Goal: Task Accomplishment & Management: Manage account settings

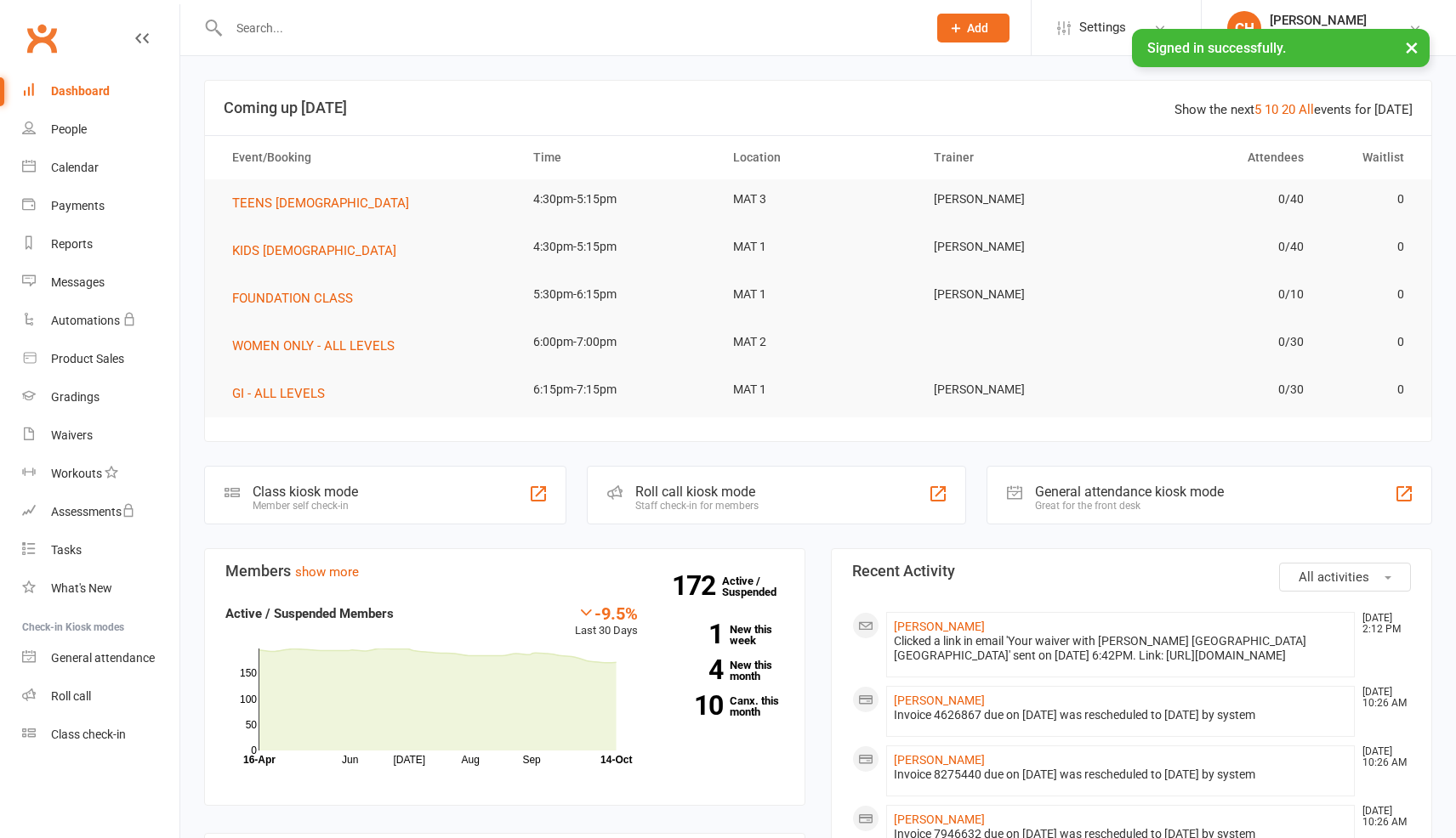
click at [297, 19] on input "text" at bounding box center [569, 28] width 691 height 23
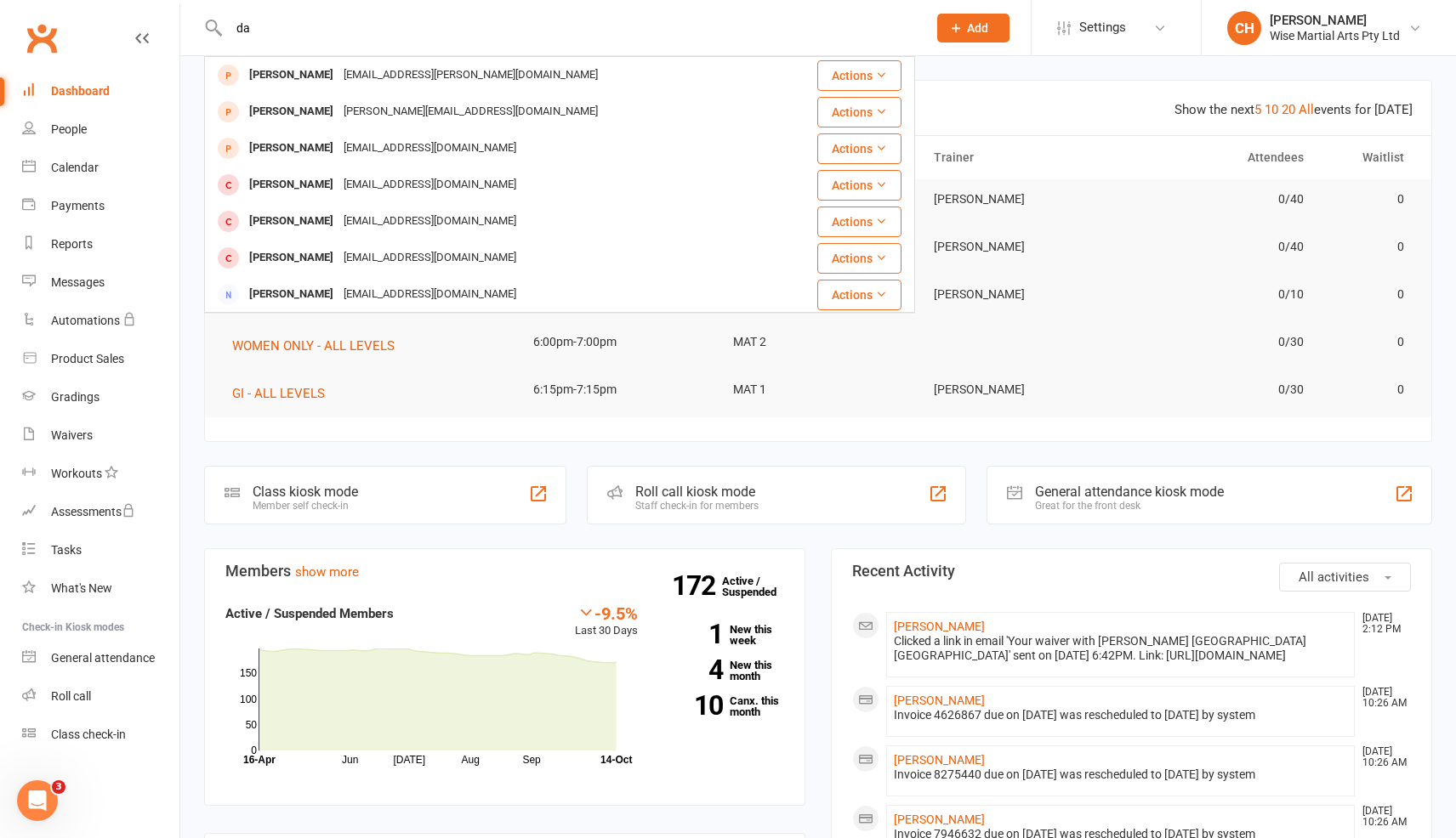
type input "d"
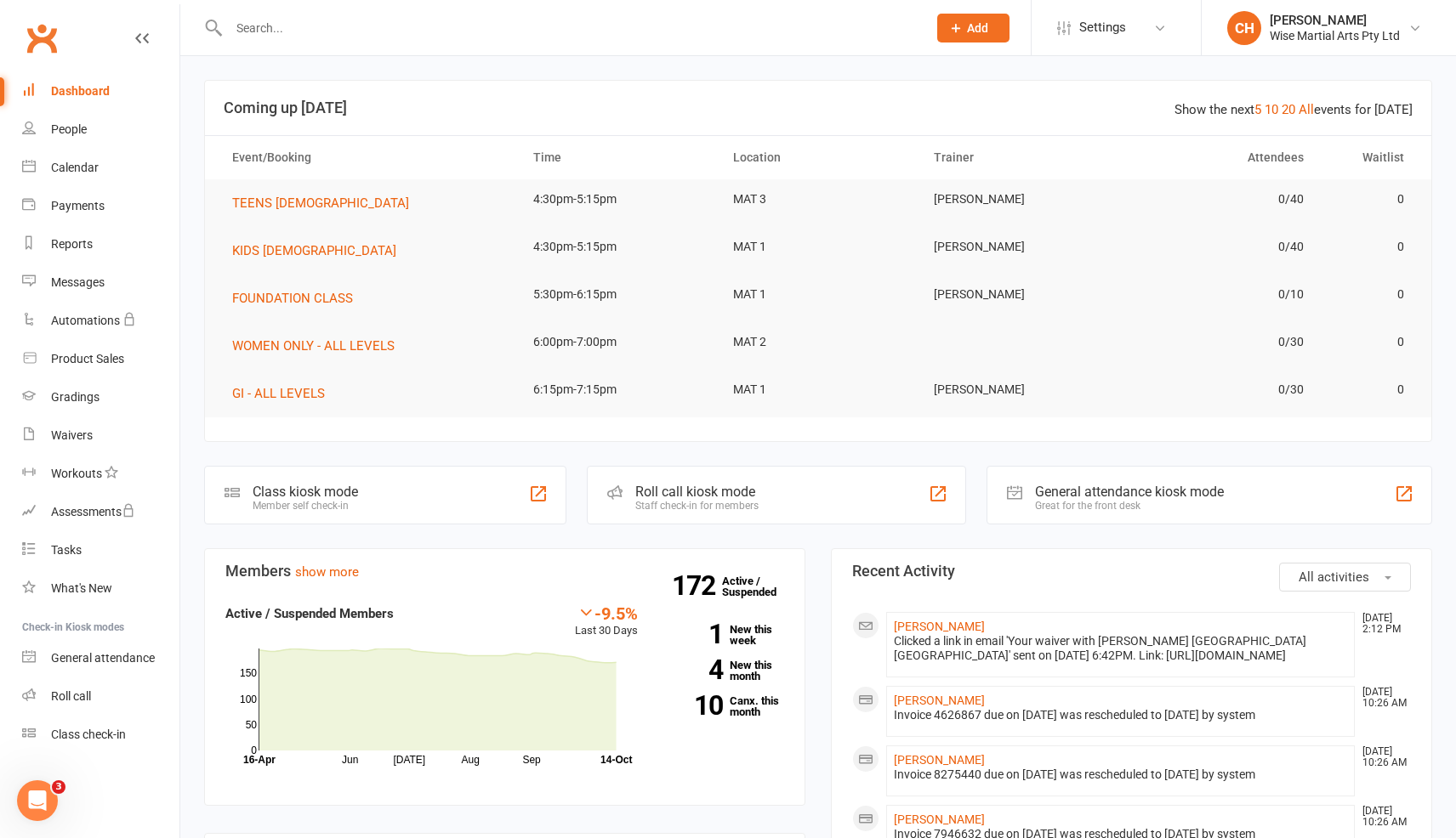
scroll to position [1, 0]
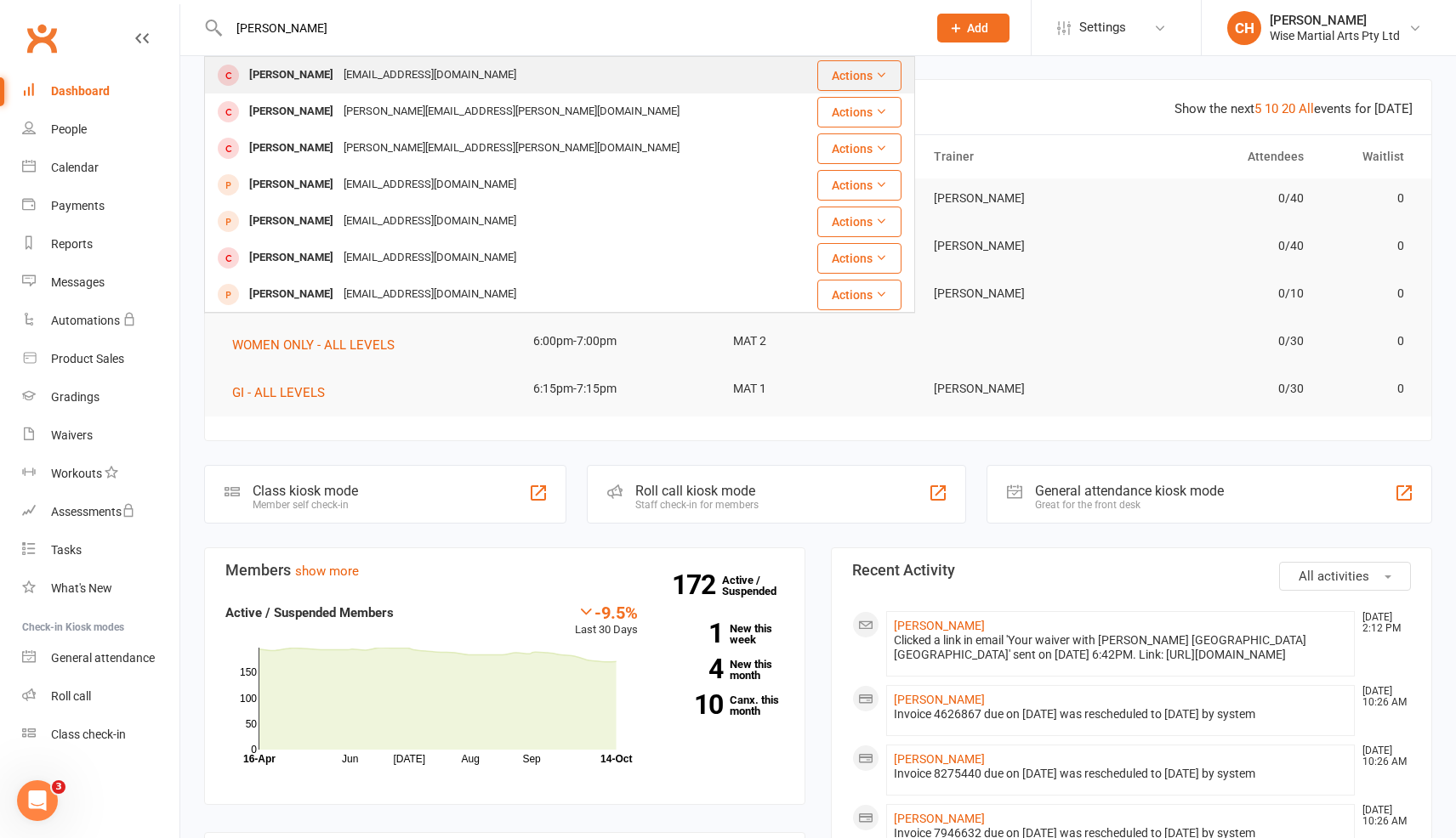
type input "james atwell"
click at [271, 82] on div "James Atwell" at bounding box center [291, 75] width 95 height 24
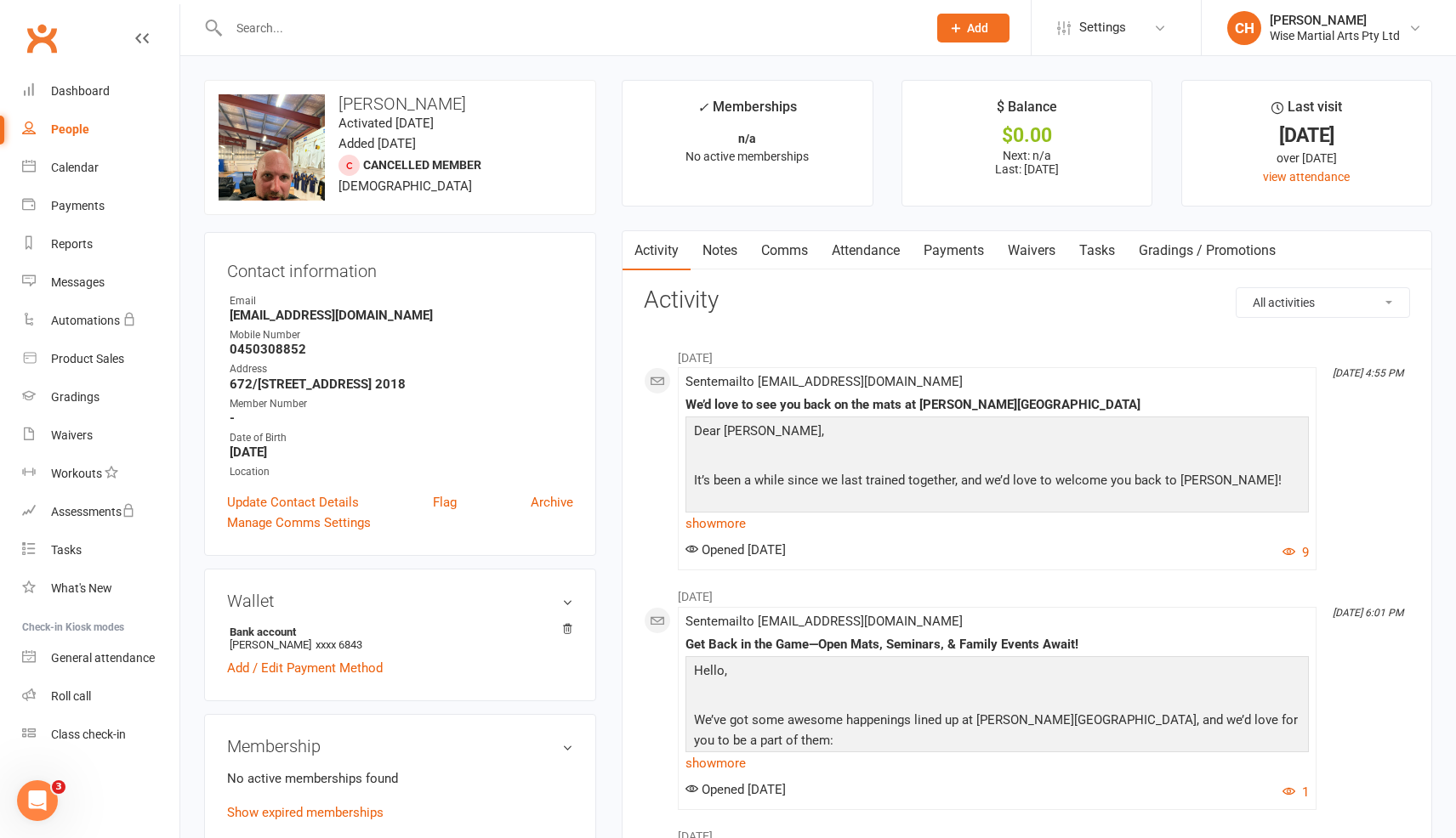
click at [1012, 251] on link "Waivers" at bounding box center [1032, 250] width 71 height 39
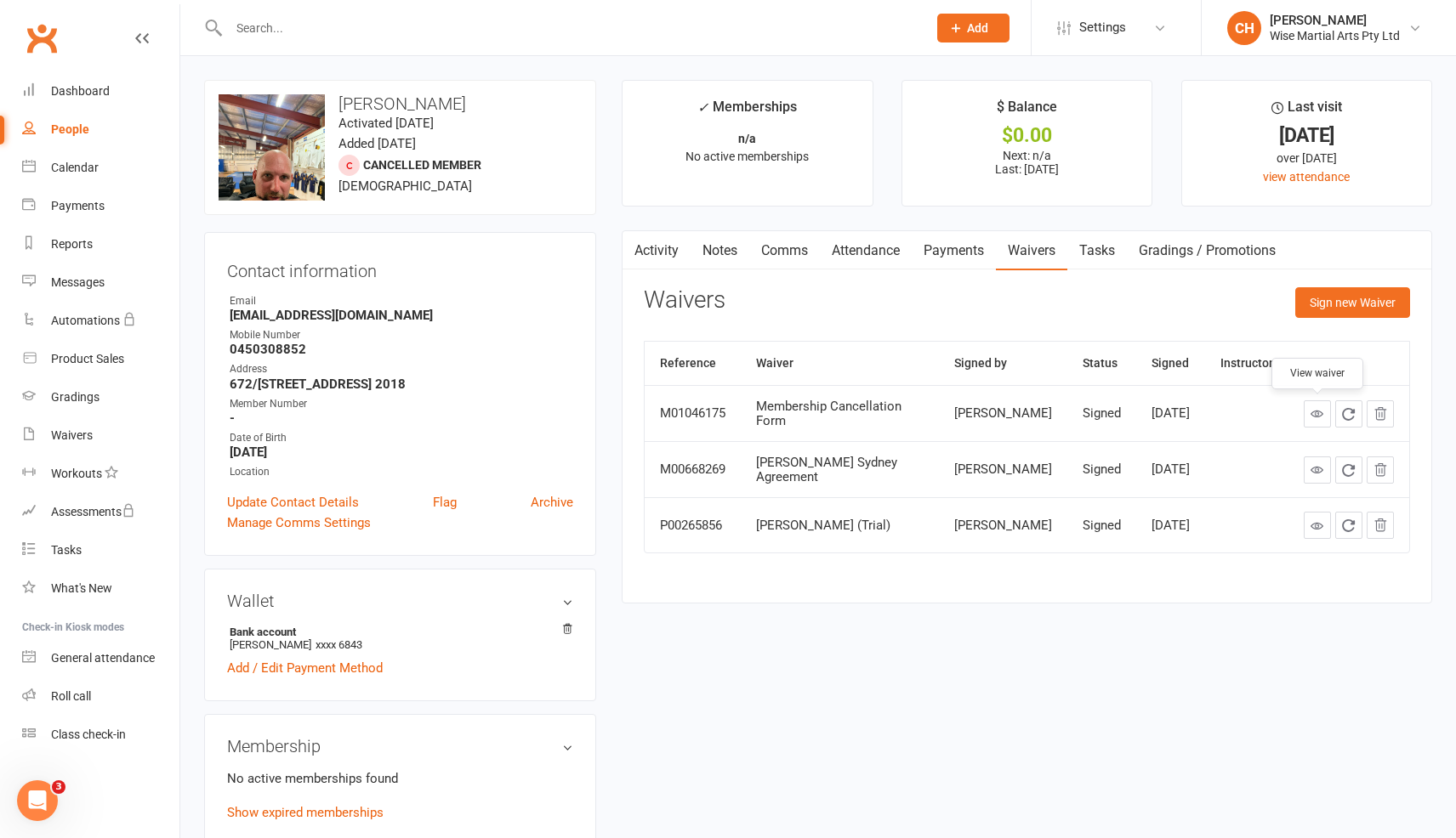
click at [1316, 420] on link at bounding box center [1317, 414] width 27 height 27
click at [1312, 464] on icon at bounding box center [1317, 469] width 13 height 13
click at [1319, 292] on button "Sign new Waiver" at bounding box center [1353, 303] width 115 height 30
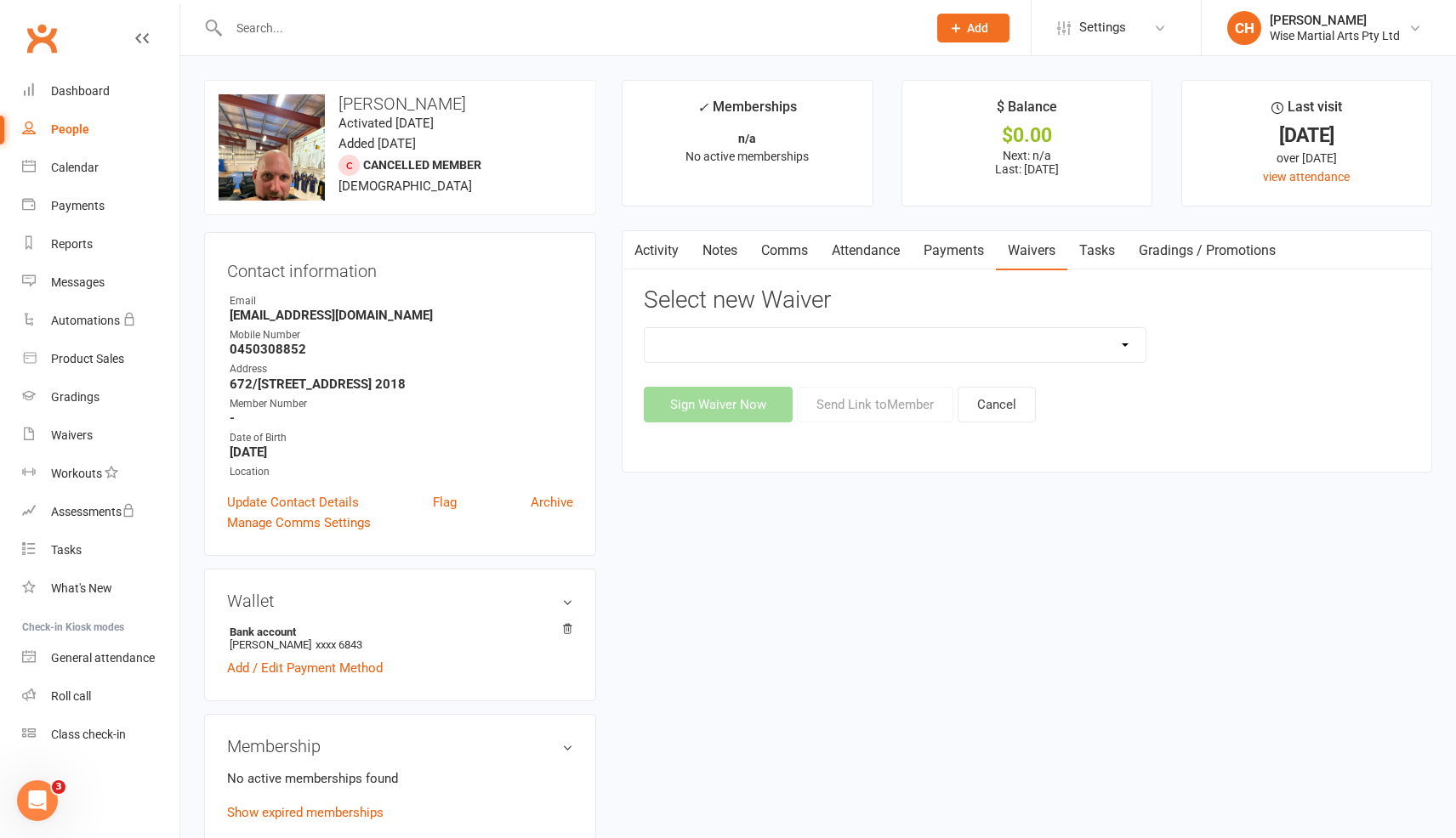
click at [1099, 349] on select "10 PASS Change of Payment Details Form Gracie 50% OFF Gracie Australia BJJ Adul…" at bounding box center [894, 345] width 500 height 34
click at [645, 329] on select "10 PASS Change of Payment Details Form Gracie 50% OFF Gracie Australia BJJ Adul…" at bounding box center [894, 345] width 500 height 34
click at [1050, 341] on select "10 PASS Change of Payment Details Form Gracie 50% OFF Gracie Australia BJJ Adul…" at bounding box center [894, 345] width 500 height 34
select select "10522"
click at [645, 329] on select "10 PASS Change of Payment Details Form Gracie 50% OFF Gracie Australia BJJ Adul…" at bounding box center [894, 345] width 500 height 34
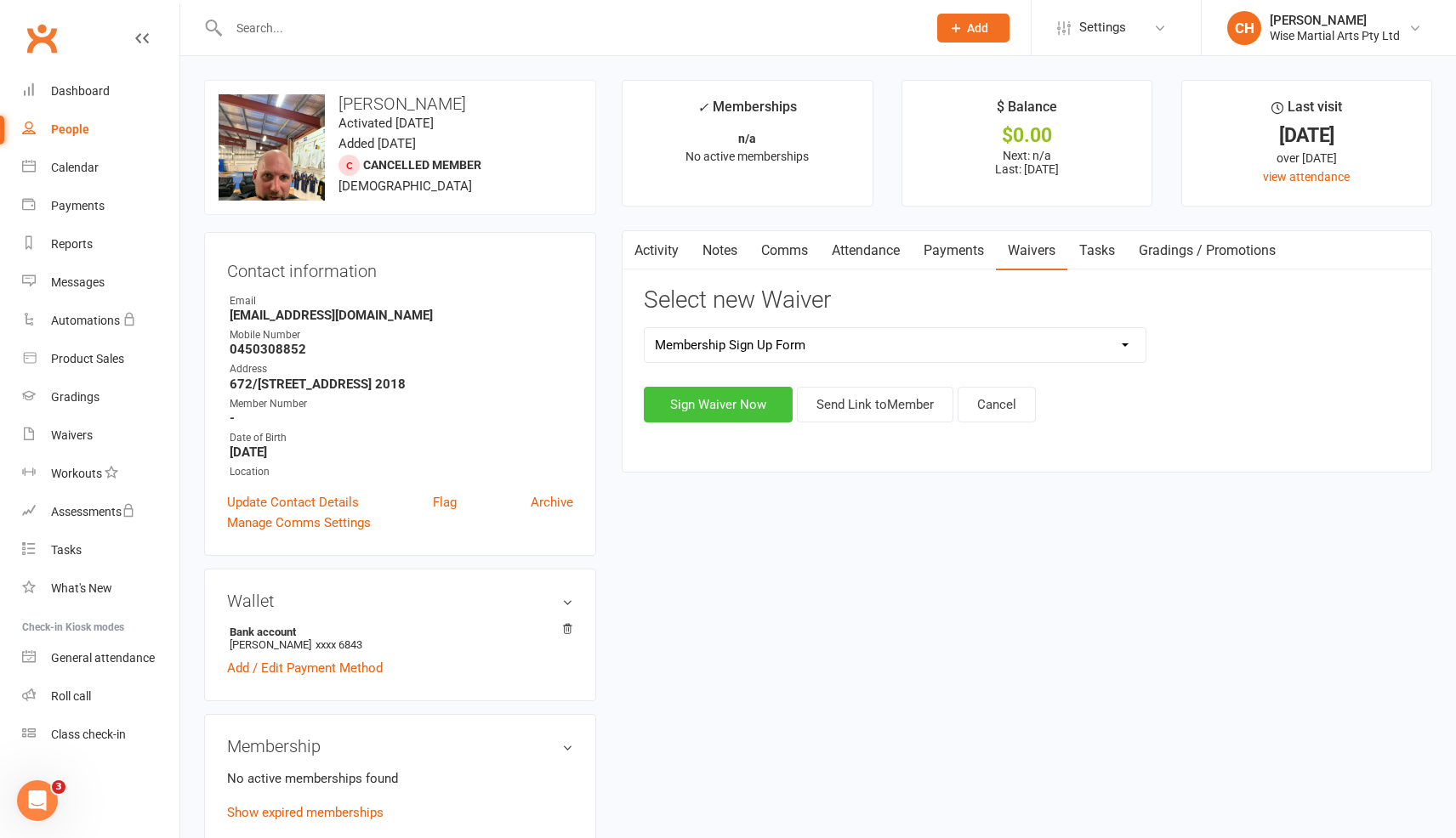
click at [716, 406] on button "Sign Waiver Now" at bounding box center [718, 404] width 149 height 36
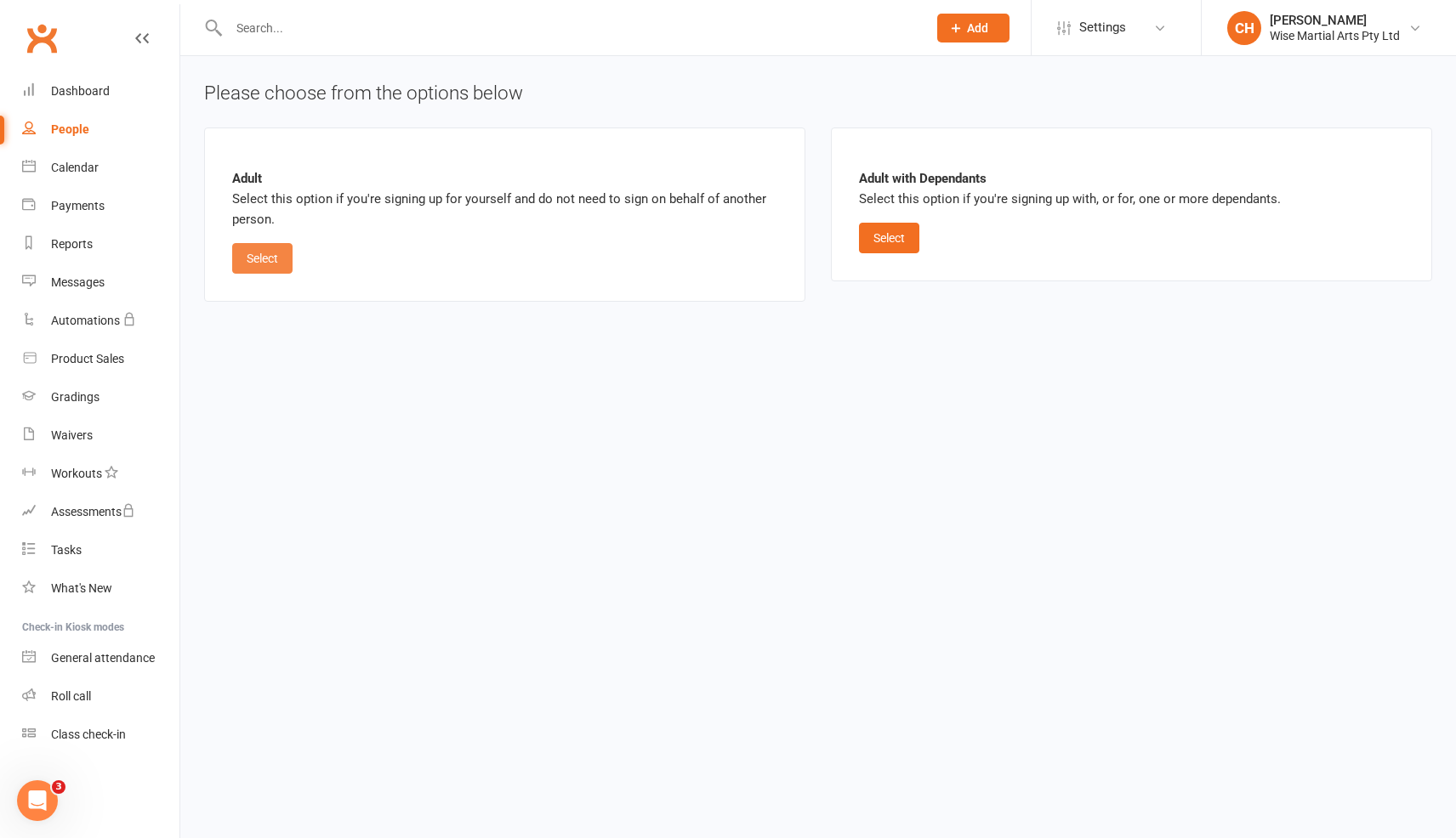
click at [269, 258] on button "Select" at bounding box center [262, 258] width 60 height 30
select select "bank_account"
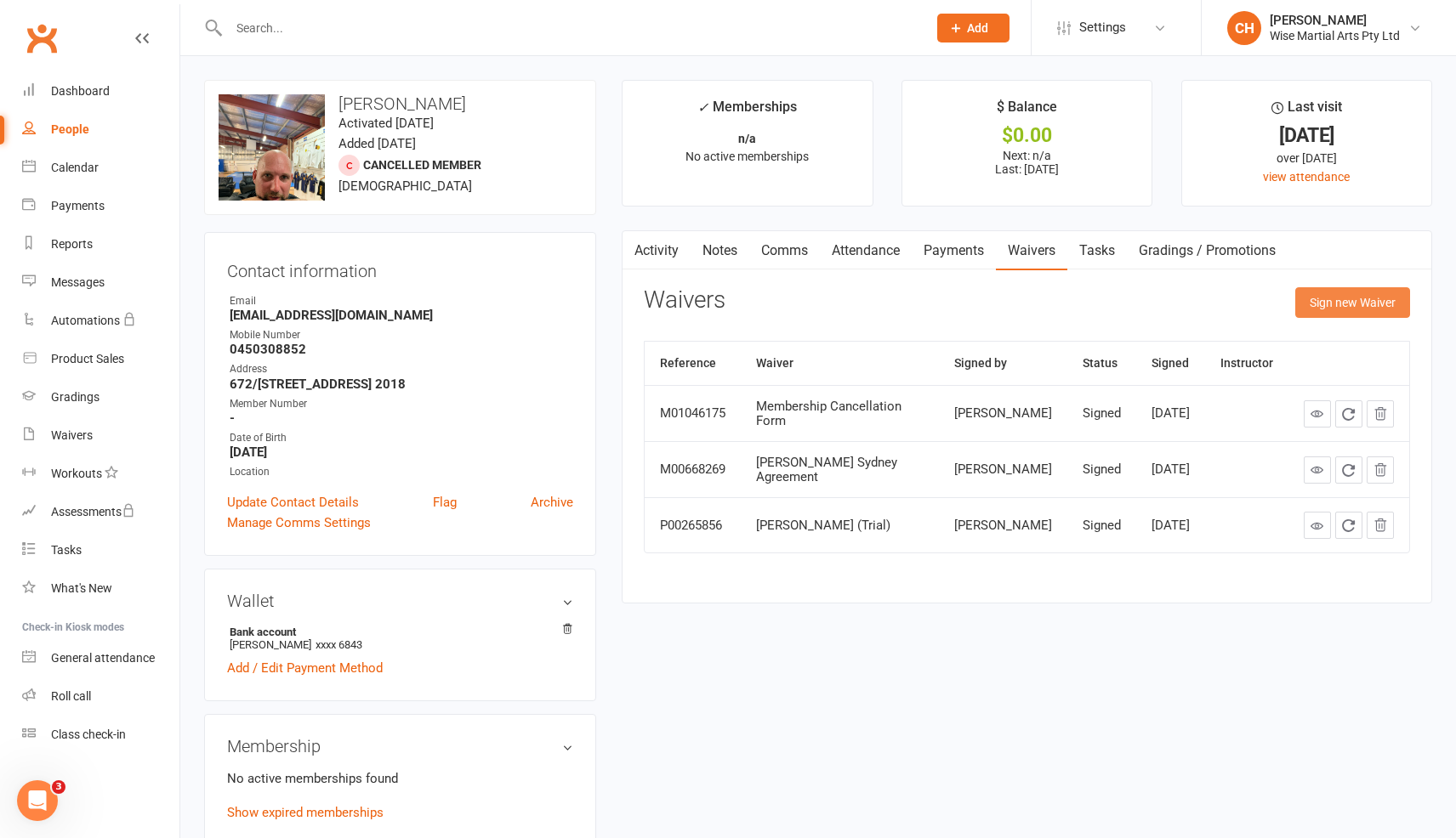
click at [1341, 299] on button "Sign new Waiver" at bounding box center [1353, 303] width 115 height 30
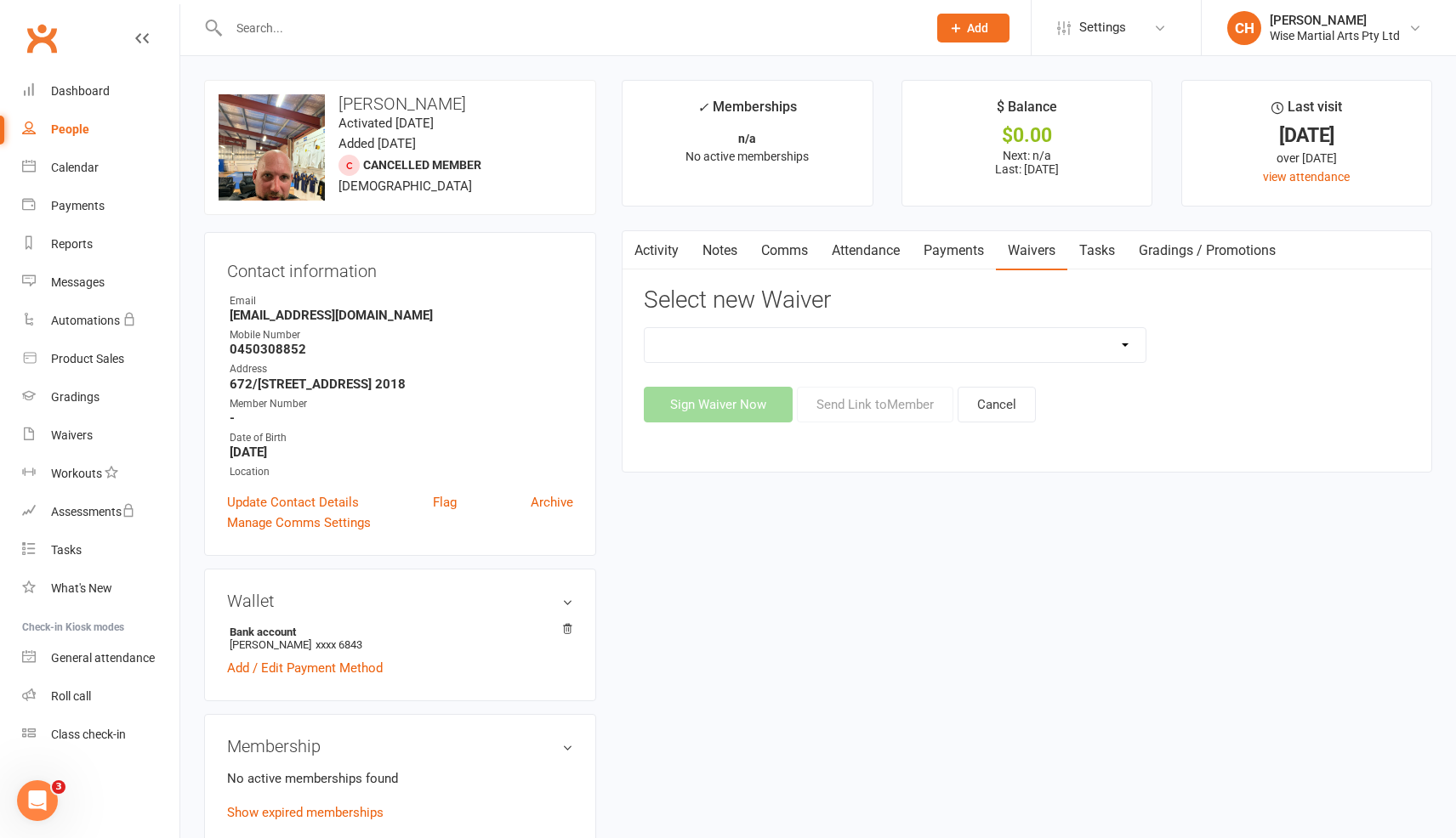
click at [1112, 349] on select "10 PASS Change of Payment Details Form Gracie 50% OFF Gracie Australia BJJ Adul…" at bounding box center [894, 345] width 500 height 34
select select "10522"
click at [645, 329] on select "10 PASS Change of Payment Details Form Gracie 50% OFF Gracie Australia BJJ Adul…" at bounding box center [894, 345] width 500 height 34
click at [865, 406] on button "Send Link to Member" at bounding box center [875, 404] width 157 height 36
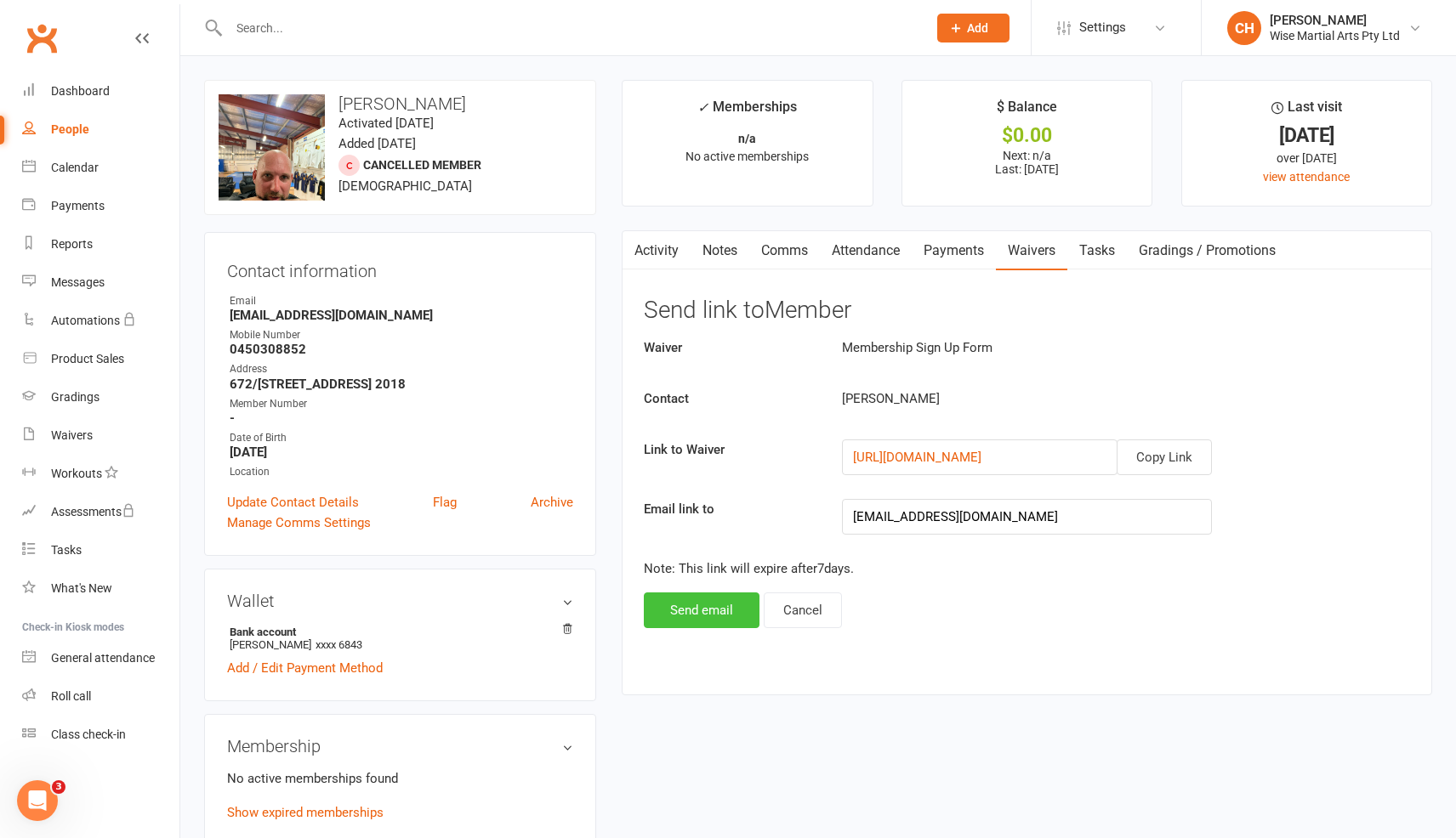
click at [720, 603] on button "Send email" at bounding box center [701, 610] width 116 height 36
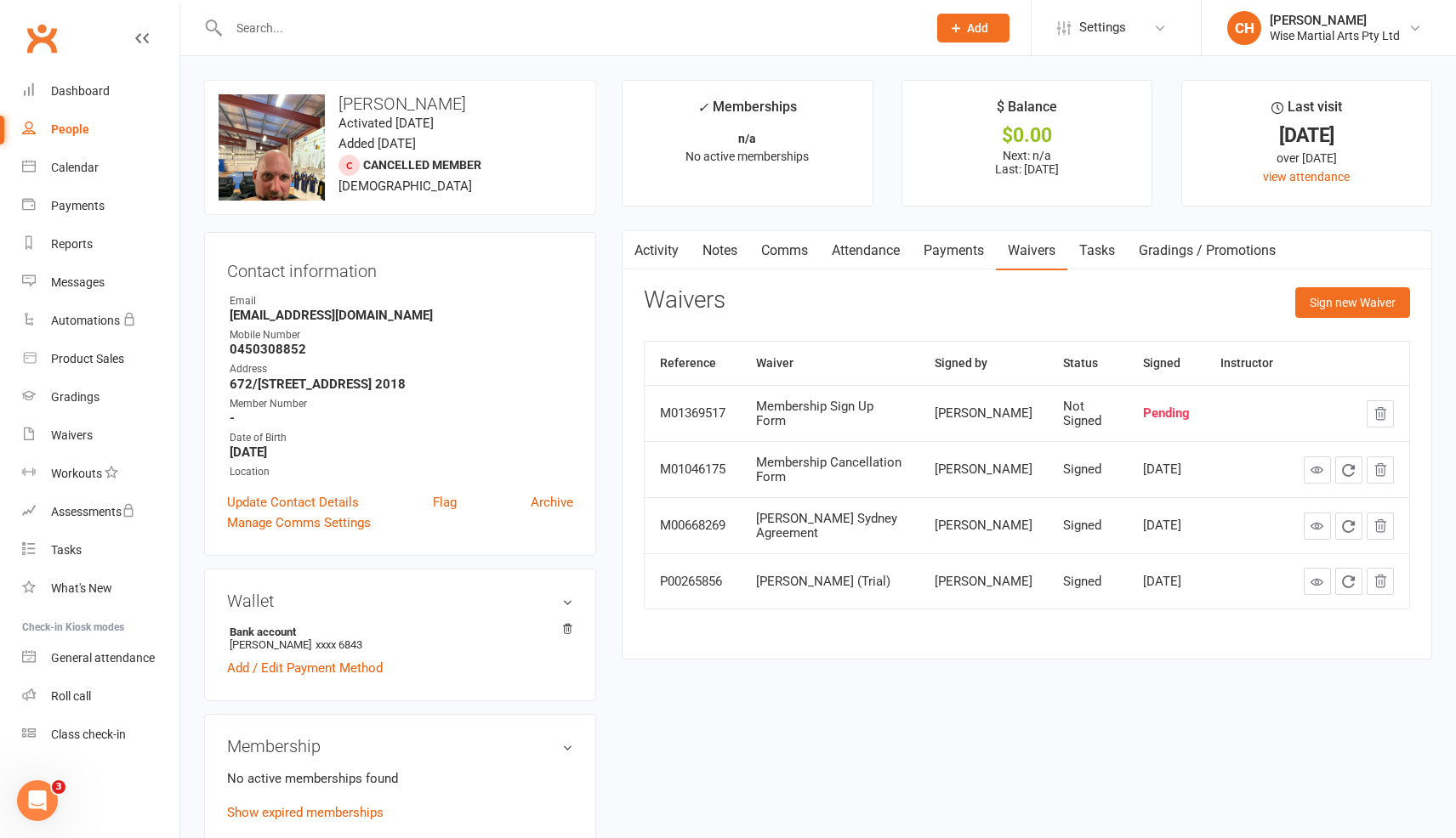
click at [319, 20] on input "text" at bounding box center [569, 28] width 691 height 23
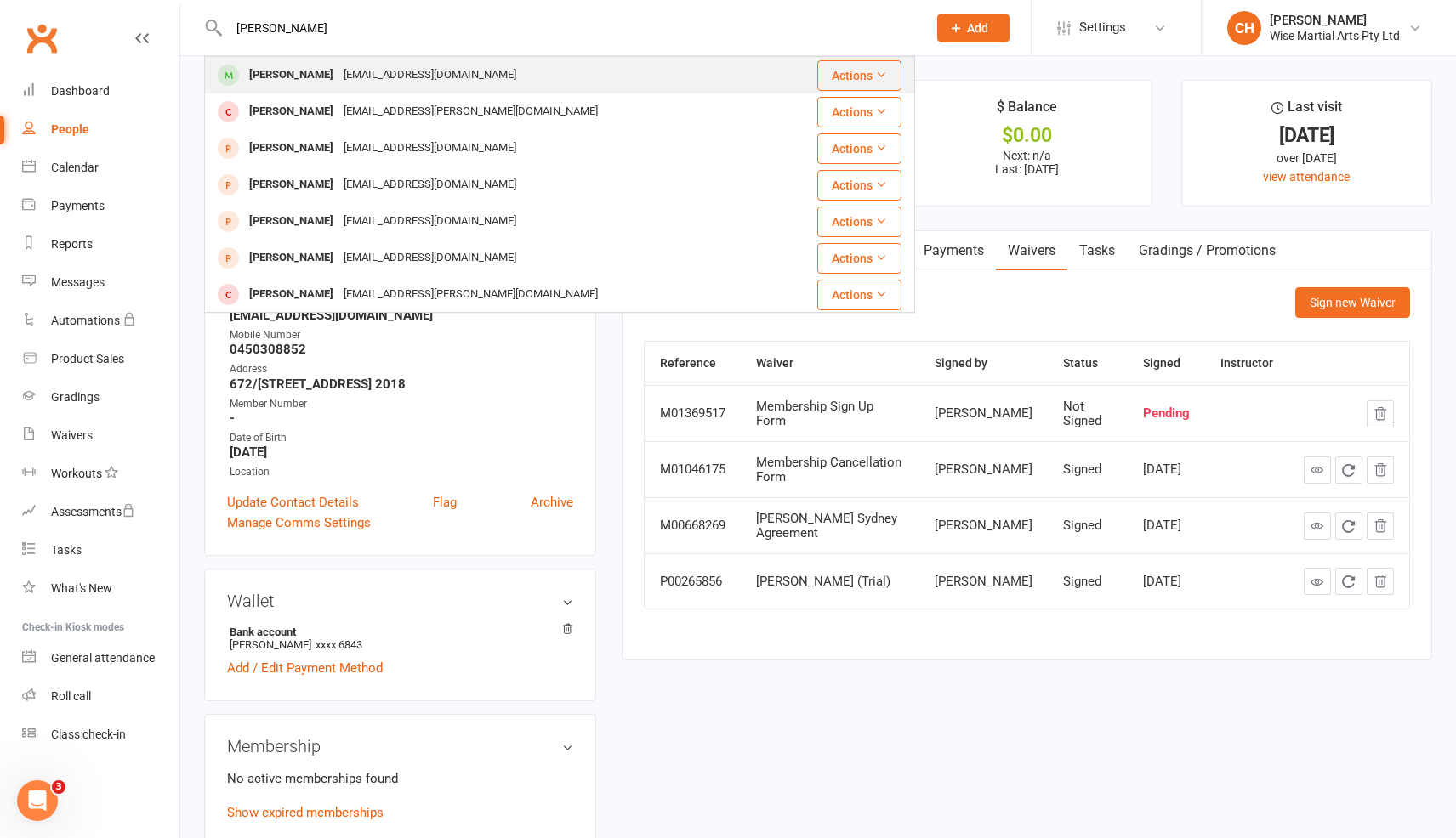
type input "leo zh"
click at [489, 72] on div "Leo Zhang liqian5271@hotmail.com" at bounding box center [508, 76] width 604 height 35
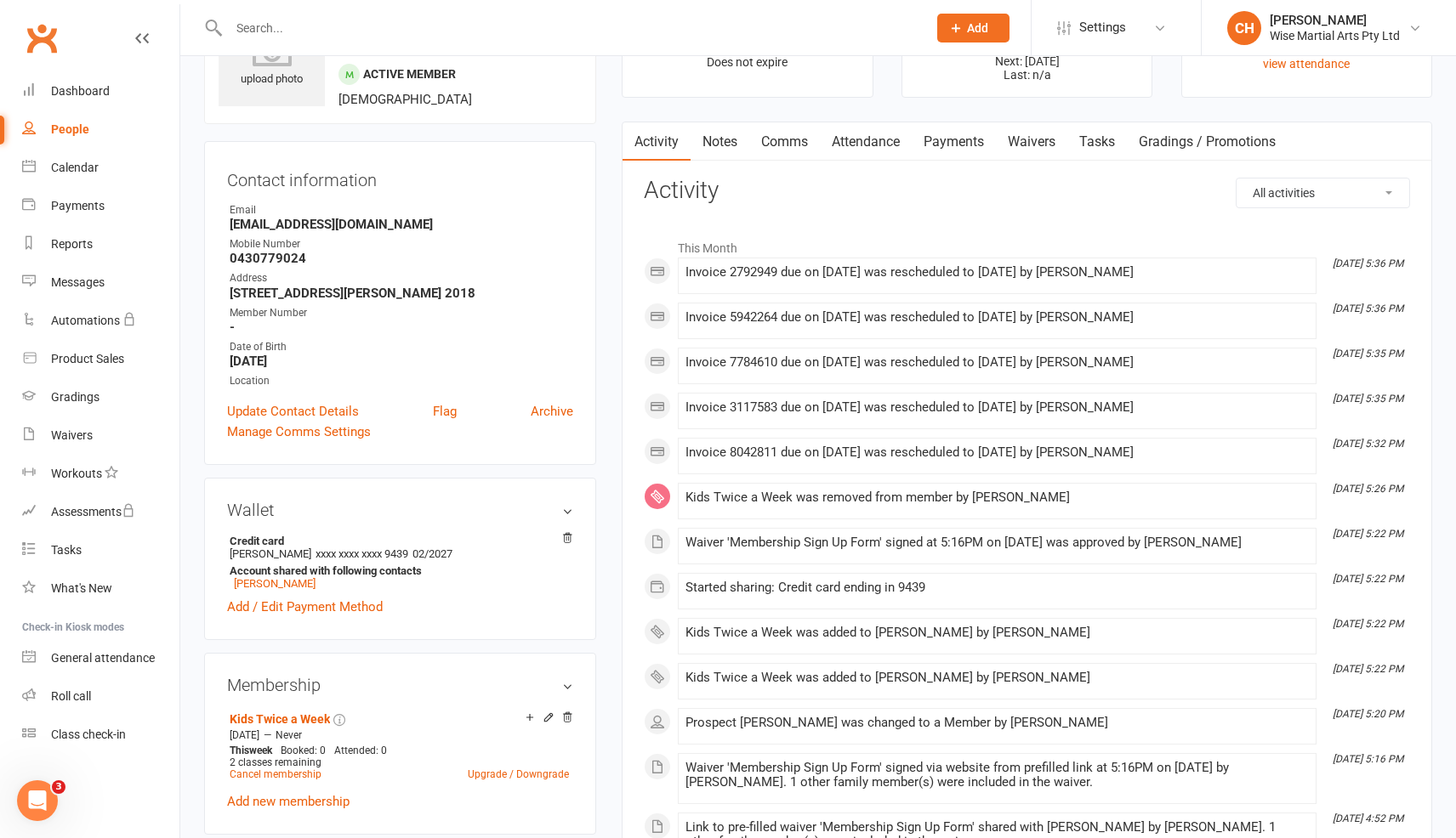
scroll to position [100, 0]
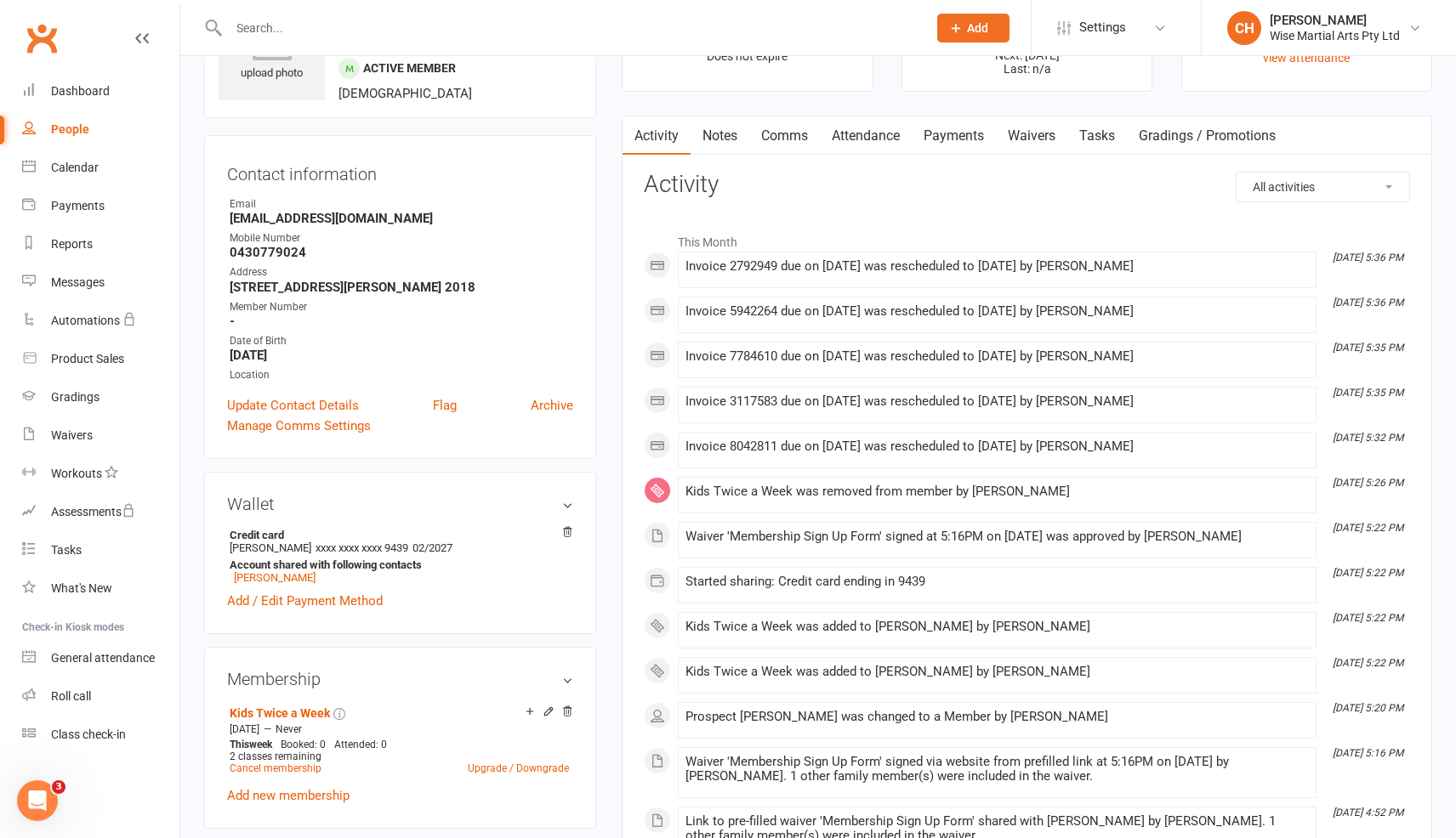
click at [978, 136] on link "Payments" at bounding box center [953, 136] width 84 height 39
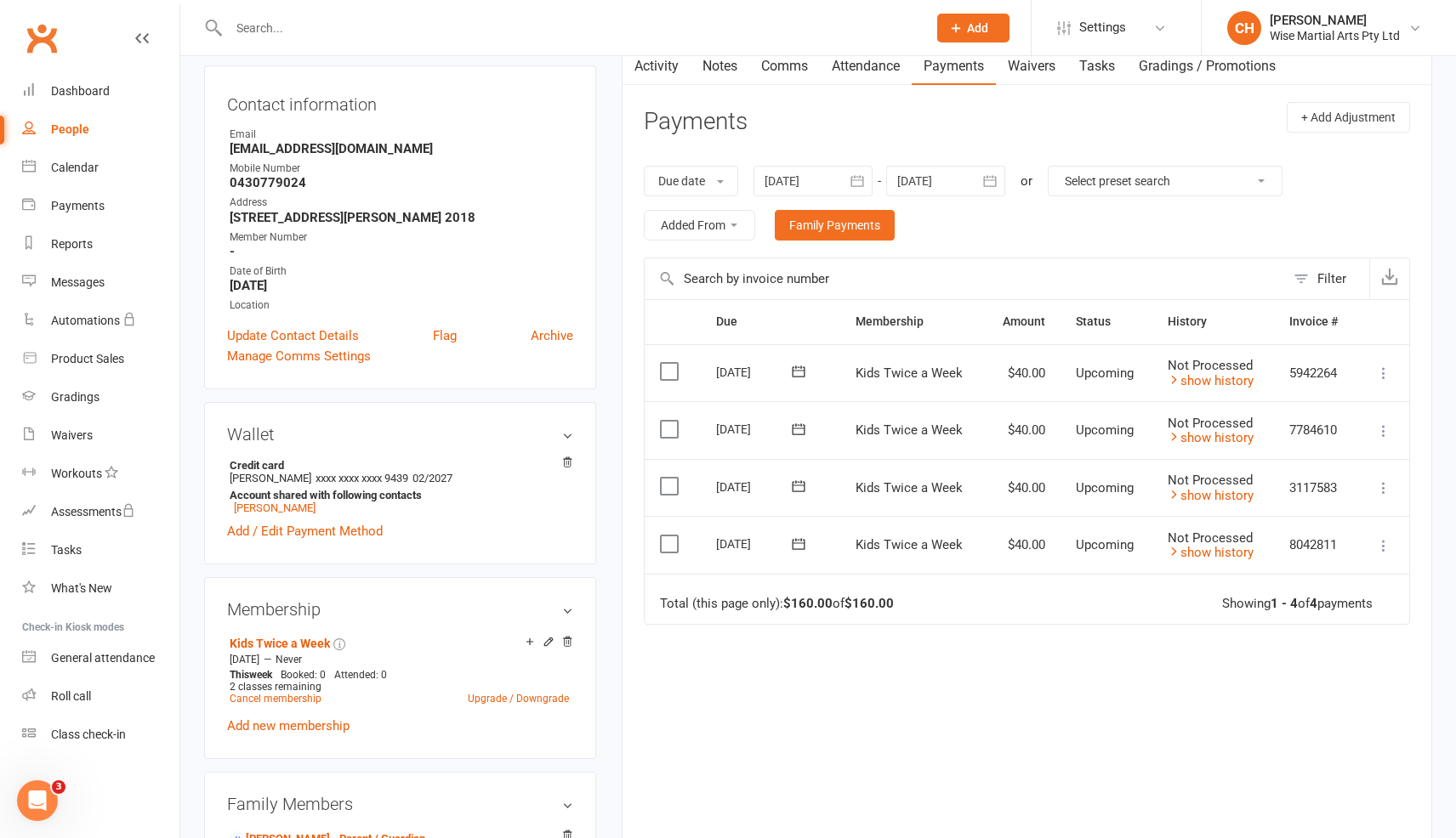
scroll to position [196, 0]
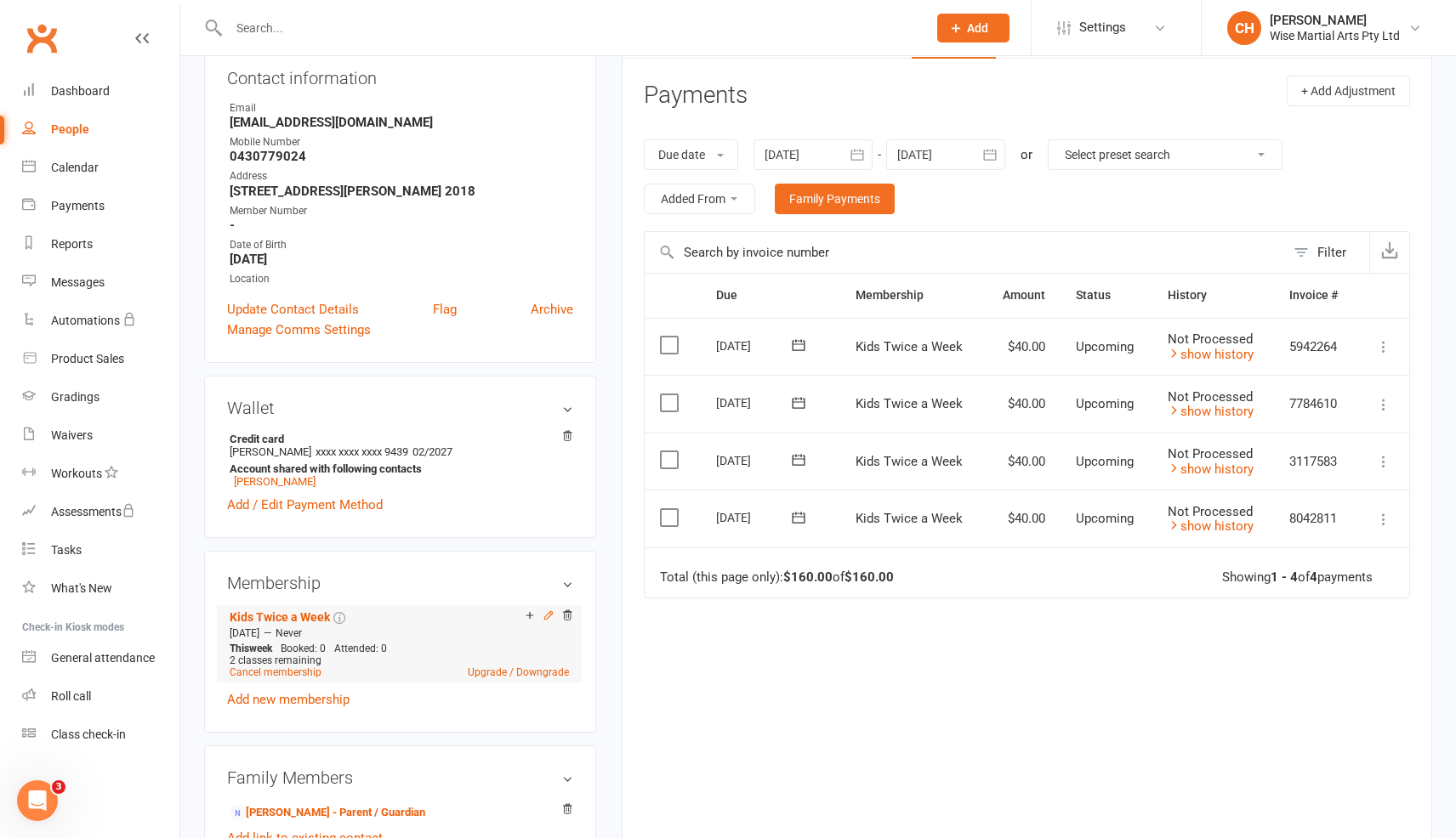
click at [548, 616] on icon at bounding box center [549, 615] width 8 height 8
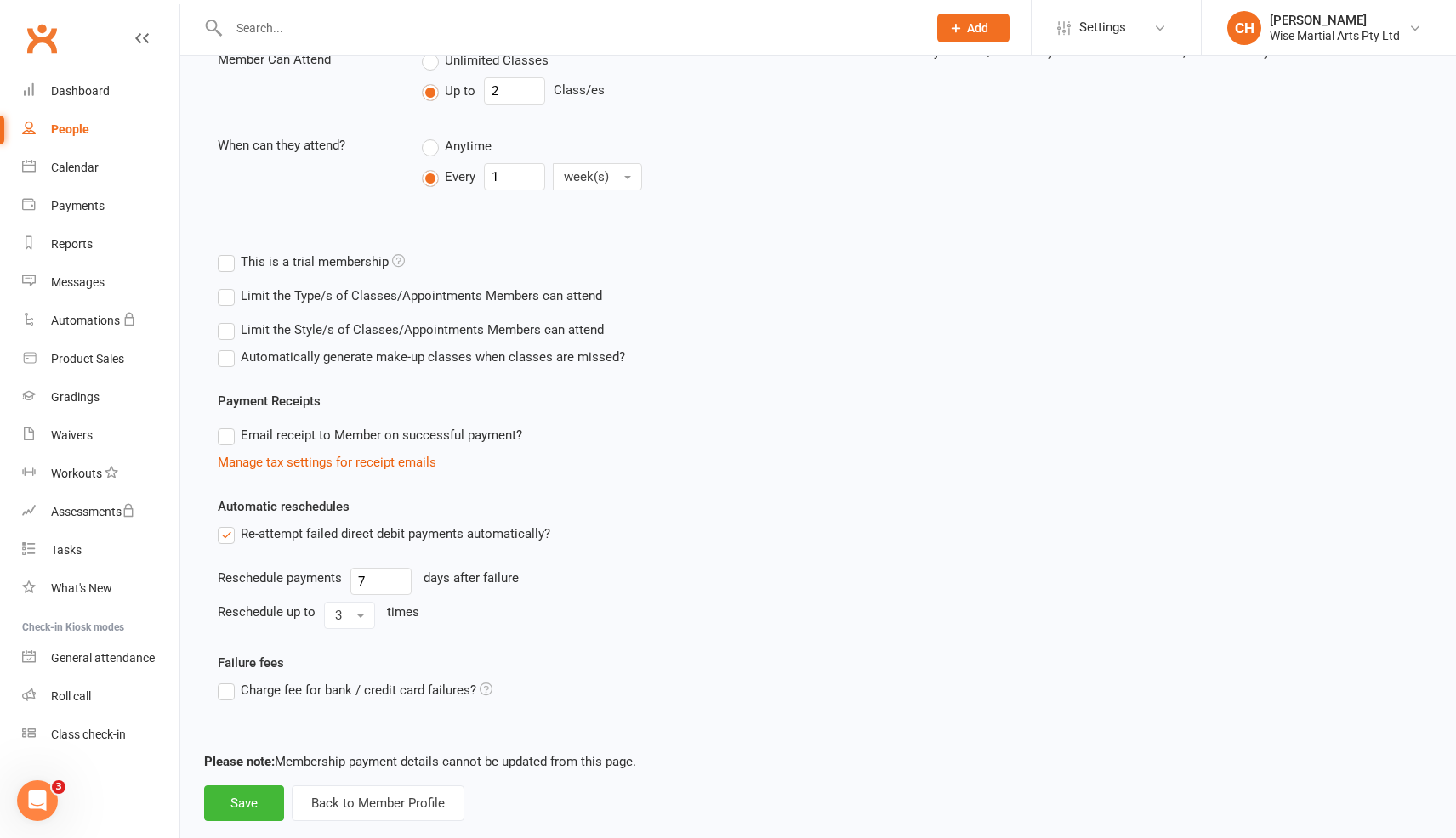
scroll to position [459, 0]
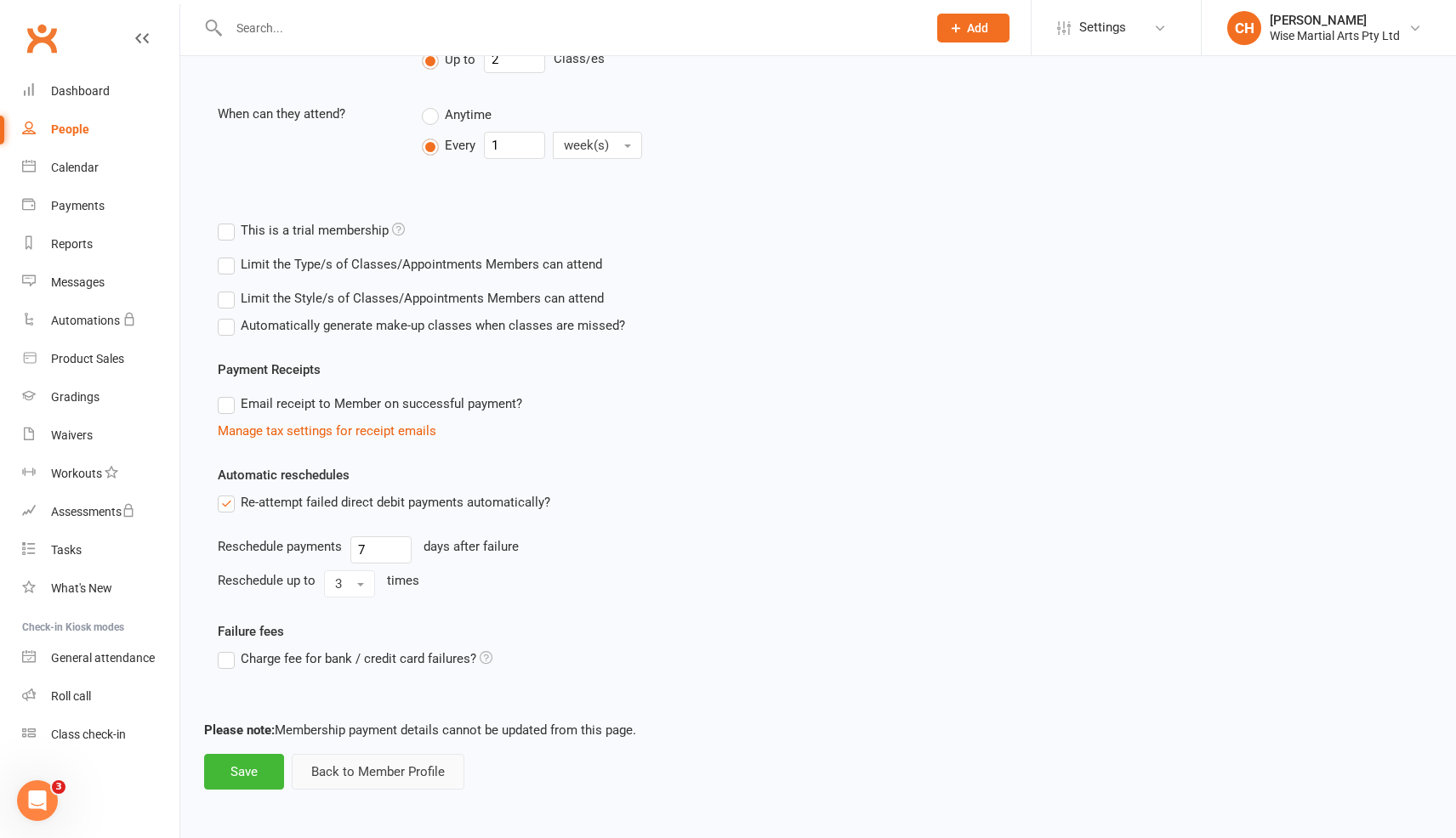
click at [427, 756] on button "Back to Member Profile" at bounding box center [377, 772] width 173 height 36
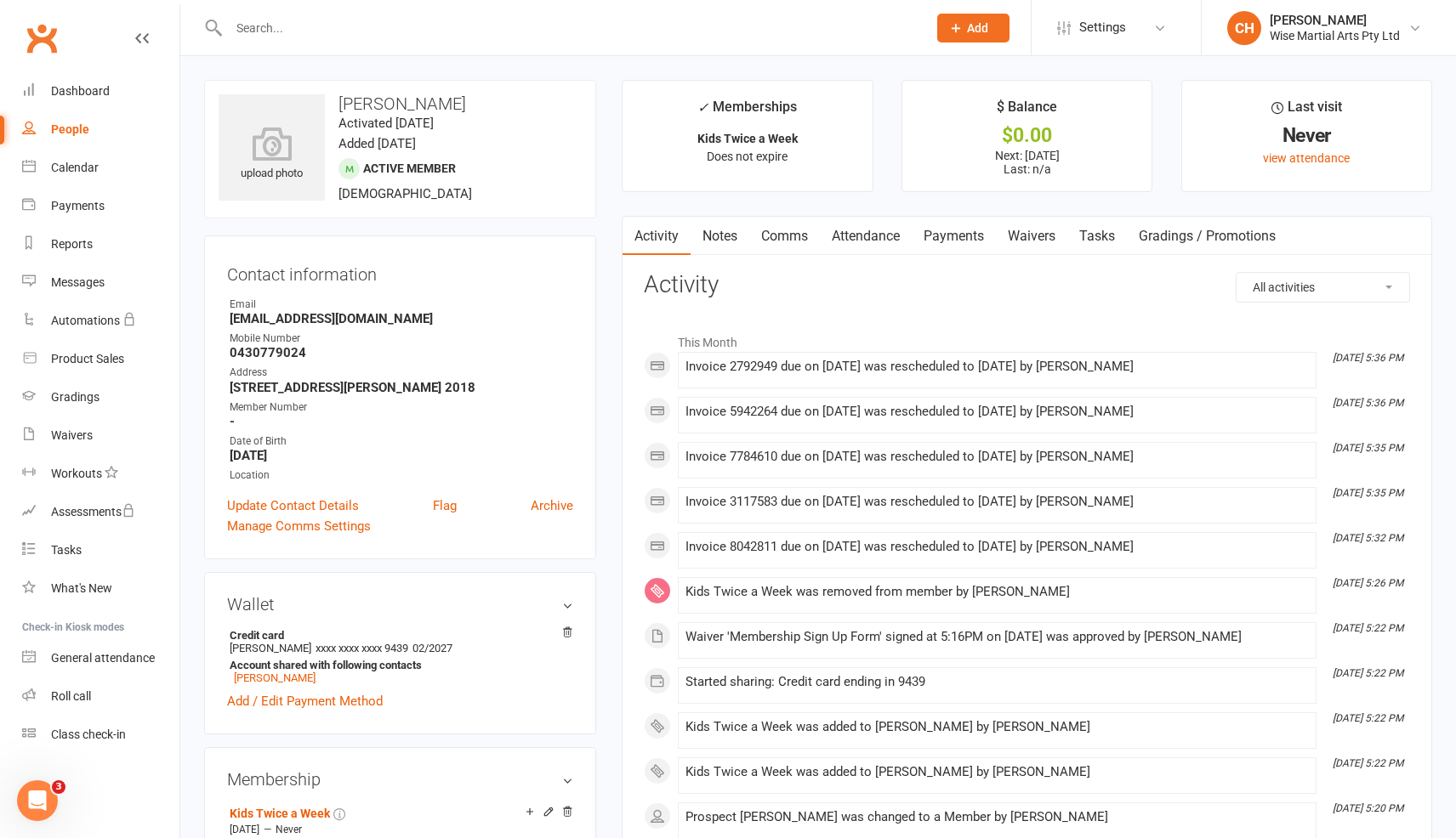
click at [990, 236] on link "Payments" at bounding box center [953, 236] width 84 height 39
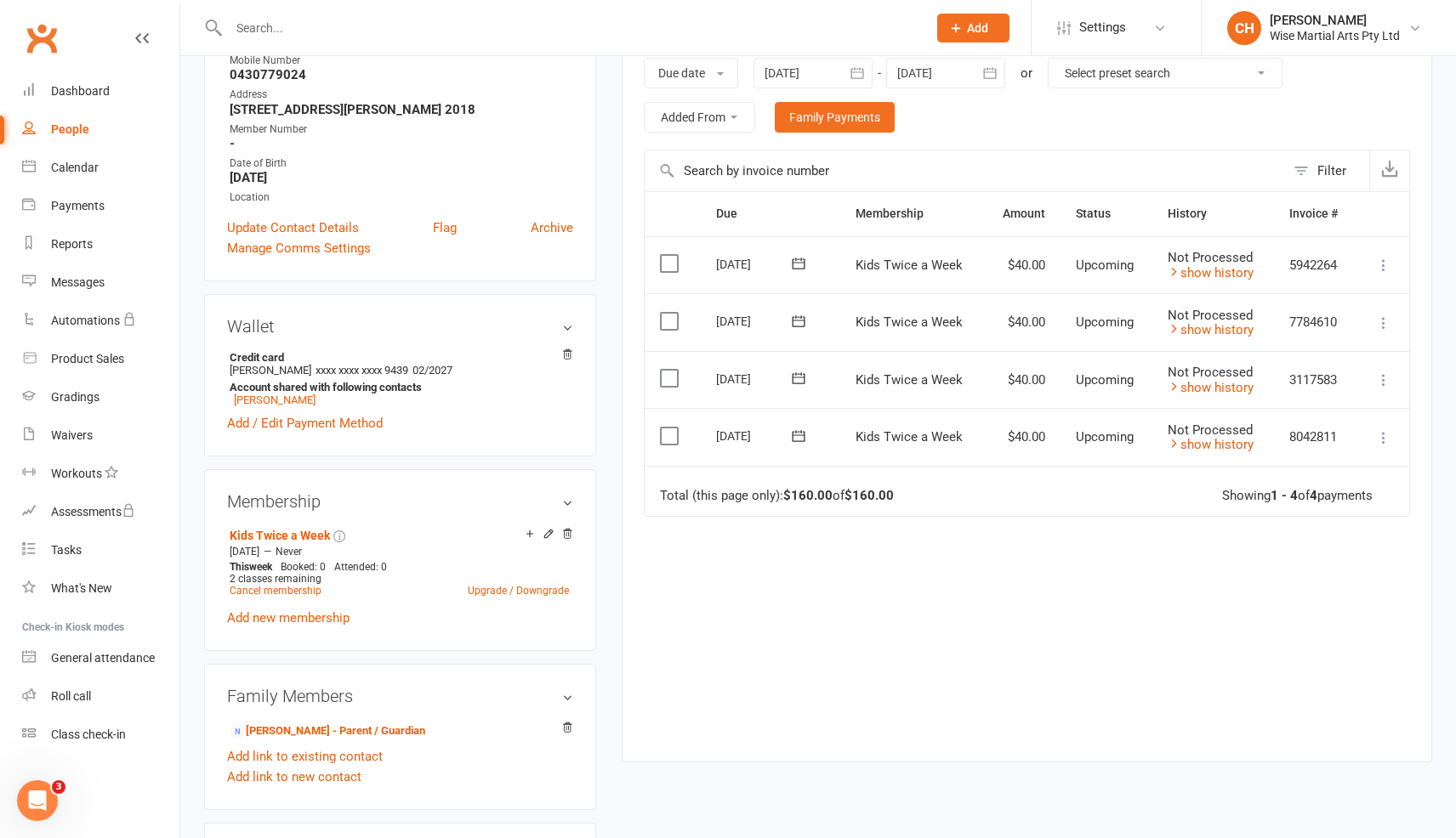
scroll to position [281, 0]
click at [1388, 266] on icon at bounding box center [1384, 263] width 17 height 17
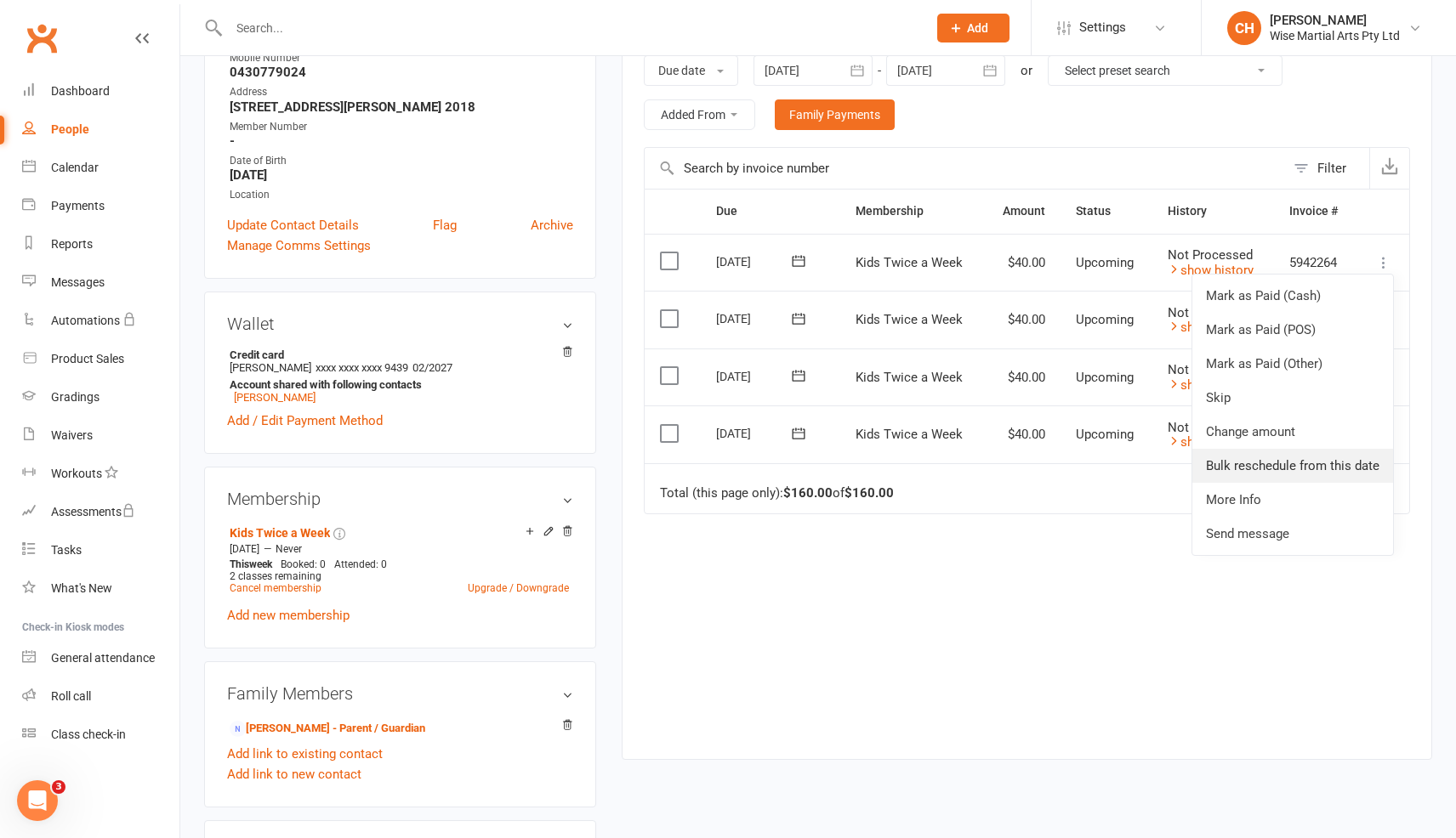
click at [1379, 463] on link "Bulk reschedule from this date" at bounding box center [1292, 465] width 201 height 34
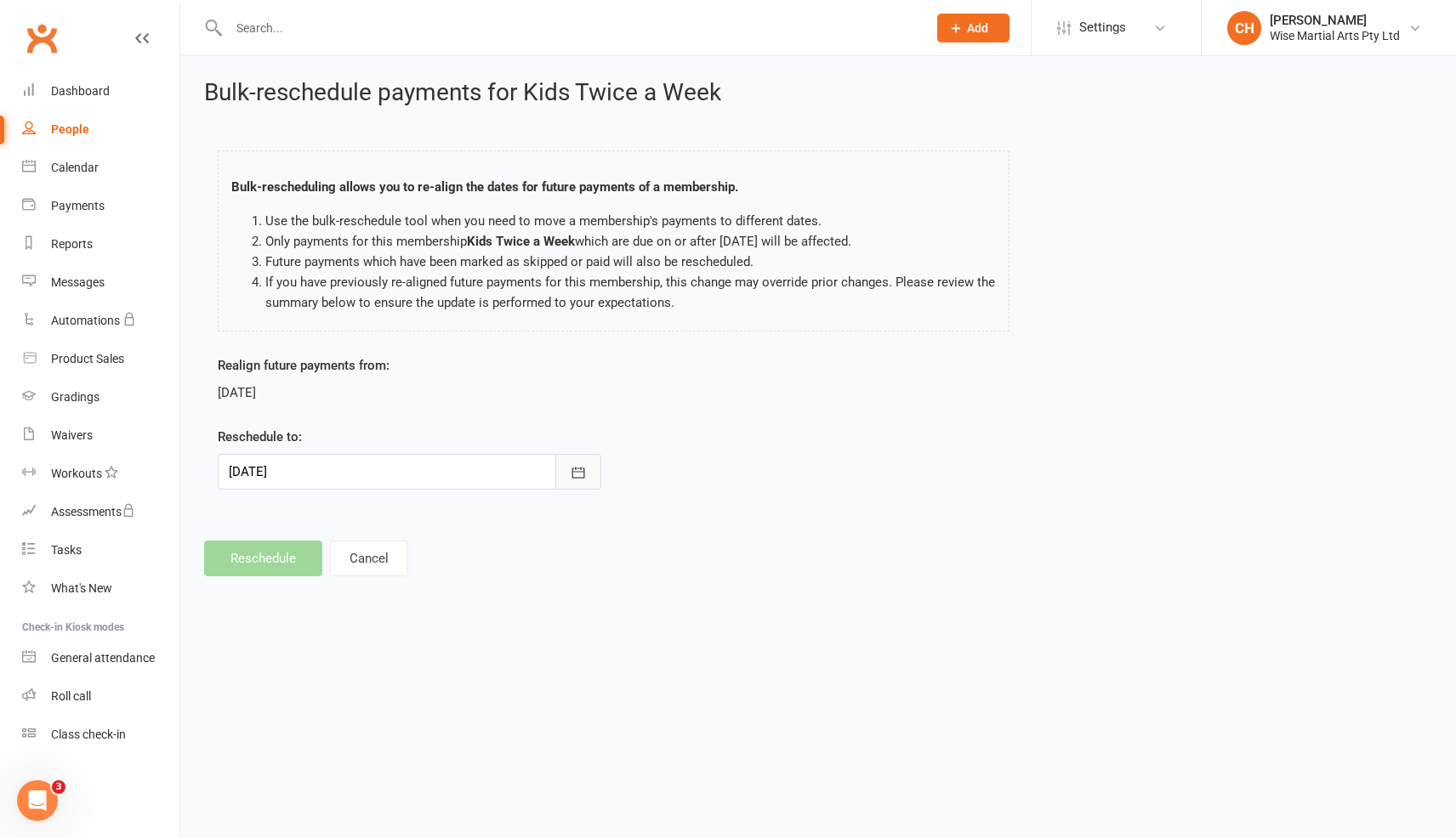
click at [584, 482] on button "button" at bounding box center [578, 471] width 46 height 36
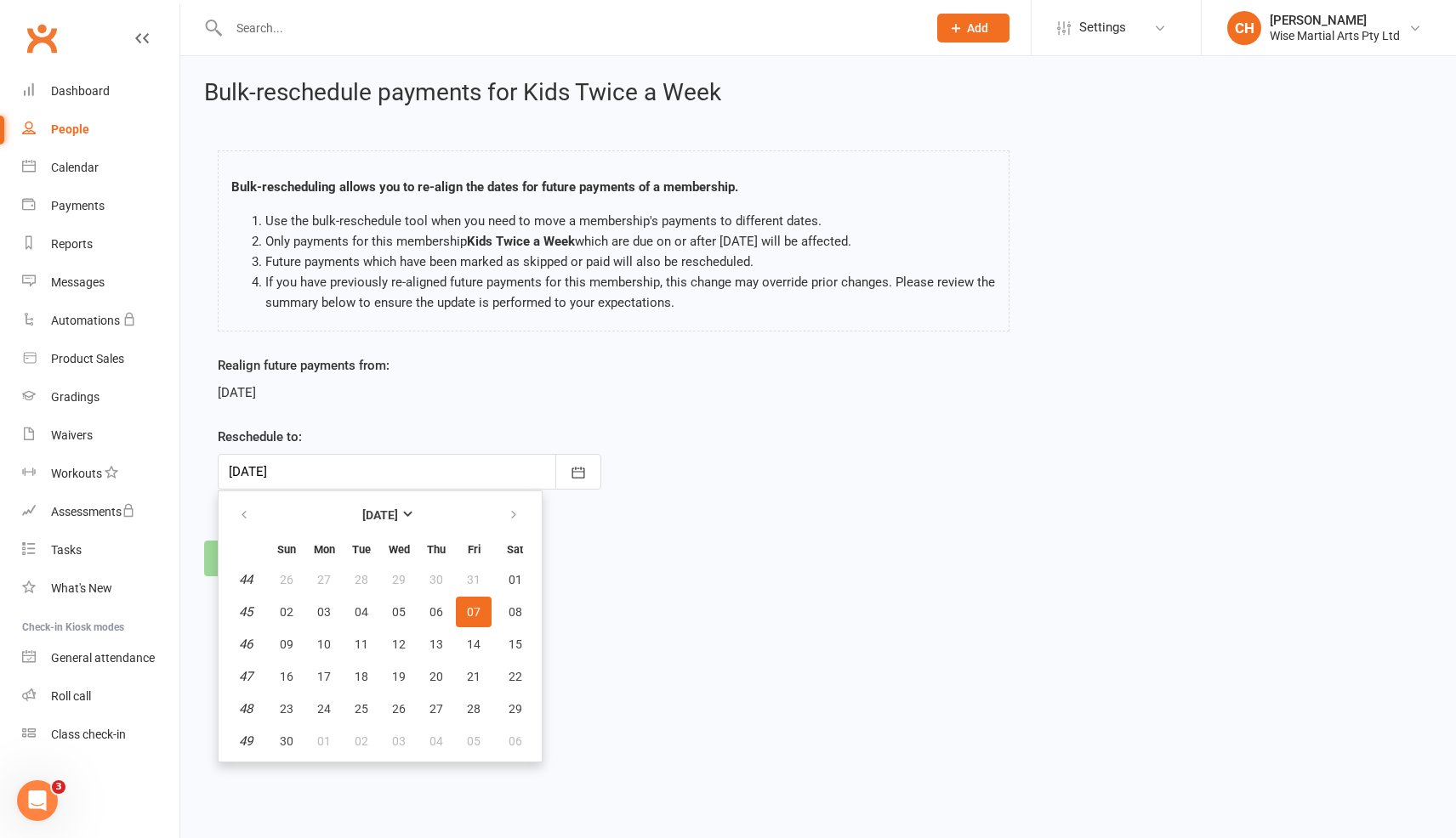
click at [719, 606] on html "Prospect Member Non-attending contact Class / event Appointment Grading event T…" at bounding box center [728, 312] width 1456 height 624
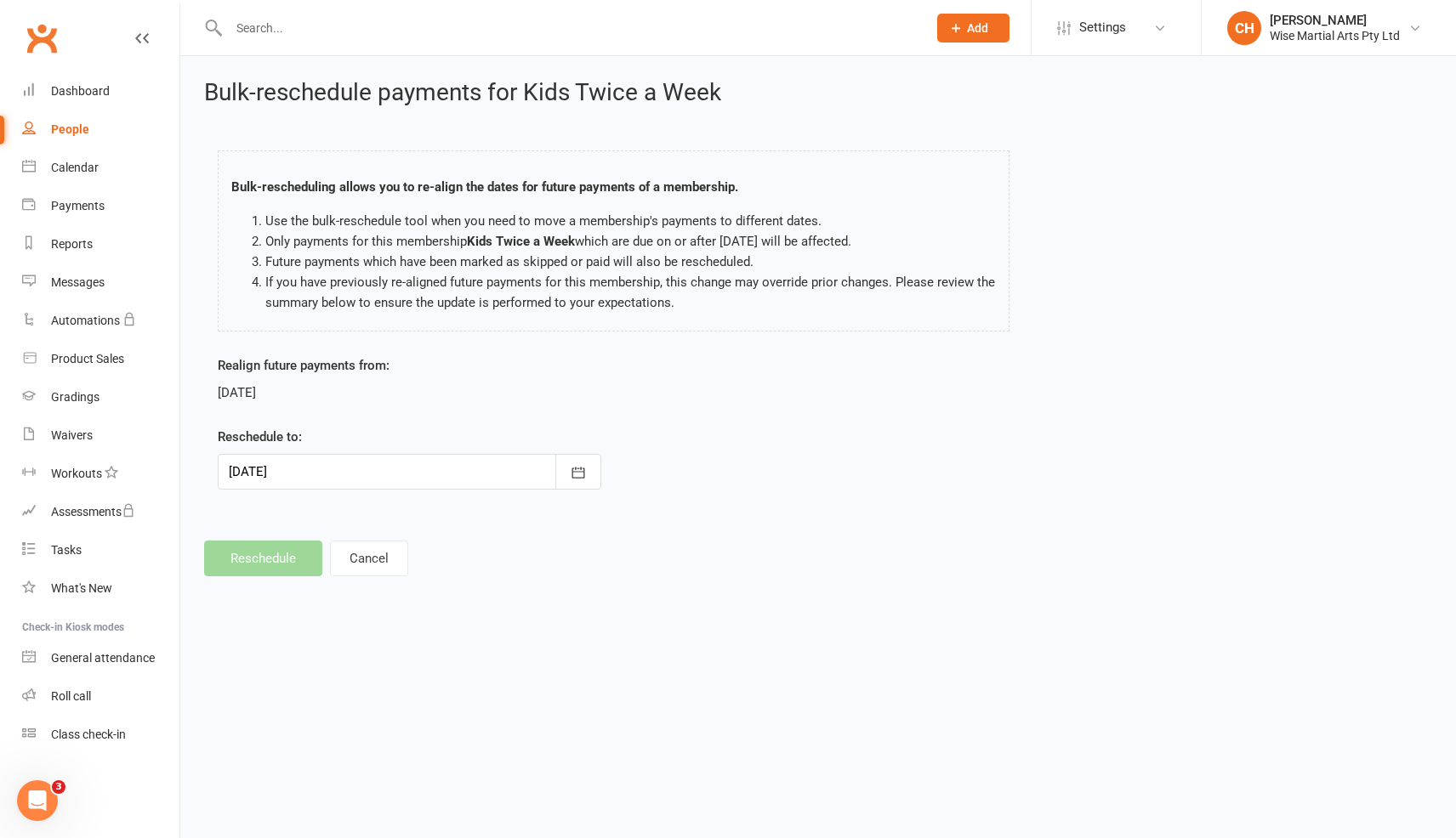
click at [291, 562] on footer "Reschedule Cancel" at bounding box center [818, 558] width 1228 height 36
click at [578, 482] on button "button" at bounding box center [578, 471] width 46 height 36
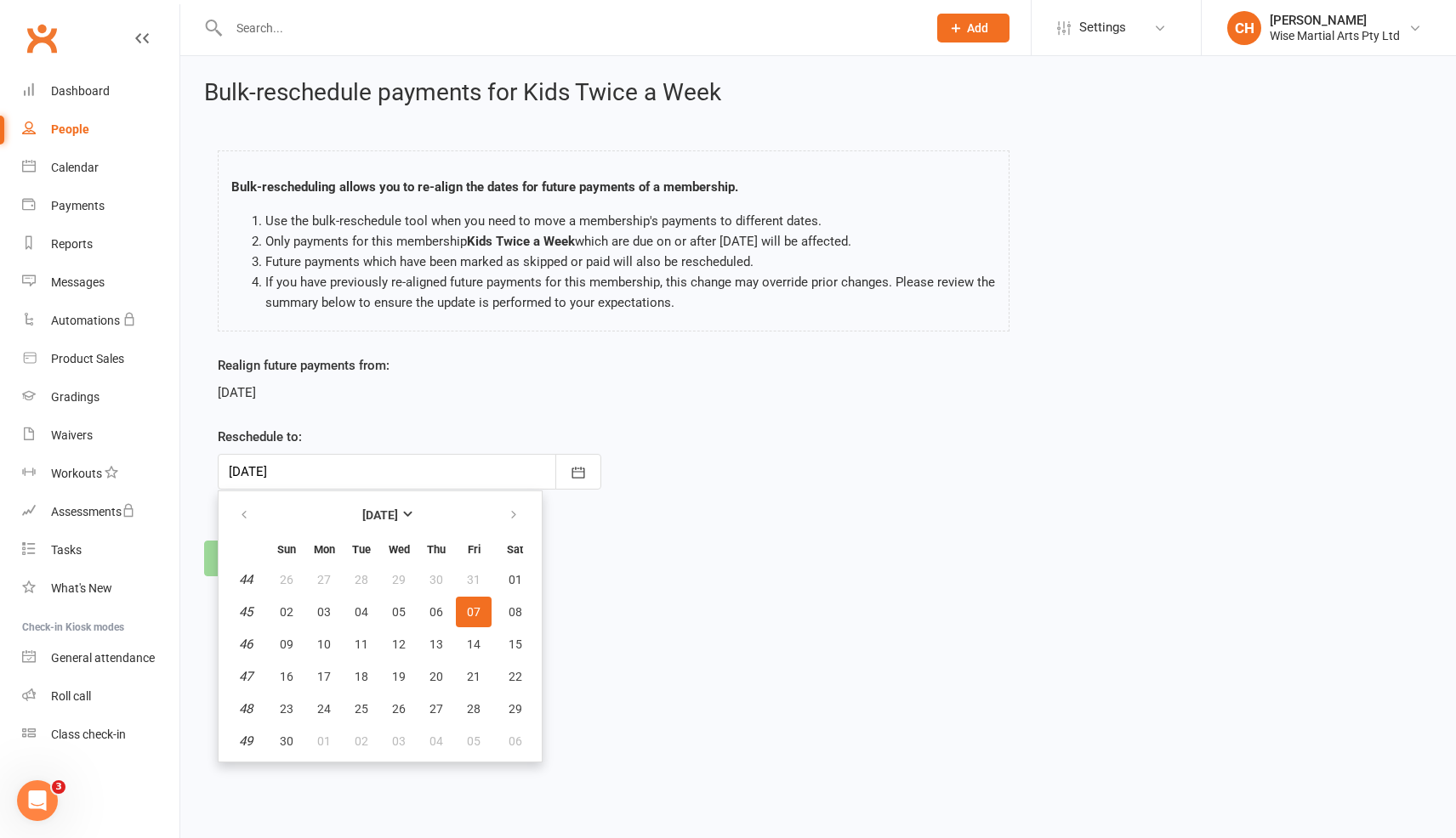
click at [775, 617] on html "Prospect Member Non-attending contact Class / event Appointment Grading event T…" at bounding box center [728, 312] width 1456 height 624
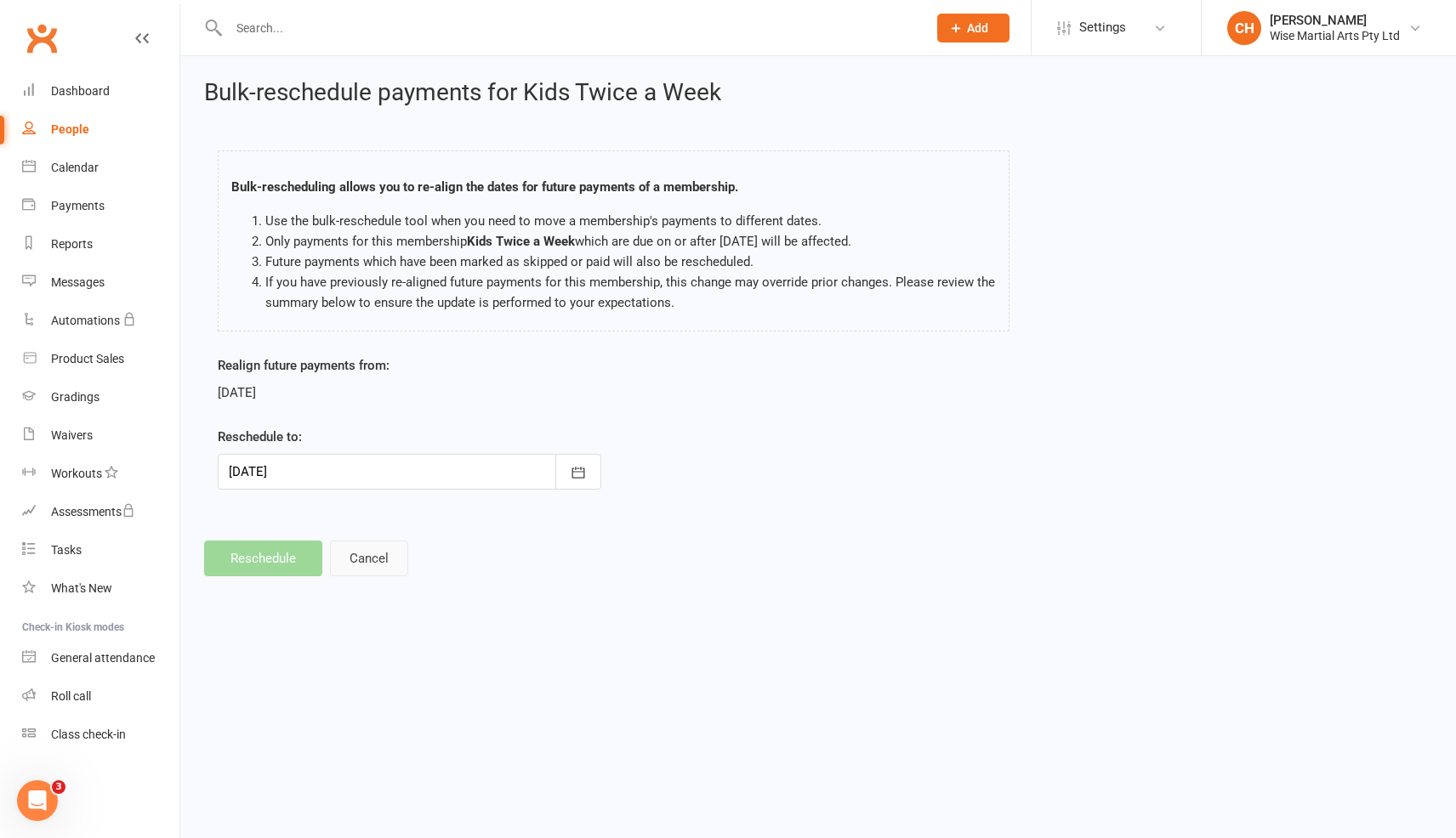
click at [396, 565] on button "Cancel" at bounding box center [369, 558] width 78 height 36
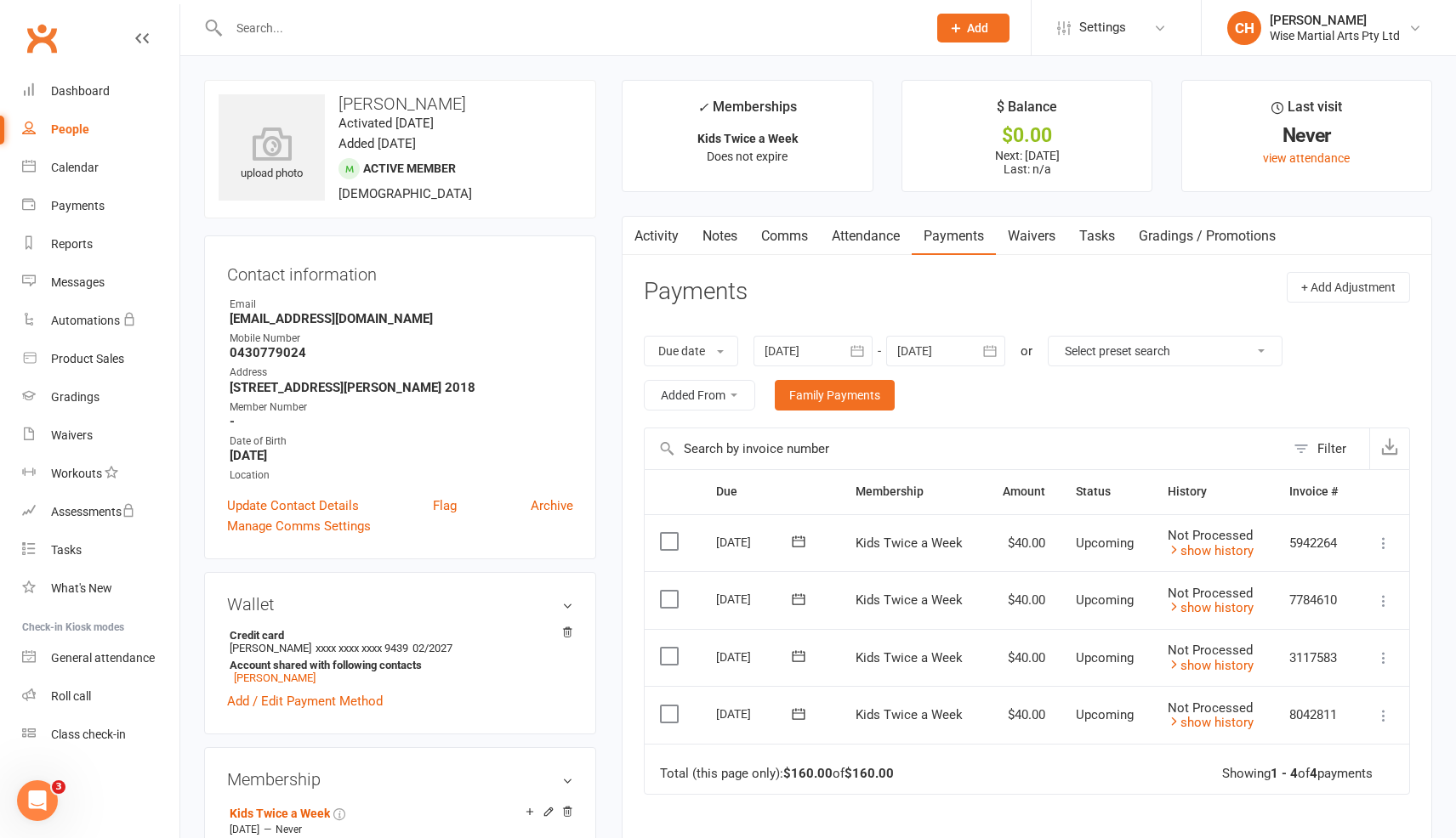
click at [1387, 600] on icon at bounding box center [1384, 602] width 17 height 17
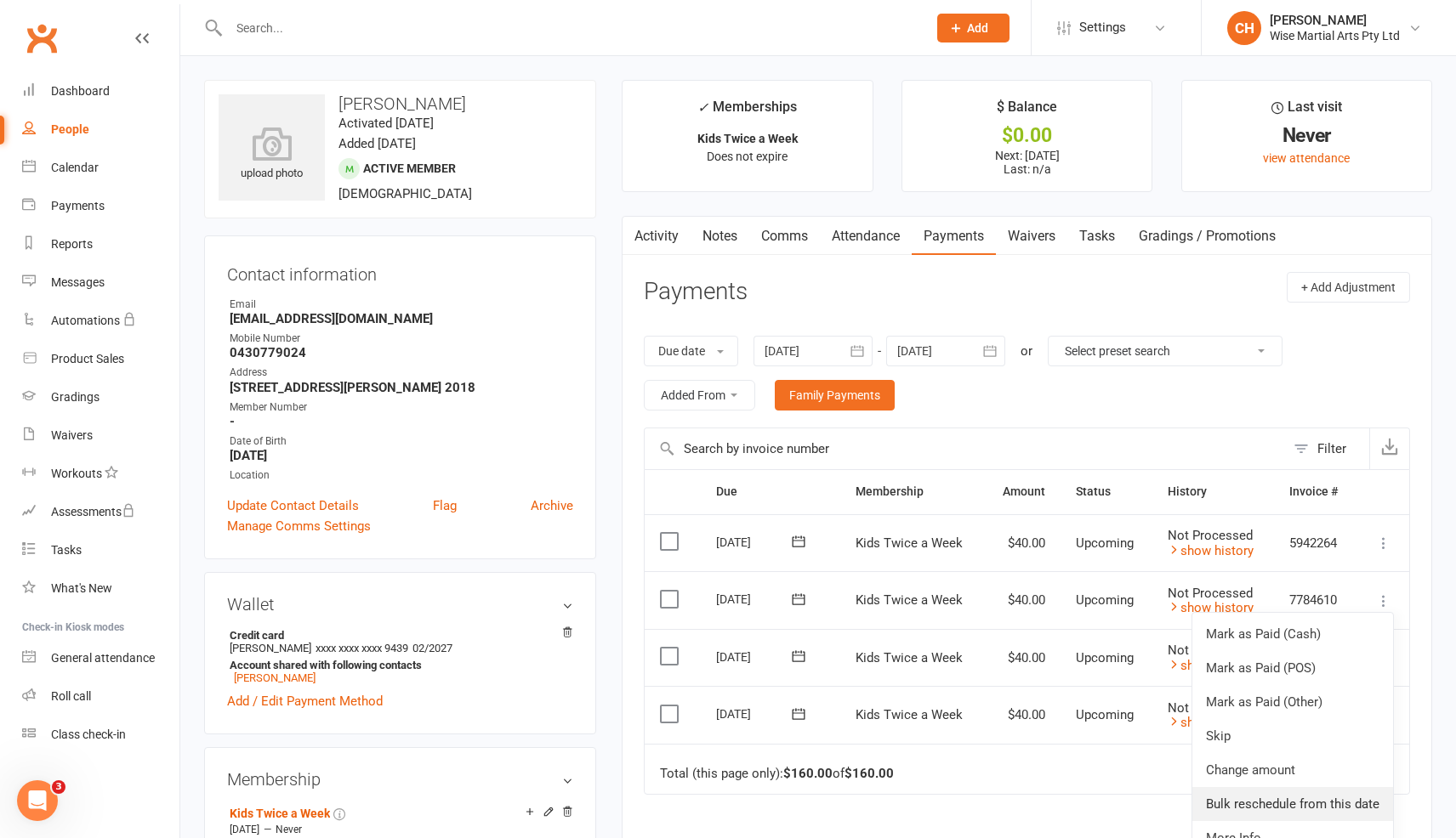
click at [1305, 798] on link "Bulk reschedule from this date" at bounding box center [1292, 804] width 201 height 34
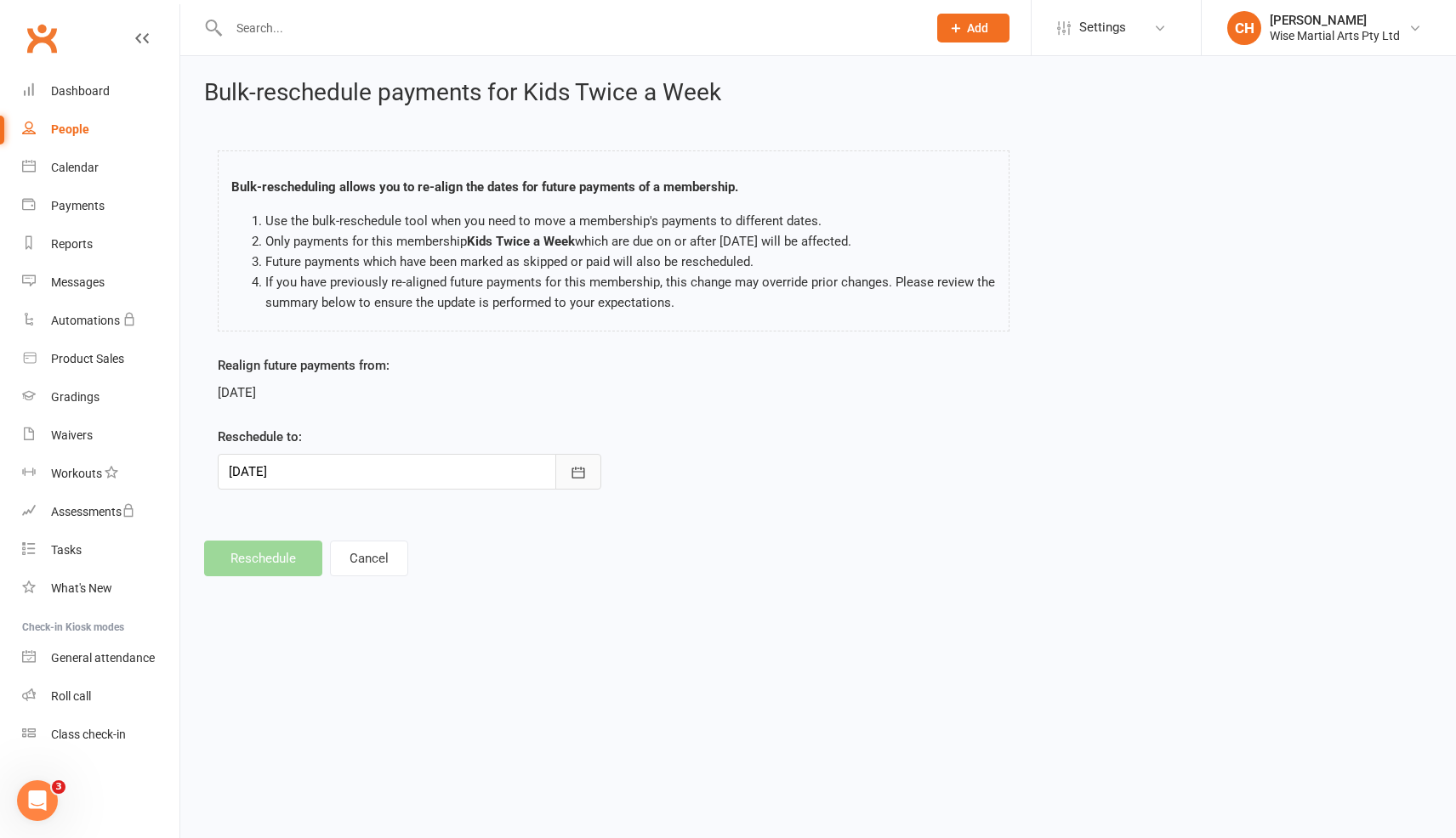
click at [571, 472] on icon "button" at bounding box center [578, 473] width 17 height 17
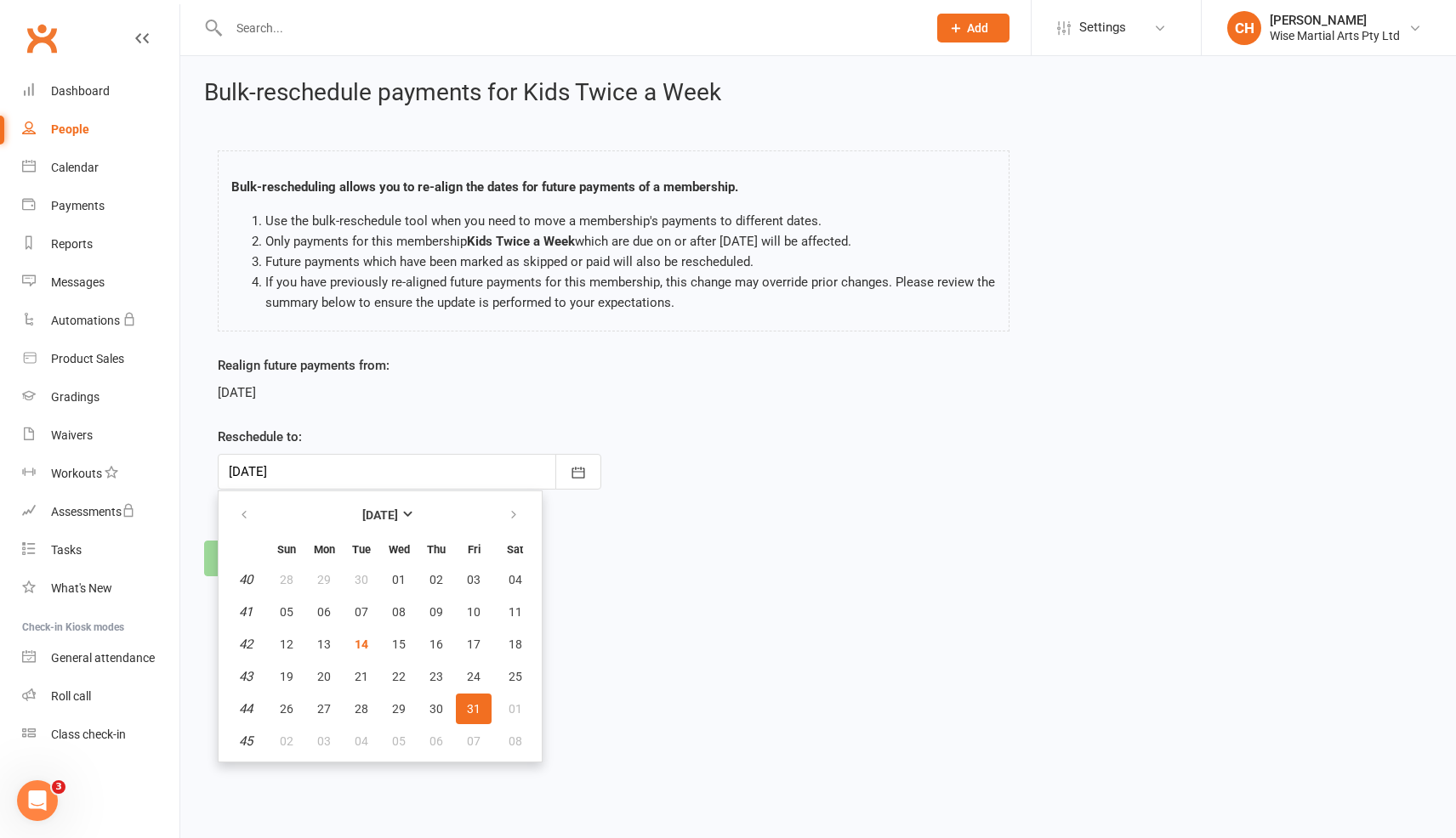
click at [291, 403] on form "Realign future payments from: 31 Oct 2025 Reschedule to: 31 Oct 2025 October 20…" at bounding box center [409, 422] width 384 height 135
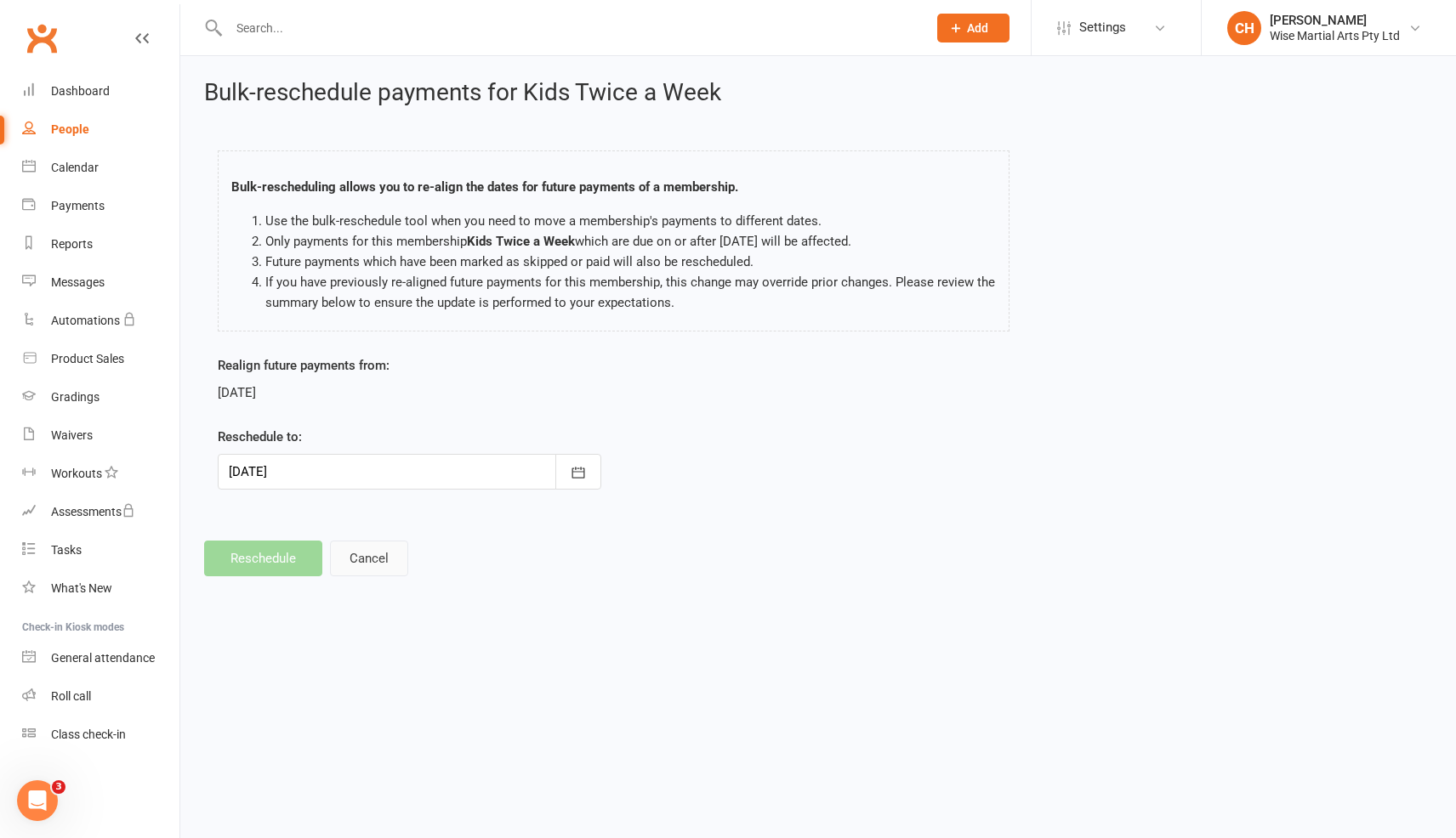
click at [353, 562] on button "Cancel" at bounding box center [369, 558] width 78 height 36
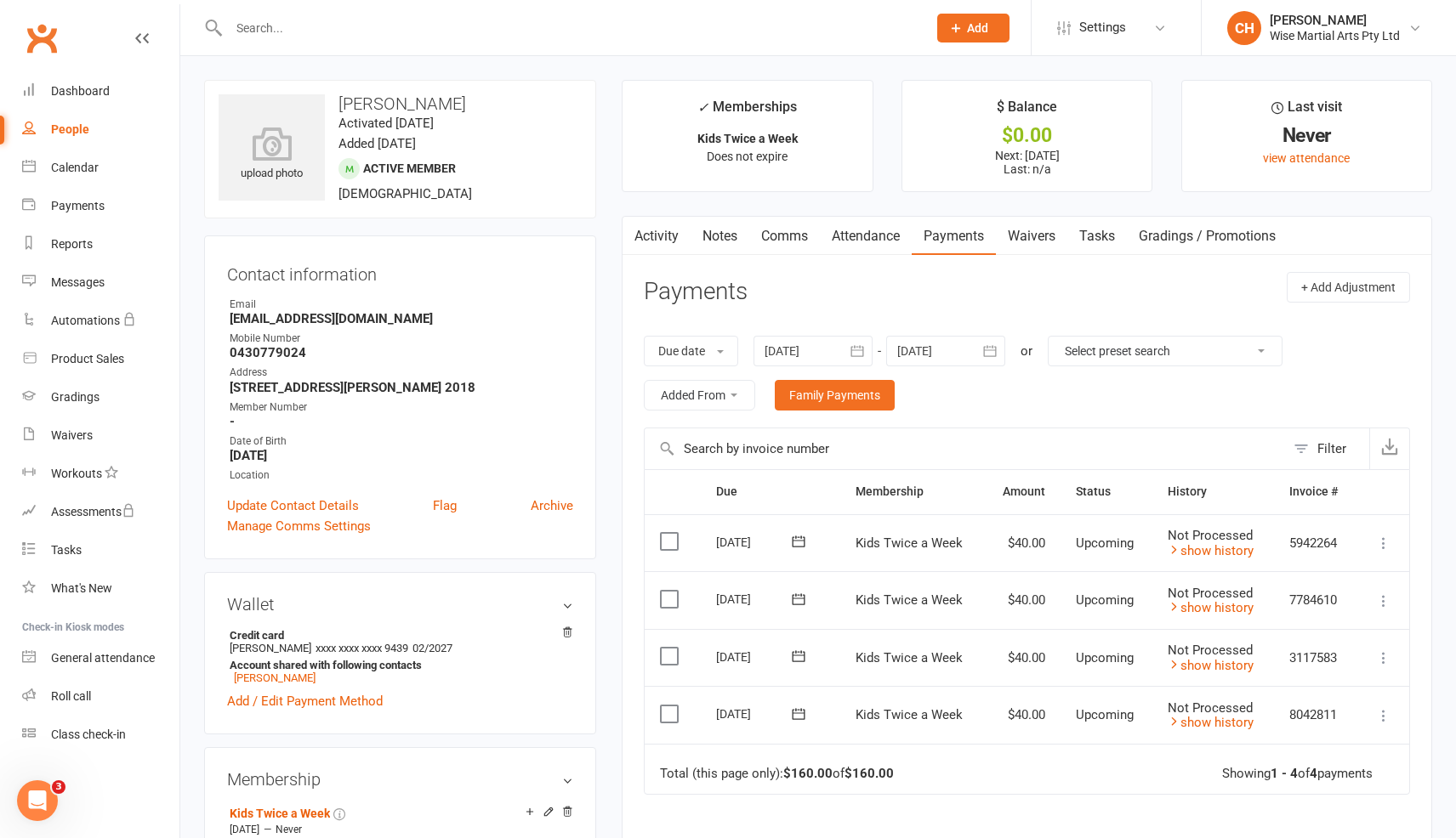
click at [986, 346] on icon "button" at bounding box center [991, 351] width 17 height 17
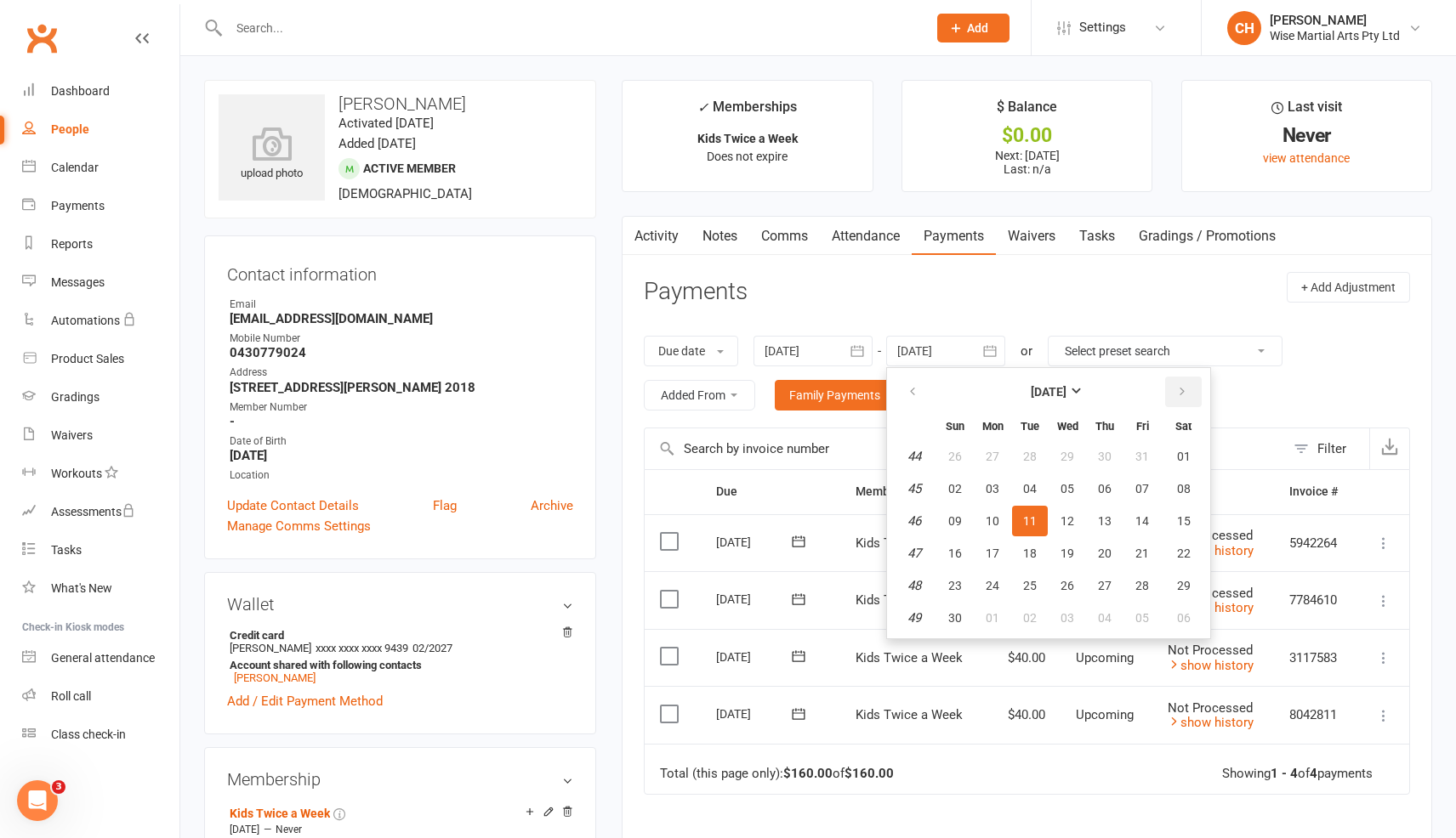
click at [1181, 390] on icon "button" at bounding box center [1183, 392] width 12 height 14
click at [927, 389] on button "button" at bounding box center [914, 391] width 37 height 30
click at [1153, 493] on button "07" at bounding box center [1142, 489] width 36 height 30
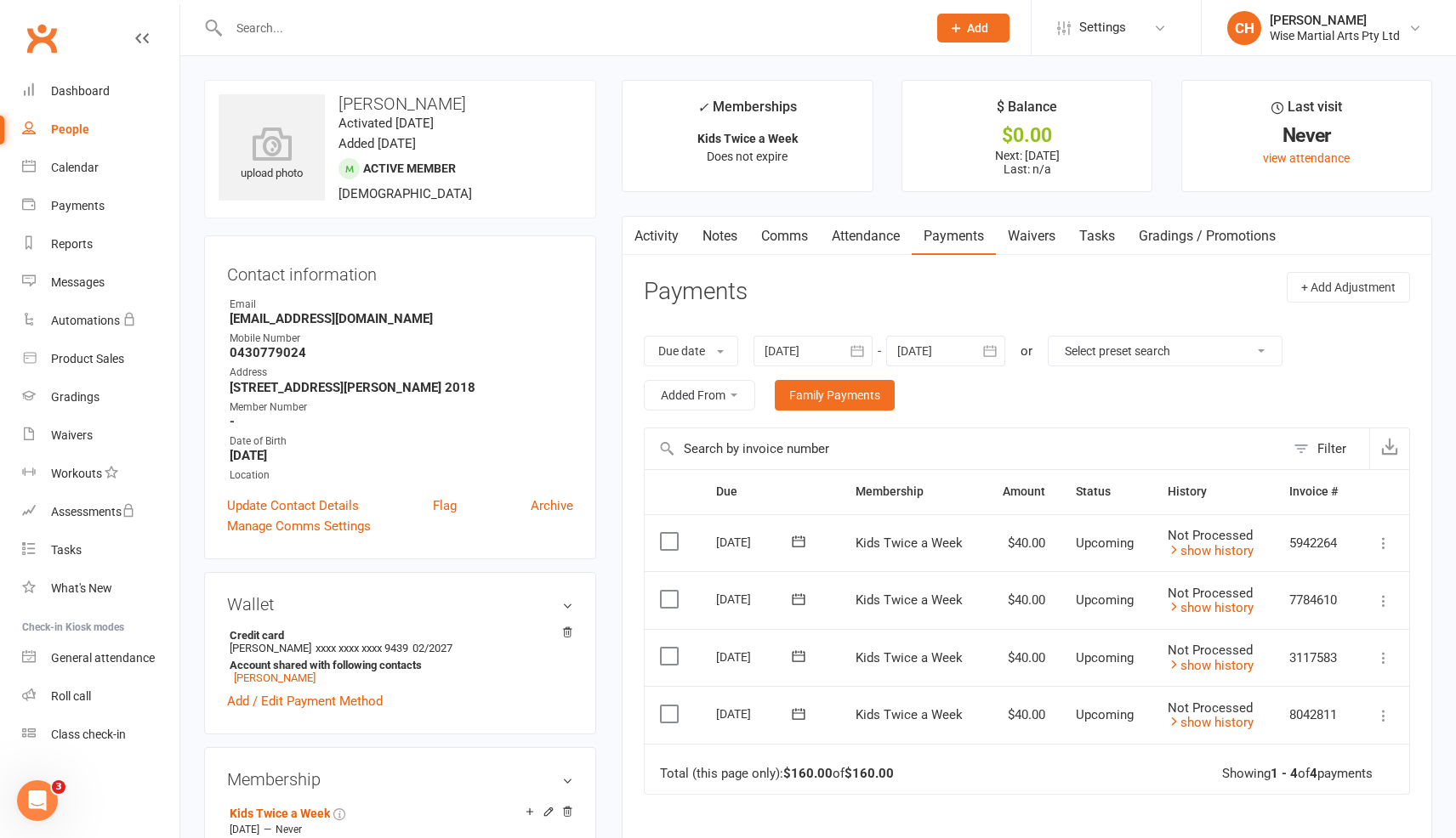
click at [978, 347] on button "button" at bounding box center [990, 350] width 30 height 30
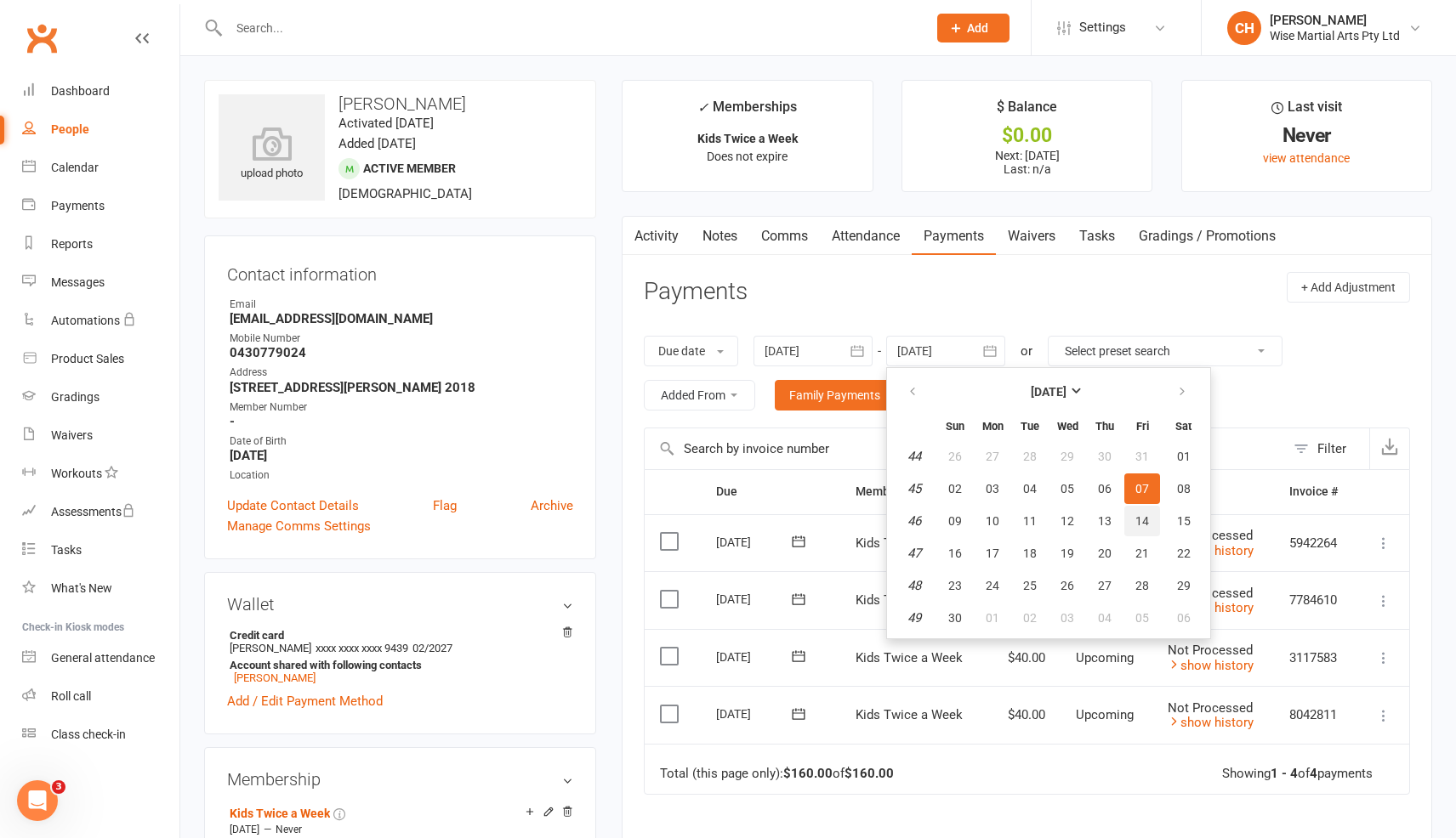
click at [1159, 510] on button "14" at bounding box center [1142, 521] width 36 height 30
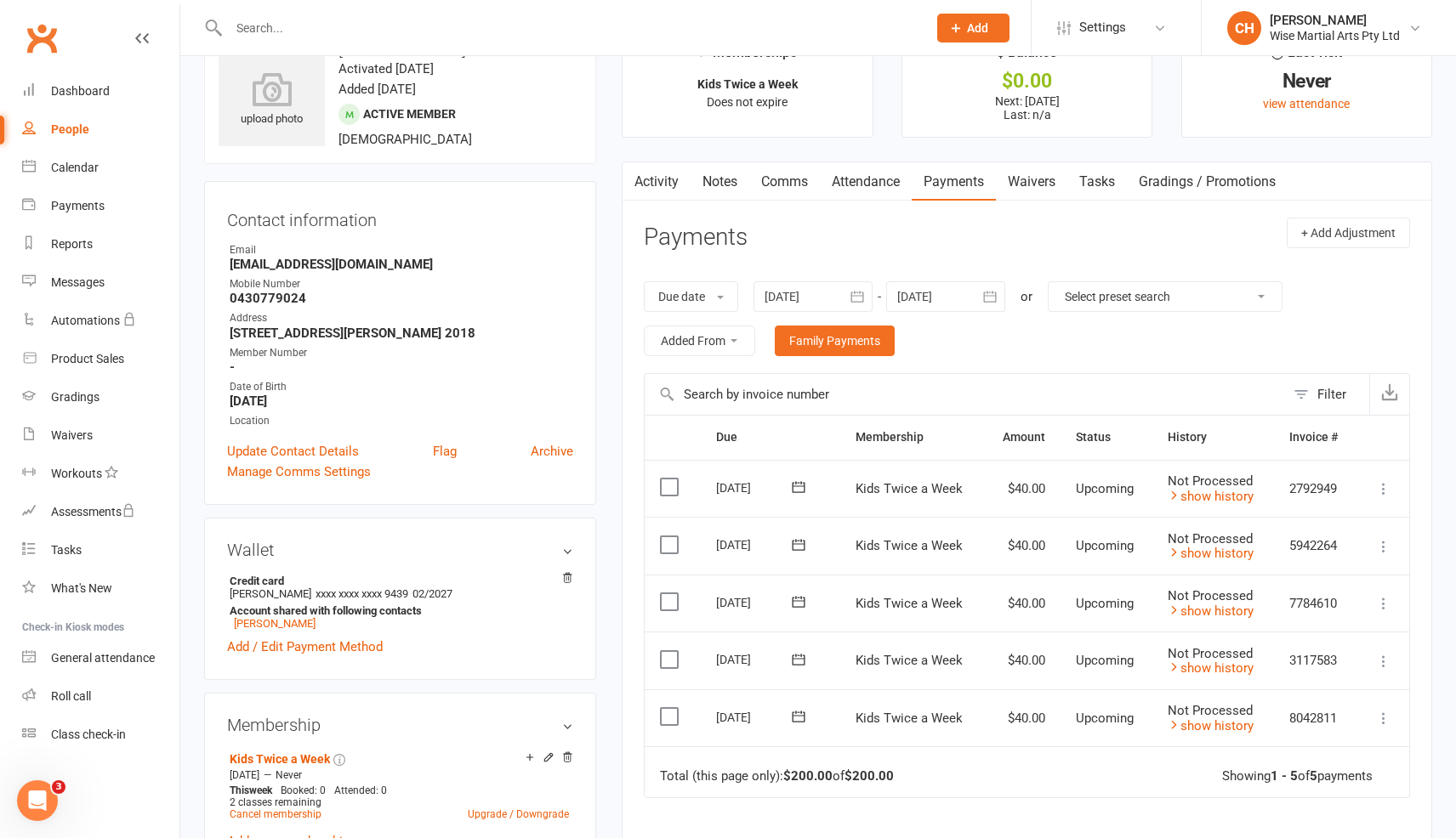
scroll to position [80, 0]
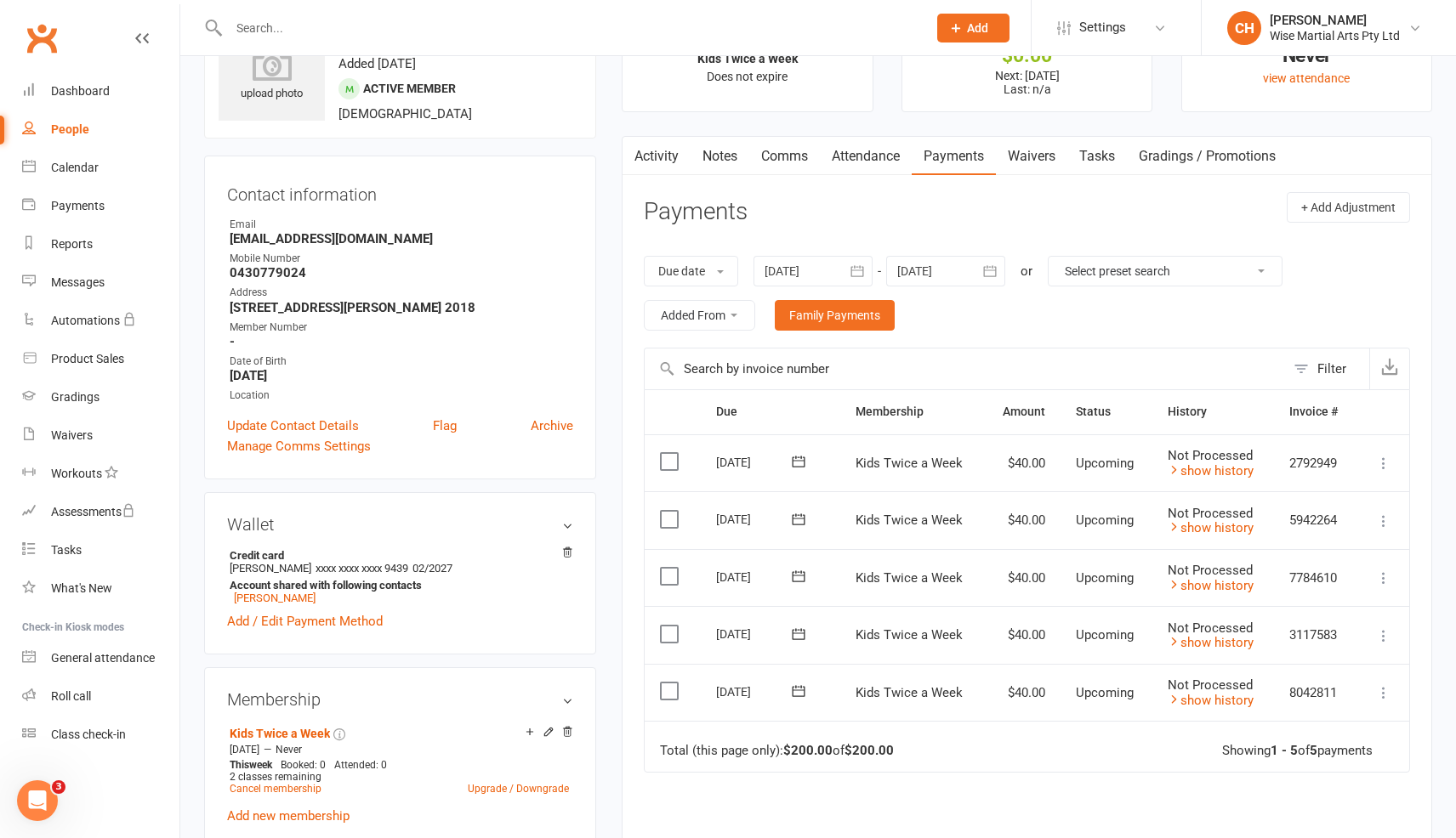
click at [976, 283] on div at bounding box center [945, 270] width 119 height 30
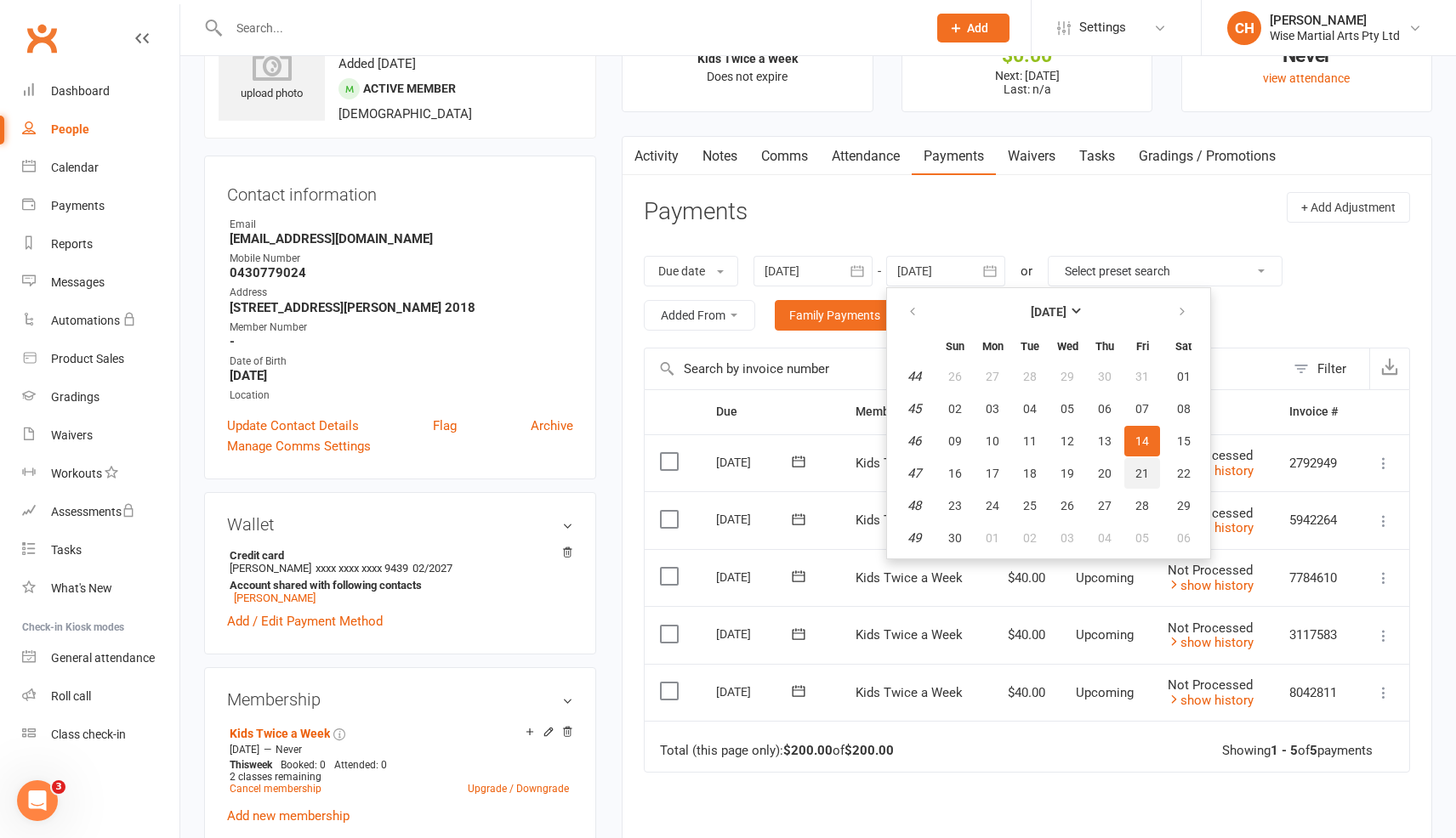
click at [1145, 481] on button "21" at bounding box center [1142, 473] width 36 height 30
type input "21 Nov 2025"
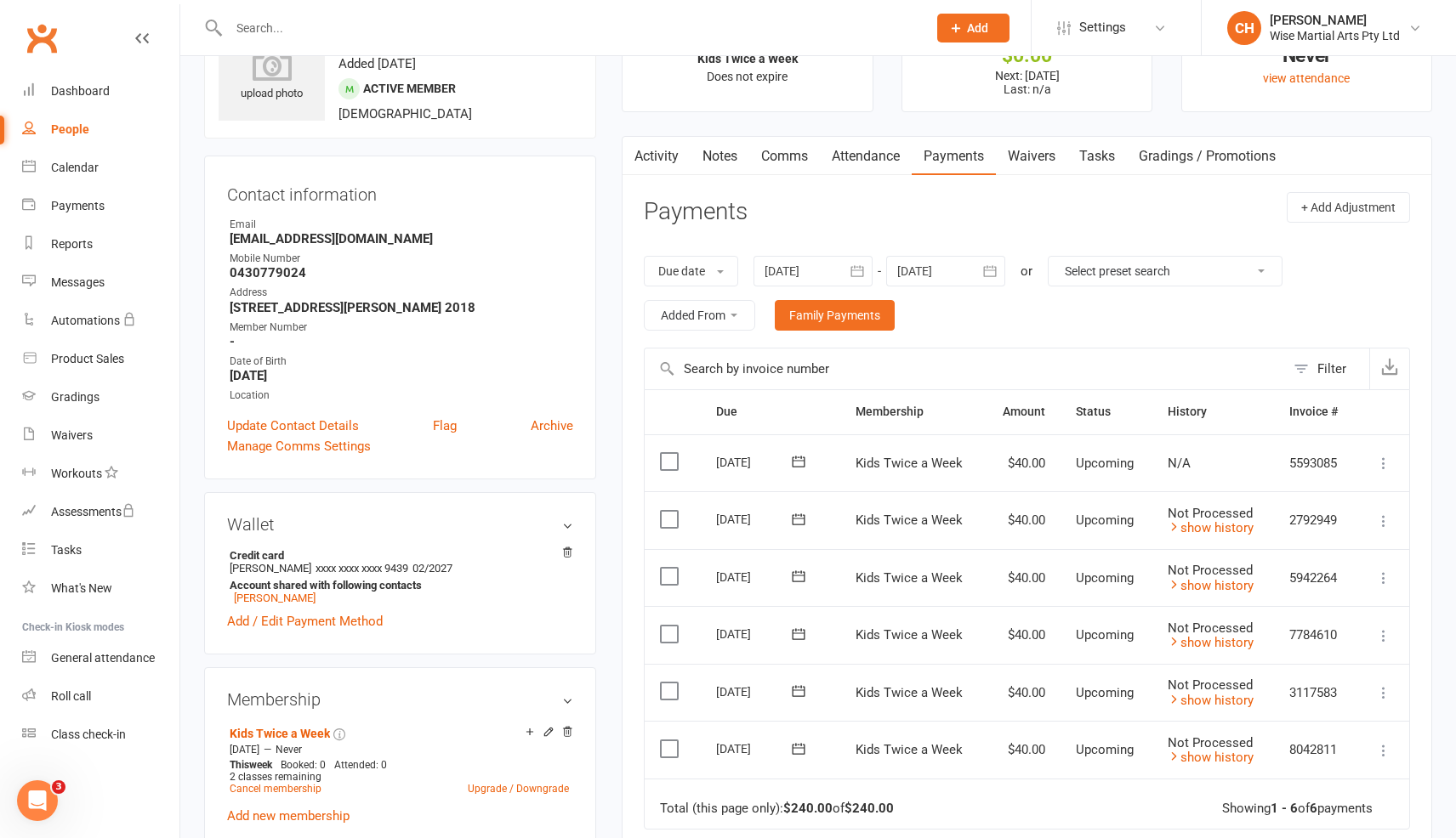
click at [1385, 461] on icon at bounding box center [1384, 463] width 17 height 17
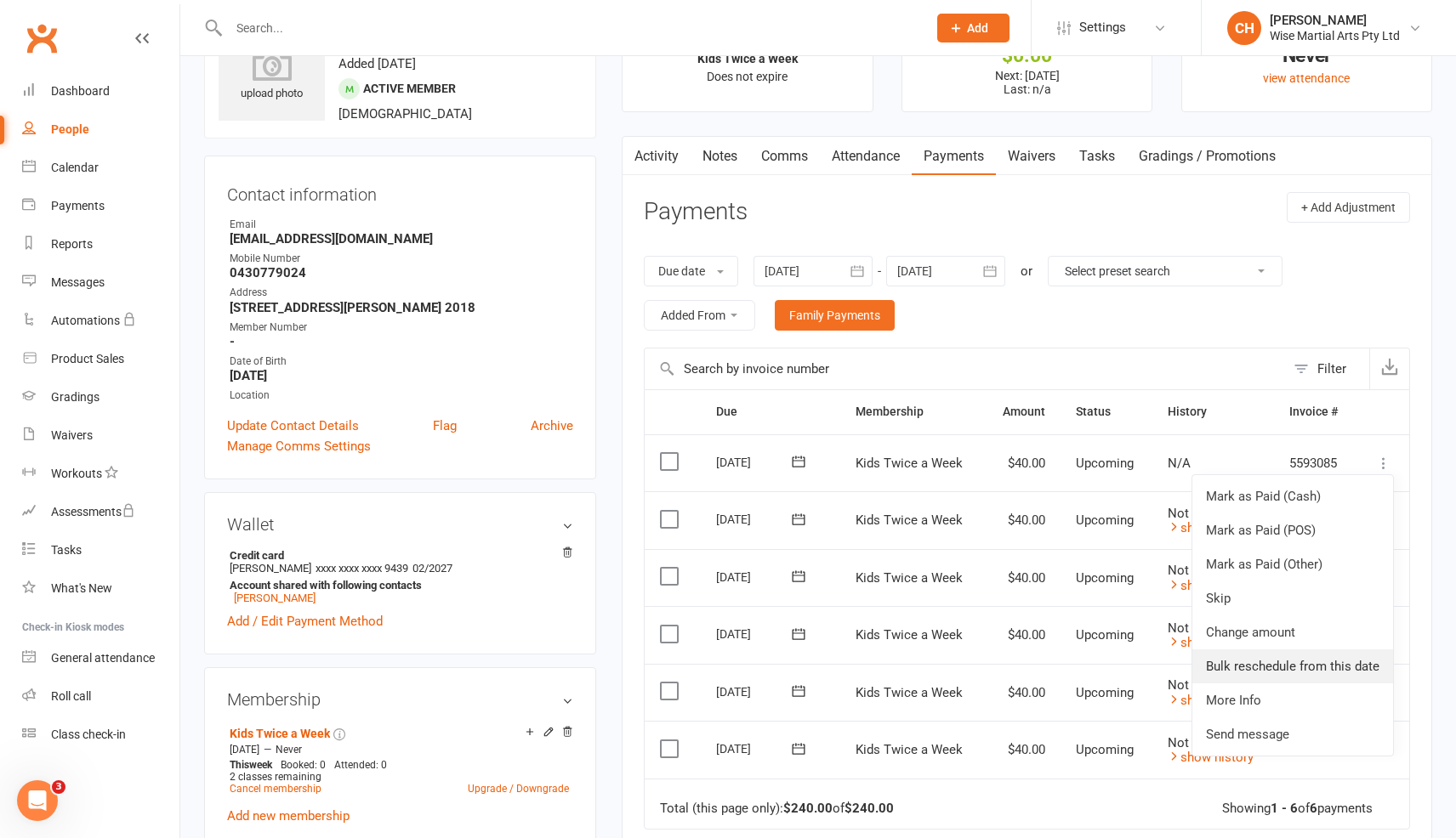
click at [1321, 668] on link "Bulk reschedule from this date" at bounding box center [1292, 666] width 201 height 34
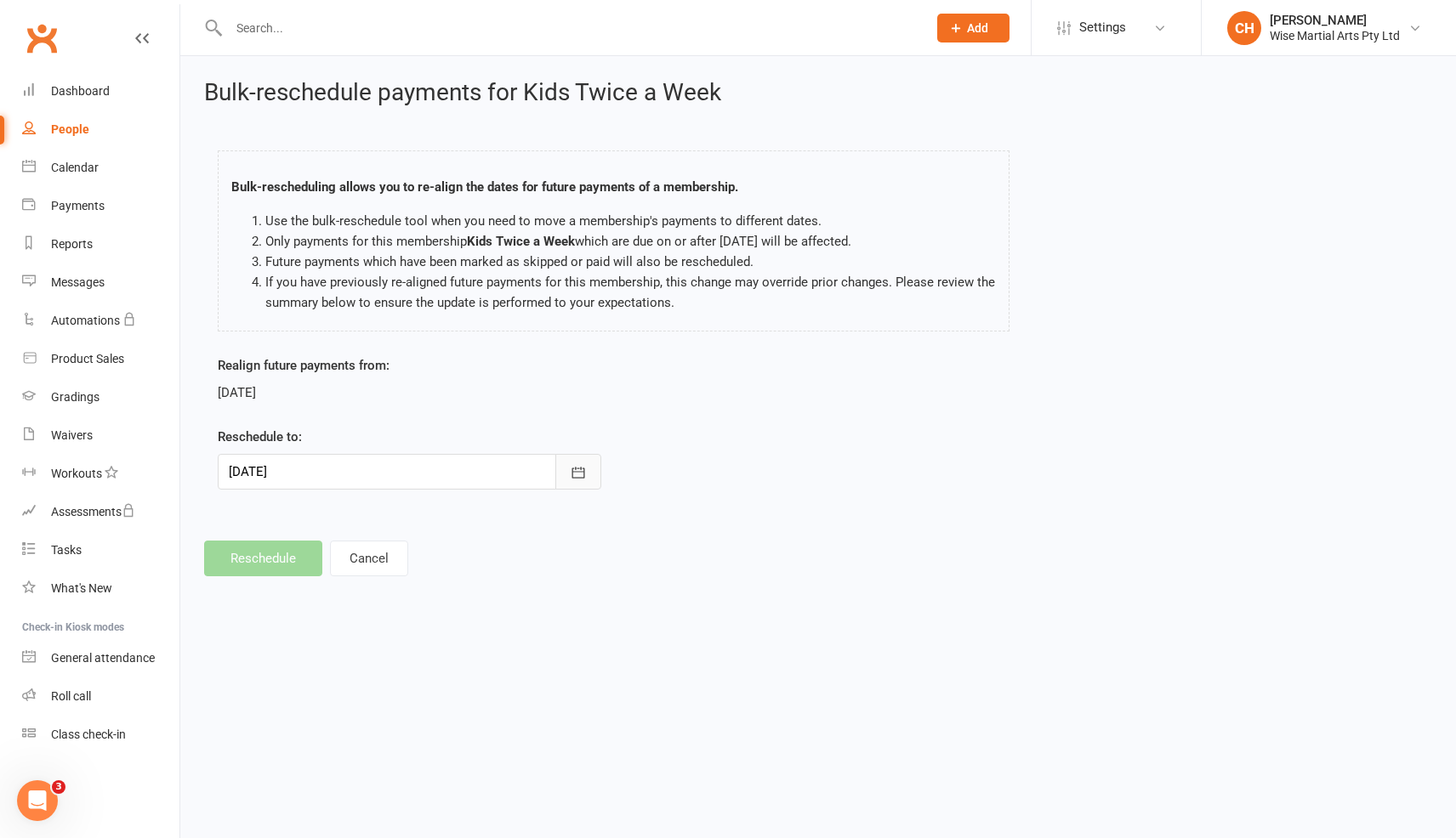
click at [581, 482] on button "button" at bounding box center [578, 471] width 46 height 36
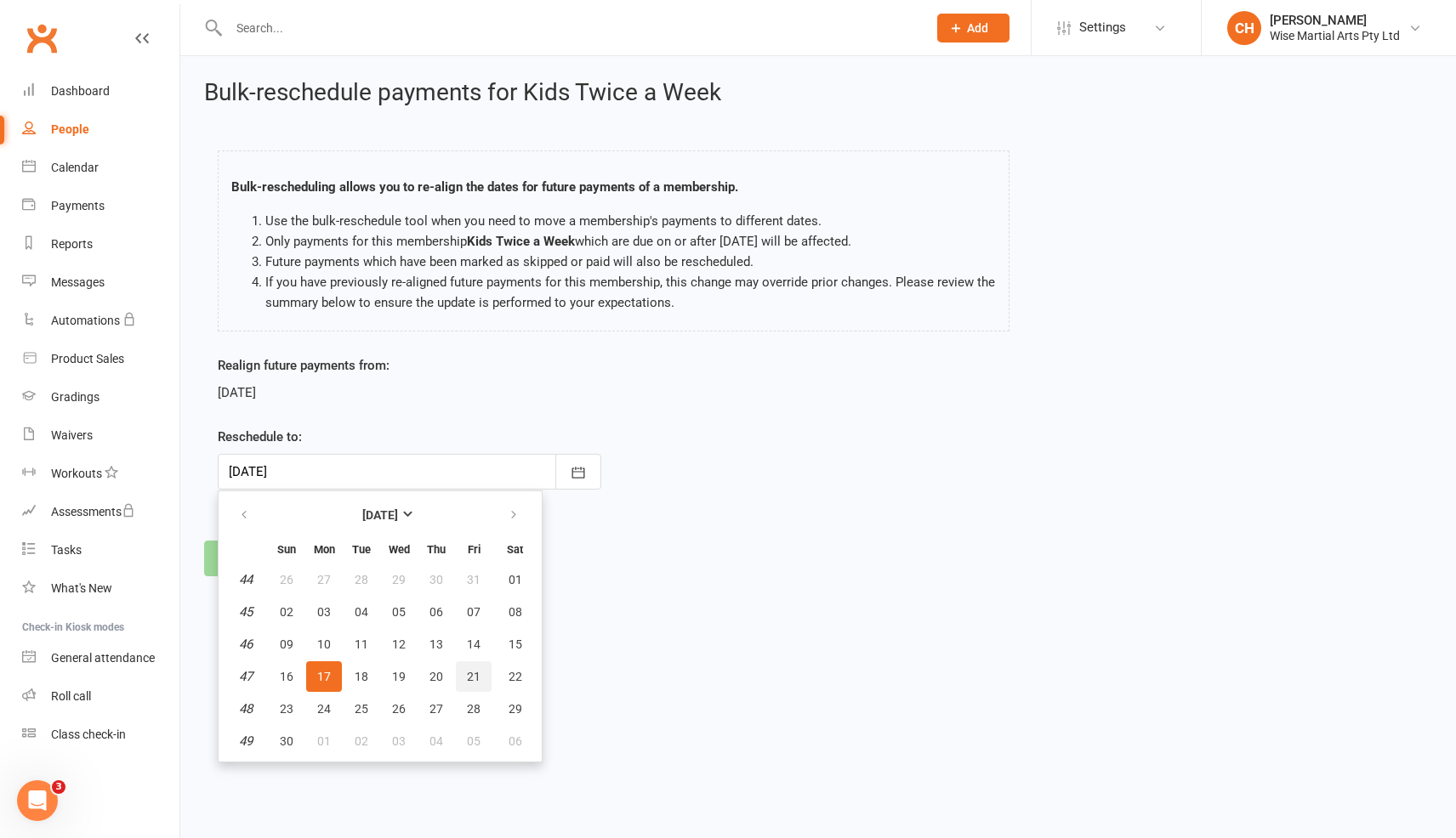
click at [471, 677] on span "21" at bounding box center [474, 677] width 14 height 14
type input "21 Nov 2025"
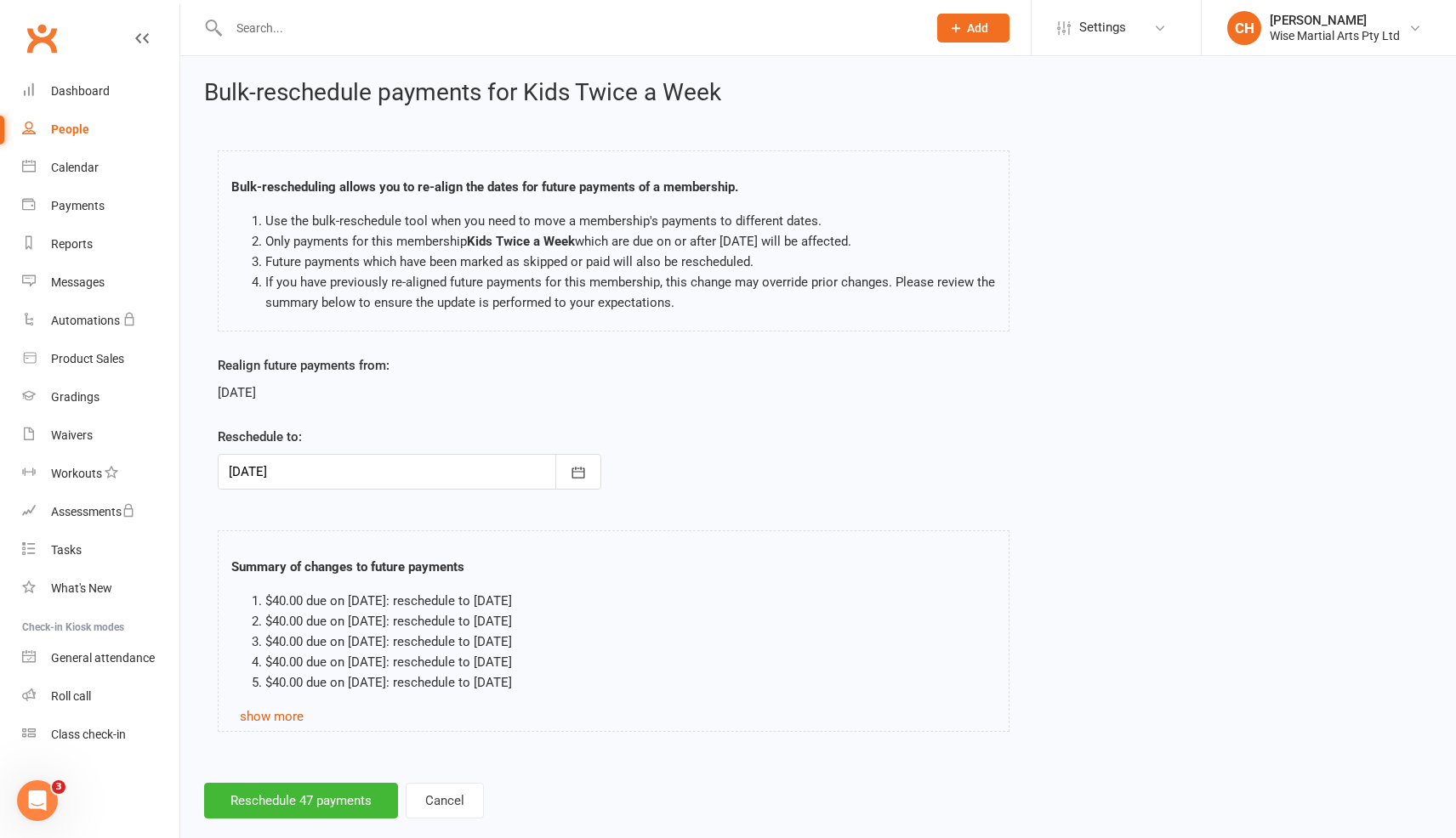
scroll to position [29, 0]
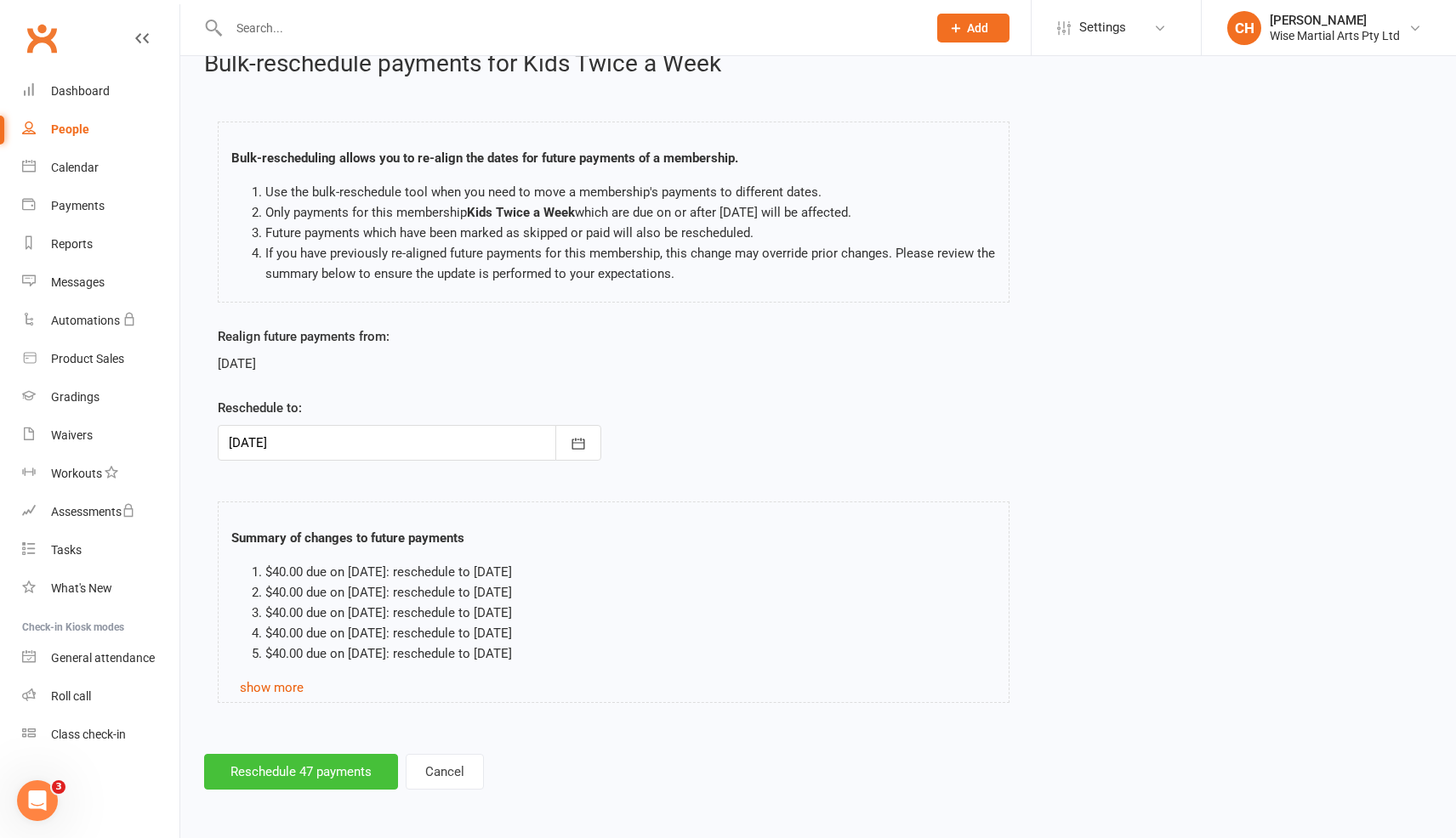
click at [328, 775] on button "Reschedule 47 payments" at bounding box center [301, 772] width 194 height 36
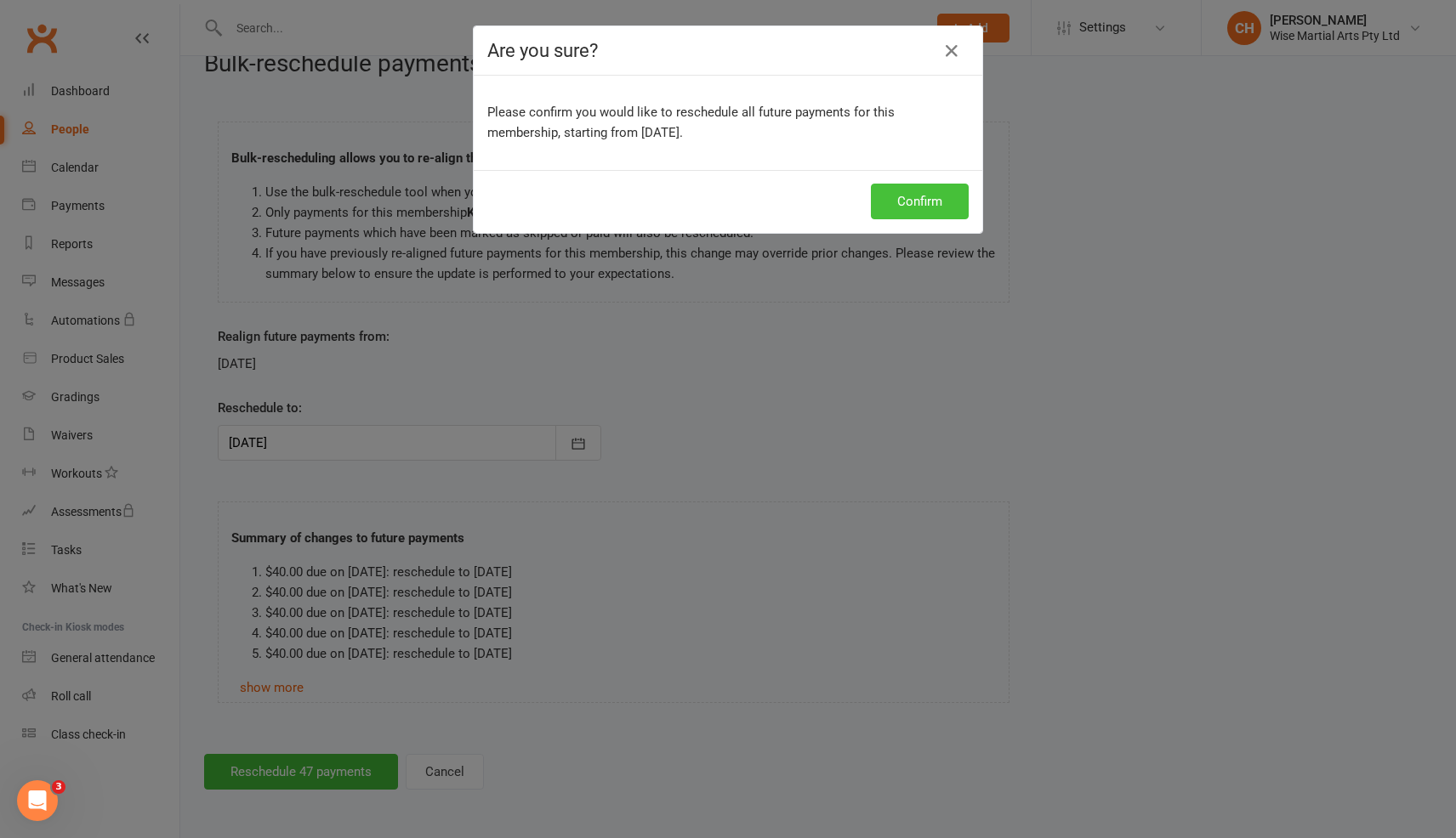
click at [933, 200] on button "Confirm" at bounding box center [920, 201] width 97 height 36
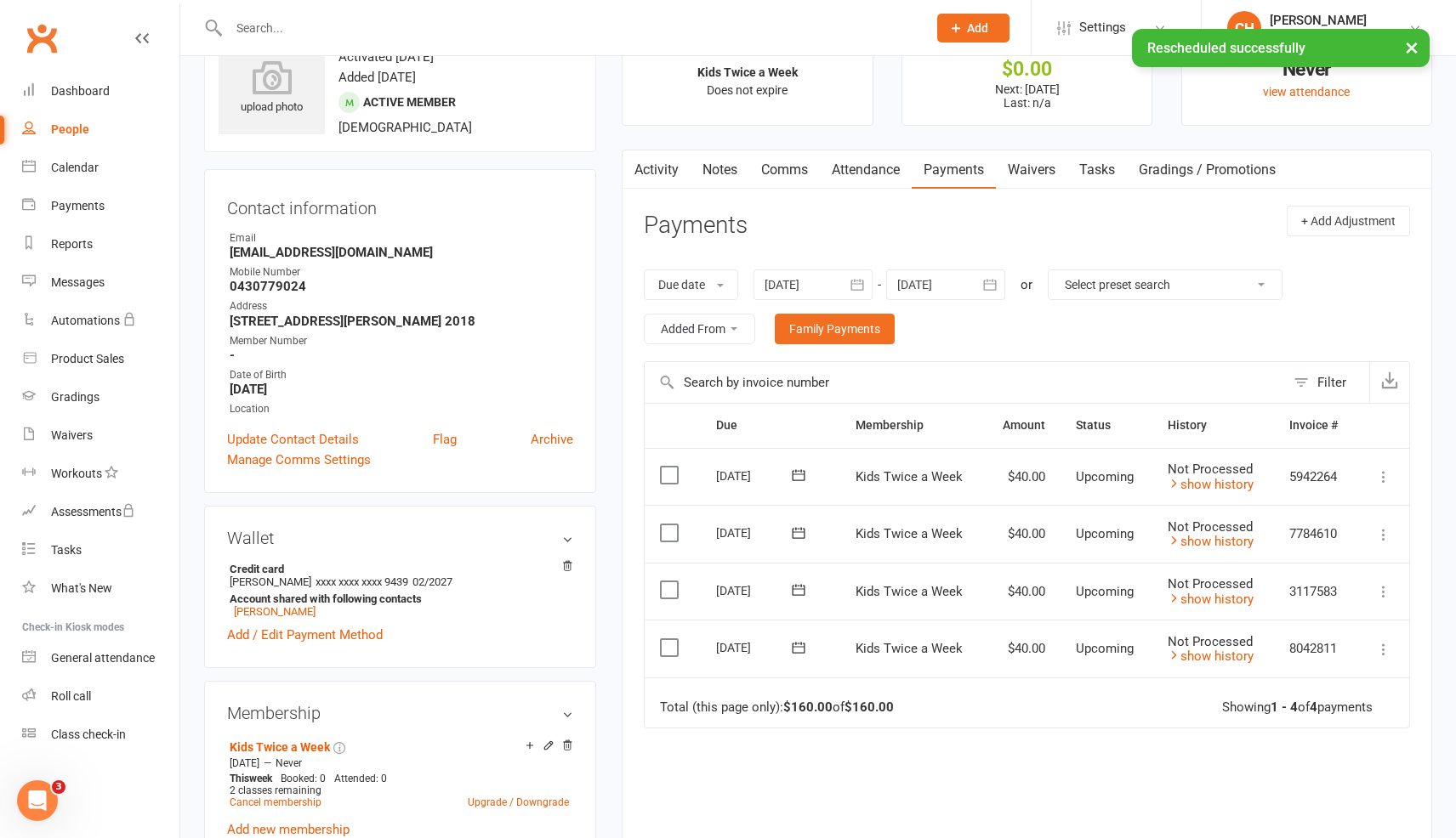
scroll to position [63, 0]
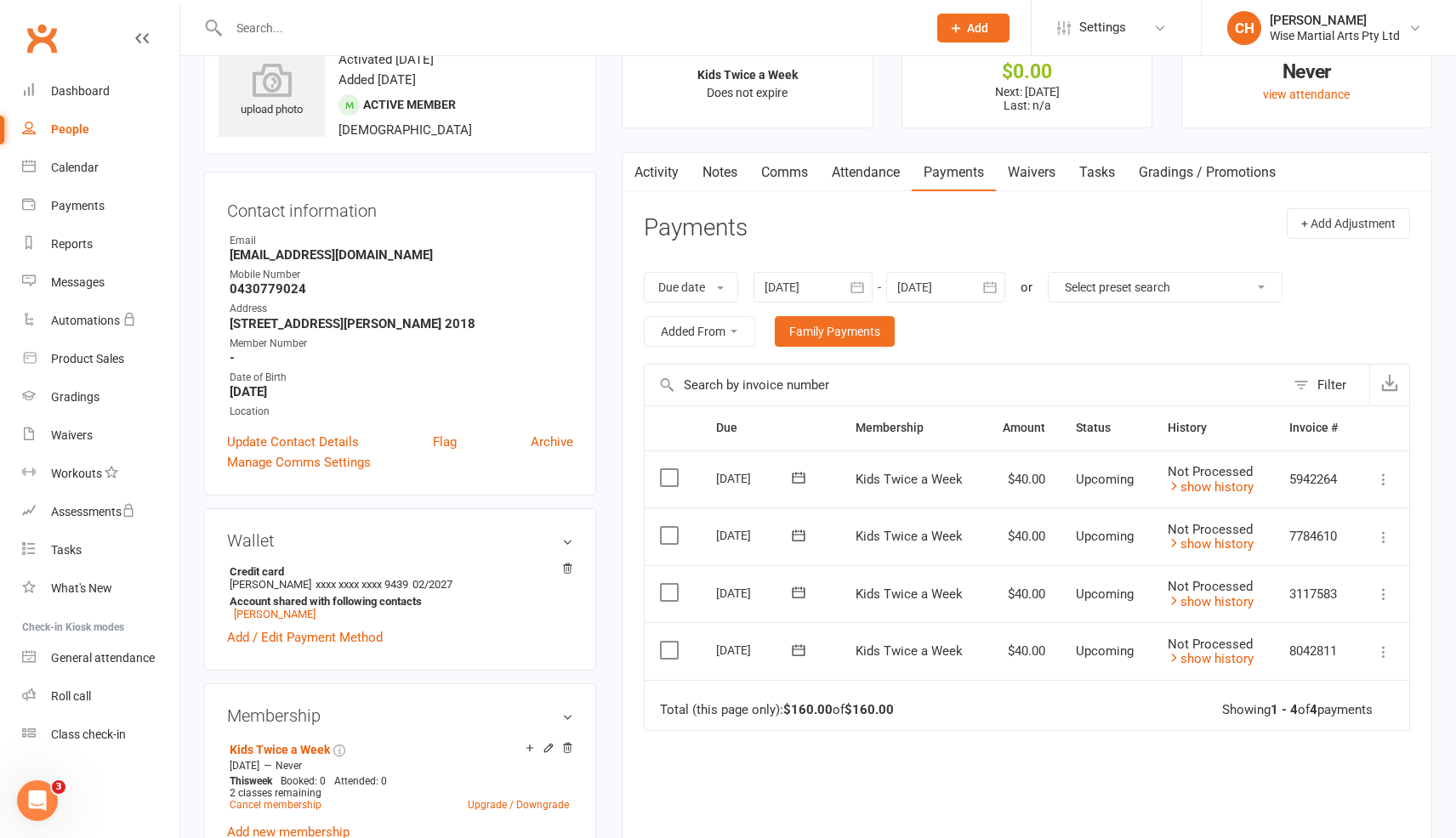
click at [980, 285] on button "button" at bounding box center [990, 287] width 30 height 30
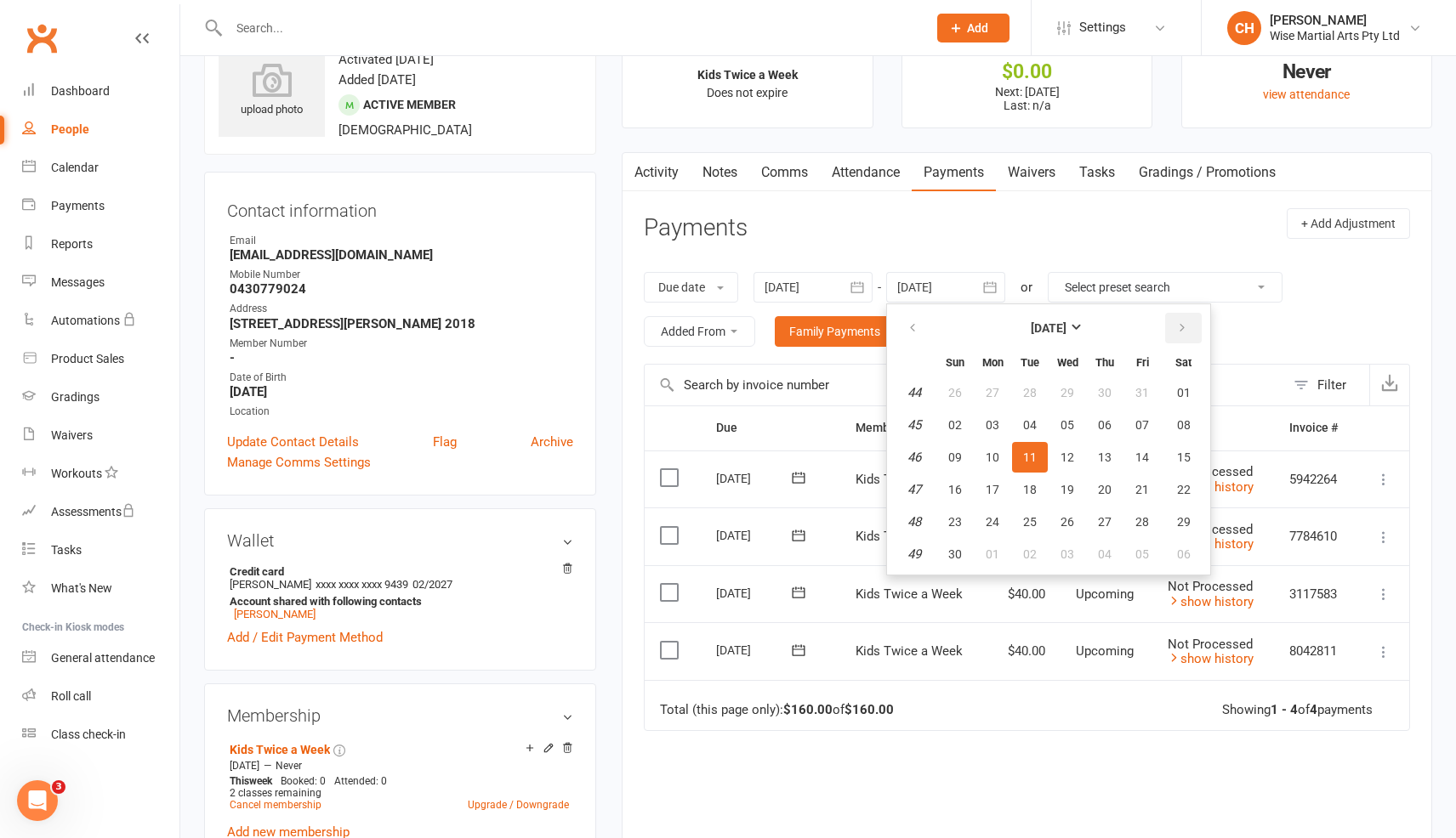
click at [1192, 329] on button "button" at bounding box center [1184, 328] width 37 height 30
click at [1145, 513] on button "30" at bounding box center [1142, 522] width 36 height 30
type input "30 Jan 2026"
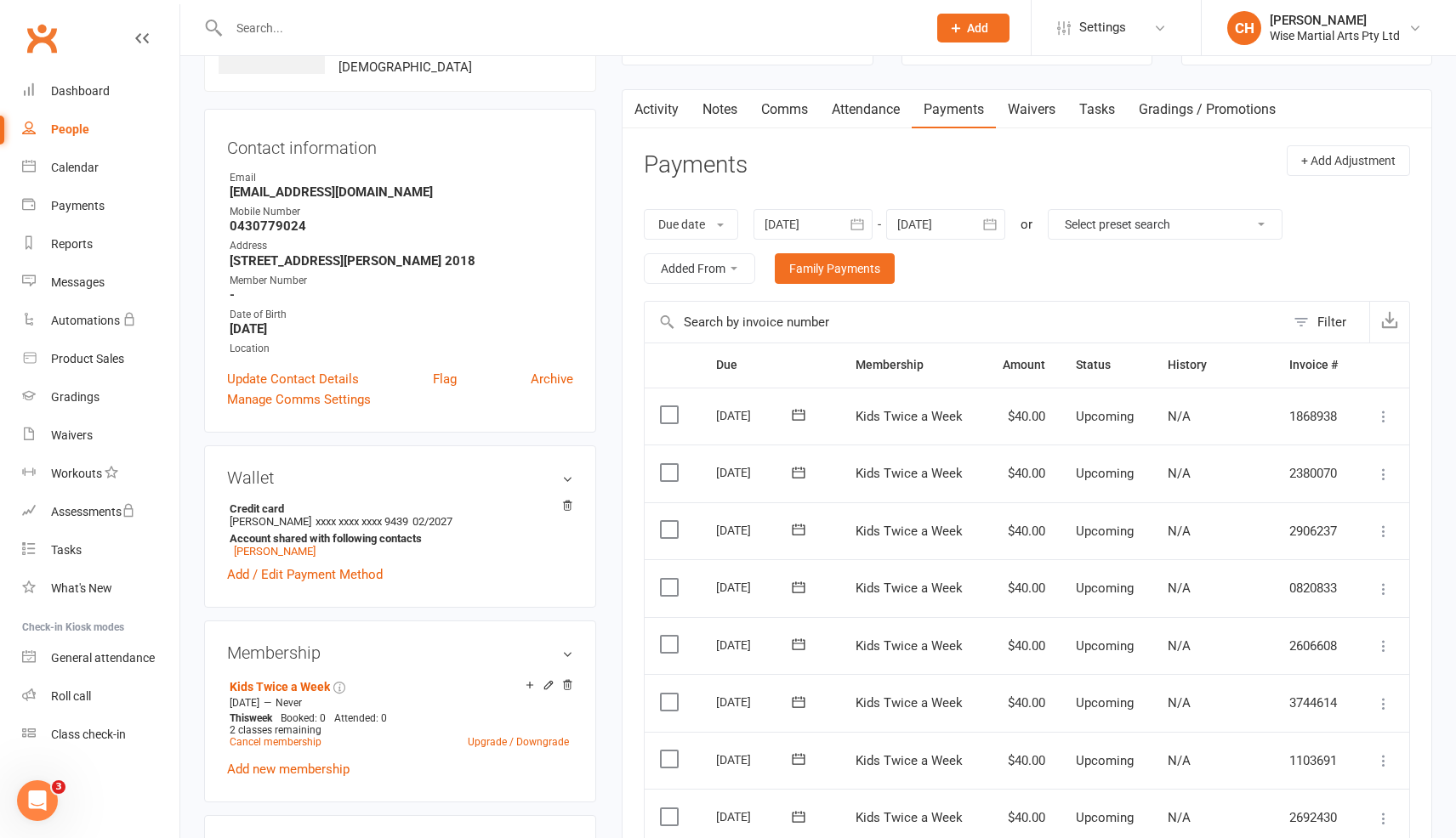
scroll to position [0, 0]
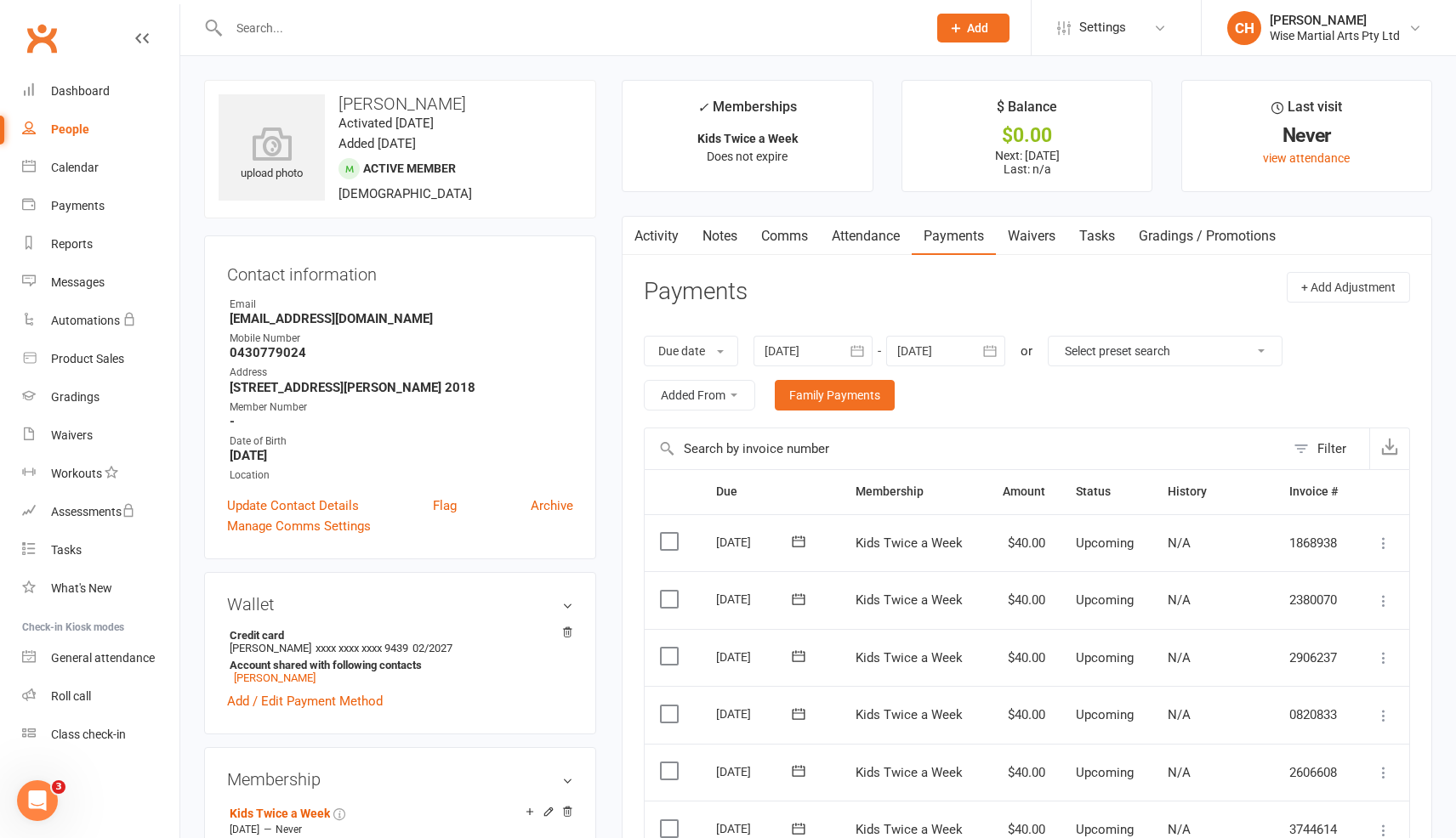
click at [374, 34] on input "text" at bounding box center [569, 28] width 691 height 23
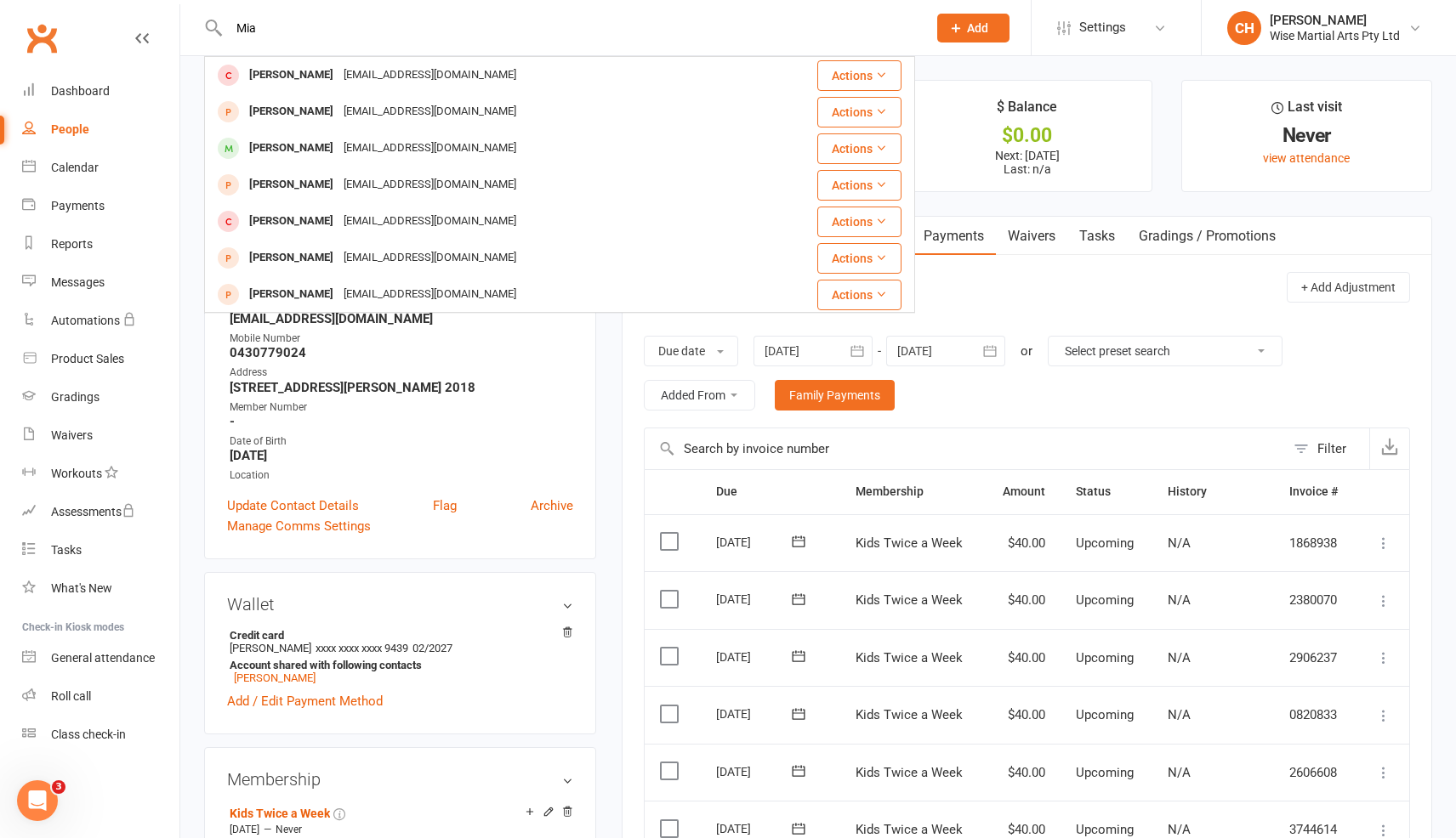
type input "Mia"
click at [544, 385] on strong "unit 15 26 Barber Ave Eastlakes NSW 2018" at bounding box center [401, 388] width 344 height 16
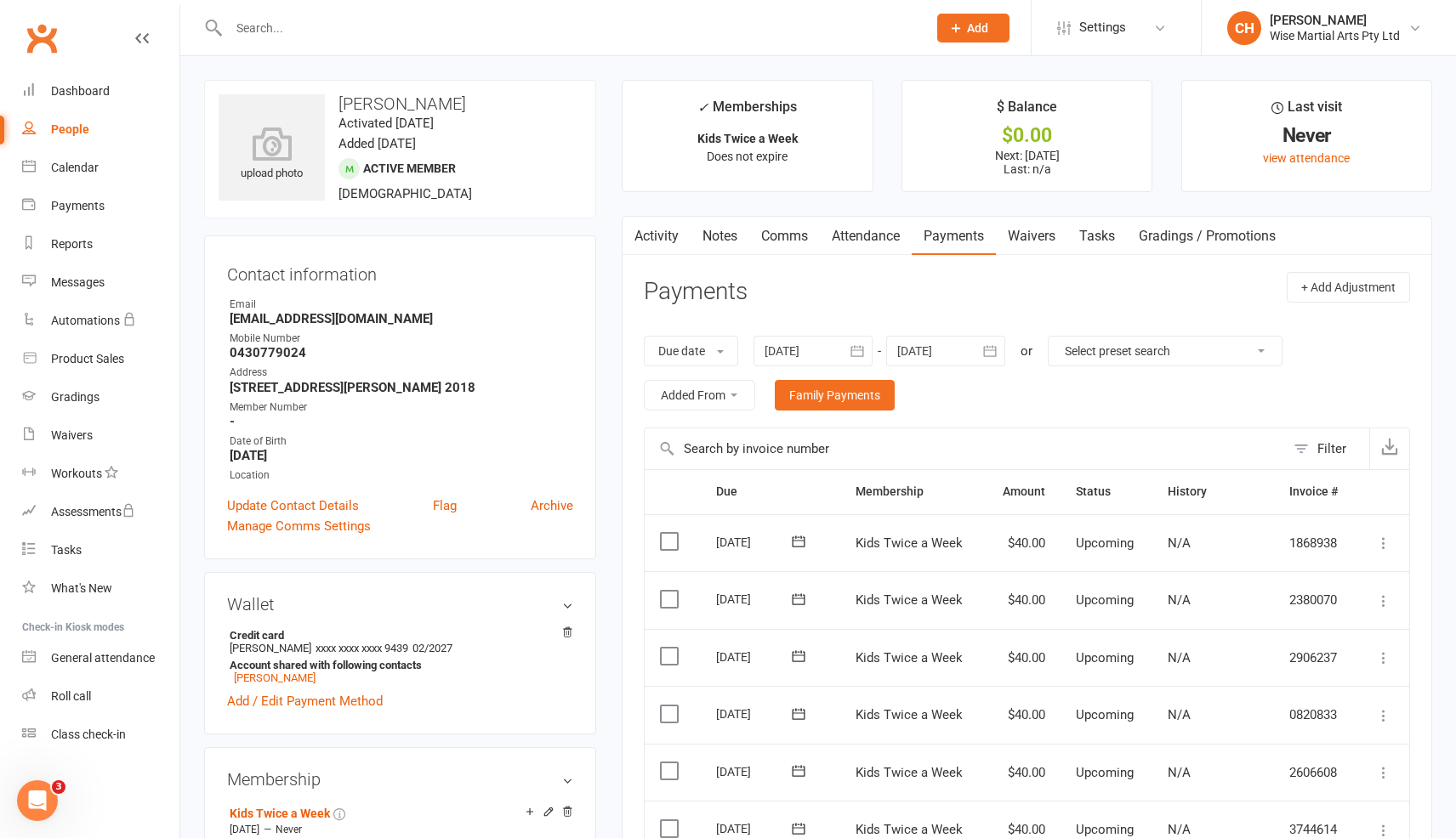
click at [297, 27] on input "text" at bounding box center [569, 28] width 691 height 23
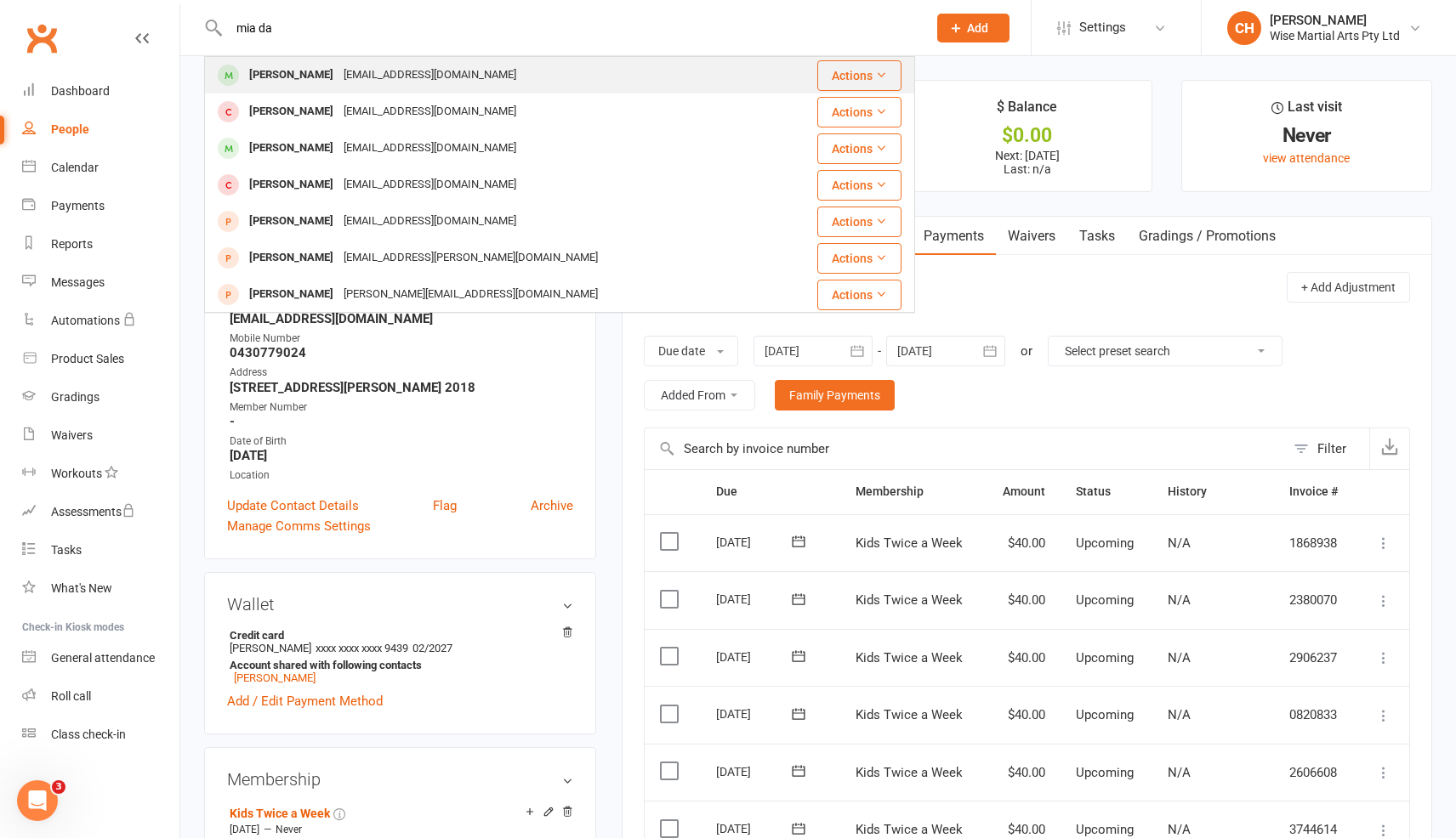
type input "mia da"
click at [311, 75] on div "Mia Da costa" at bounding box center [291, 75] width 95 height 24
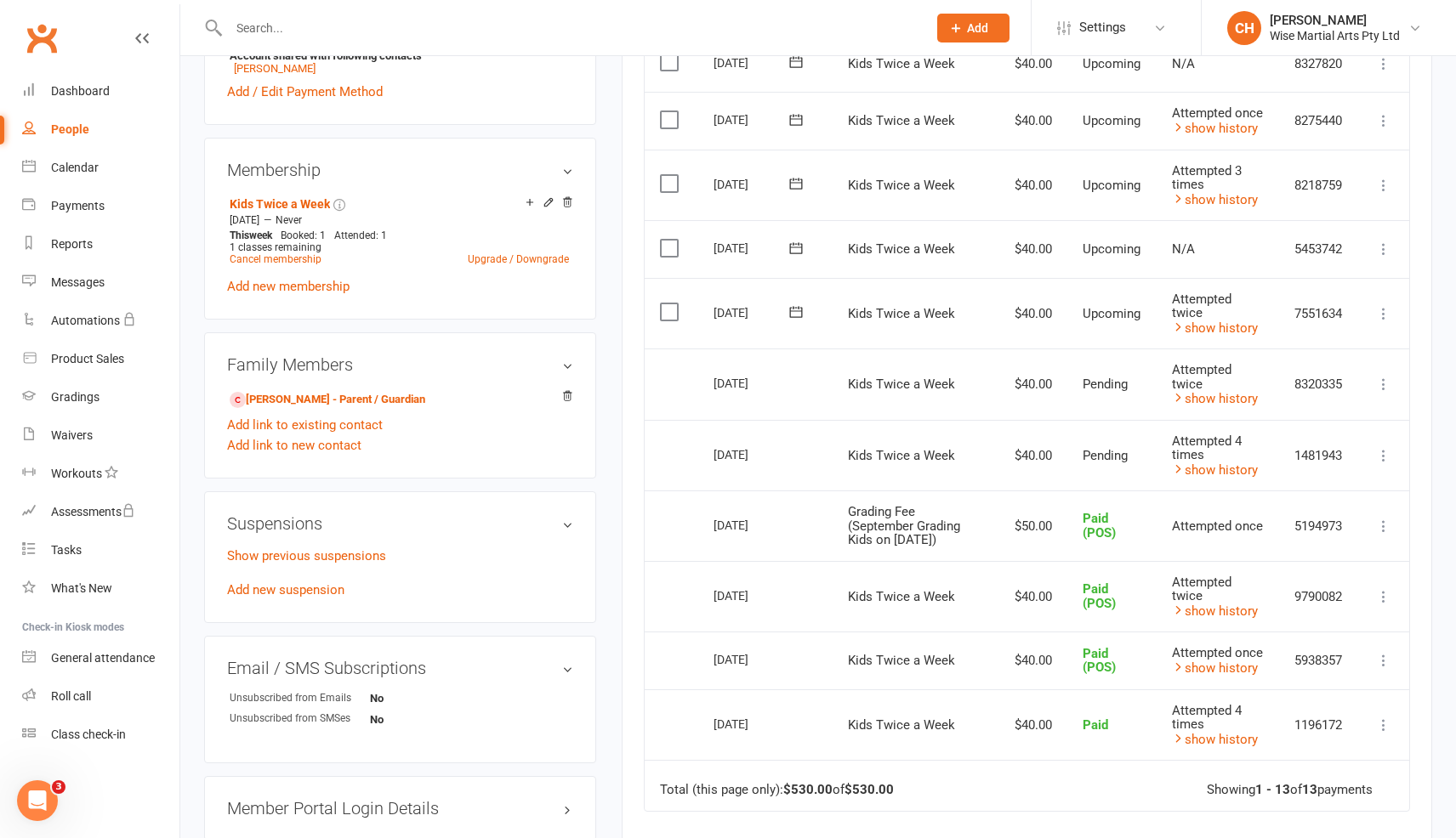
scroll to position [610, 0]
click at [1381, 304] on icon at bounding box center [1384, 313] width 17 height 17
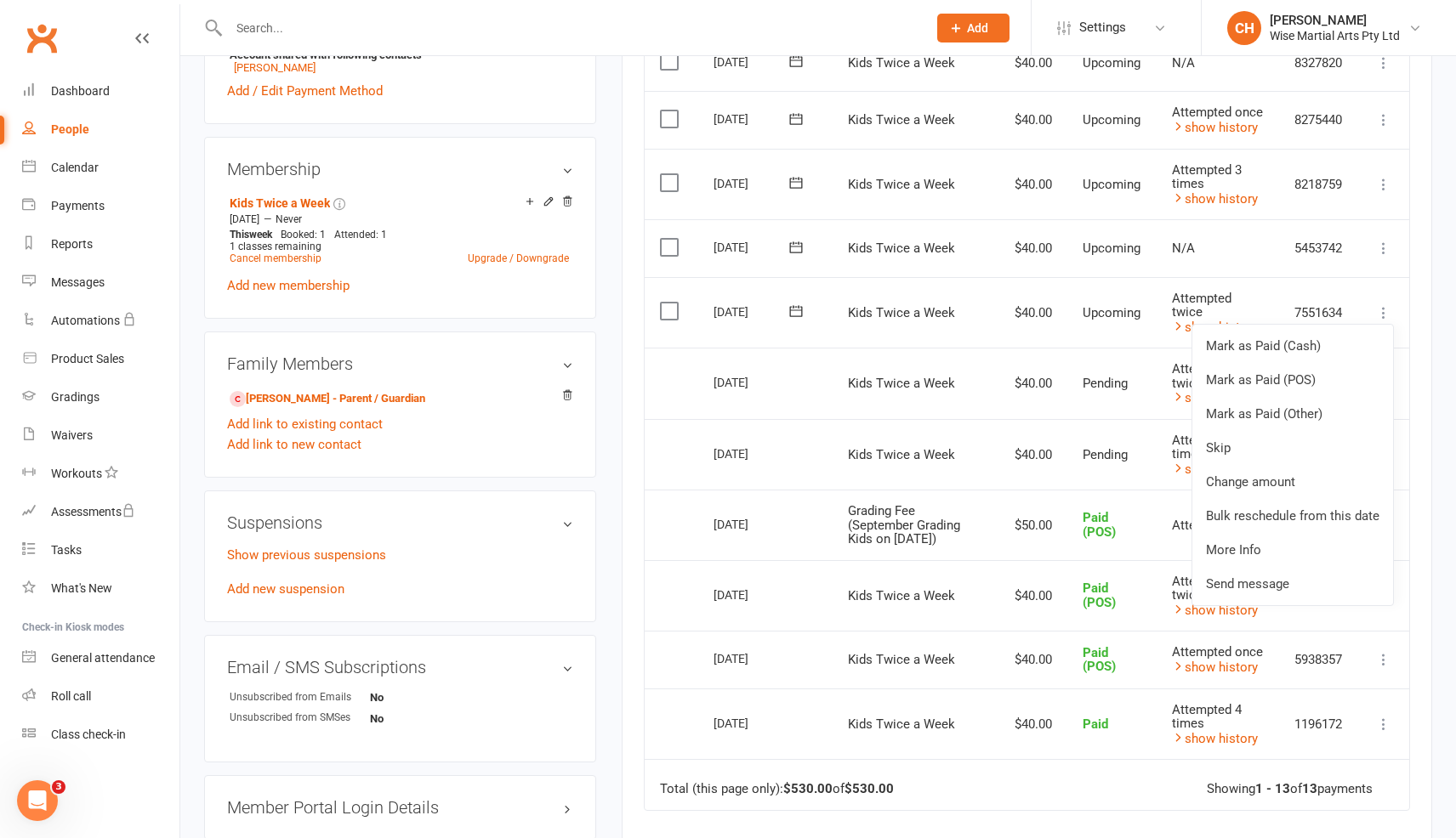
click at [1231, 298] on div "Attempted twice" at bounding box center [1219, 305] width 92 height 28
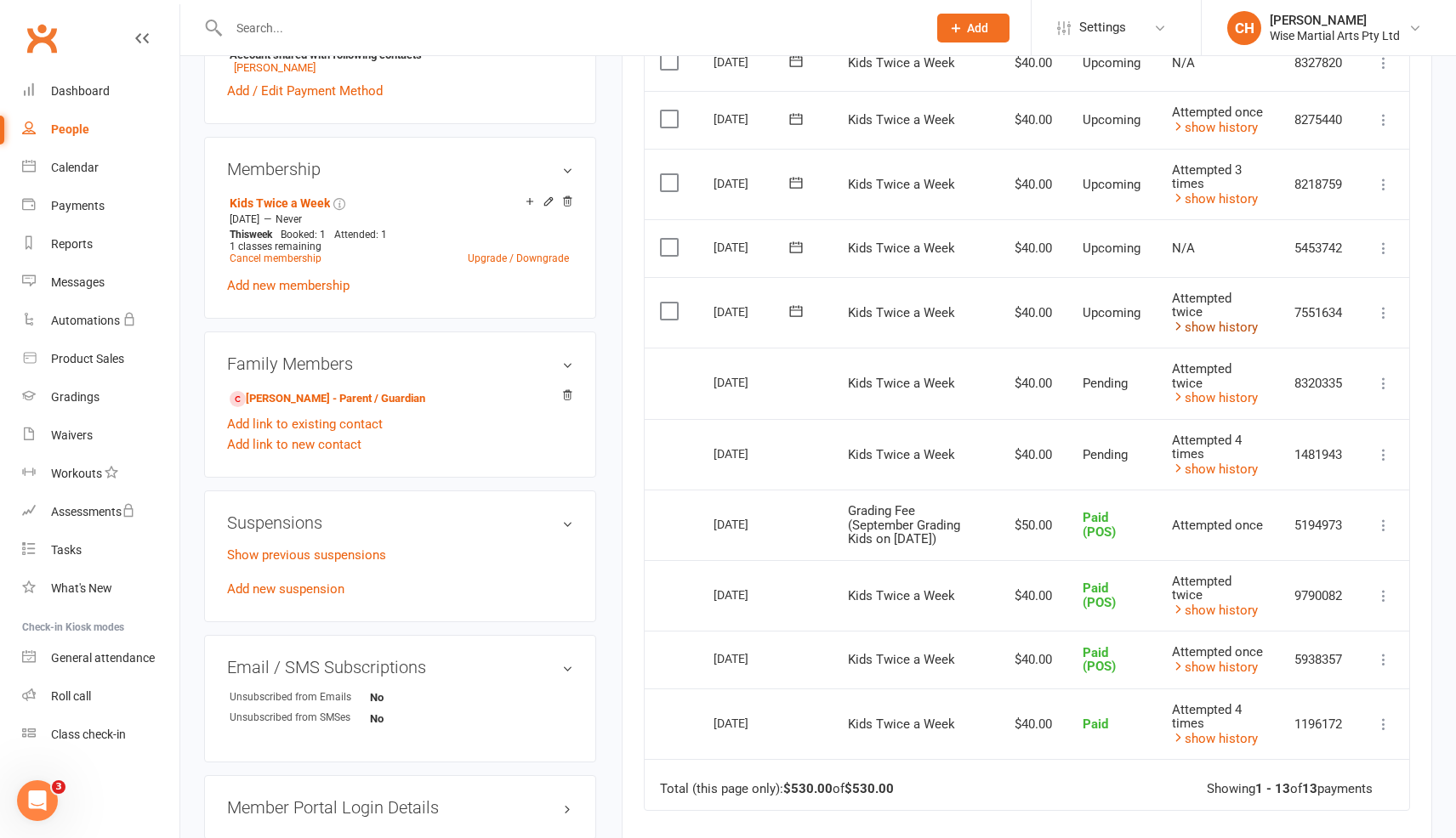
click at [1217, 320] on link "show history" at bounding box center [1215, 328] width 86 height 16
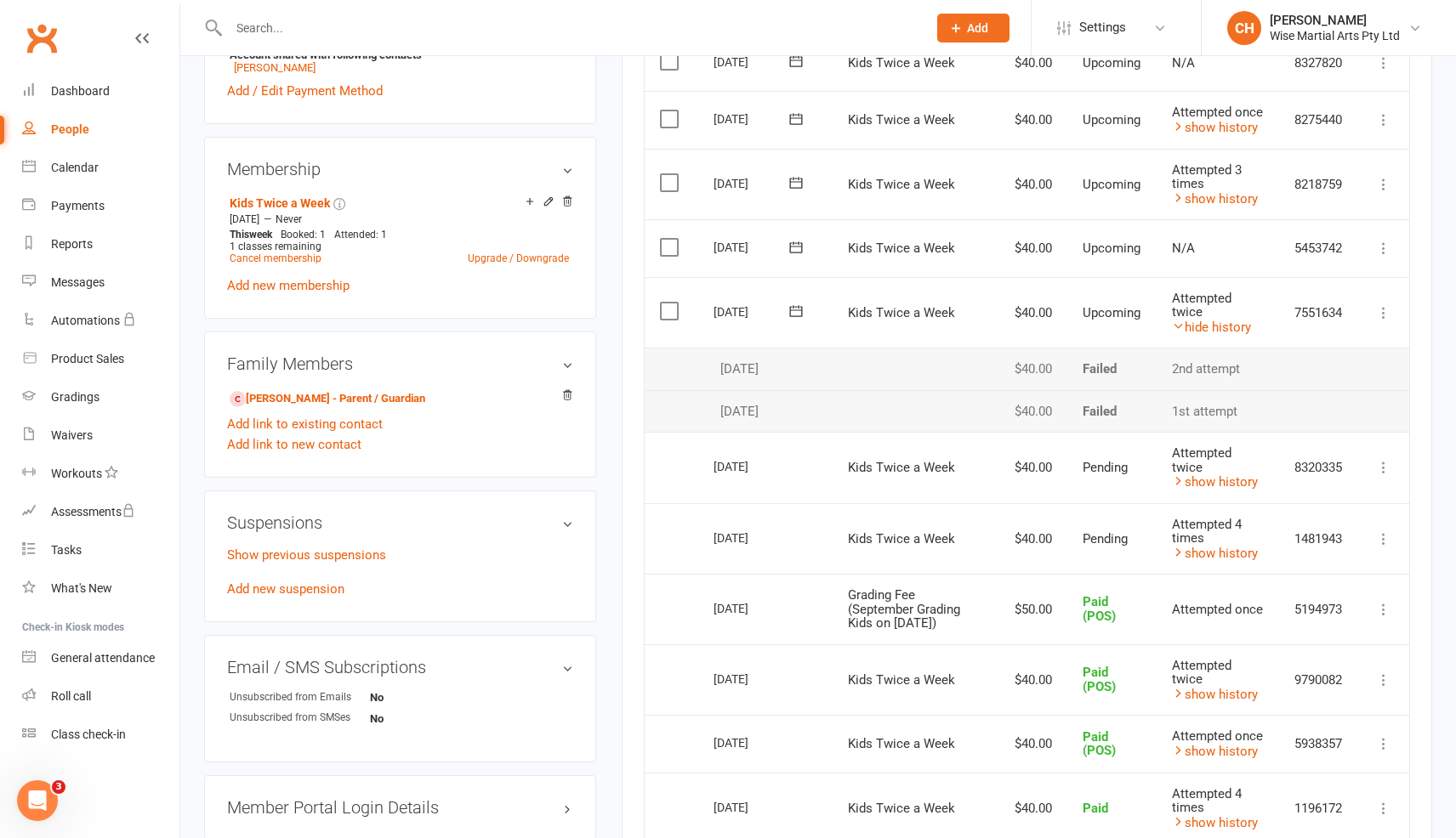
click at [1381, 311] on icon at bounding box center [1384, 313] width 17 height 17
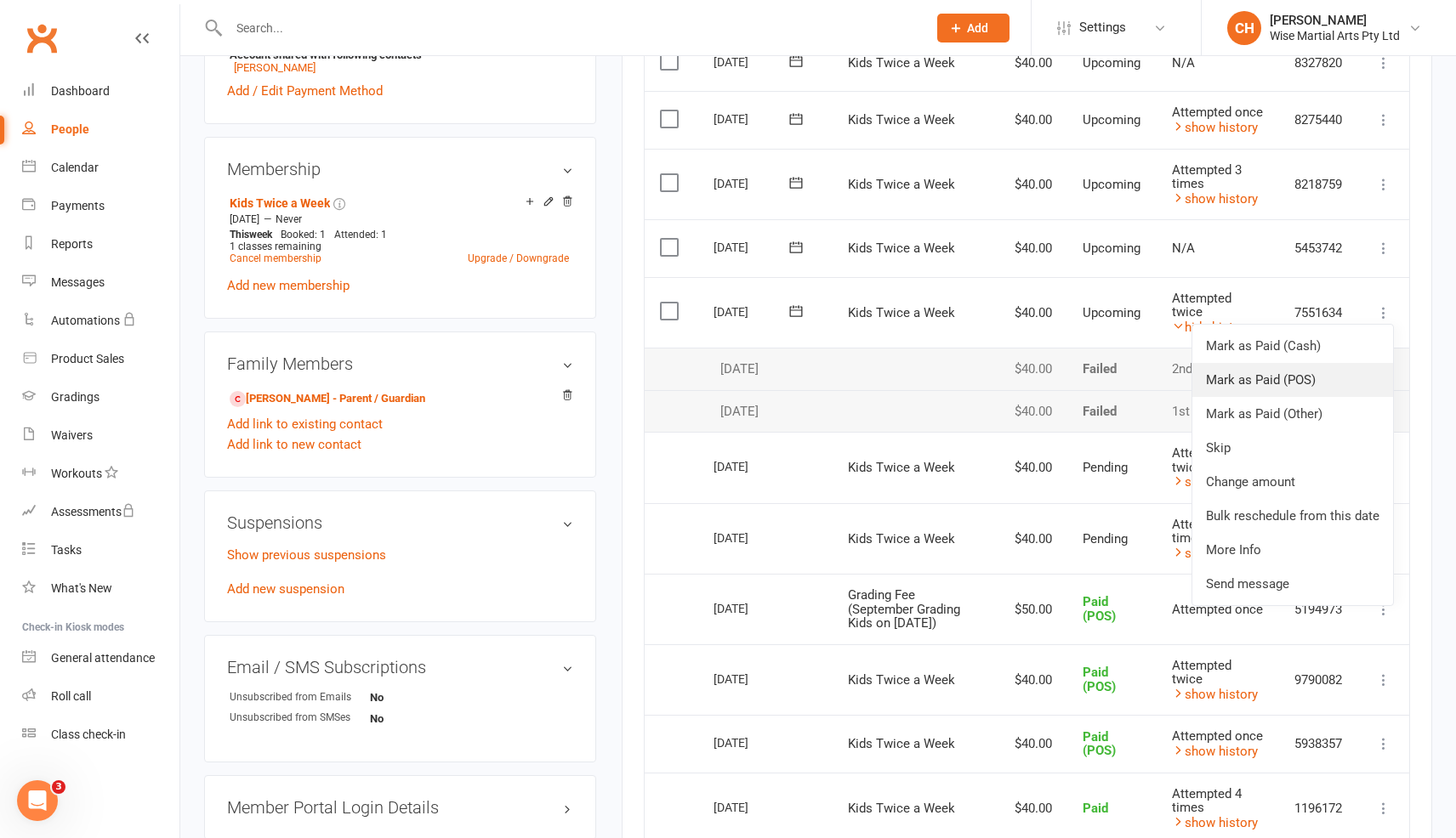
click at [1292, 375] on link "Mark as Paid (POS)" at bounding box center [1292, 380] width 201 height 34
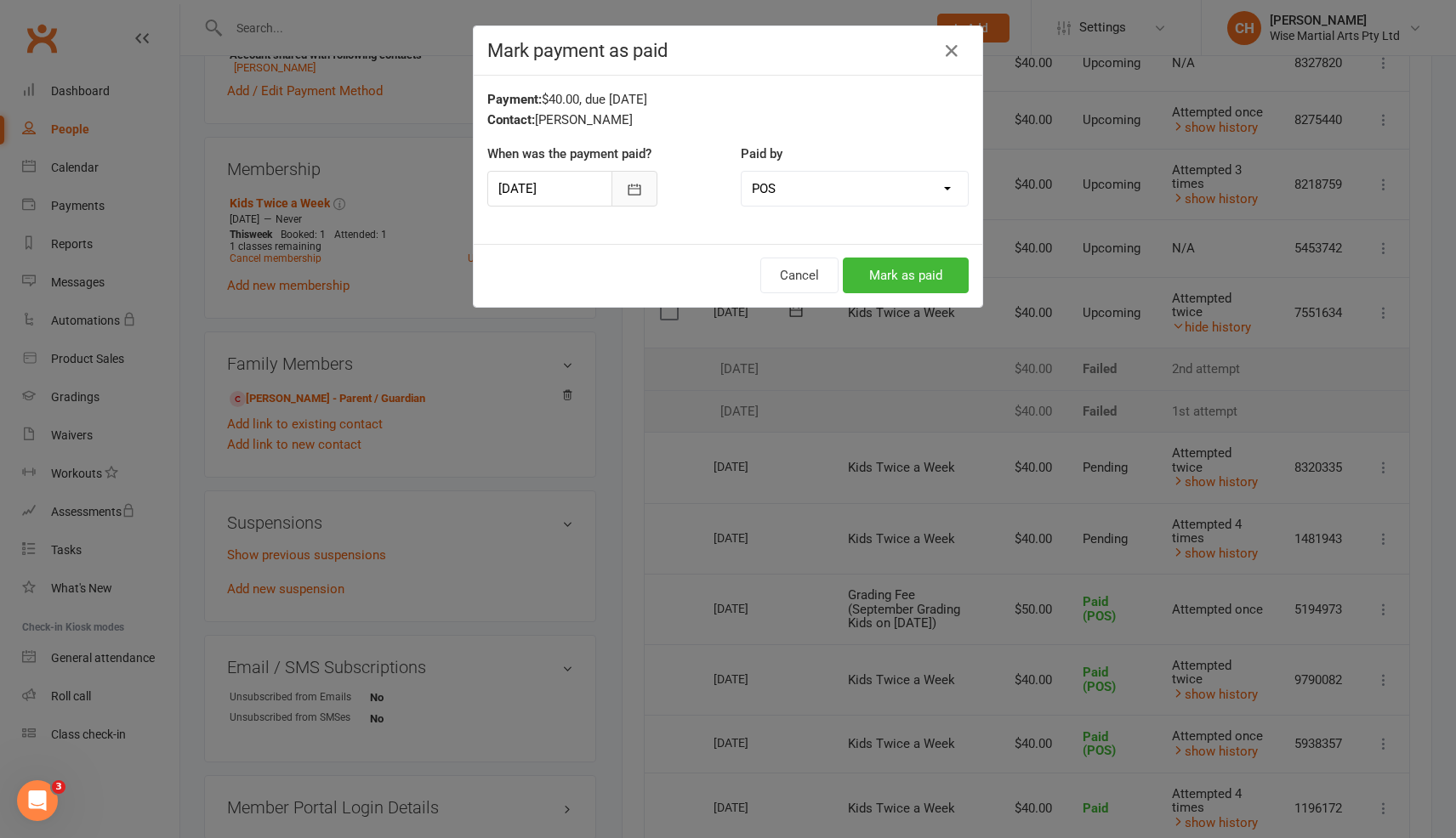
click at [617, 191] on button "button" at bounding box center [634, 189] width 46 height 36
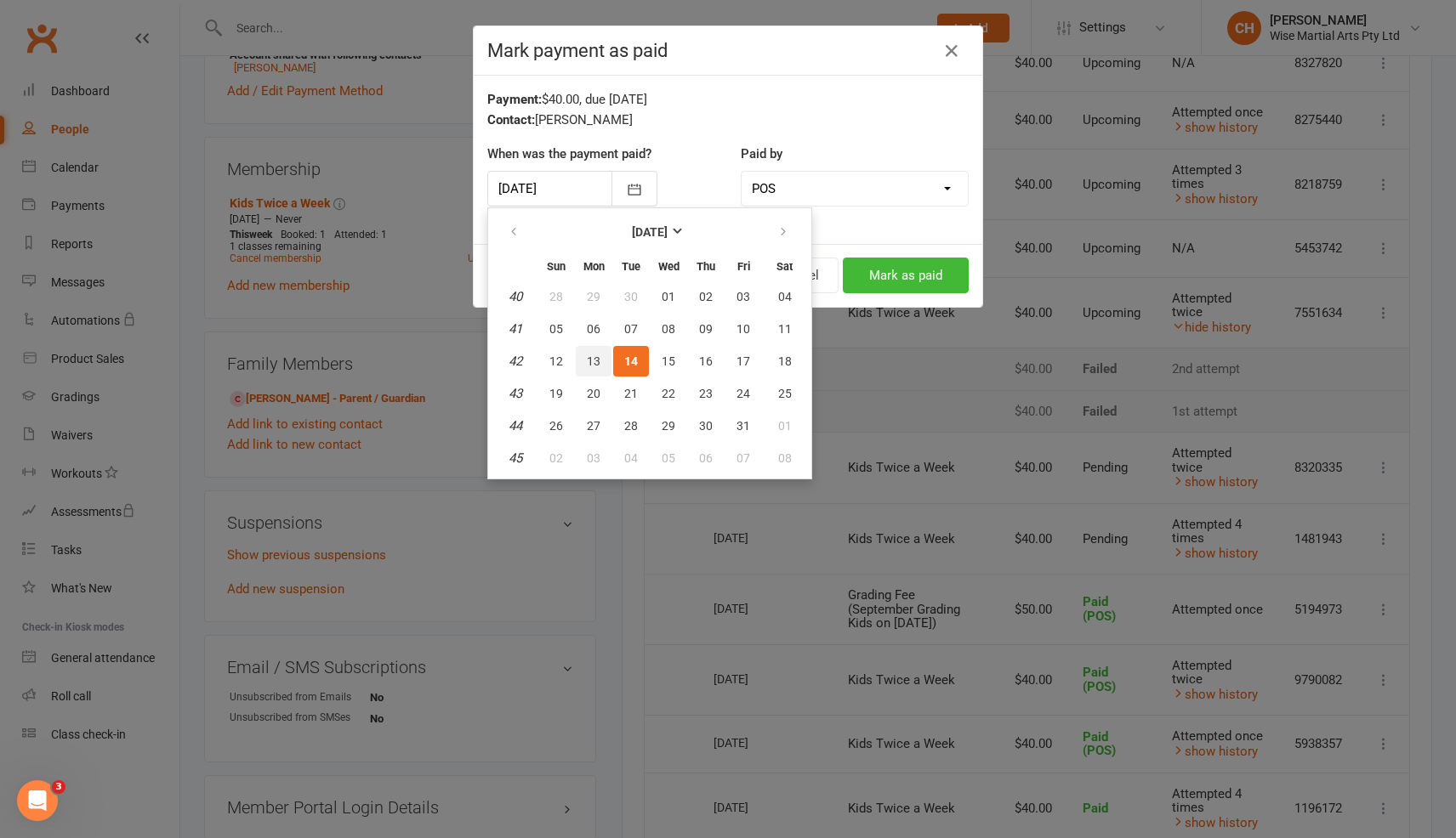
click at [596, 362] on span "13" at bounding box center [594, 362] width 14 height 14
type input "13 Oct 2025"
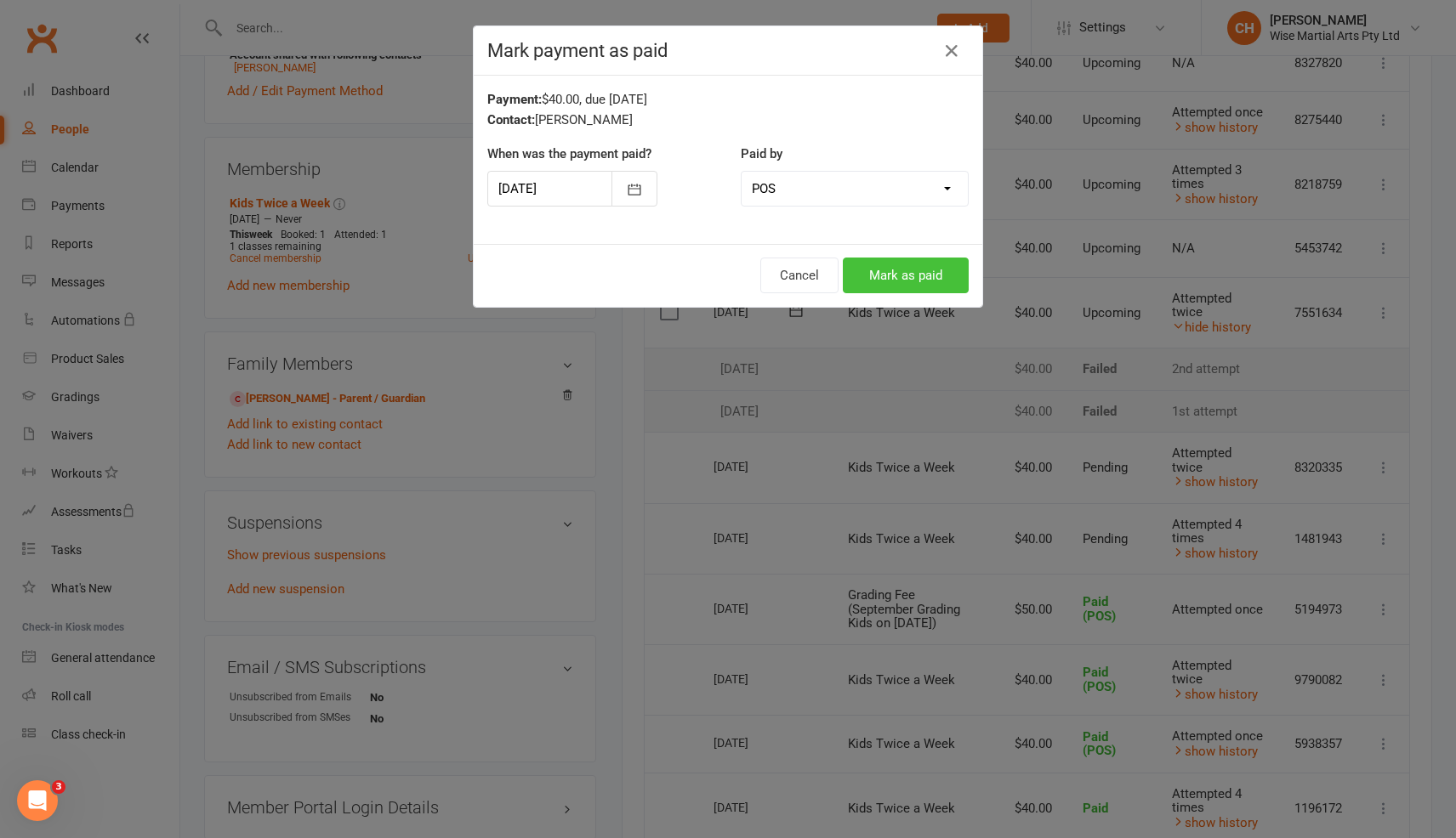
click at [930, 287] on button "Mark as paid" at bounding box center [905, 275] width 126 height 36
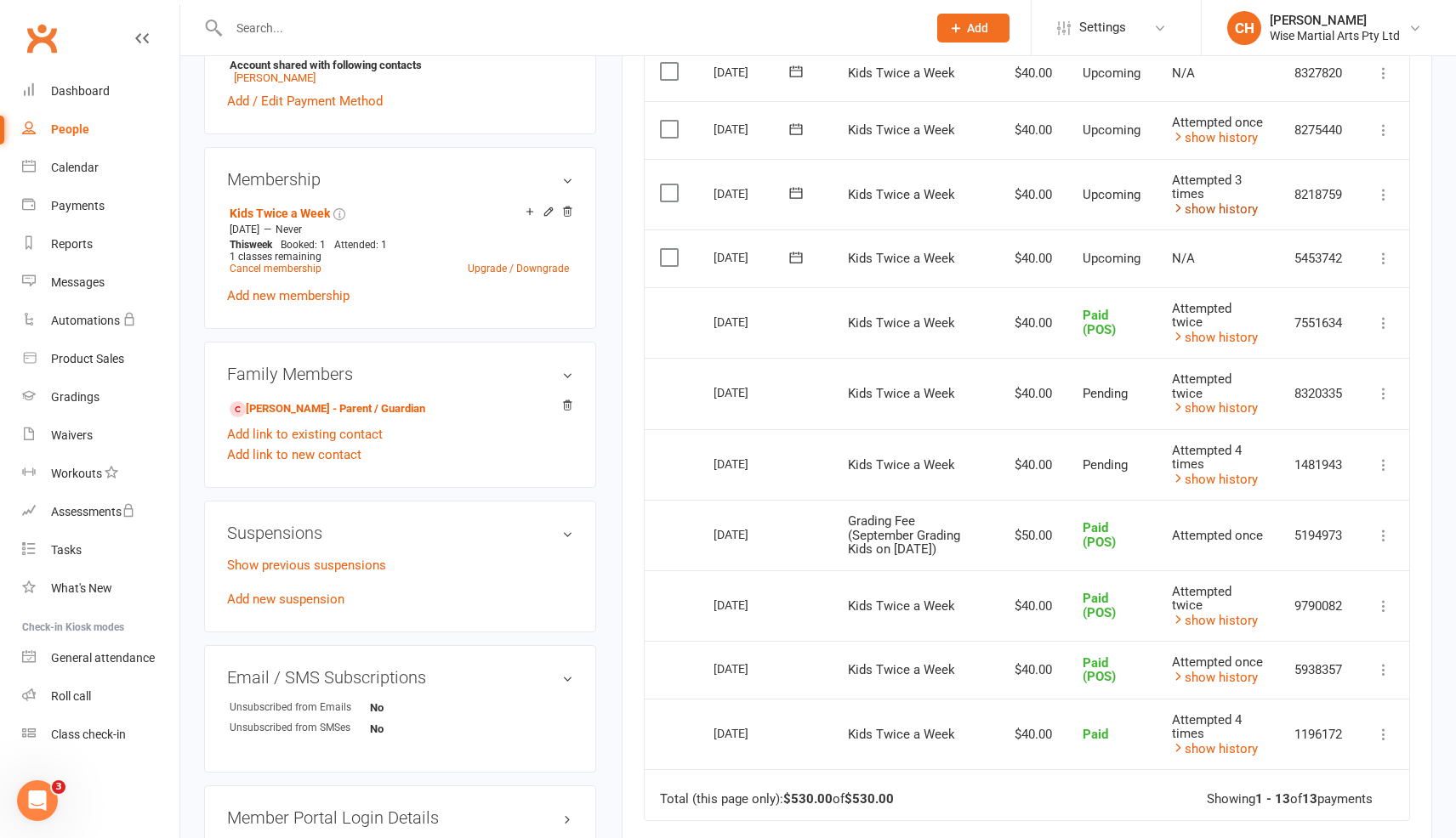
scroll to position [596, 0]
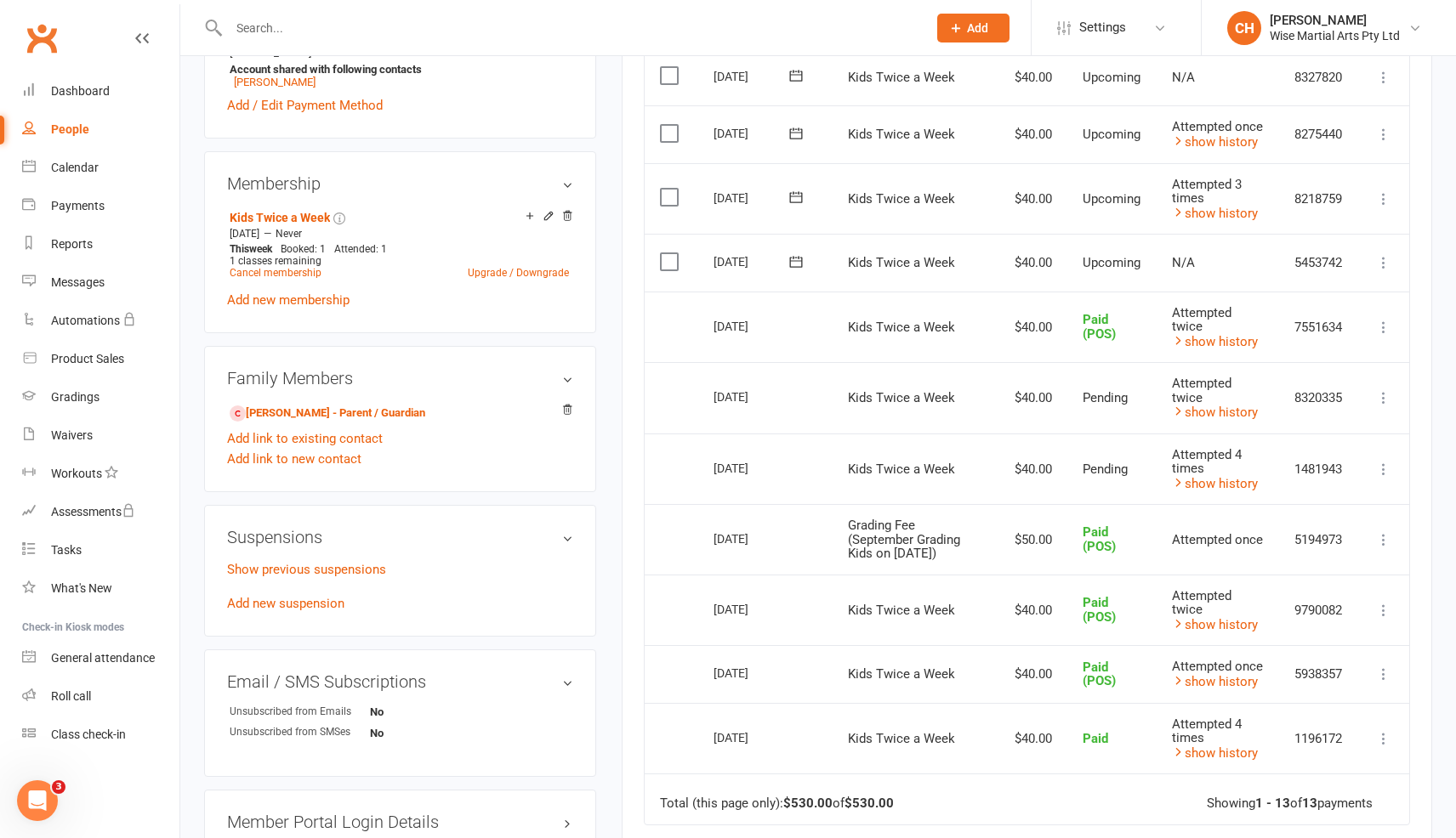
click at [1391, 199] on icon at bounding box center [1384, 199] width 17 height 17
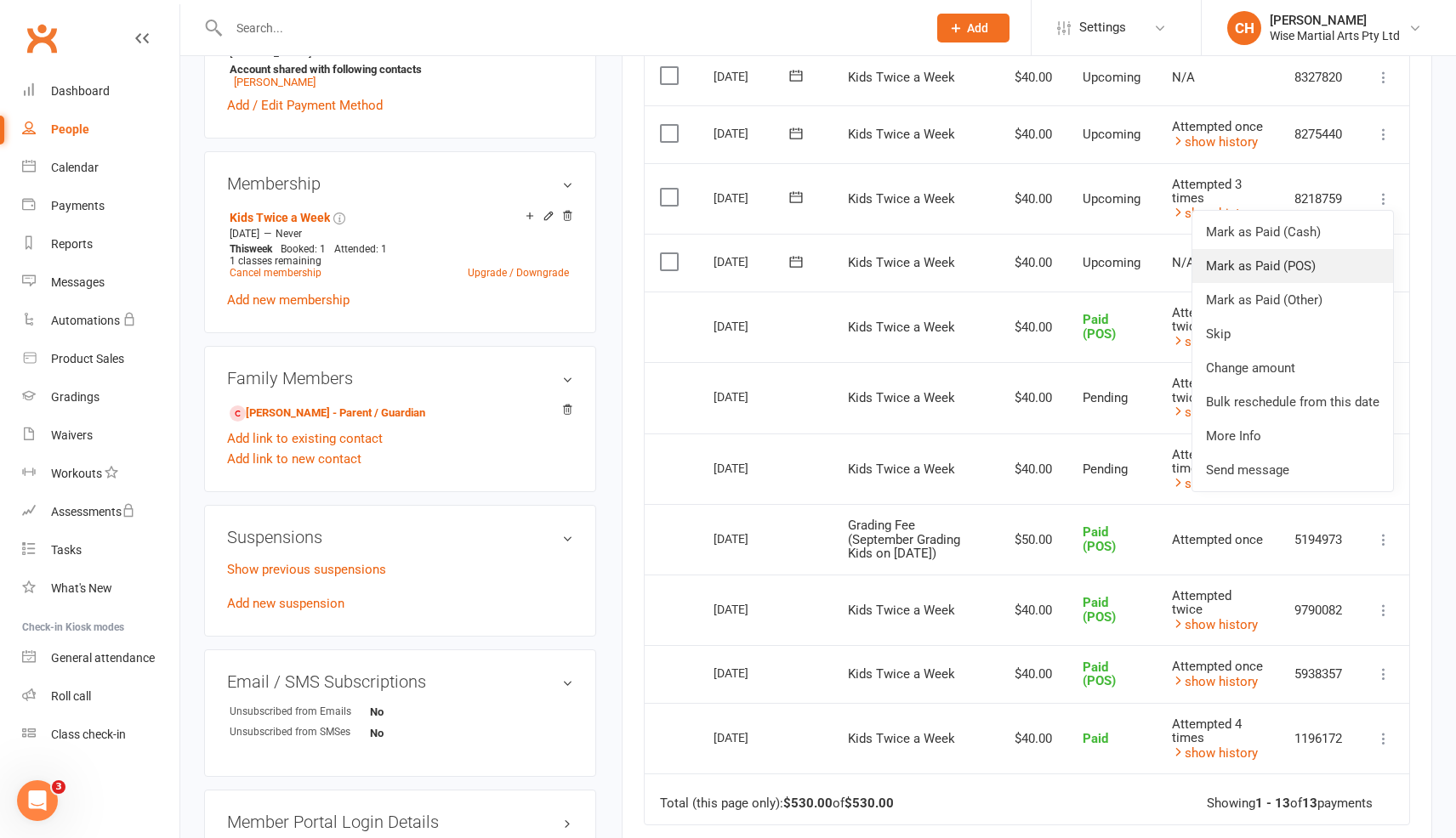
click at [1294, 273] on link "Mark as Paid (POS)" at bounding box center [1292, 266] width 201 height 34
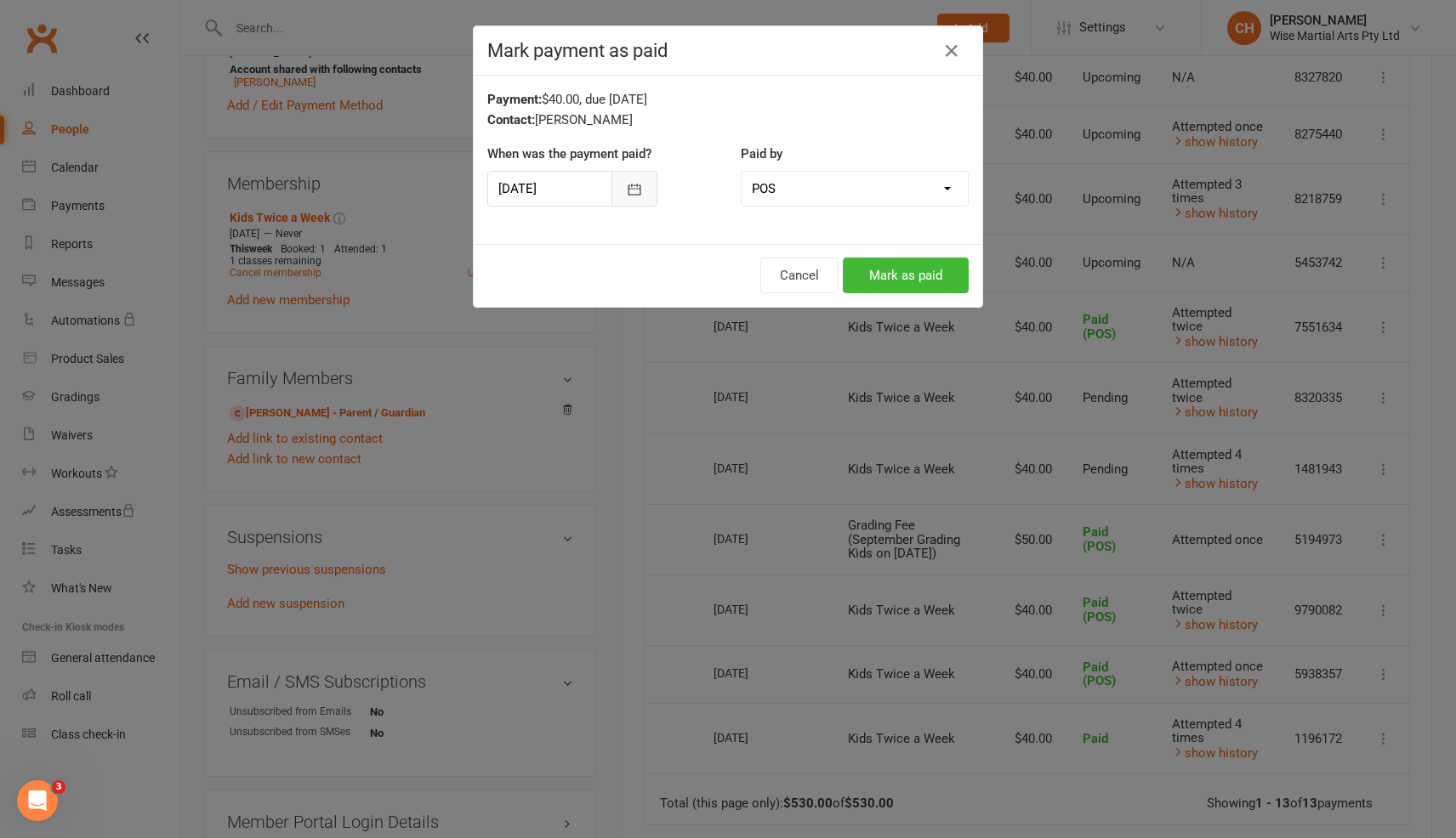
drag, startPoint x: 631, startPoint y: 198, endPoint x: 611, endPoint y: 205, distance: 21.2
click at [630, 199] on button "button" at bounding box center [634, 189] width 46 height 36
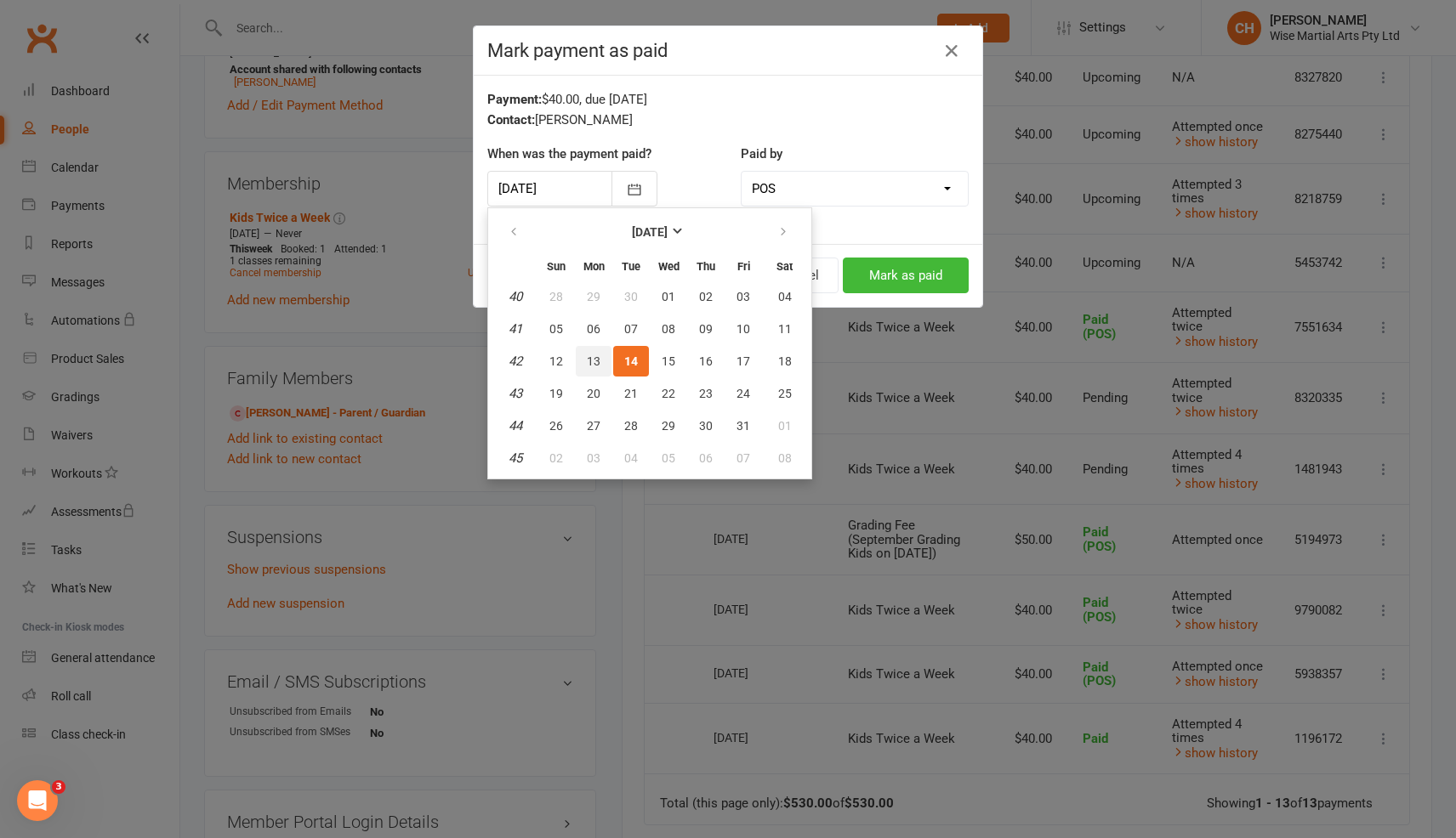
click at [596, 351] on button "13" at bounding box center [593, 361] width 36 height 30
type input "13 Oct 2025"
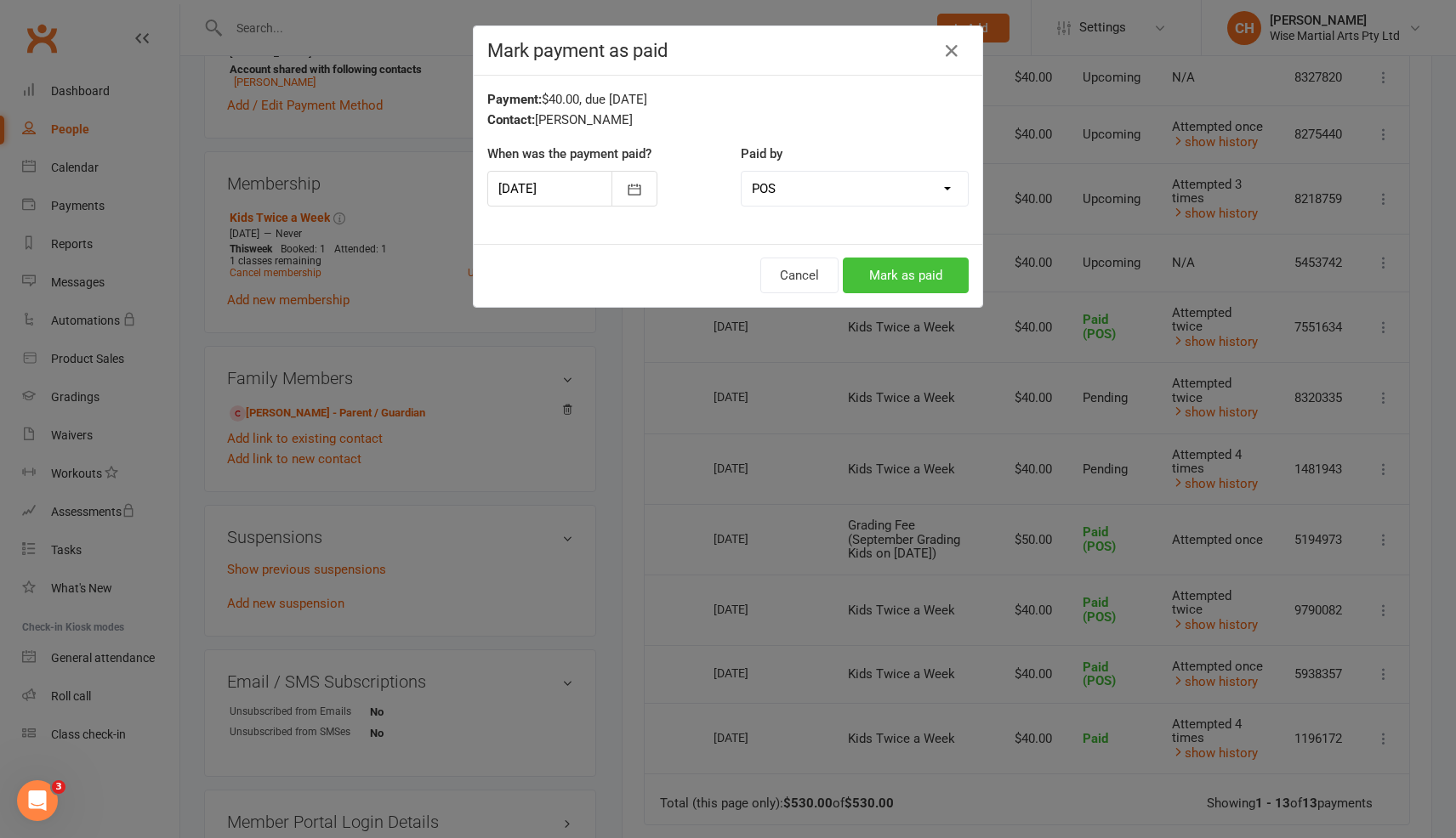
click at [956, 275] on button "Mark as paid" at bounding box center [905, 275] width 126 height 36
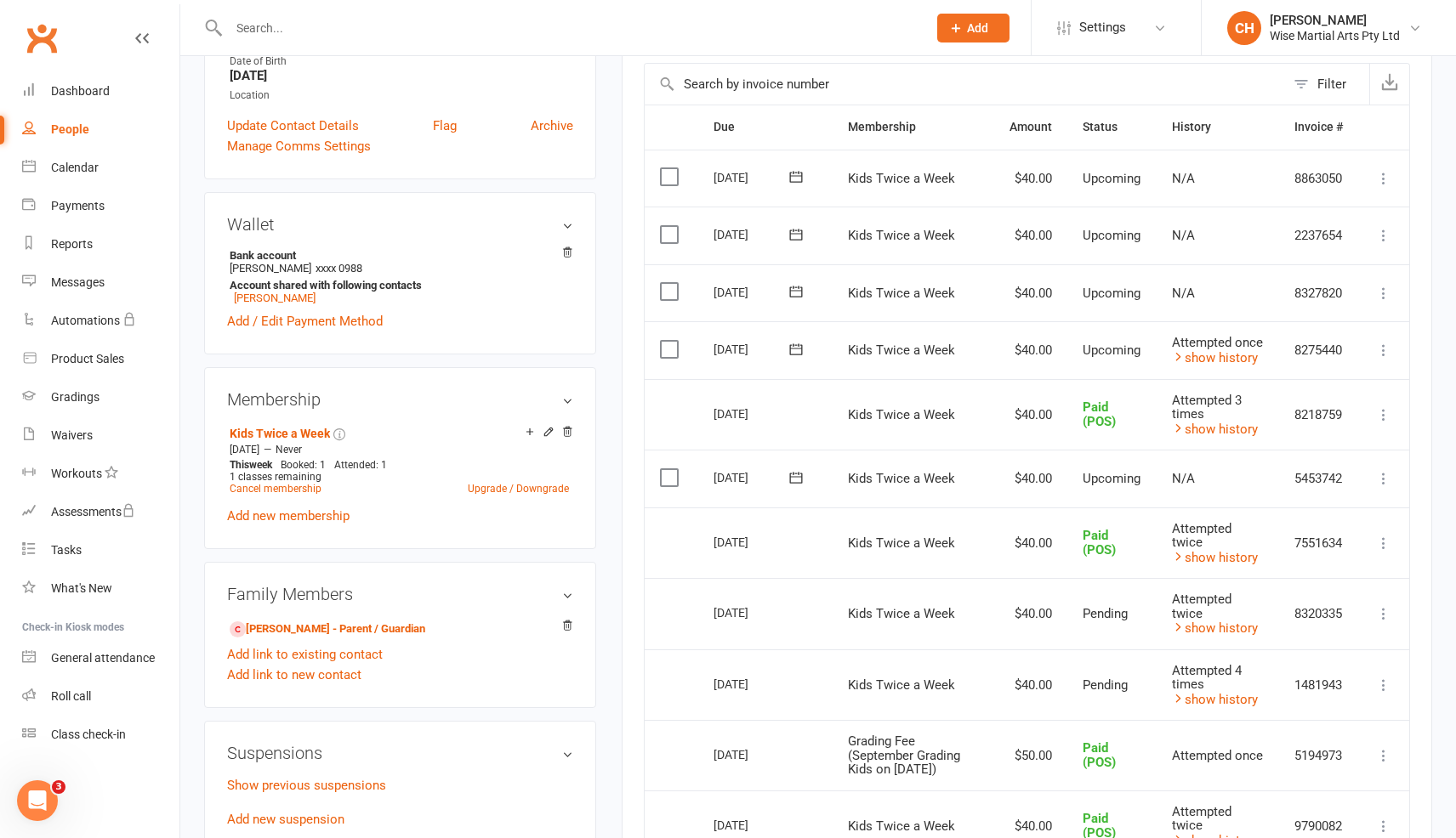
scroll to position [0, 0]
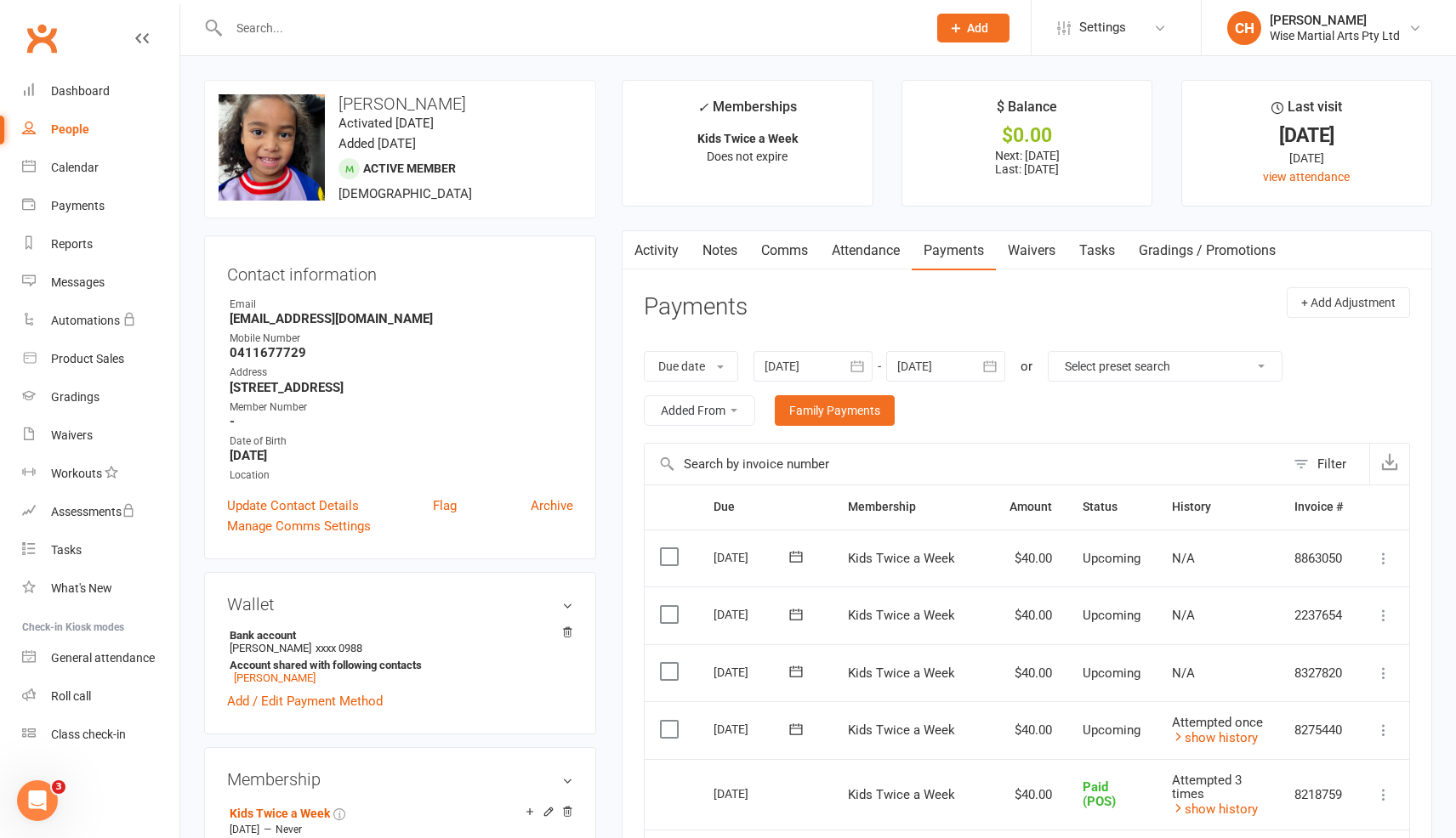
click at [371, 31] on input "text" at bounding box center [569, 28] width 691 height 23
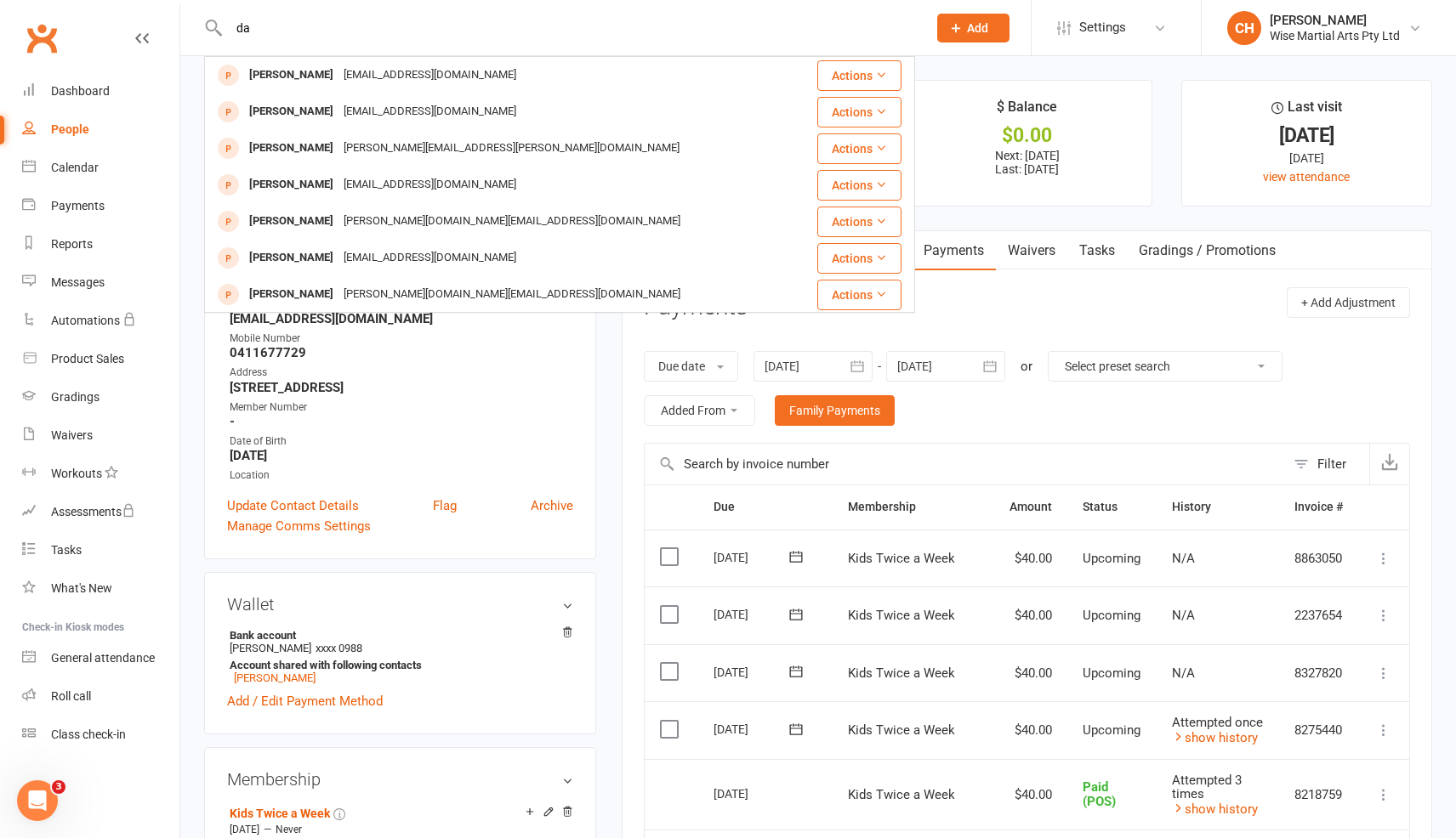
type input "d"
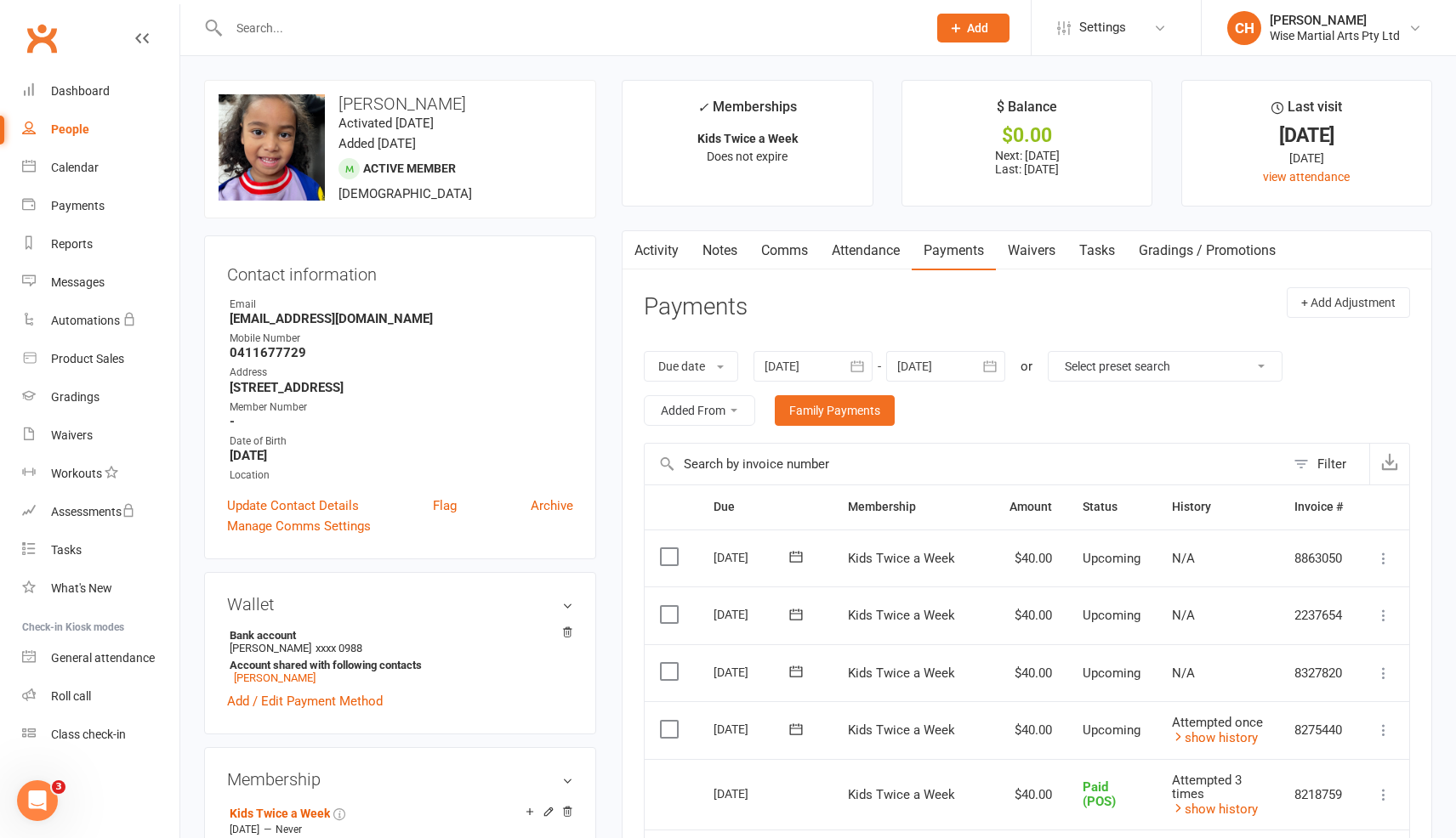
paste input "Daniela Umemoto"
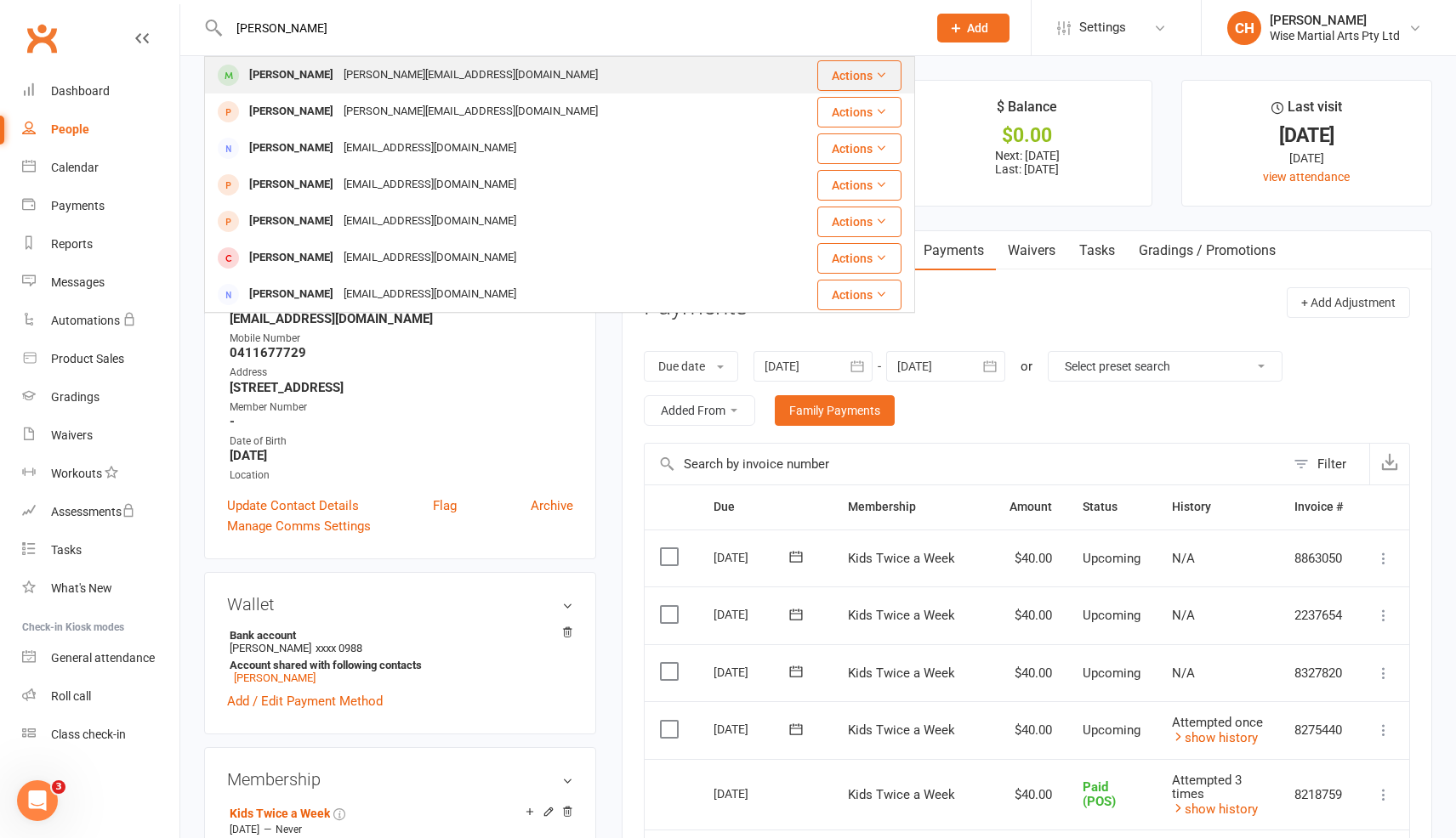
type input "Daniela Umemoto"
click at [417, 68] on div "daniumemoto@hotmail.com" at bounding box center [471, 75] width 264 height 24
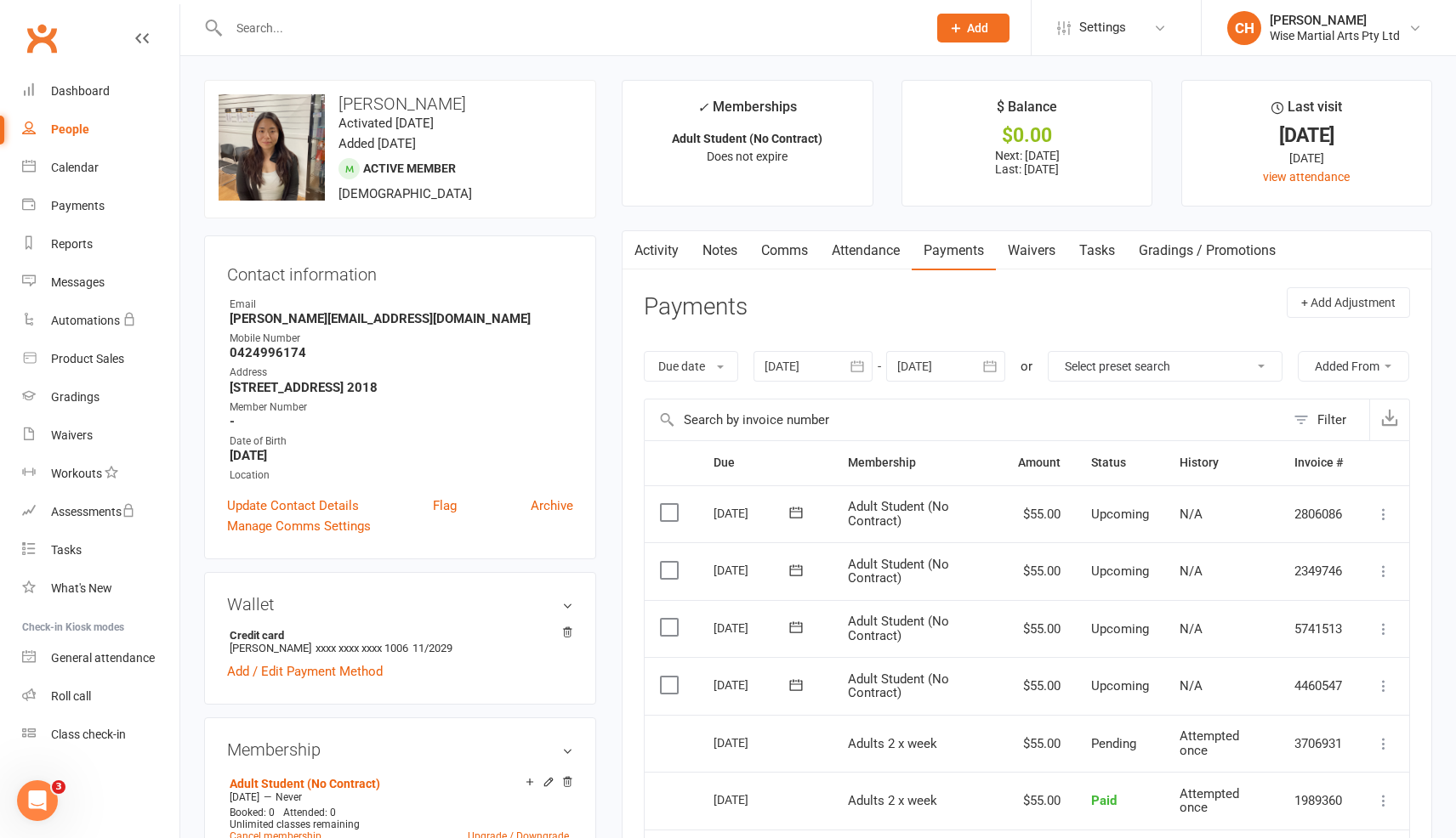
click at [390, 42] on div at bounding box center [560, 28] width 711 height 56
click at [398, 8] on div at bounding box center [560, 28] width 711 height 56
click at [393, 19] on input "text" at bounding box center [569, 28] width 691 height 23
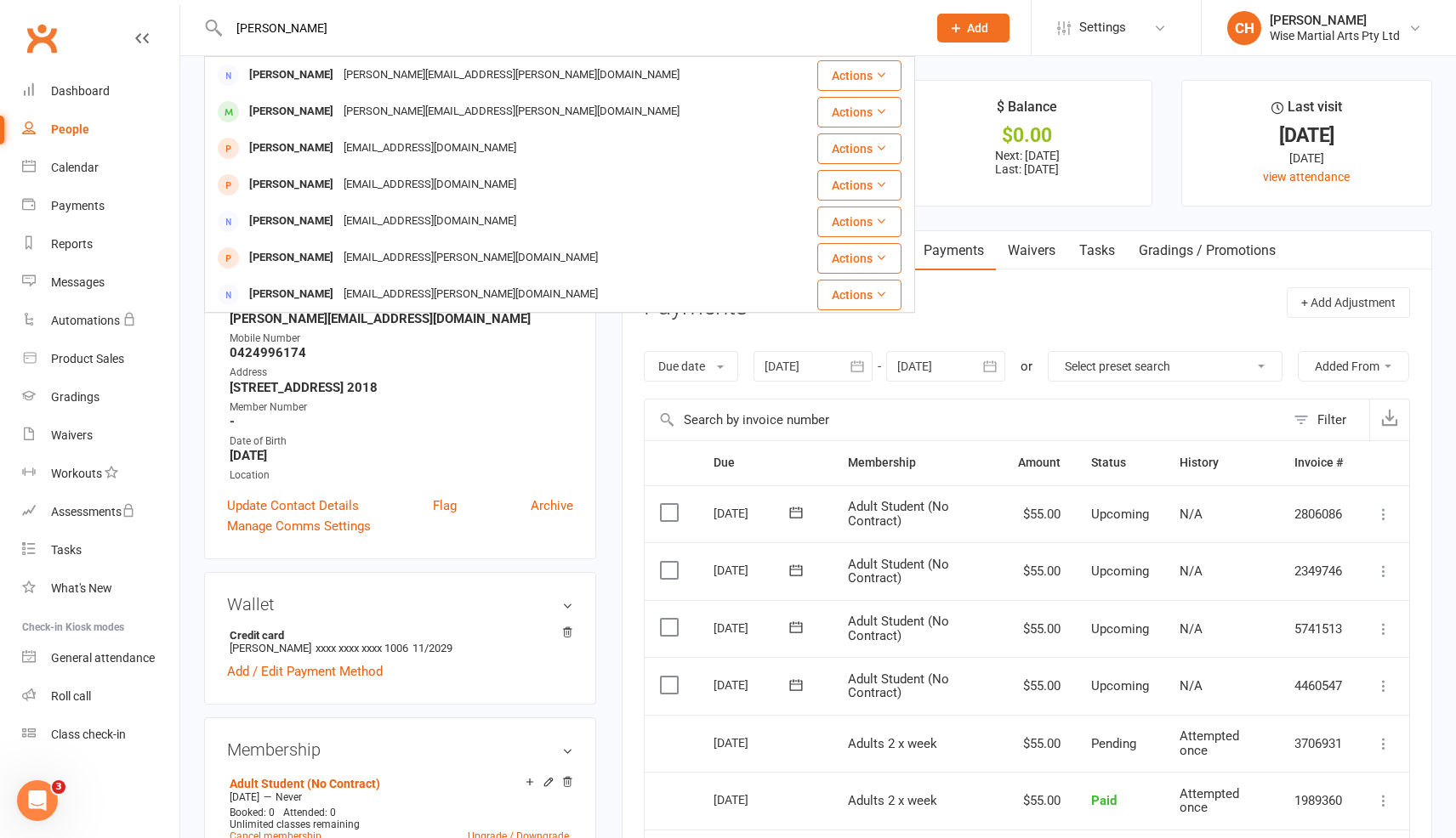
type input "maryanne"
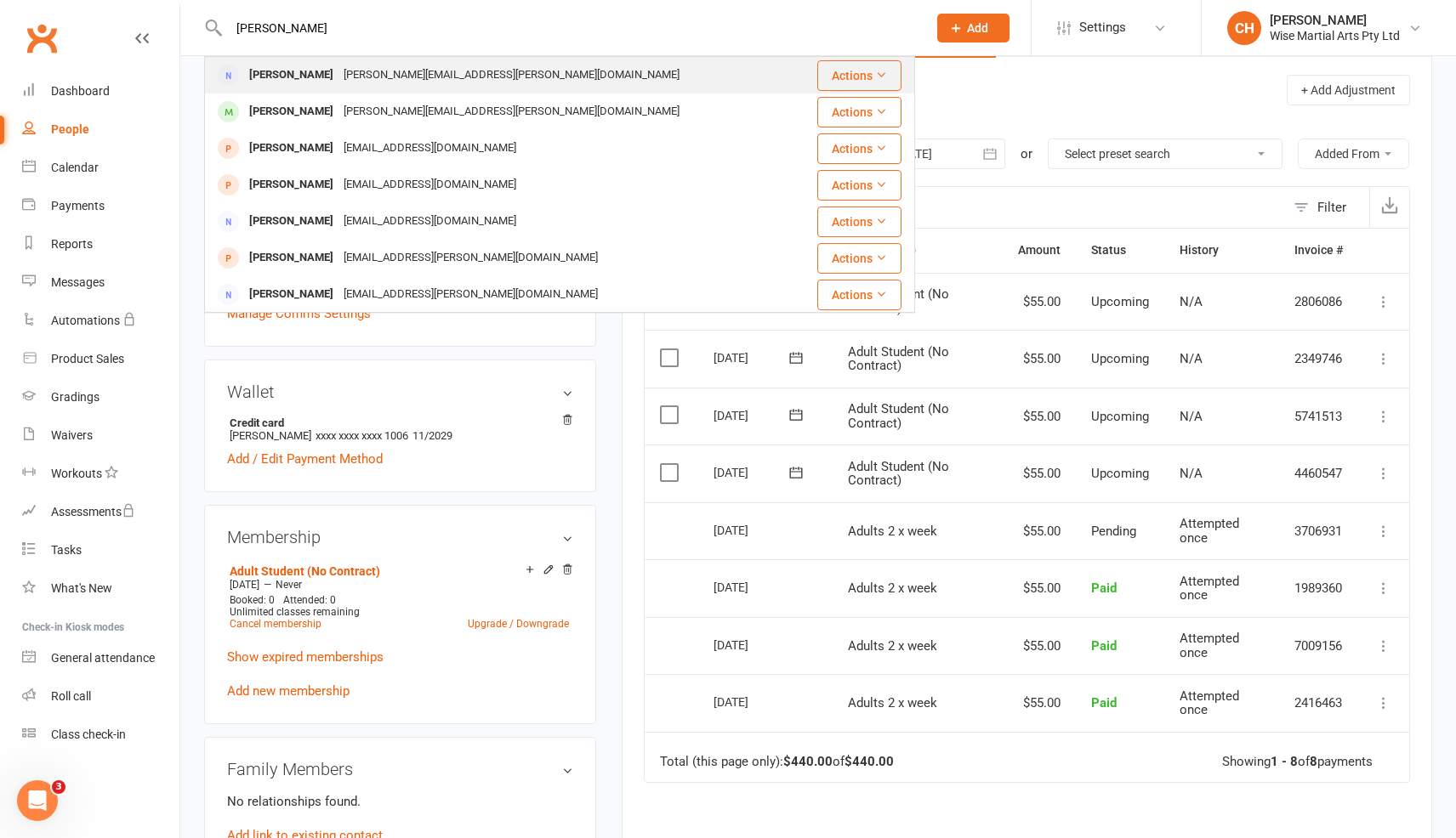
scroll to position [216, 0]
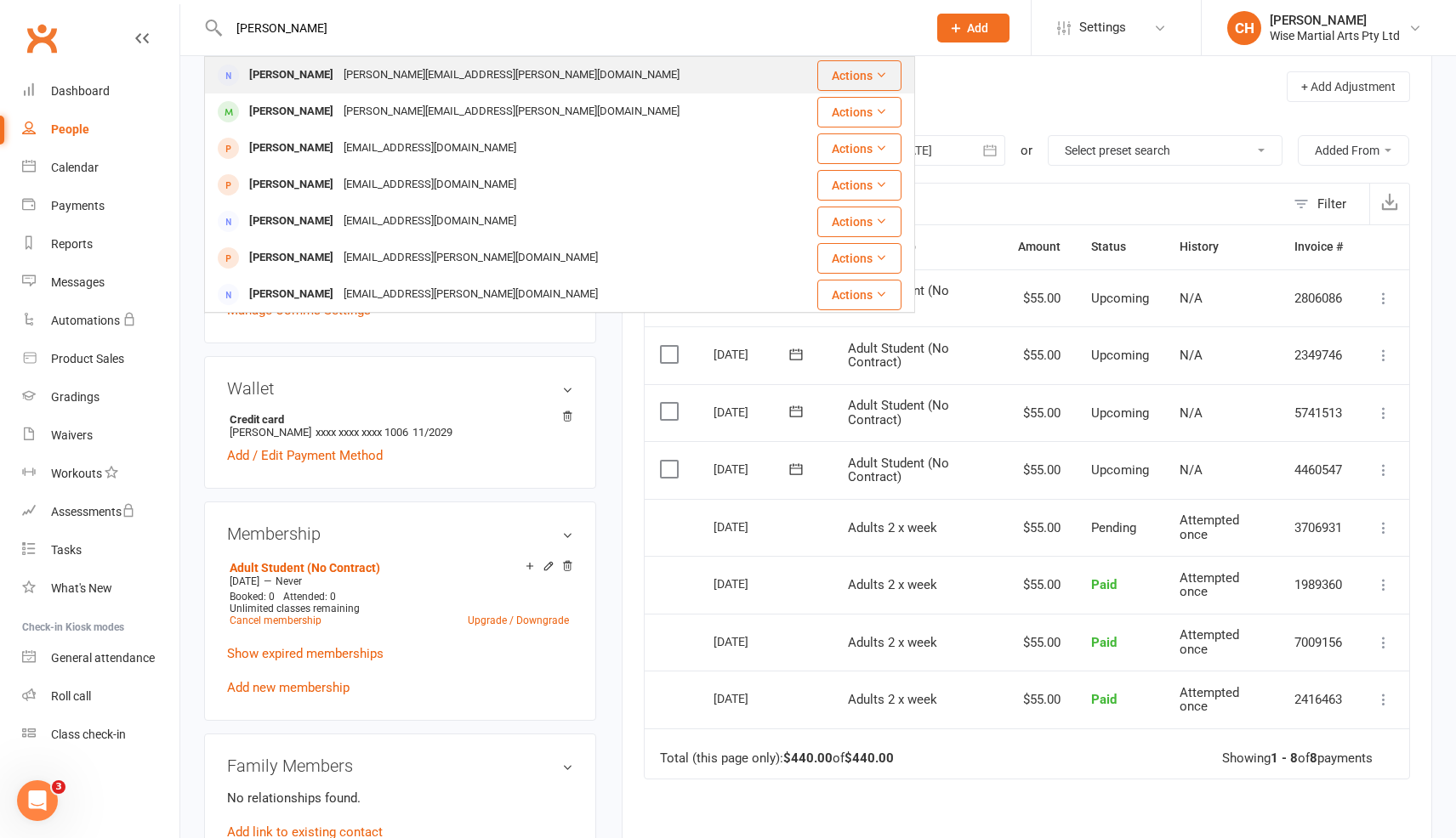
click at [330, 83] on div "[PERSON_NAME]" at bounding box center [291, 75] width 95 height 24
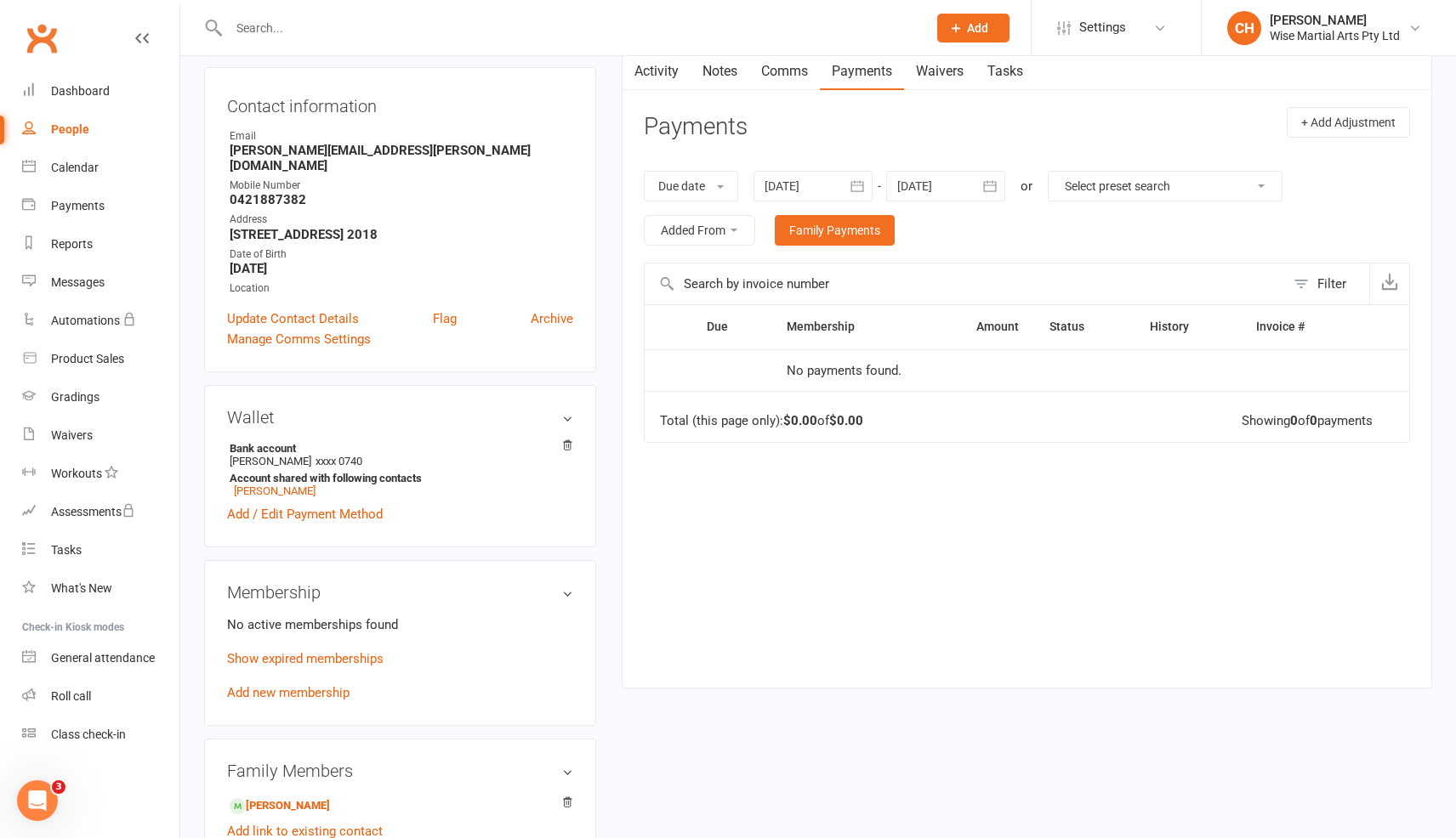
scroll to position [295, 0]
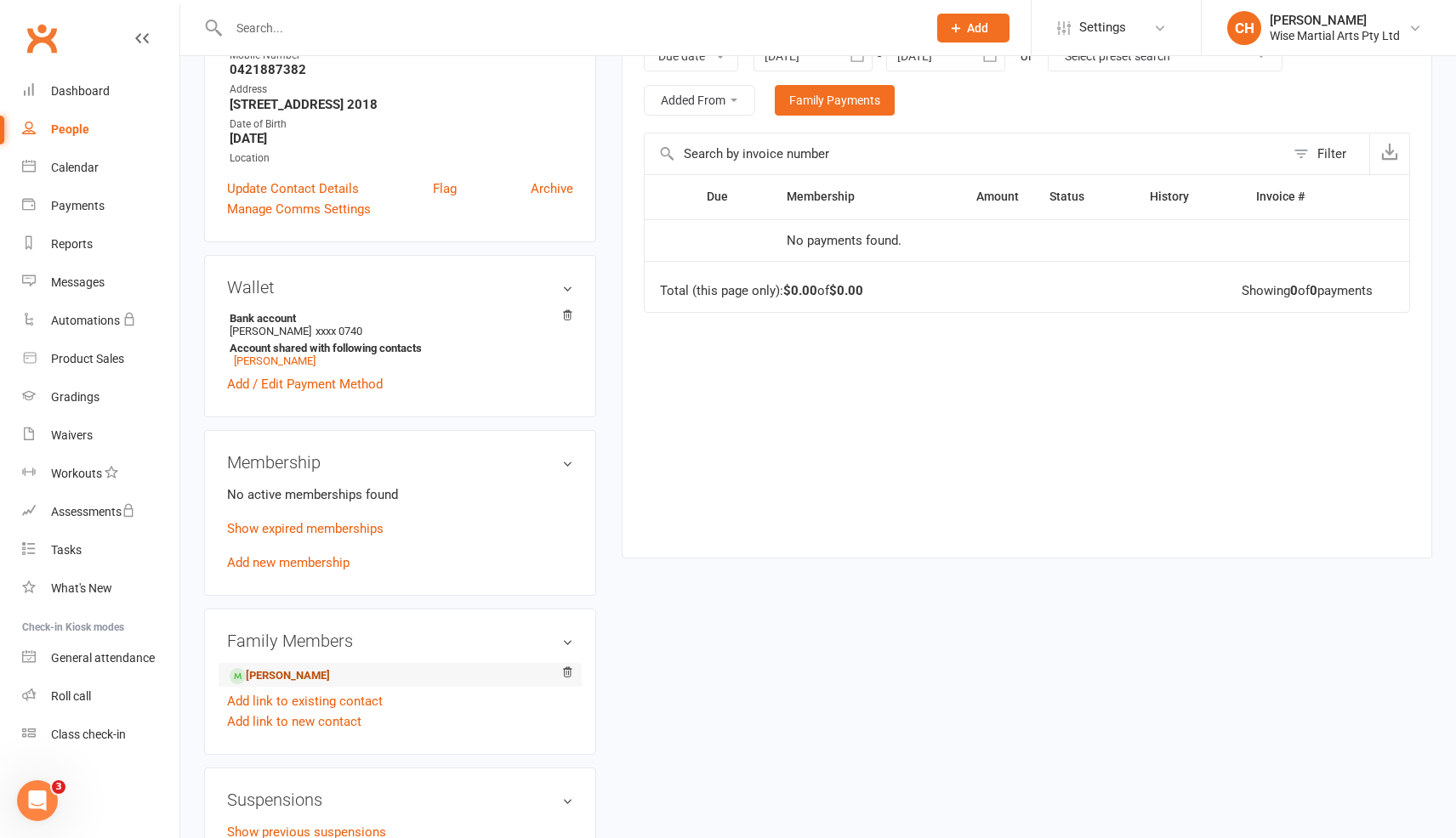
click at [296, 668] on link "Sebastian Wong - Child" at bounding box center [279, 676] width 100 height 18
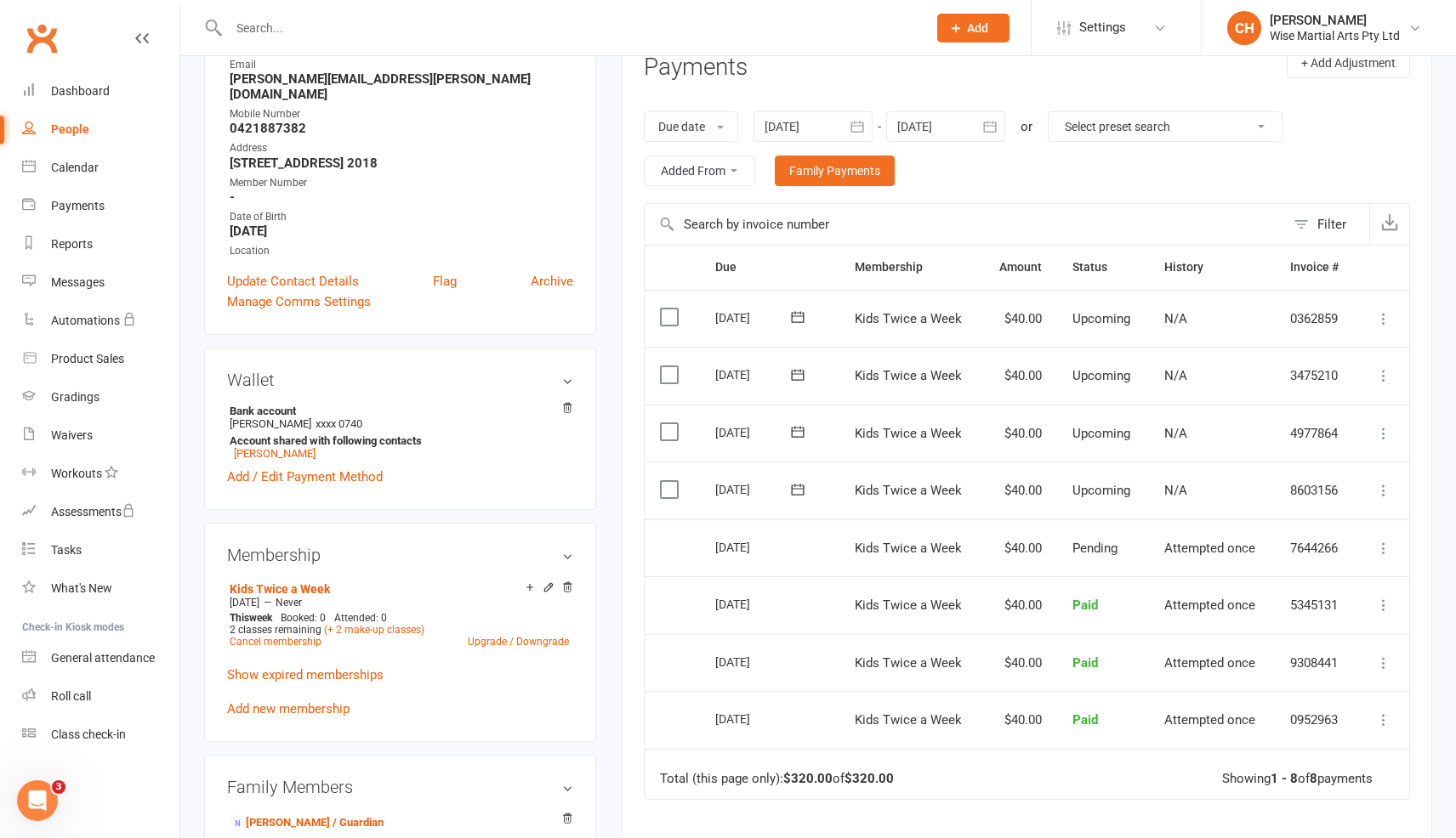
scroll to position [235, 0]
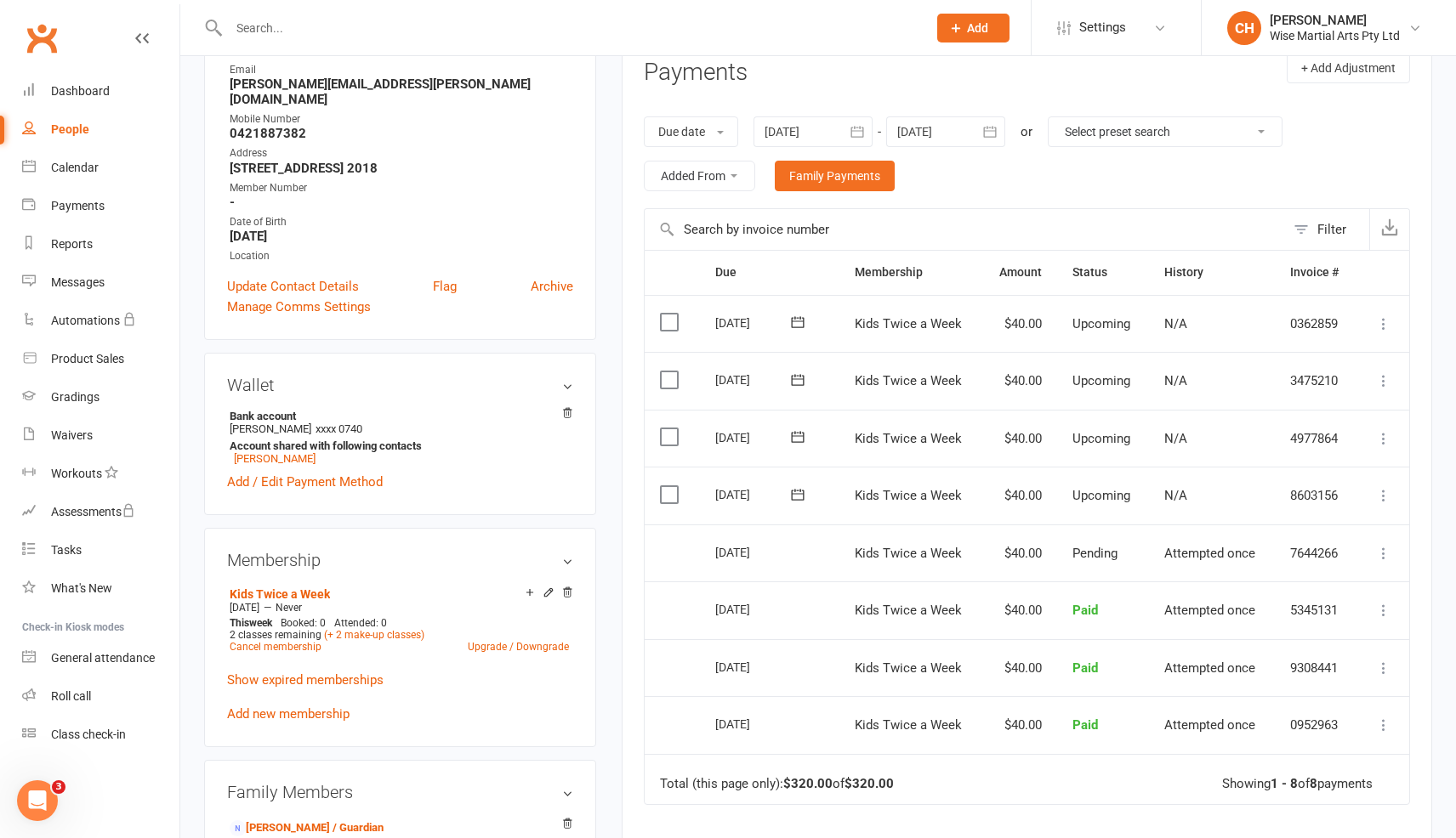
click at [998, 135] on icon "button" at bounding box center [991, 132] width 17 height 17
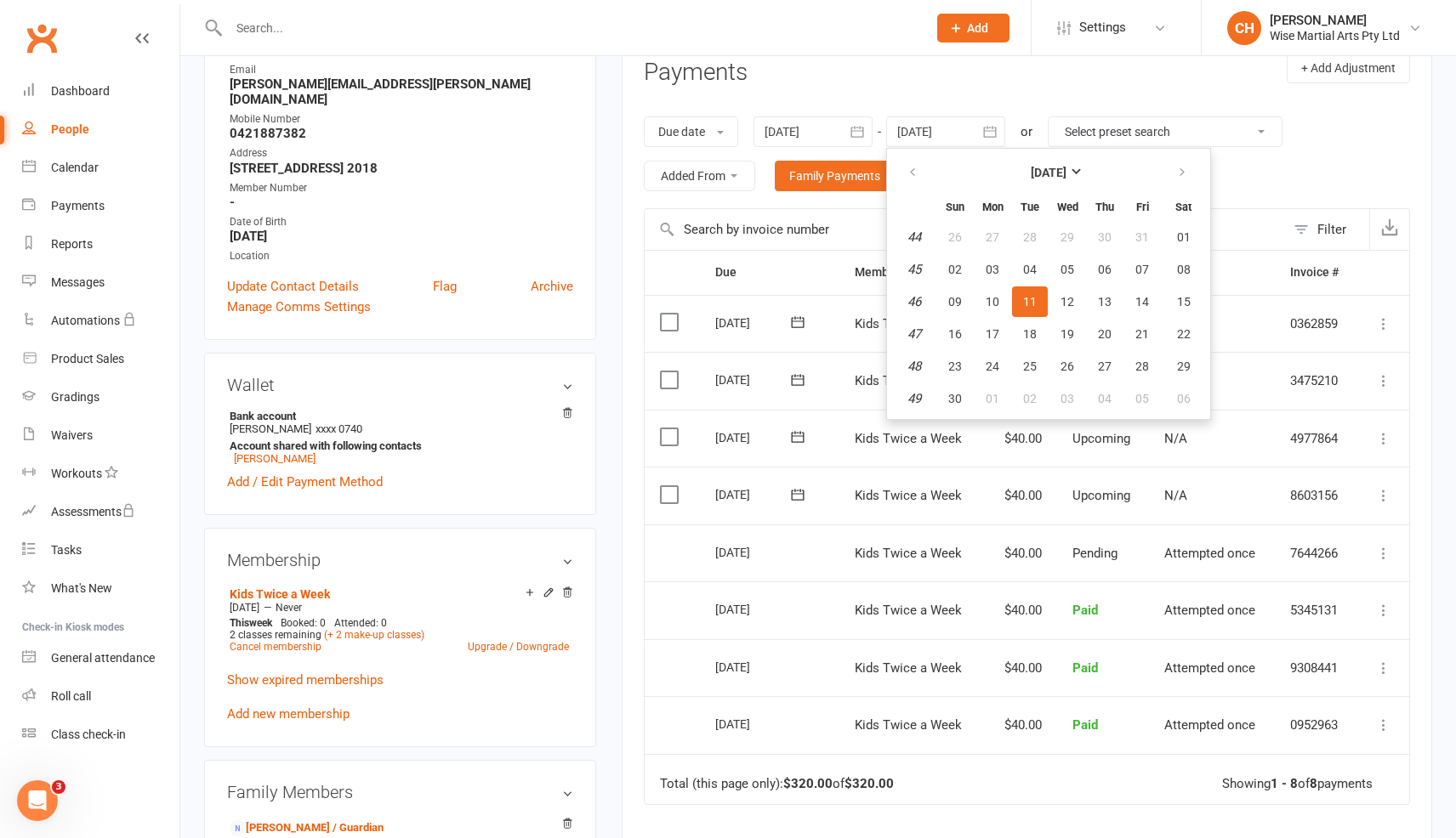
click at [852, 123] on icon "button" at bounding box center [858, 132] width 17 height 17
click at [952, 127] on div at bounding box center [945, 131] width 119 height 30
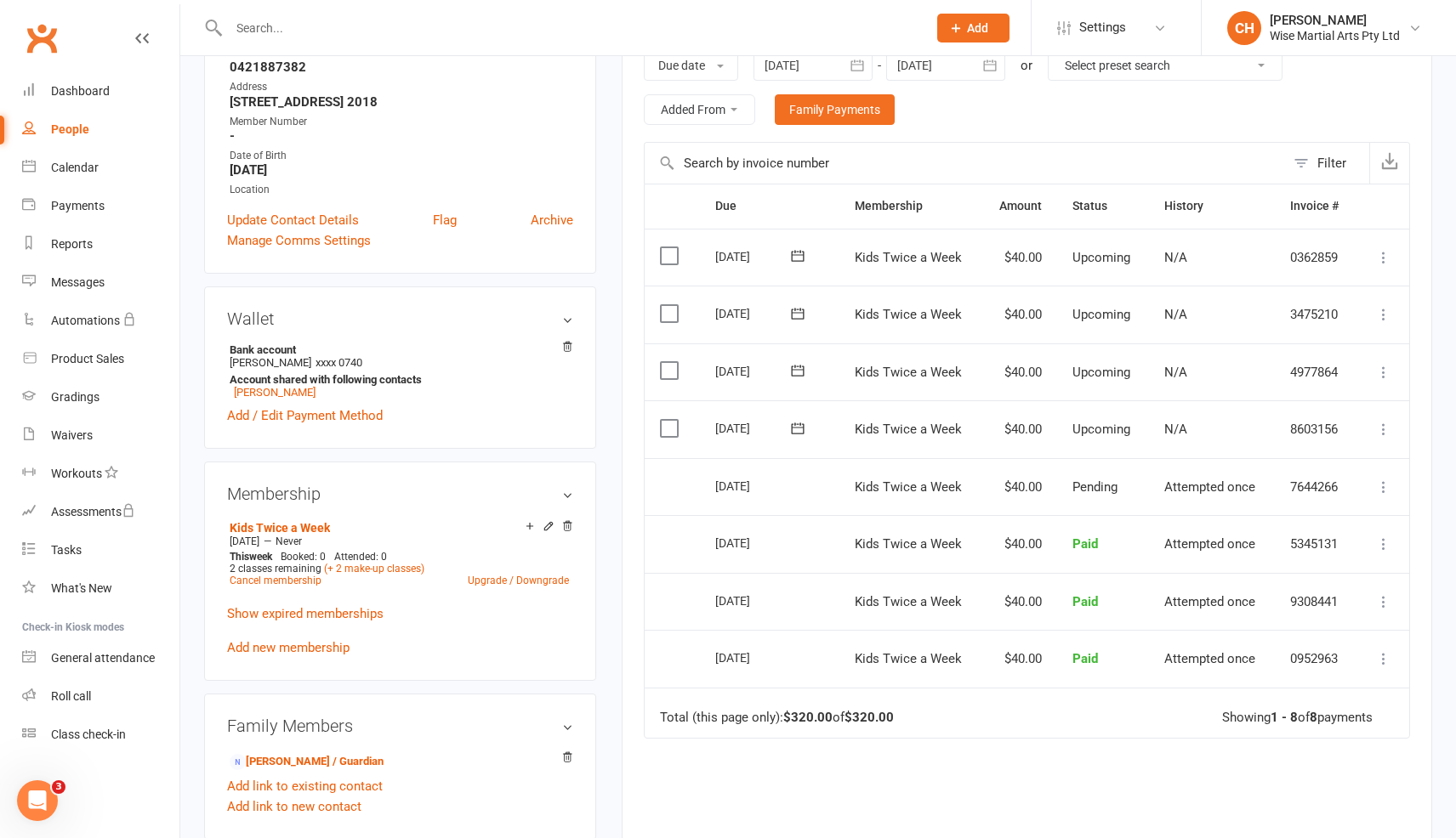
scroll to position [297, 0]
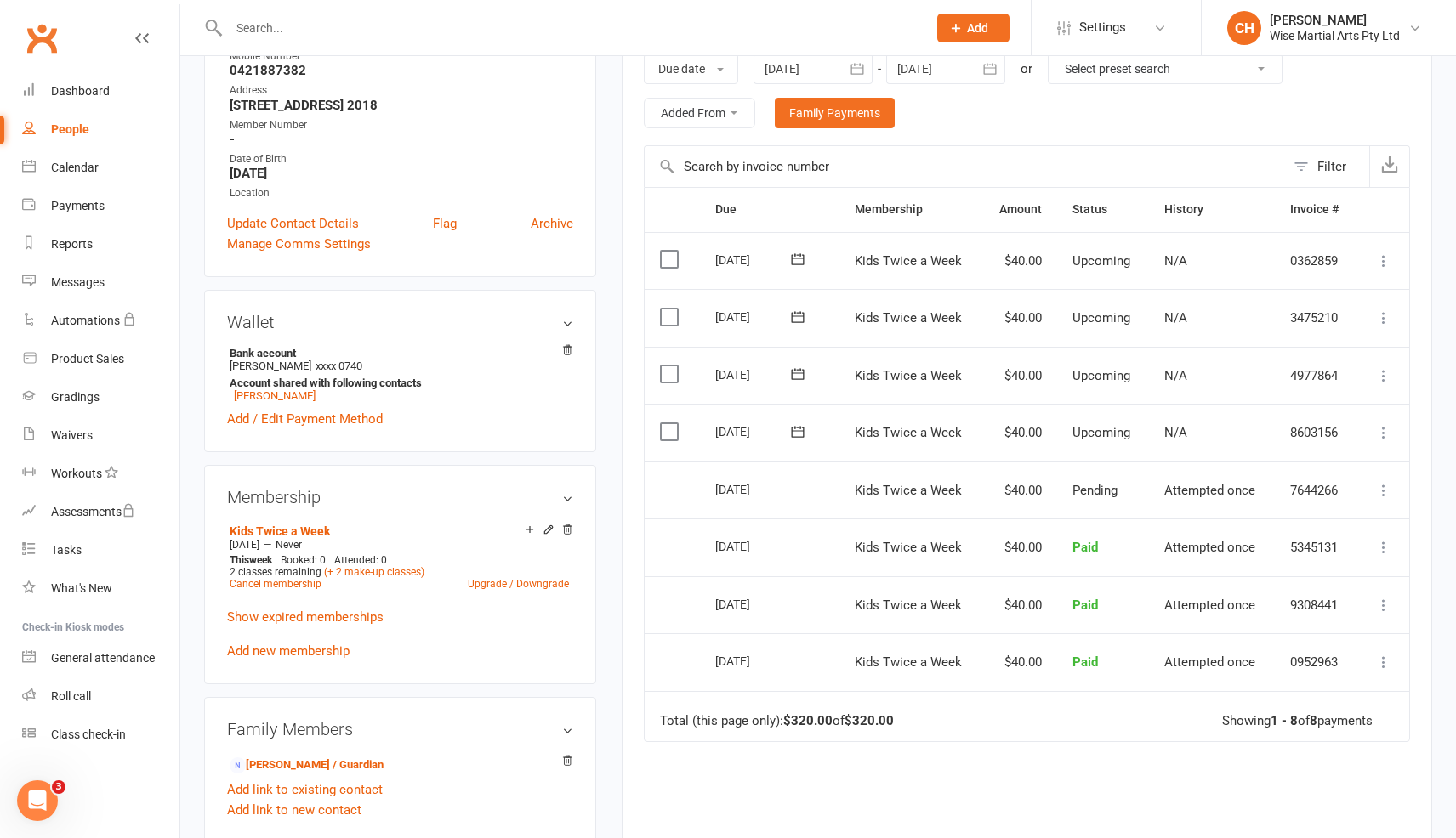
click at [846, 63] on button "button" at bounding box center [857, 69] width 30 height 30
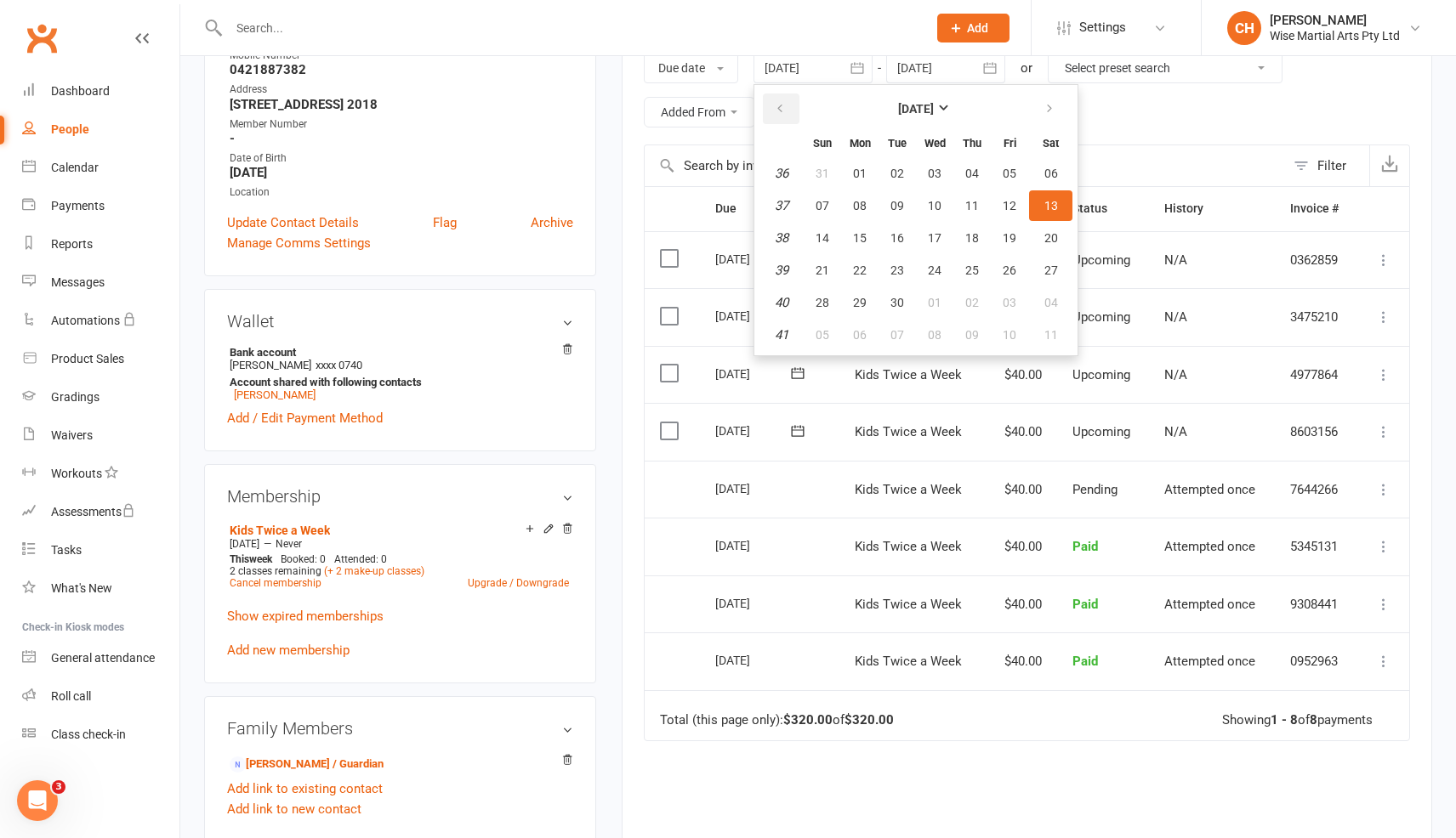
click at [792, 110] on button "button" at bounding box center [781, 109] width 37 height 30
click at [779, 109] on icon "button" at bounding box center [780, 109] width 12 height 14
click at [838, 172] on button "01" at bounding box center [822, 173] width 36 height 30
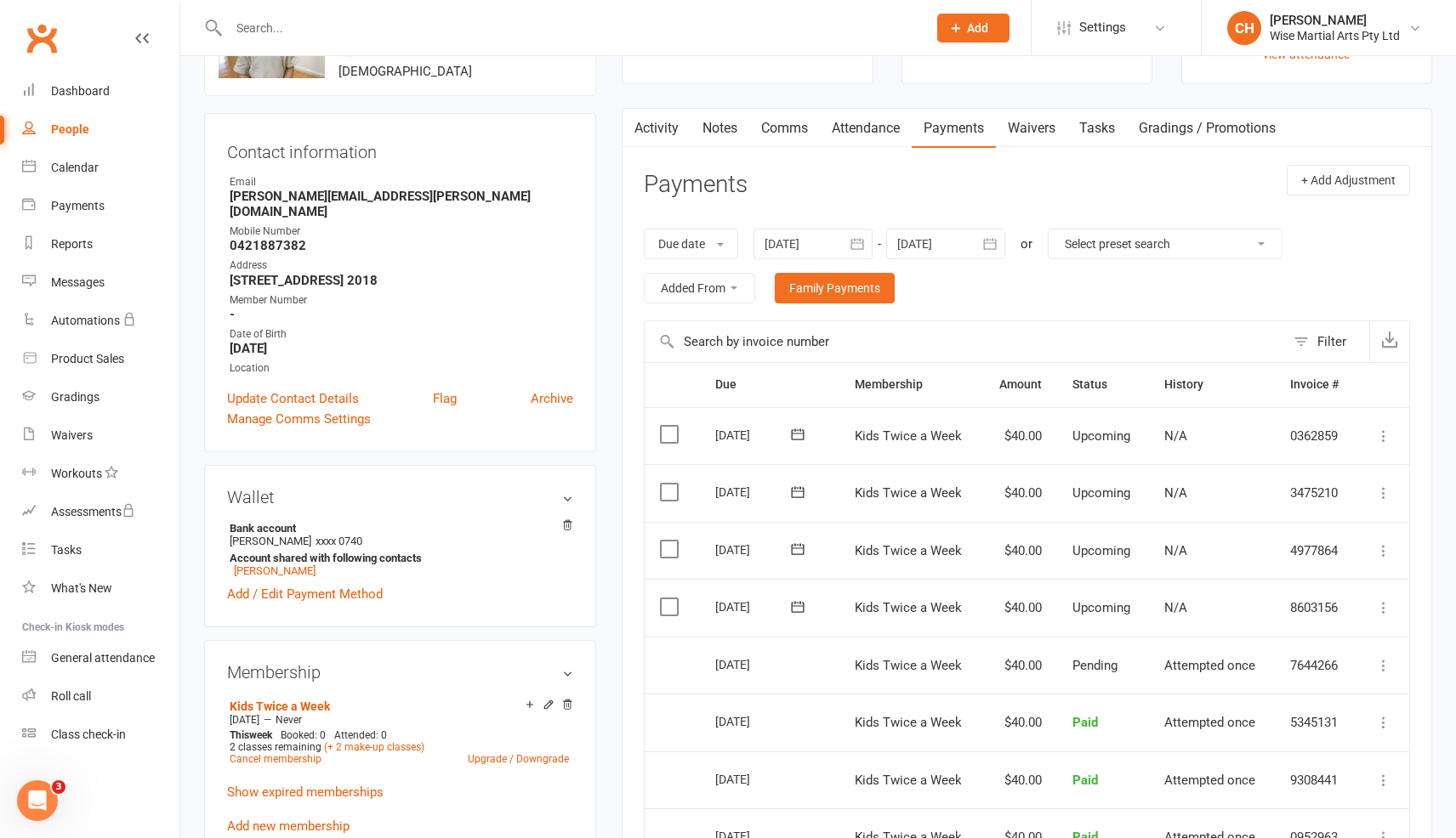
scroll to position [115, 0]
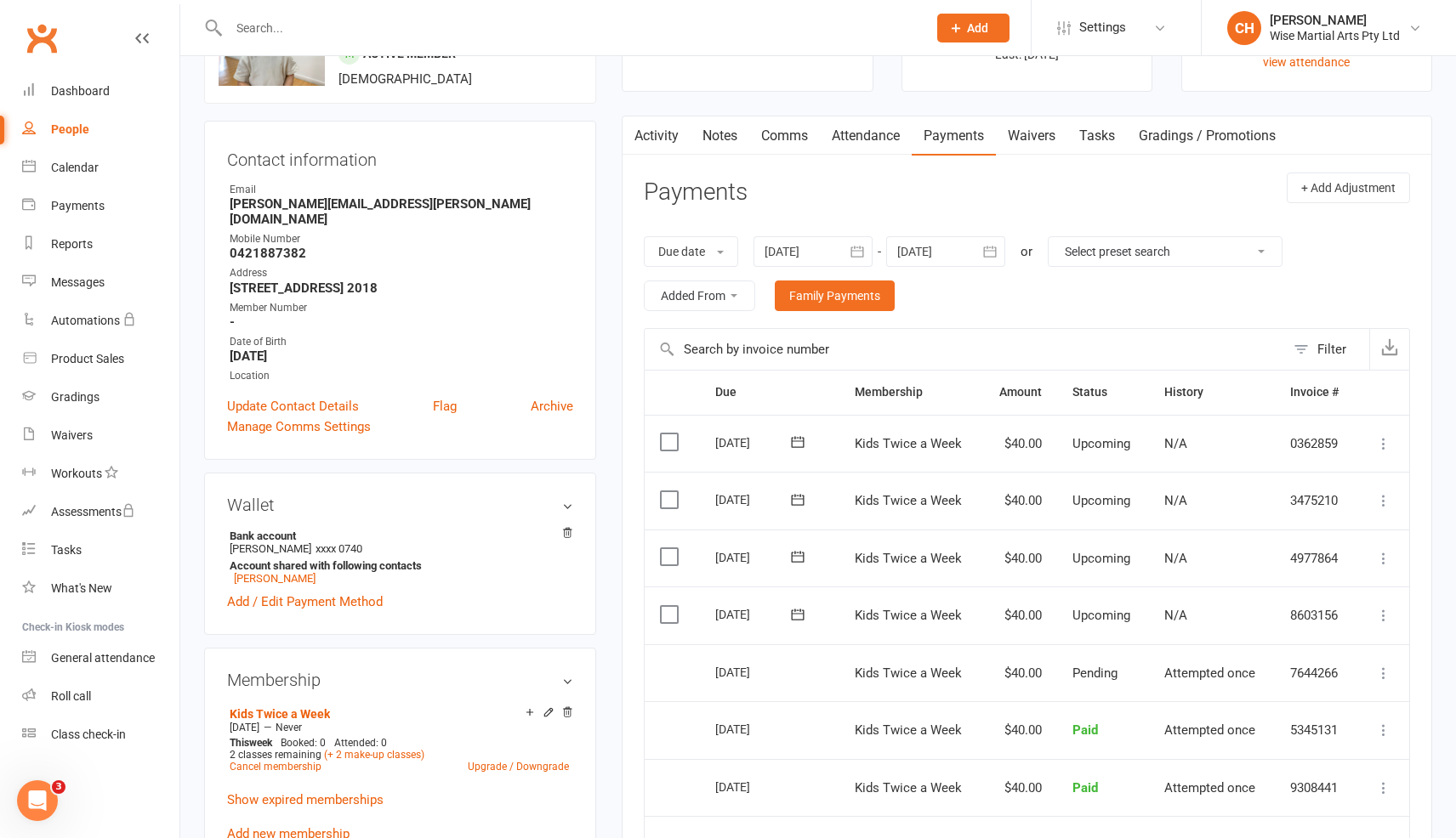
click at [800, 235] on div "Due date Due date Date paid Date failed Date settled 01 Jun 2025 June 2025 Sun …" at bounding box center [1026, 273] width 766 height 109
click at [794, 249] on div at bounding box center [813, 251] width 119 height 30
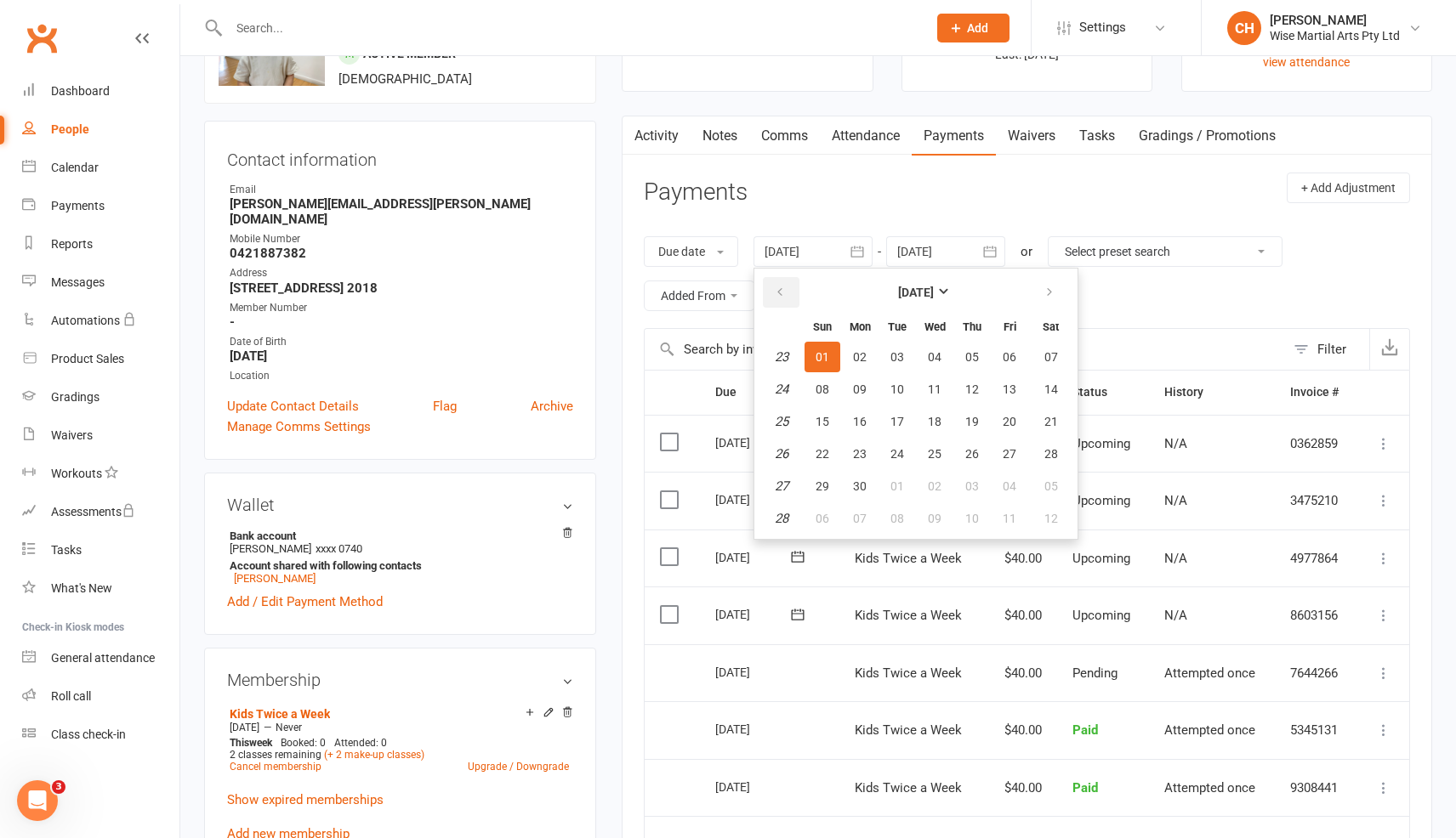
click at [782, 288] on icon "button" at bounding box center [780, 293] width 12 height 14
click at [780, 289] on icon "button" at bounding box center [780, 293] width 12 height 14
click at [1058, 352] on span "01" at bounding box center [1052, 357] width 14 height 14
type input "01 Mar 2025"
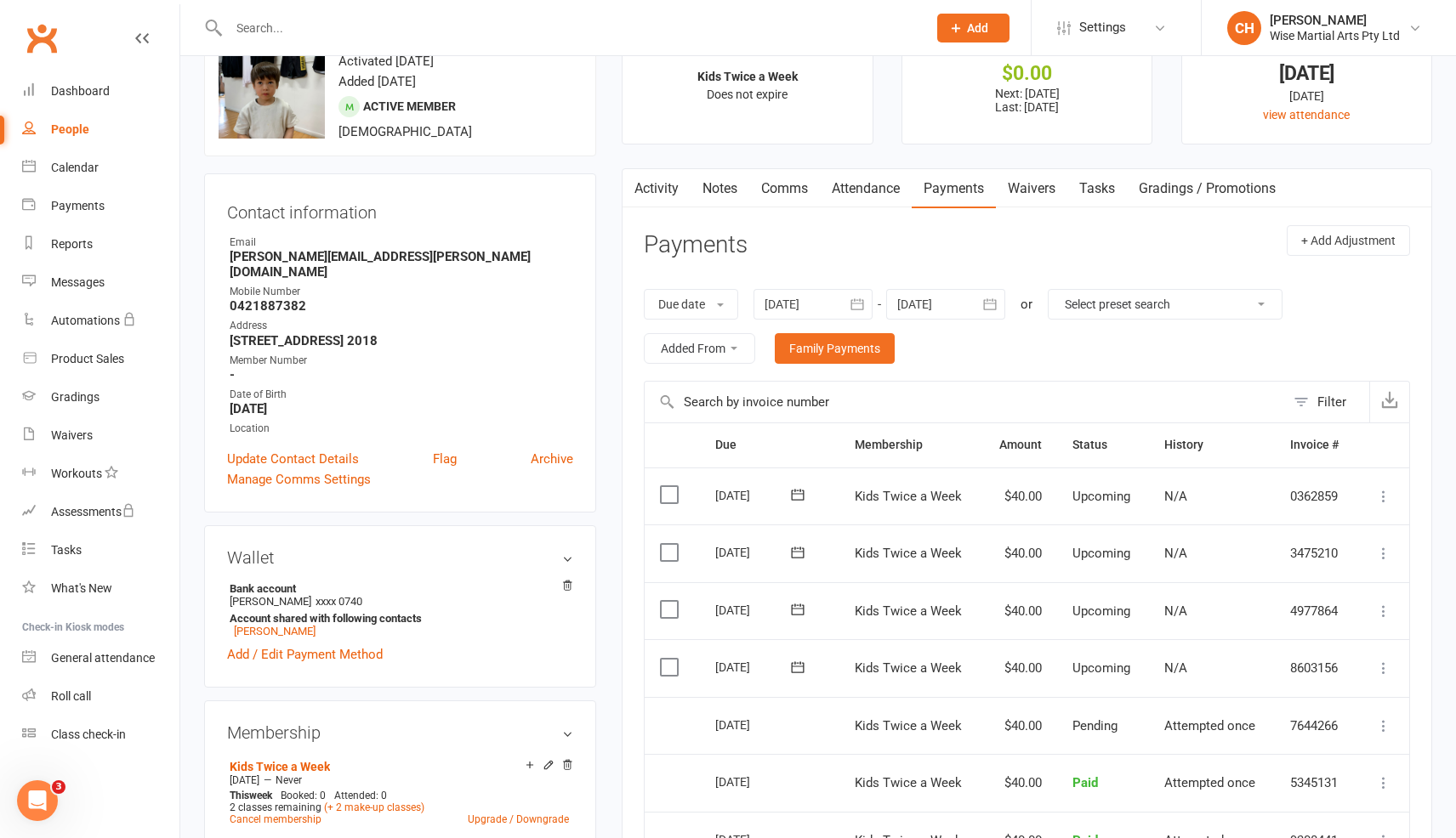
scroll to position [0, 0]
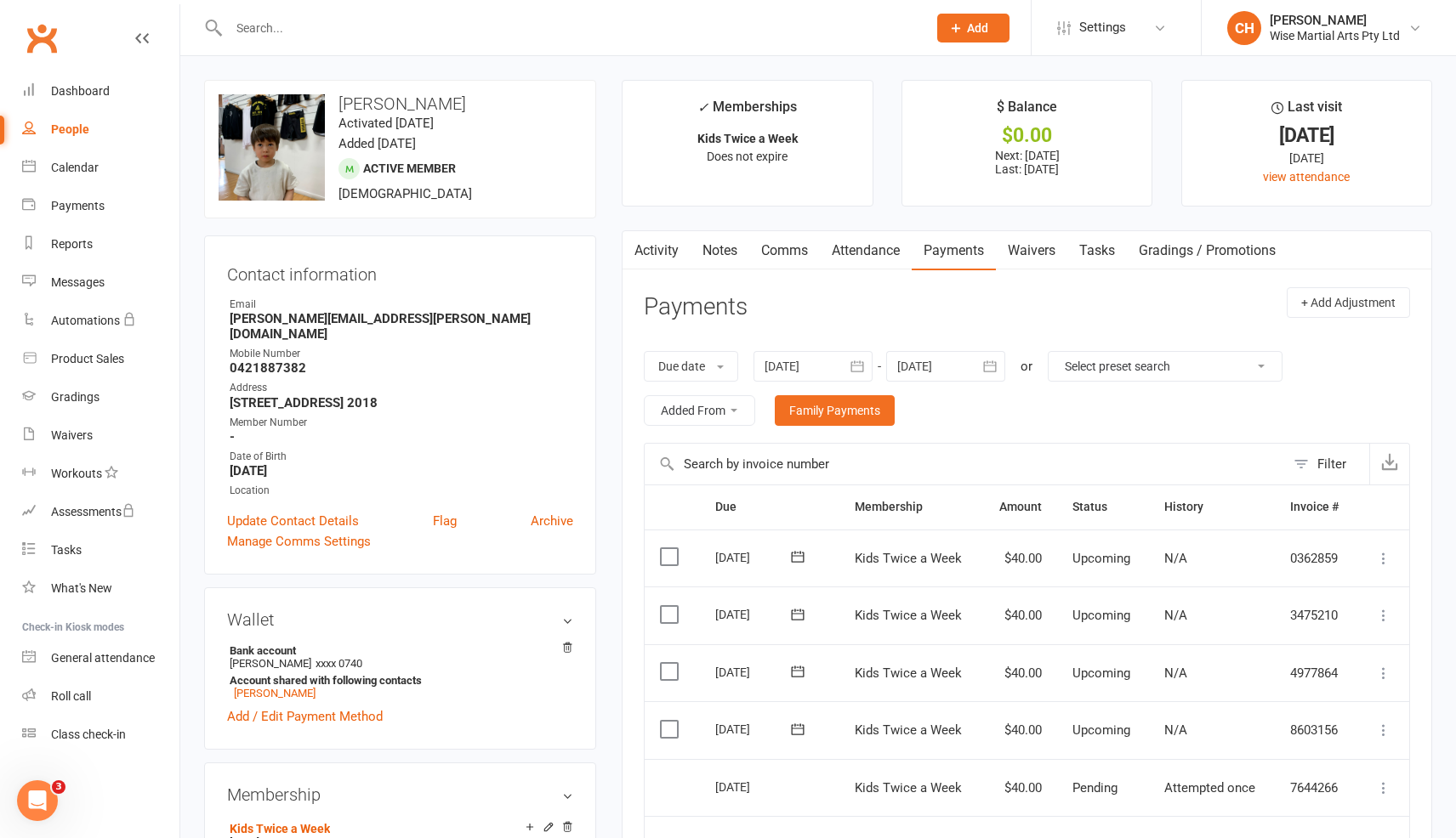
click at [1020, 244] on link "Waivers" at bounding box center [1032, 250] width 71 height 39
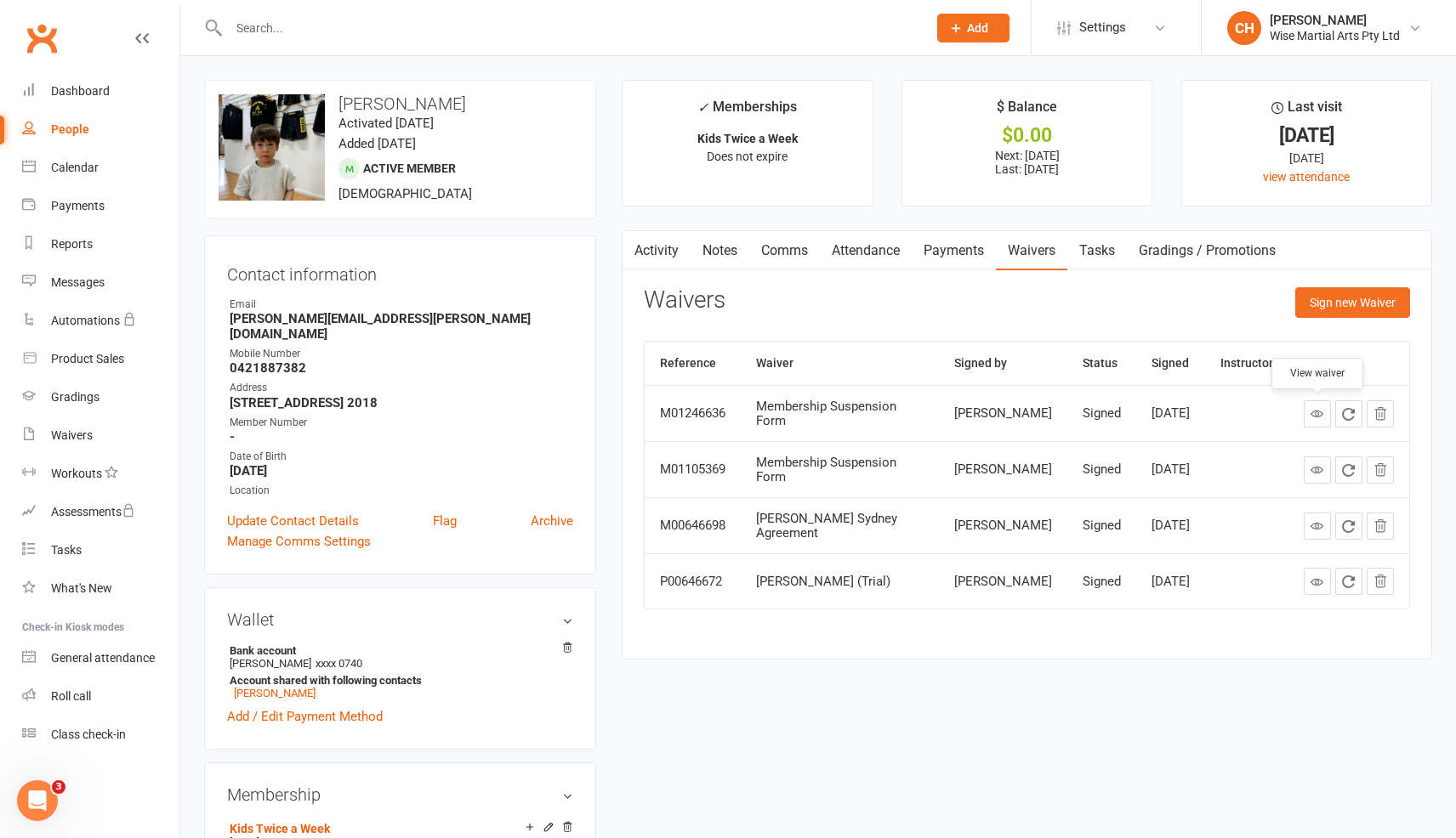
click at [1324, 422] on link at bounding box center [1317, 414] width 27 height 27
click at [352, 40] on div at bounding box center [560, 28] width 711 height 56
click at [348, 28] on input "text" at bounding box center [569, 28] width 691 height 23
paste input "Smady Mohammad"
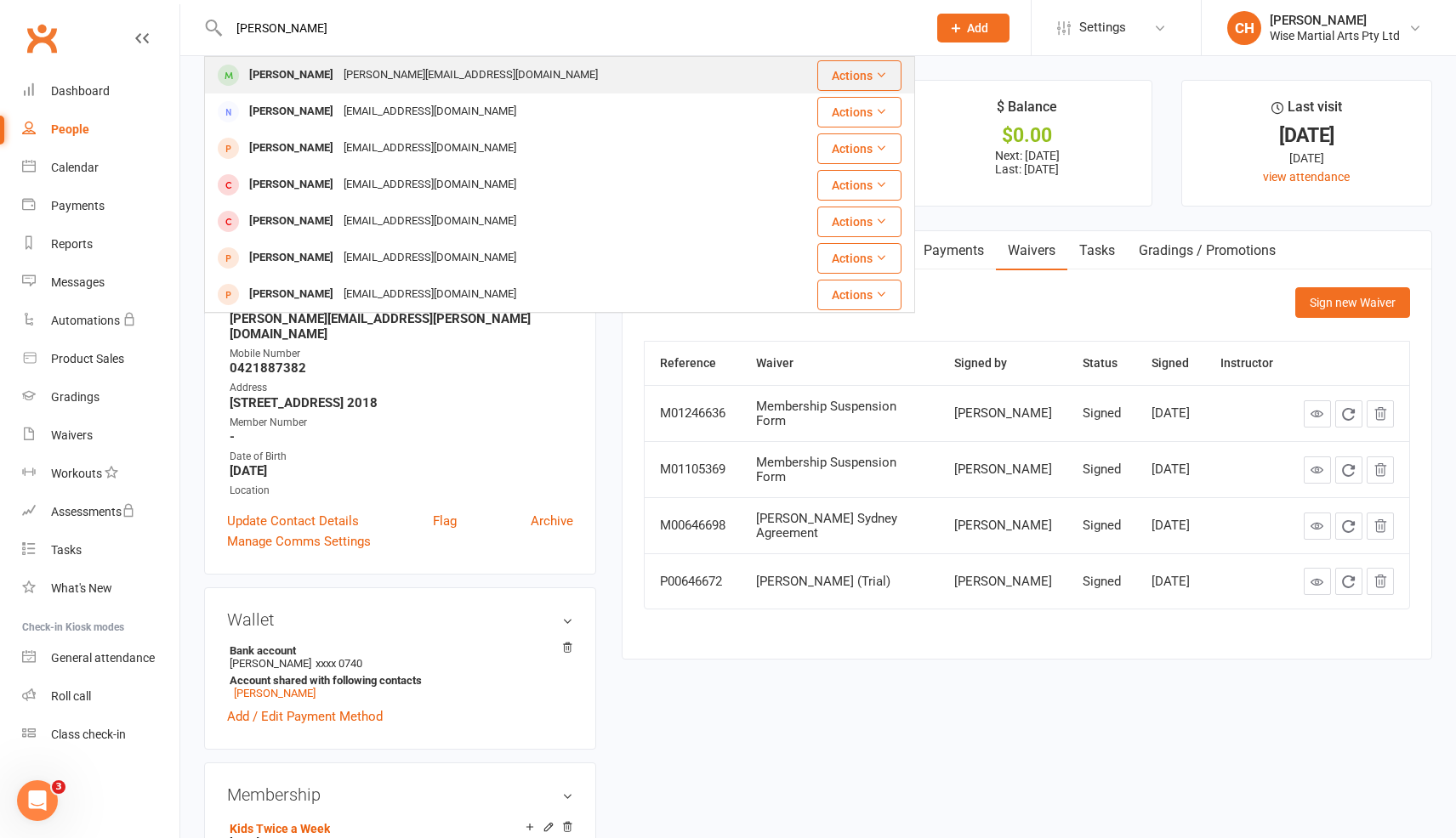
type input "Smady Mohammad"
click at [396, 73] on div "m.jacob.uts@gmail.com" at bounding box center [471, 75] width 264 height 24
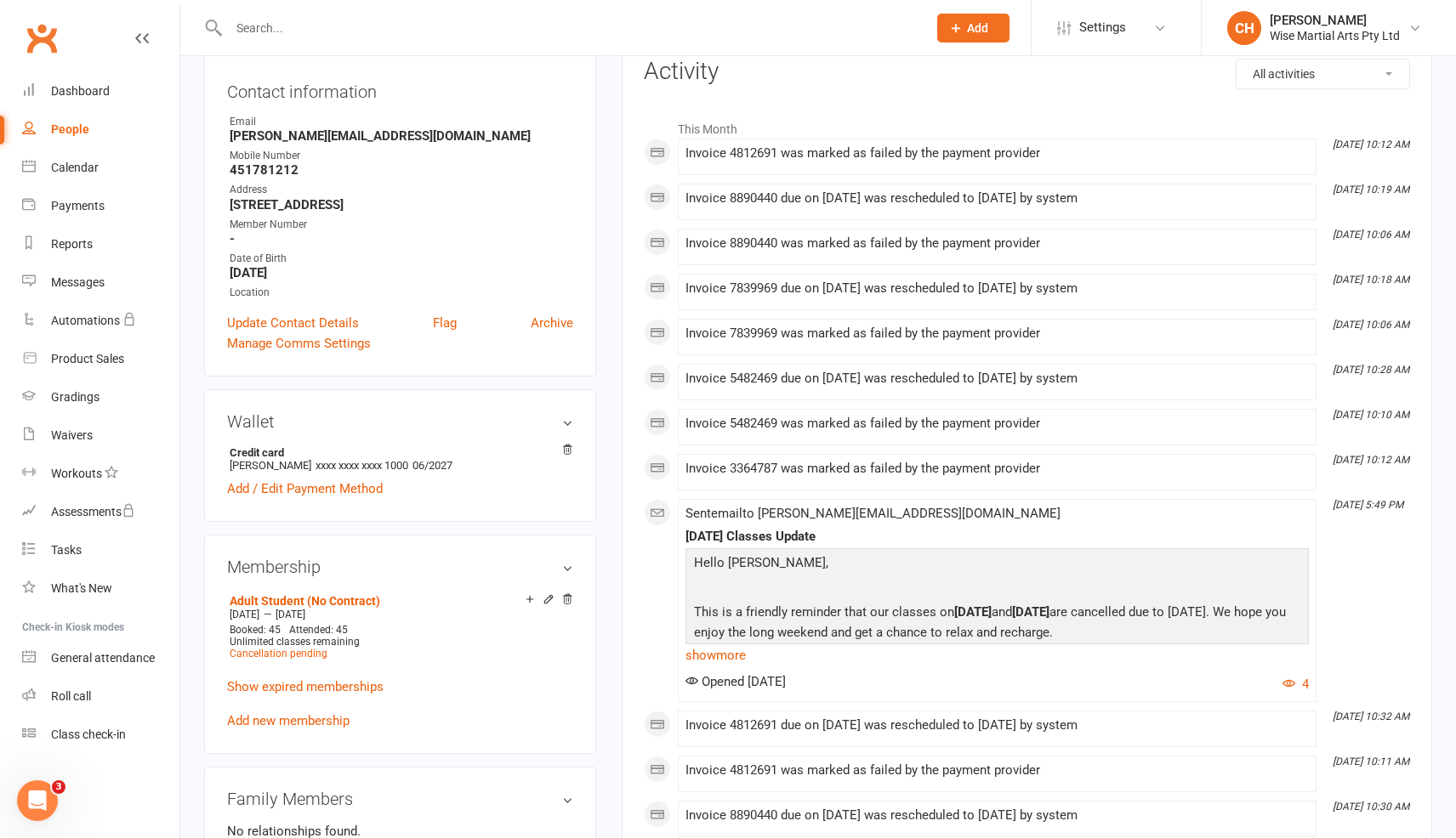
scroll to position [236, 0]
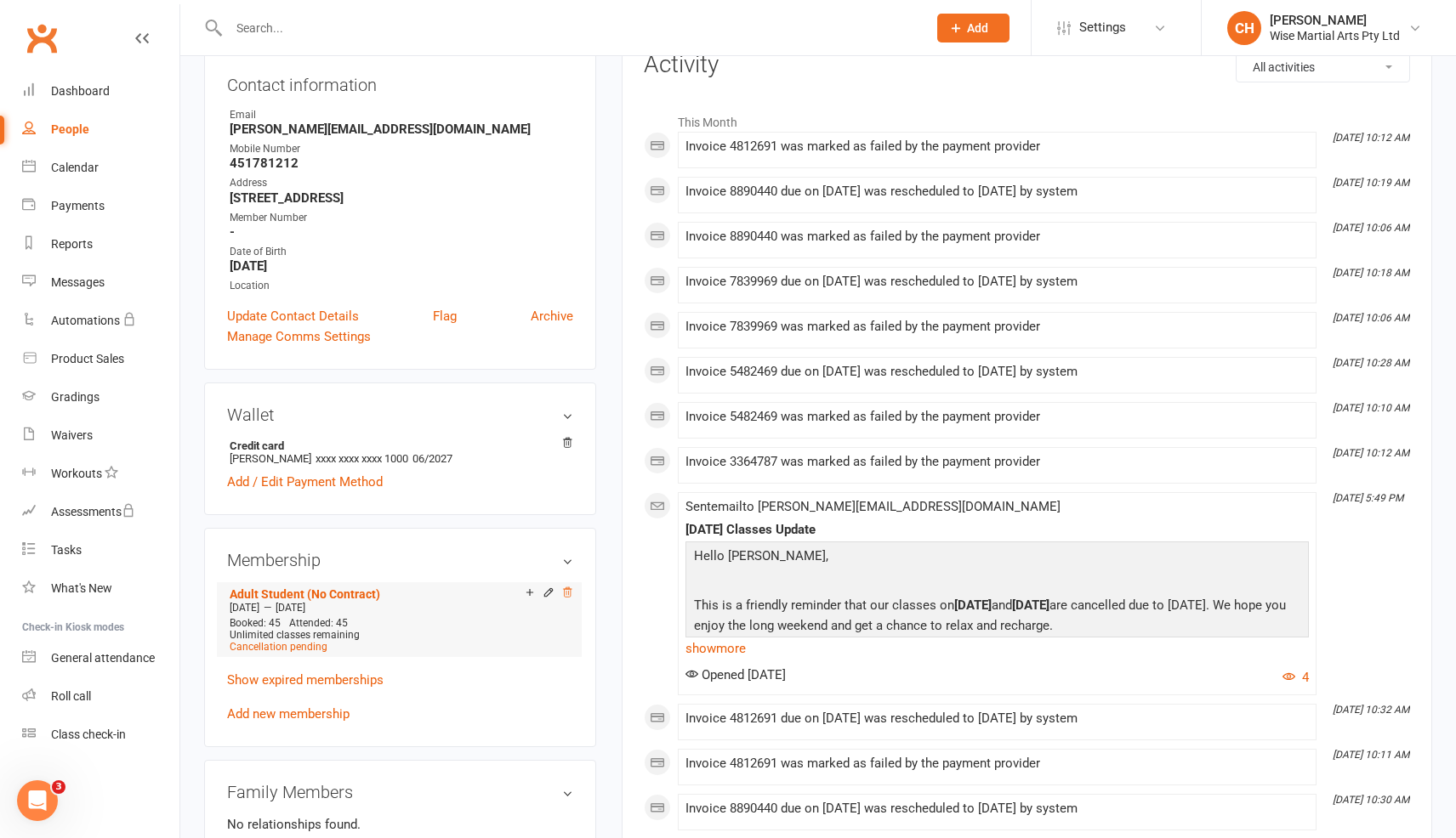
click at [565, 592] on icon at bounding box center [567, 593] width 12 height 12
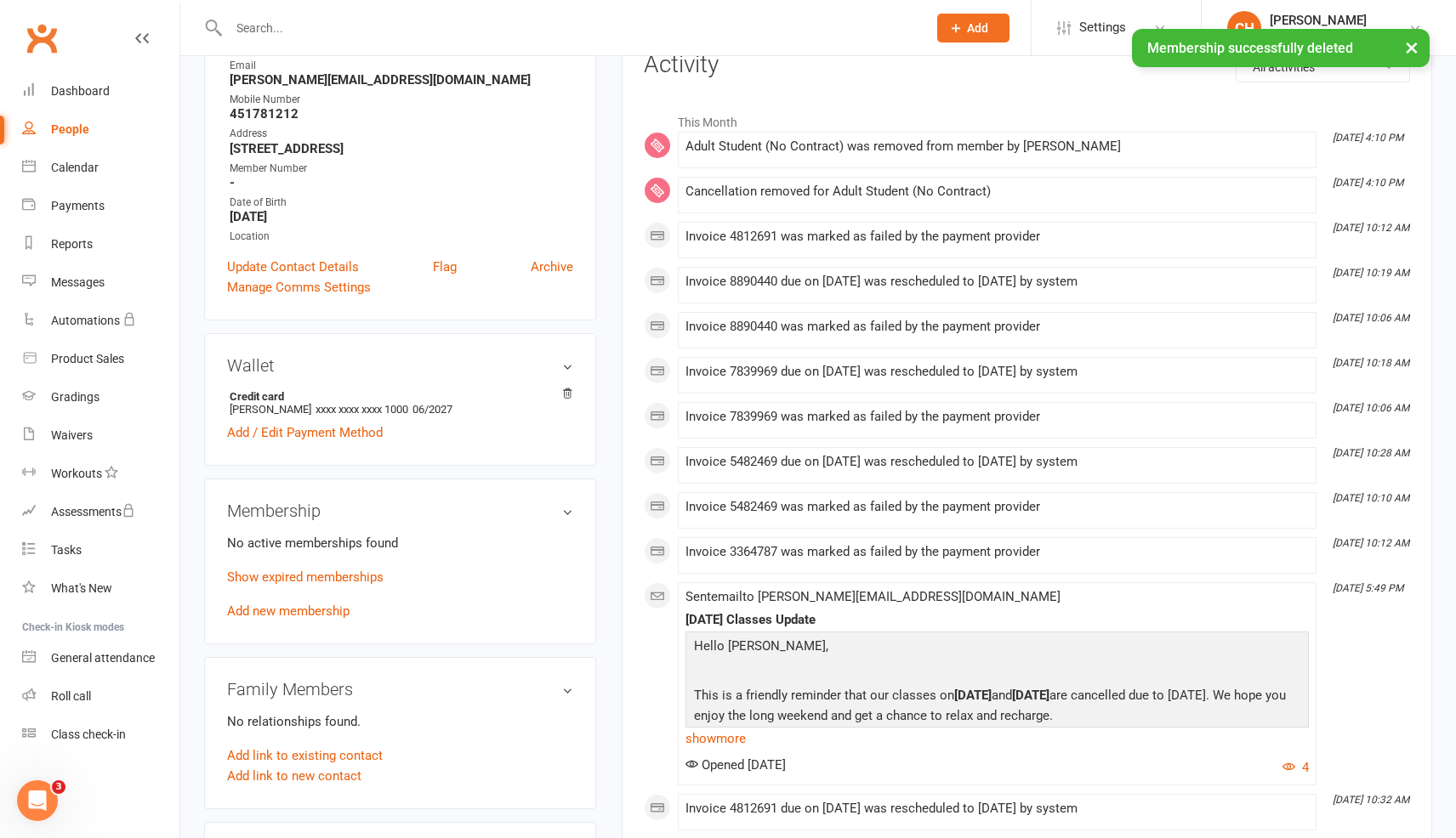
scroll to position [0, 0]
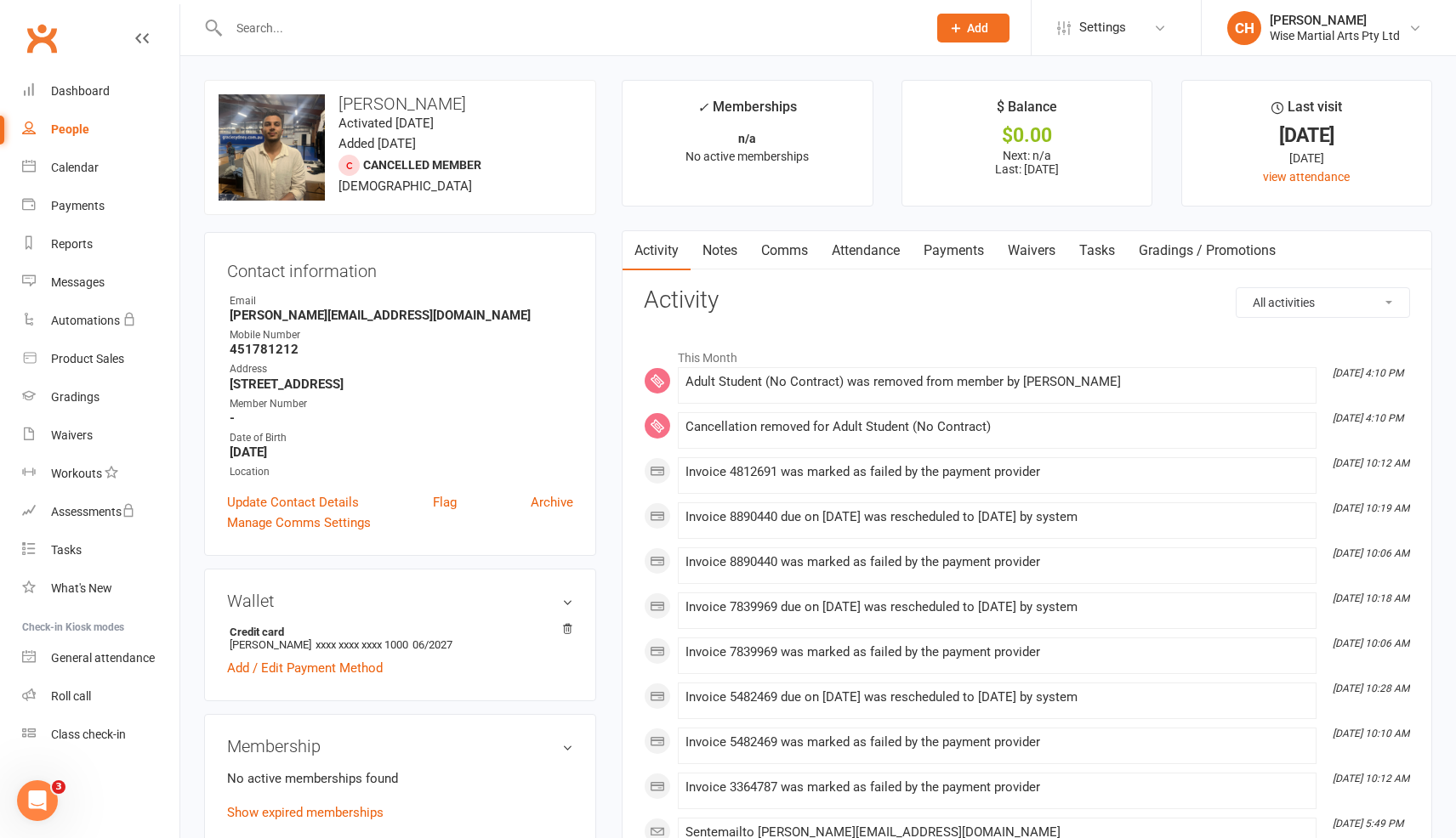
click at [250, 25] on input "text" at bounding box center [569, 28] width 691 height 23
paste input "Marcel Sousa Careta"
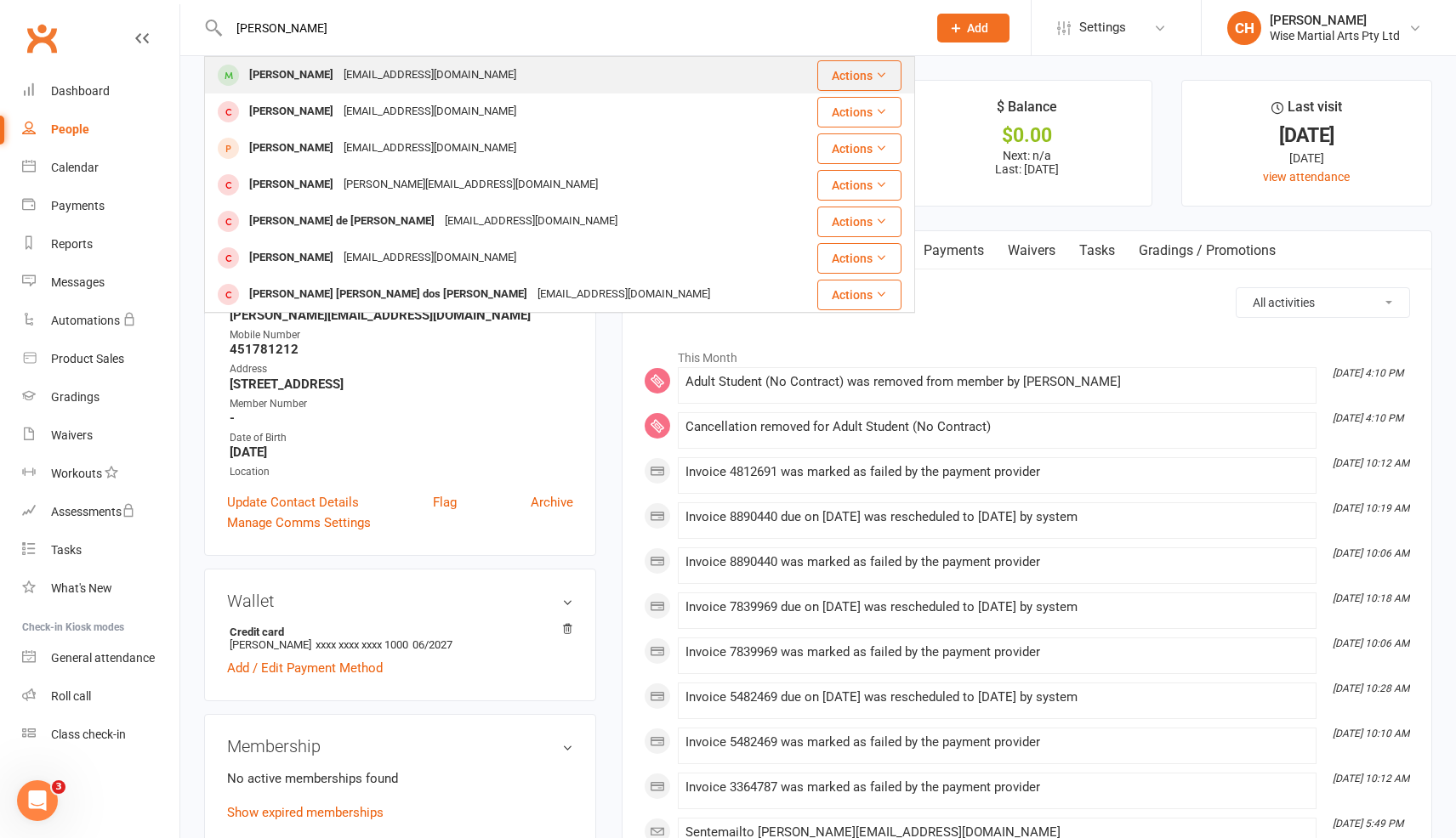
type input "Marcel Sousa Careta"
click at [362, 69] on div "marcelscareta@icloud.com" at bounding box center [430, 75] width 183 height 24
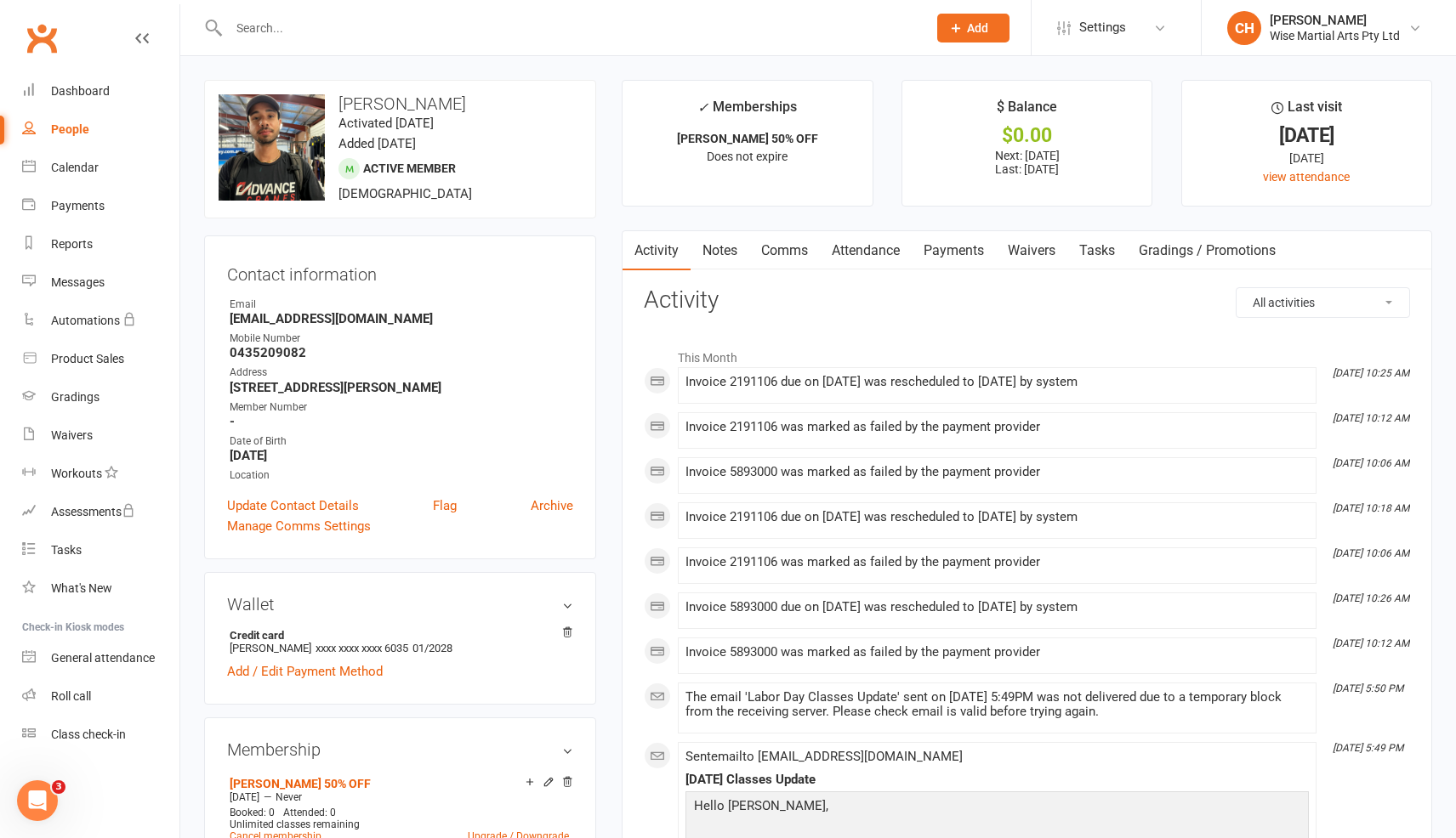
click at [1025, 251] on link "Waivers" at bounding box center [1032, 250] width 71 height 39
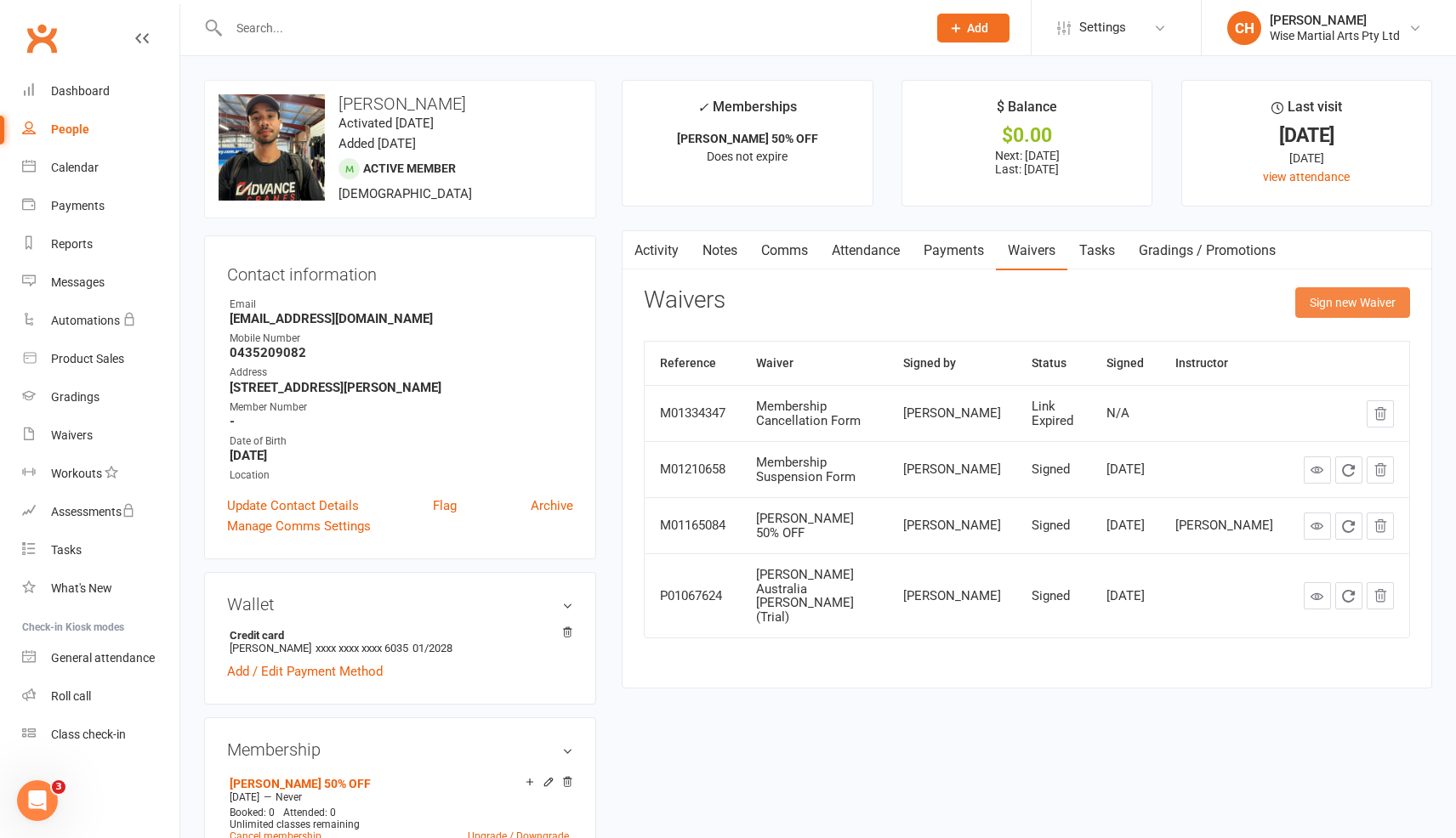
click at [1357, 306] on button "Sign new Waiver" at bounding box center [1353, 303] width 115 height 30
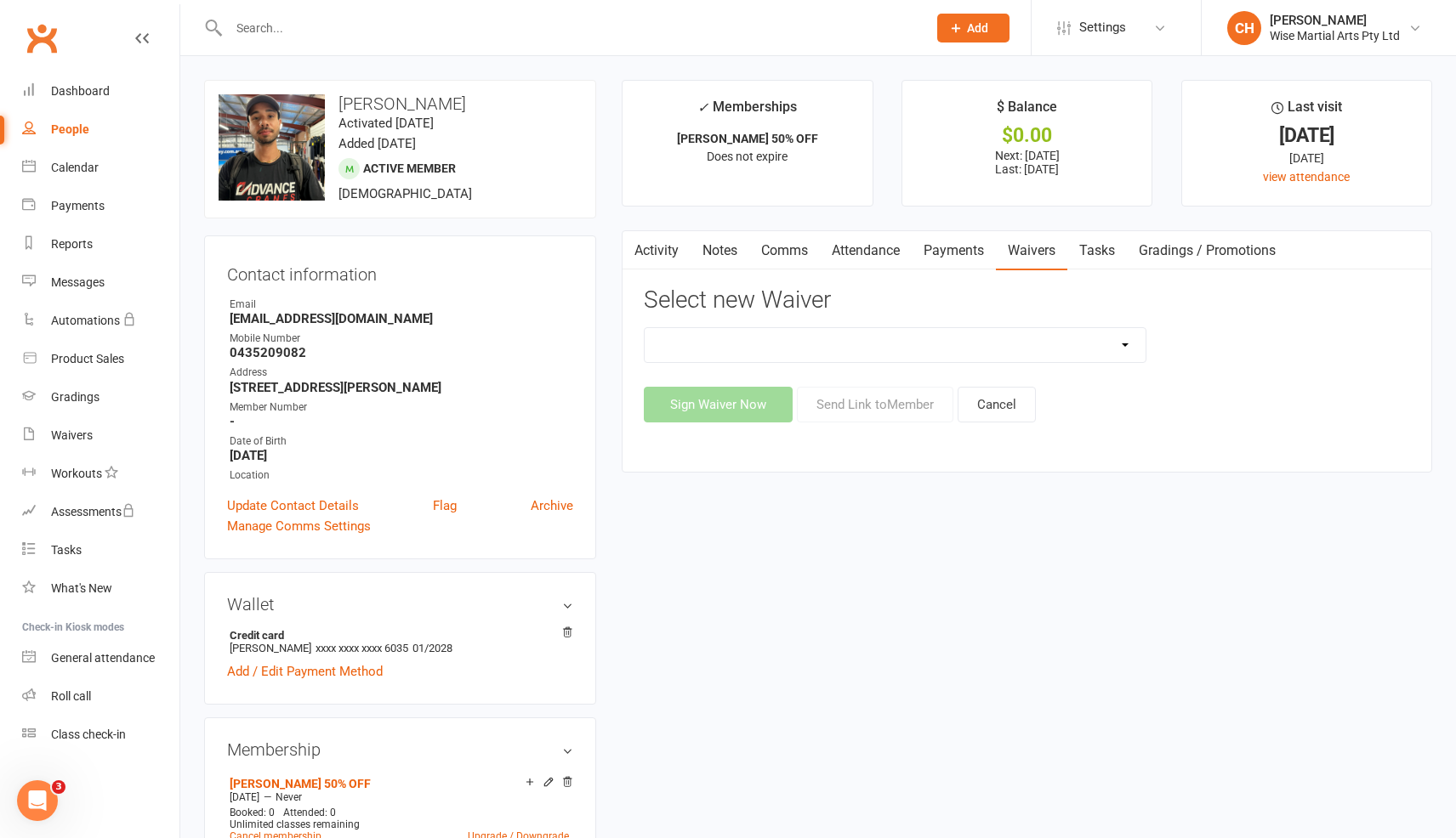
click at [942, 336] on select "10 PASS Change of Payment Details Form Gracie 50% OFF Gracie Australia BJJ Adul…" at bounding box center [894, 345] width 500 height 34
select select "10792"
click at [645, 329] on select "10 PASS Change of Payment Details Form Gracie 50% OFF Gracie Australia BJJ Adul…" at bounding box center [894, 345] width 500 height 34
click at [845, 405] on button "Send Link to Member" at bounding box center [875, 404] width 157 height 36
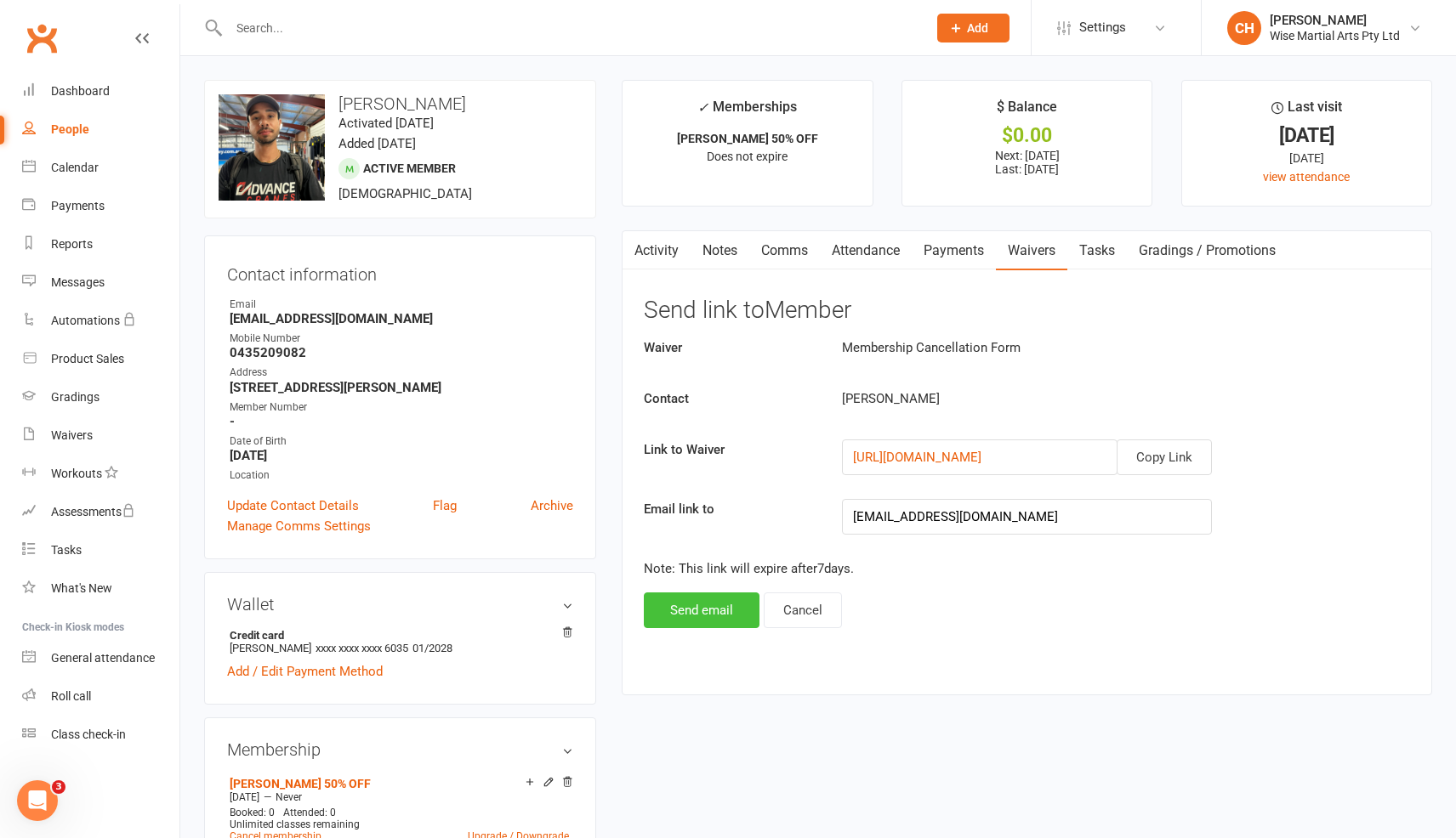
click at [707, 611] on button "Send email" at bounding box center [701, 610] width 116 height 36
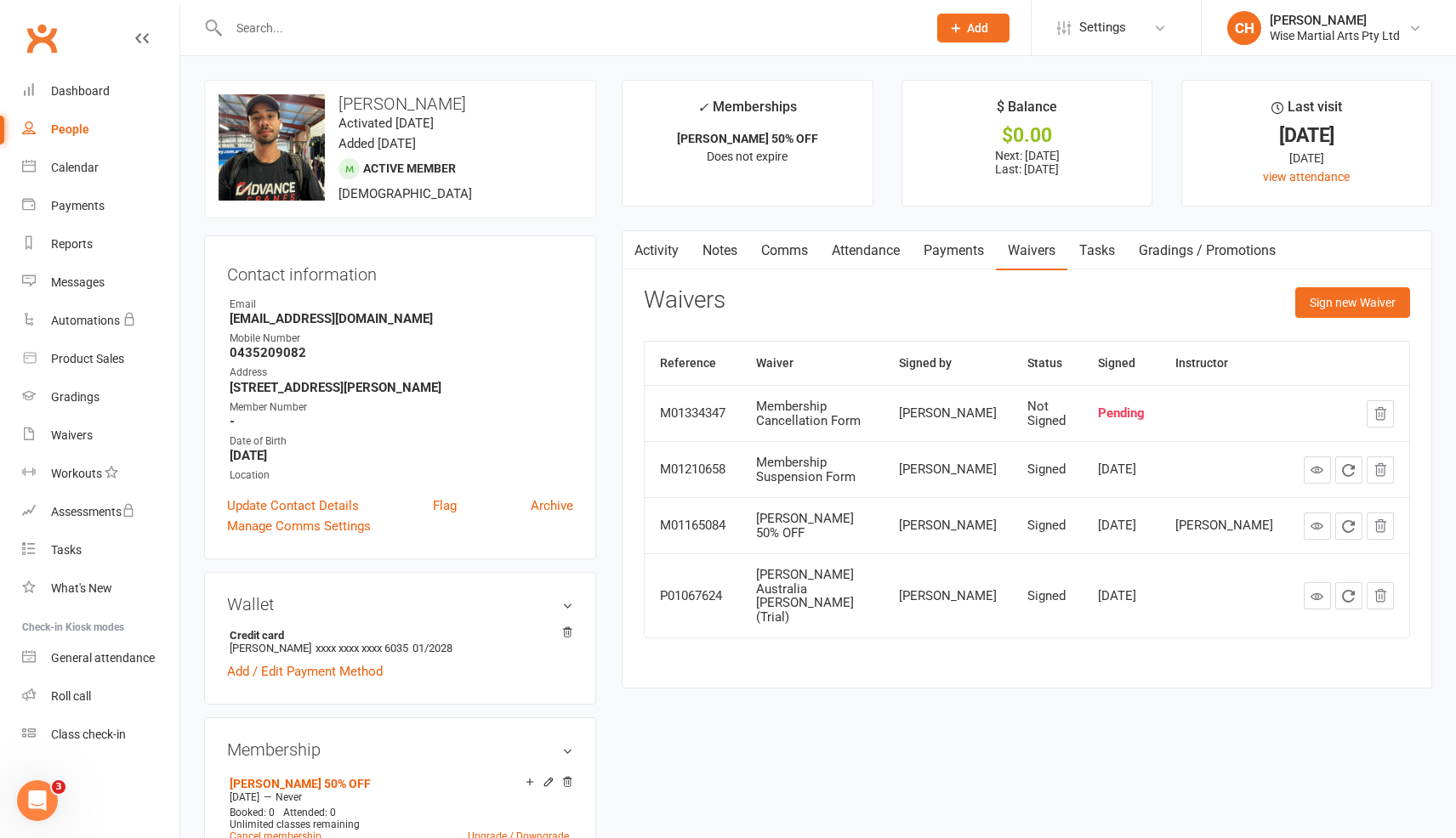
click at [629, 30] on input "text" at bounding box center [569, 28] width 691 height 23
paste input "[PERSON_NAME]"
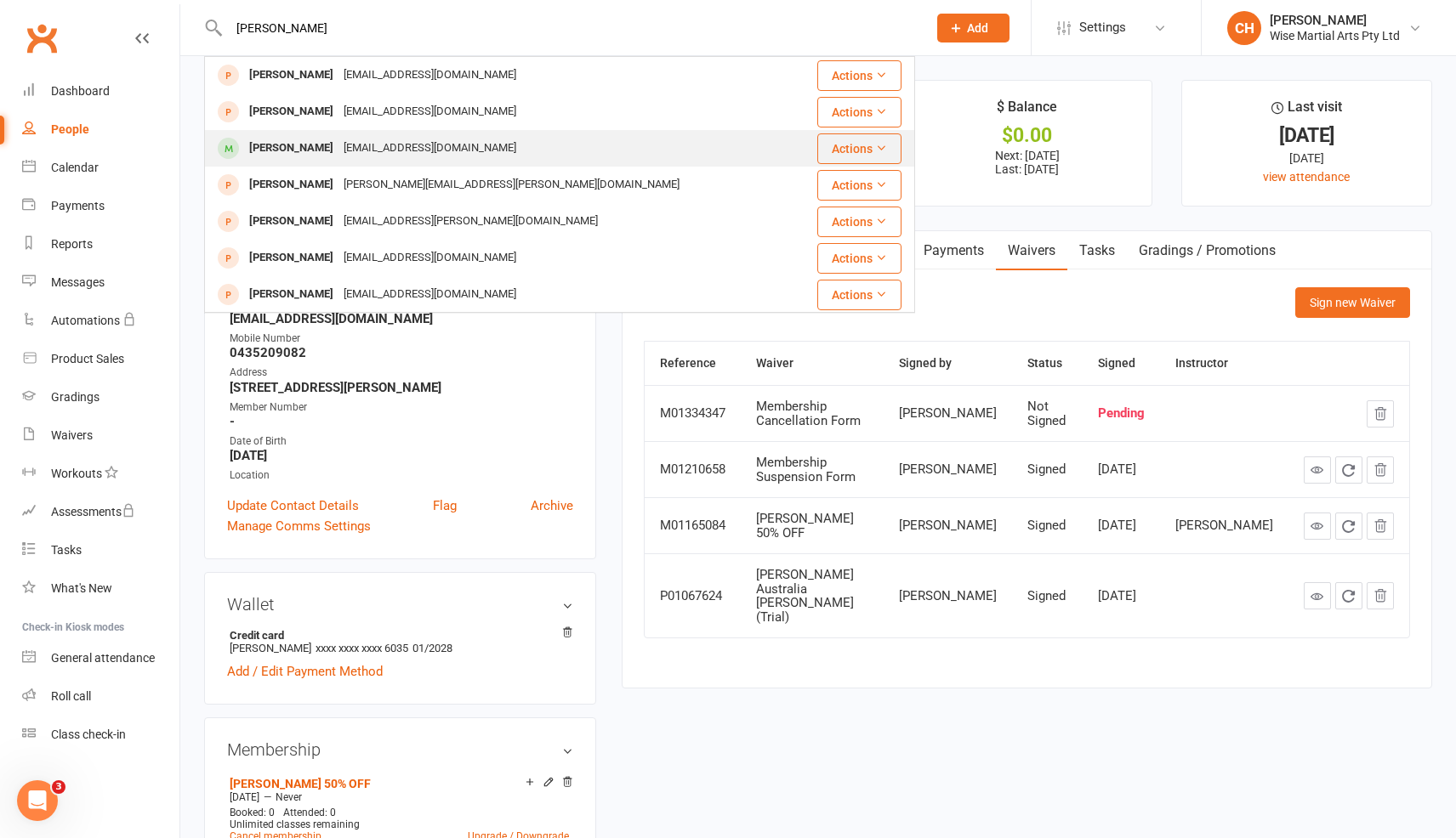
type input "[PERSON_NAME]"
click at [459, 151] on div "[EMAIL_ADDRESS][DOMAIN_NAME]" at bounding box center [430, 148] width 183 height 24
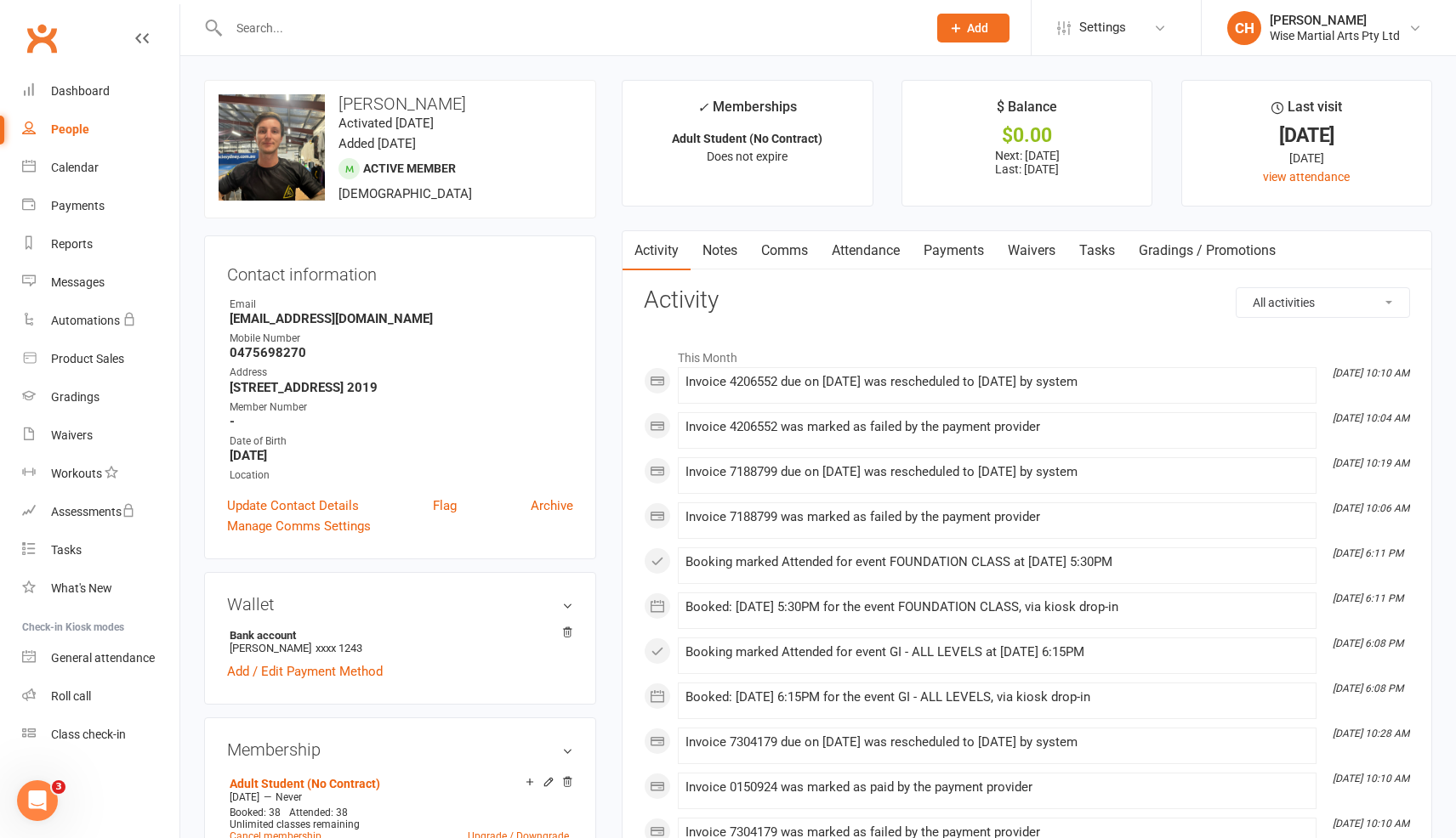
click at [988, 255] on link "Payments" at bounding box center [953, 250] width 84 height 39
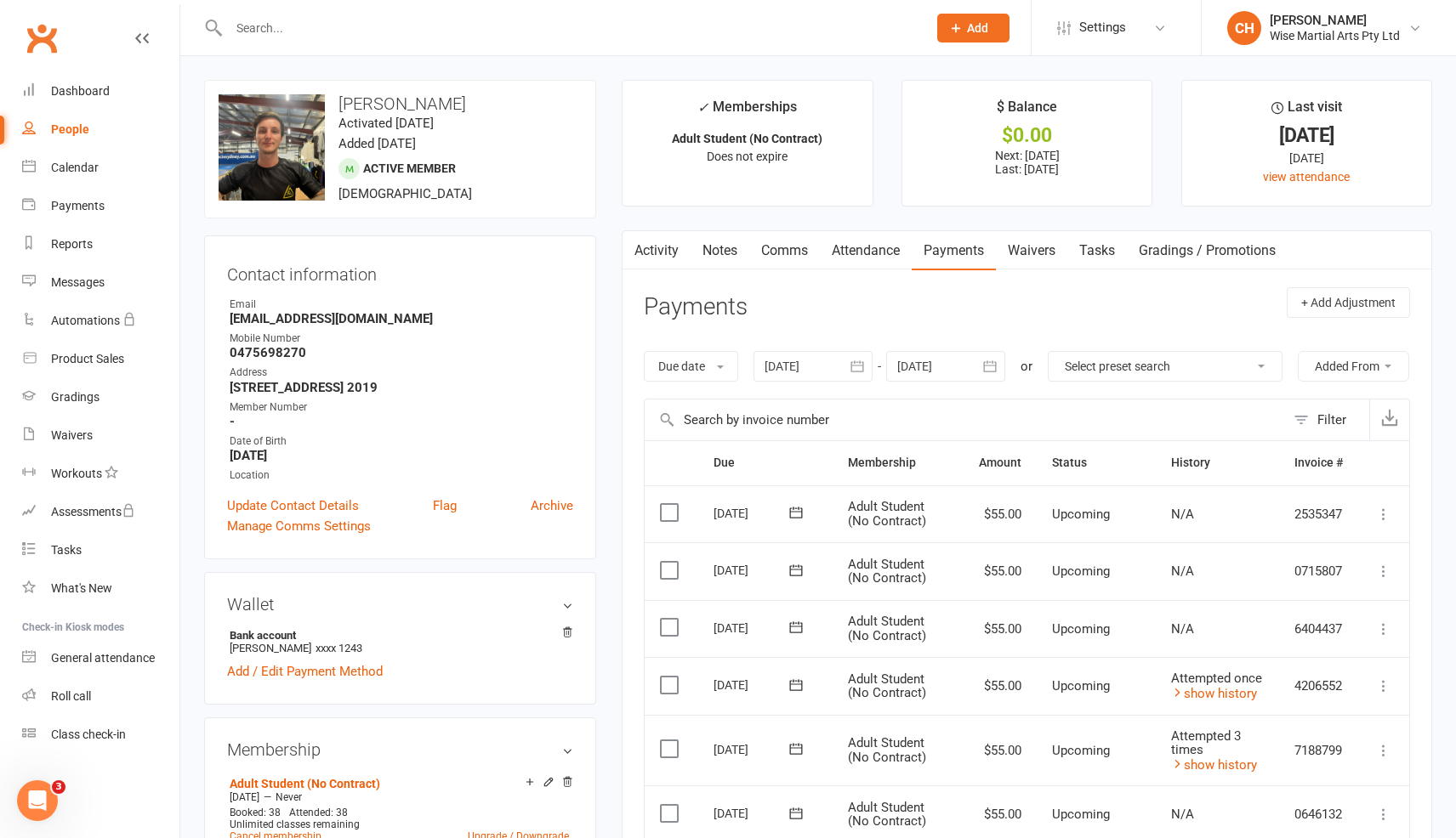
click at [574, 39] on div at bounding box center [560, 28] width 711 height 56
click at [571, 37] on input "text" at bounding box center [569, 28] width 691 height 23
paste input "James Westgate"
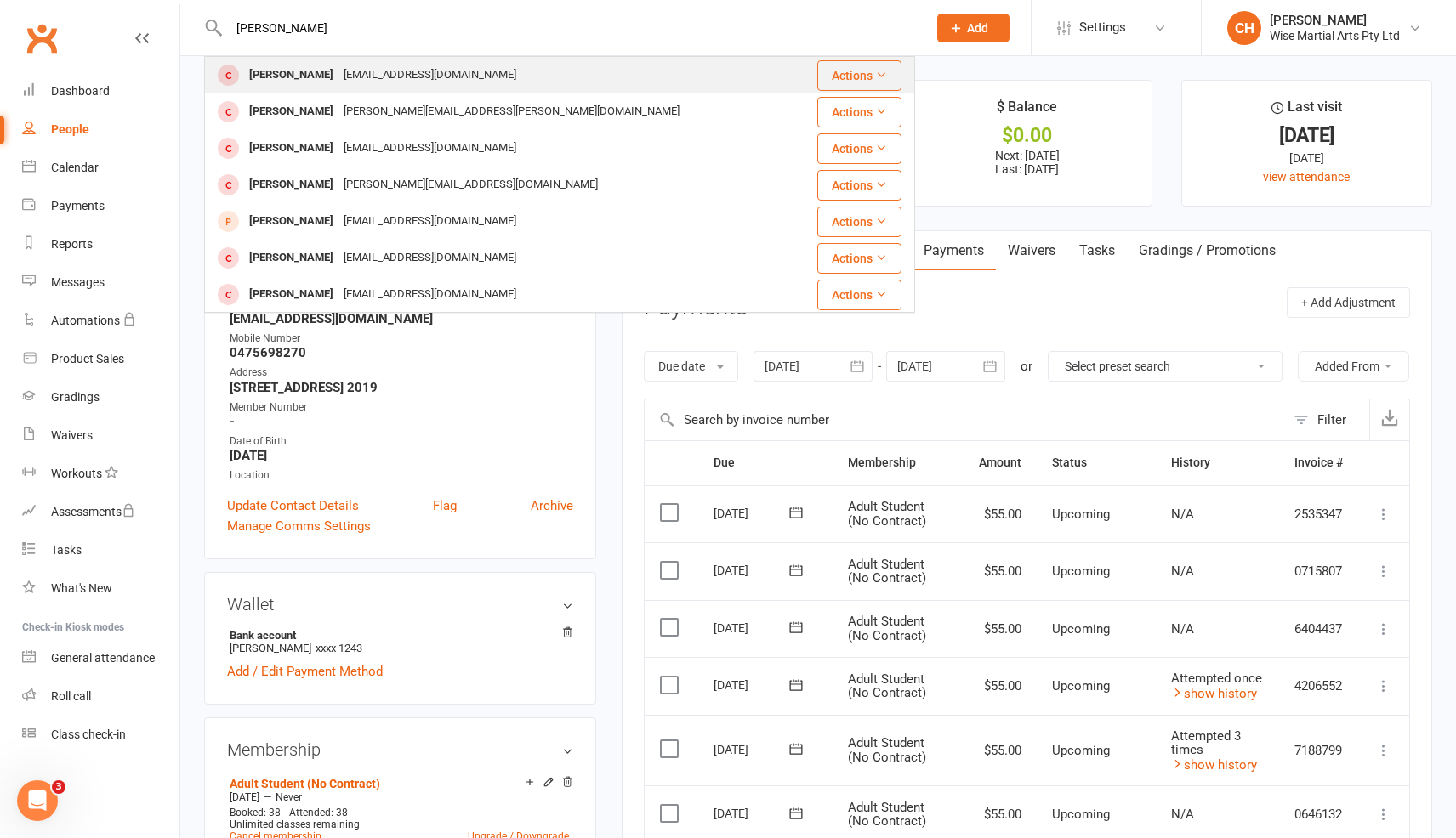
type input "James Westgate"
click at [511, 73] on div "James Westgate Jamesdwestgate@hotmail.com" at bounding box center [501, 76] width 590 height 35
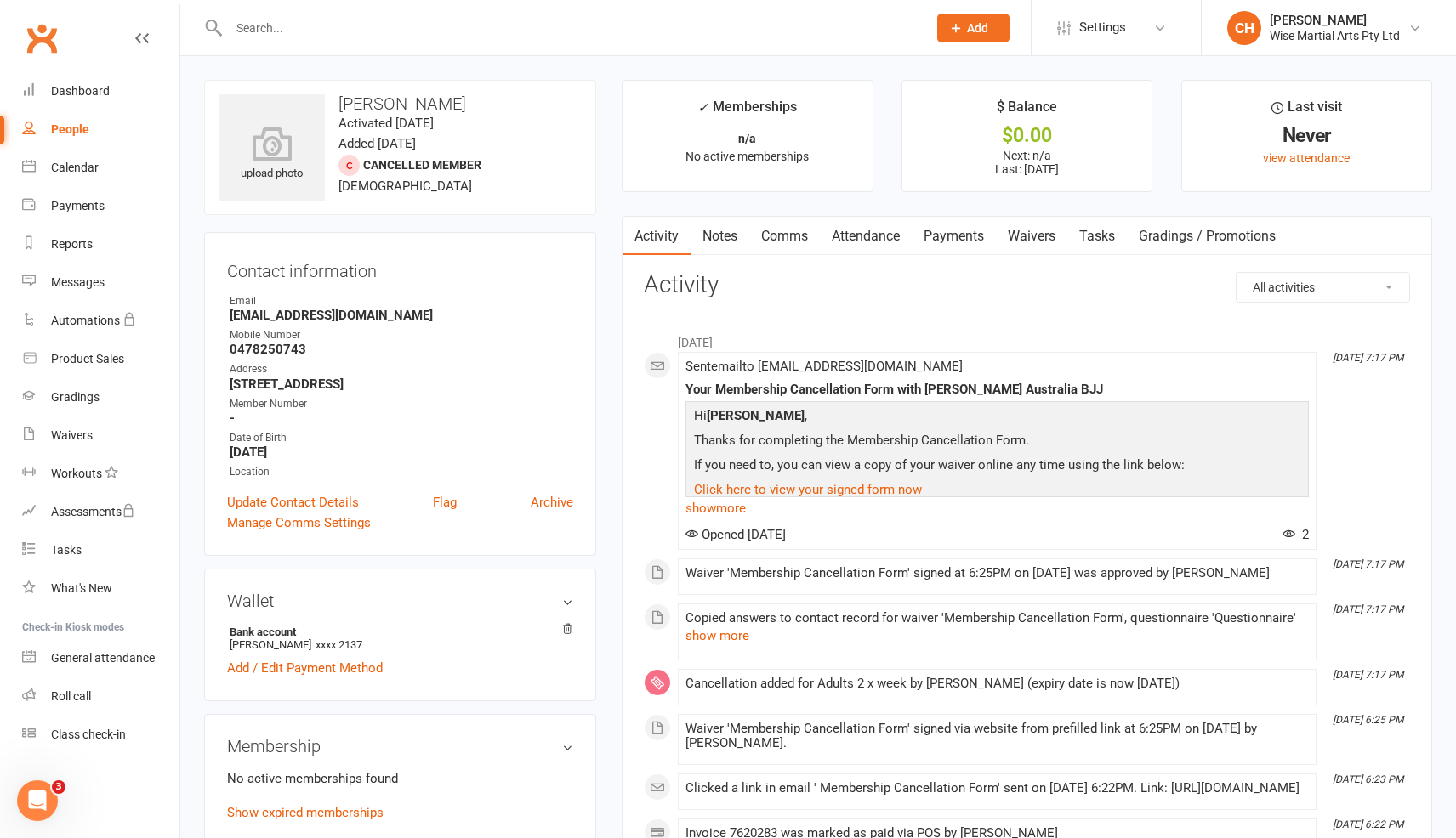
click at [313, 36] on input "text" at bounding box center [569, 28] width 691 height 23
paste input "Andrew Smith"
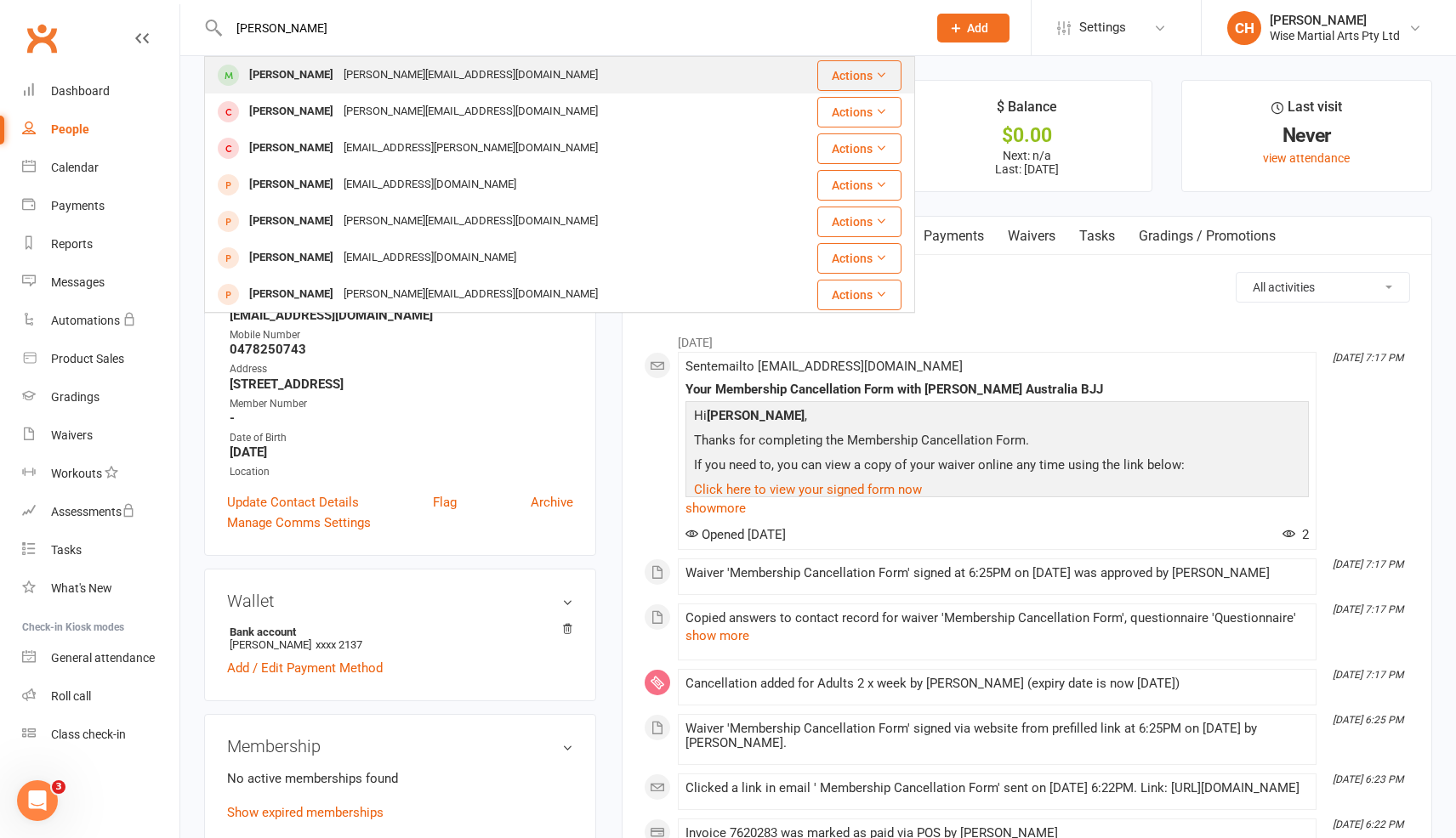
type input "Andrew Smith"
click at [318, 74] on div "Andrew Smith" at bounding box center [291, 75] width 95 height 24
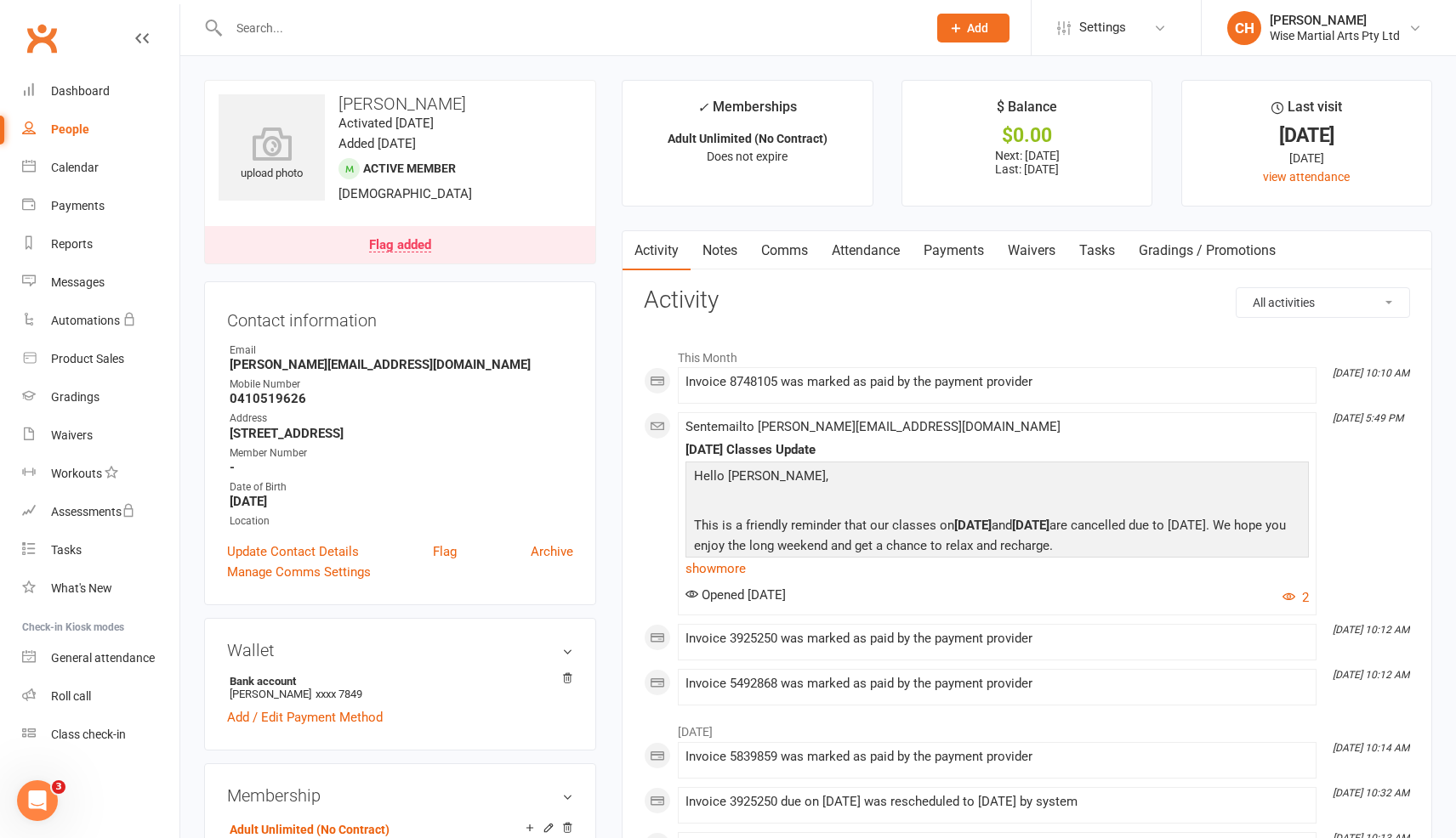
click at [954, 256] on link "Payments" at bounding box center [953, 250] width 84 height 39
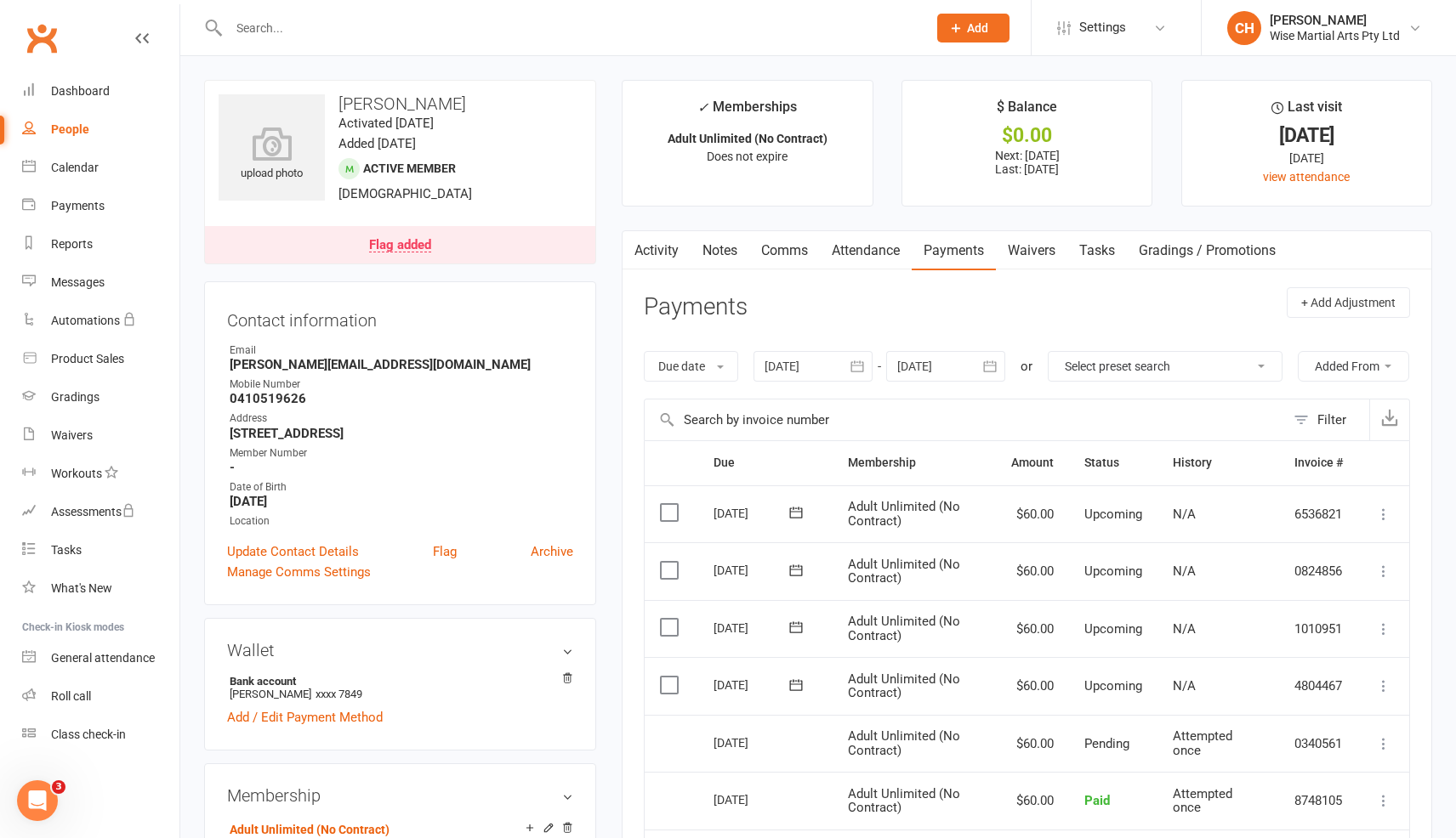
click at [391, 41] on div at bounding box center [560, 28] width 711 height 56
click at [388, 32] on input "text" at bounding box center [569, 28] width 691 height 23
paste input "Kevin Henney 5/09/2025 1 Pending payment"
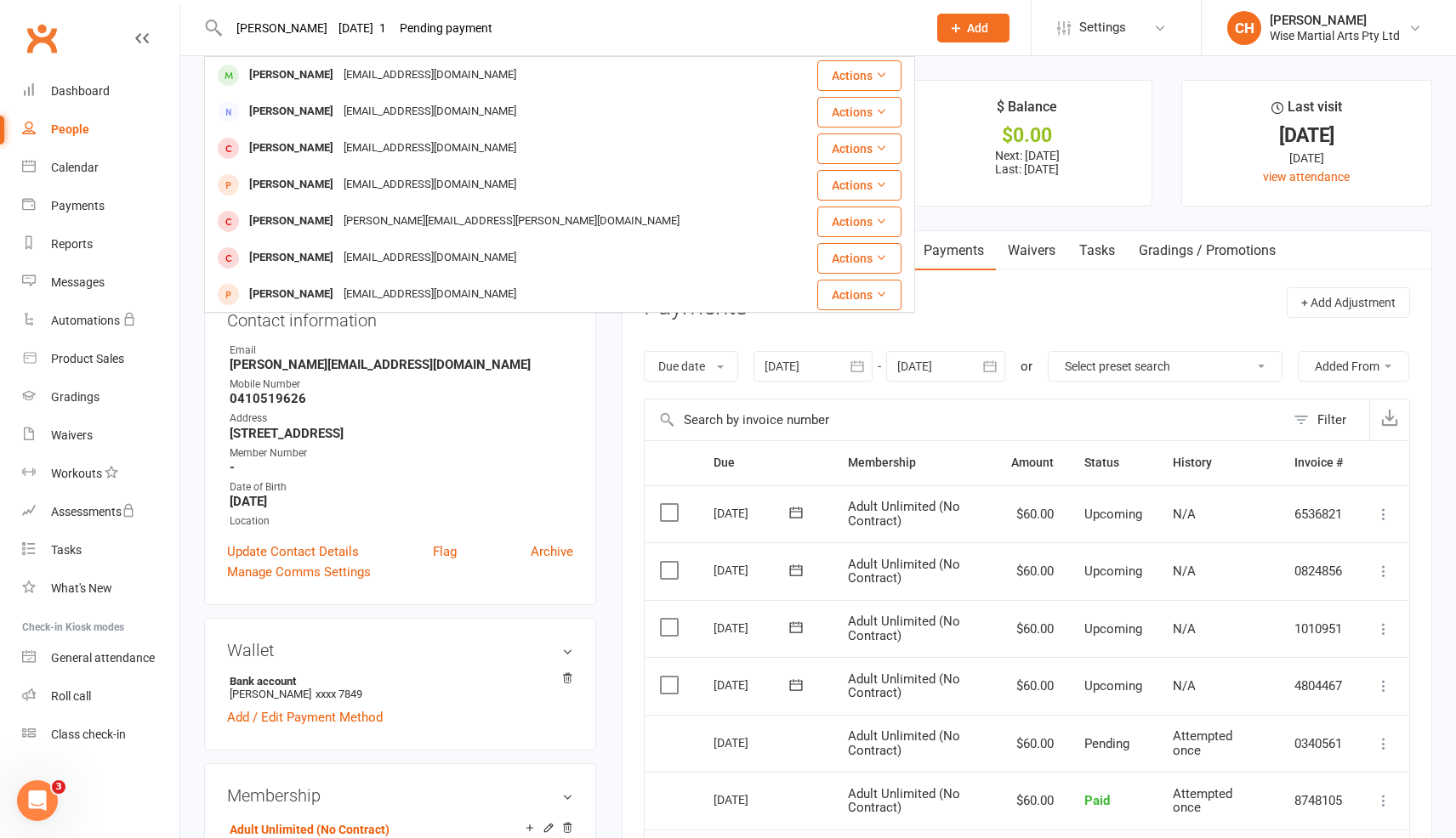
drag, startPoint x: 610, startPoint y: 25, endPoint x: 312, endPoint y: 24, distance: 298.0
click at [312, 24] on input "Kevin Henney 5/09/2025 1 Pending payment" at bounding box center [569, 28] width 691 height 23
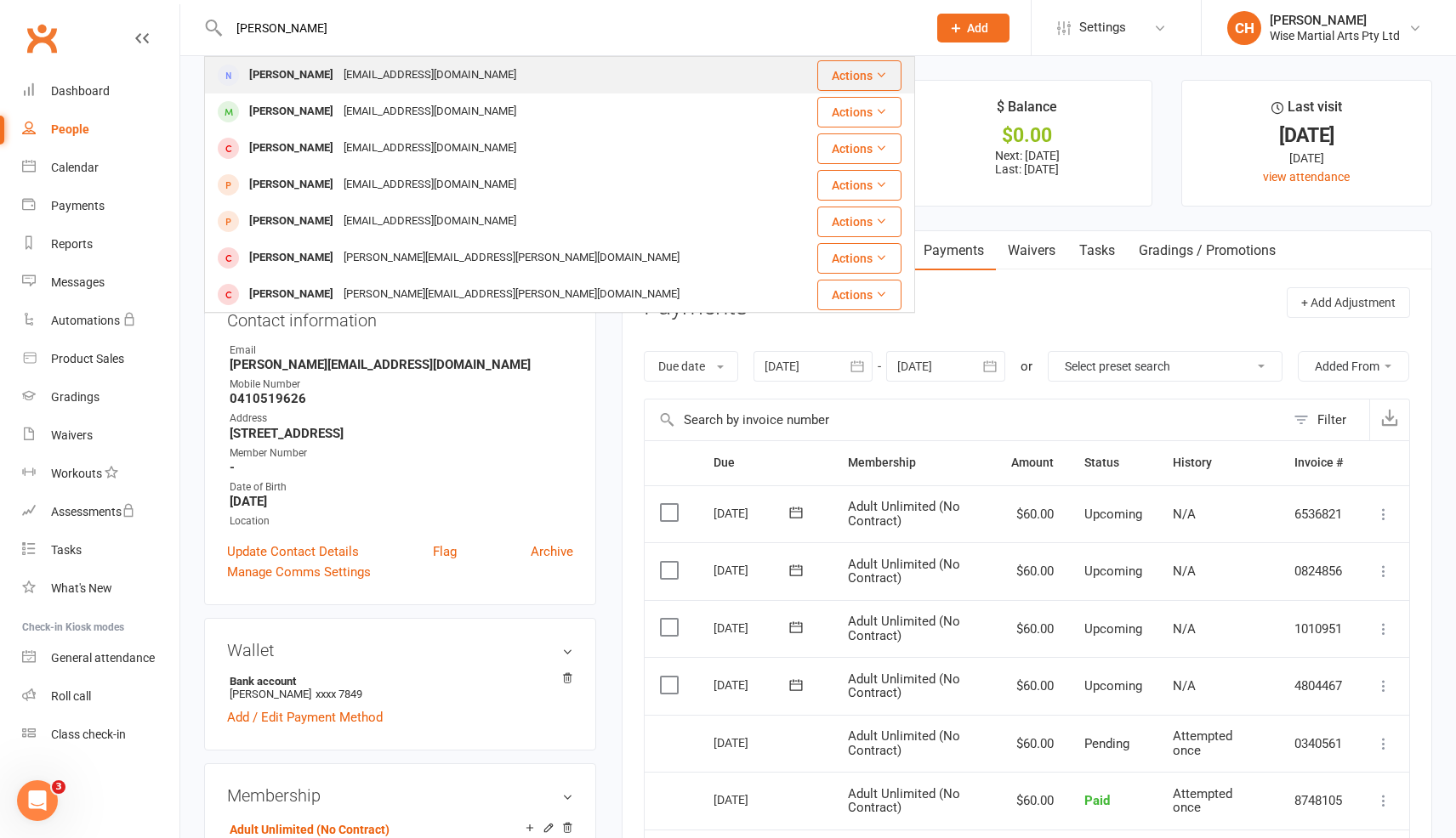
type input "Kevin Henney"
click at [304, 63] on div "Kevin Henney" at bounding box center [291, 75] width 95 height 24
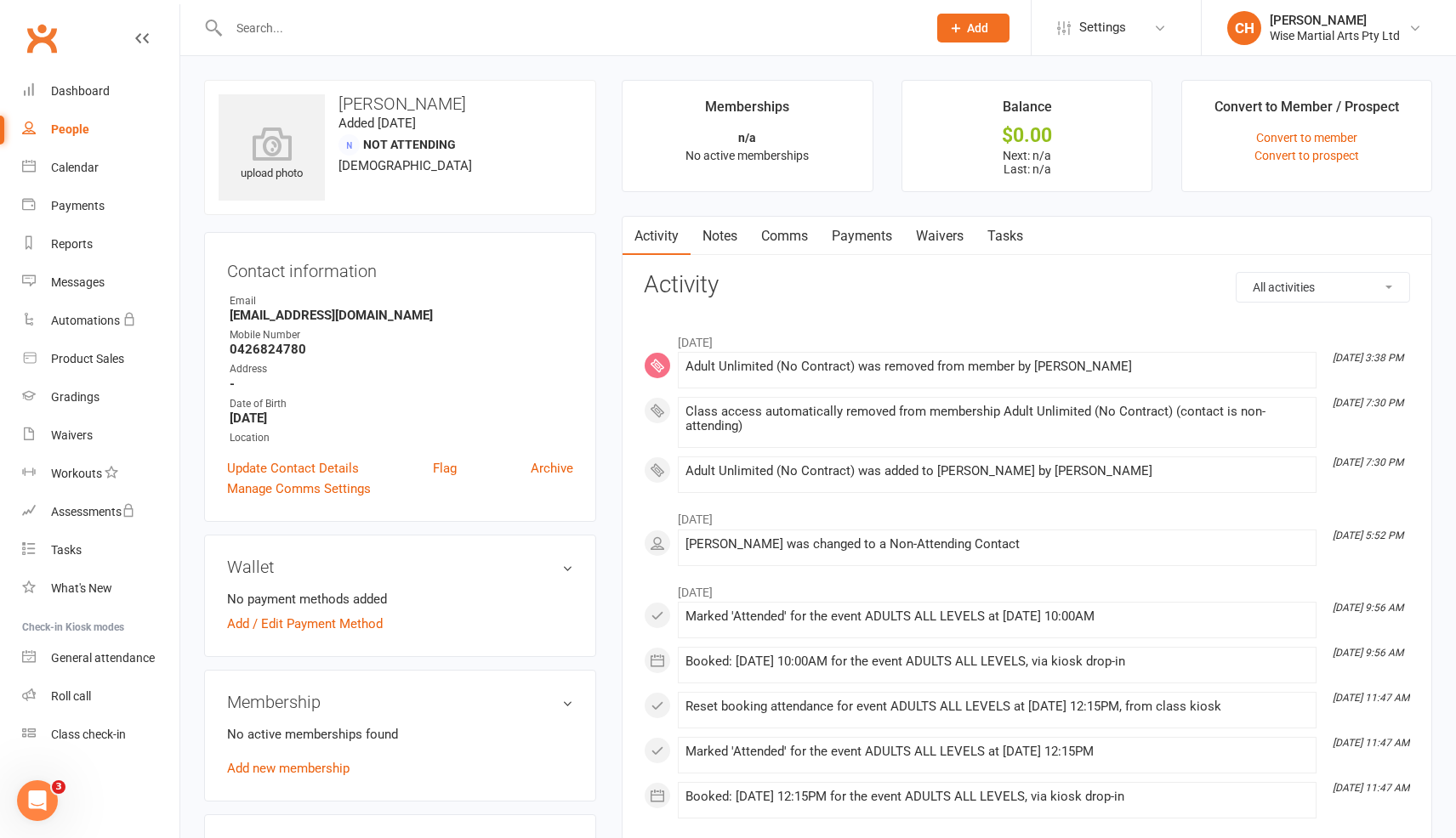
click at [317, 23] on input "text" at bounding box center [569, 28] width 691 height 23
paste input "Kevin Henney 5/09/2025 1 Pending payment"
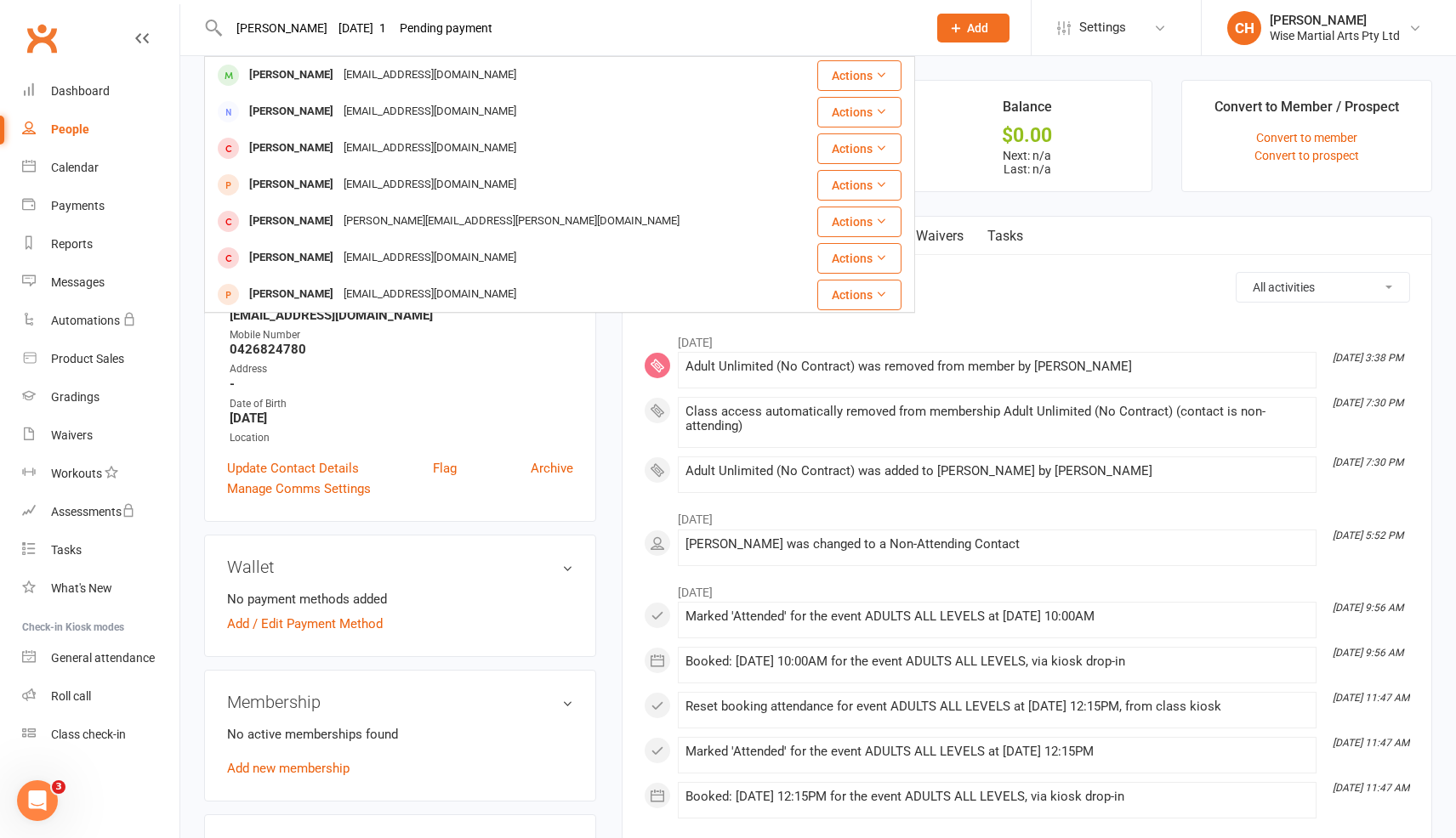
drag, startPoint x: 313, startPoint y: 23, endPoint x: 628, endPoint y: 34, distance: 315.2
click at [628, 34] on input "Kevin Henney 5/09/2025 1 Pending payment" at bounding box center [569, 28] width 691 height 23
type input "Kevin Henney"
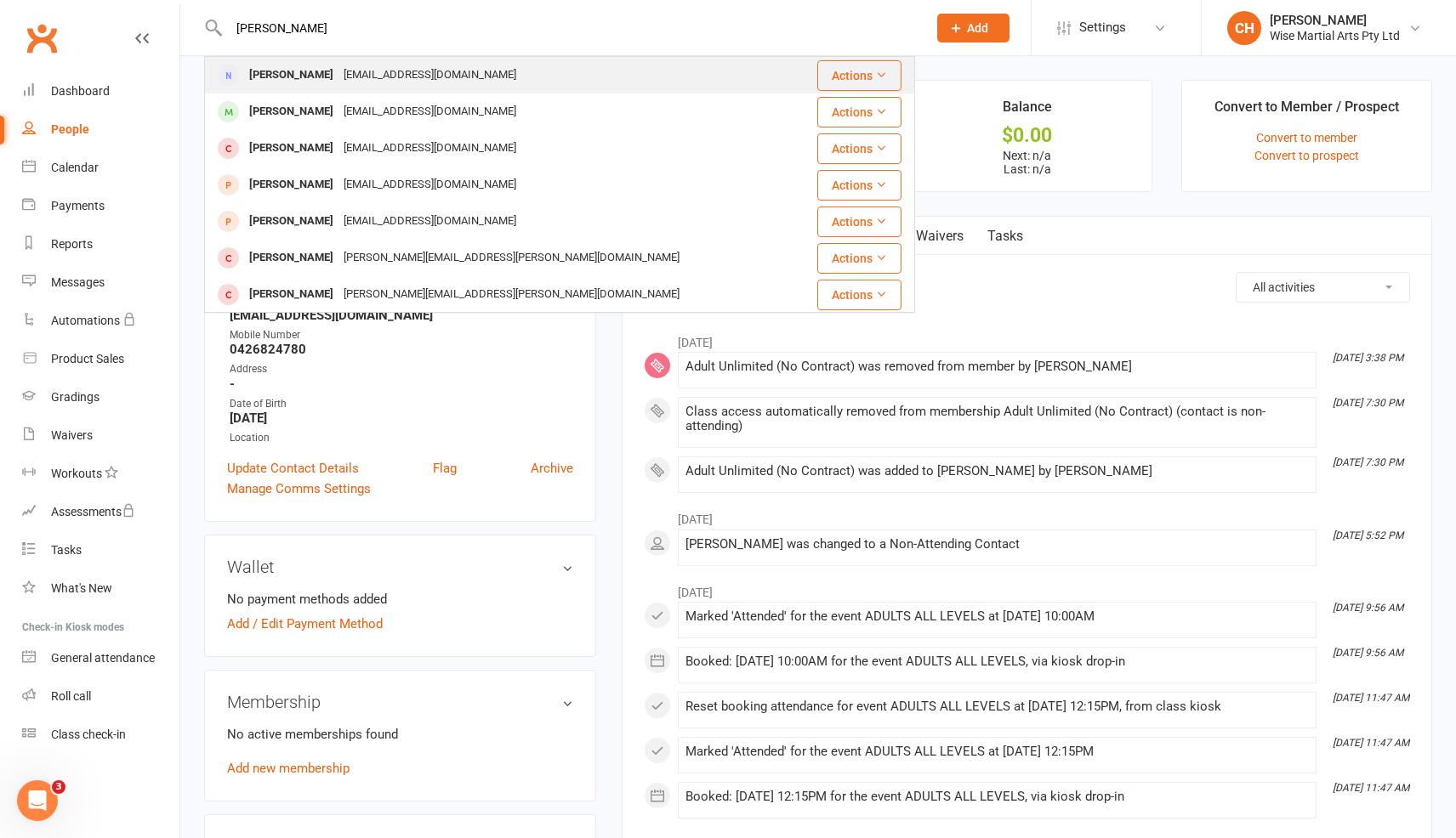
click at [484, 67] on div "Kevin Henney AUS.kevinhenney@gmail.com" at bounding box center [501, 76] width 590 height 35
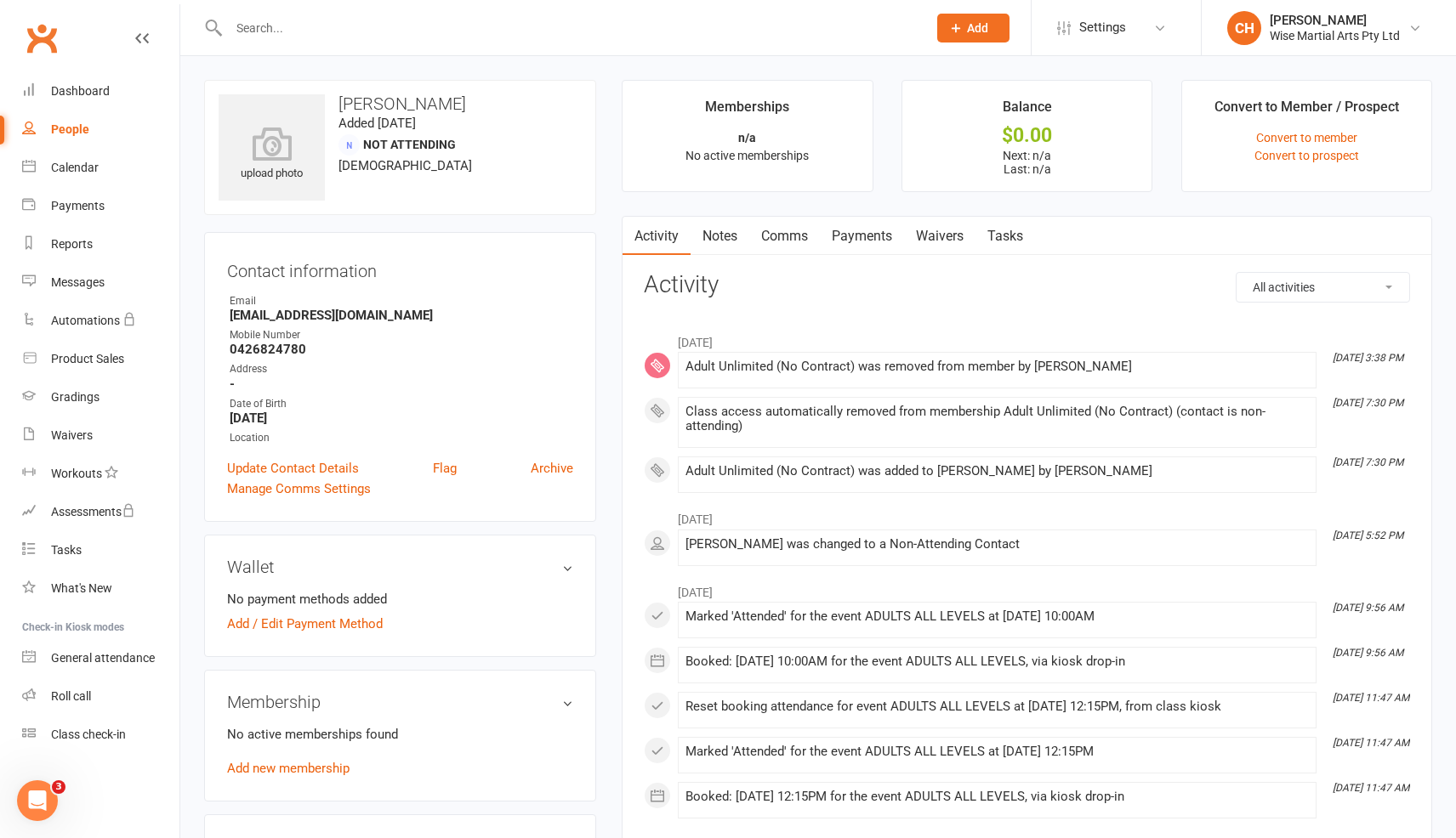
click at [471, 62] on div "upload photo Kevin Henney Added 19 November, 2024 Not Attending 35 years old Co…" at bounding box center [818, 776] width 1276 height 1440
click at [478, 46] on div at bounding box center [560, 28] width 711 height 56
drag, startPoint x: 481, startPoint y: 41, endPoint x: 487, endPoint y: 33, distance: 10.0
click at [485, 36] on div at bounding box center [560, 28] width 711 height 56
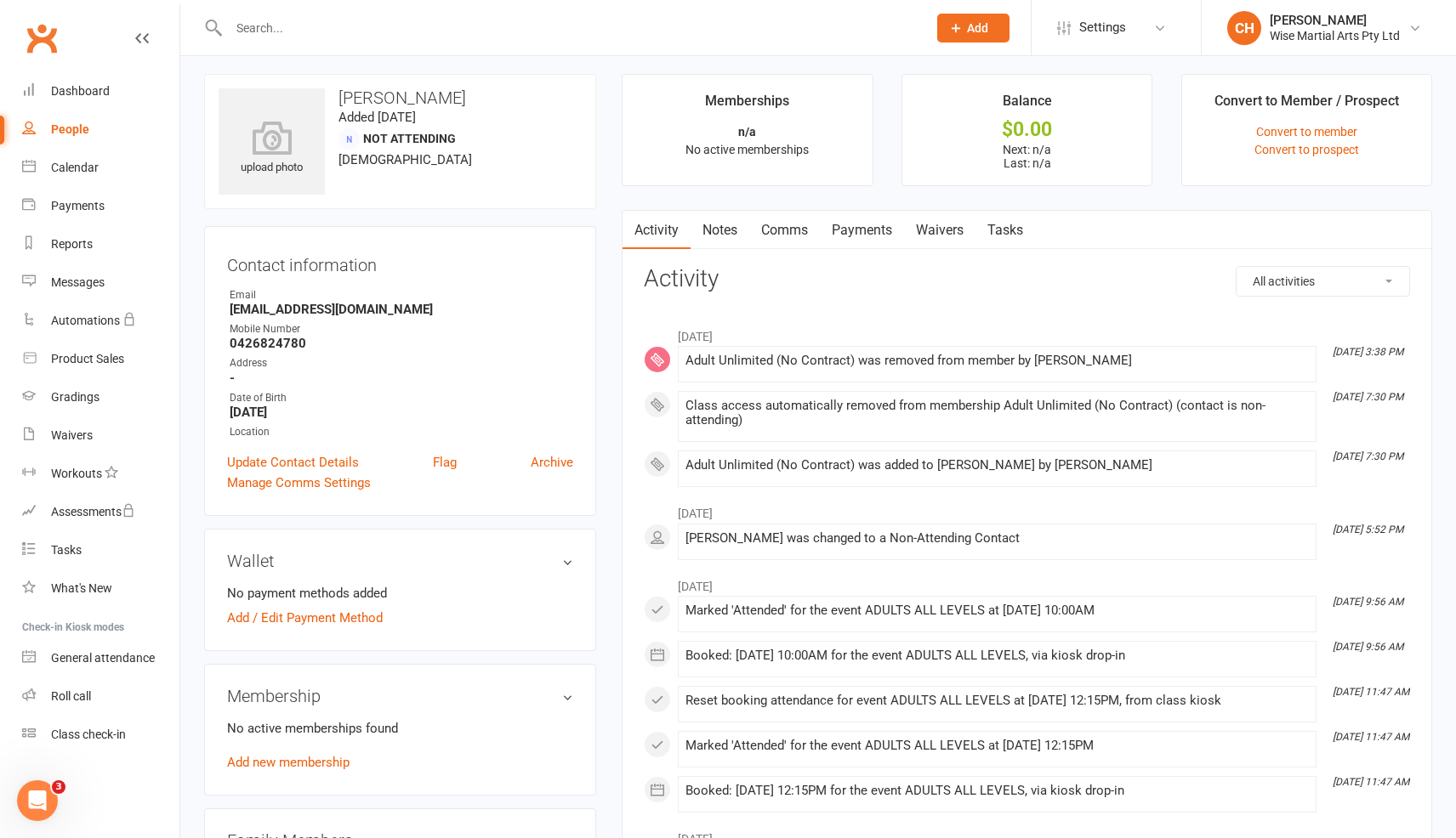
click at [488, 24] on input "text" at bounding box center [569, 28] width 691 height 23
paste input "Kevin Henney 5/09/2025 1 Pending payment"
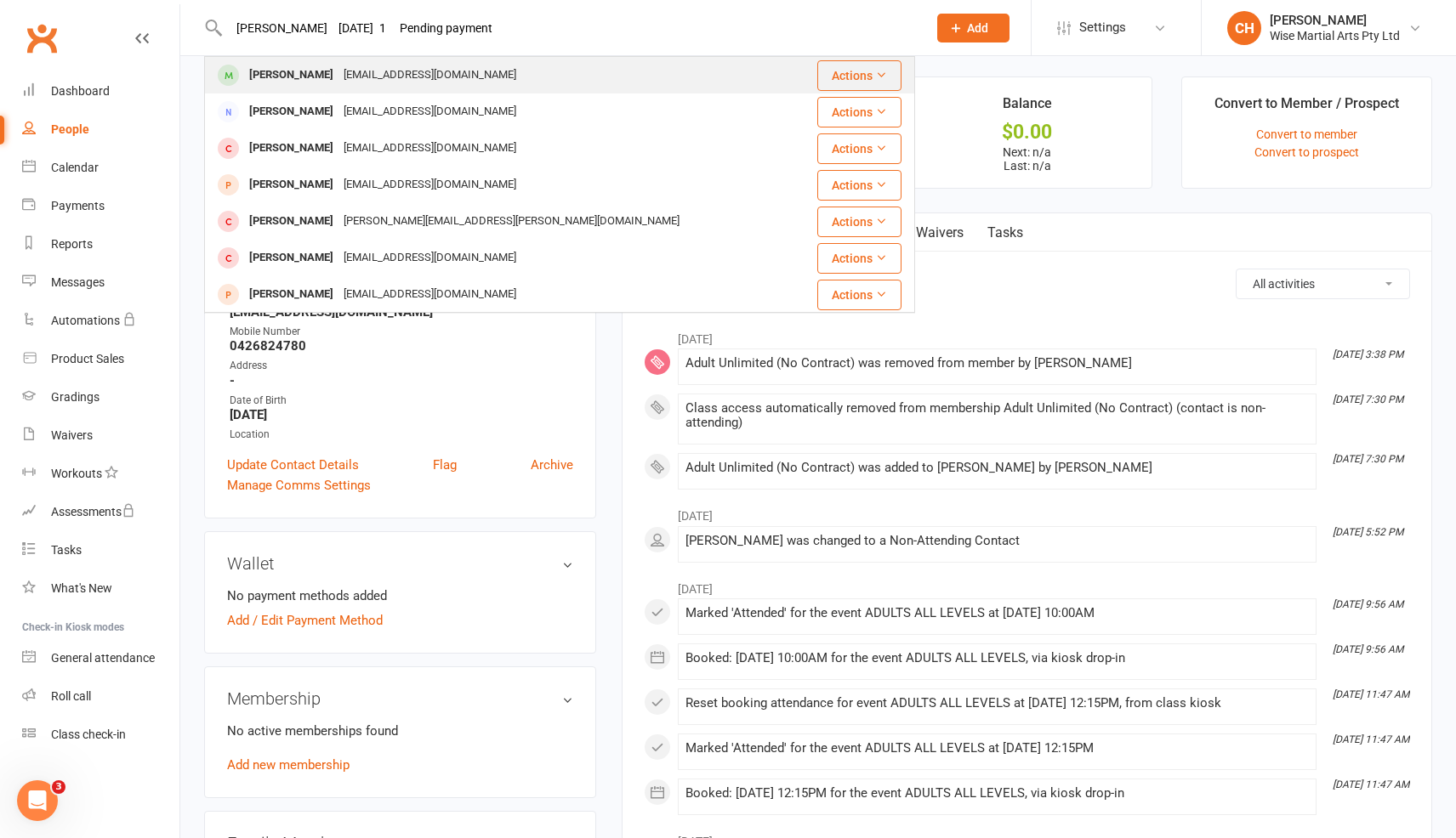
type input "Kevin Henney 5/09/2025 1 Pending payment"
click at [382, 76] on div "aus.kevinhenney@gmail.com" at bounding box center [430, 75] width 183 height 24
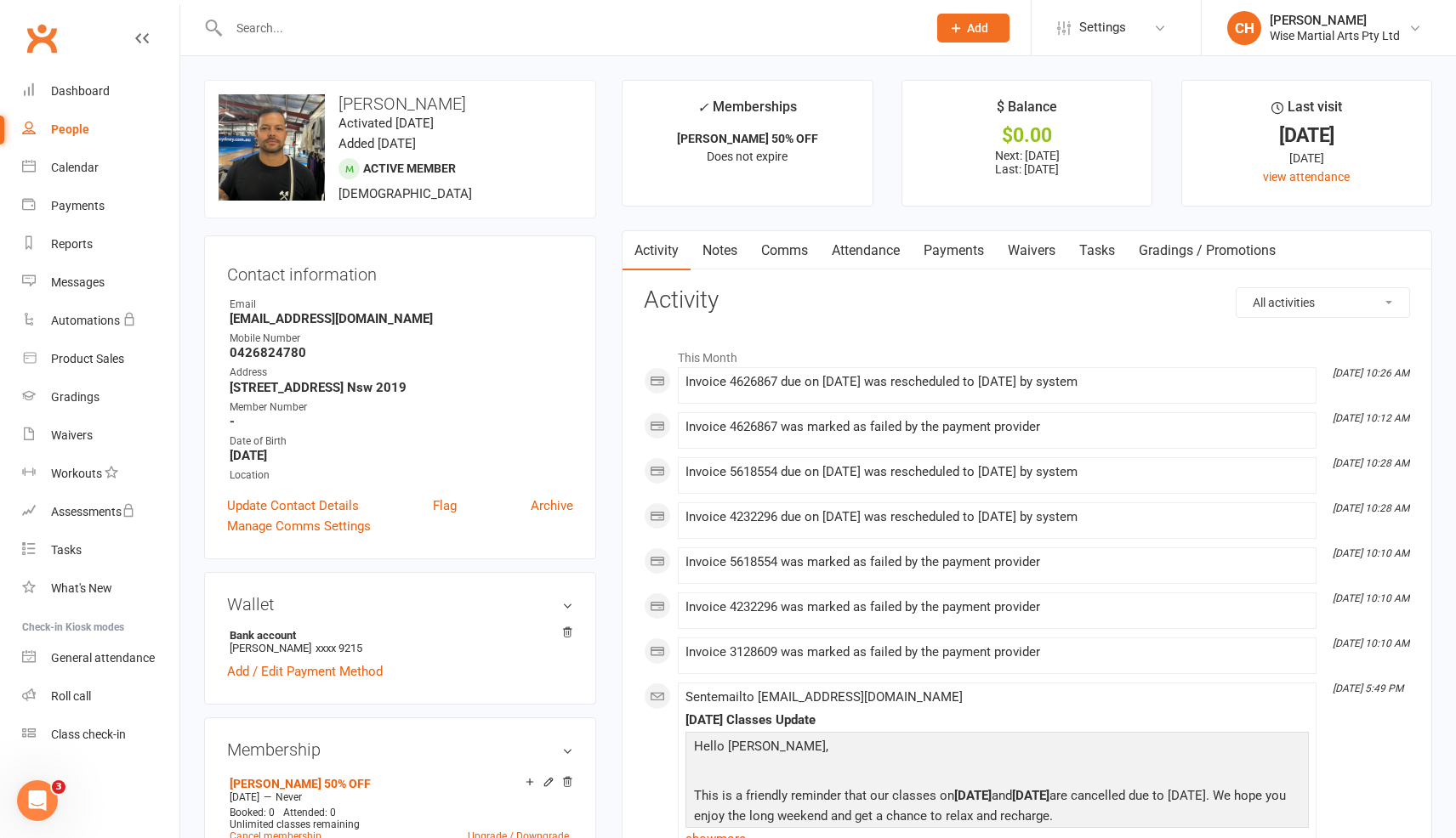
click at [950, 248] on link "Payments" at bounding box center [953, 250] width 84 height 39
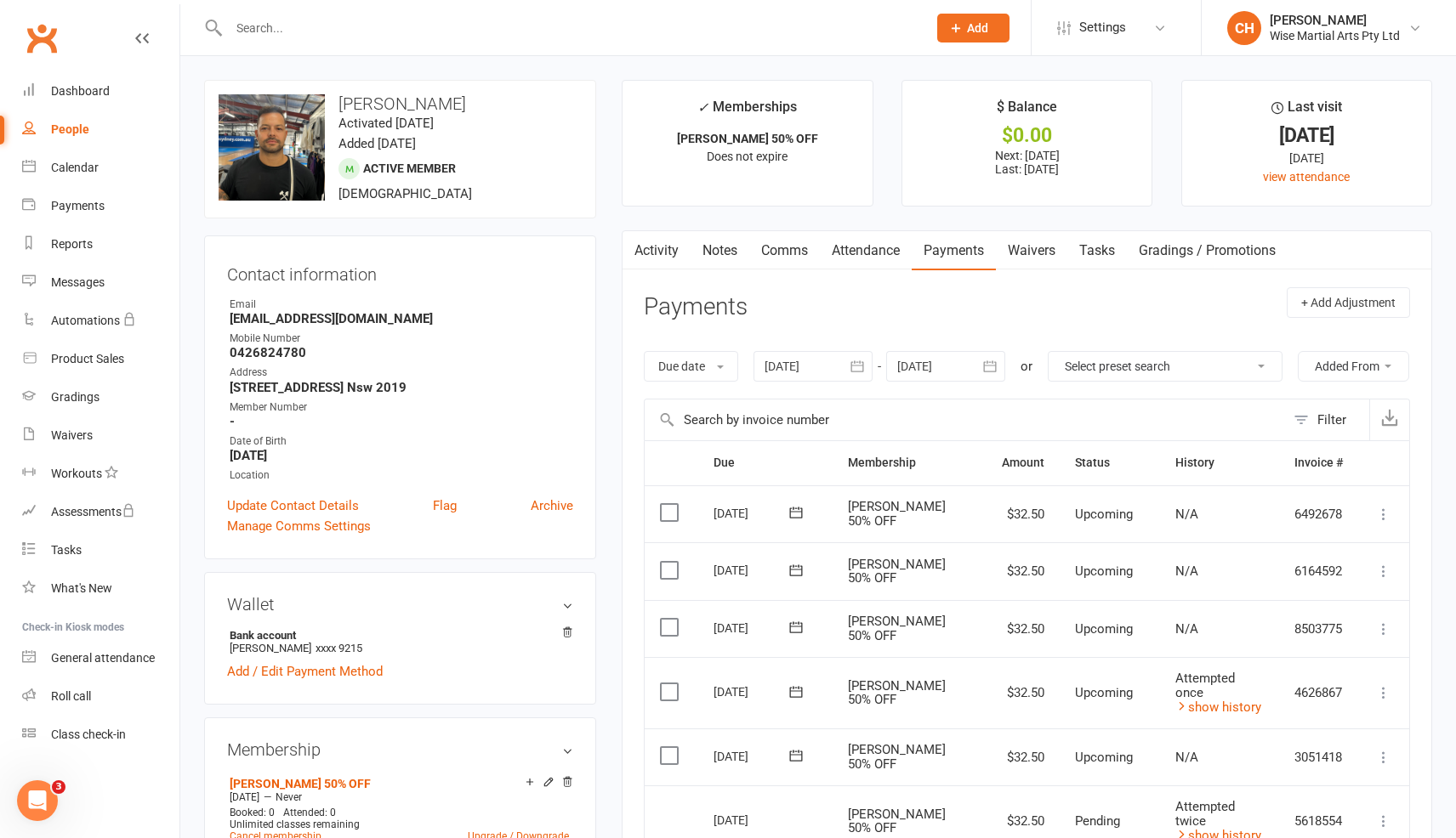
click at [530, 17] on input "text" at bounding box center [569, 28] width 691 height 23
paste input "Allan Forbes"
type input "Allan Forbes"
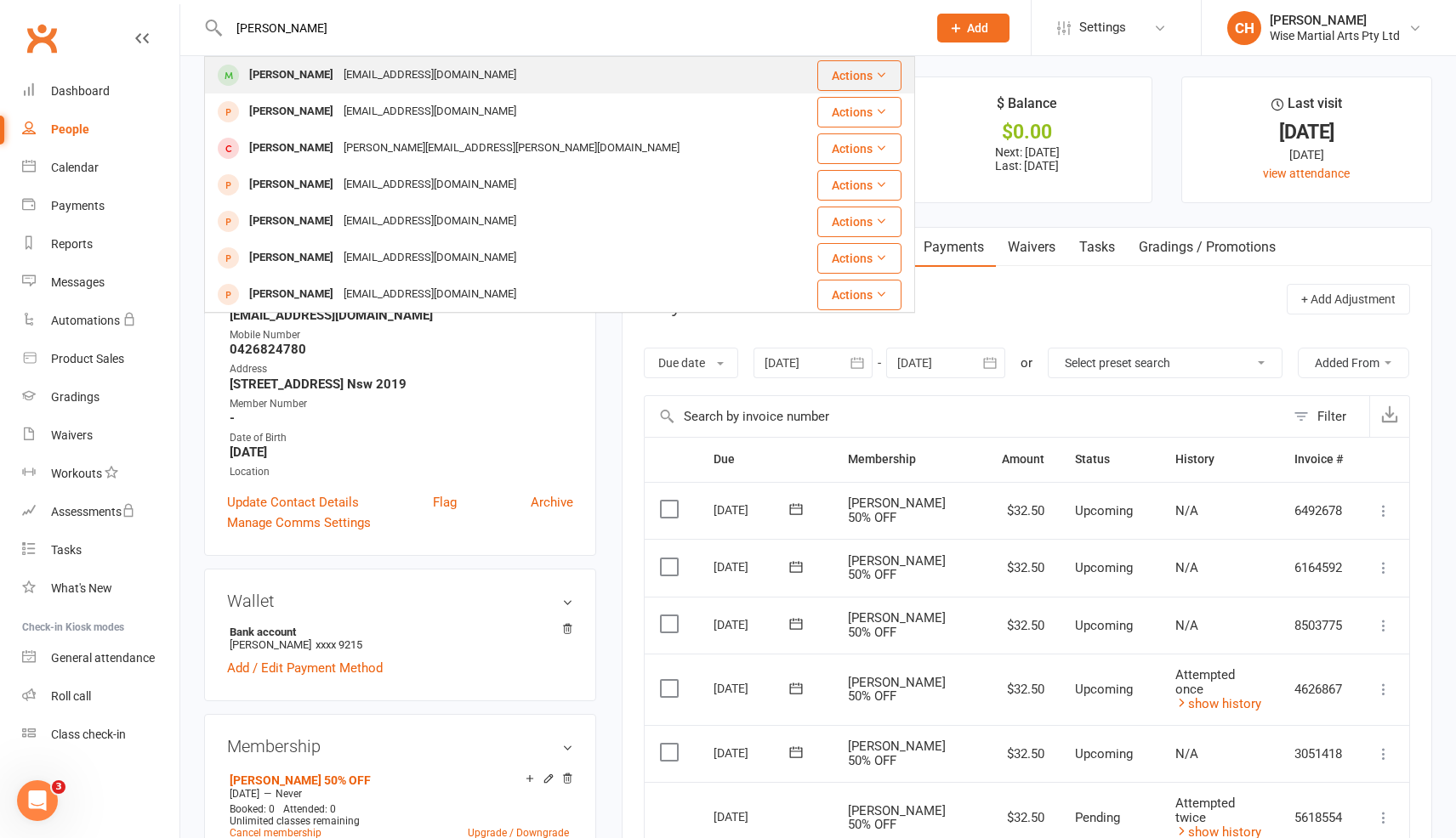
click at [450, 70] on div "allanforbes789@gmail.com" at bounding box center [430, 75] width 183 height 24
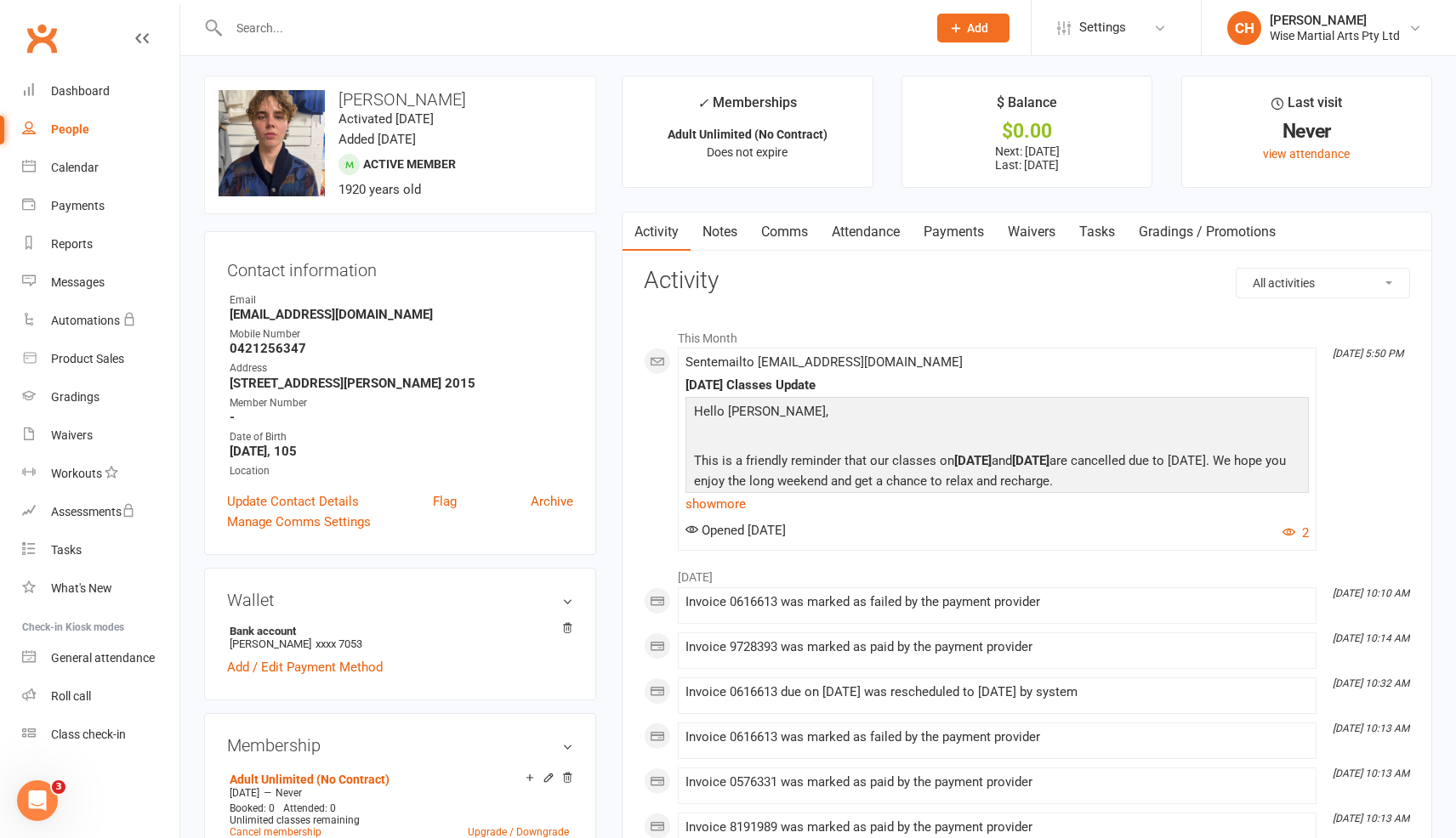
click at [970, 232] on link "Payments" at bounding box center [953, 232] width 84 height 39
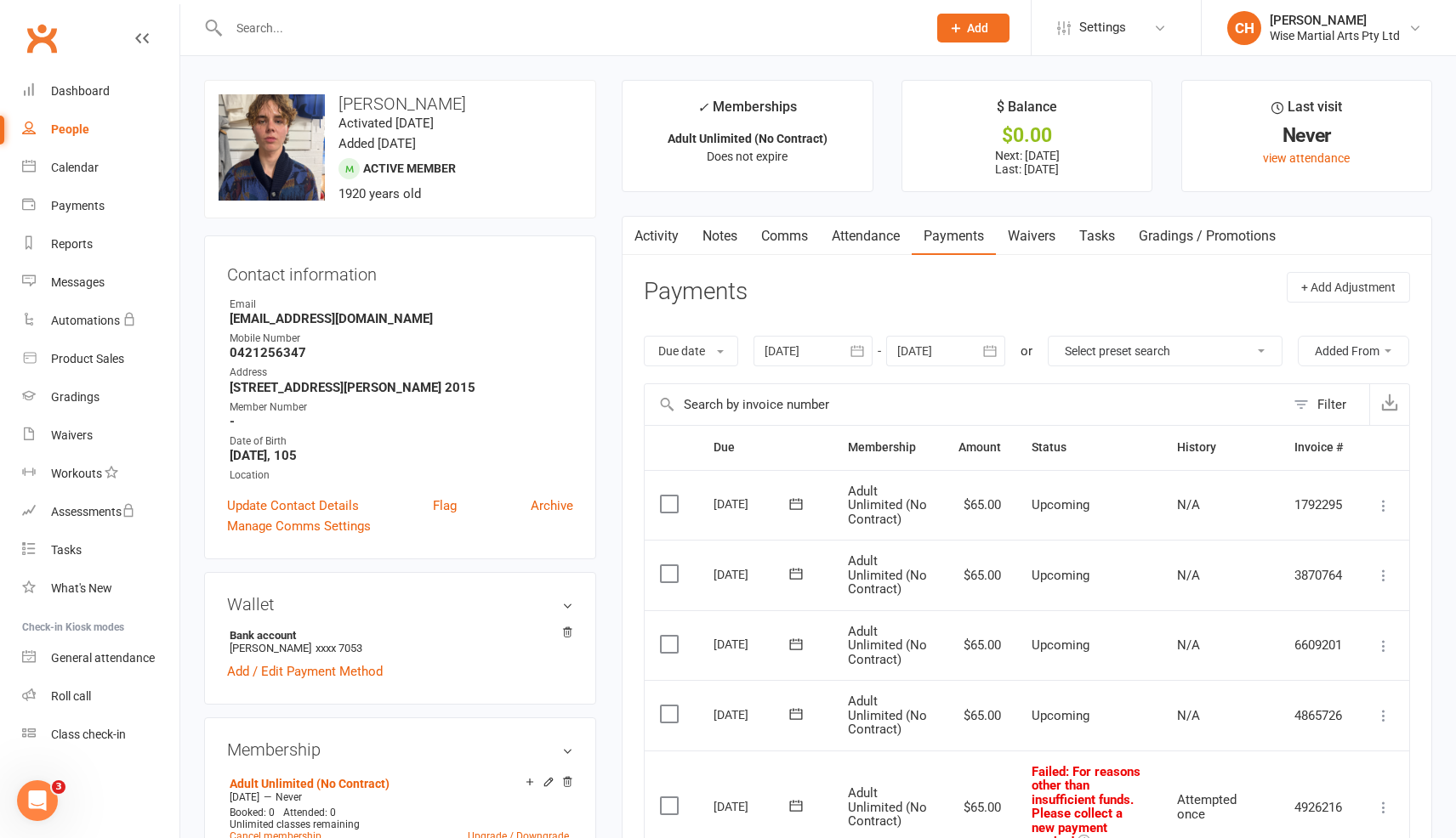
click at [1035, 243] on link "Waivers" at bounding box center [1032, 236] width 71 height 39
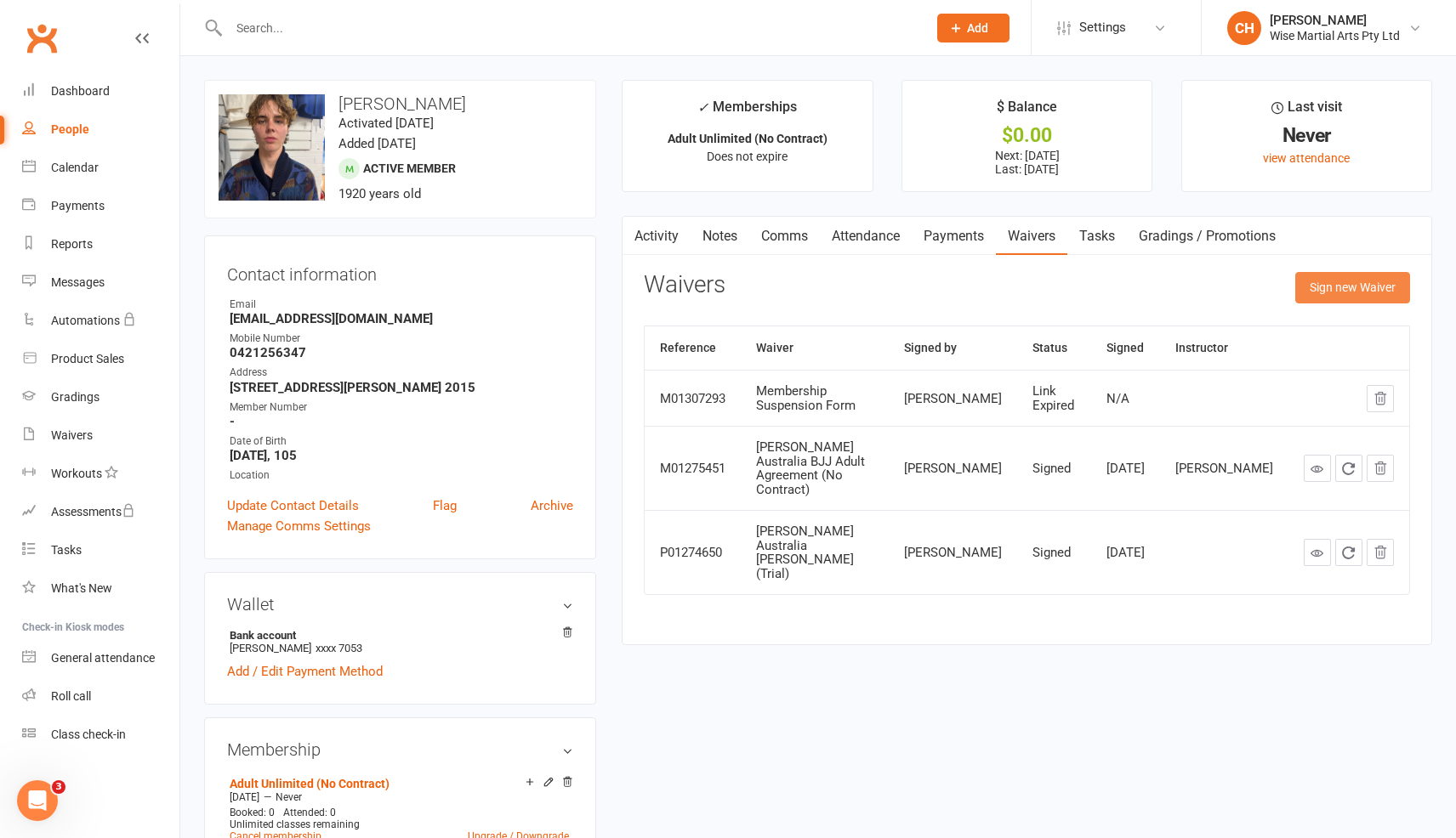
click at [1310, 293] on button "Sign new Waiver" at bounding box center [1353, 287] width 115 height 30
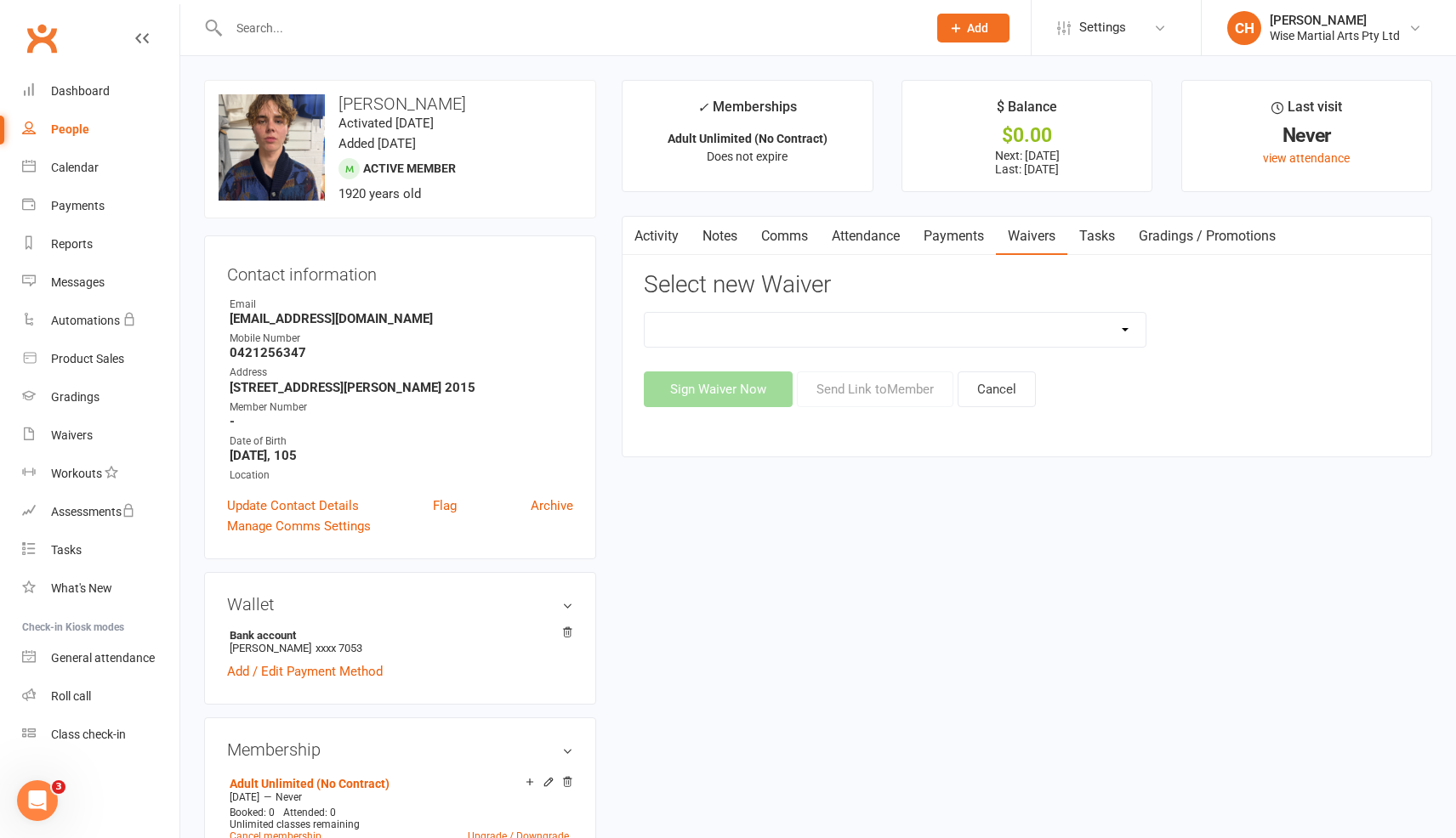
click at [939, 325] on select "10 PASS Change of Payment Details Form Gracie 50% OFF Gracie Australia BJJ Adul…" at bounding box center [894, 329] width 500 height 34
select select "10792"
click at [645, 313] on select "10 PASS Change of Payment Details Form Gracie 50% OFF Gracie Australia BJJ Adul…" at bounding box center [894, 329] width 500 height 34
click at [739, 406] on button "Sign Waiver Now" at bounding box center [718, 389] width 149 height 36
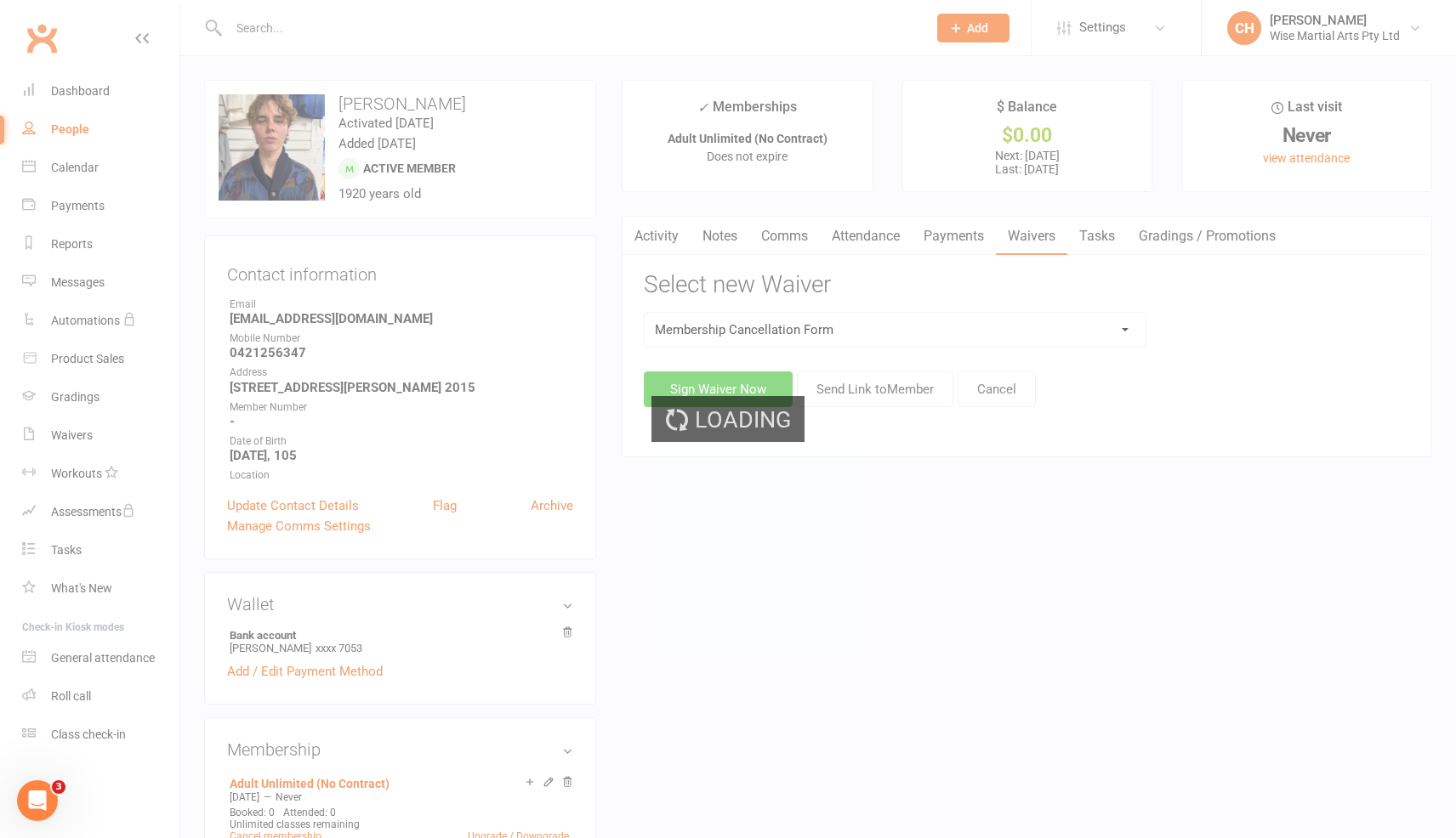
scroll to position [1, 0]
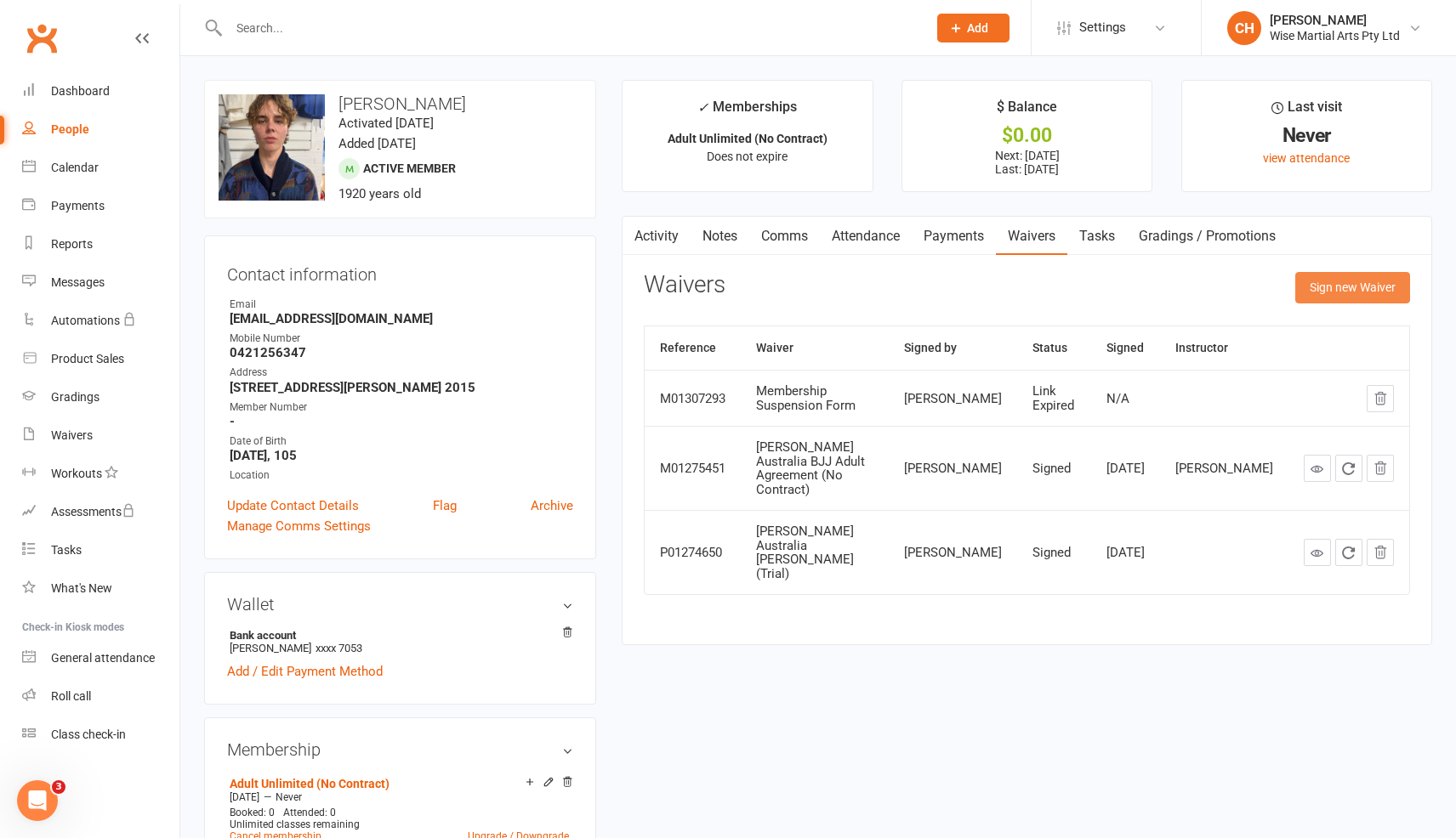
click at [1319, 289] on button "Sign new Waiver" at bounding box center [1353, 287] width 115 height 30
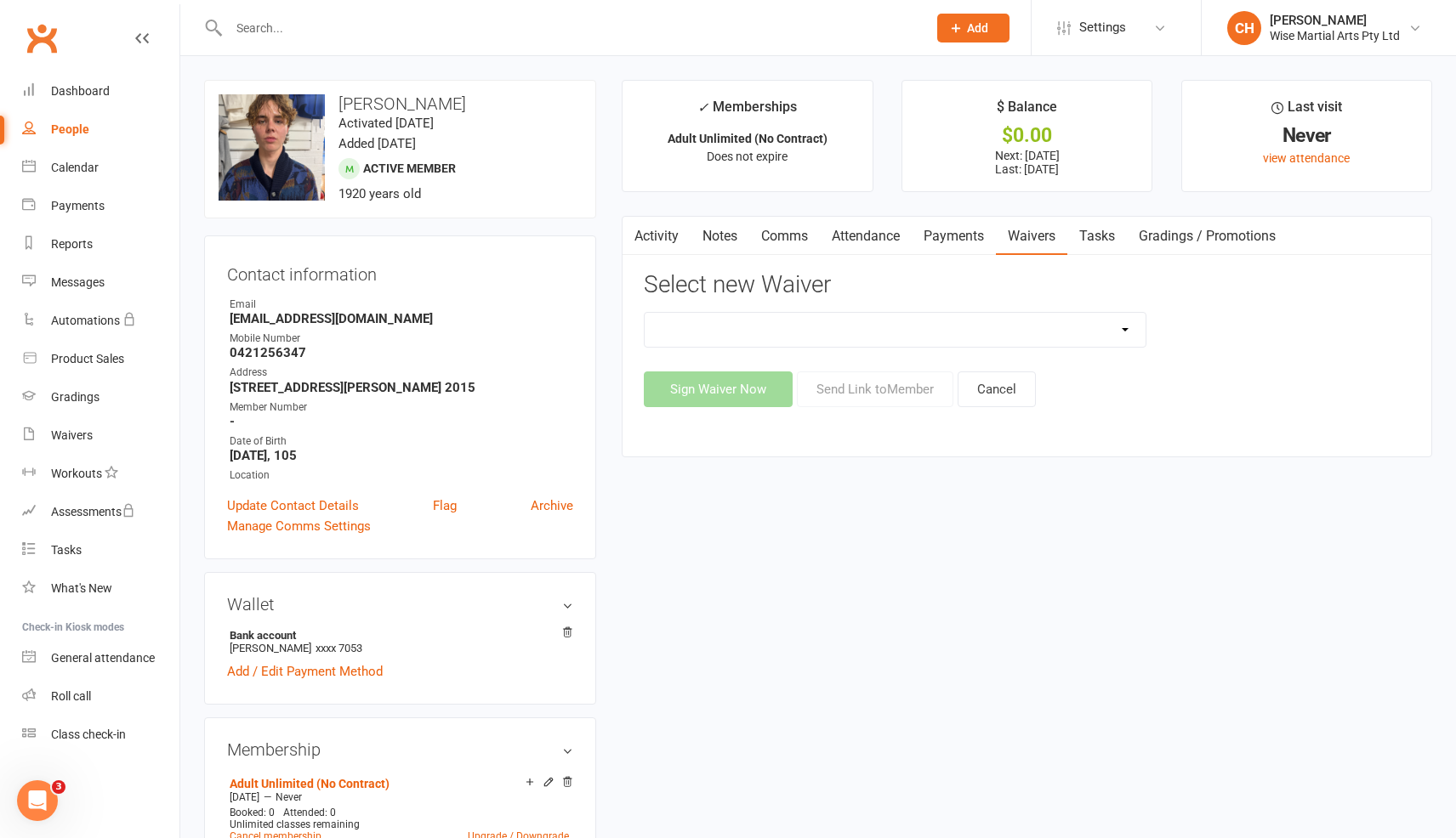
click at [811, 336] on select "10 PASS Change of Payment Details Form Gracie 50% OFF Gracie Australia BJJ Adul…" at bounding box center [894, 329] width 500 height 34
select select "10792"
click at [645, 313] on select "10 PASS Change of Payment Details Form Gracie 50% OFF Gracie Australia BJJ Adul…" at bounding box center [894, 329] width 500 height 34
click at [899, 397] on button "Send Link to Member" at bounding box center [875, 389] width 157 height 36
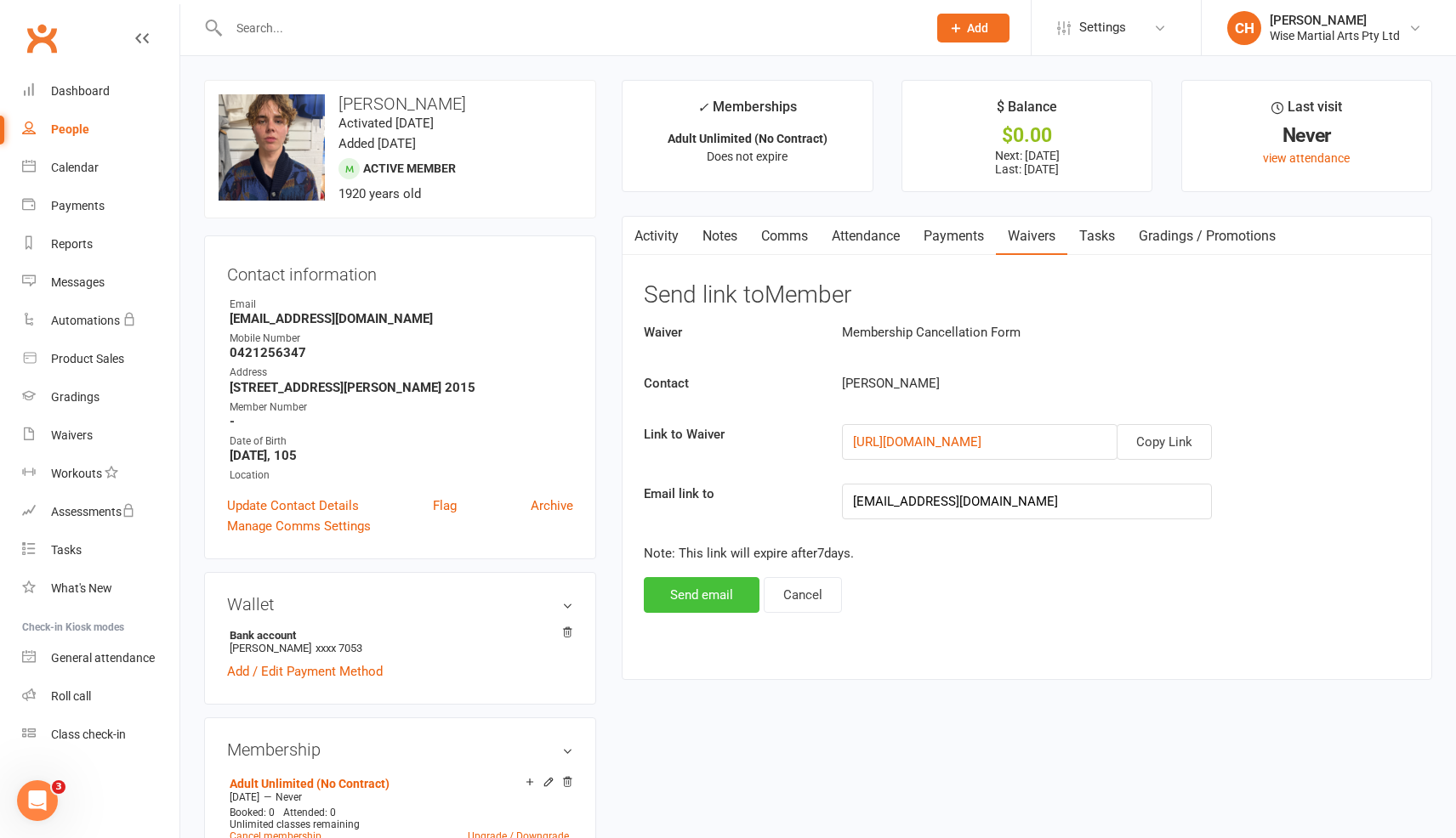
click at [705, 594] on button "Send email" at bounding box center [701, 595] width 116 height 36
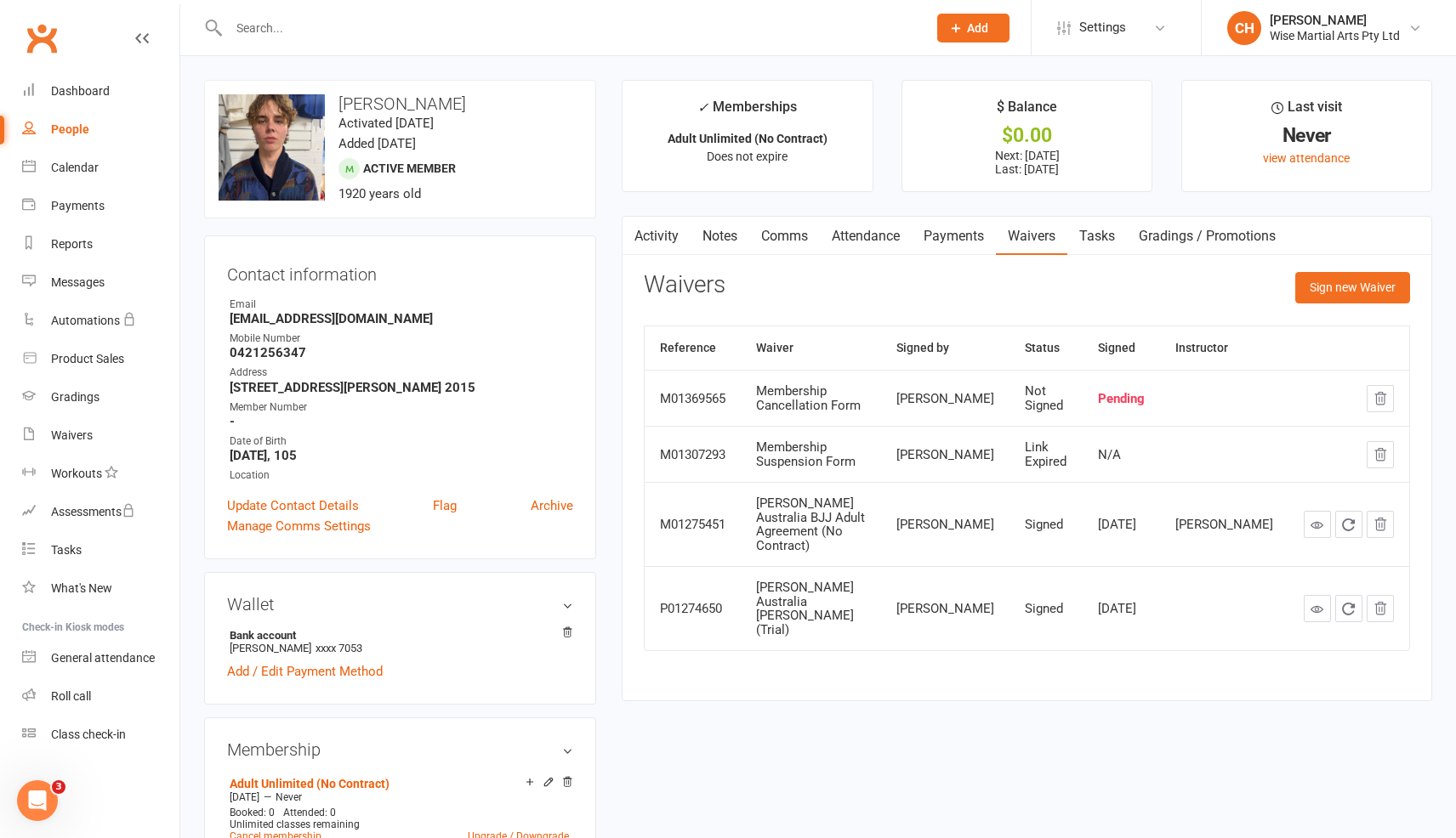
click at [272, 27] on input "text" at bounding box center [569, 28] width 691 height 23
paste input "visalli"
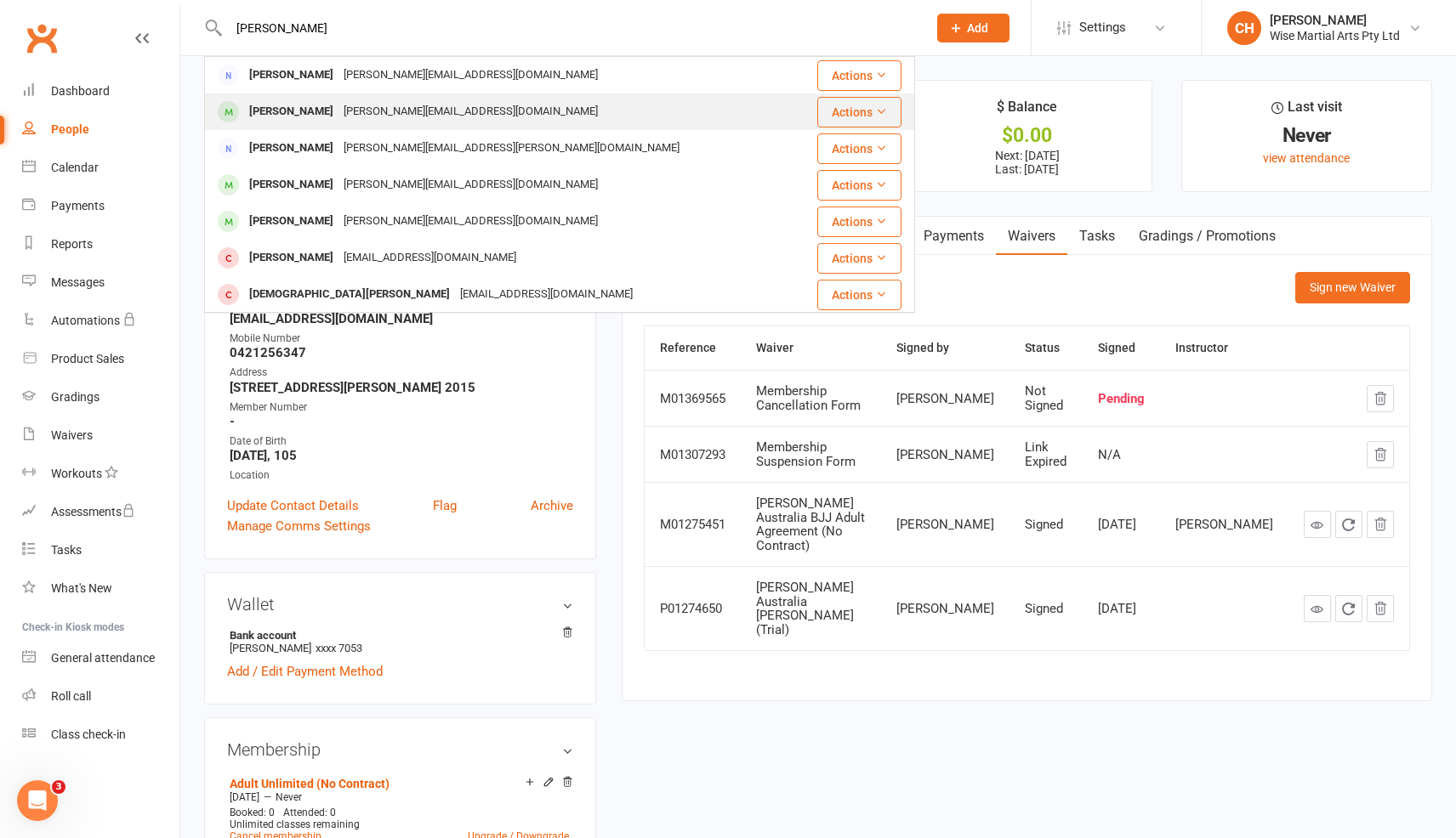
type input "visalli"
click at [288, 119] on div "Matteo Visalli" at bounding box center [291, 111] width 95 height 24
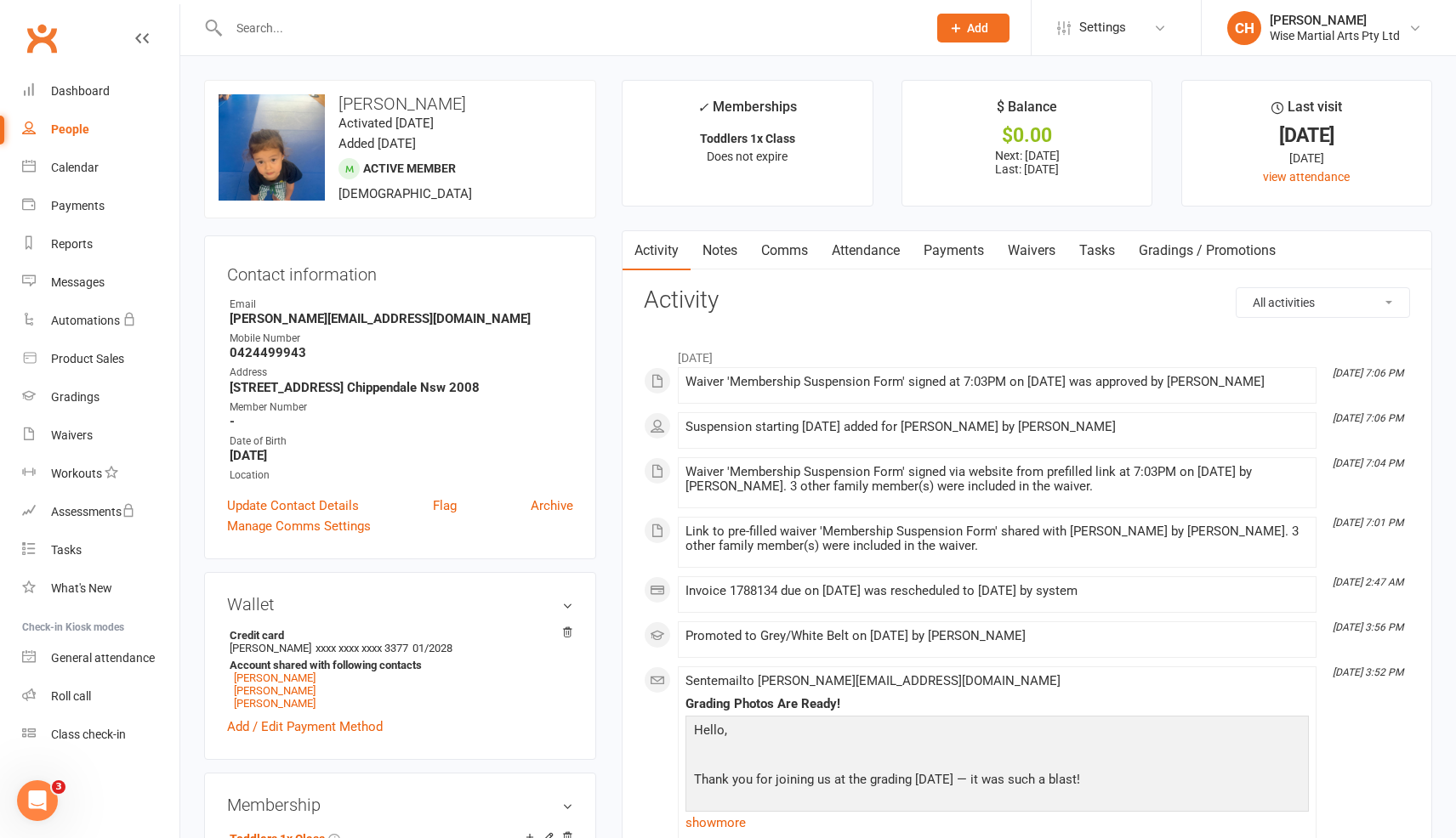
click at [964, 245] on link "Payments" at bounding box center [953, 250] width 84 height 39
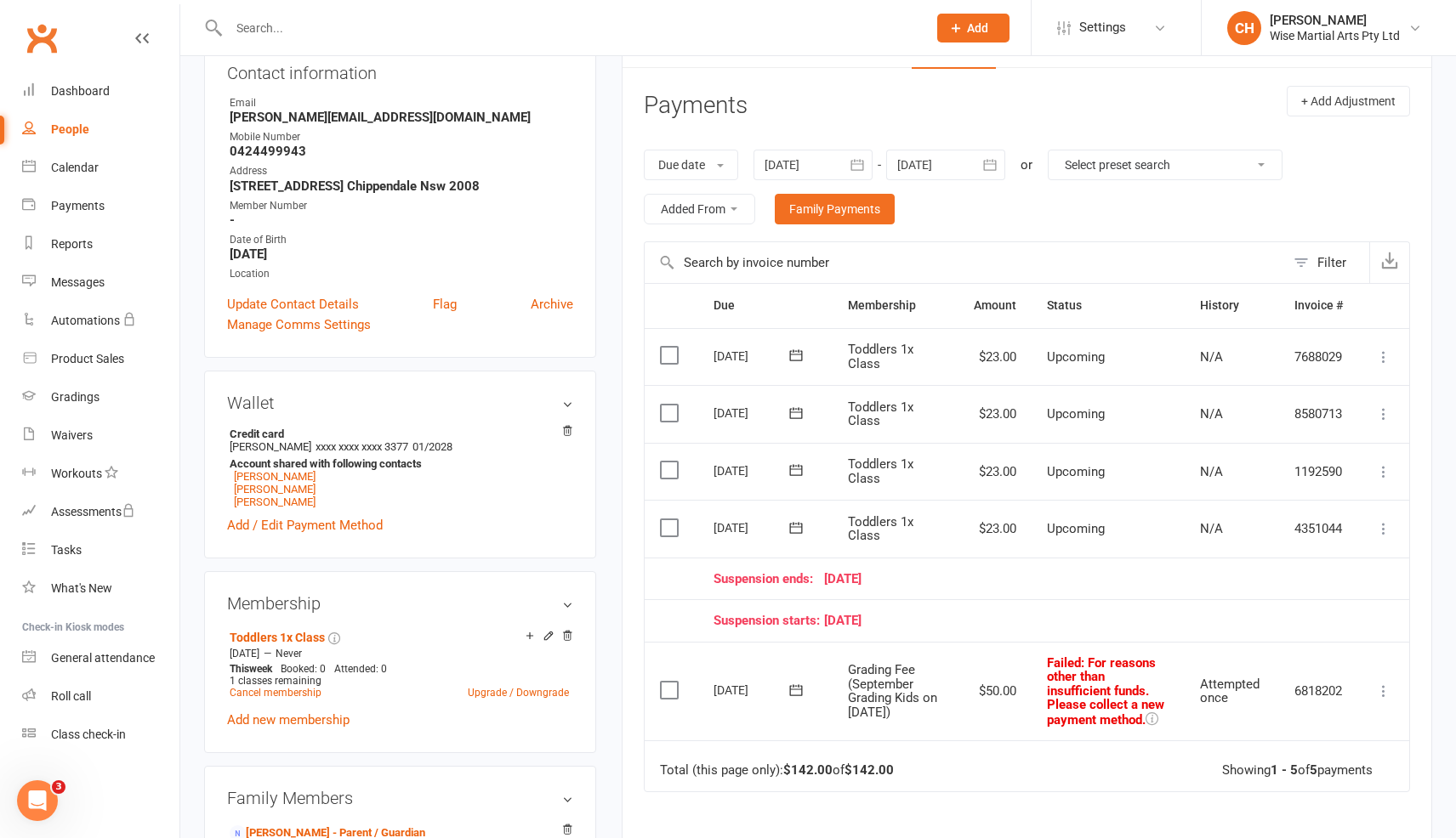
scroll to position [198, 0]
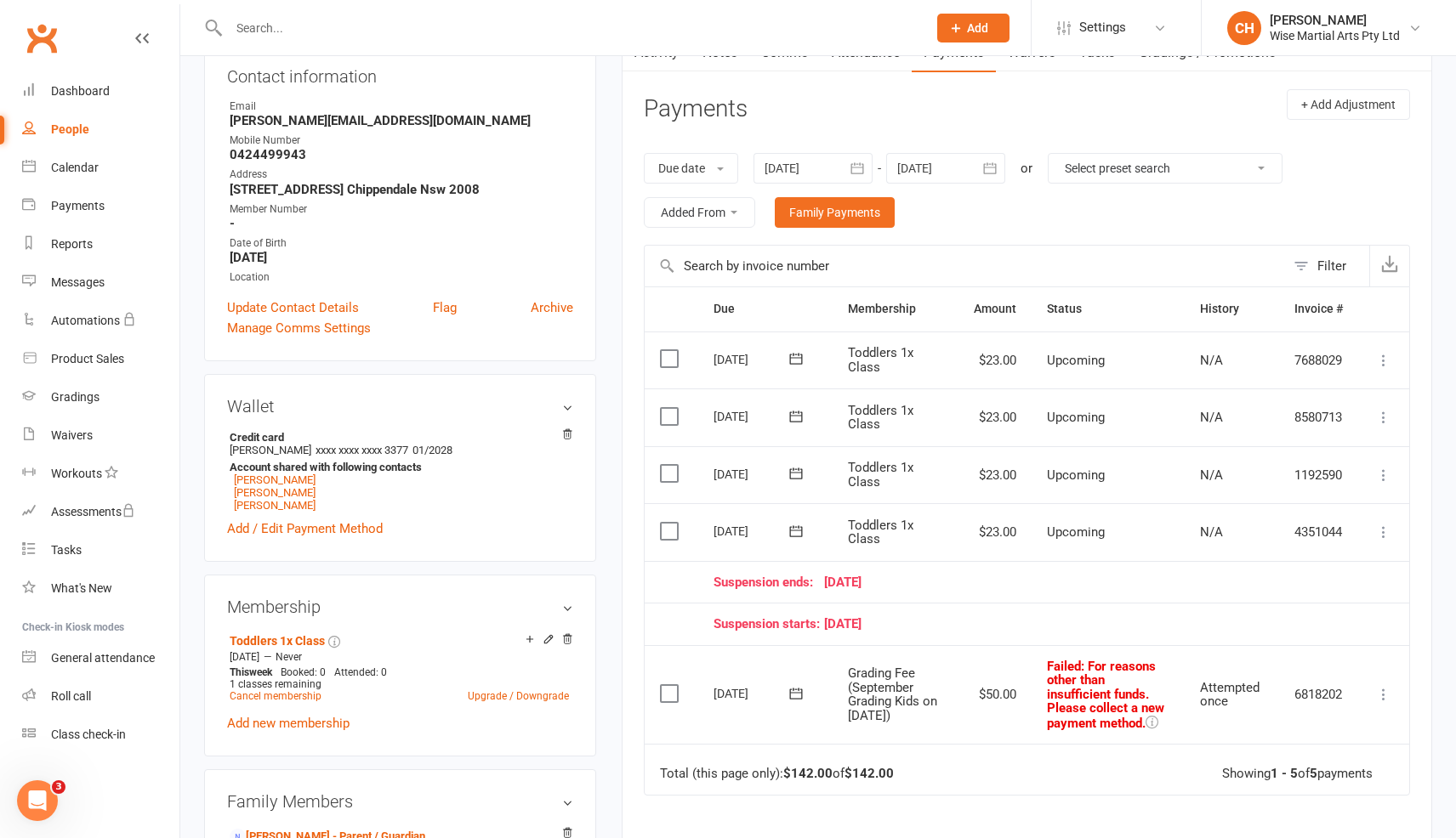
click at [487, 31] on input "text" at bounding box center [569, 28] width 691 height 23
paste input "Nathan Chiang"
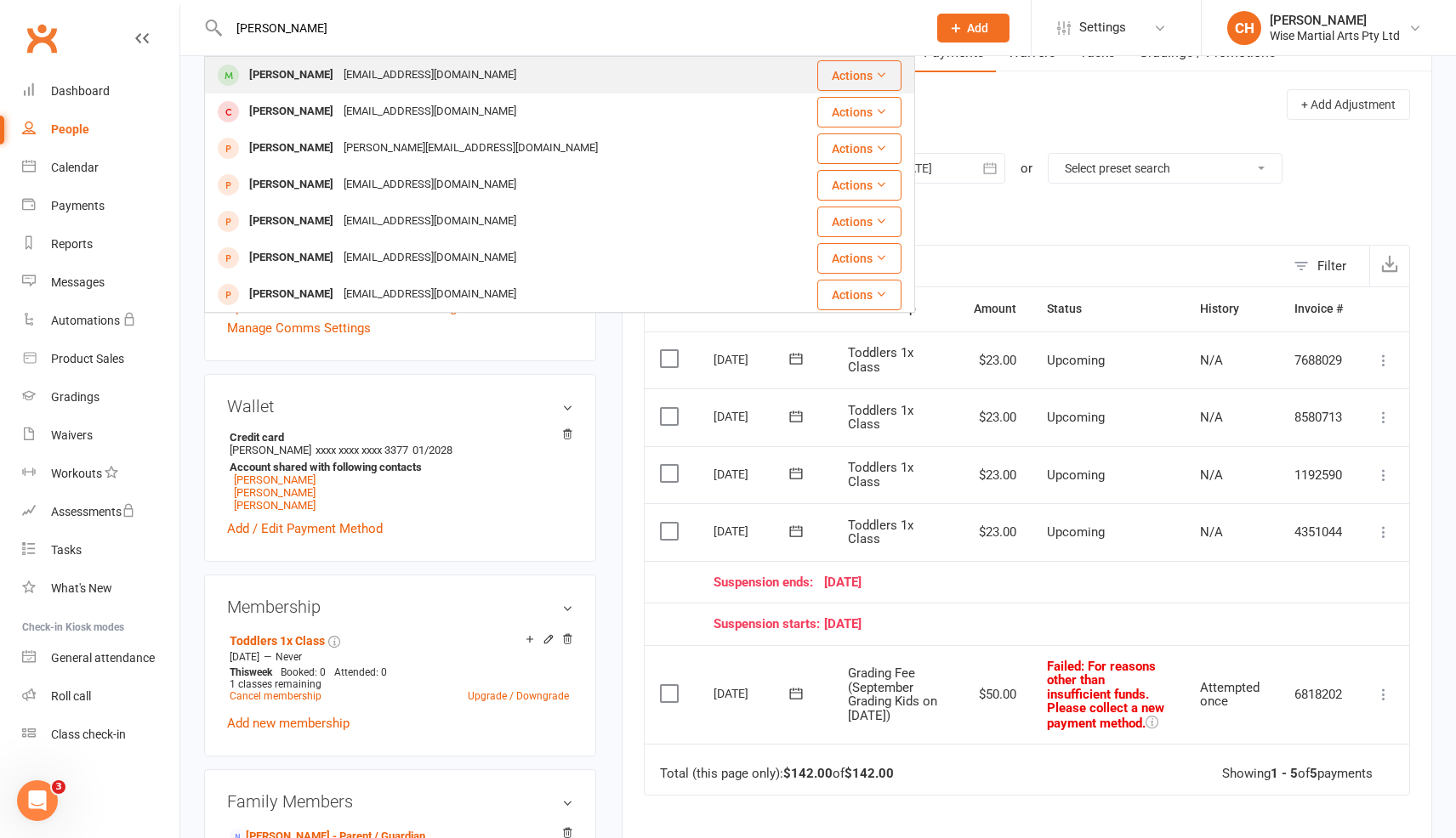
type input "Nathan Chiang"
click at [402, 77] on div "limited_xgear@hotmail.com" at bounding box center [430, 75] width 183 height 24
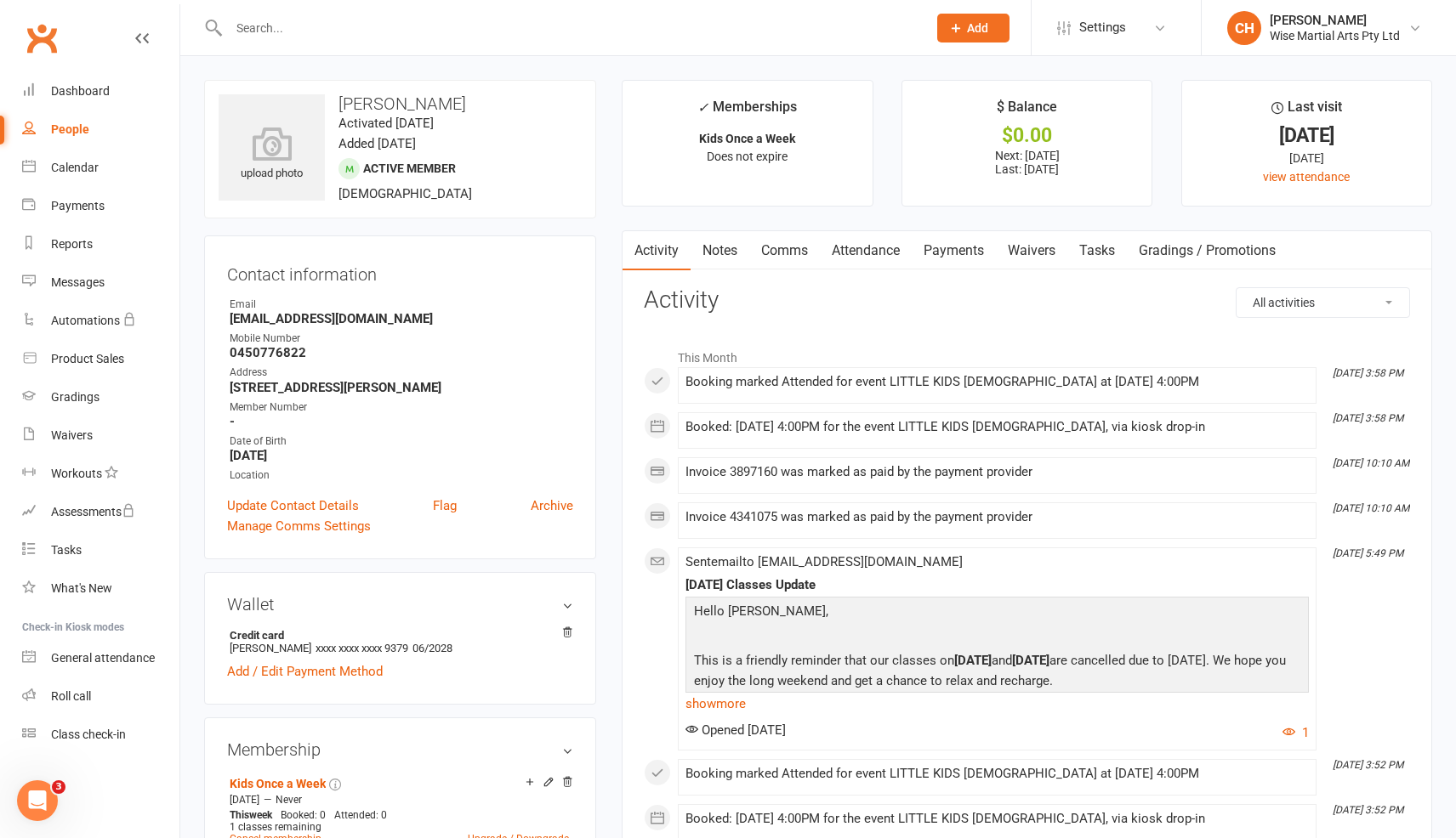
click at [945, 256] on link "Payments" at bounding box center [953, 250] width 84 height 39
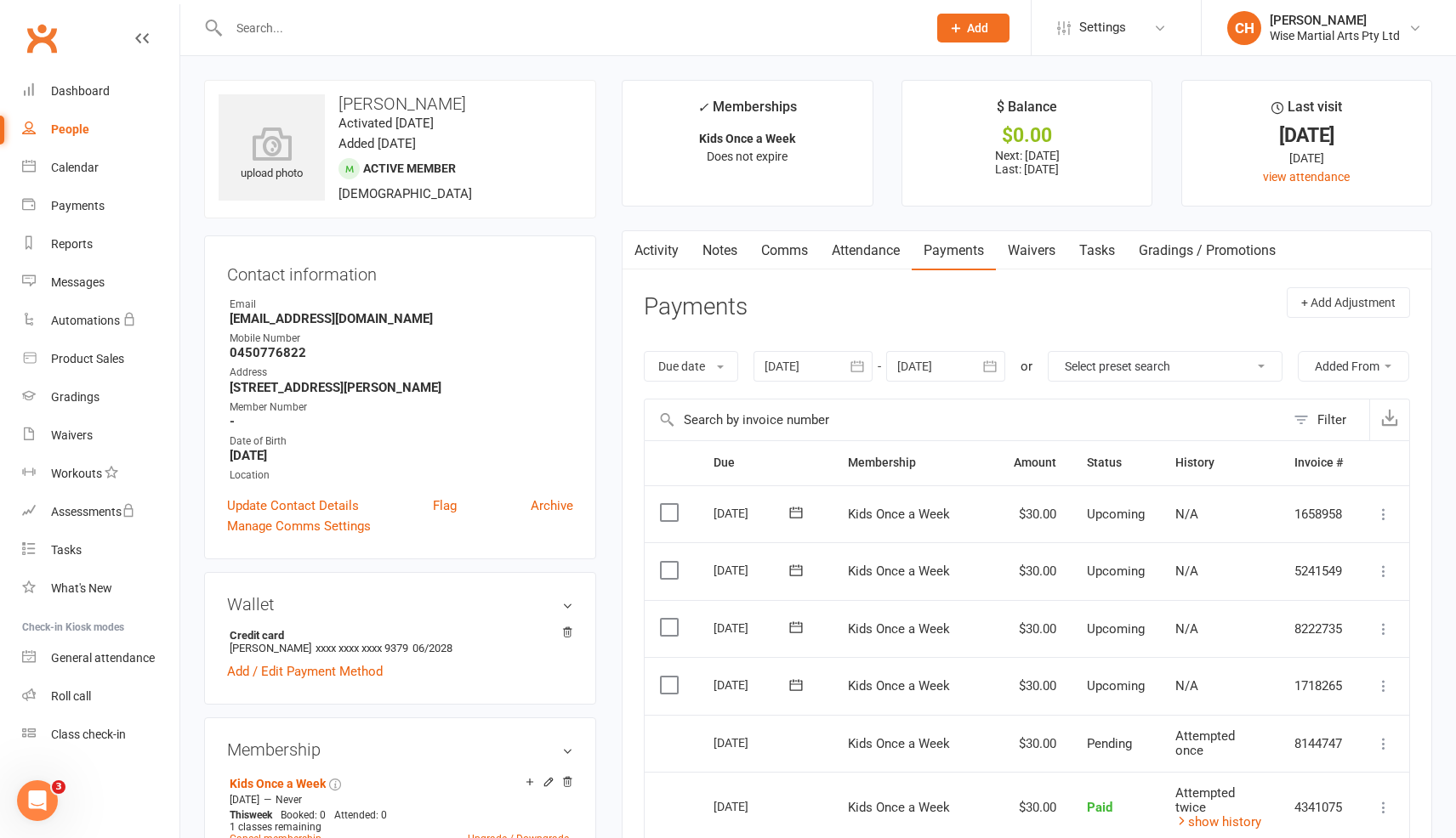
click at [281, 23] on input "text" at bounding box center [569, 28] width 691 height 23
paste input "Kevin Henney"
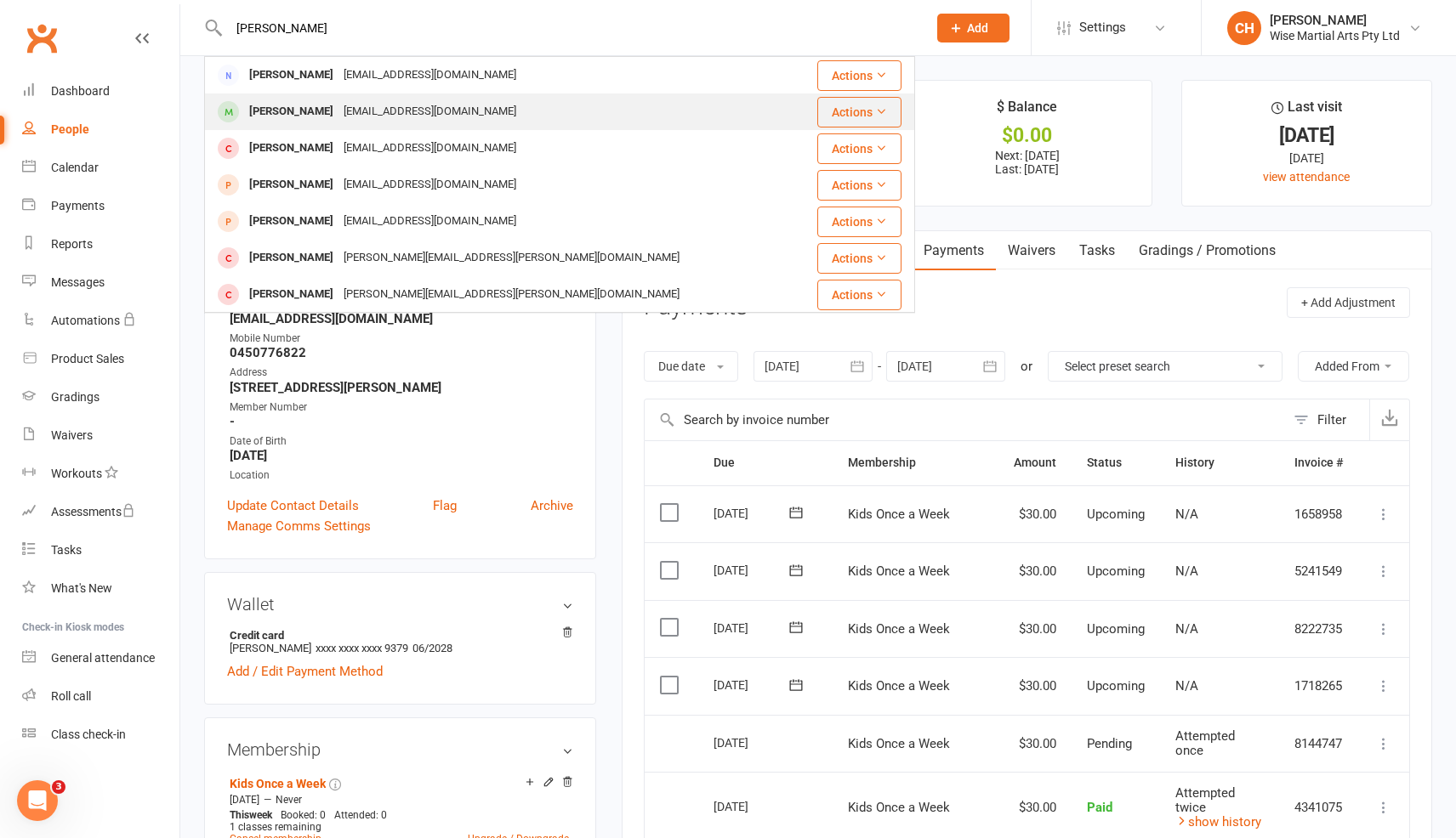
type input "Kevin Henney"
click at [290, 112] on div "Kevin Henney" at bounding box center [291, 111] width 95 height 24
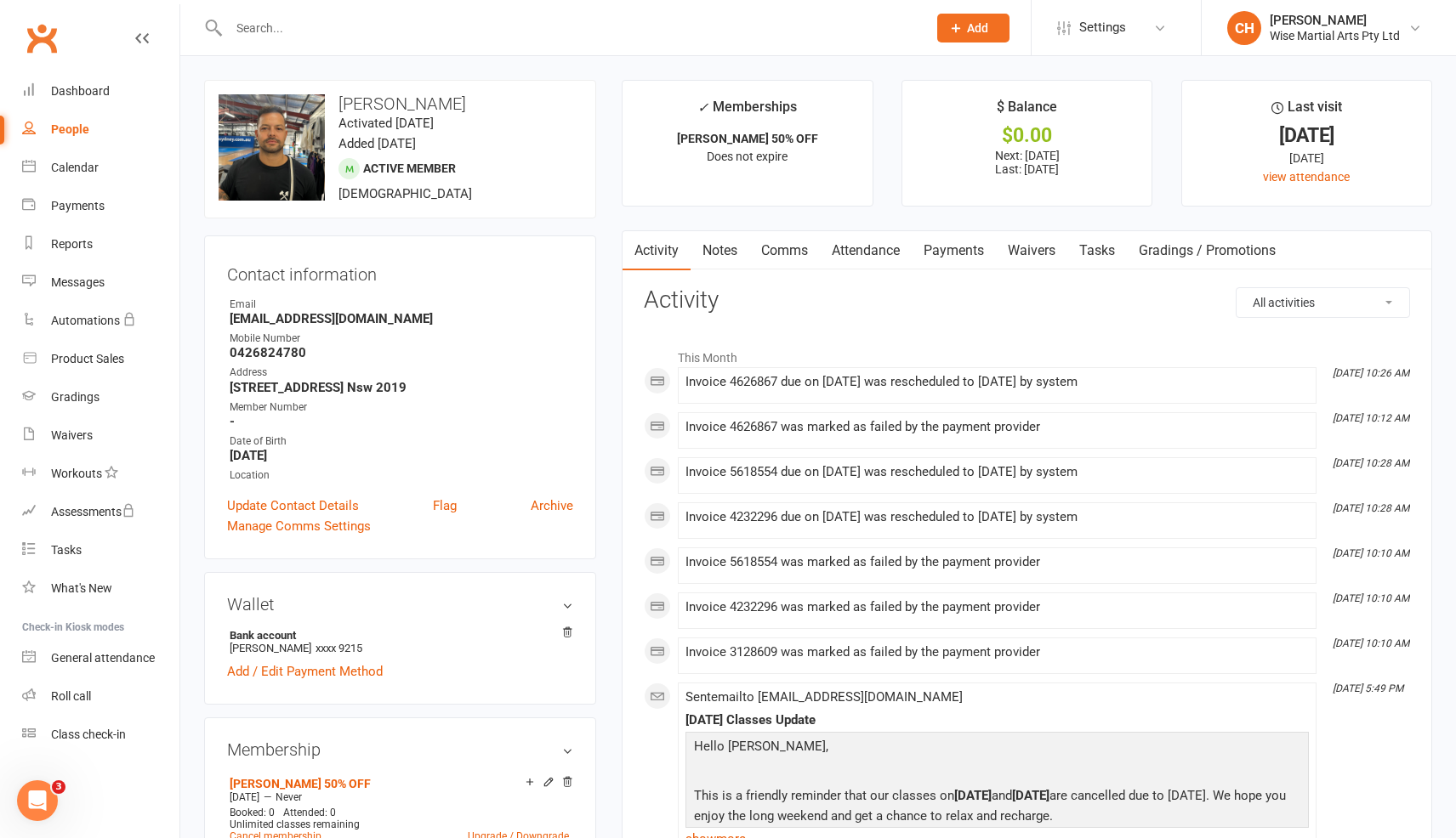
click at [987, 245] on link "Payments" at bounding box center [953, 250] width 84 height 39
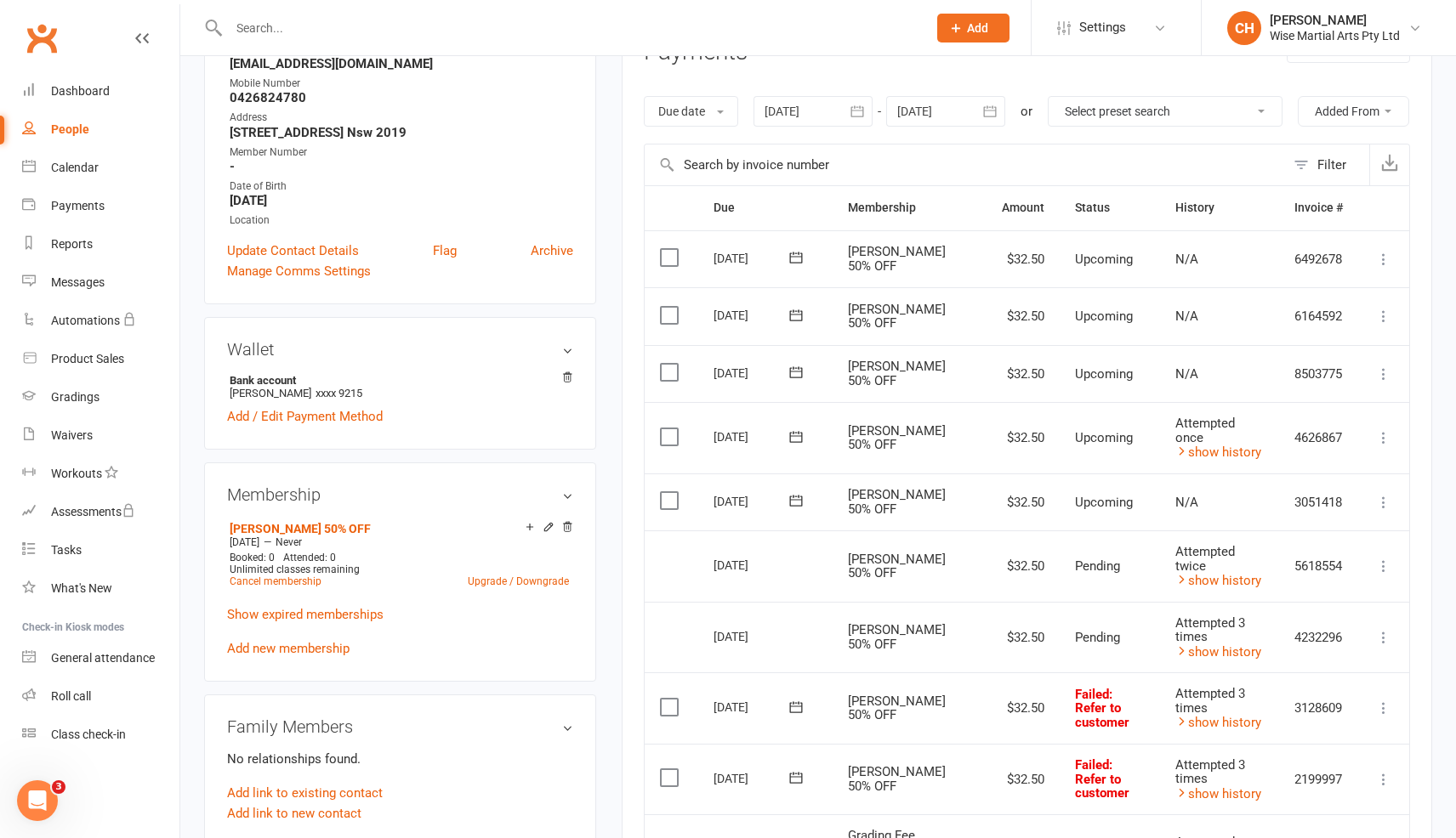
scroll to position [251, 0]
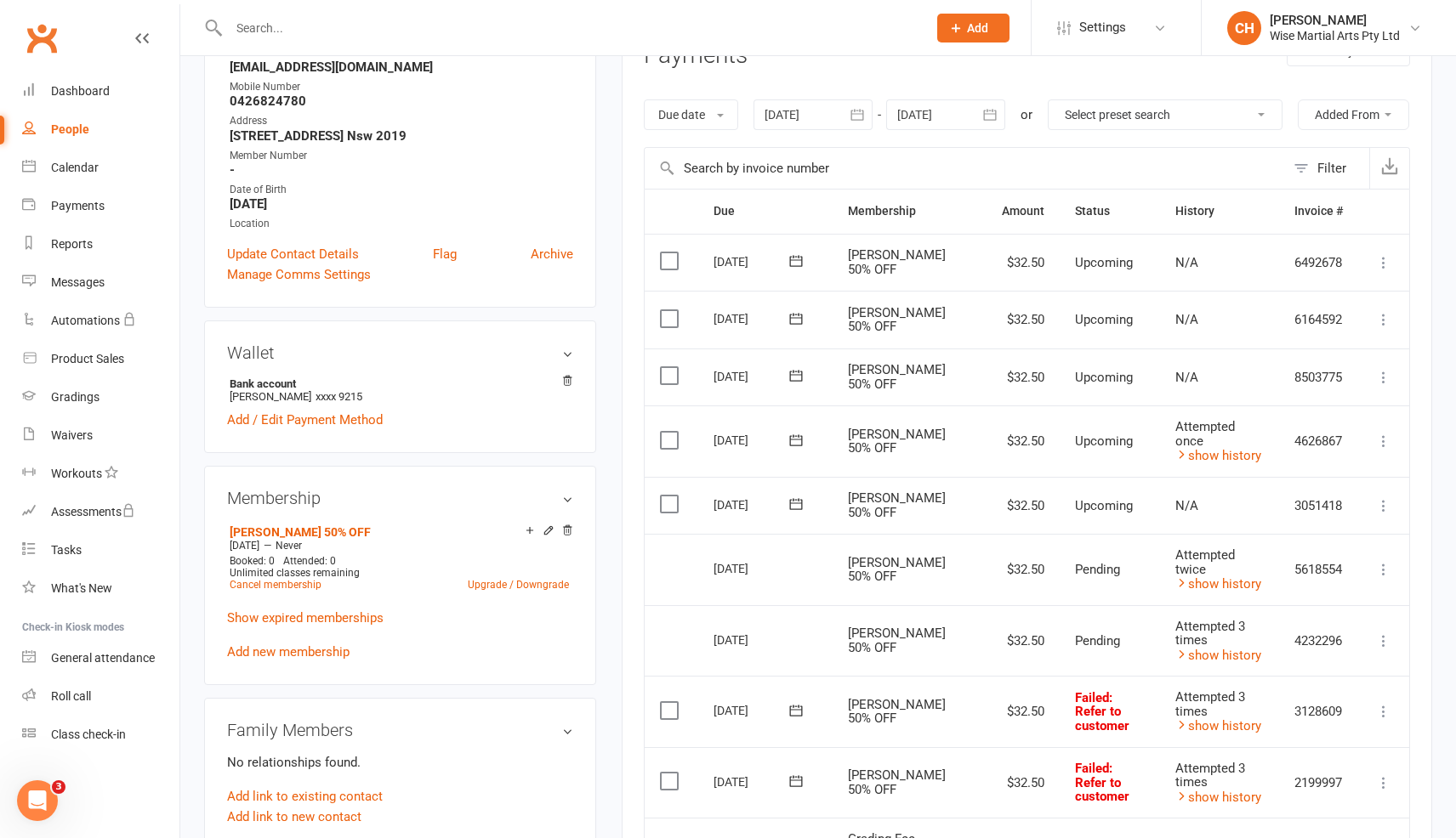
click at [861, 111] on icon "button" at bounding box center [858, 115] width 17 height 17
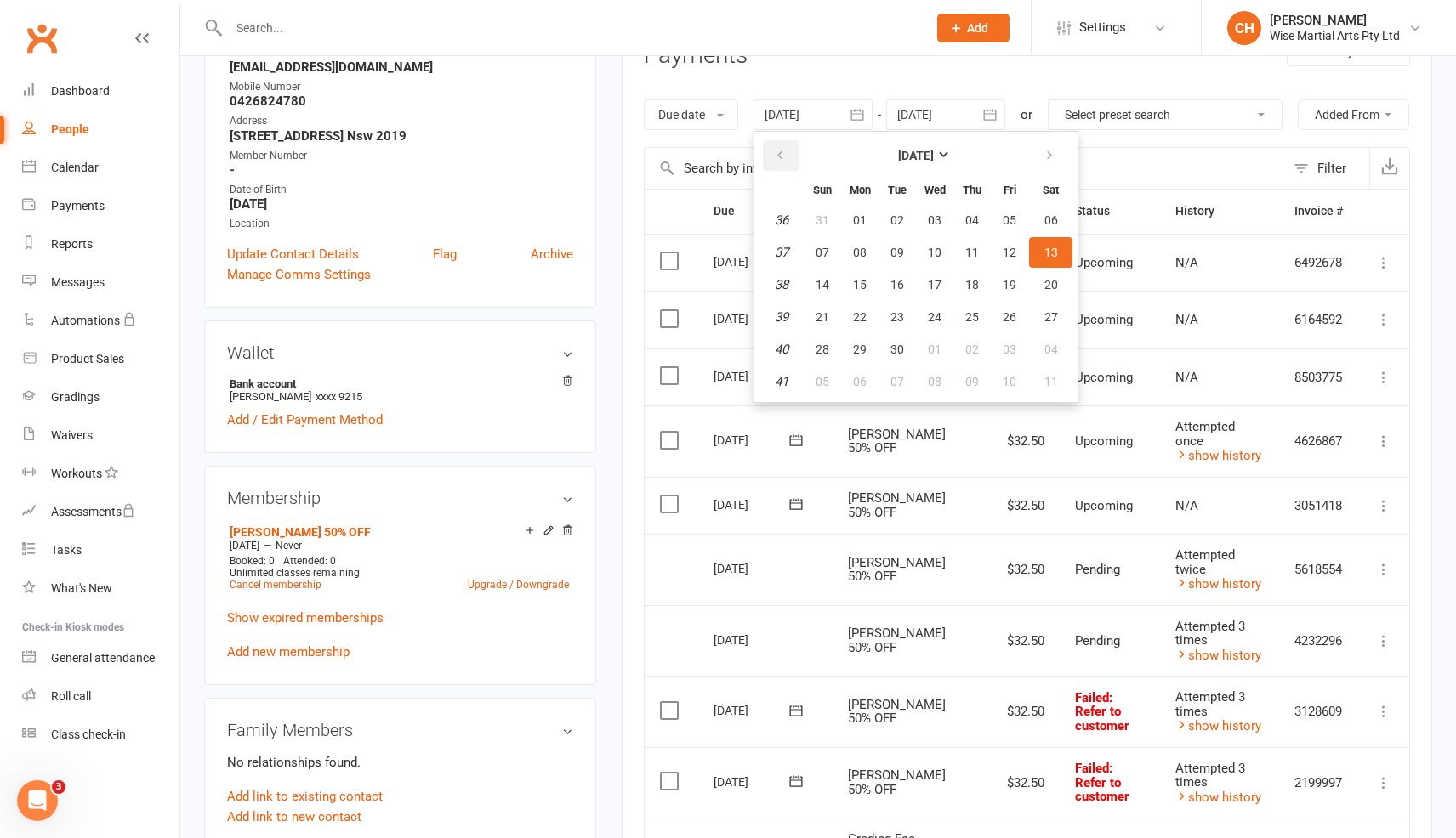
click at [790, 153] on button "button" at bounding box center [781, 155] width 37 height 30
click at [1014, 220] on span "04" at bounding box center [1010, 220] width 14 height 14
type input "04 Jul 2025"
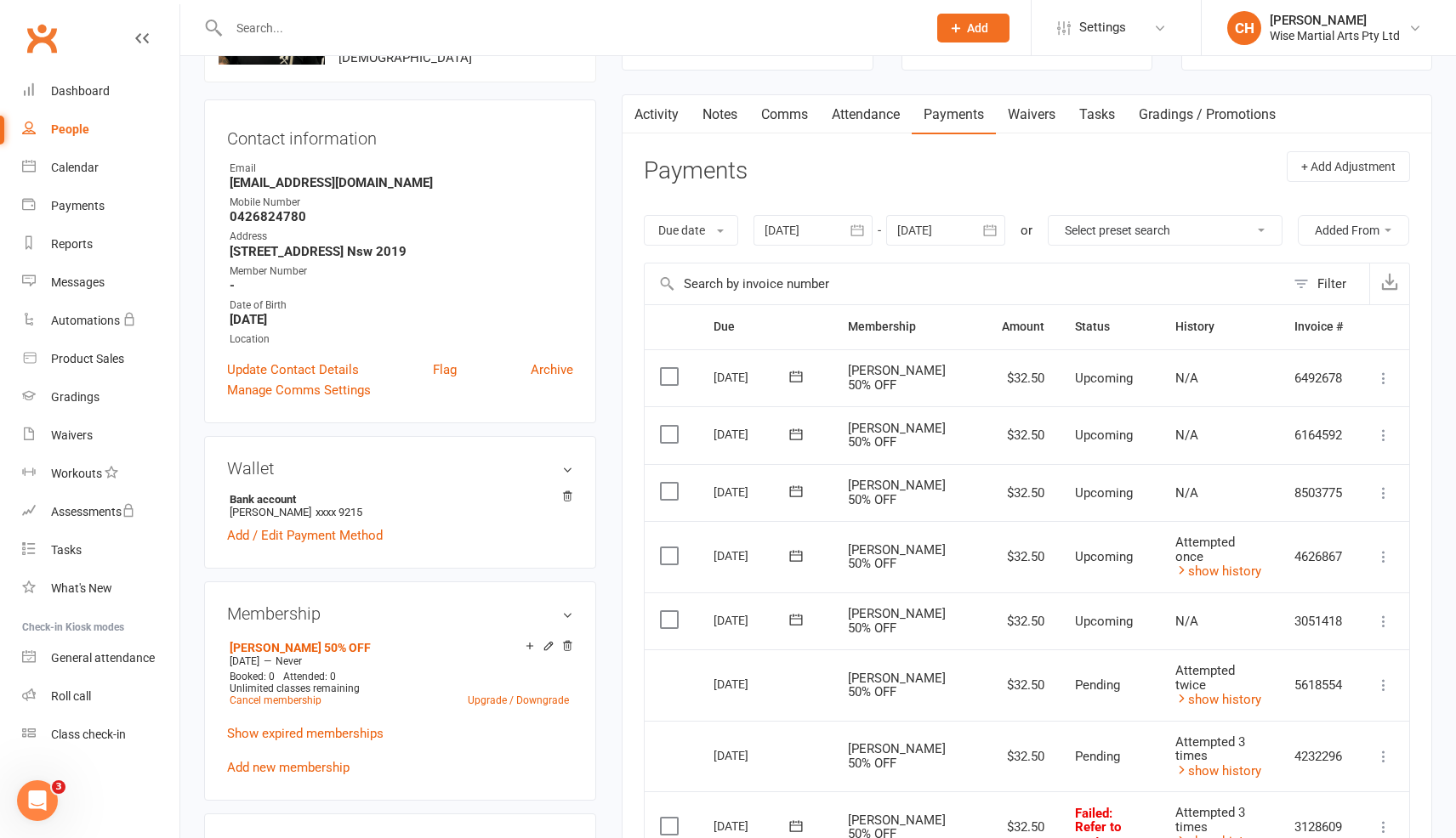
scroll to position [125, 0]
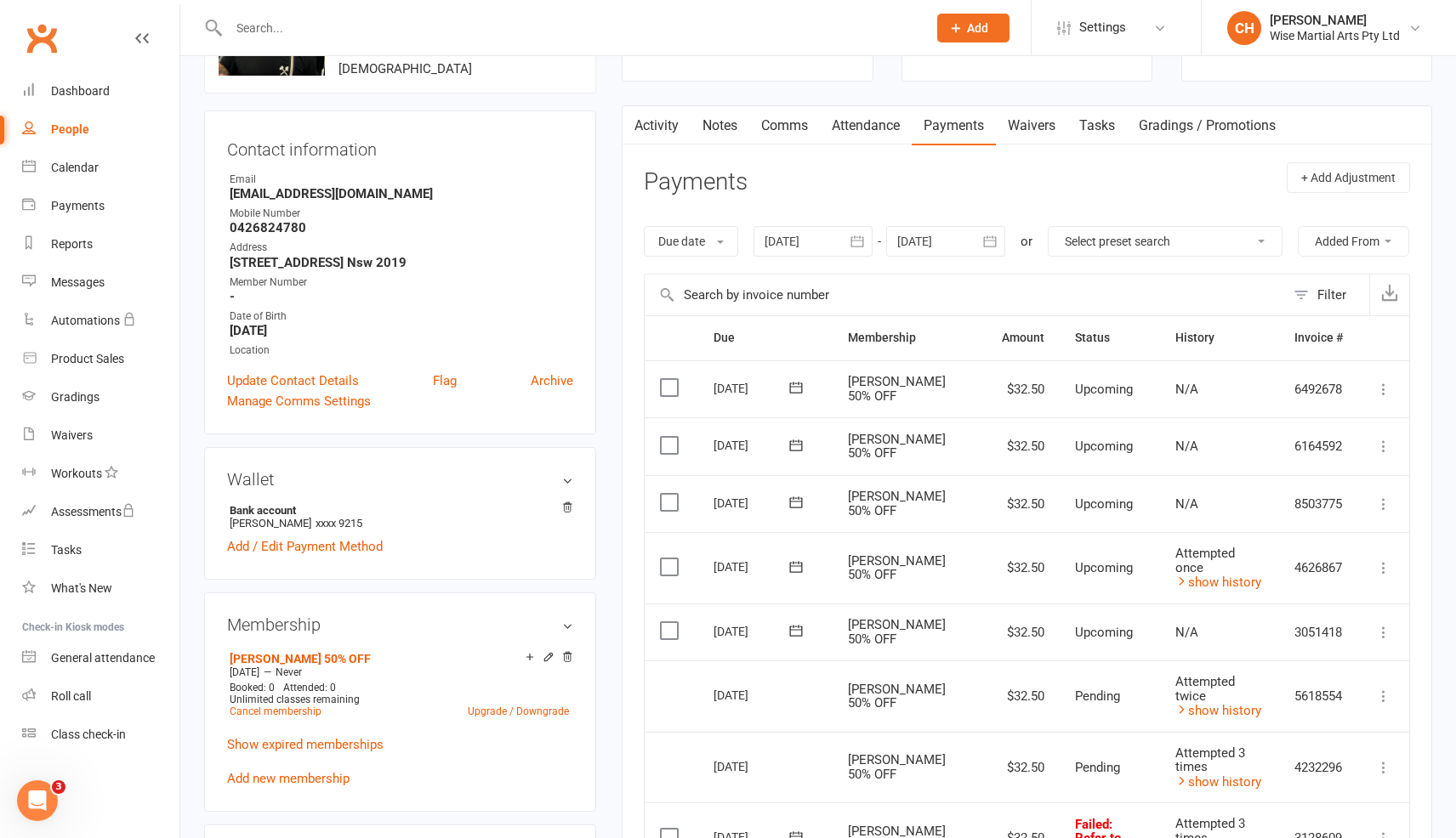
click at [796, 132] on link "Comms" at bounding box center [785, 125] width 70 height 39
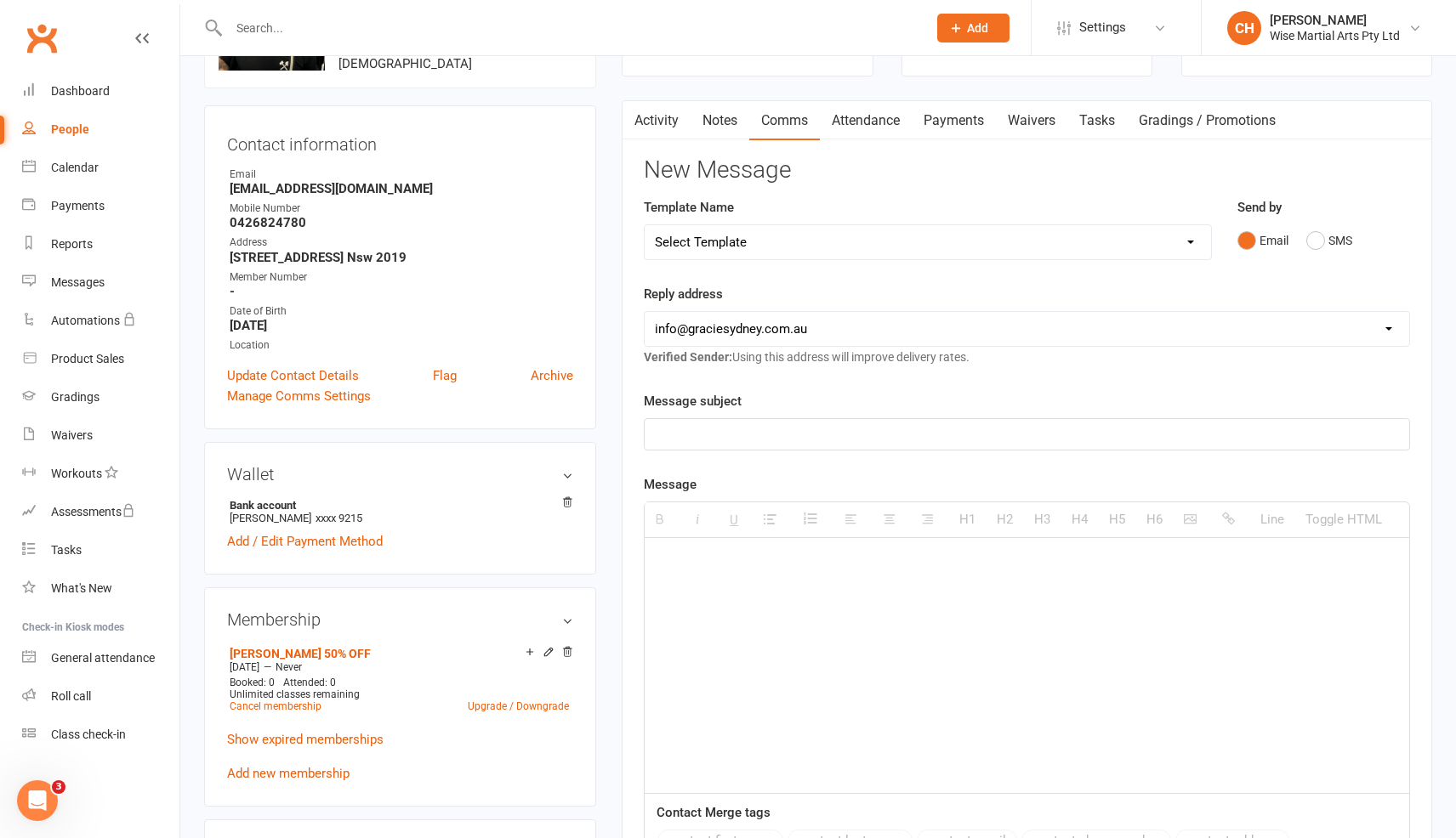
scroll to position [133, 0]
click at [905, 444] on div at bounding box center [1026, 431] width 765 height 30
click at [1324, 233] on button "SMS" at bounding box center [1329, 237] width 46 height 32
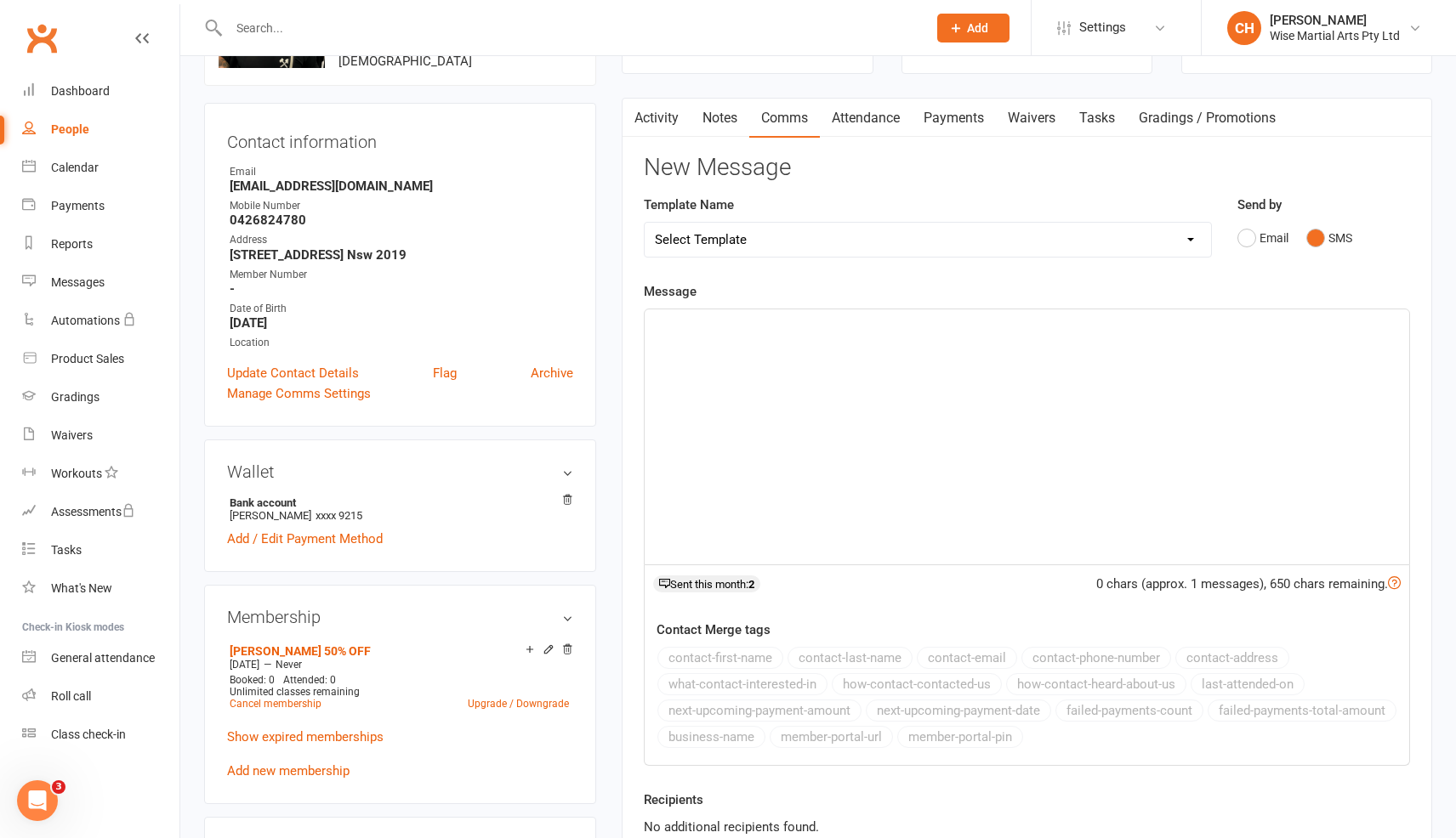
click at [918, 248] on select "Select Template [Email] Cancelation Explanation 30 days of notice [Email] [EMAI…" at bounding box center [927, 239] width 566 height 34
click at [645, 223] on select "Select Template [Email] Cancelation Explanation 30 days of notice [Email] [EMAI…" at bounding box center [927, 239] width 566 height 34
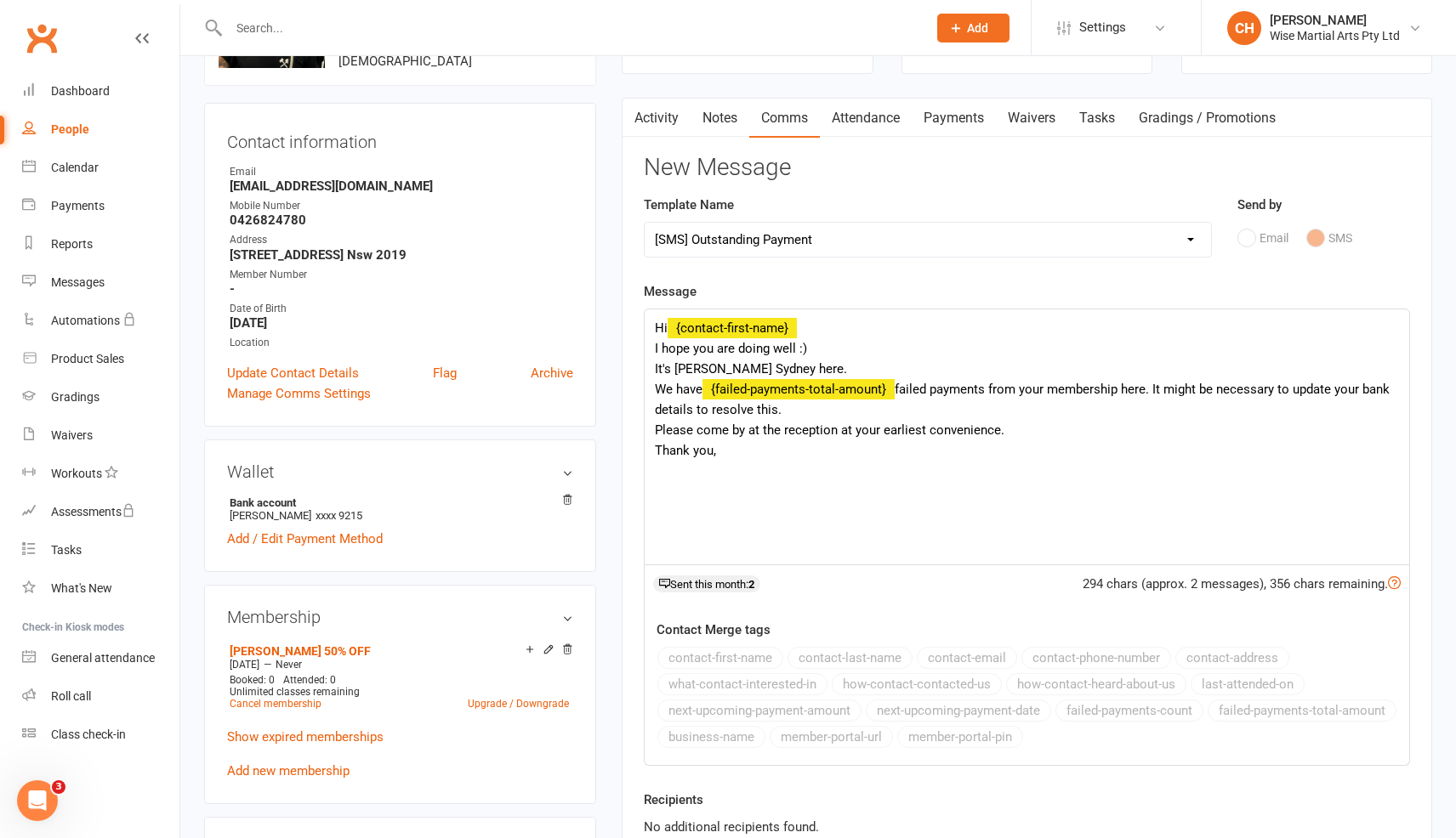
click at [819, 230] on select "Select Template [Email] Cancelation Explanation 30 days of notice [Email] [EMAI…" at bounding box center [927, 239] width 566 height 34
click at [645, 223] on select "Select Template [Email] Cancelation Explanation 30 days of notice [Email] [EMAI…" at bounding box center [927, 239] width 566 height 34
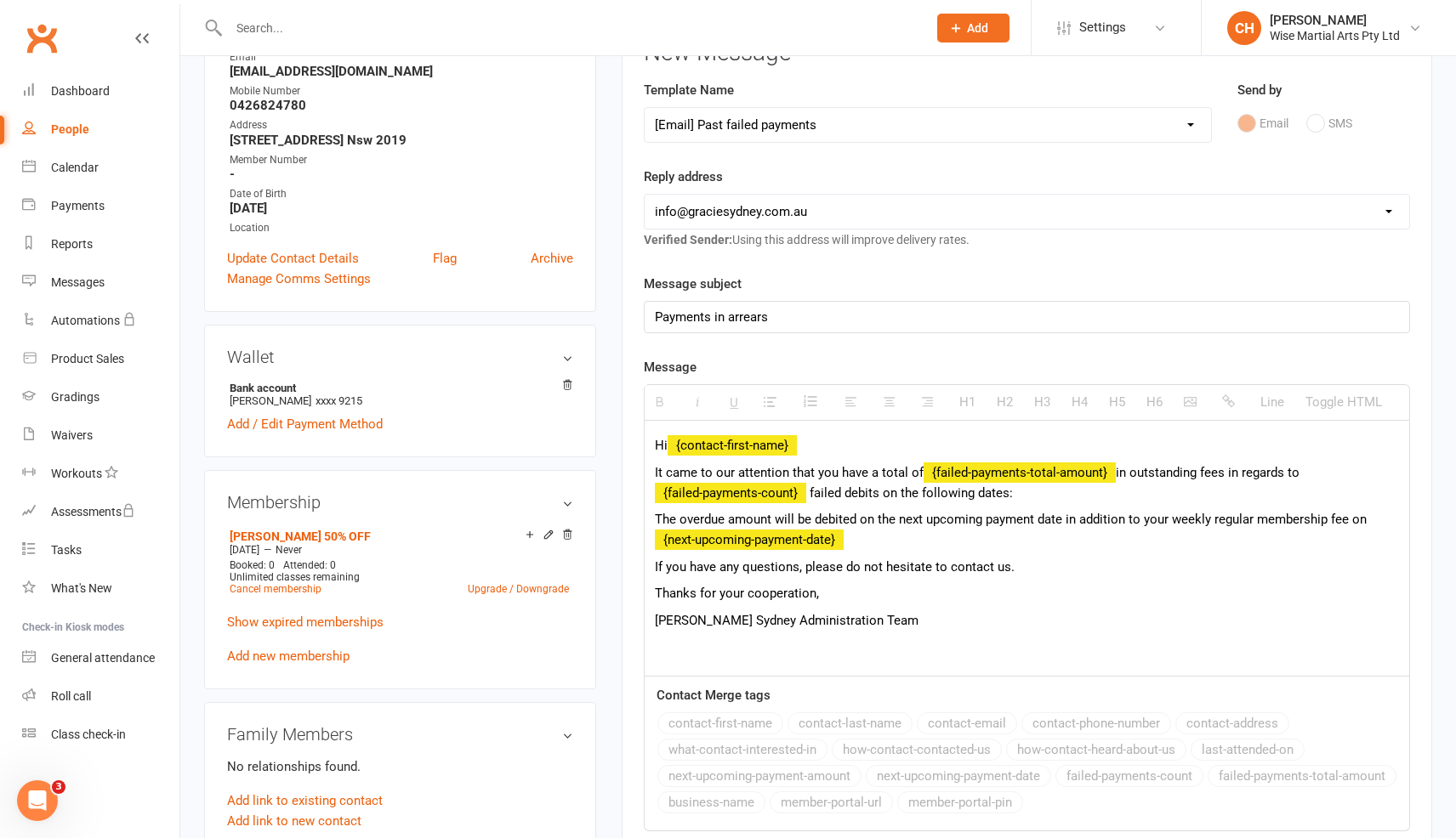
scroll to position [250, 0]
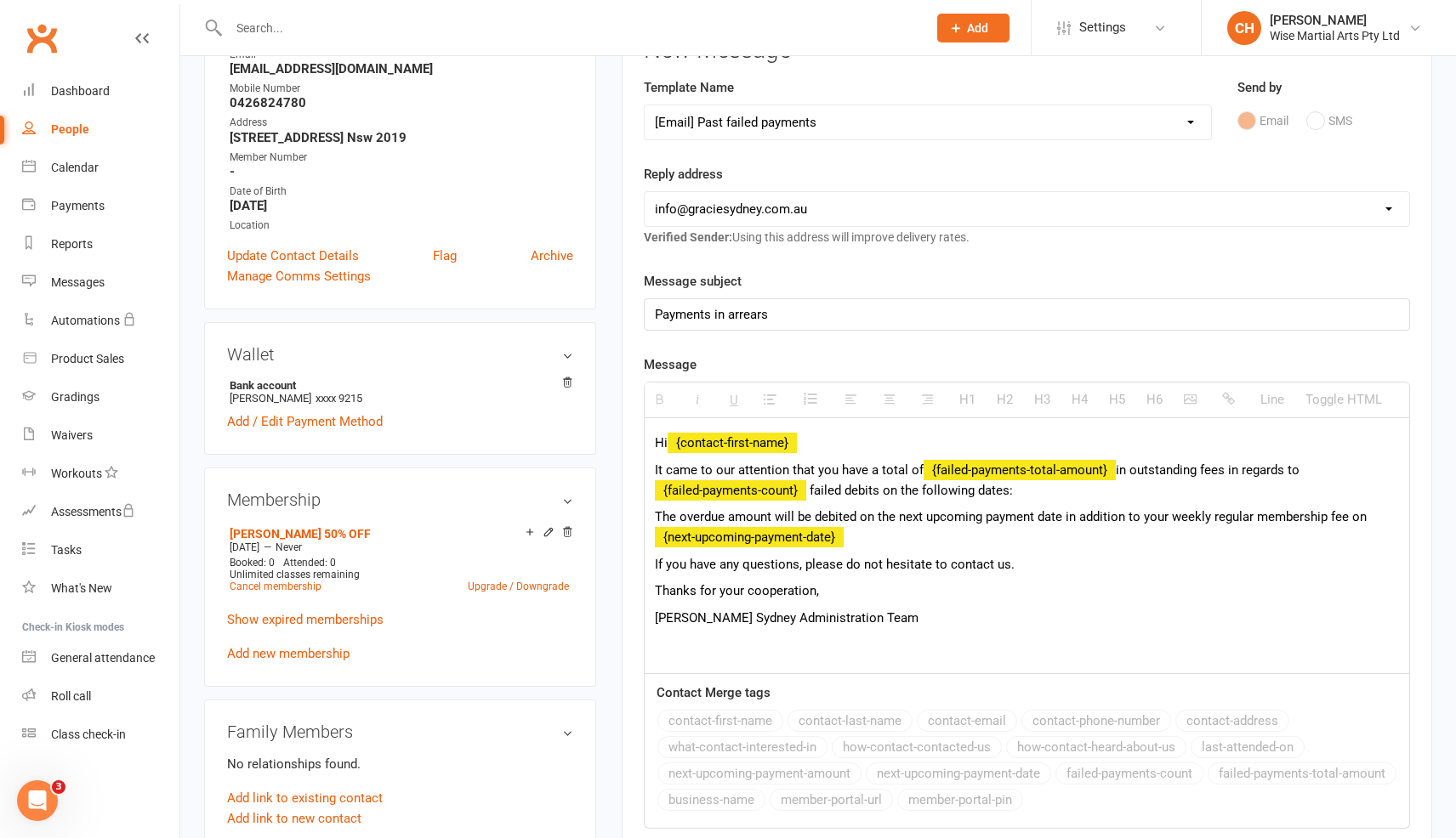
click at [845, 316] on div "Payments in arrears" at bounding box center [1026, 314] width 765 height 30
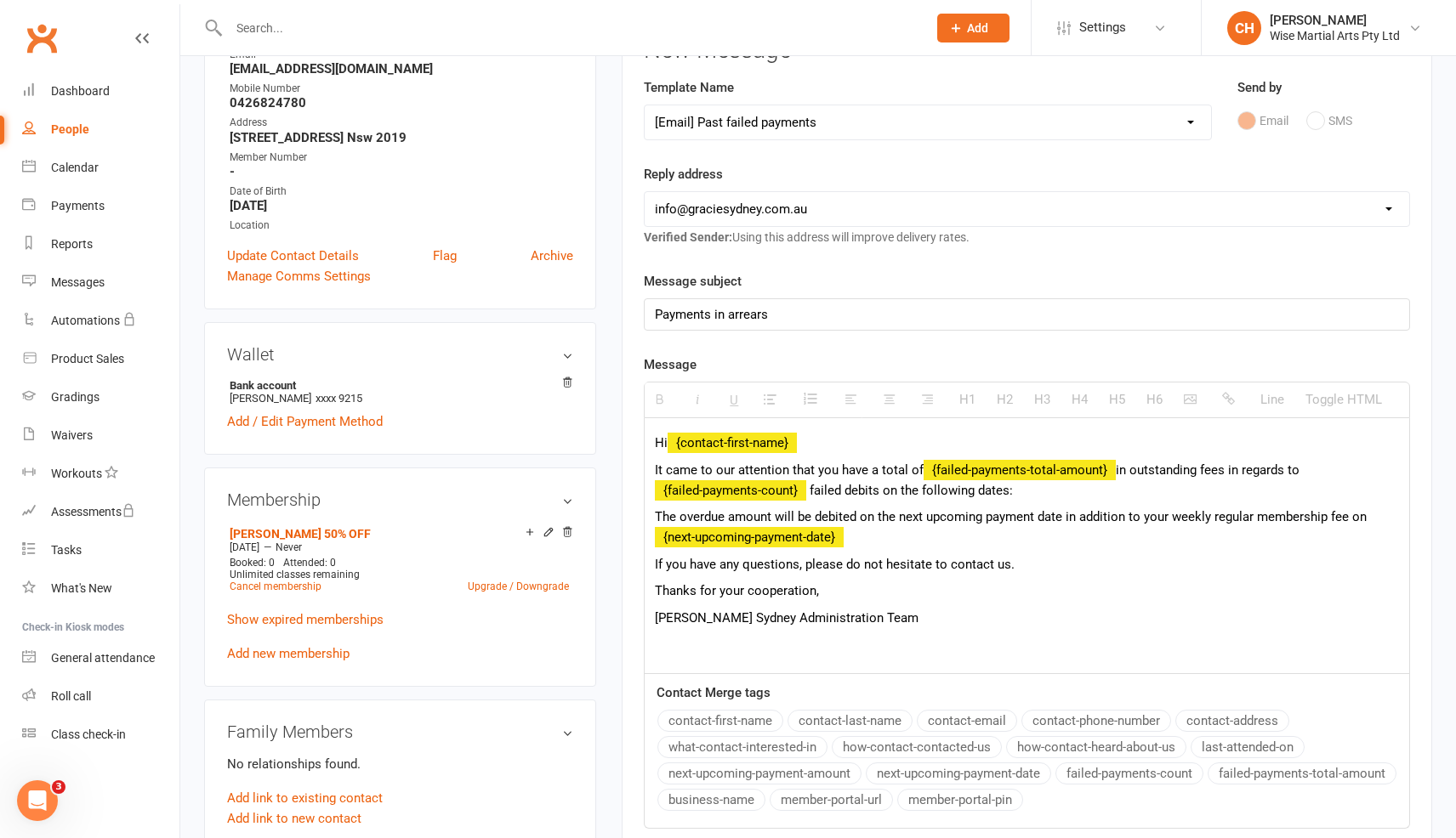
click at [952, 135] on select "Select Template [Email] Cancelation Explanation 30 days of notice [Email] [EMAI…" at bounding box center [927, 122] width 566 height 34
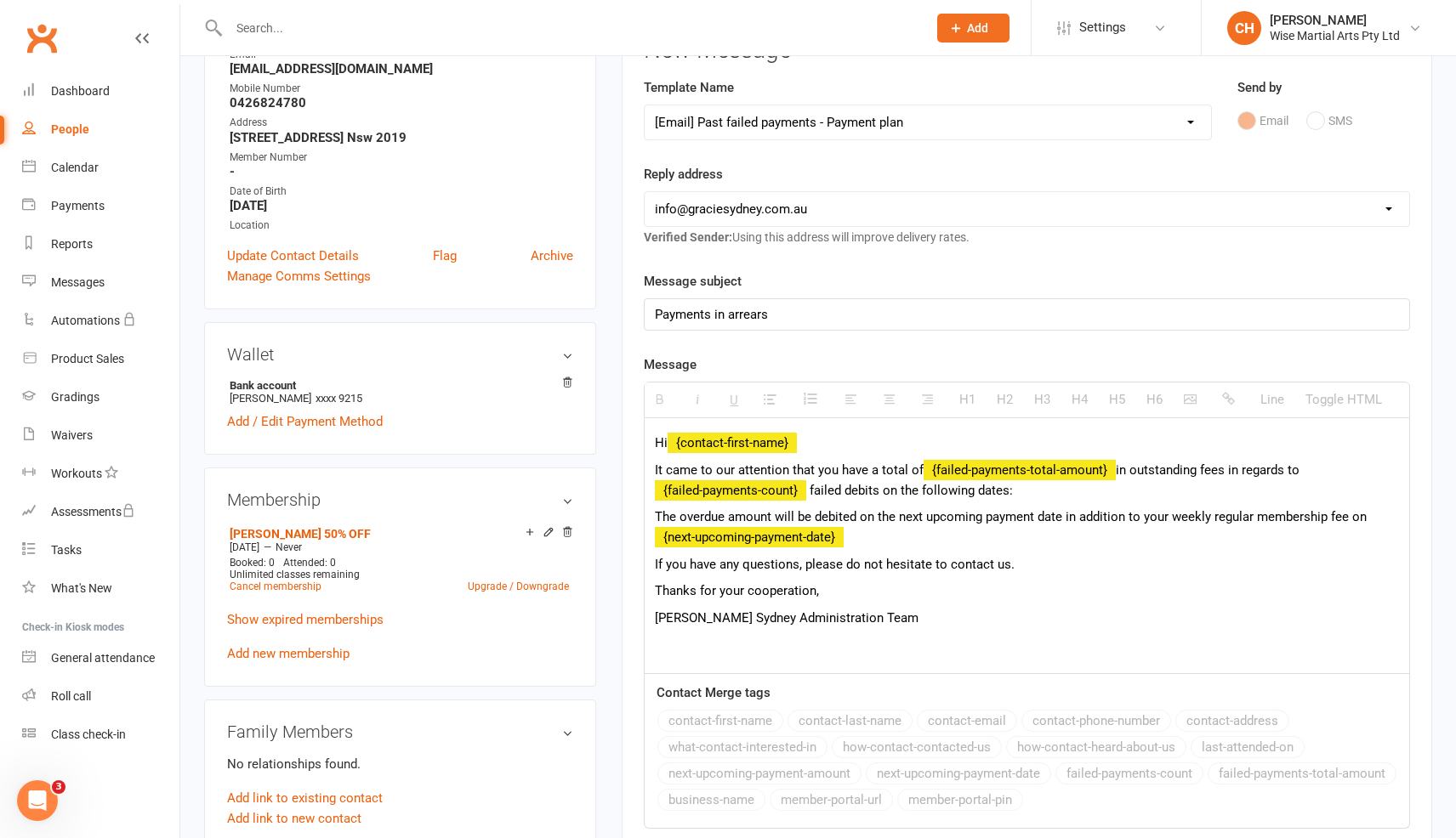
click at [645, 105] on select "Select Template [Email] Cancelation Explanation 30 days of notice [Email] [EMAI…" at bounding box center [927, 122] width 566 height 34
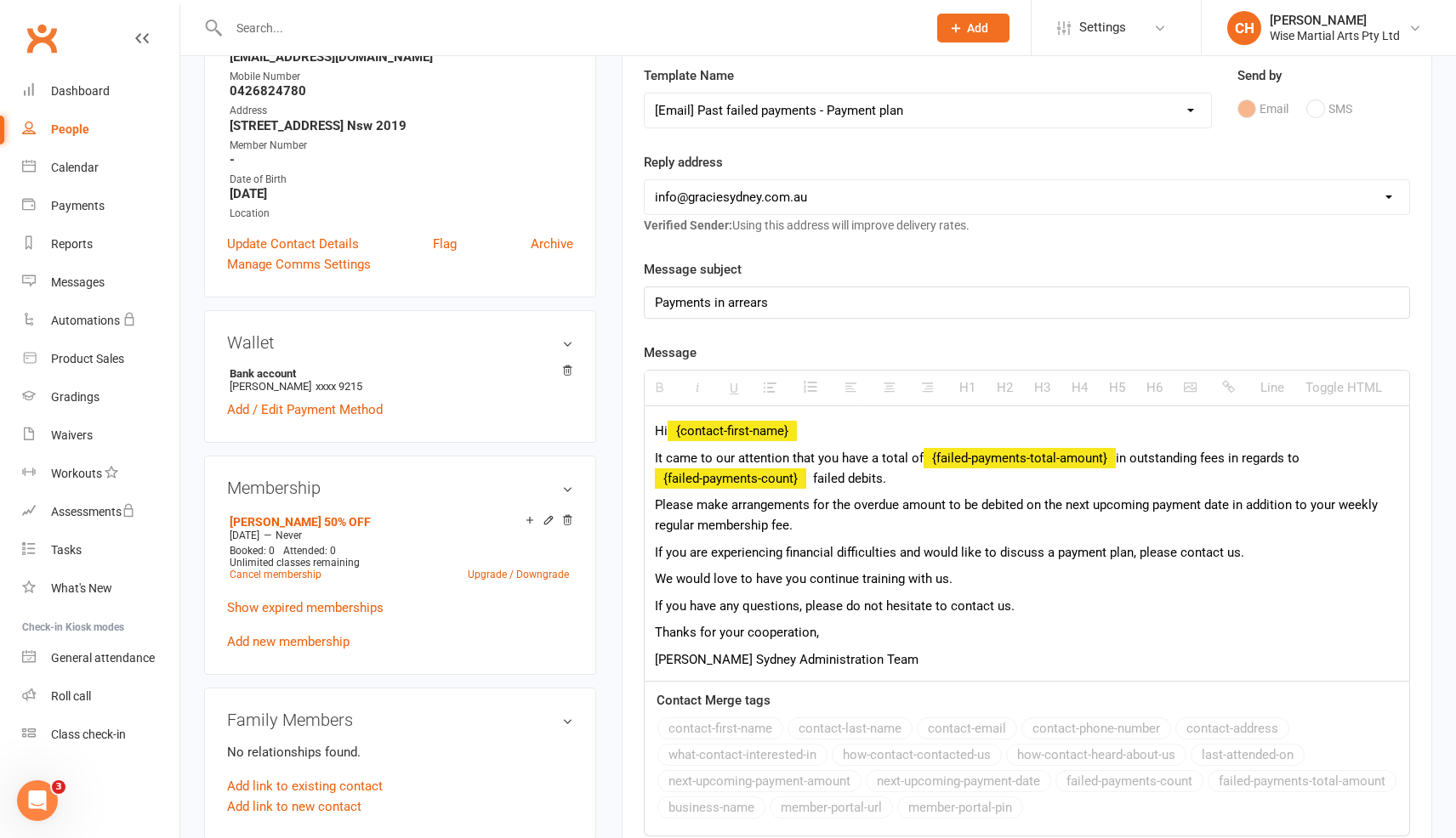
scroll to position [258, 0]
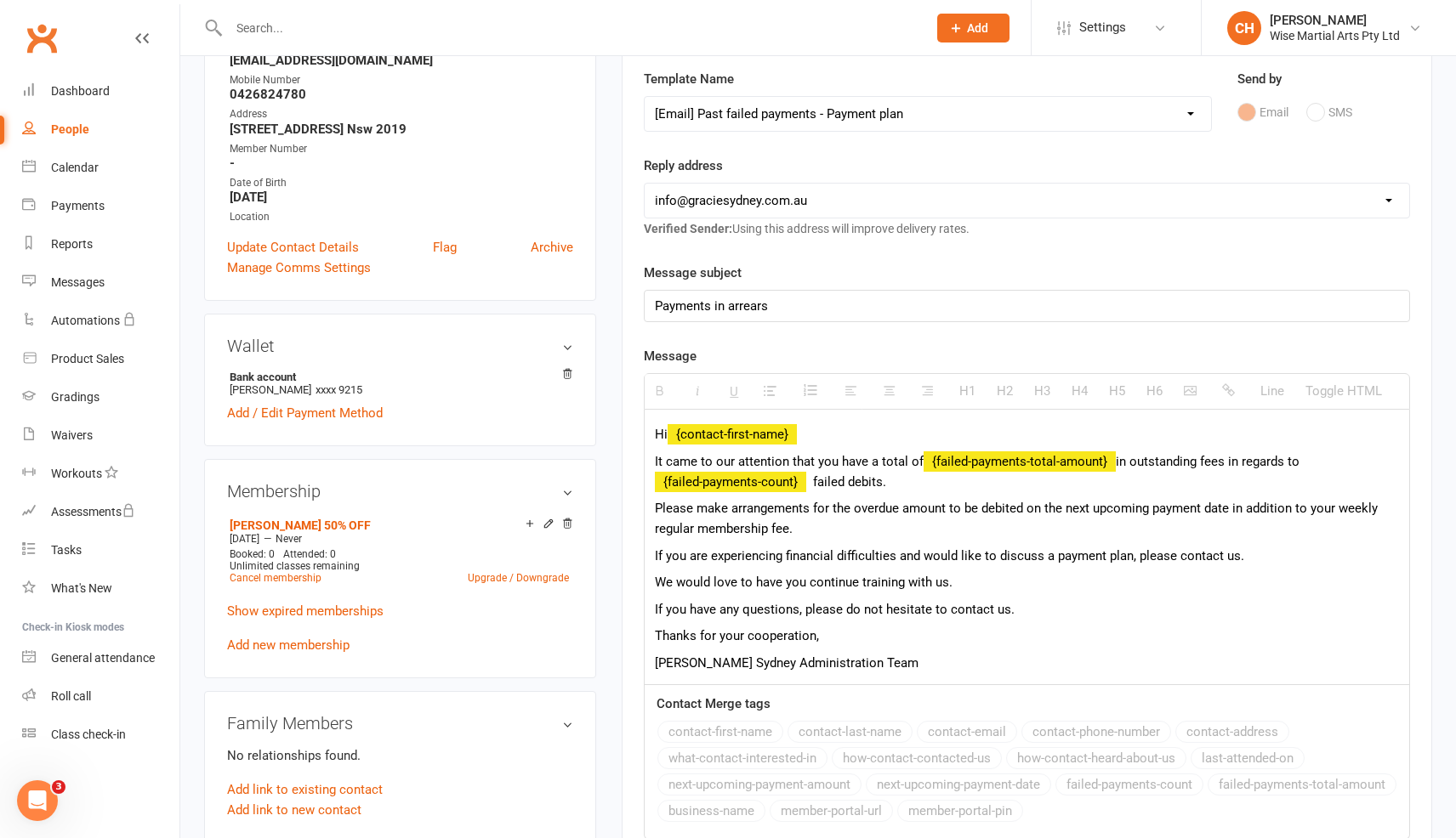
click at [961, 98] on select "Select Template [Email] Cancelation Explanation 30 days of notice [Email] [EMAI…" at bounding box center [927, 113] width 566 height 34
select select "12"
click at [645, 96] on select "Select Template [Email] Cancelation Explanation 30 days of notice [Email] [EMAI…" at bounding box center [927, 113] width 566 height 34
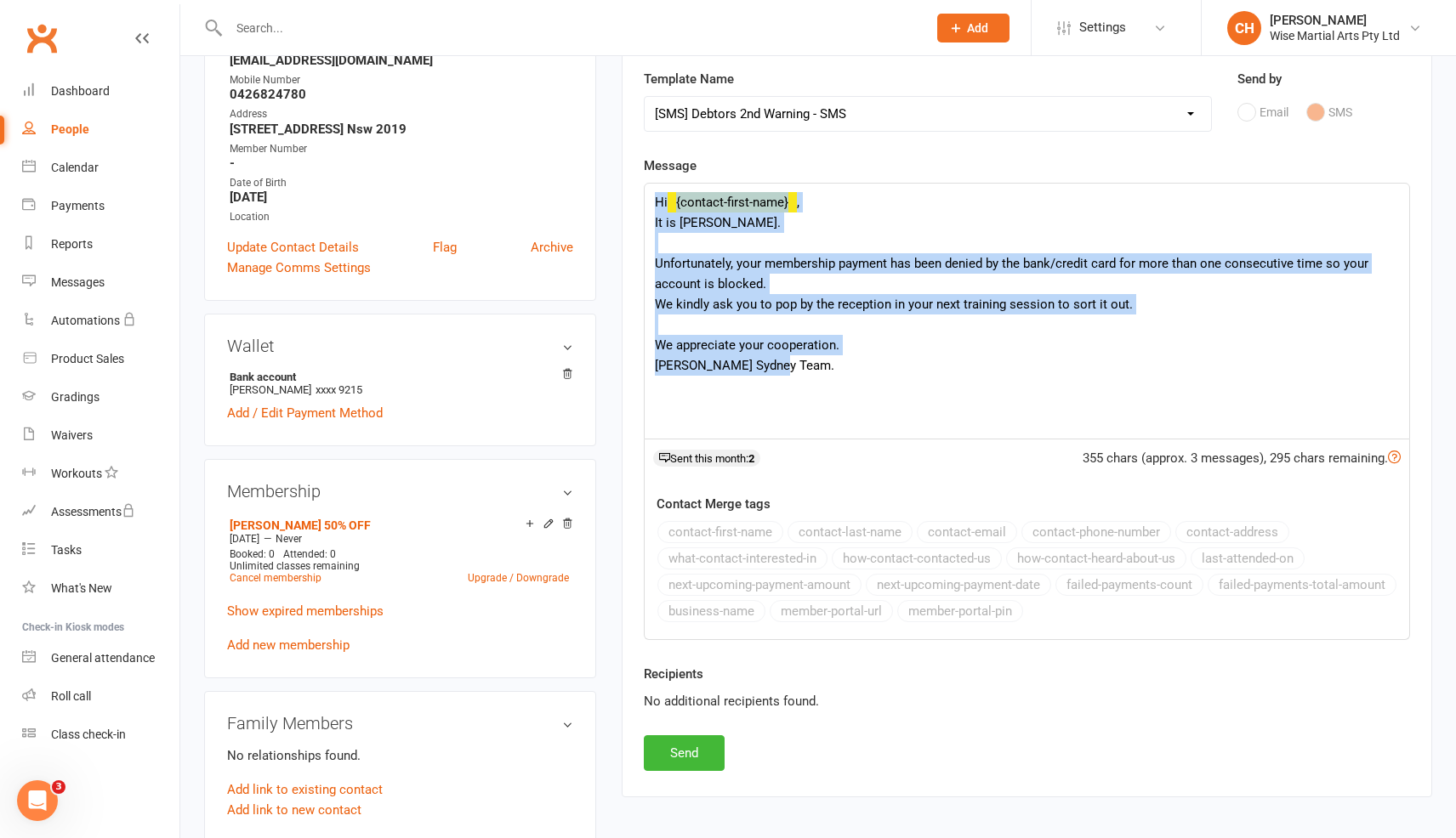
drag, startPoint x: 787, startPoint y: 375, endPoint x: 584, endPoint y: 182, distance: 280.1
click at [584, 182] on div "upload photo change photo Kevin Henney Activated 19 December, 2024 Added 19 Dec…" at bounding box center [818, 657] width 1254 height 1671
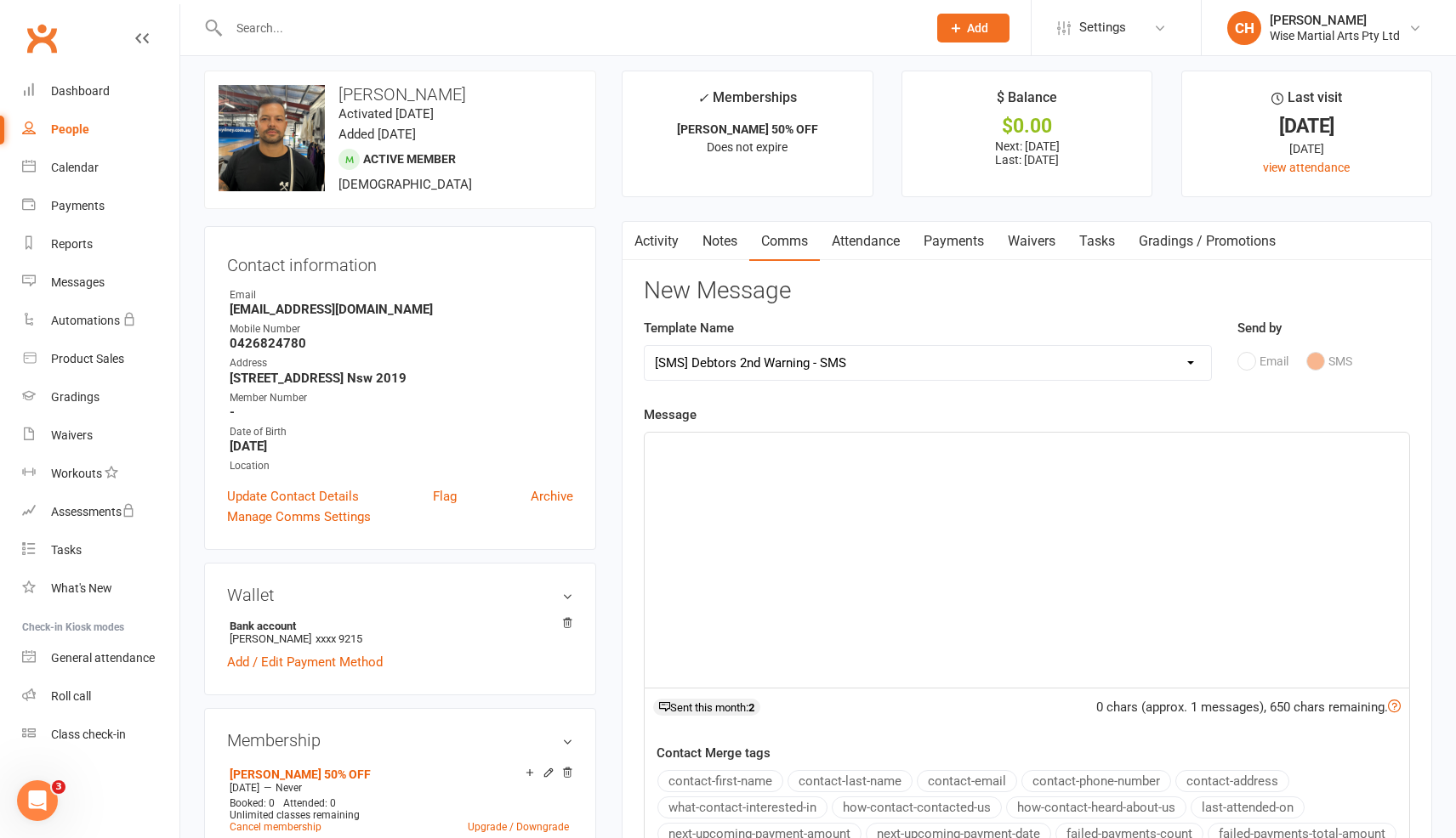
scroll to position [3, 0]
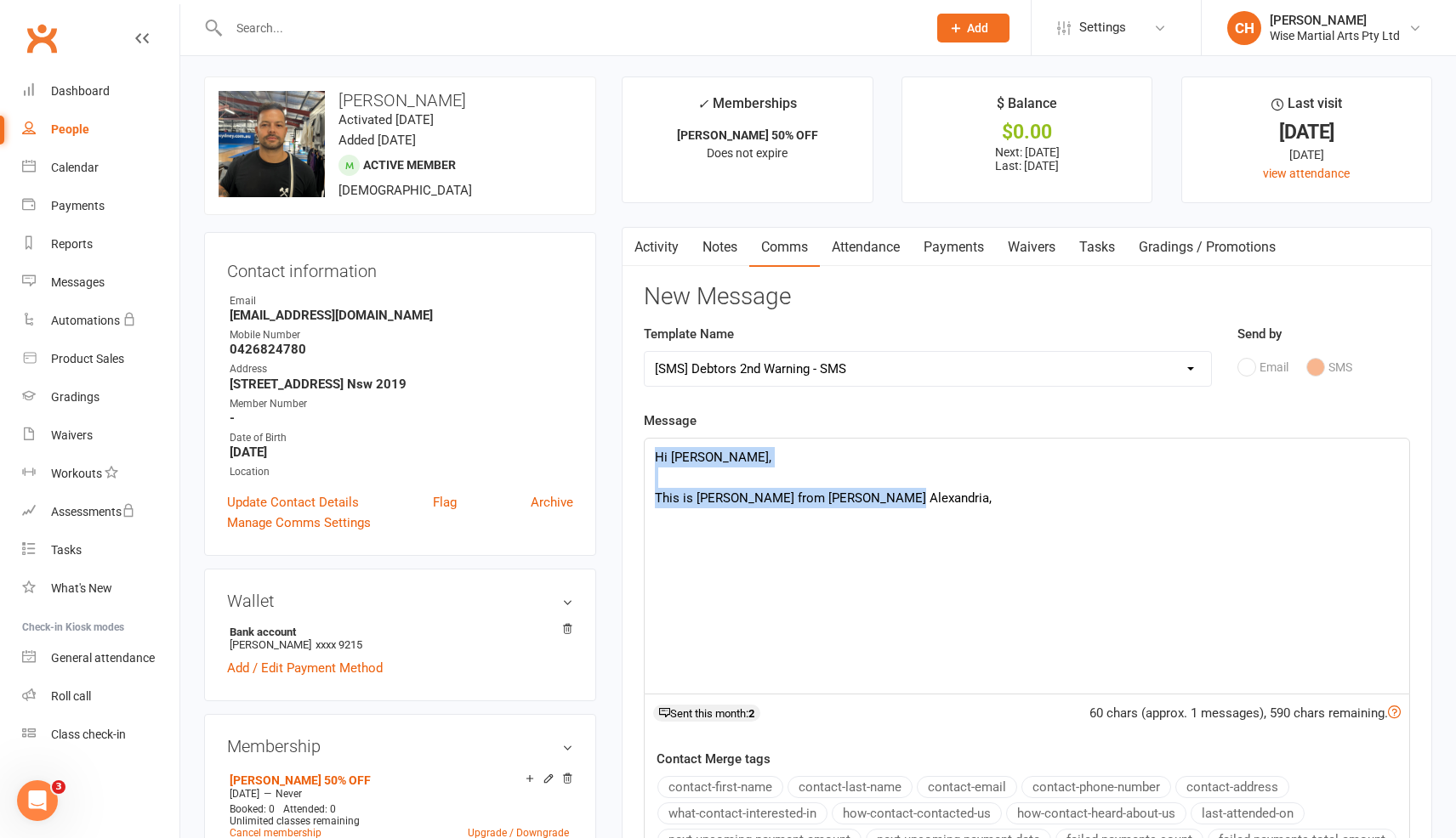
drag, startPoint x: 759, startPoint y: 483, endPoint x: 645, endPoint y: 451, distance: 118.4
click at [645, 451] on div "Hi Kevin, This is Claudia from Gracie Alexandria," at bounding box center [1026, 566] width 765 height 255
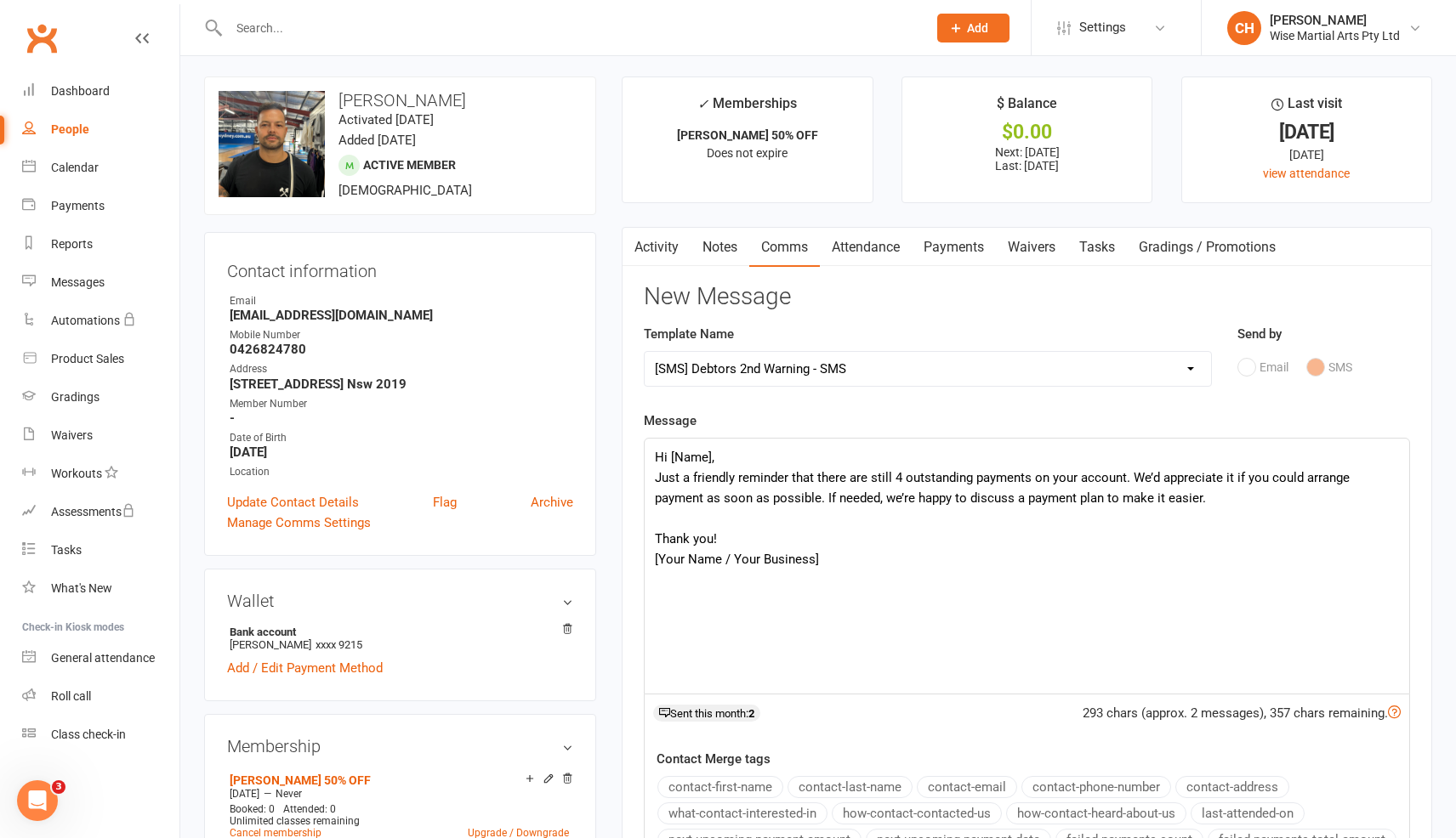
click at [712, 457] on div "Hi [Name], Just a friendly reminder that there are still 4 outstanding payments…" at bounding box center [1026, 566] width 765 height 255
drag, startPoint x: 827, startPoint y: 499, endPoint x: 1212, endPoint y: 525, distance: 385.9
click at [1212, 525] on div "Hi Kevin, Just a friendly reminder that there are still 4 outstanding payments …" at bounding box center [1026, 566] width 765 height 255
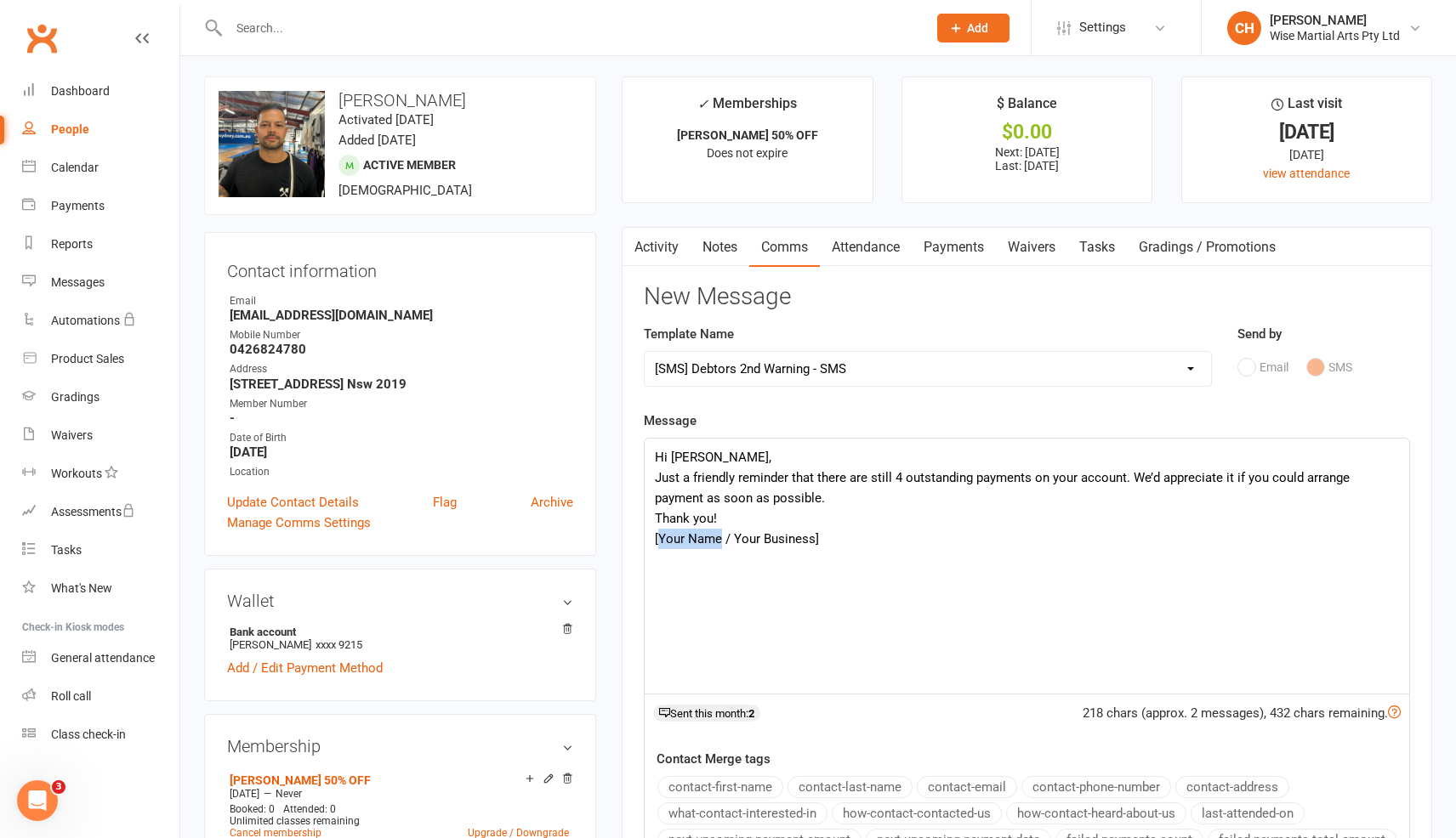
drag, startPoint x: 720, startPoint y: 539, endPoint x: 661, endPoint y: 549, distance: 59.8
click at [661, 547] on div "[Your Name / Your Business]" at bounding box center [1027, 538] width 745 height 20
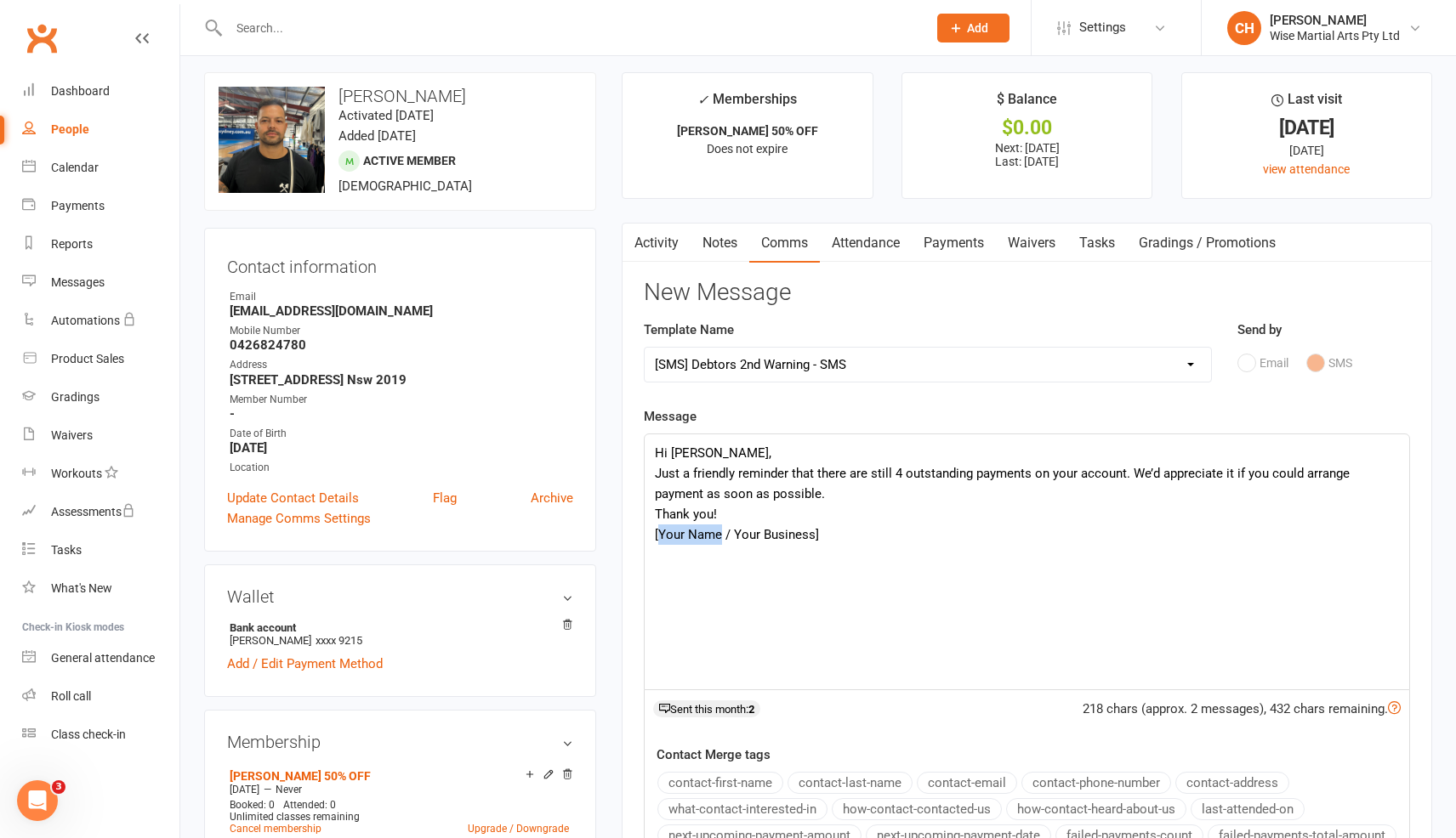
scroll to position [0, 0]
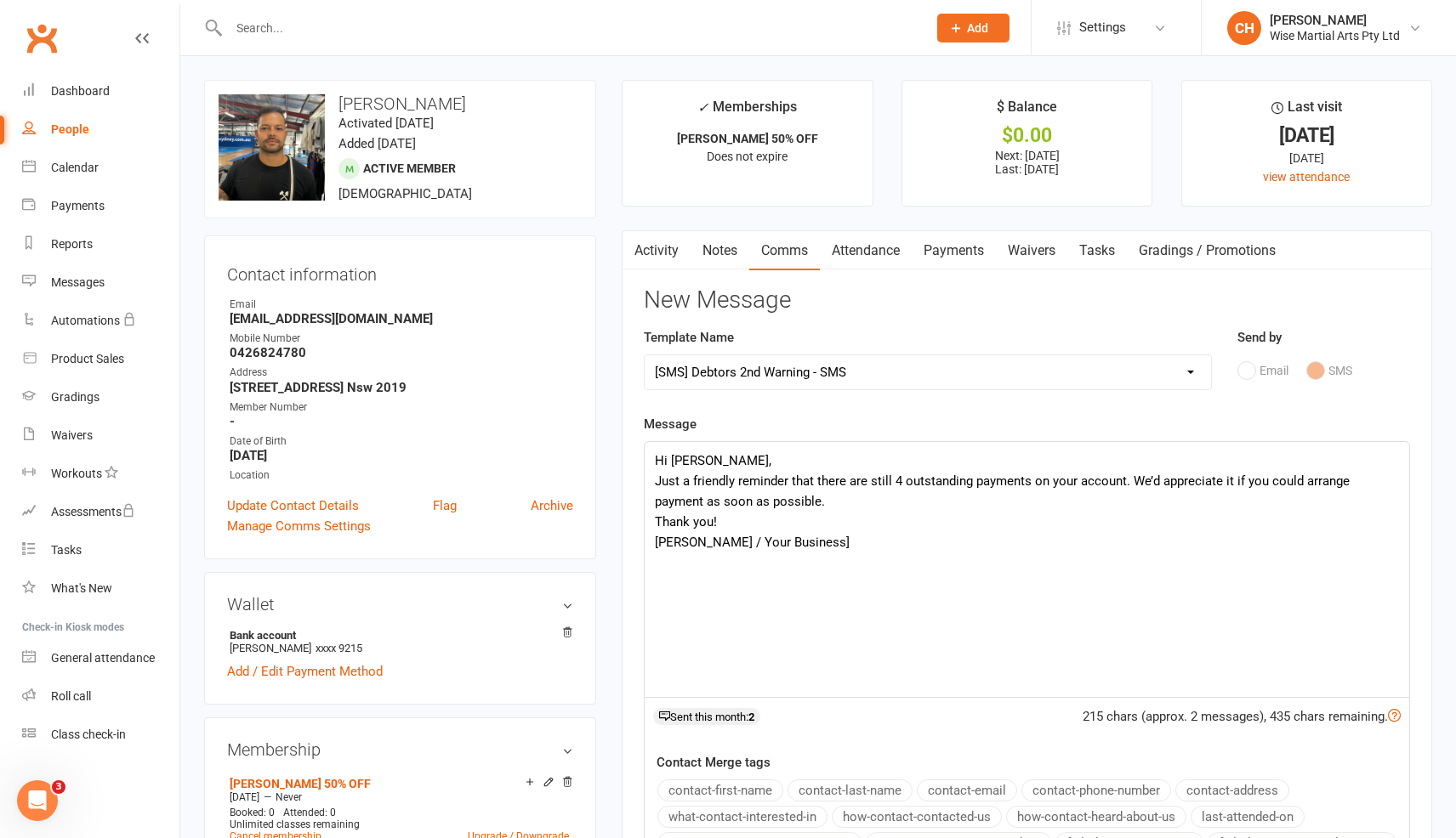
click at [797, 545] on div "Claudia / Your Business]" at bounding box center [1027, 542] width 745 height 20
click at [735, 522] on div "Thank you!" at bounding box center [1027, 522] width 745 height 20
click at [750, 459] on div "Hi Kevin, Just a friendly reminder that there are still 4 outstanding payments …" at bounding box center [1026, 569] width 765 height 255
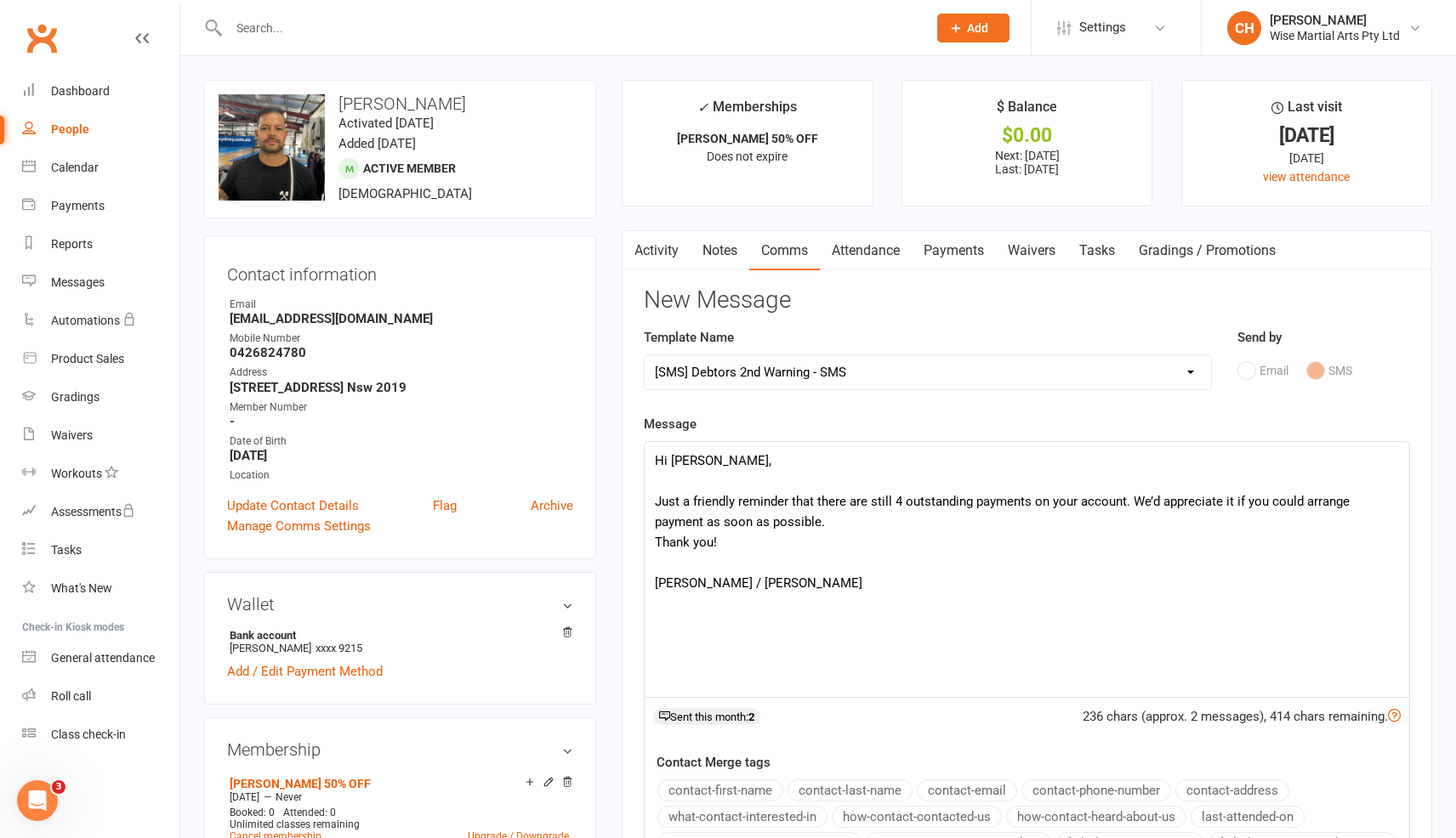
click at [882, 632] on div "Hi Kevin, Just a friendly reminder that there are still 4 outstanding payments …" at bounding box center [1026, 569] width 765 height 255
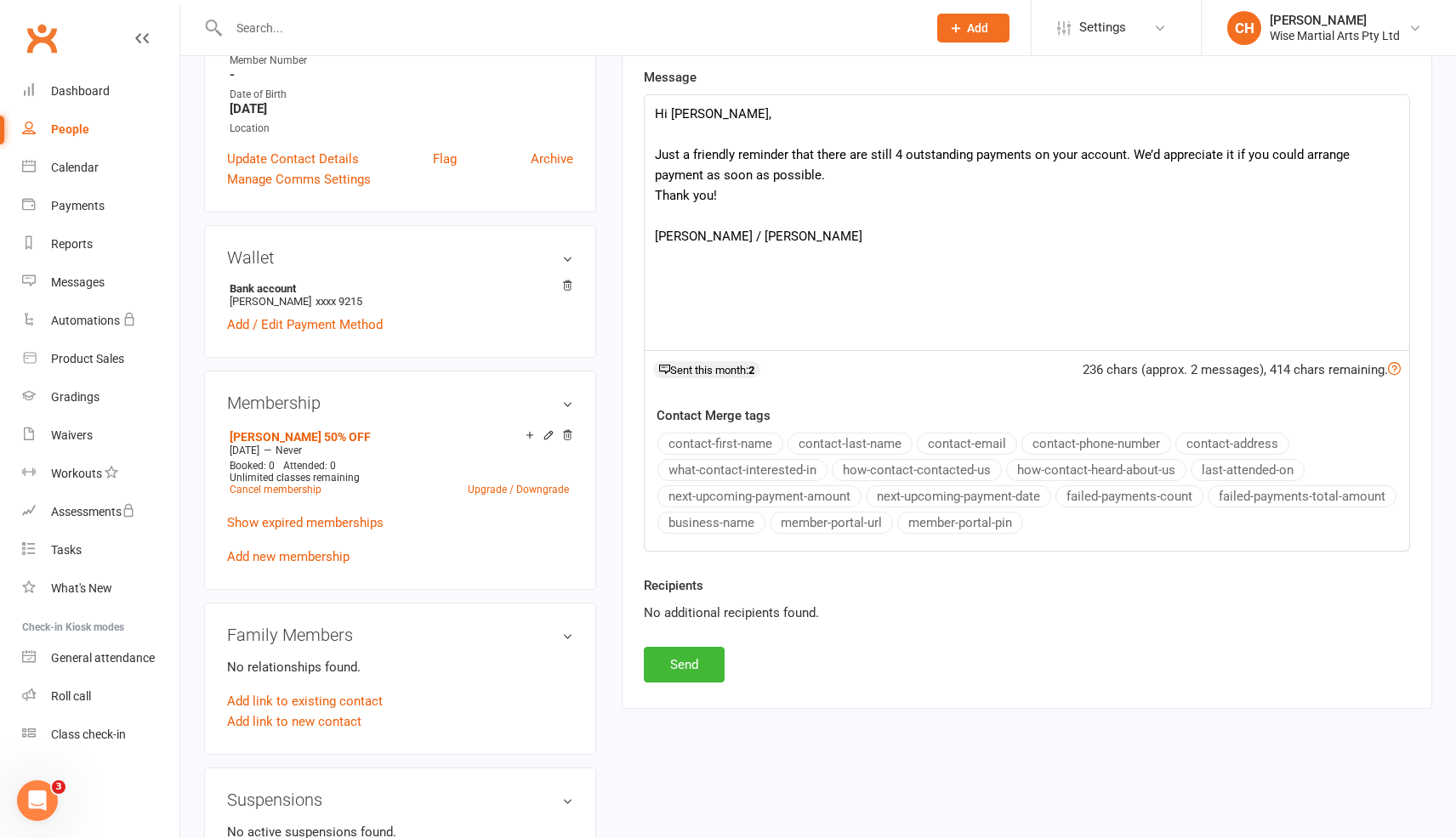
scroll to position [352, 0]
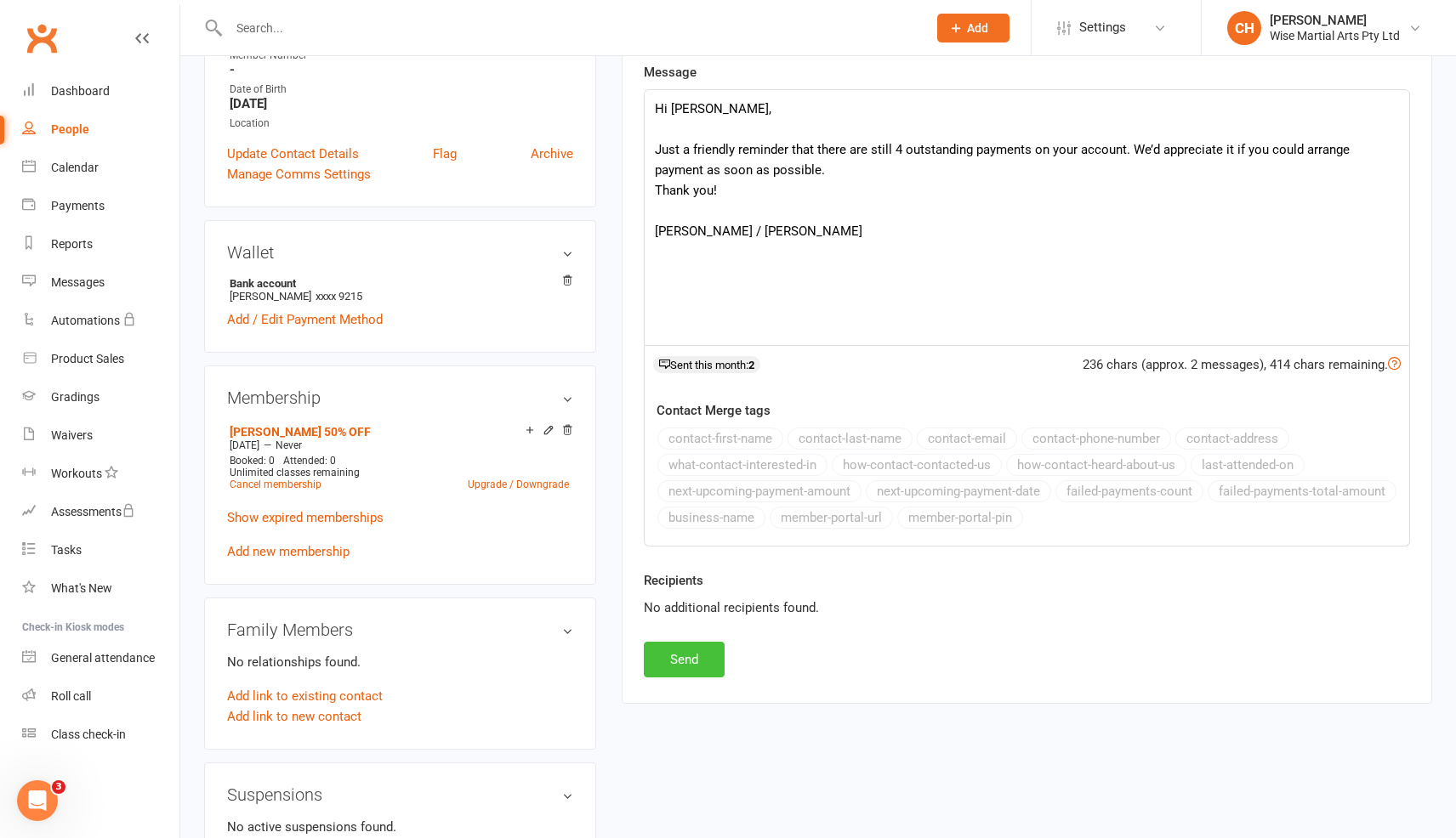
click at [677, 647] on button "Send" at bounding box center [684, 659] width 81 height 36
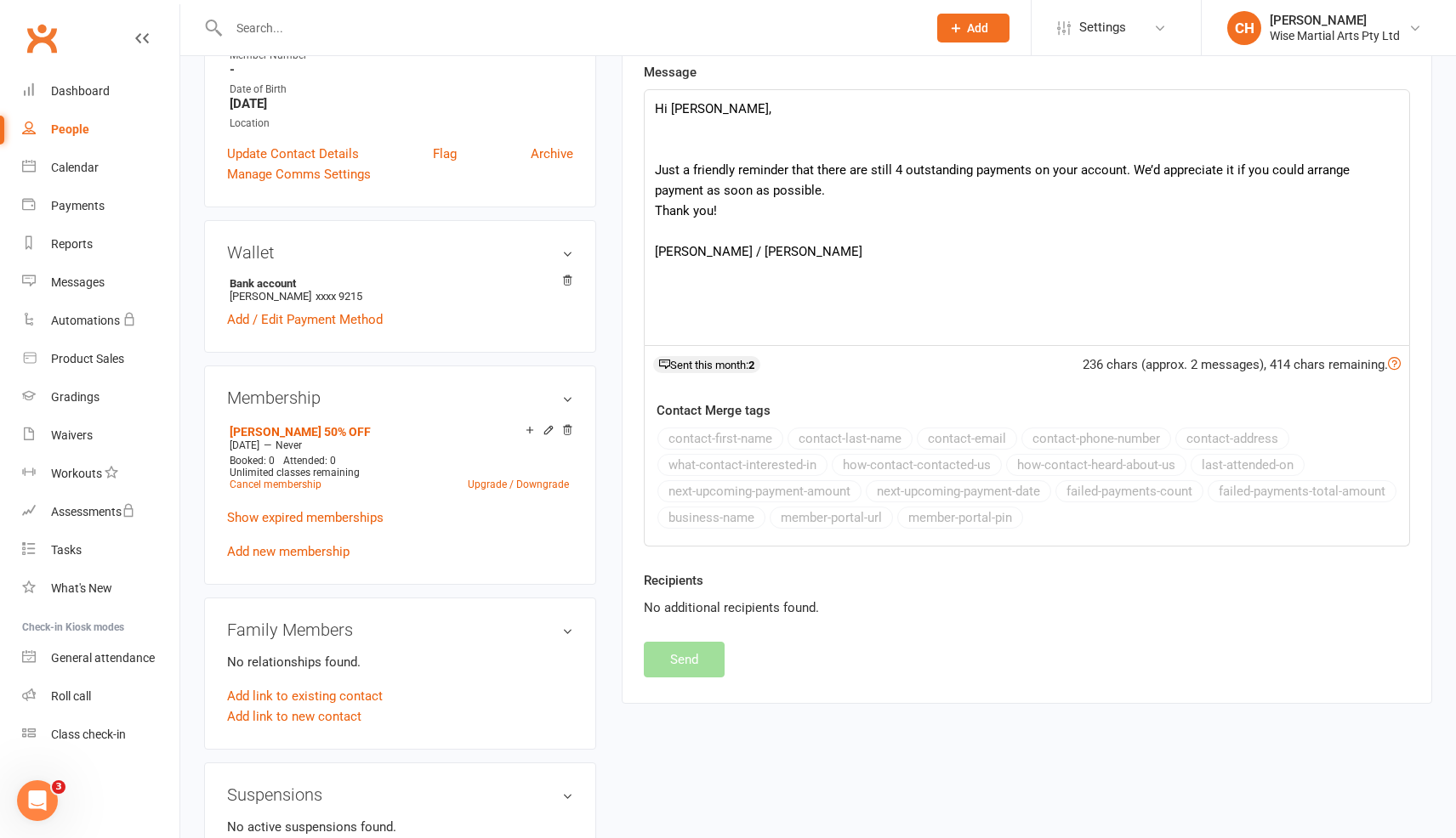
select select
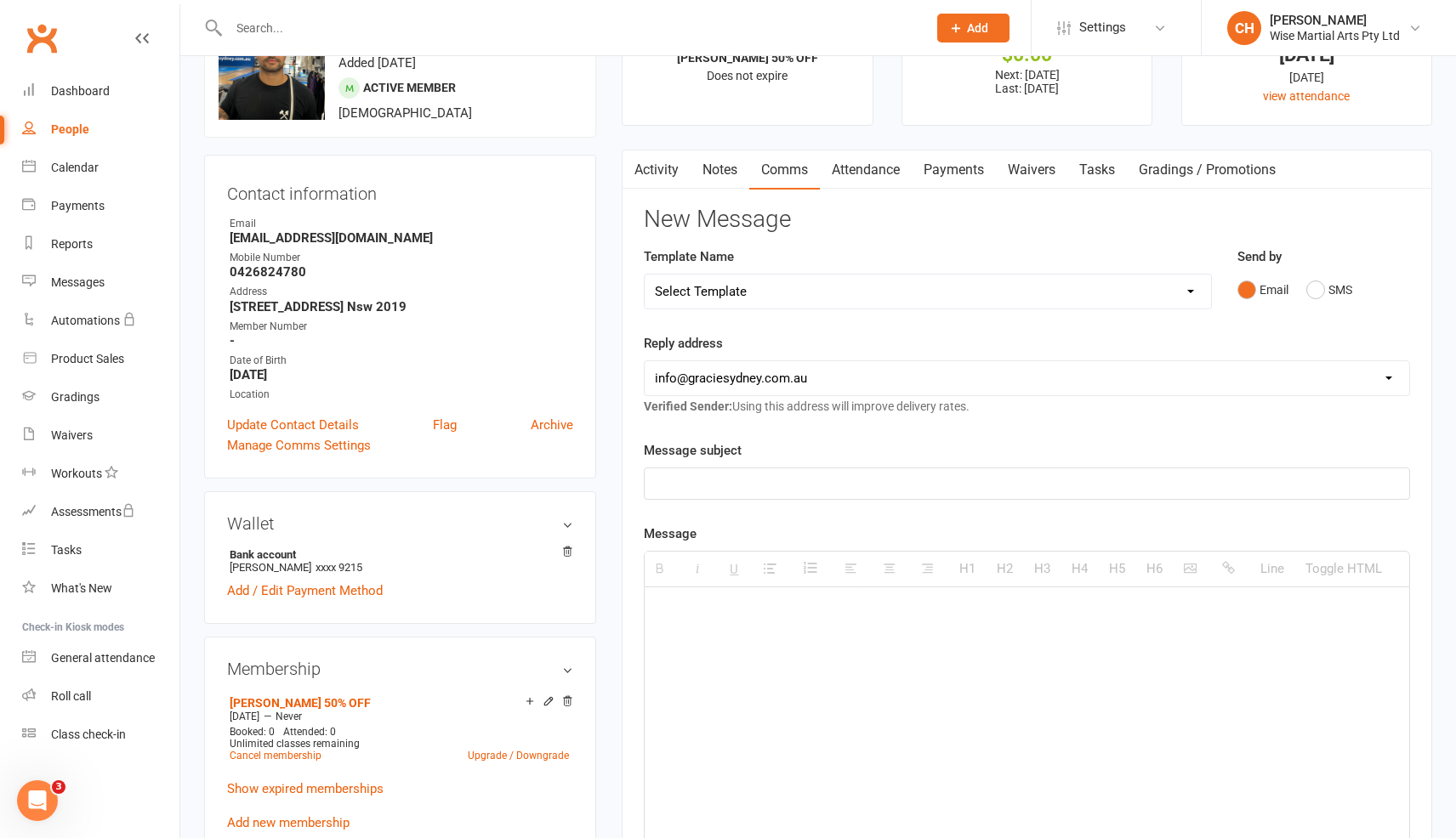
scroll to position [0, 0]
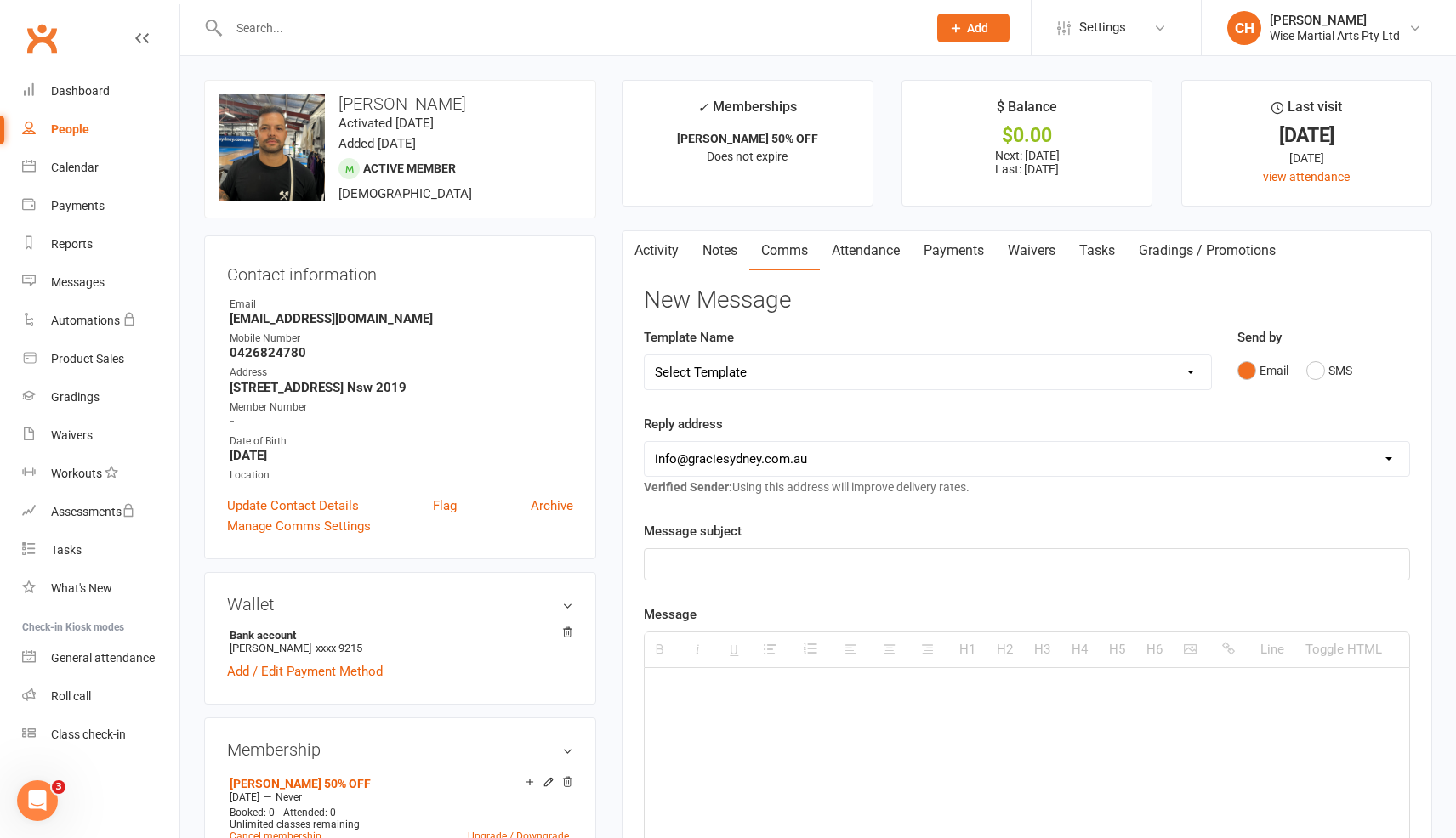
click at [321, 26] on input "text" at bounding box center [569, 28] width 691 height 23
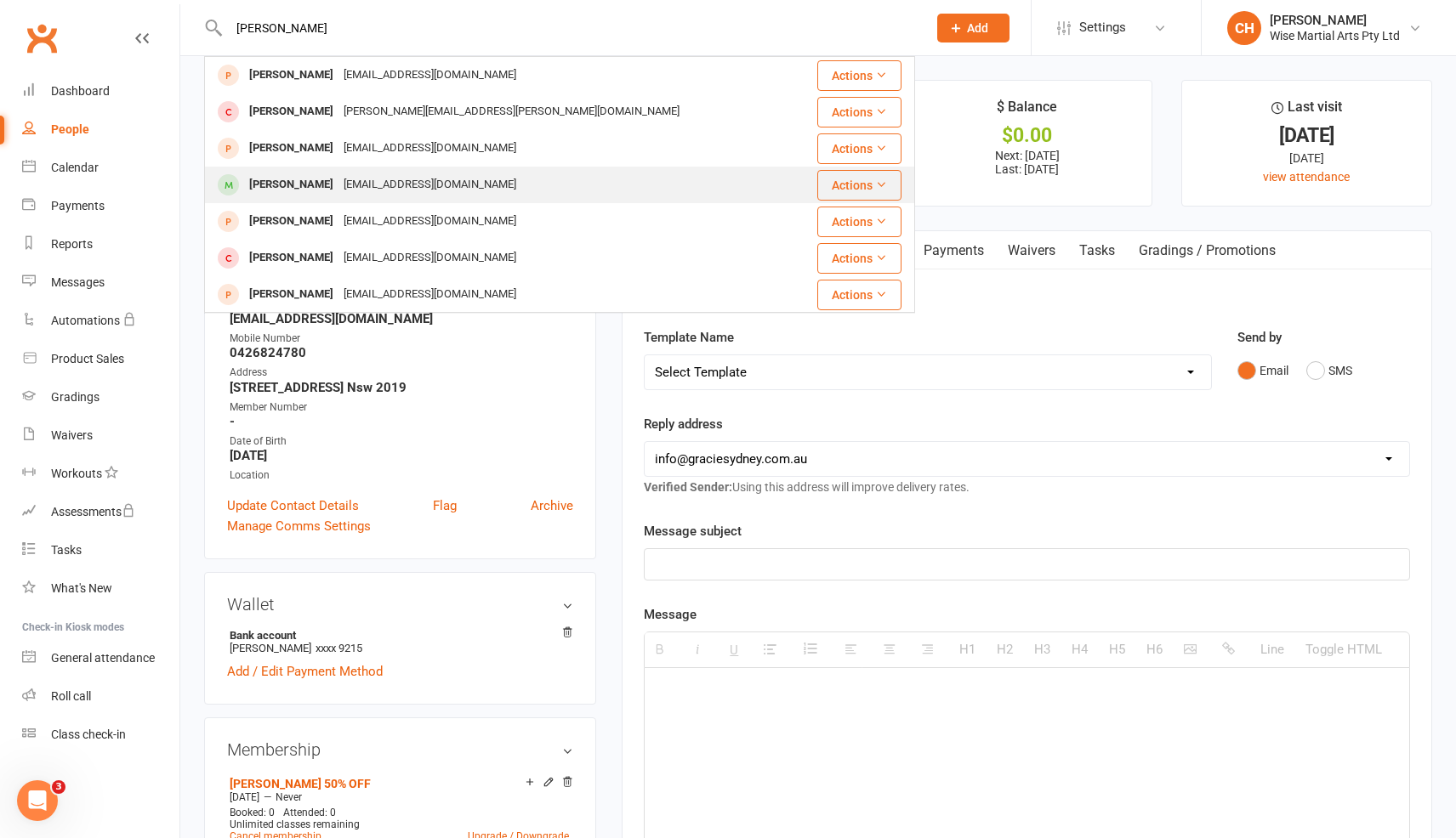
type input "lucas vasc"
click at [337, 191] on div "Lucas Vasconcelos de Medeiros Lima" at bounding box center [291, 185] width 95 height 24
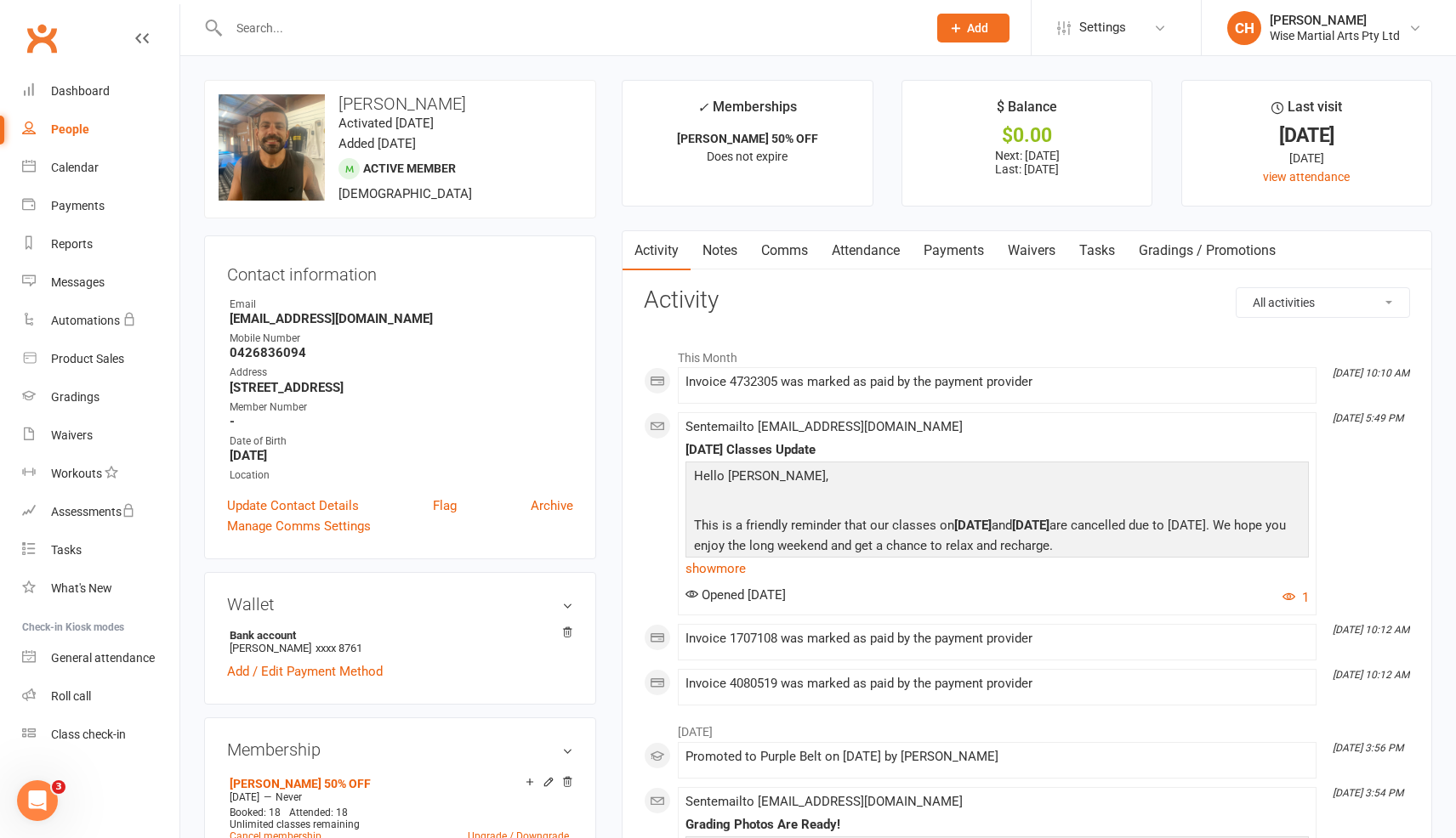
click at [1044, 256] on link "Waivers" at bounding box center [1032, 250] width 71 height 39
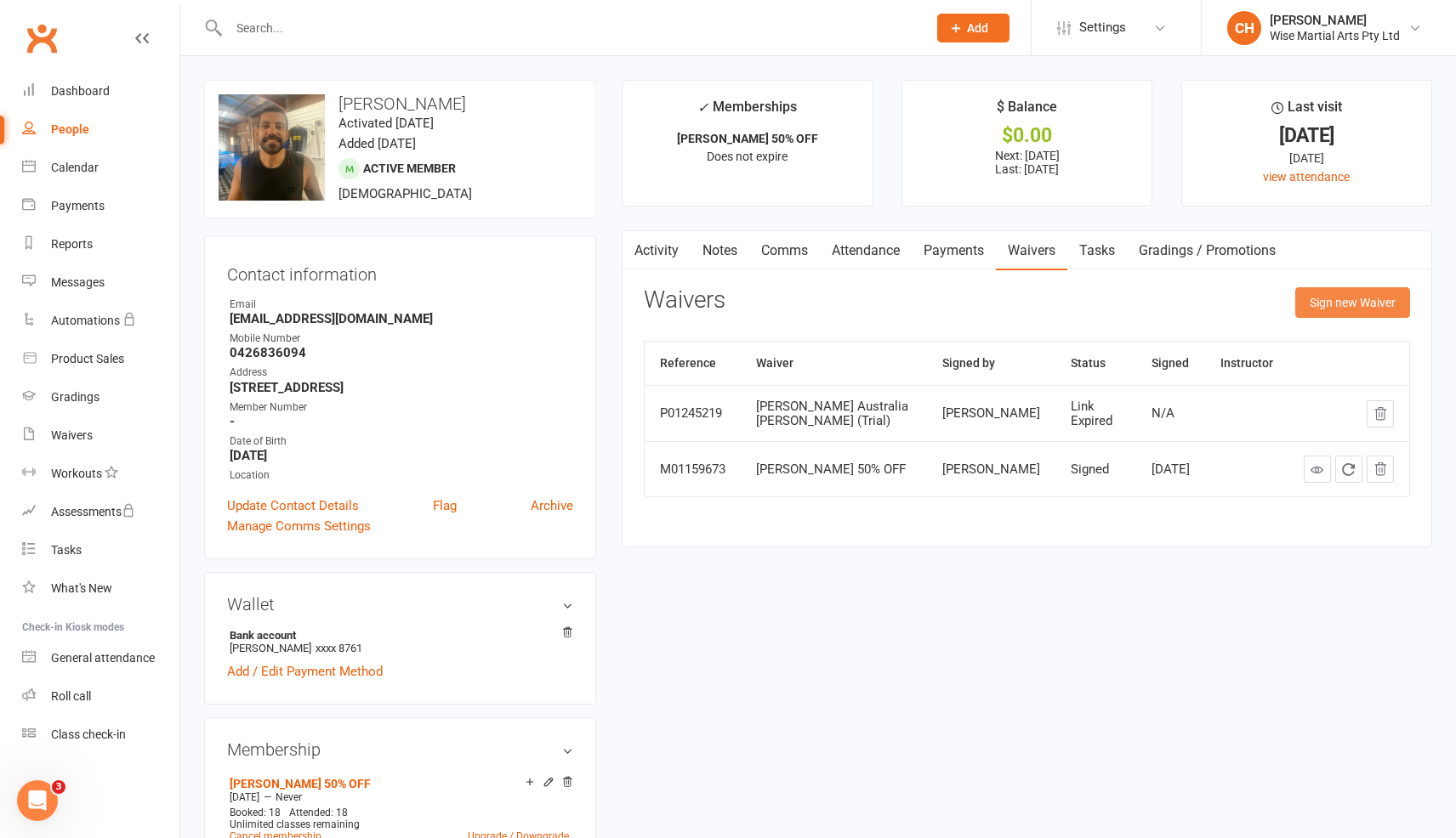
click at [1336, 299] on button "Sign new Waiver" at bounding box center [1353, 303] width 115 height 30
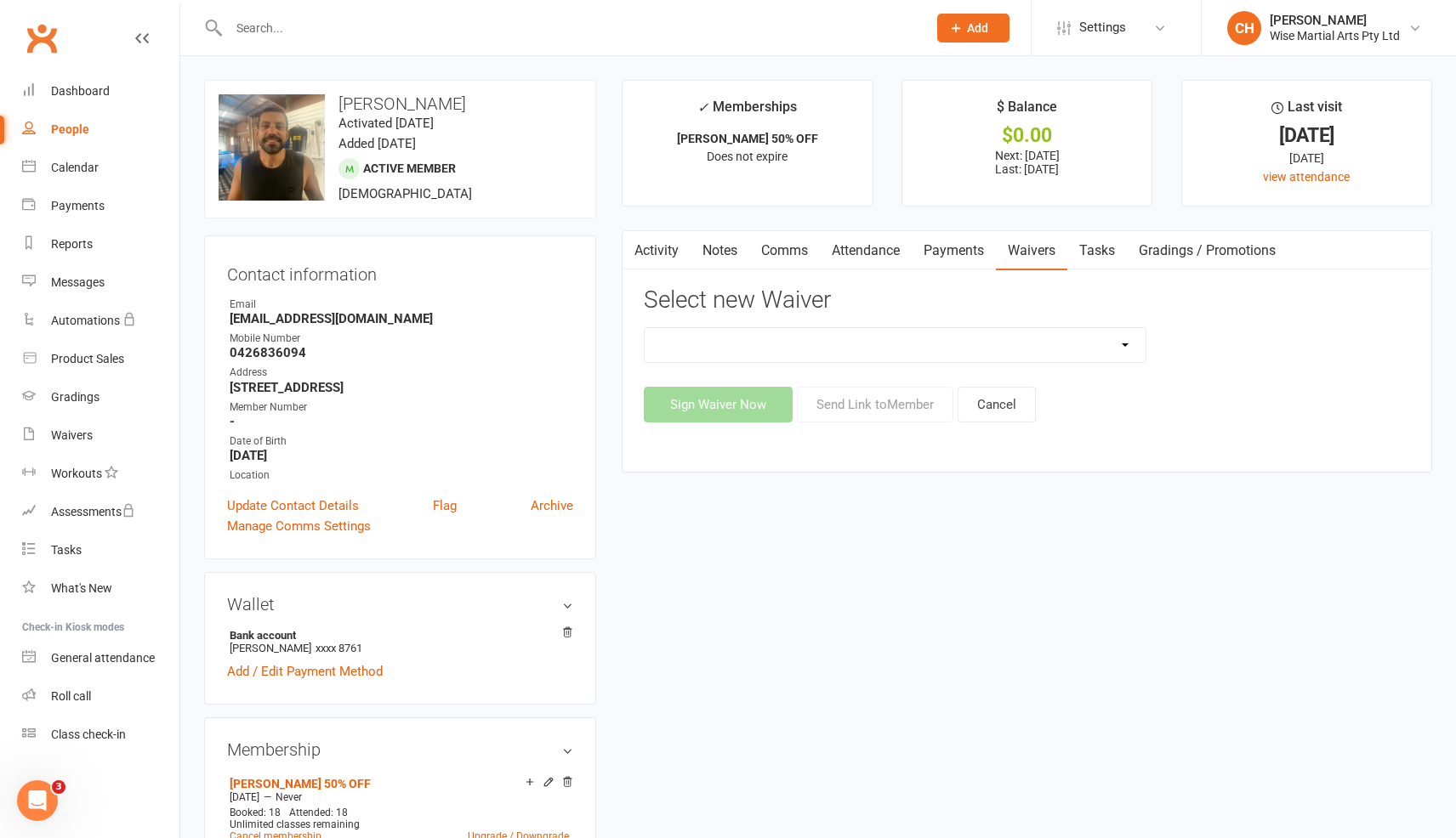
click at [963, 332] on select "10 PASS Change of Payment Details Form Gracie 50% OFF Gracie Australia BJJ Adul…" at bounding box center [894, 345] width 500 height 34
select select "10793"
click at [645, 329] on select "10 PASS Change of Payment Details Form Gracie 50% OFF Gracie Australia BJJ Adul…" at bounding box center [894, 345] width 500 height 34
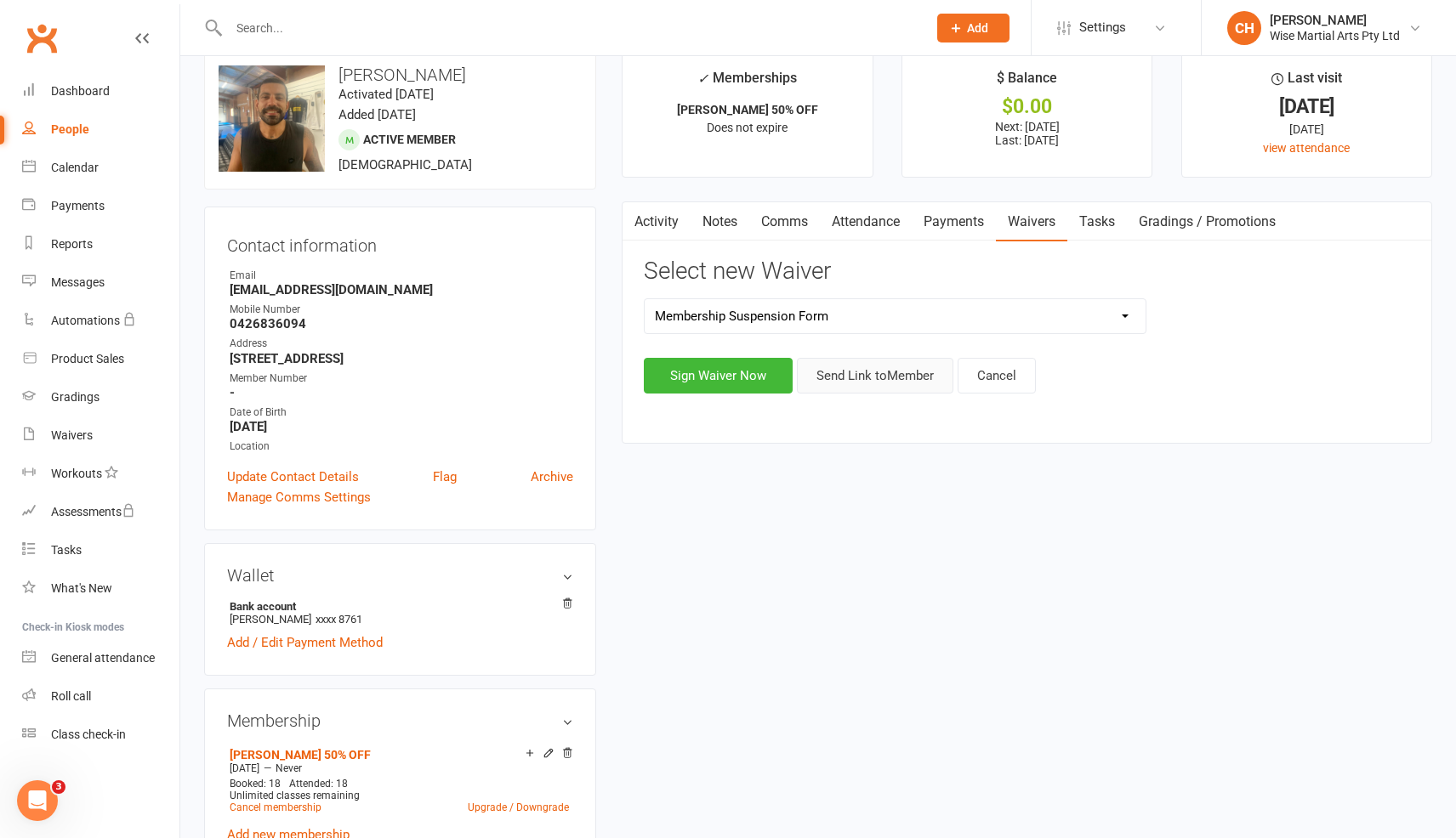
scroll to position [28, 0]
click at [874, 382] on button "Send Link to Member" at bounding box center [875, 376] width 157 height 36
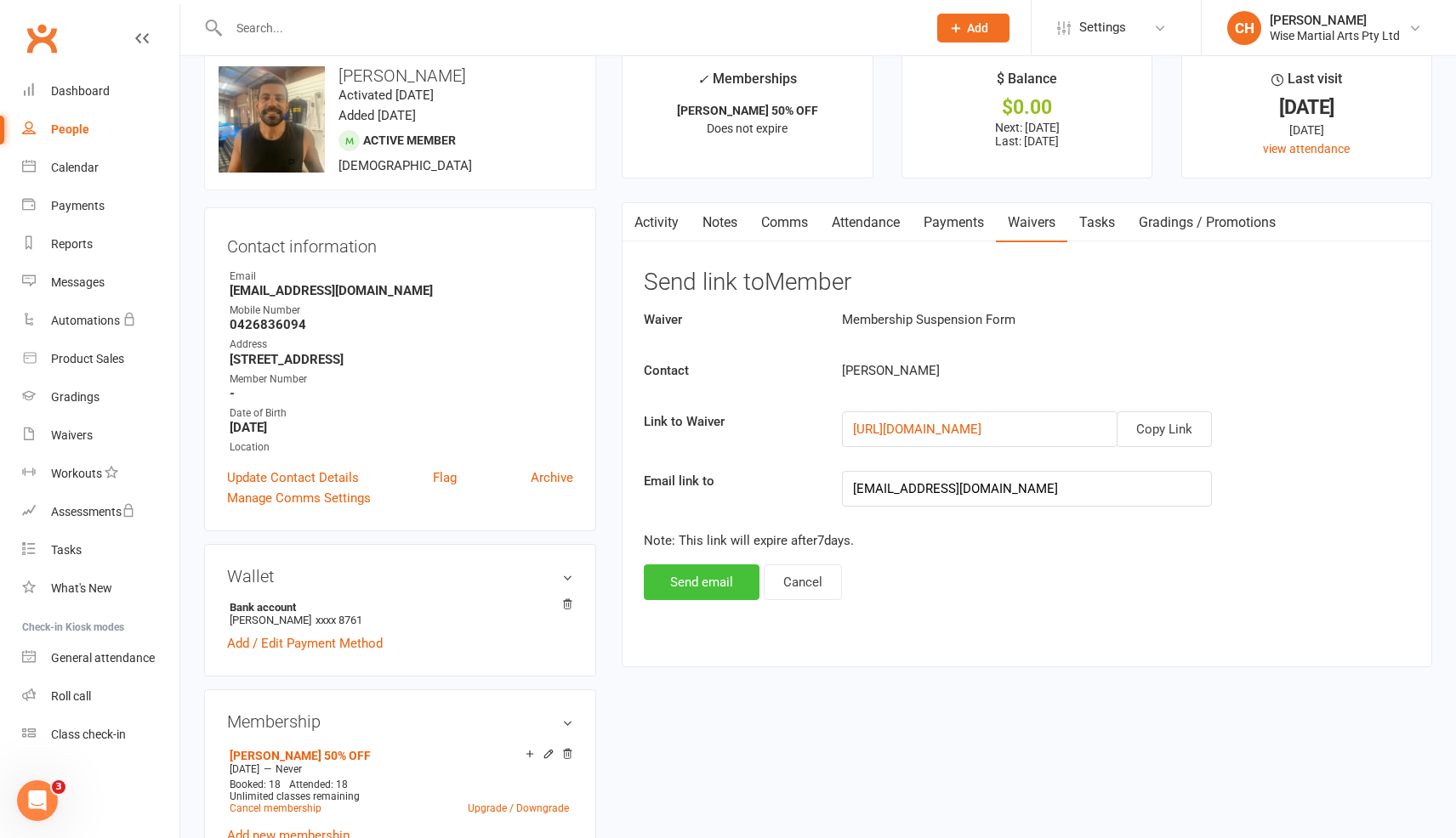
click at [691, 590] on button "Send email" at bounding box center [701, 582] width 116 height 36
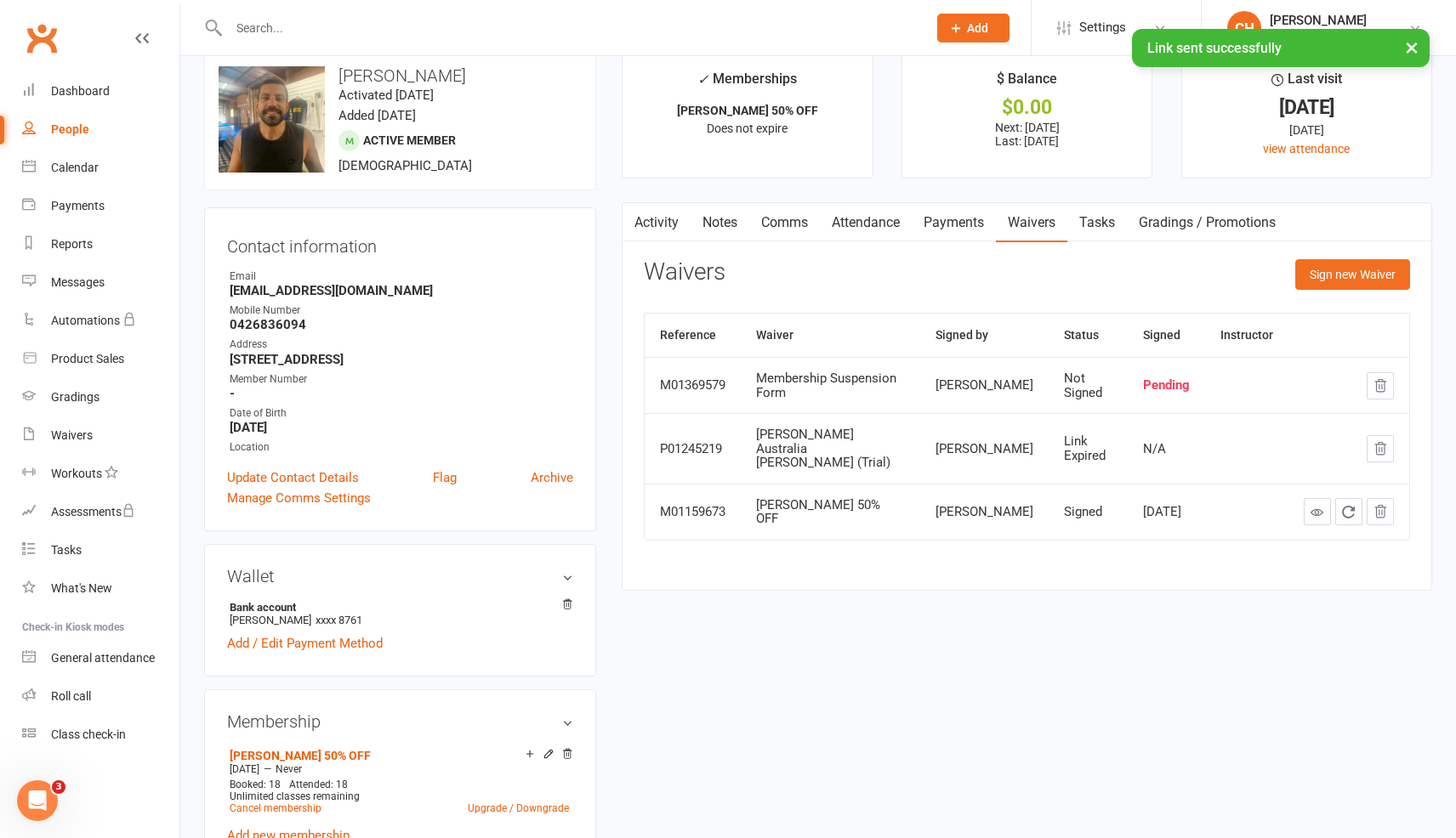
scroll to position [0, 0]
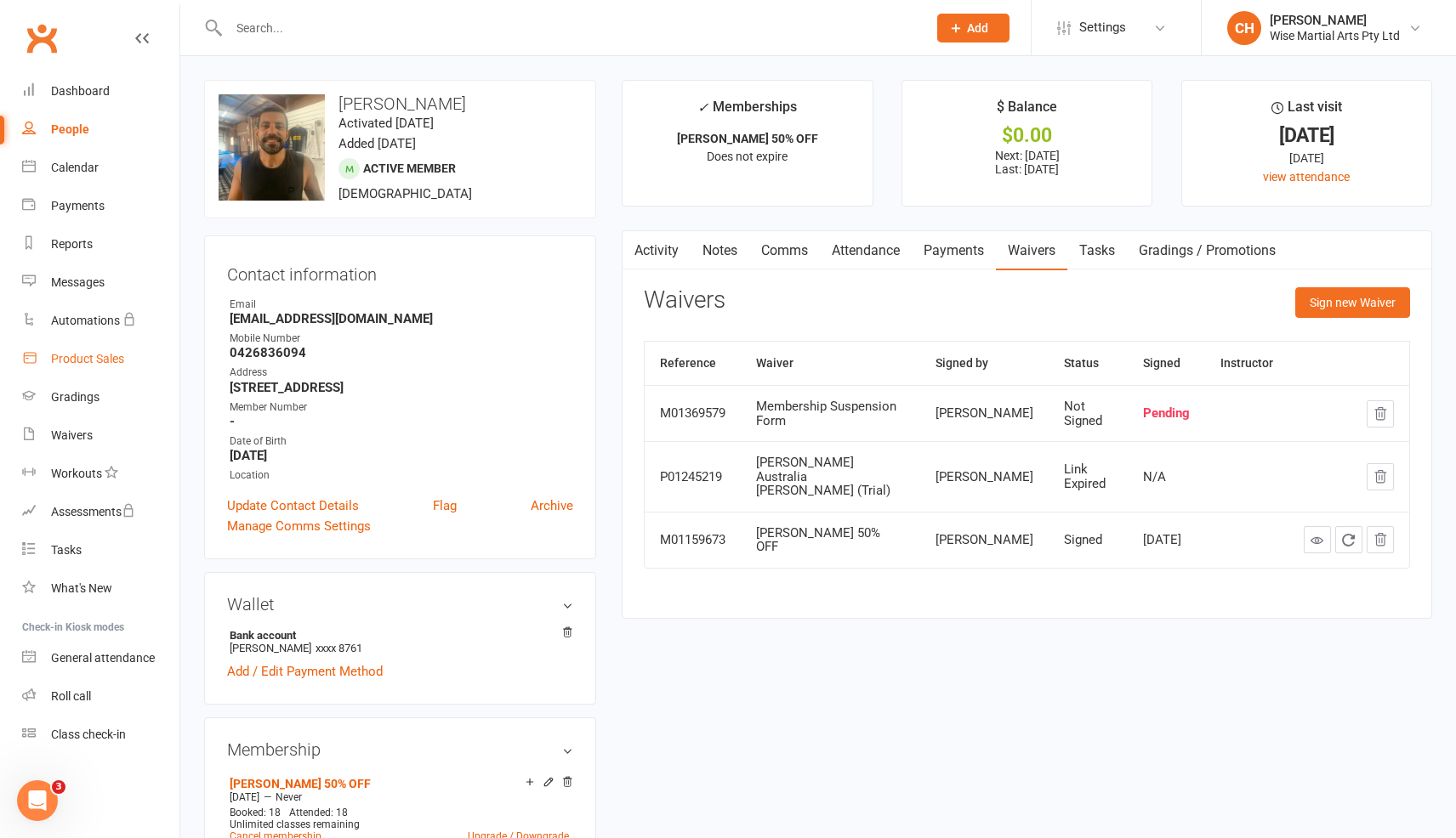
click at [86, 353] on div "Product Sales" at bounding box center [88, 359] width 73 height 14
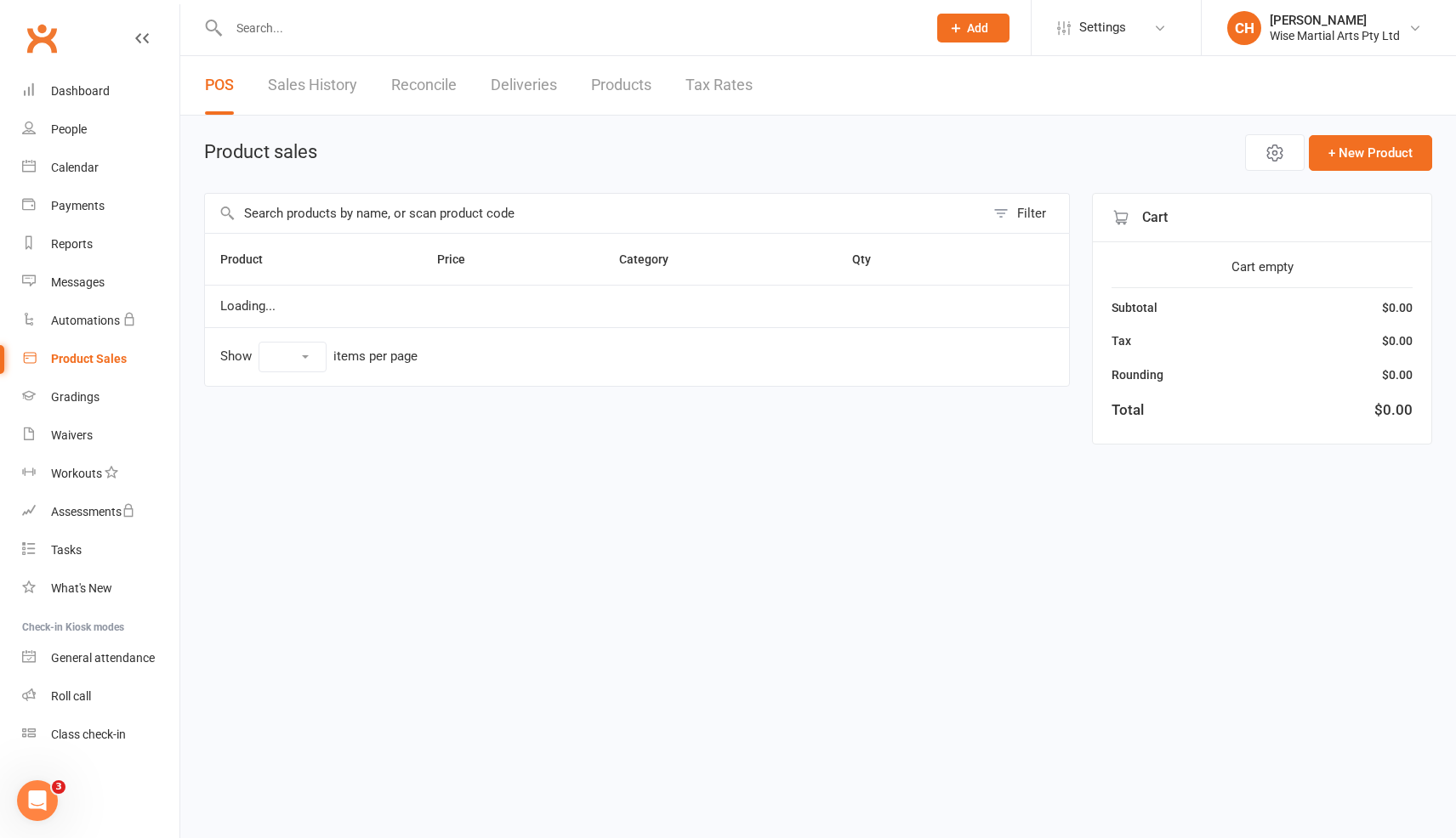
select select "10"
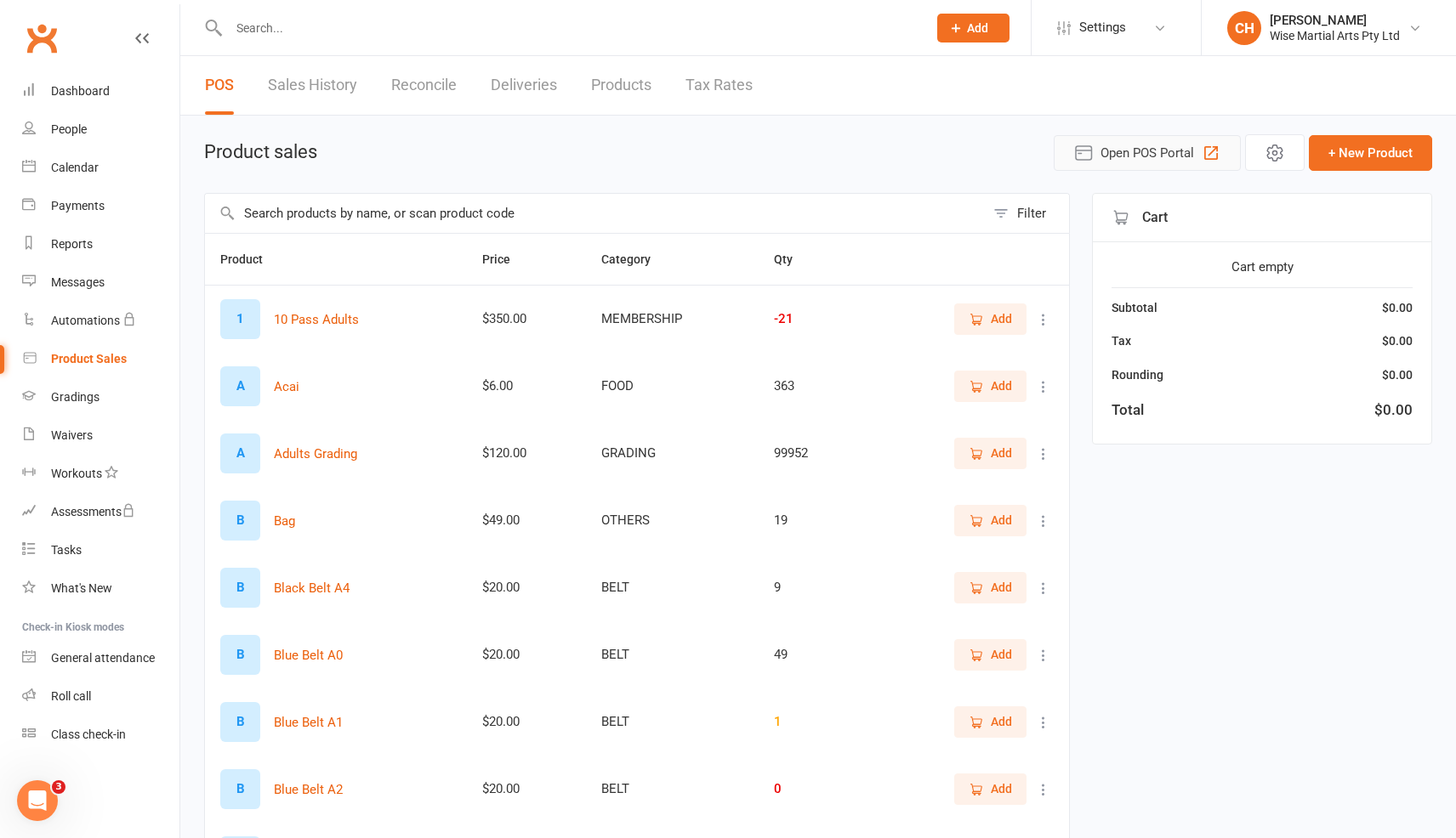
click at [1177, 156] on span "Open POS Portal" at bounding box center [1148, 152] width 94 height 20
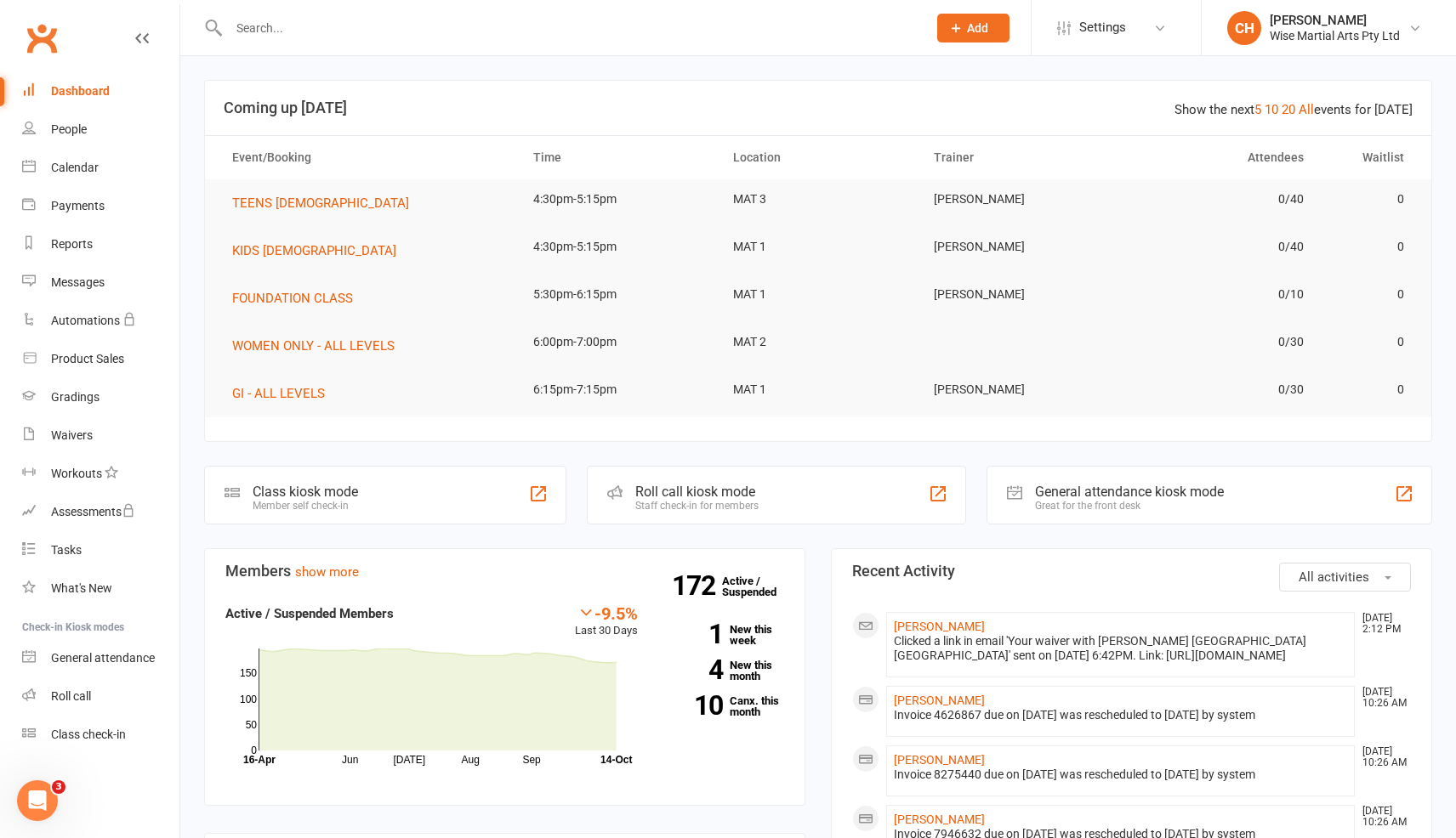
click at [567, 34] on input "text" at bounding box center [569, 28] width 691 height 23
paste input "Daniela Umemoto"
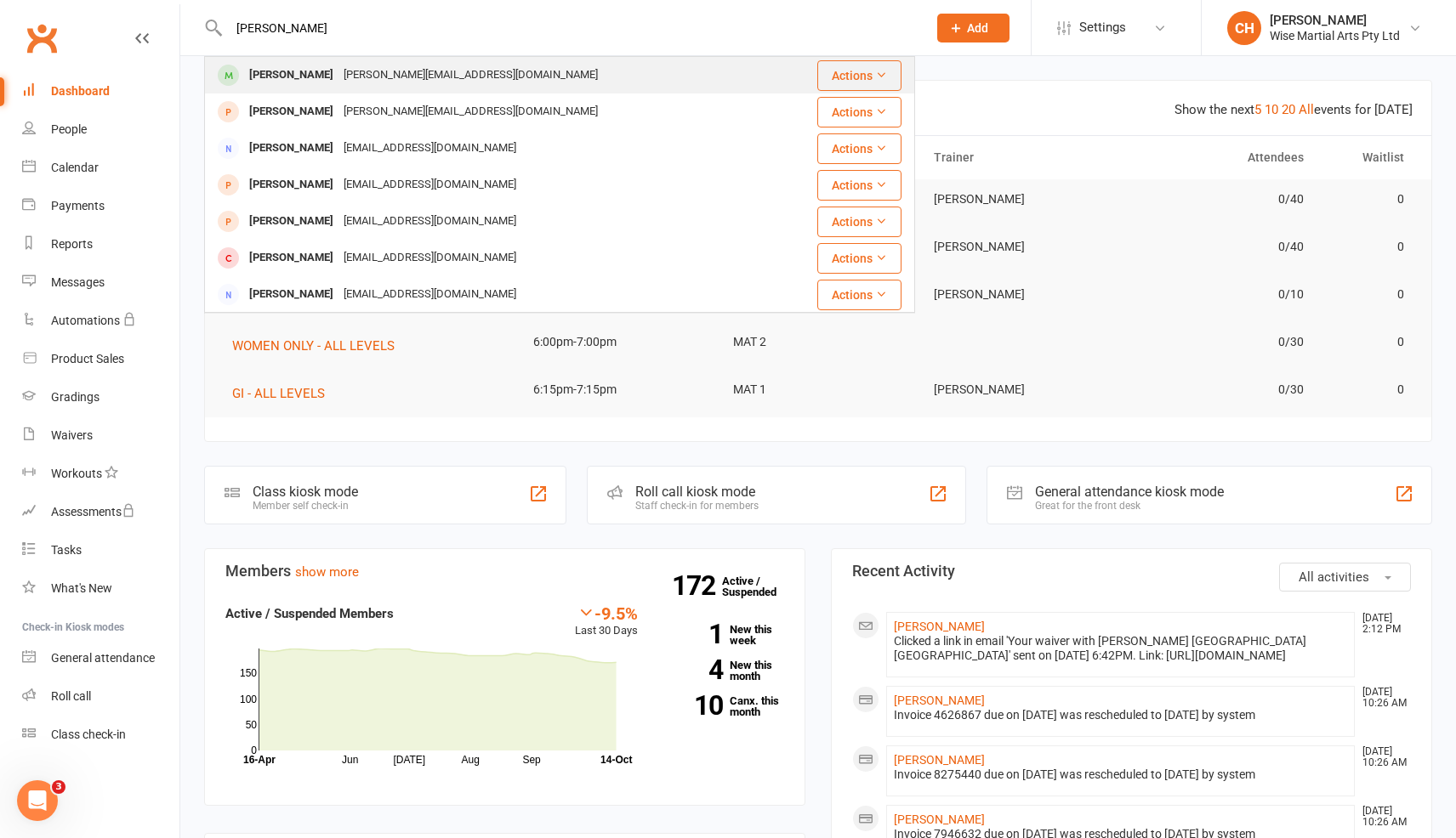
type input "Daniela Umemoto"
click at [652, 83] on div "Daniela Umemoto daniumemoto@hotmail.com" at bounding box center [501, 76] width 590 height 35
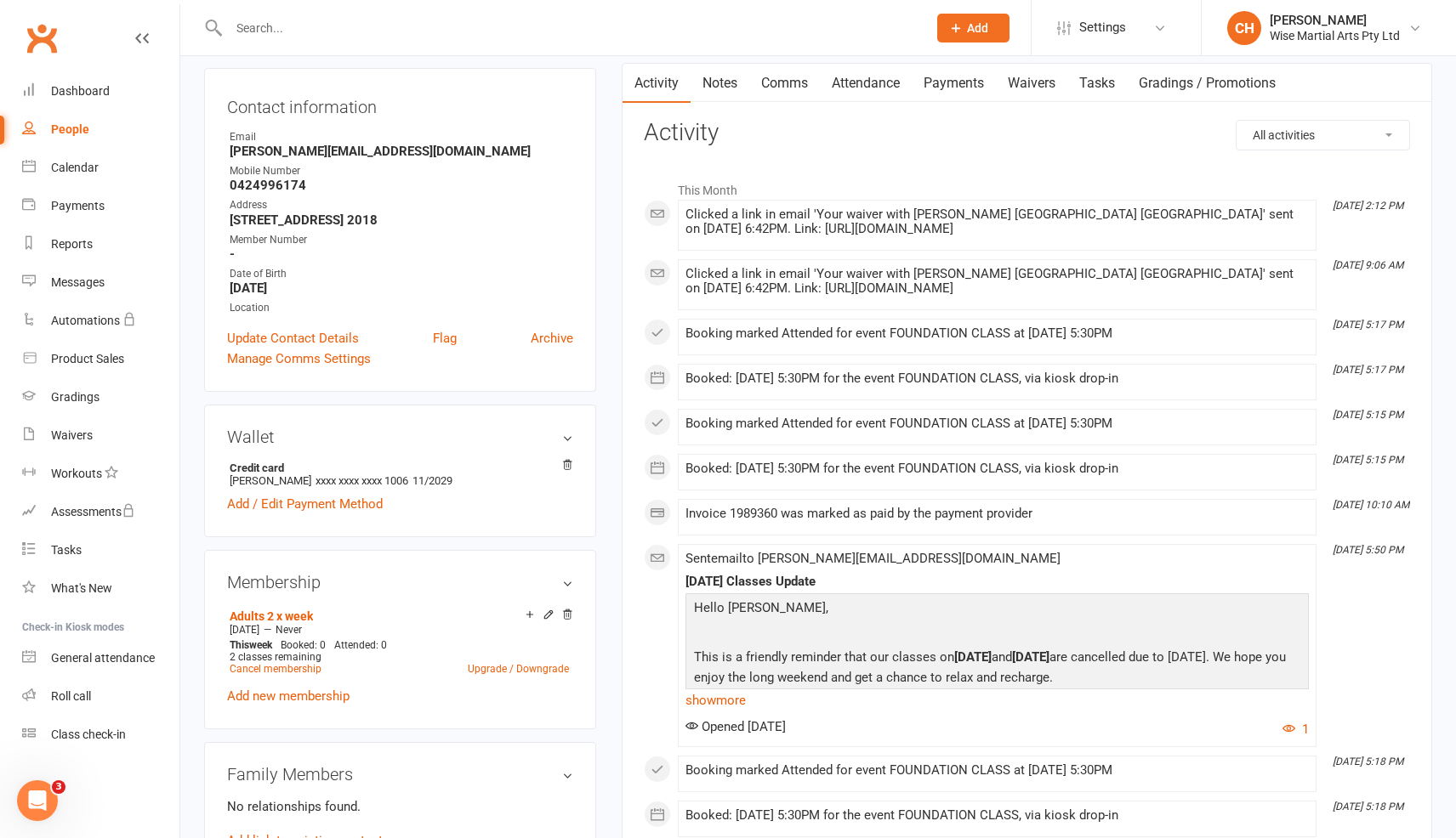
scroll to position [166, 0]
click at [550, 672] on link "Upgrade / Downgrade" at bounding box center [518, 671] width 101 height 12
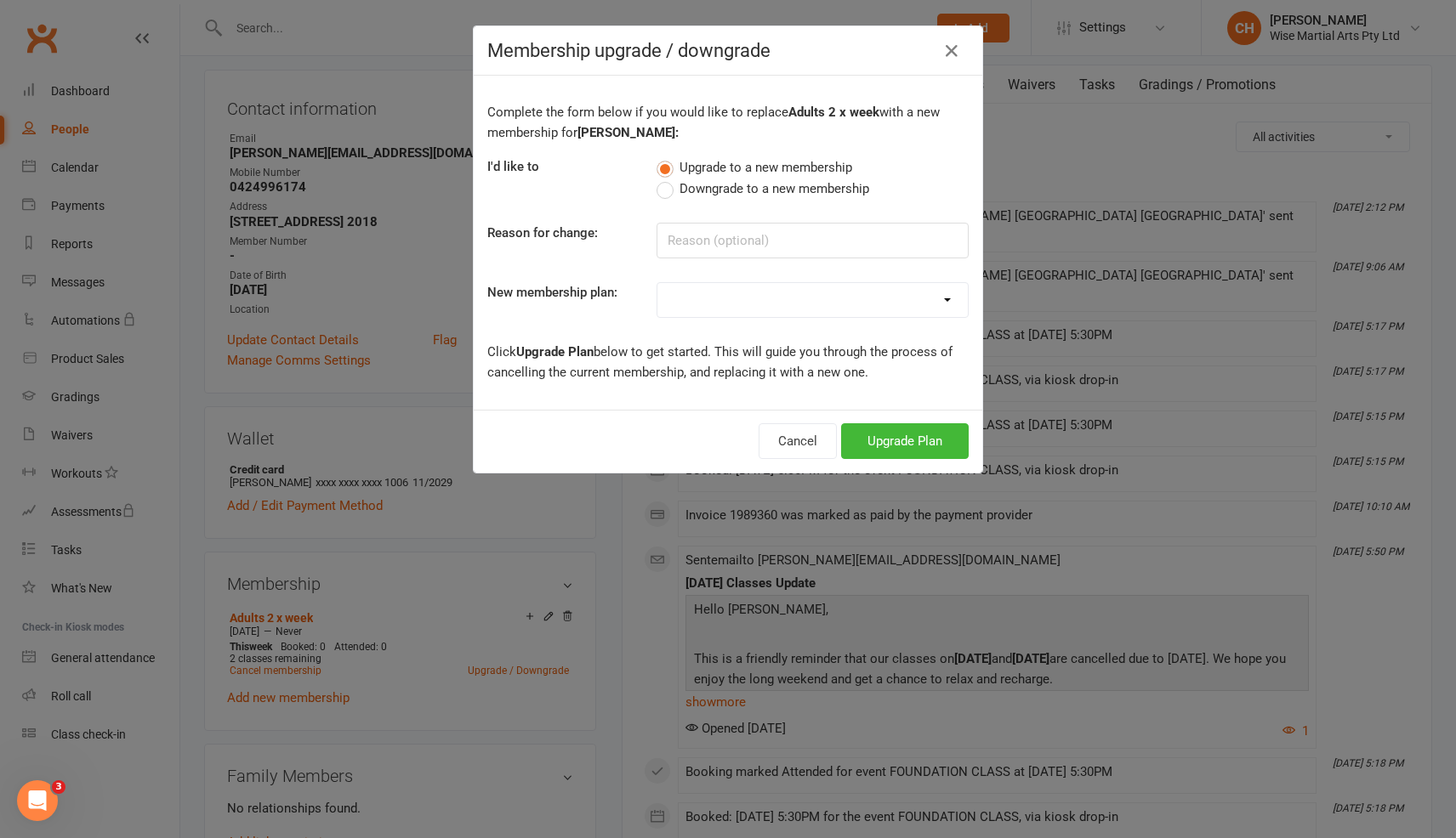
click at [675, 196] on label "Downgrade to a new membership" at bounding box center [763, 188] width 213 height 20
click at [668, 178] on input "Downgrade to a new membership" at bounding box center [662, 178] width 11 height 0
click at [732, 298] on select "10 Pass Student Unlimited Classes PREVIOUS MEMBER COMBO VIP Adult Unlimited (No…" at bounding box center [812, 300] width 311 height 34
select select "6"
click at [658, 283] on select "10 Pass Student Unlimited Classes PREVIOUS MEMBER COMBO VIP Adult Unlimited (No…" at bounding box center [812, 300] width 311 height 34
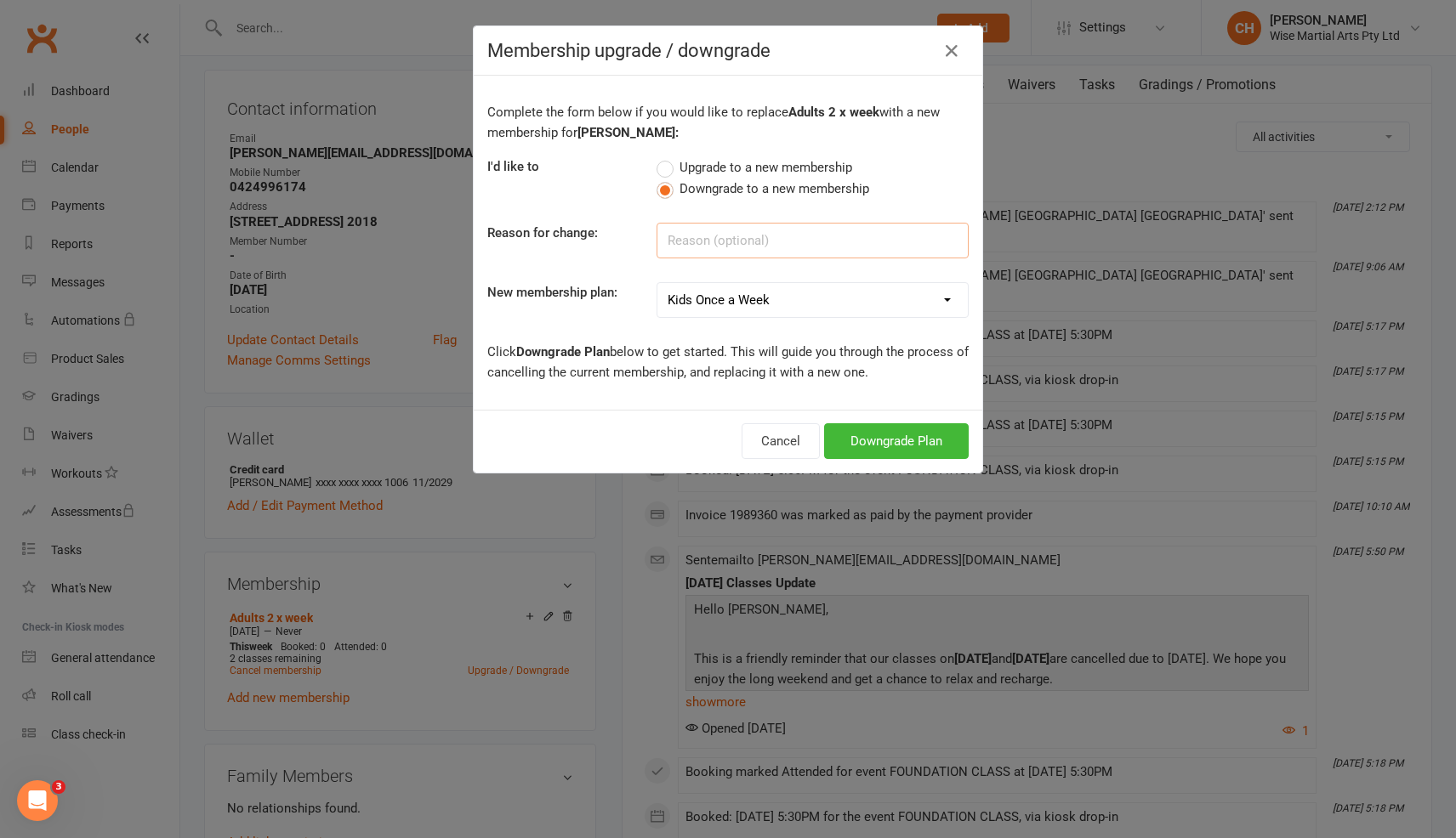
click at [698, 240] on input at bounding box center [812, 240] width 312 height 36
type input "Became a student"
click at [806, 305] on select "10 Pass Student Unlimited Classes PREVIOUS MEMBER COMBO VIP Adult Unlimited (No…" at bounding box center [812, 300] width 311 height 34
click at [934, 442] on button "Downgrade Plan" at bounding box center [897, 441] width 144 height 36
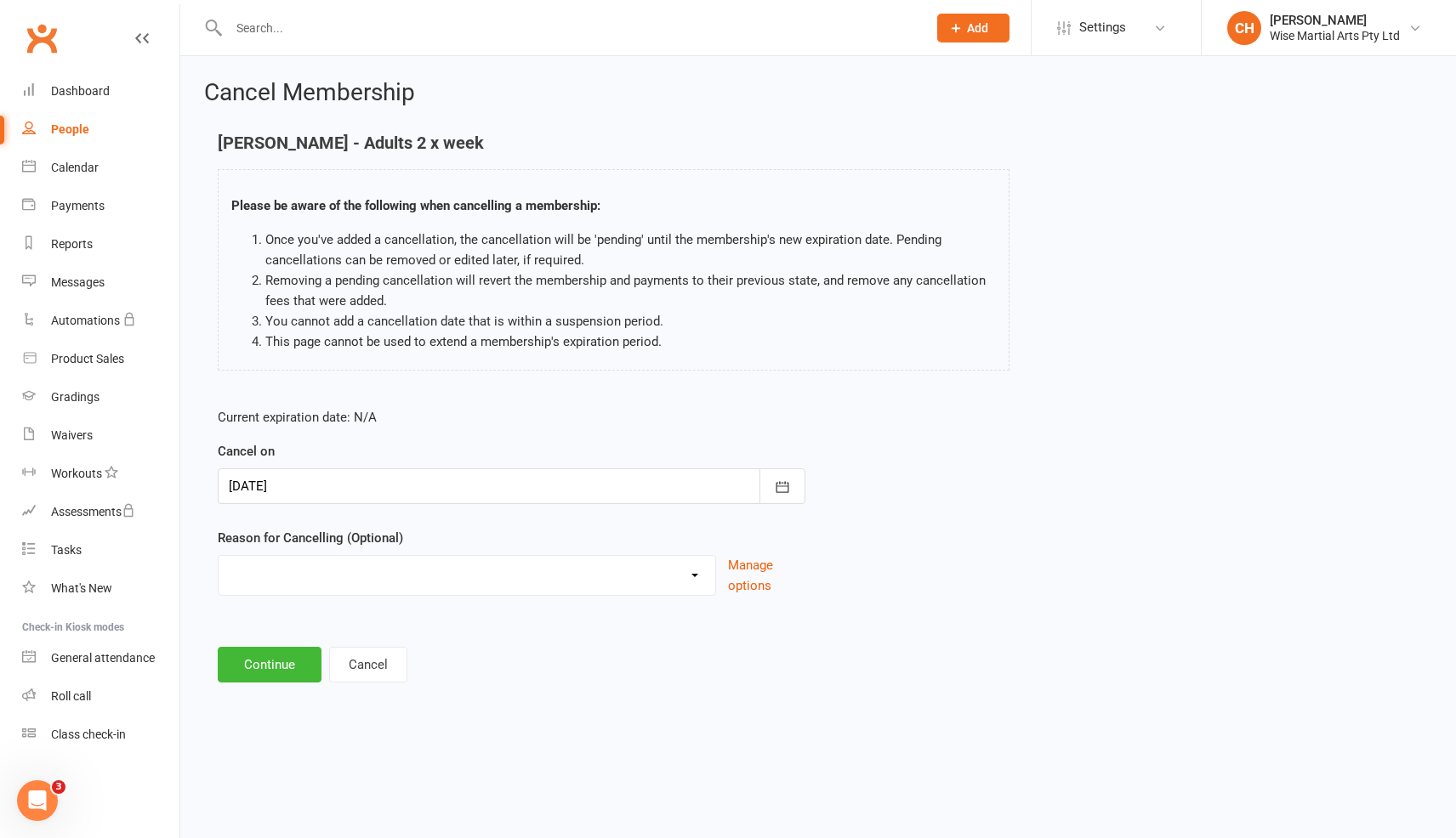
click at [585, 572] on select "Changing membership plans Financial Loss of interest Medical Medical/Moving Mov…" at bounding box center [466, 573] width 497 height 34
select select "0"
click at [218, 556] on select "Changing membership plans Financial Loss of interest Medical Medical/Moving Mov…" at bounding box center [466, 573] width 497 height 34
click at [253, 662] on button "Continue" at bounding box center [269, 664] width 104 height 36
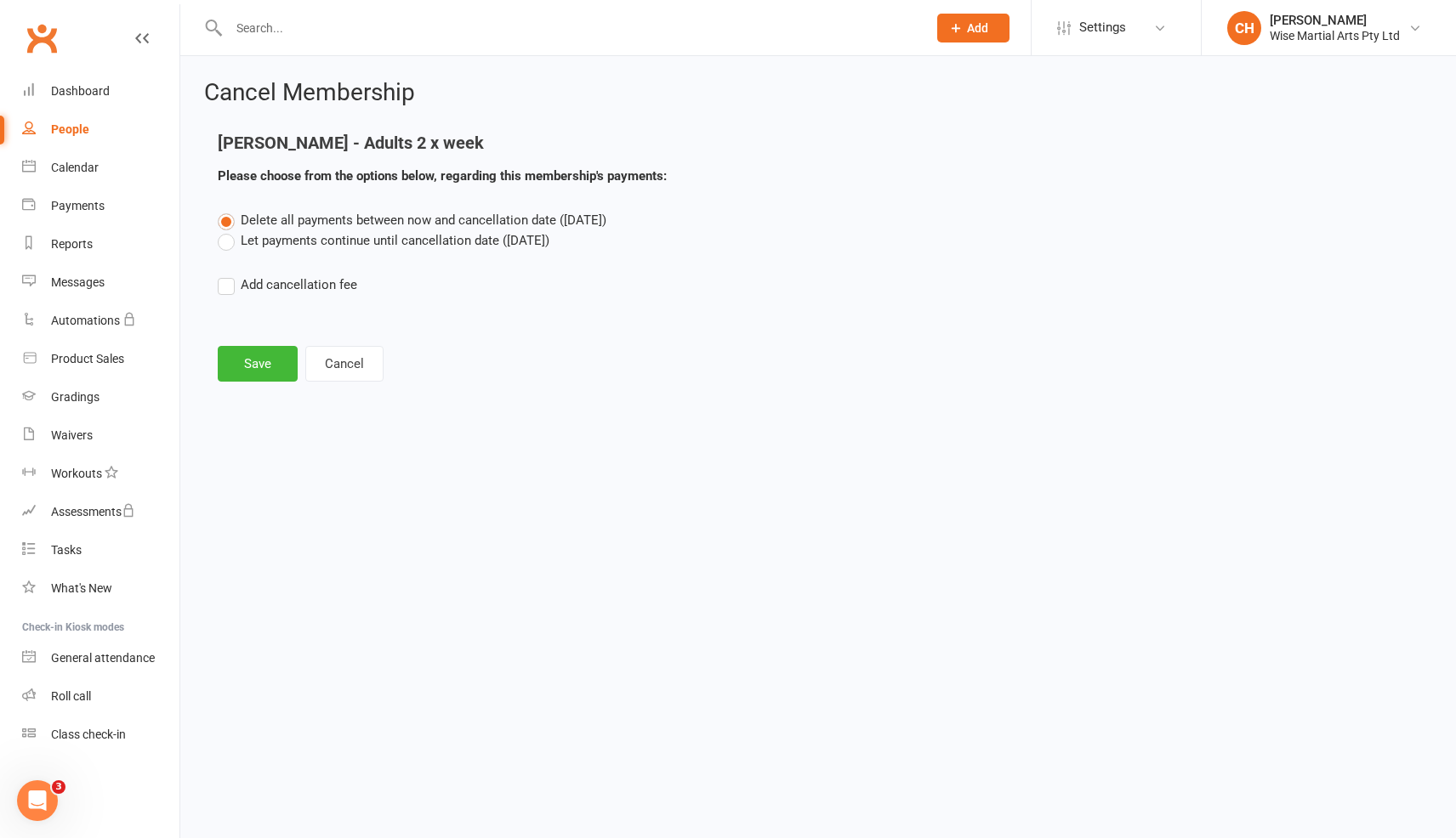
click at [258, 245] on label "Let payments continue until cancellation date (Oct 14, 2025)" at bounding box center [383, 240] width 331 height 20
click at [229, 230] on input "Let payments continue until cancellation date (Oct 14, 2025)" at bounding box center [223, 230] width 11 height 0
click at [253, 370] on button "Save" at bounding box center [257, 363] width 80 height 36
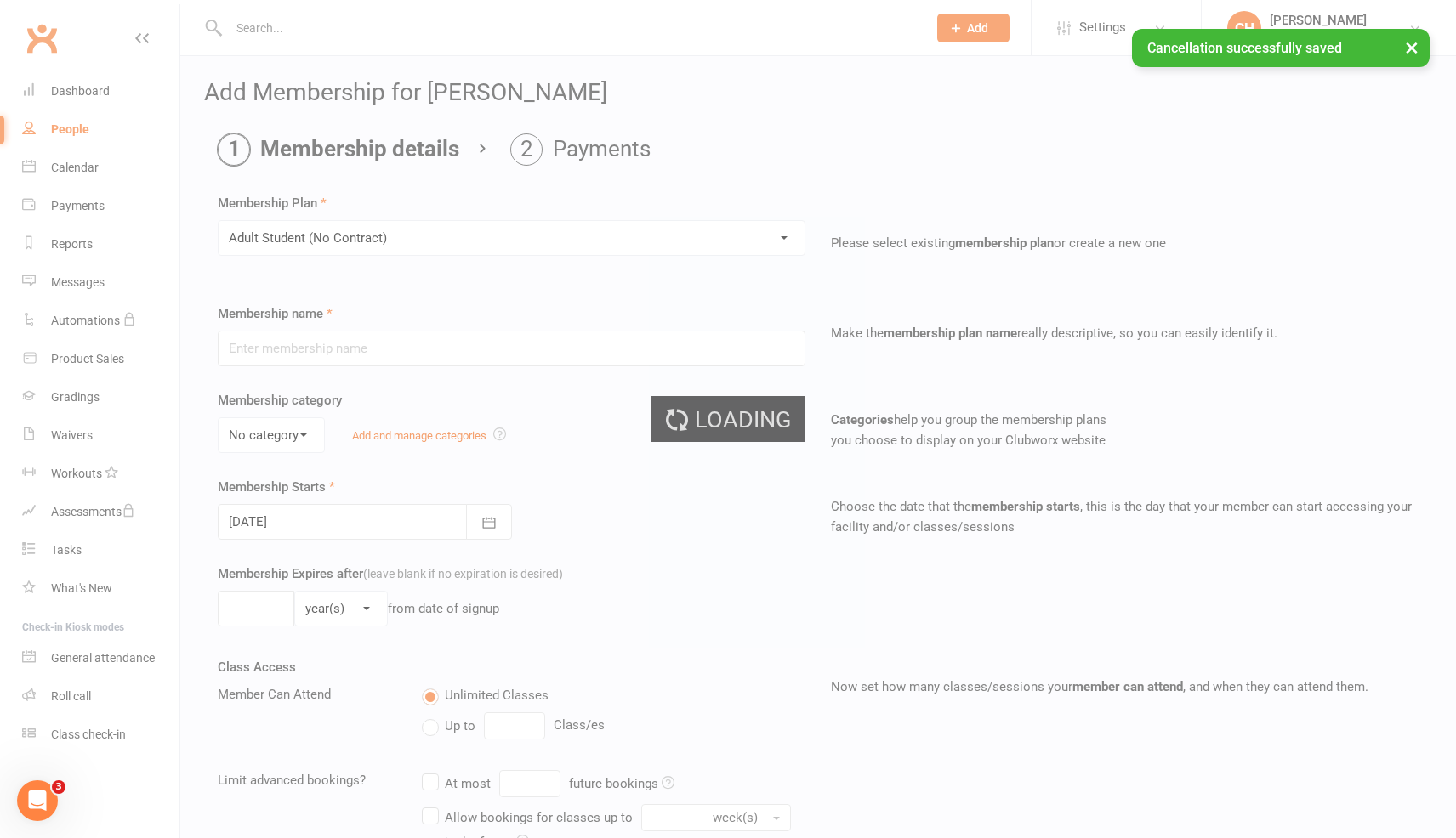
type input "Adult Student (No Contract)"
select select "0"
type input "0"
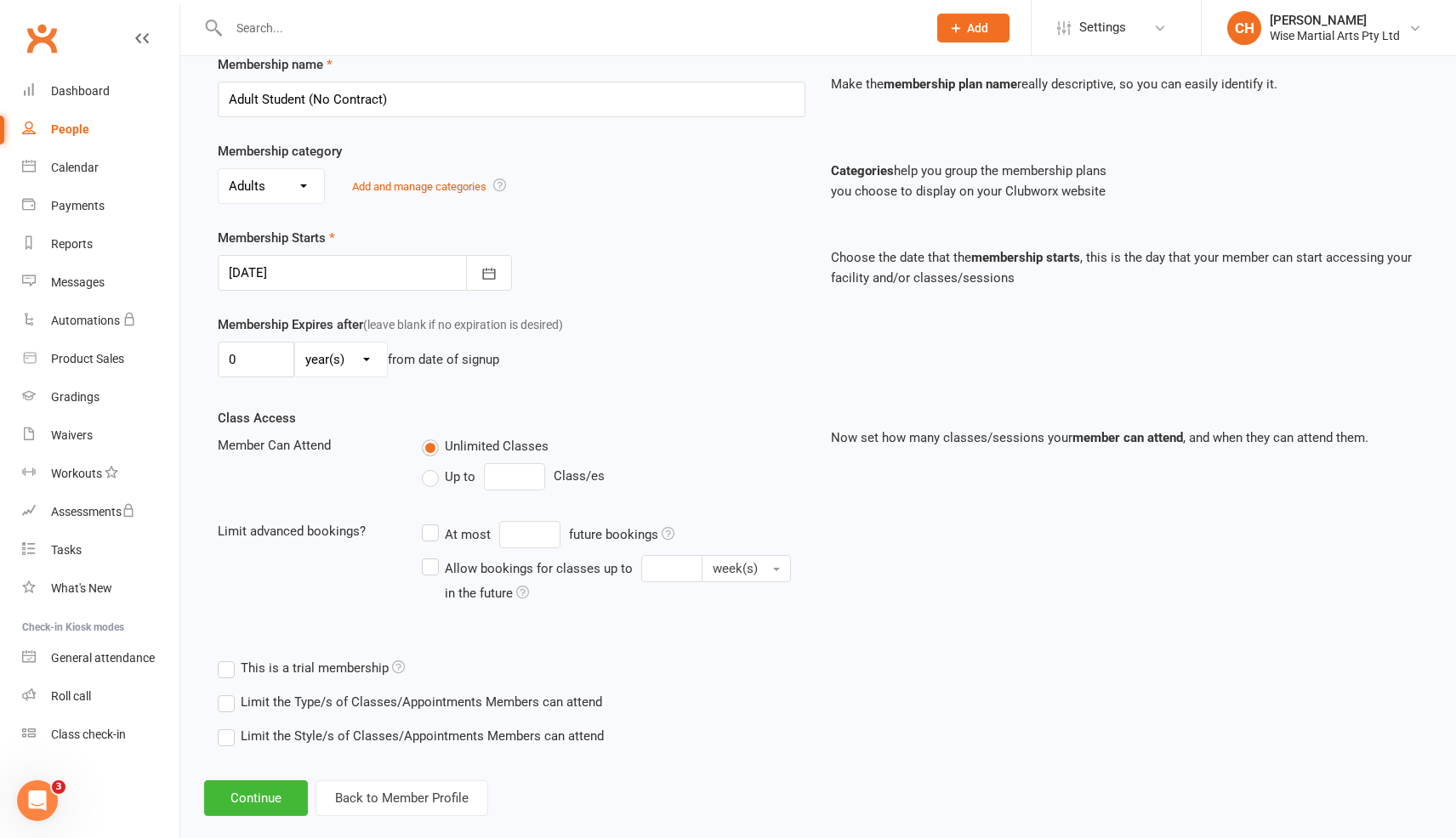
scroll to position [276, 0]
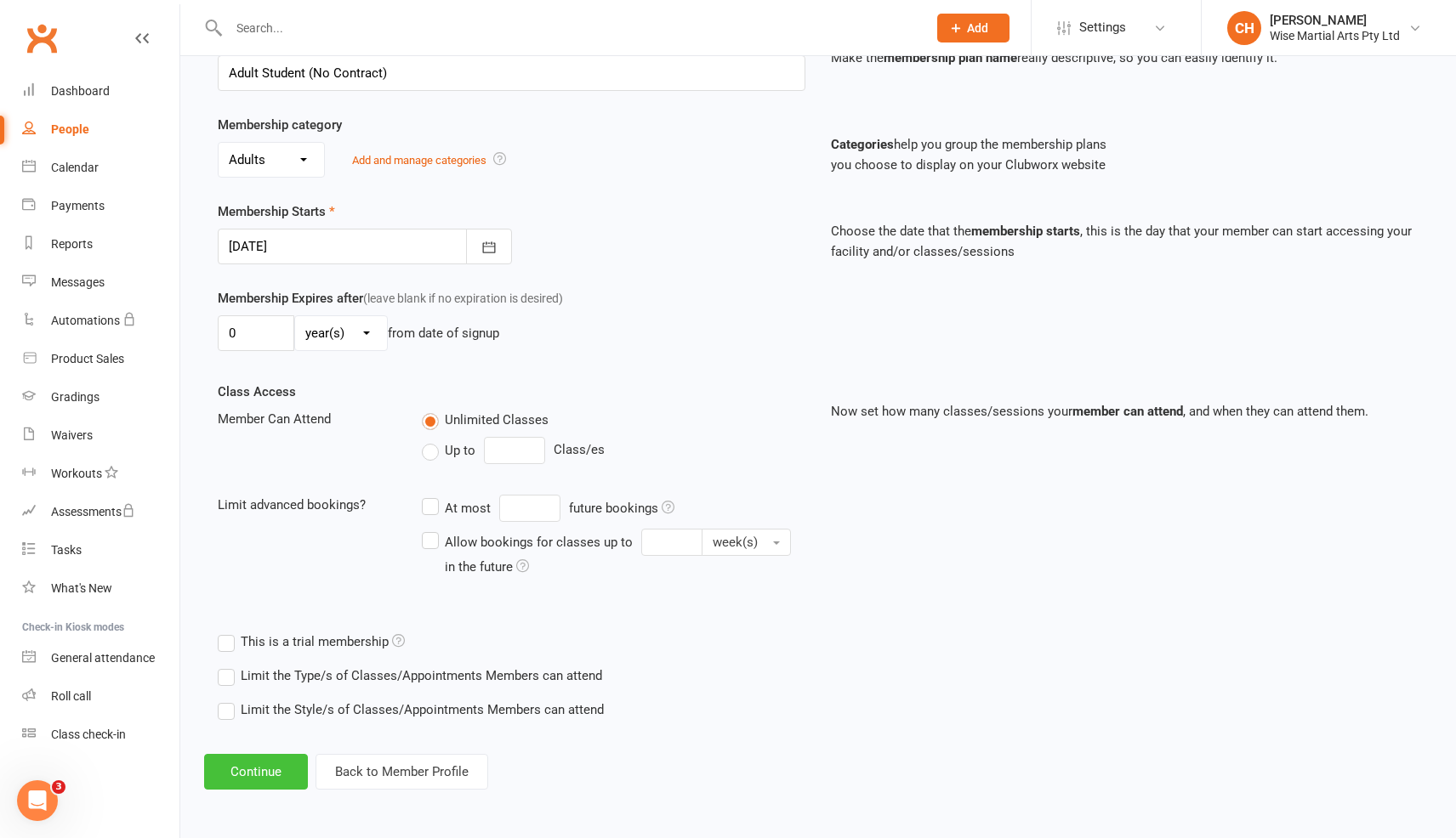
click at [260, 768] on button "Continue" at bounding box center [256, 772] width 104 height 36
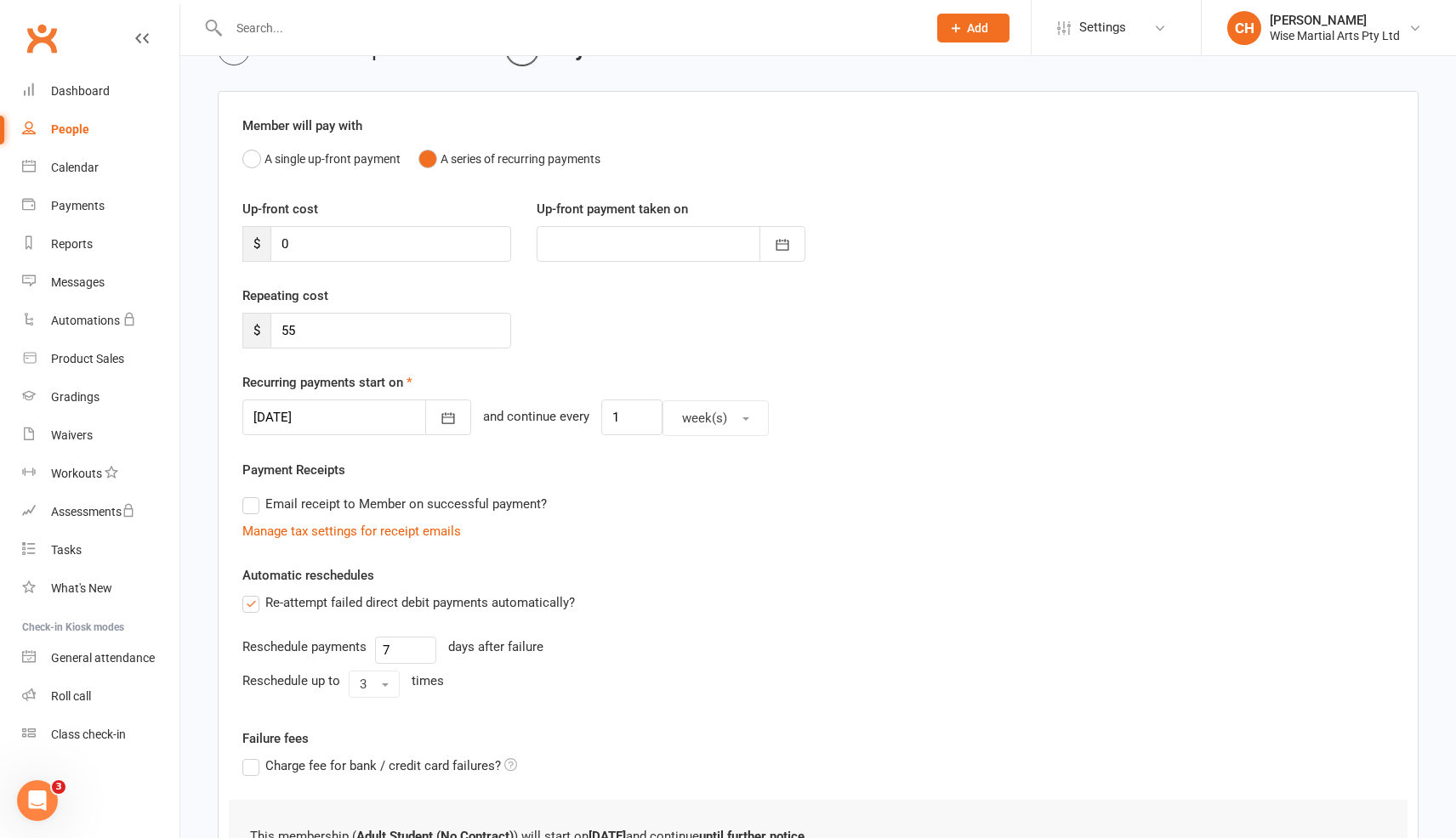
scroll to position [101, 0]
click at [443, 418] on icon "button" at bounding box center [449, 417] width 13 height 11
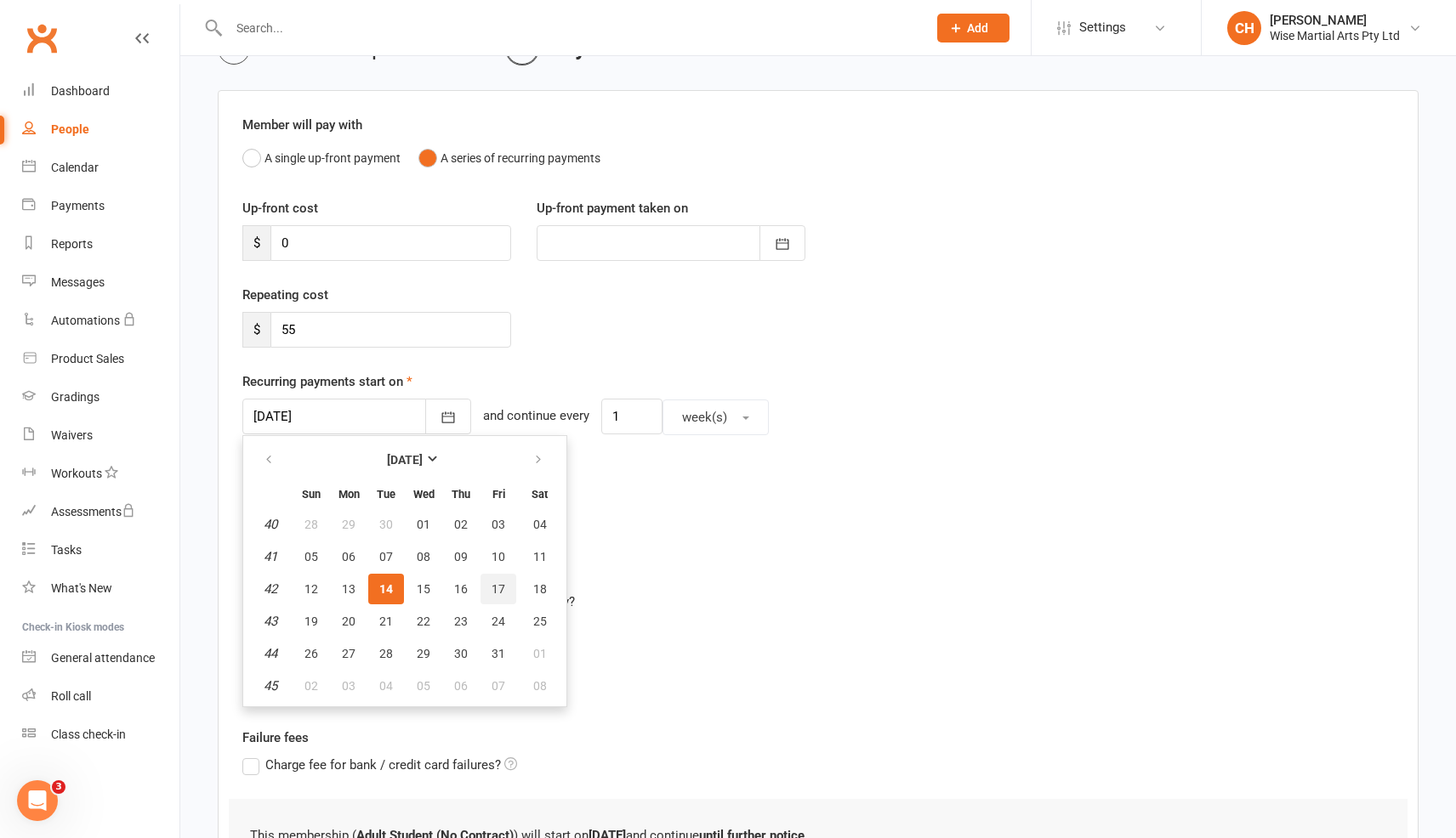
click at [498, 585] on span "17" at bounding box center [498, 589] width 14 height 14
type input "17 Oct 2025"
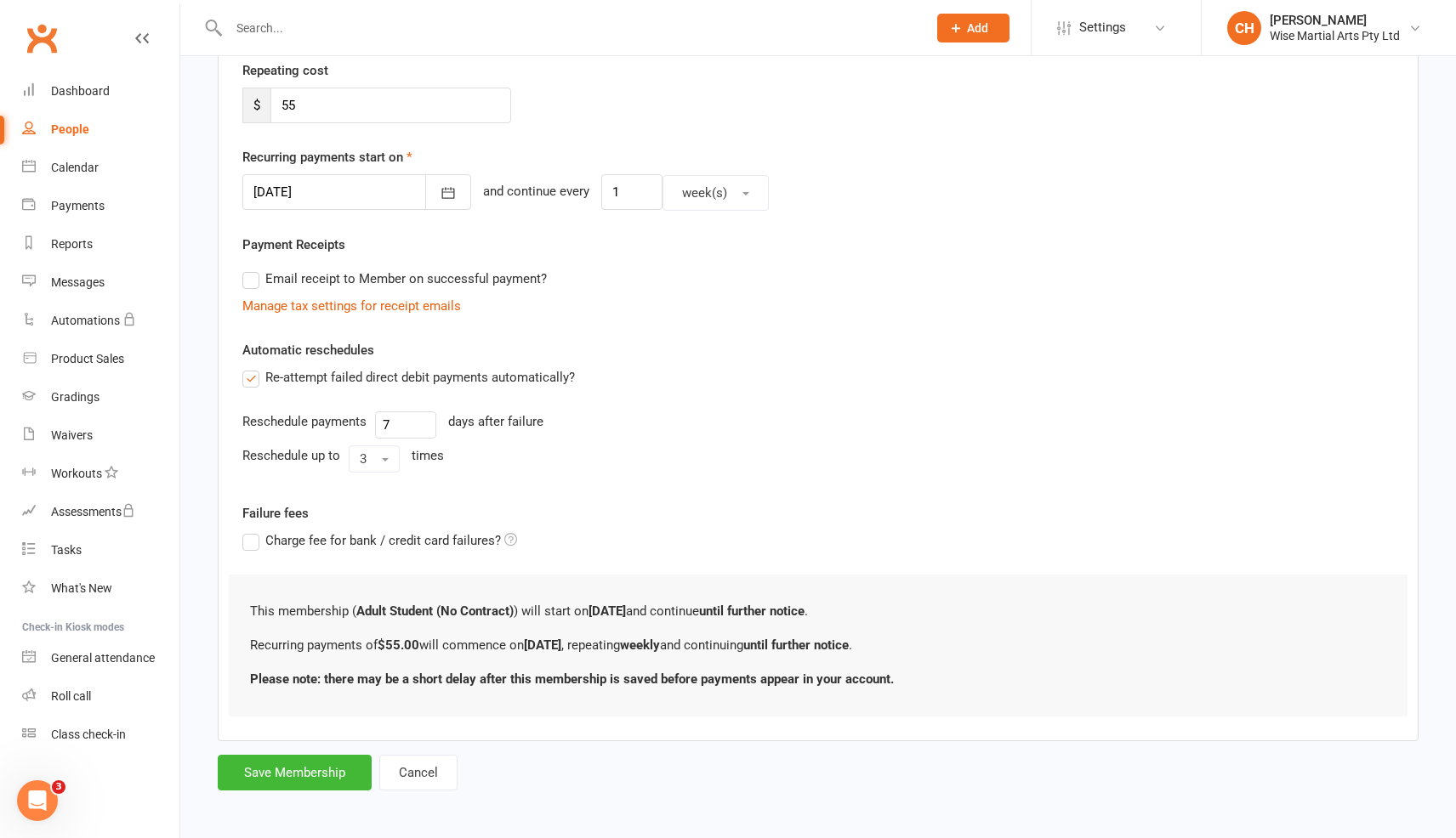
scroll to position [329, 0]
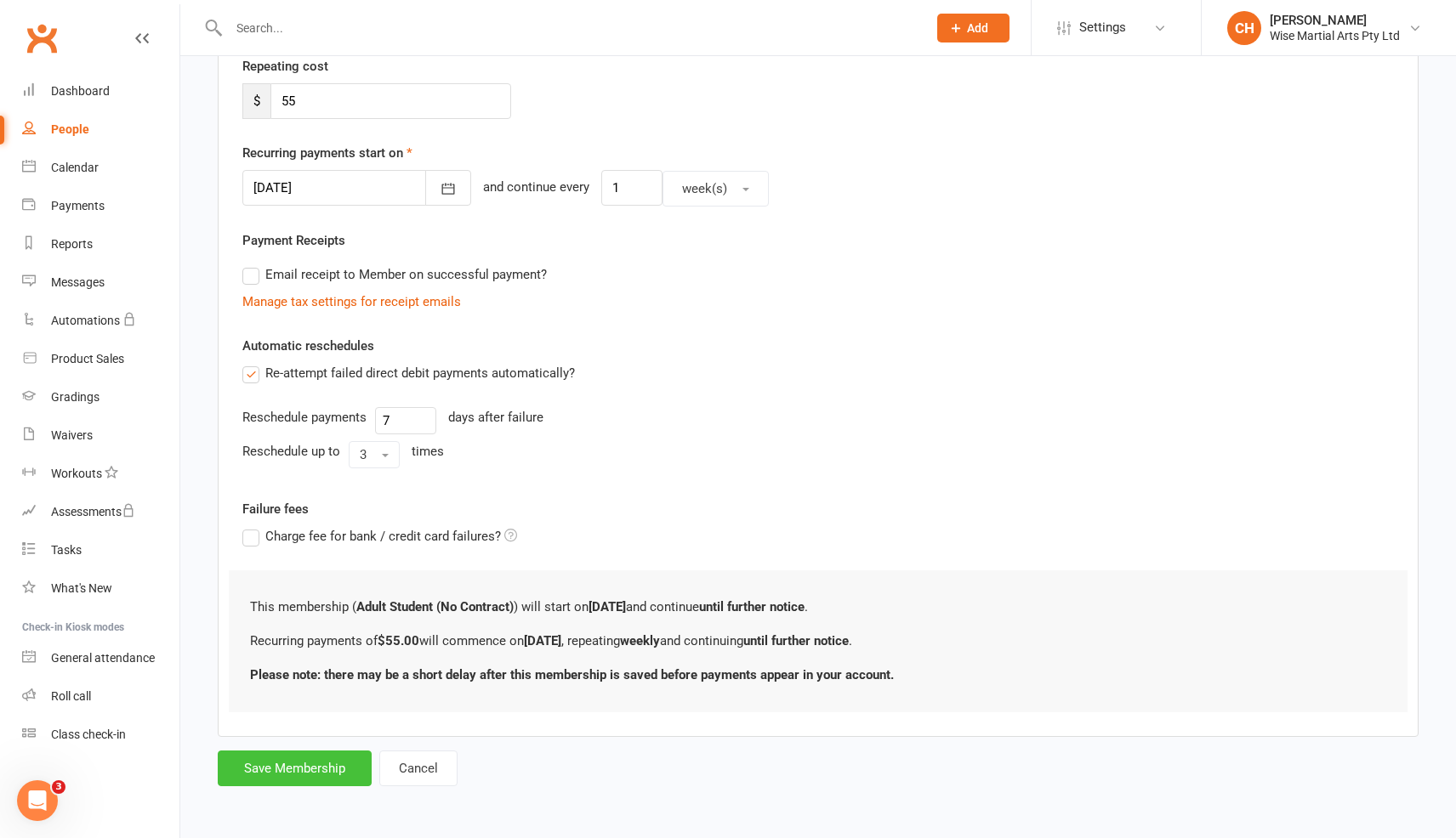
click at [286, 766] on button "Save Membership" at bounding box center [294, 768] width 154 height 36
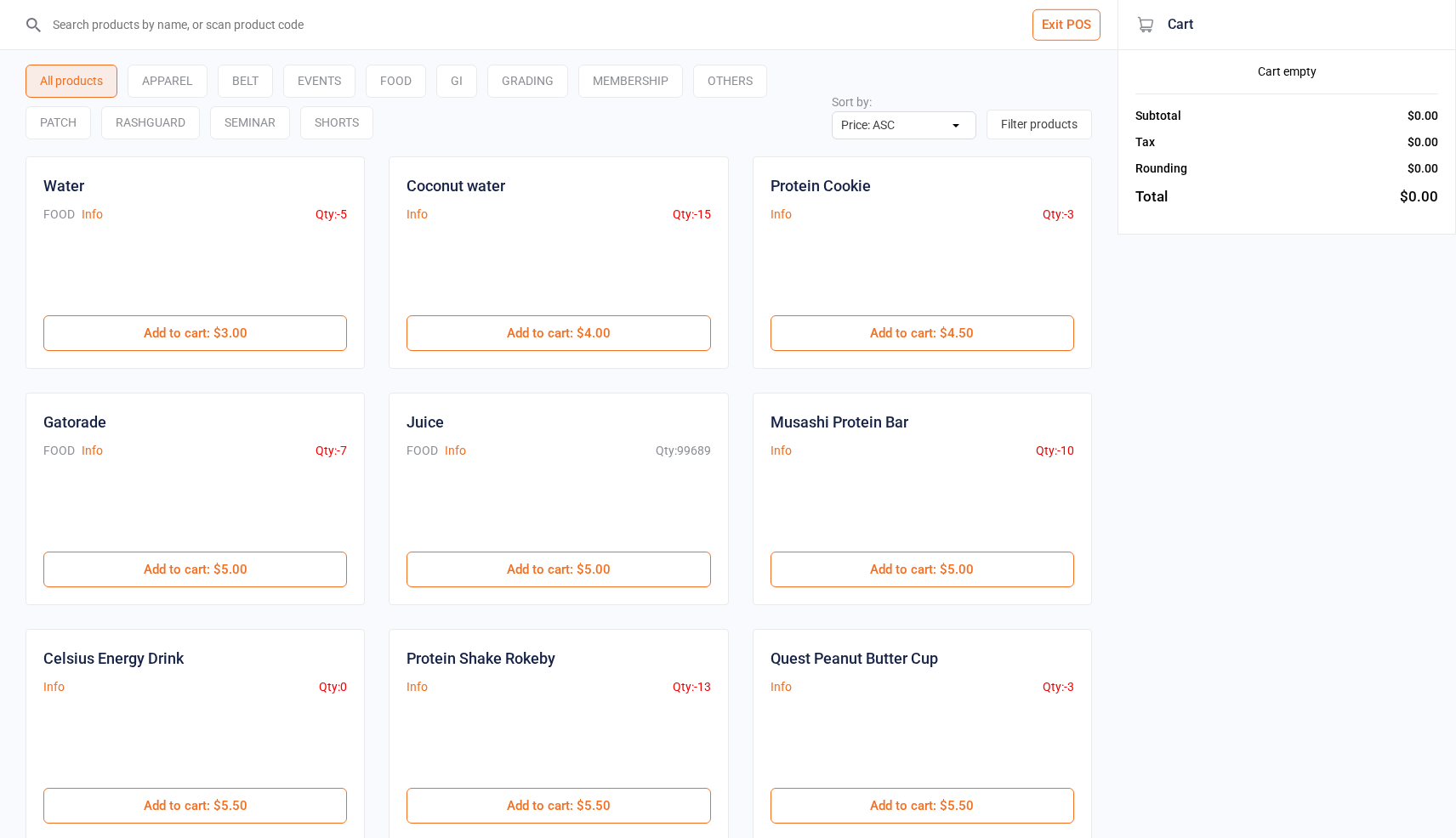
select select "price-asc"
click at [248, 23] on input "search" at bounding box center [569, 24] width 1050 height 50
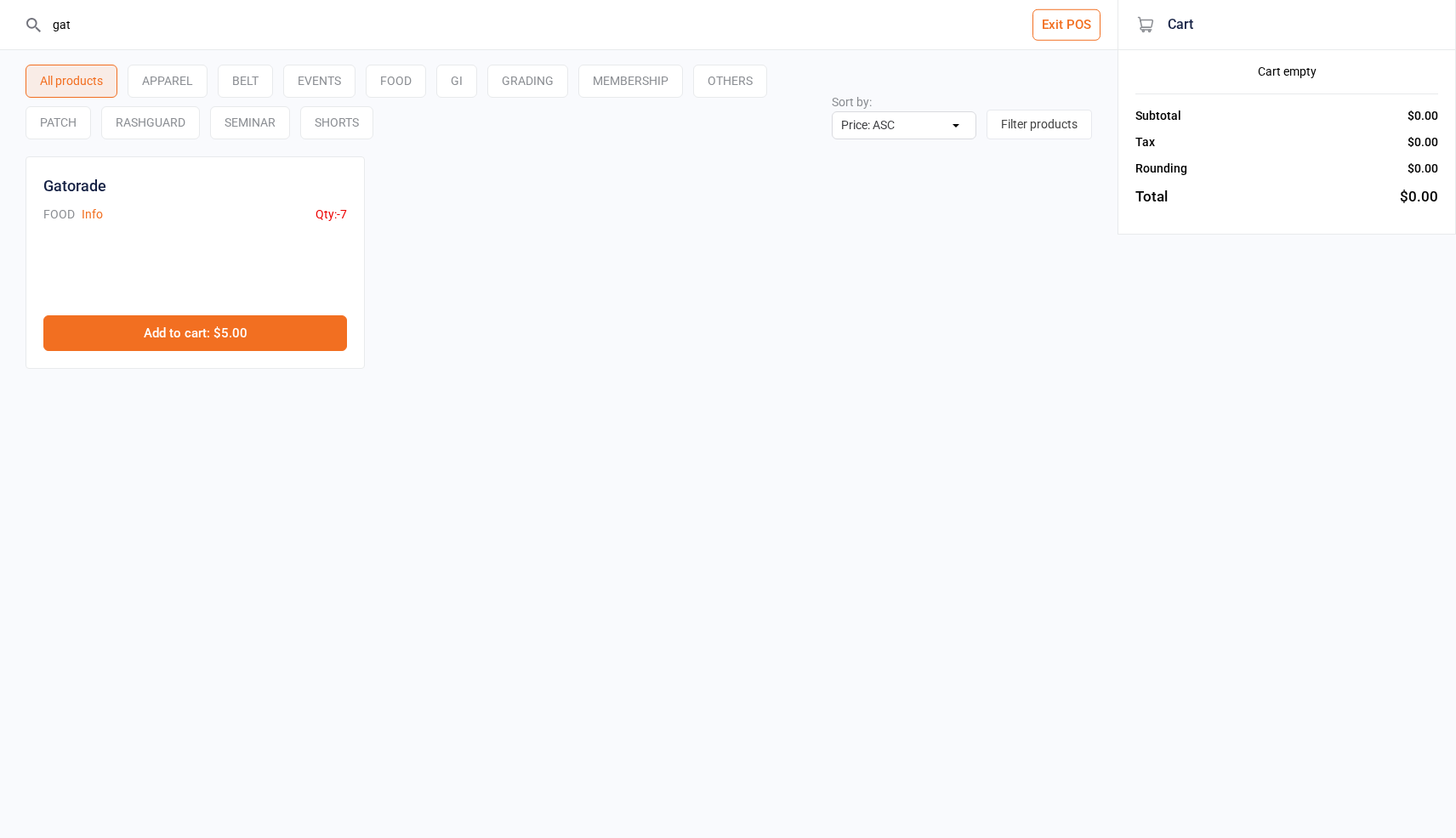
click at [175, 329] on button "Add to cart : $5.00" at bounding box center [195, 333] width 304 height 36
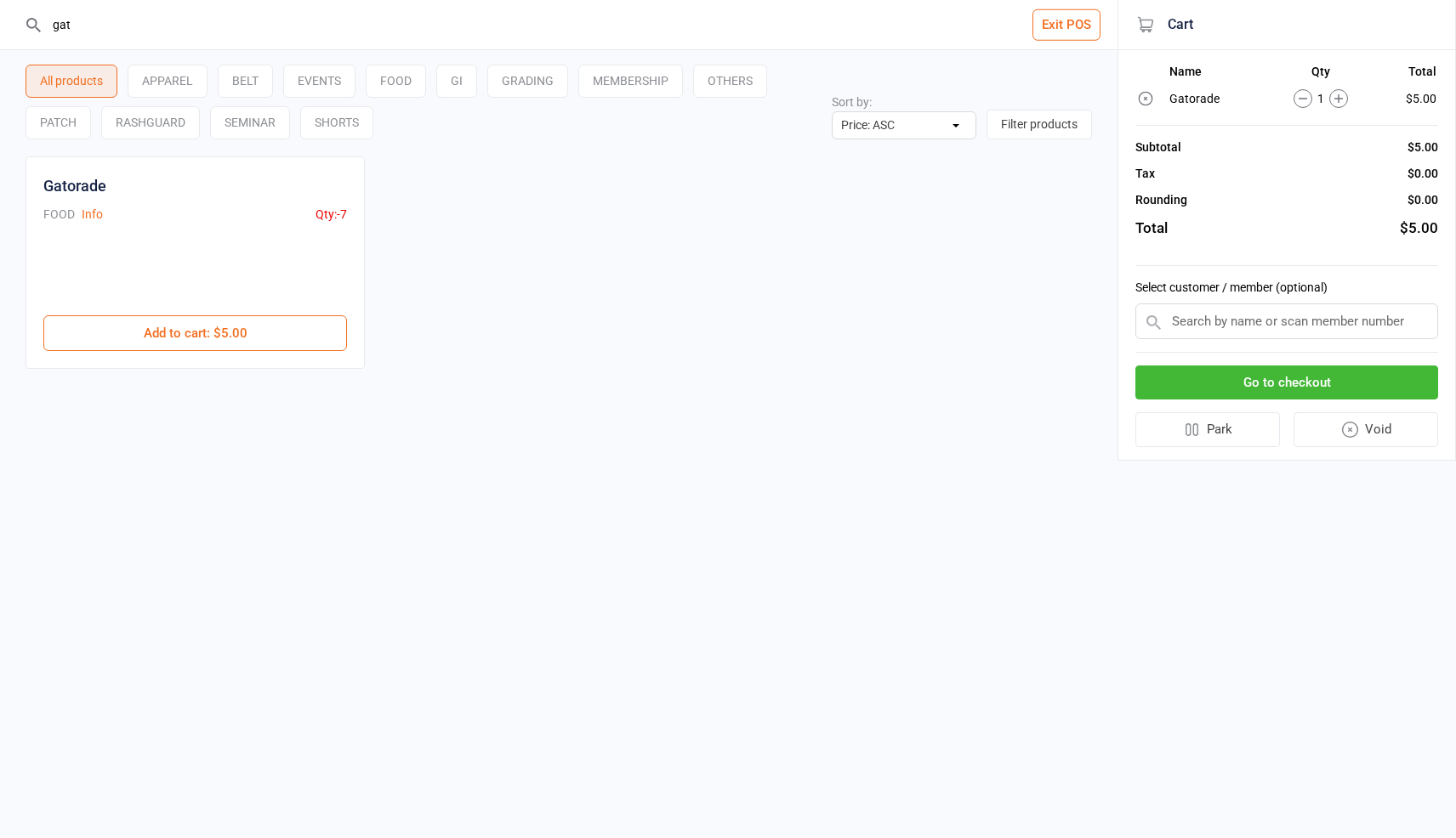
click at [110, 17] on input "gat" at bounding box center [569, 24] width 1050 height 50
type input "g"
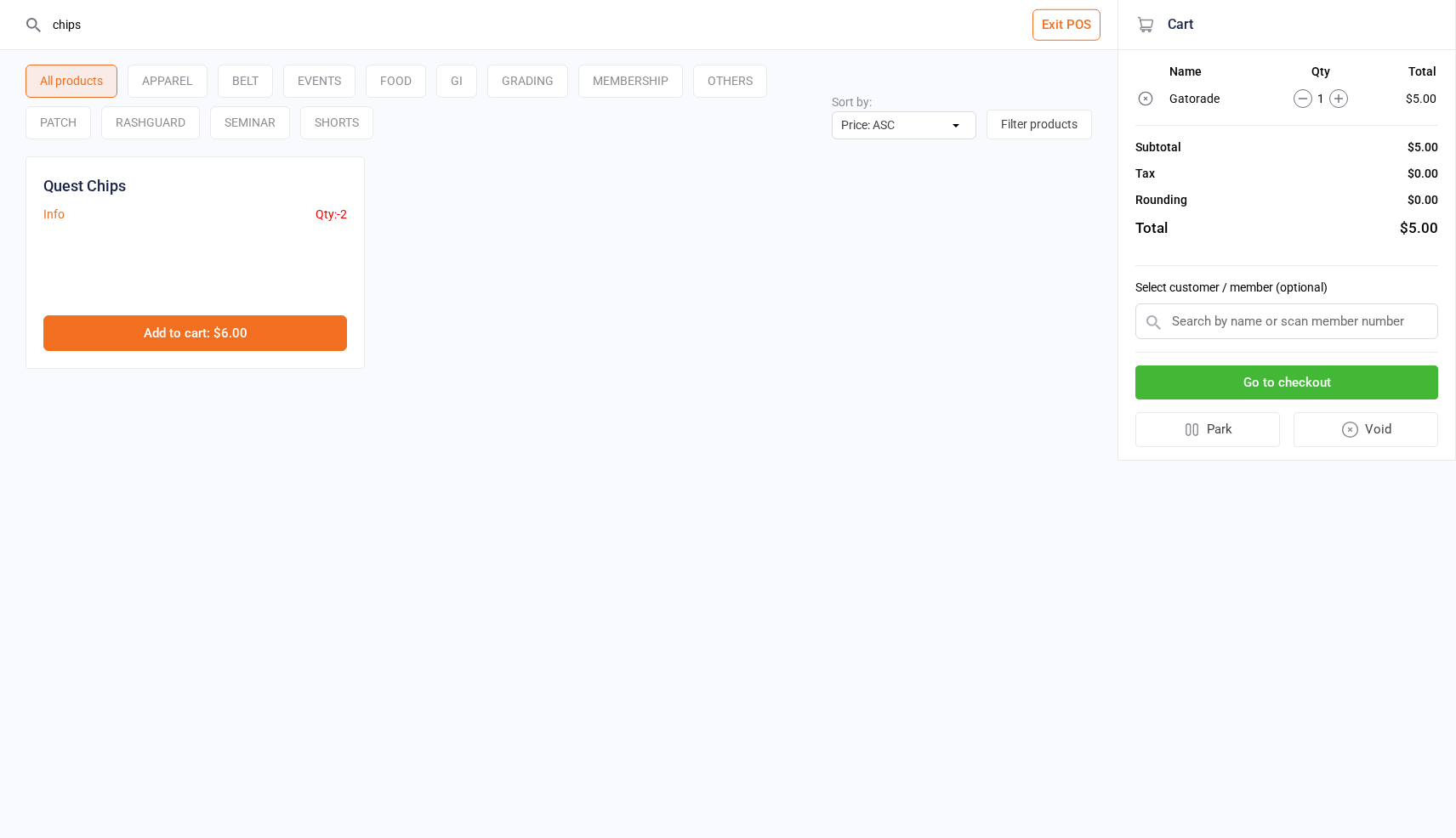
type input "chips"
click at [184, 330] on button "Add to cart : $6.00" at bounding box center [195, 333] width 304 height 36
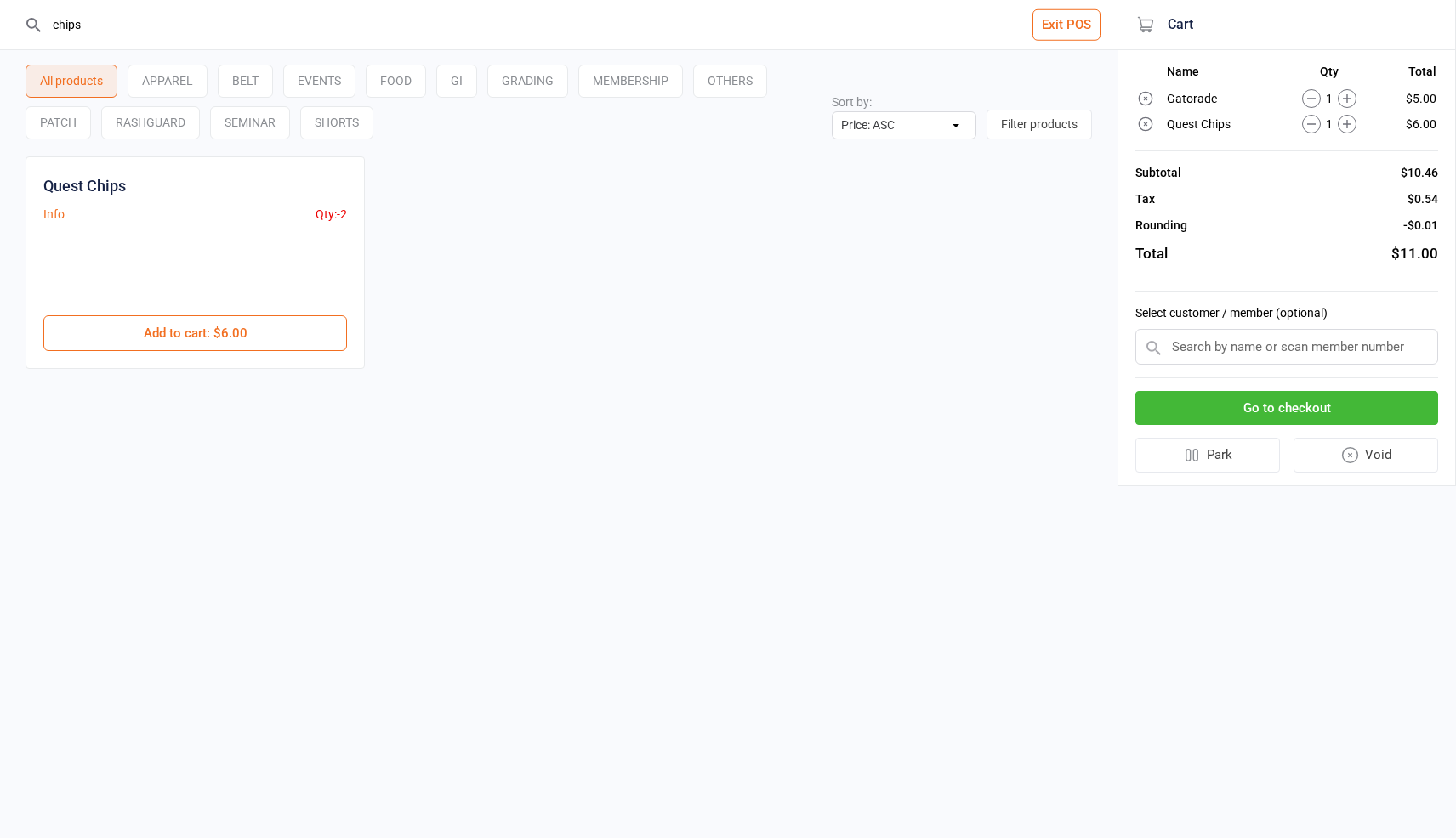
click at [1363, 404] on button "Go to checkout" at bounding box center [1287, 409] width 303 height 35
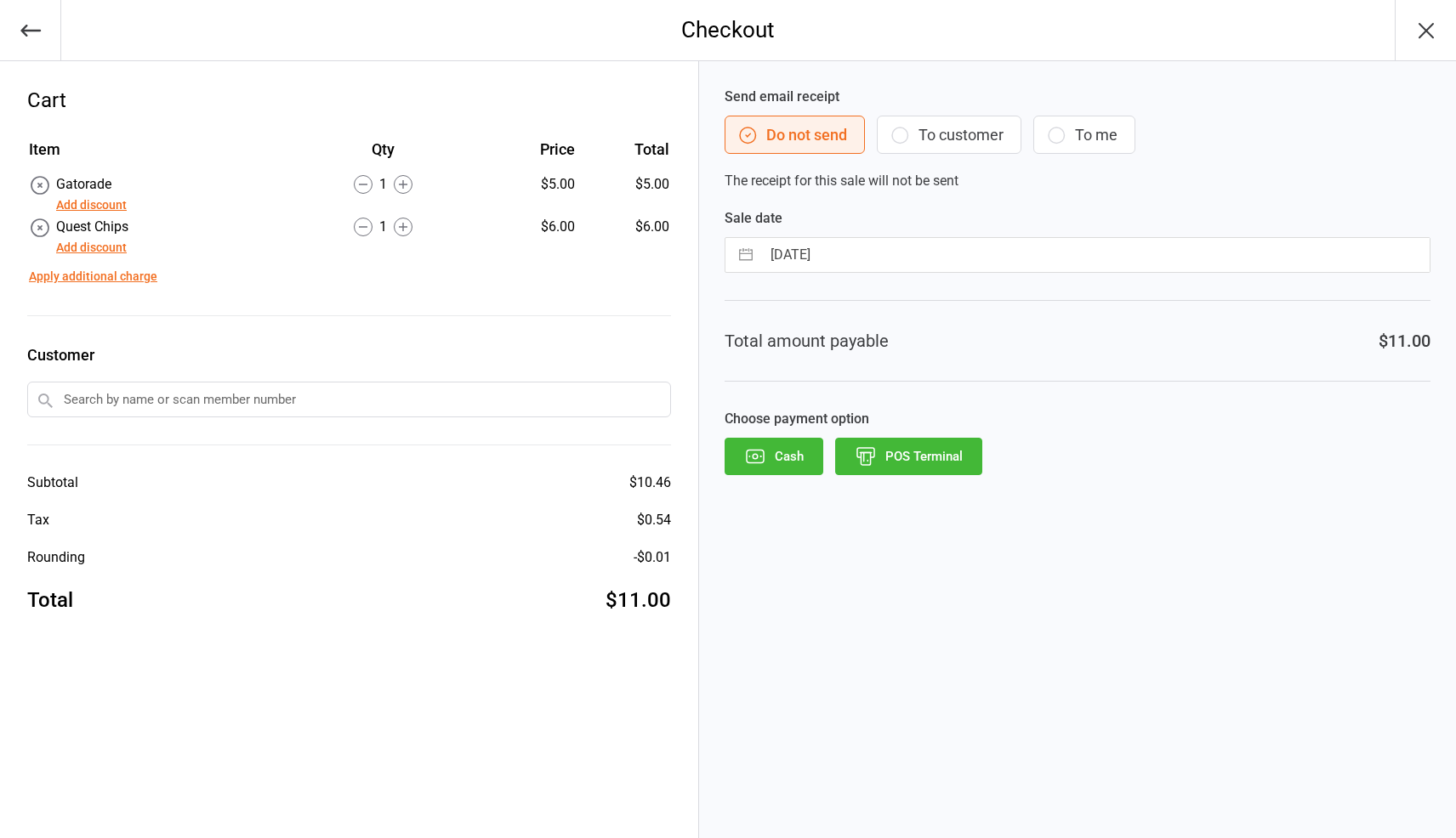
click at [91, 200] on button "Add discount" at bounding box center [91, 205] width 70 height 18
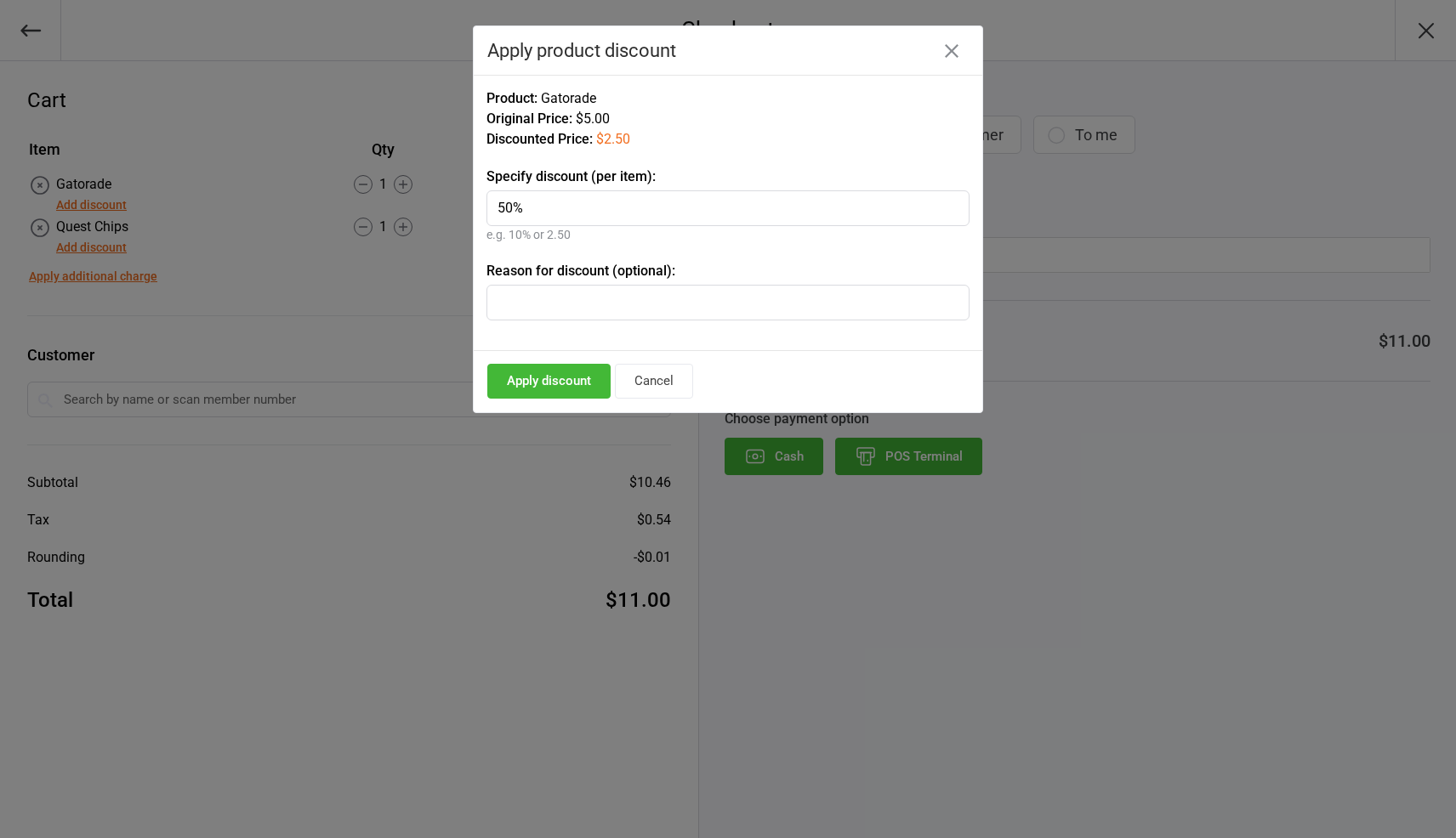
type input "50%"
click at [515, 386] on button "Apply discount" at bounding box center [549, 382] width 124 height 35
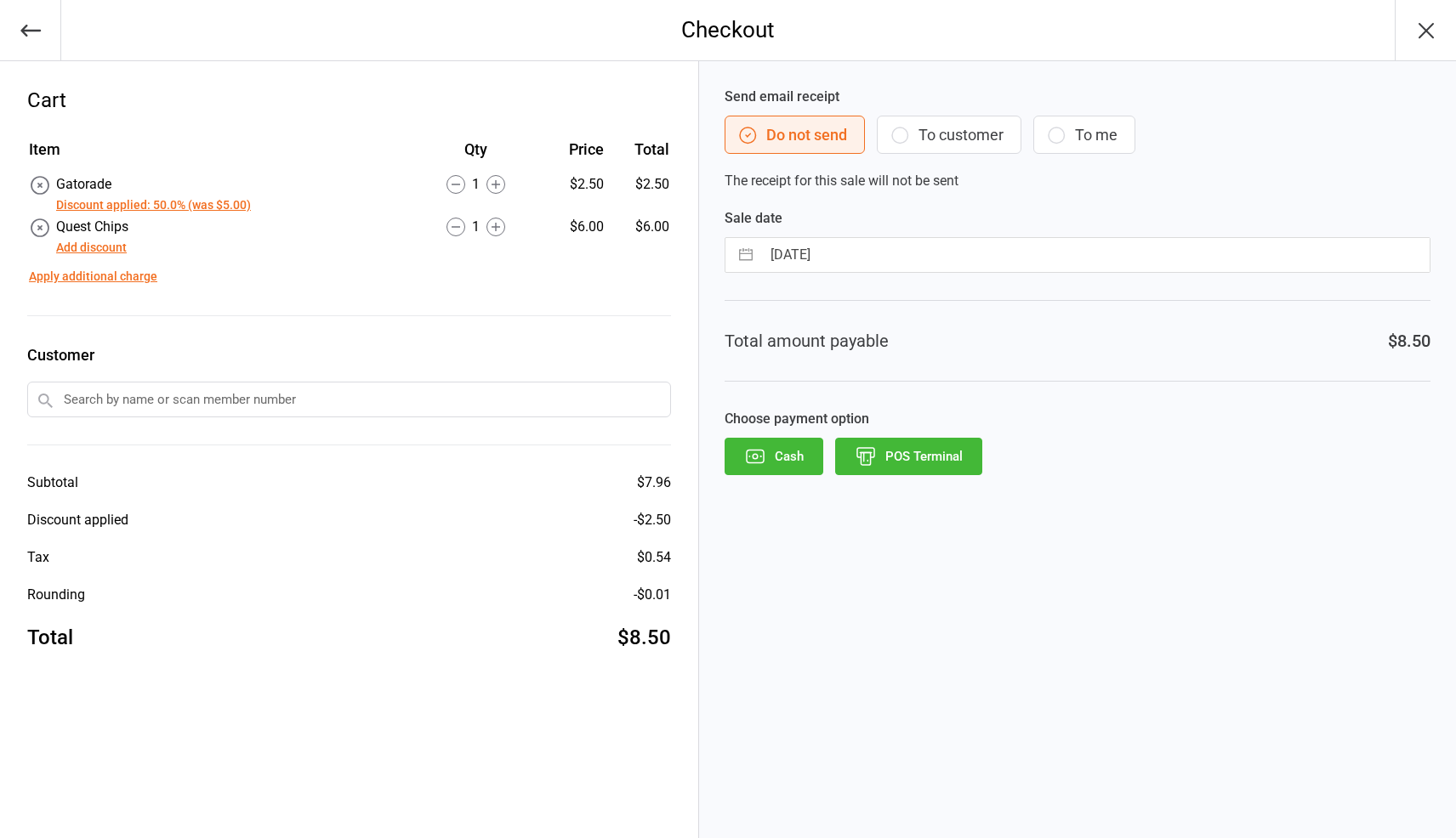
click at [102, 243] on button "Add discount" at bounding box center [91, 248] width 70 height 18
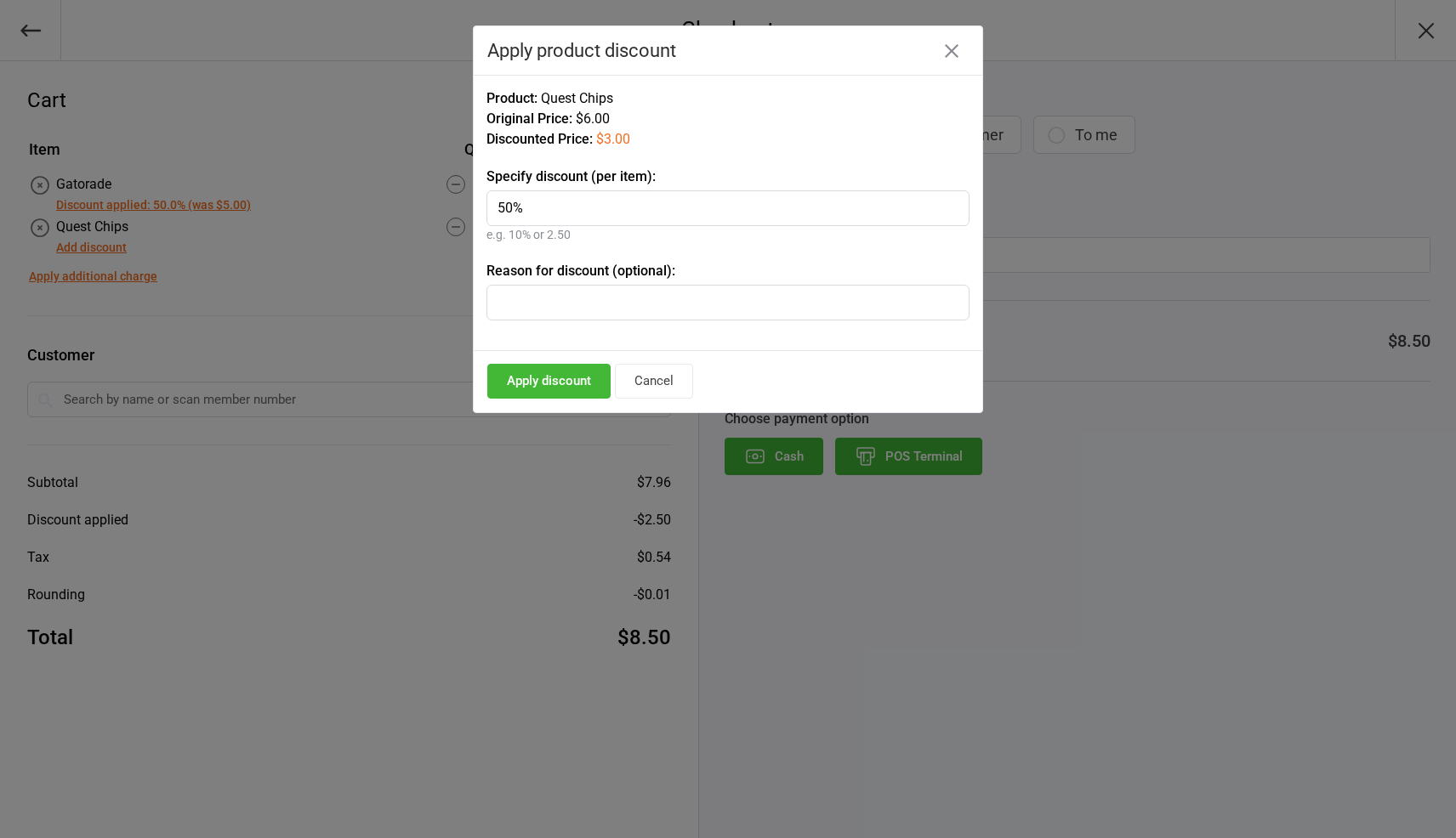
type input "50%"
click at [558, 387] on button "Apply discount" at bounding box center [549, 382] width 124 height 35
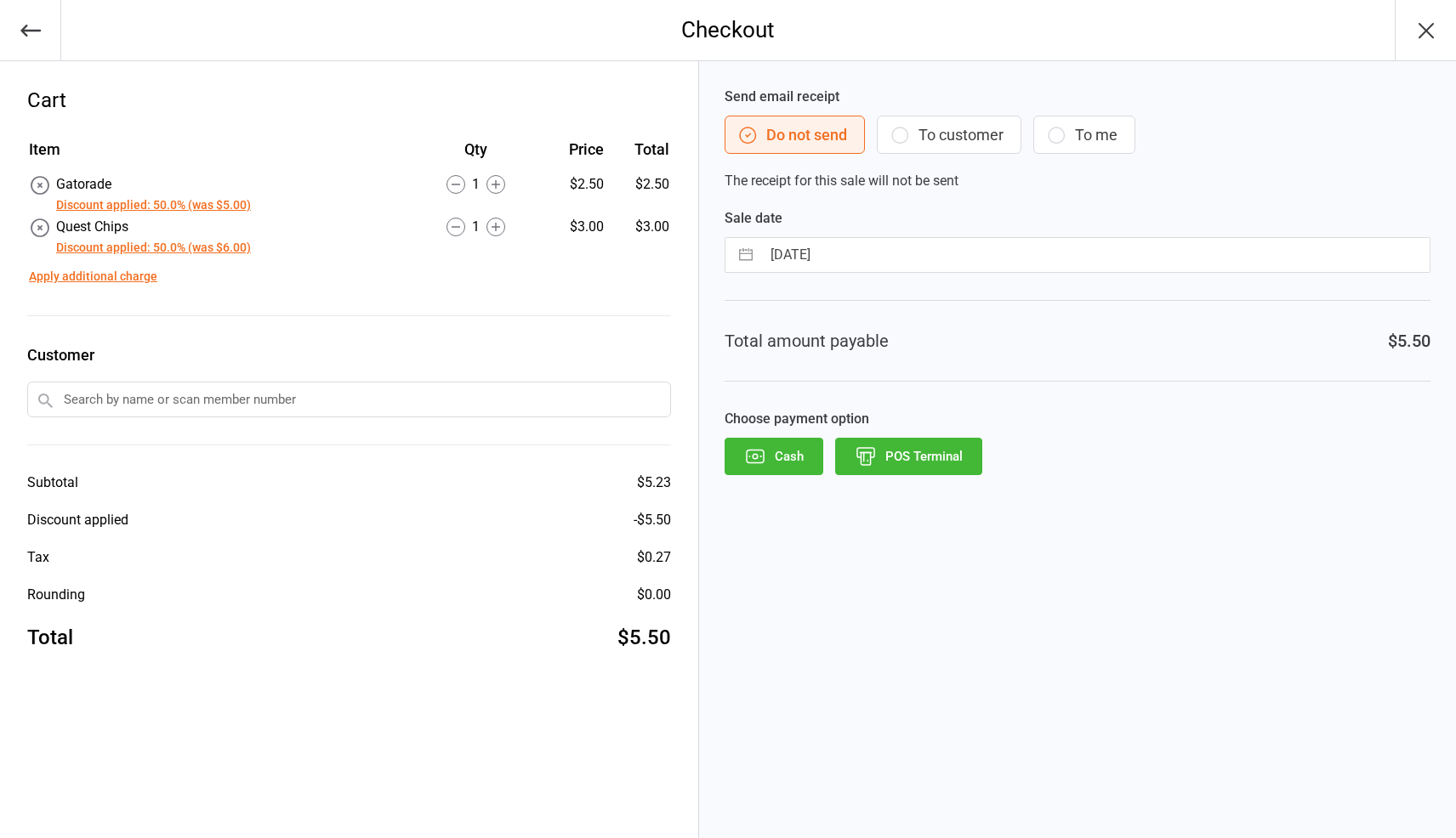
click at [898, 468] on button "POS Terminal" at bounding box center [908, 456] width 147 height 37
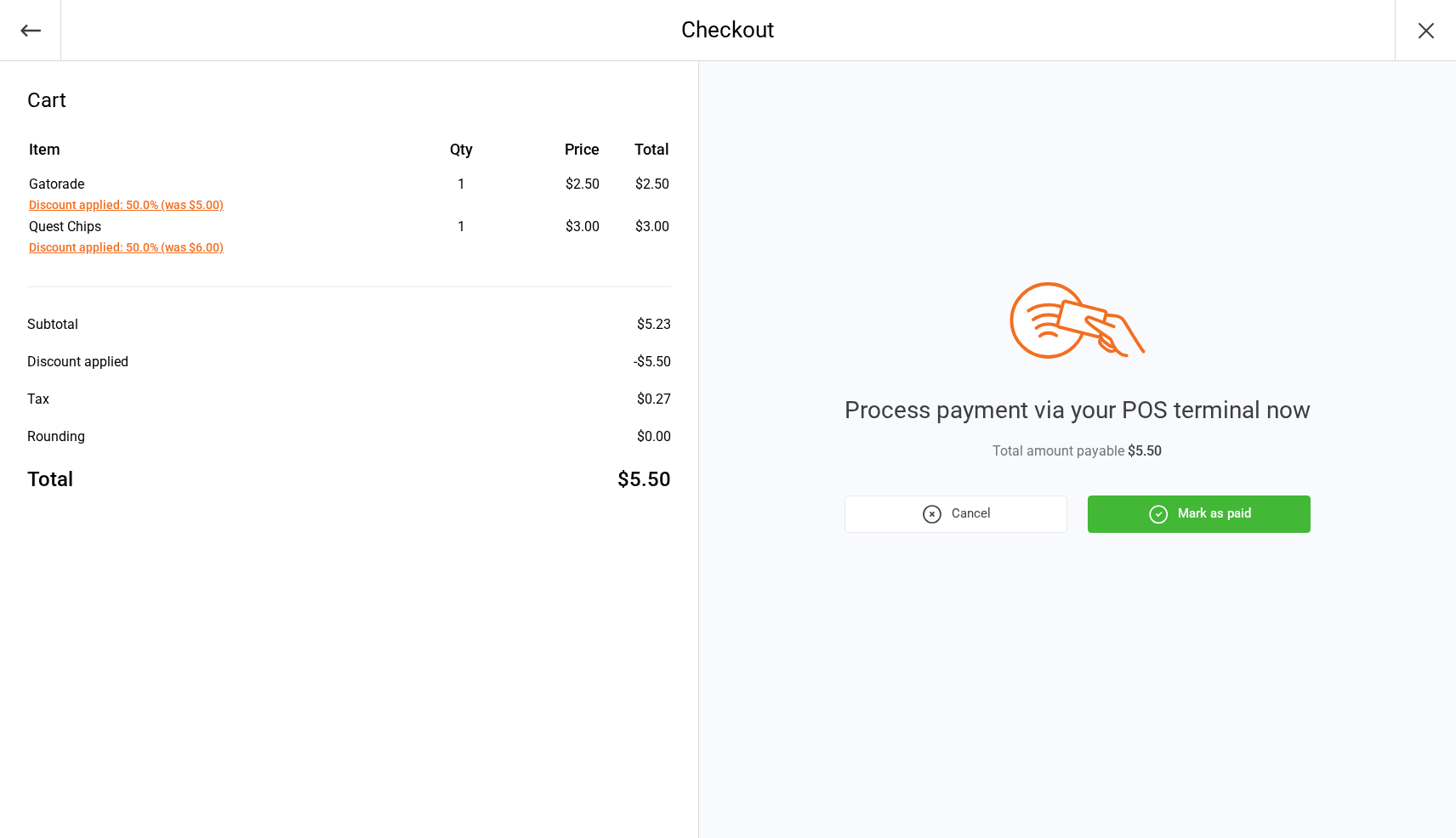
click at [1323, 512] on div "Process payment via your POS terminal now Total amount payable $5.50 Cancel Mar…" at bounding box center [1078, 449] width 757 height 777
click at [1267, 523] on button "Mark as paid" at bounding box center [1199, 514] width 223 height 37
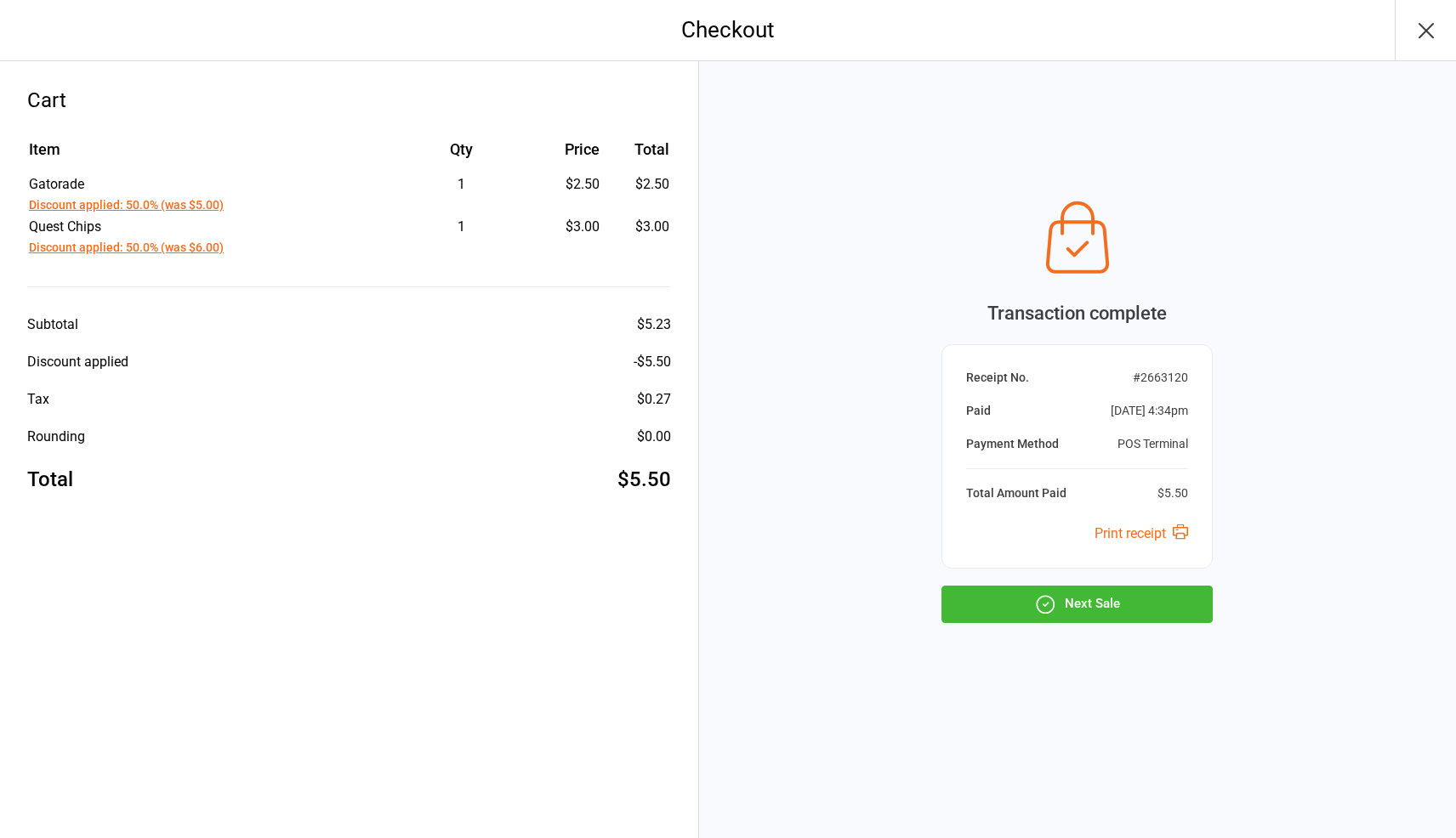
click at [1145, 616] on button "Next Sale" at bounding box center [1078, 604] width 271 height 37
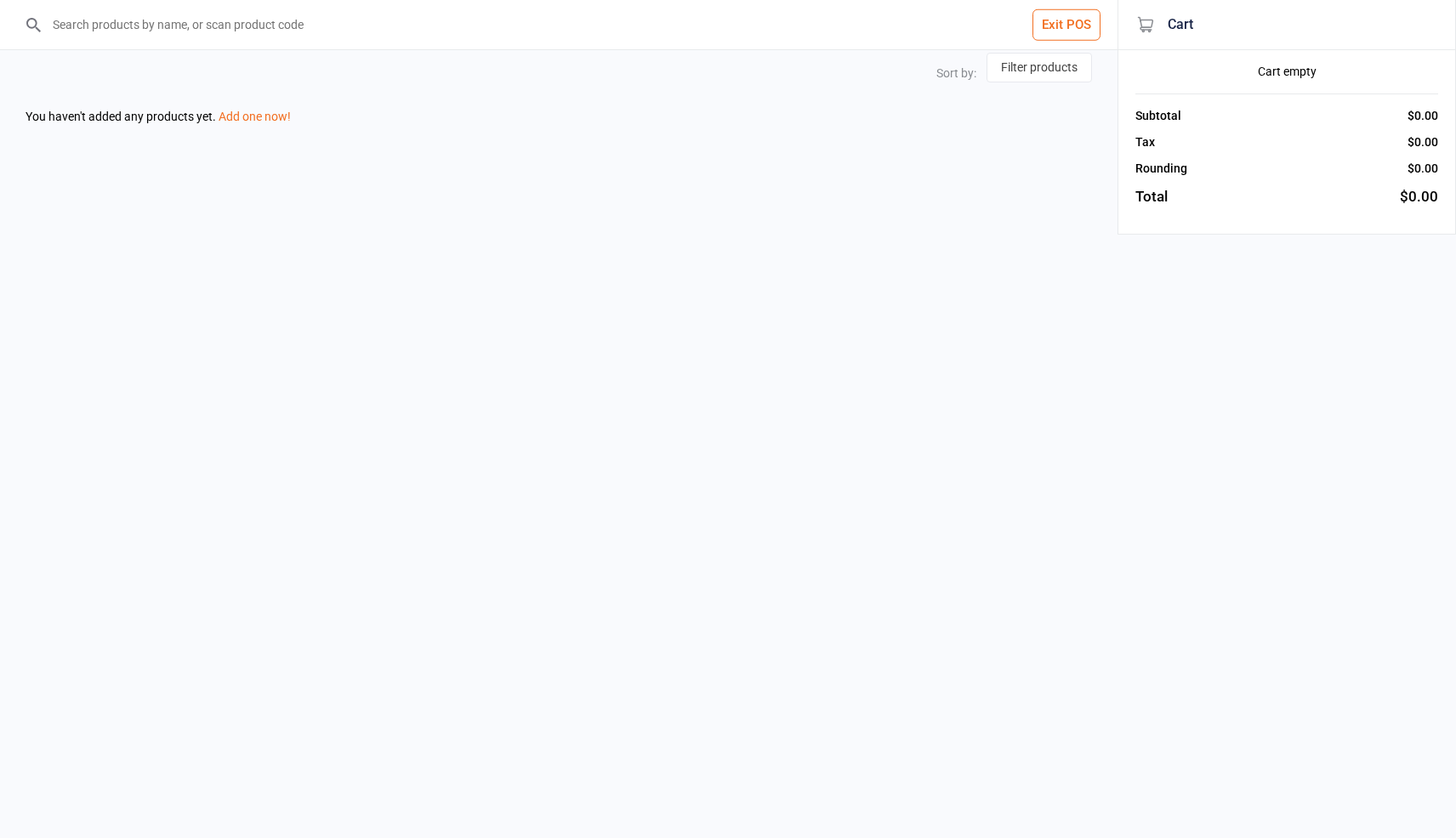
select select "price-asc"
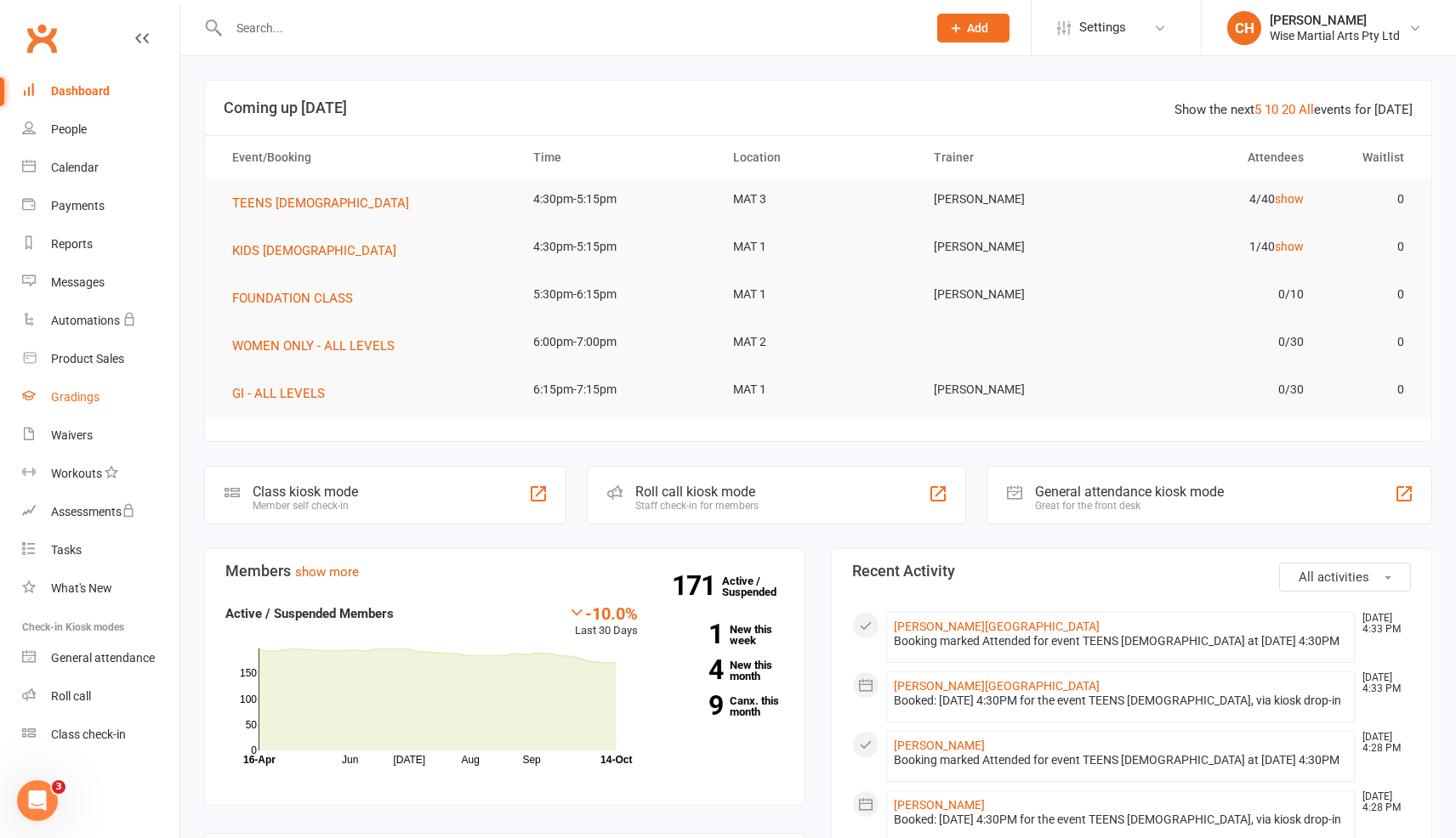
click at [108, 395] on link "Gradings" at bounding box center [100, 397] width 157 height 38
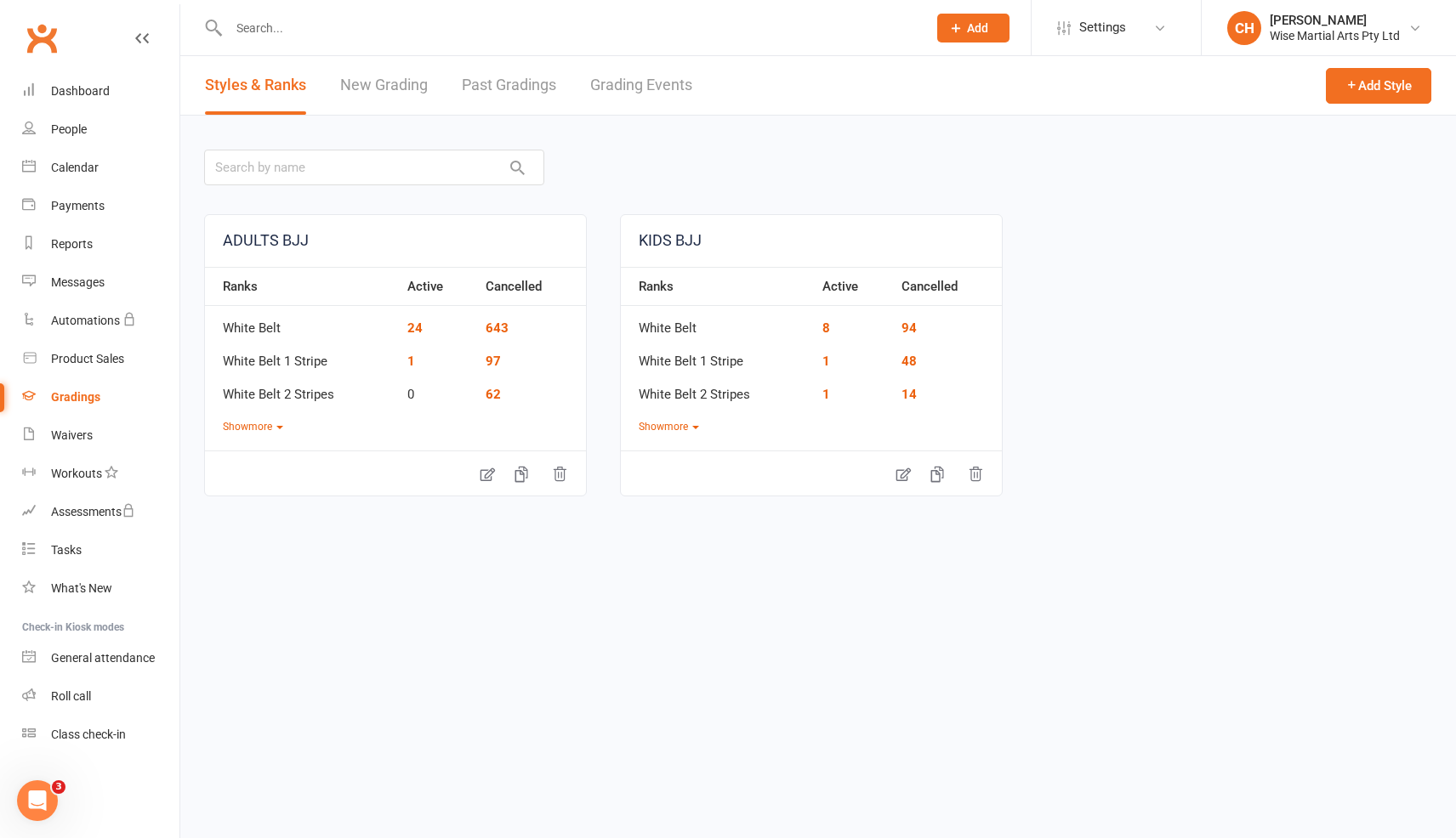
click at [545, 92] on link "Past Gradings" at bounding box center [509, 85] width 95 height 58
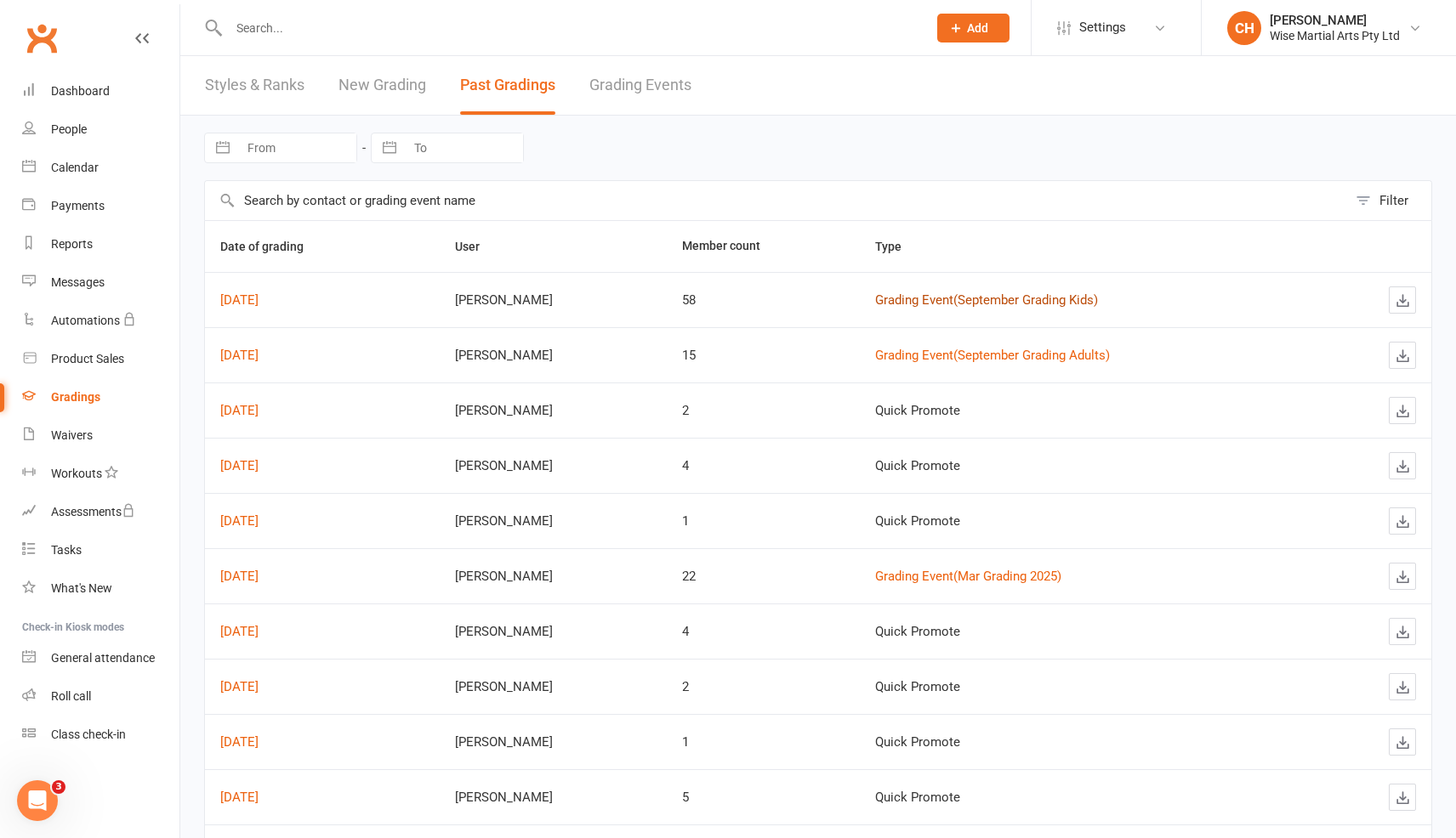
click at [940, 304] on link "Grading Event ( September Grading Kids )" at bounding box center [986, 300] width 223 height 16
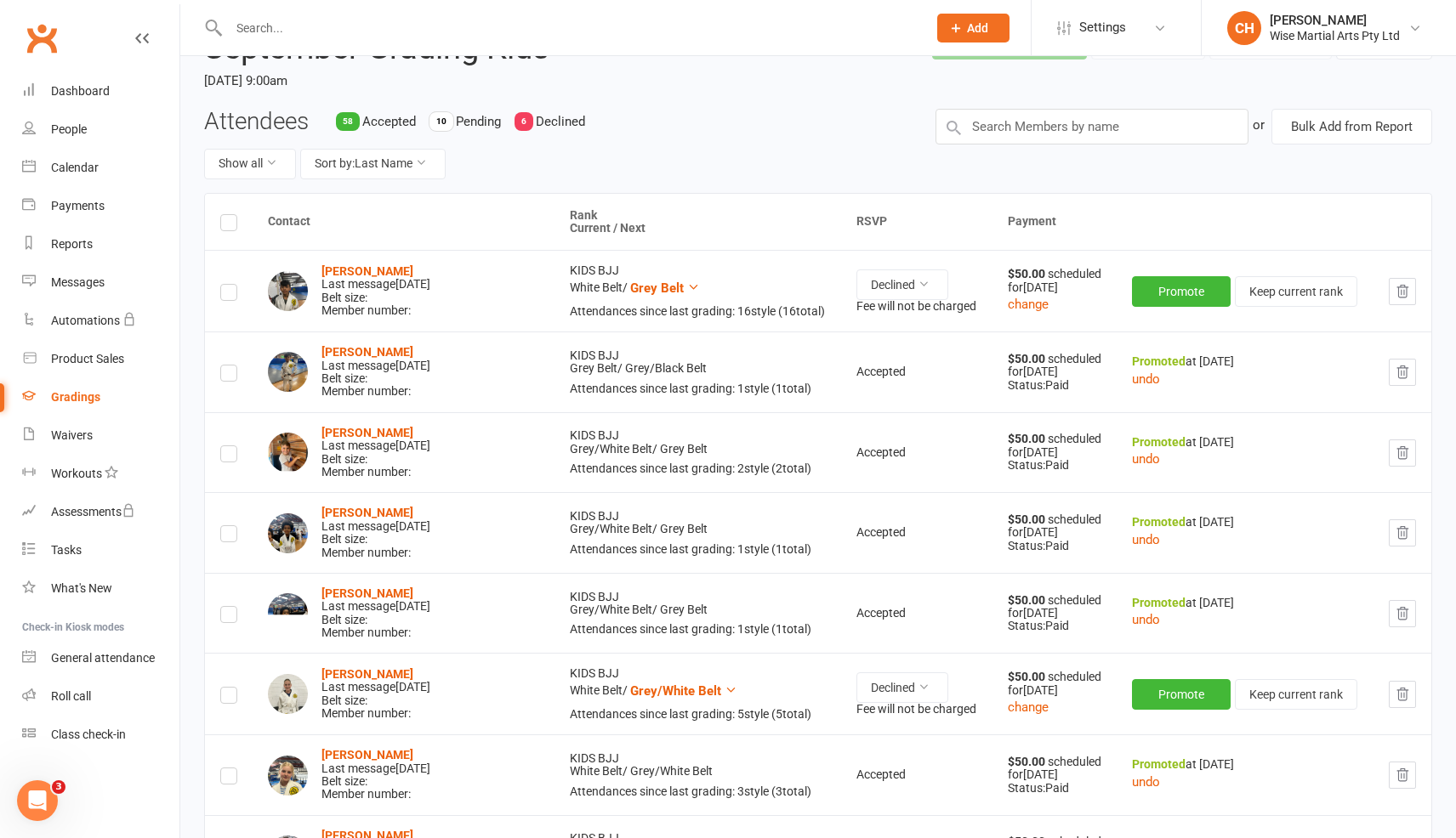
scroll to position [101, 0]
drag, startPoint x: 891, startPoint y: 459, endPoint x: 785, endPoint y: 452, distance: 106.2
click at [785, 452] on tr "[PERSON_NAME] Last message [DATE] Belt size: Member number: KIDS BJJ Grey/White…" at bounding box center [818, 451] width 1226 height 81
click at [785, 452] on td "KIDS BJJ Grey/White Belt / Grey Belt Attendances since last grading: 2 style ( …" at bounding box center [698, 451] width 287 height 81
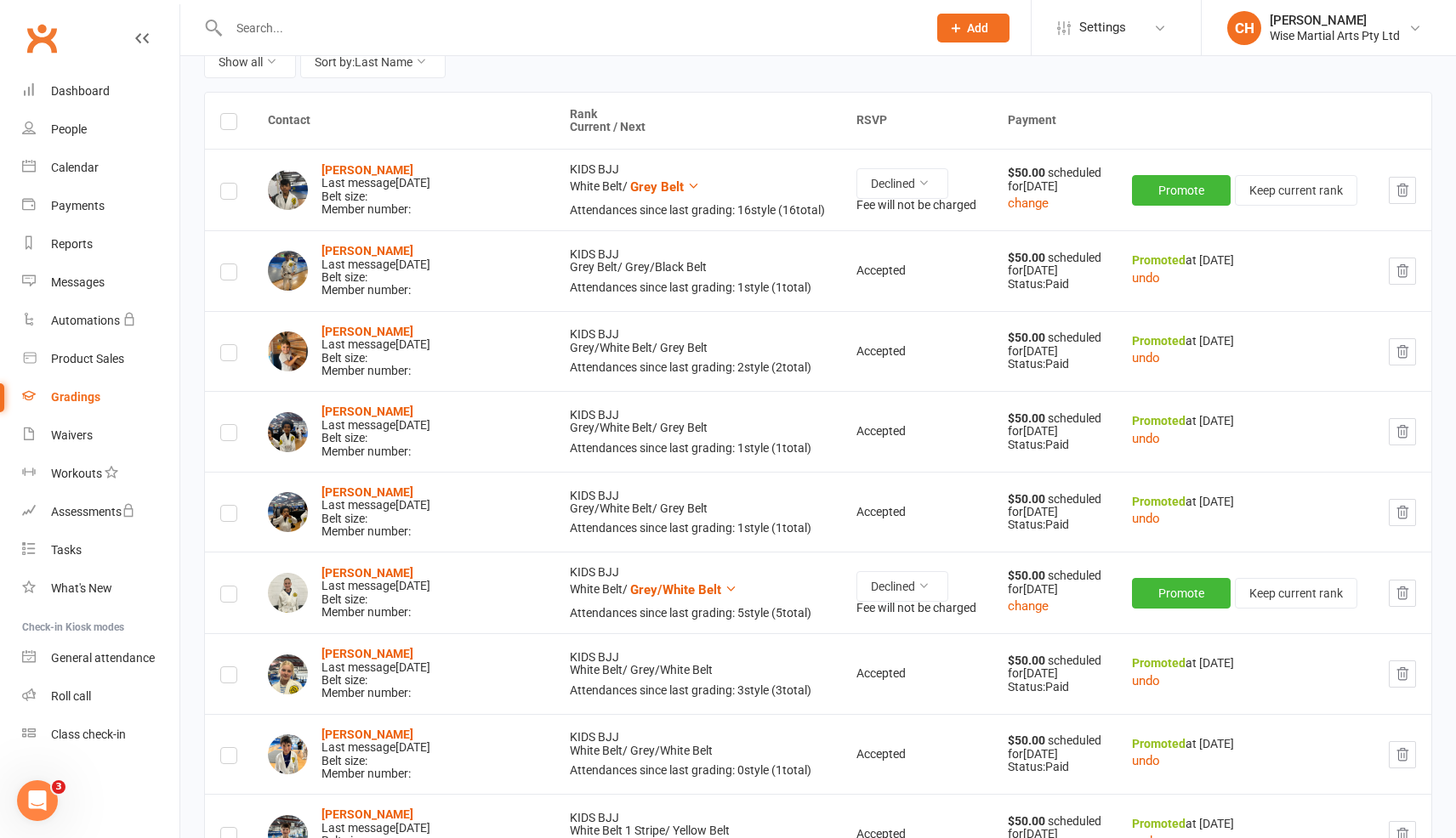
scroll to position [203, 0]
click at [841, 355] on td "Accepted" at bounding box center [916, 349] width 150 height 81
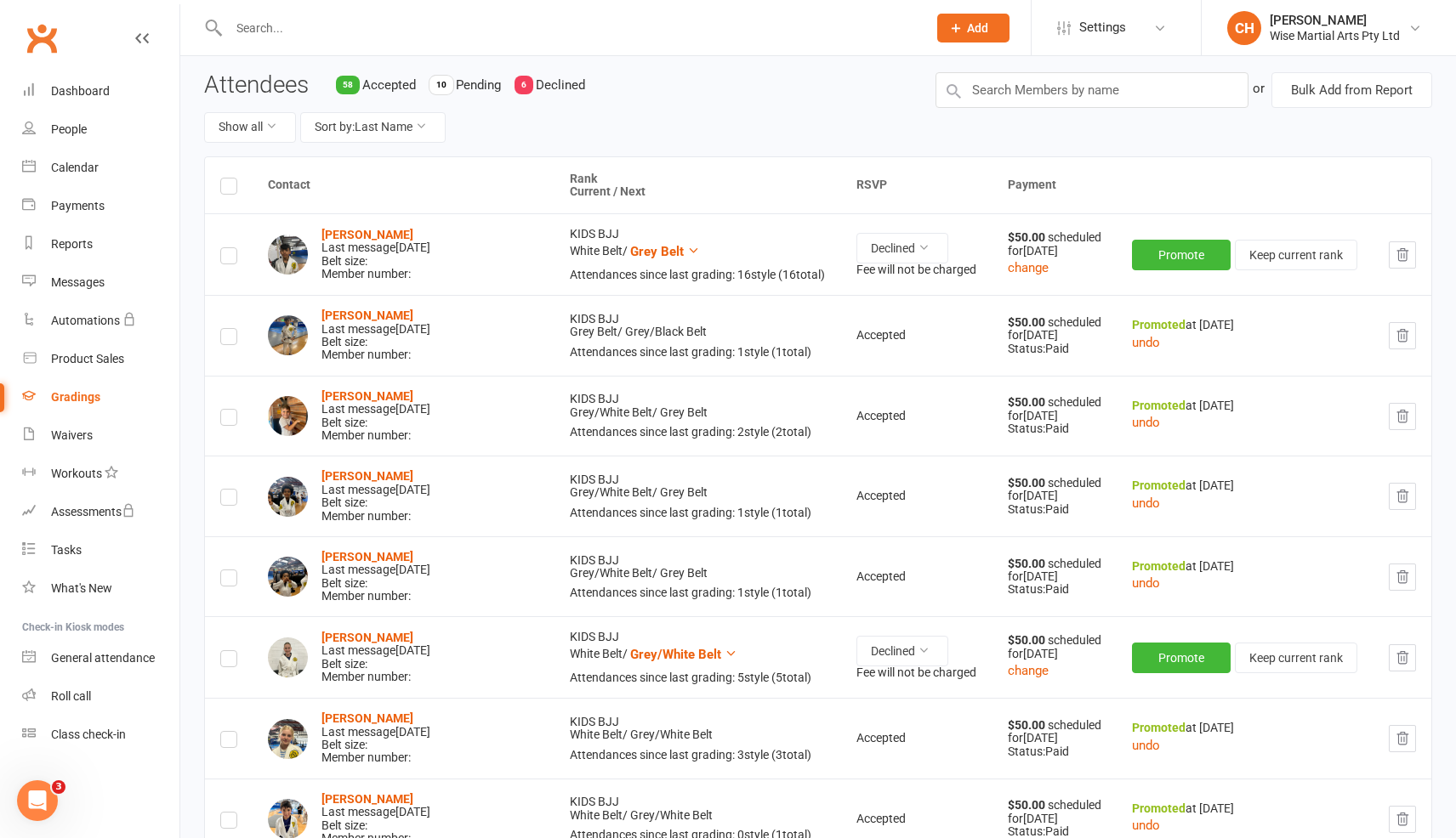
scroll to position [132, 0]
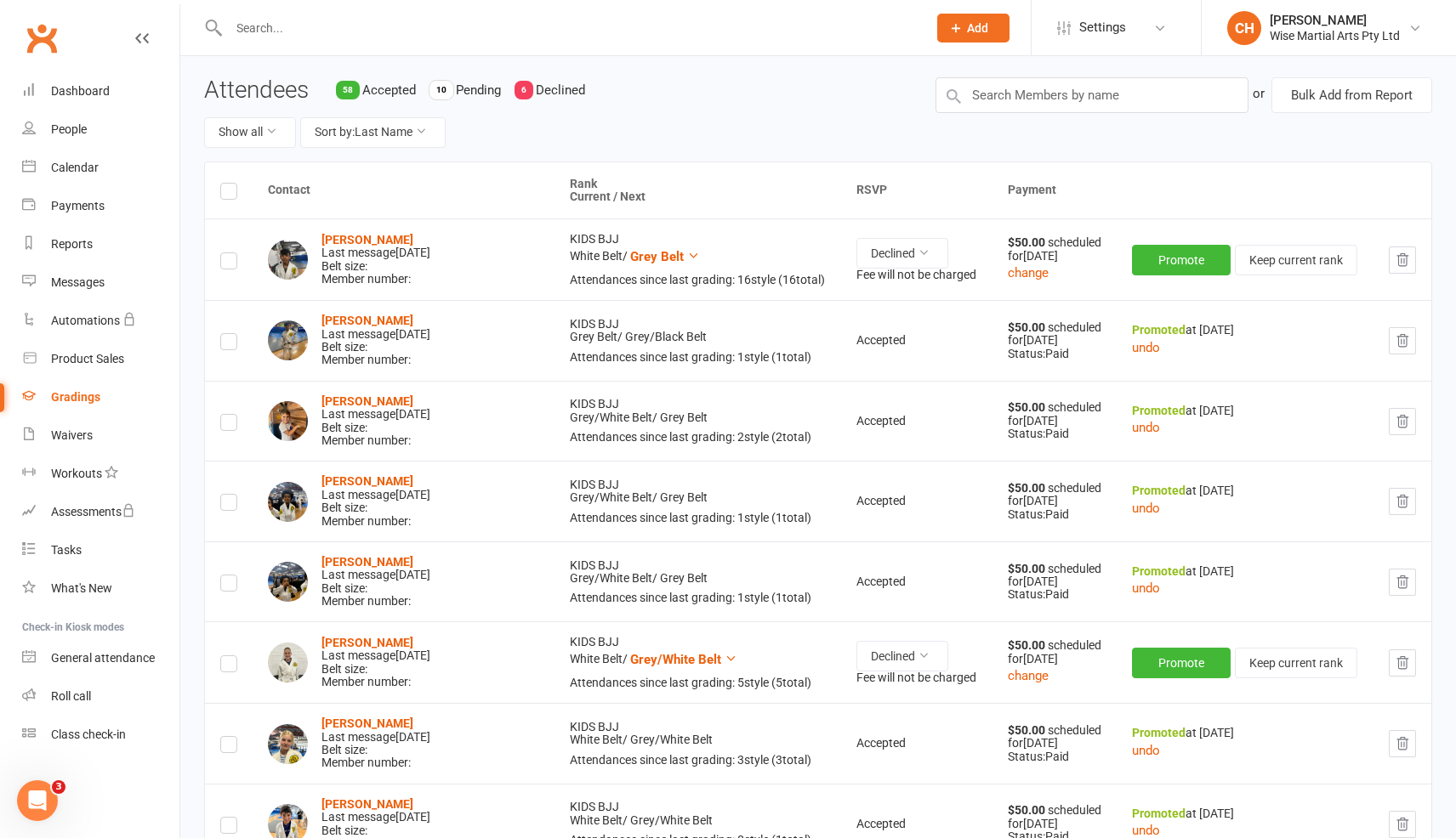
click at [841, 397] on td "Accepted" at bounding box center [916, 421] width 150 height 81
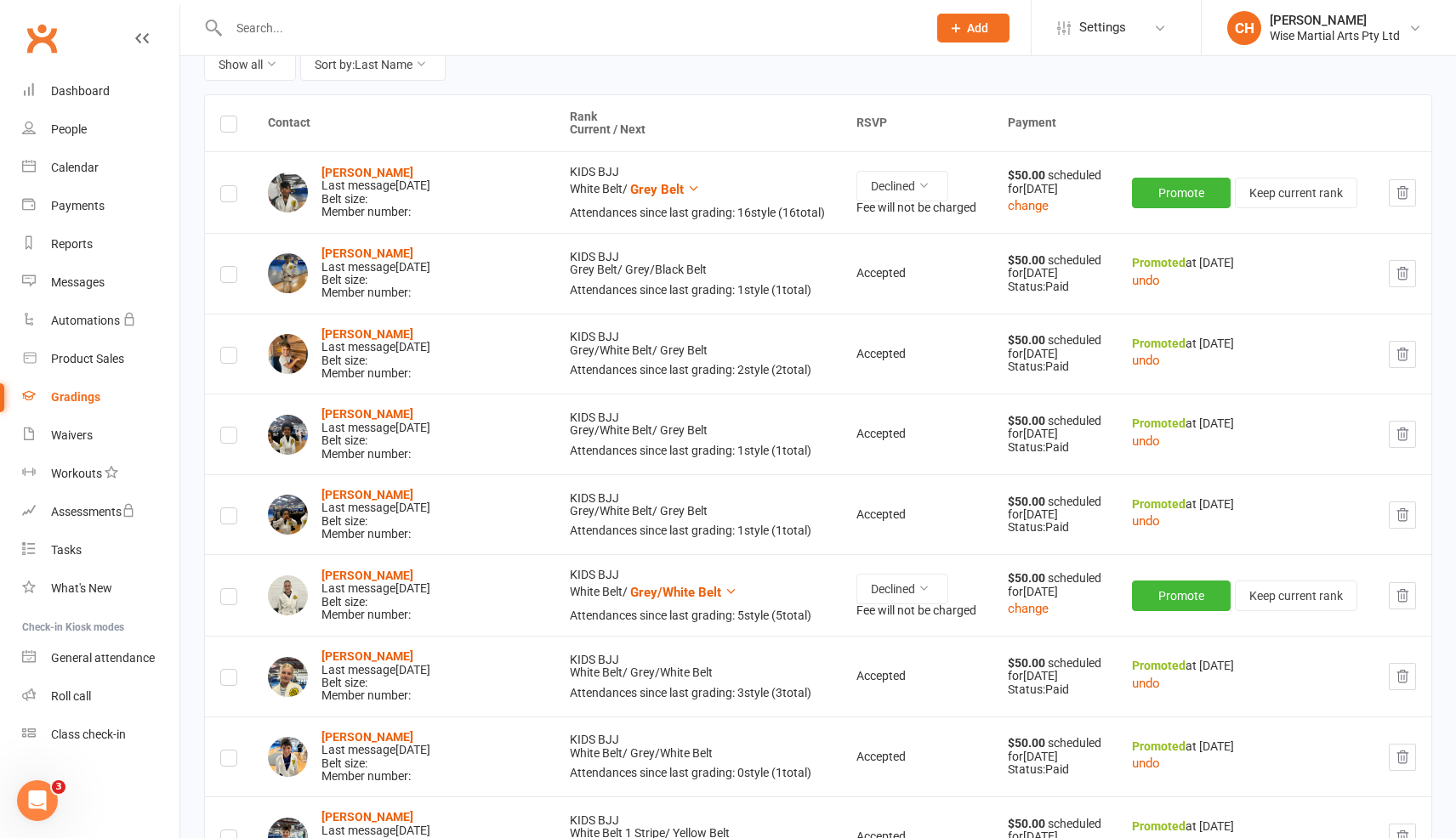
scroll to position [222, 0]
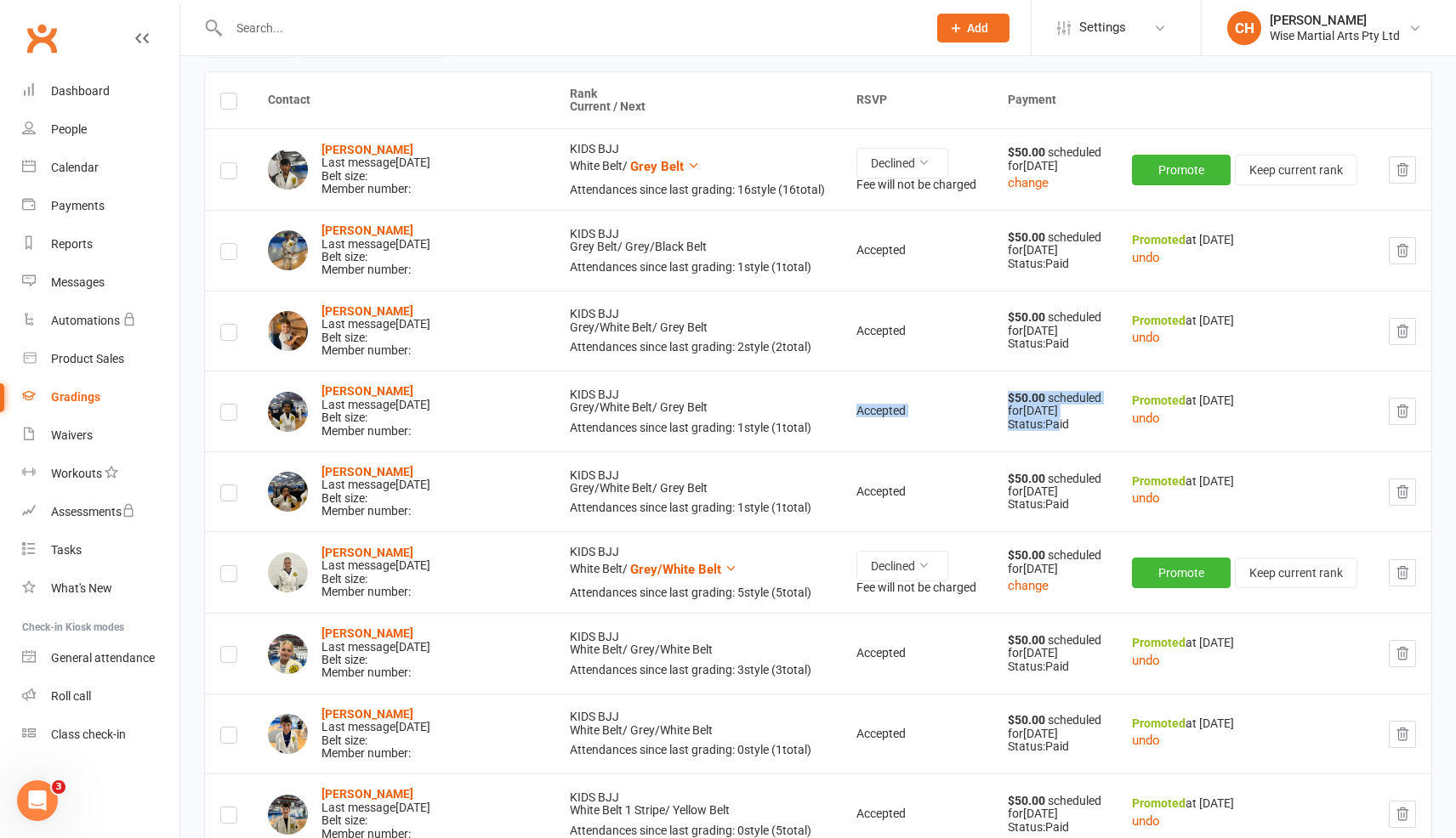
drag, startPoint x: 958, startPoint y: 388, endPoint x: 1039, endPoint y: 426, distance: 89.5
click at [1037, 424] on tr "Nathaniel Beswick Last message Sep 25, 2025 Belt size: Member number: KIDS BJJ …" at bounding box center [818, 410] width 1226 height 81
click at [1048, 426] on div "Status: Paid" at bounding box center [1055, 424] width 94 height 13
drag, startPoint x: 1056, startPoint y: 425, endPoint x: 988, endPoint y: 397, distance: 73.5
click at [1008, 397] on div "$50.00 scheduled for Sep 20, 2025 Status: Paid" at bounding box center [1055, 411] width 94 height 39
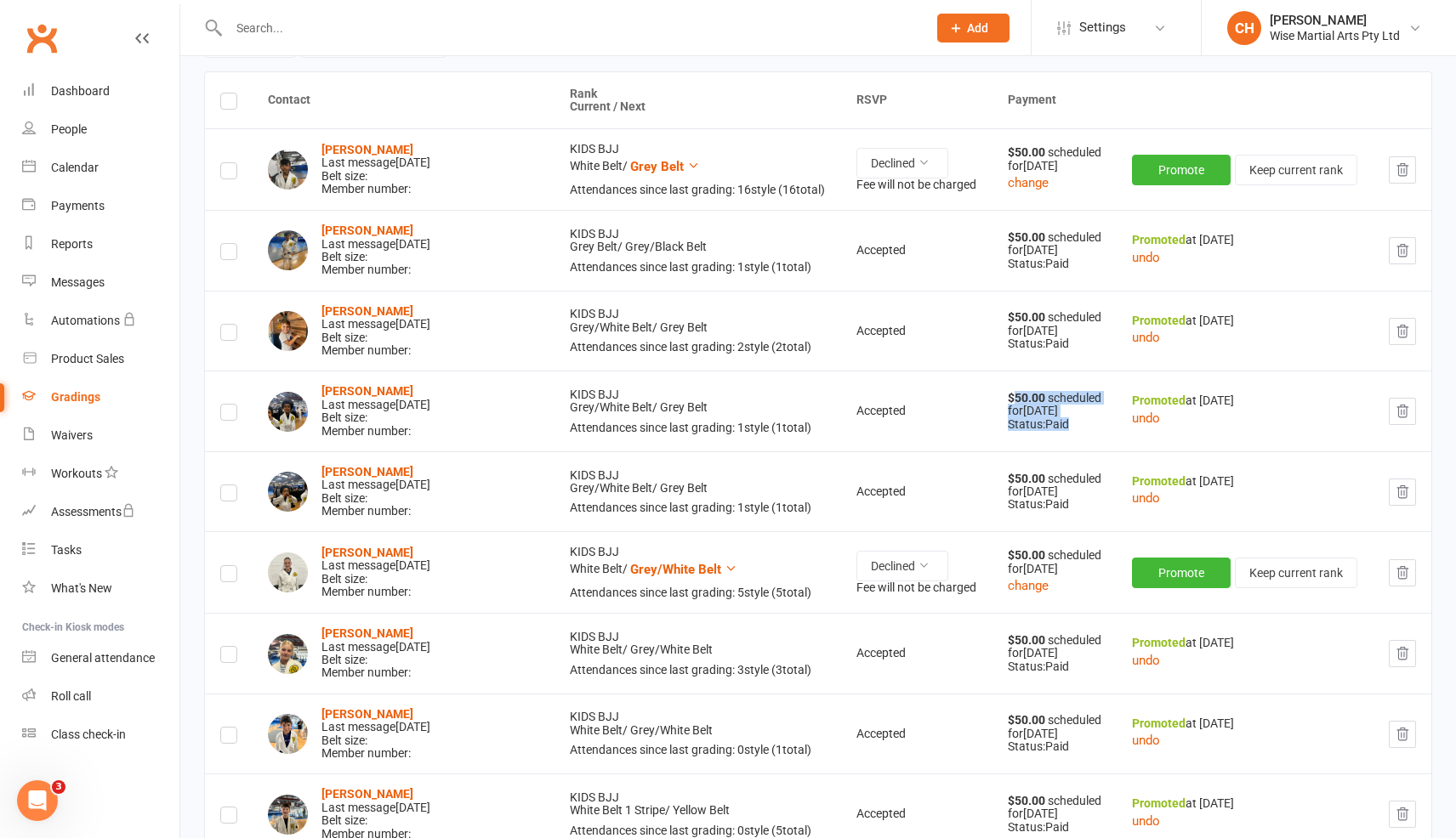
click at [1008, 397] on strong "$50.00" at bounding box center [1028, 398] width 40 height 14
drag, startPoint x: 987, startPoint y: 397, endPoint x: 1034, endPoint y: 412, distance: 49.3
click at [1034, 412] on div "$50.00 scheduled for Sep 20, 2025" at bounding box center [1055, 405] width 94 height 26
drag, startPoint x: 974, startPoint y: 392, endPoint x: 1060, endPoint y: 426, distance: 92.5
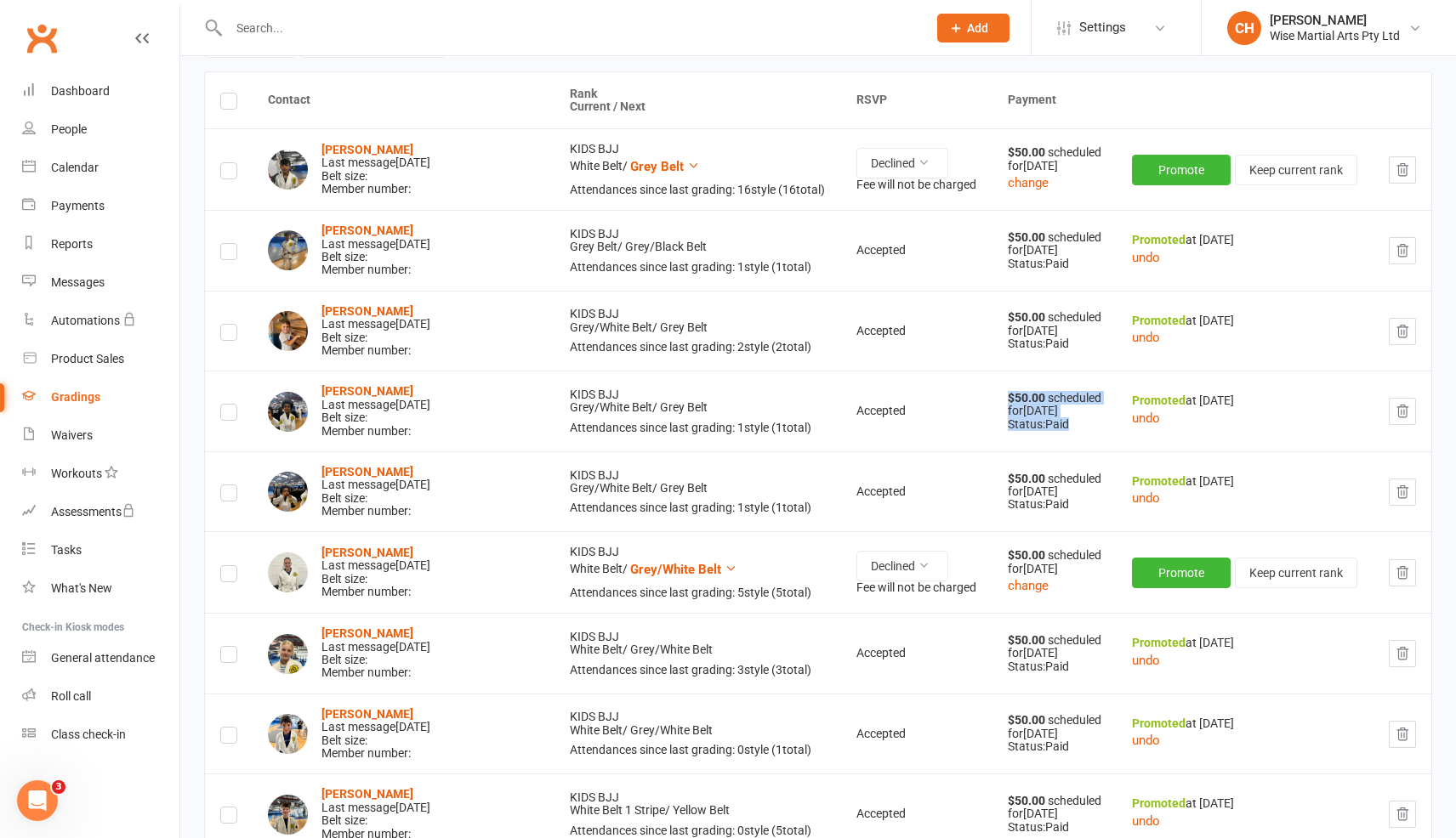
click at [1060, 426] on td "$50.00 scheduled for Sep 20, 2025 Status: Paid" at bounding box center [1054, 410] width 124 height 81
click at [1060, 426] on div "Status: Paid" at bounding box center [1055, 424] width 94 height 13
drag, startPoint x: 1060, startPoint y: 426, endPoint x: 979, endPoint y: 389, distance: 89.1
click at [992, 389] on td "$50.00 scheduled for Sep 20, 2025 Status: Paid" at bounding box center [1054, 410] width 124 height 81
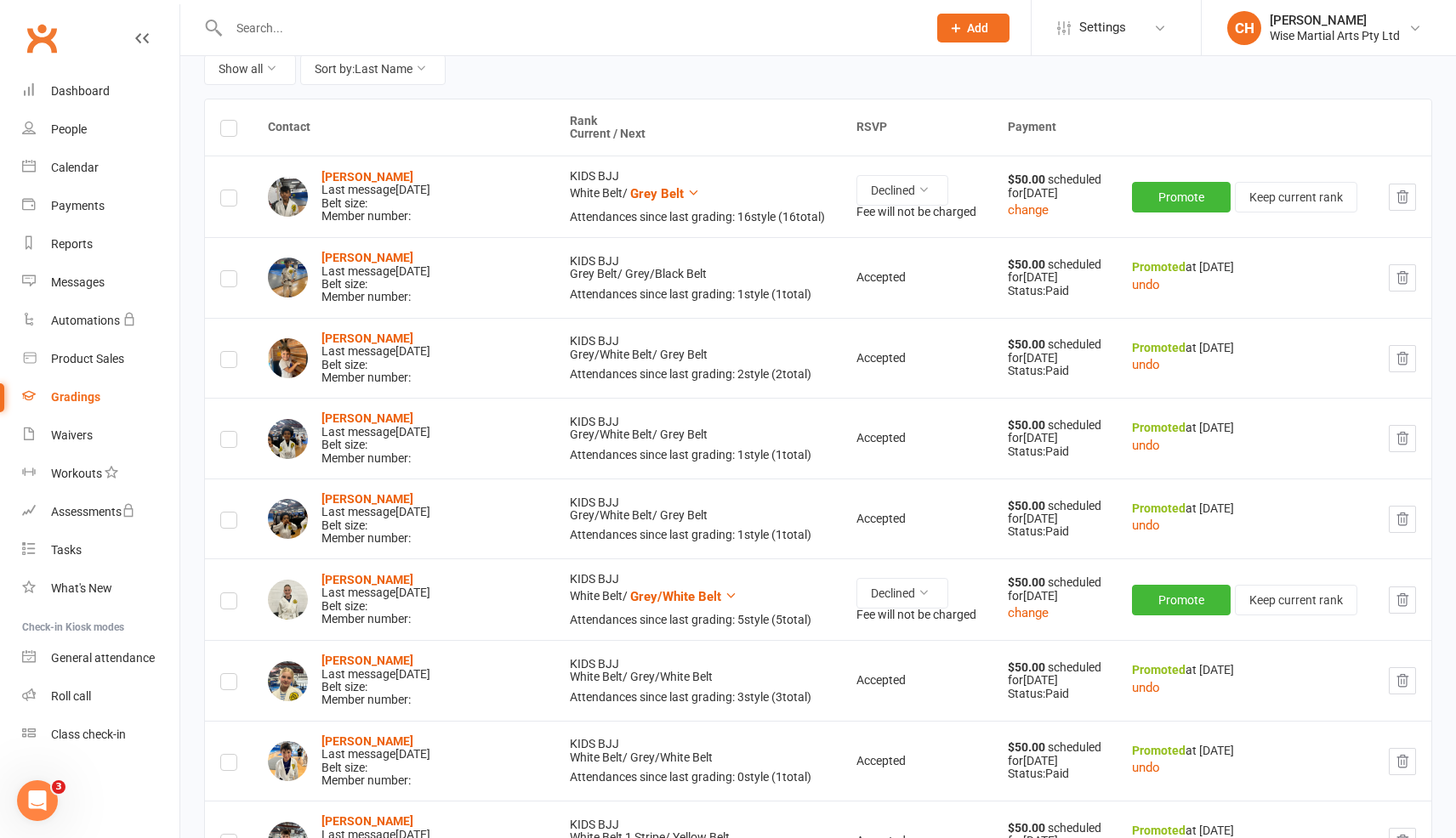
scroll to position [191, 0]
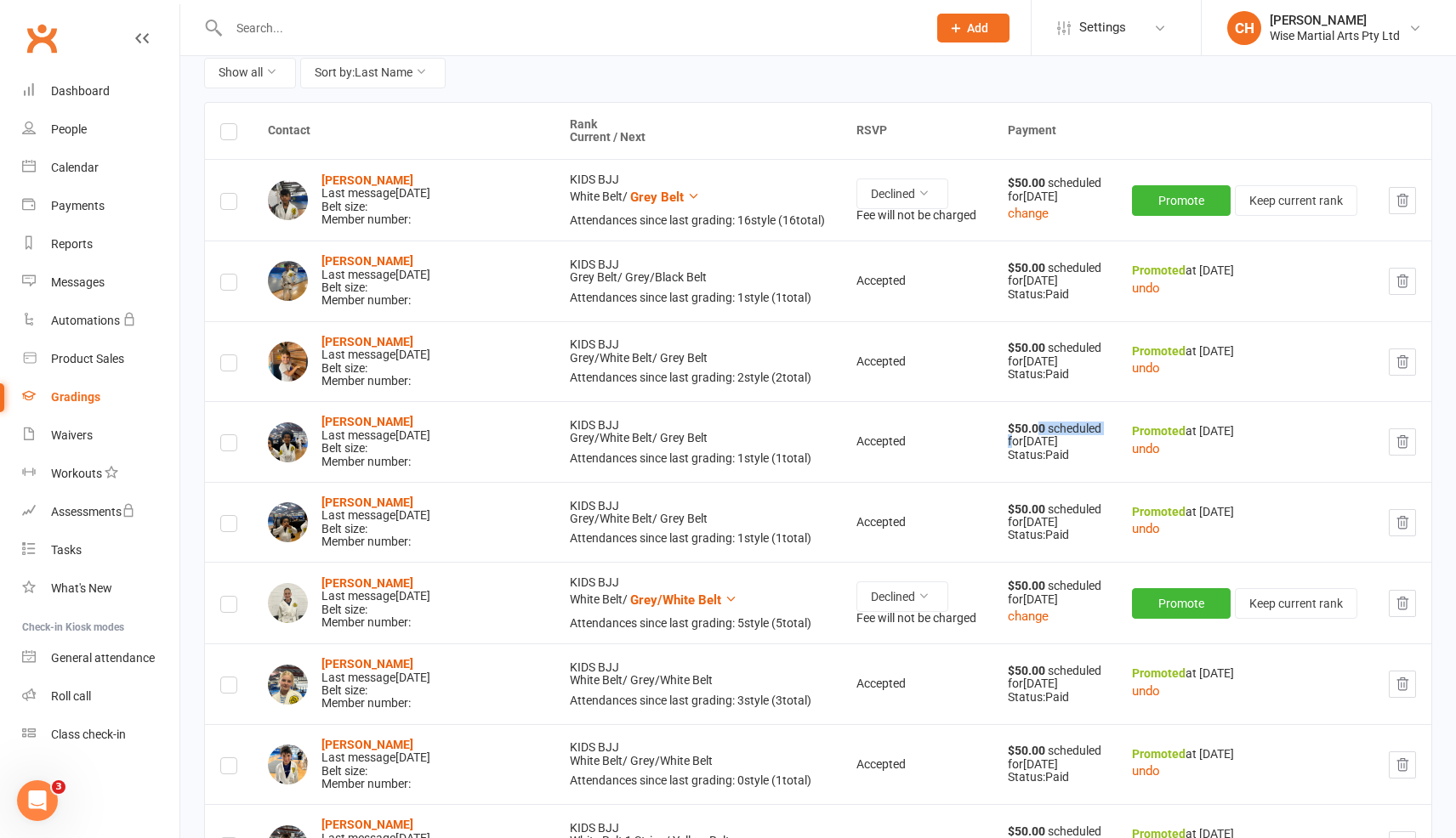
drag, startPoint x: 987, startPoint y: 435, endPoint x: 1015, endPoint y: 432, distance: 28.2
click at [1015, 432] on div "$50.00 scheduled for Sep 20, 2025" at bounding box center [1055, 436] width 94 height 26
click at [1015, 432] on strong "$50.00" at bounding box center [1028, 429] width 40 height 14
drag, startPoint x: 1026, startPoint y: 430, endPoint x: 988, endPoint y: 431, distance: 38.0
click at [1008, 431] on div "$50.00 scheduled for Sep 20, 2025" at bounding box center [1055, 436] width 94 height 26
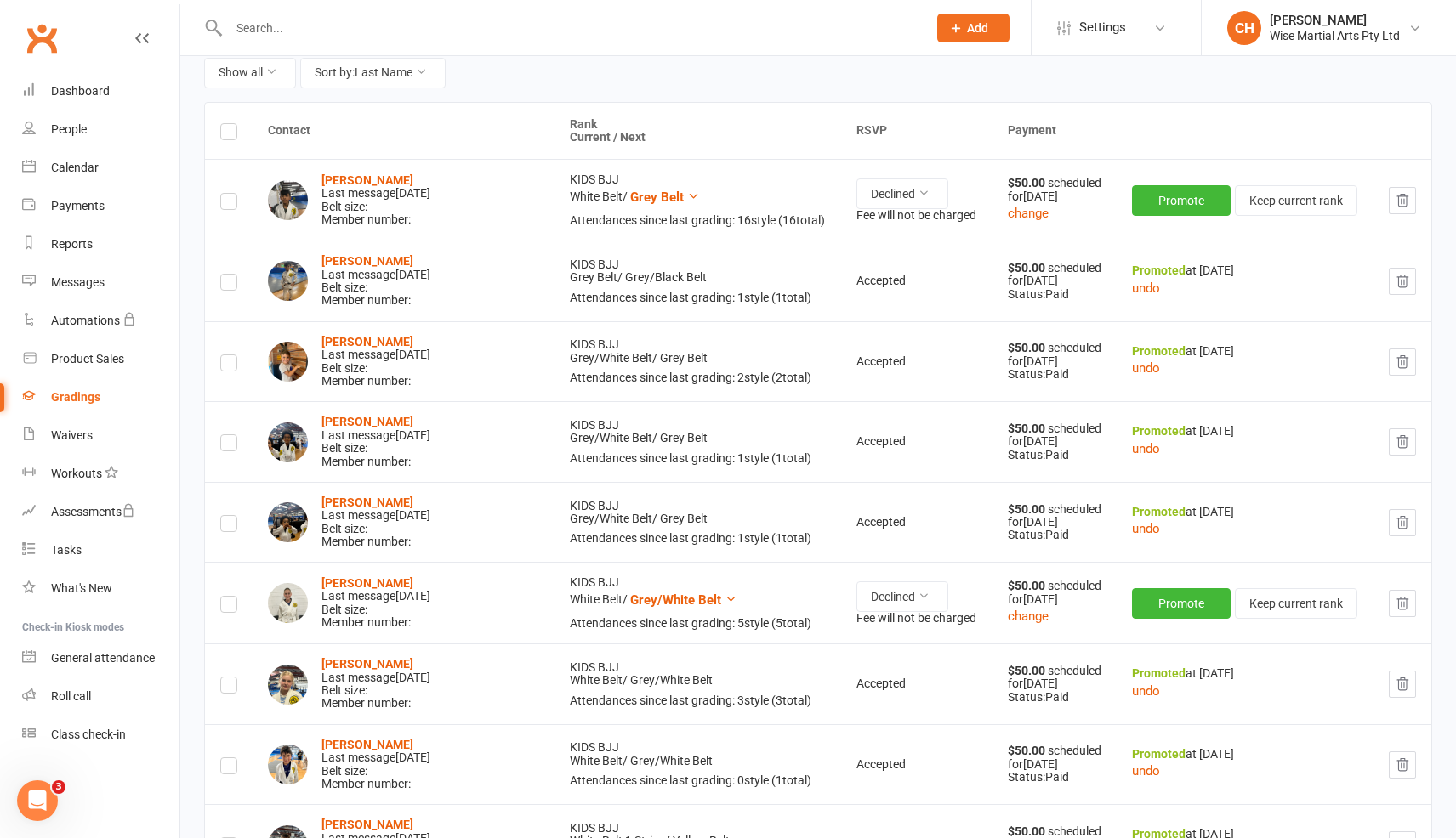
click at [1008, 433] on strong "$50.00" at bounding box center [1028, 429] width 40 height 14
drag, startPoint x: 984, startPoint y: 431, endPoint x: 1019, endPoint y: 429, distance: 35.1
click at [1019, 429] on strong "$50.00" at bounding box center [1028, 429] width 40 height 14
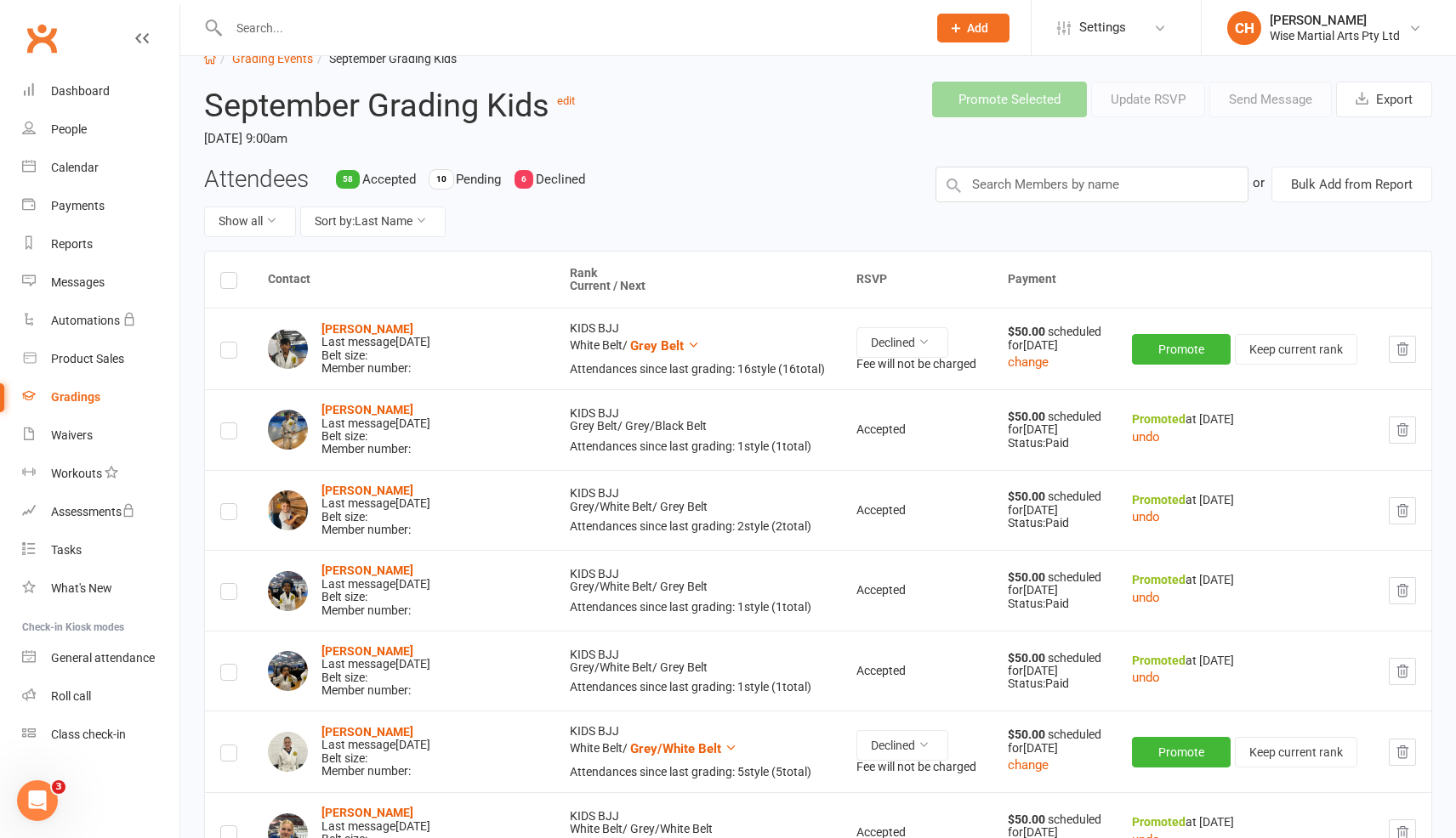
scroll to position [57, 0]
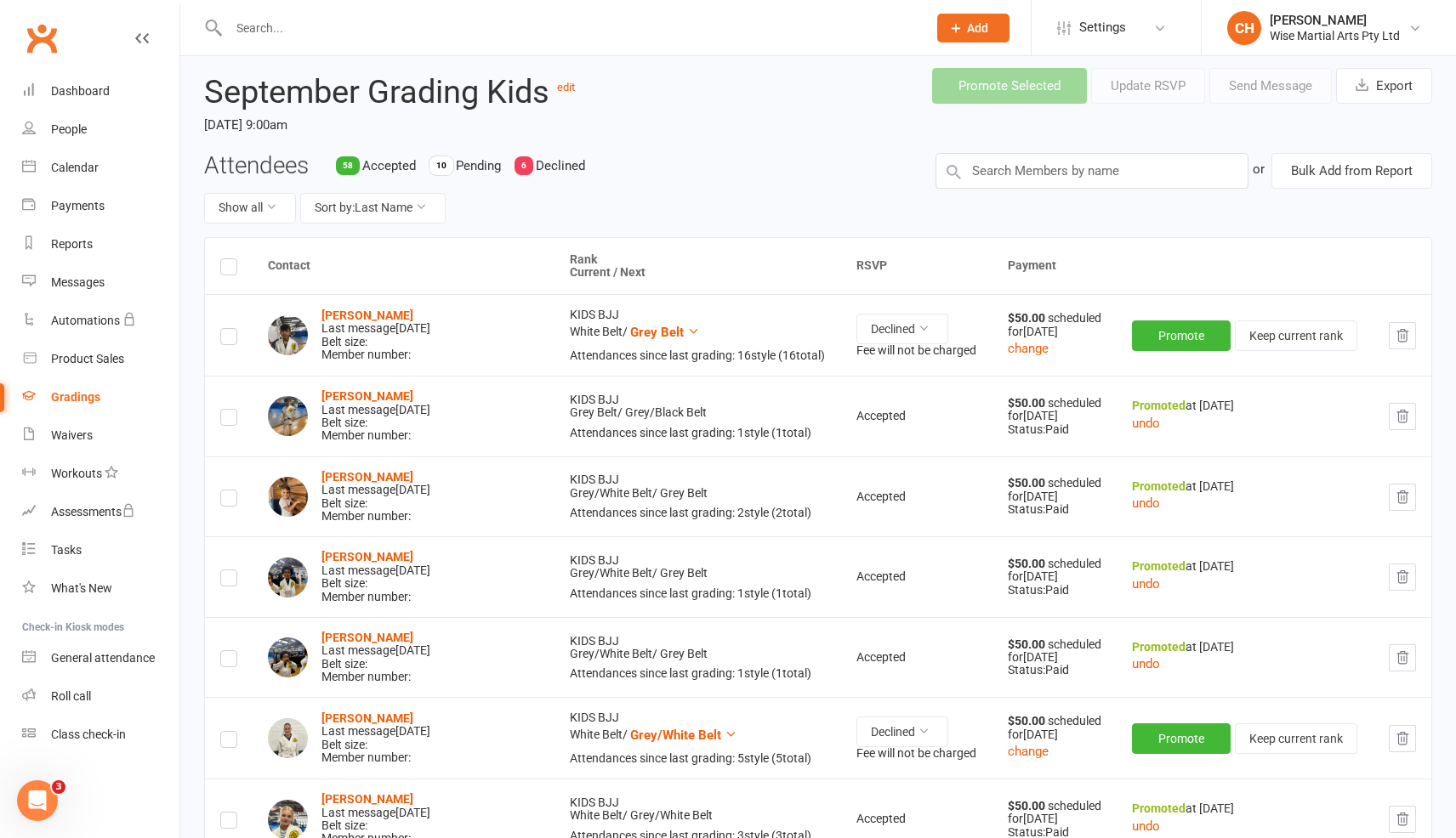
click at [73, 390] on div "Gradings" at bounding box center [76, 397] width 50 height 14
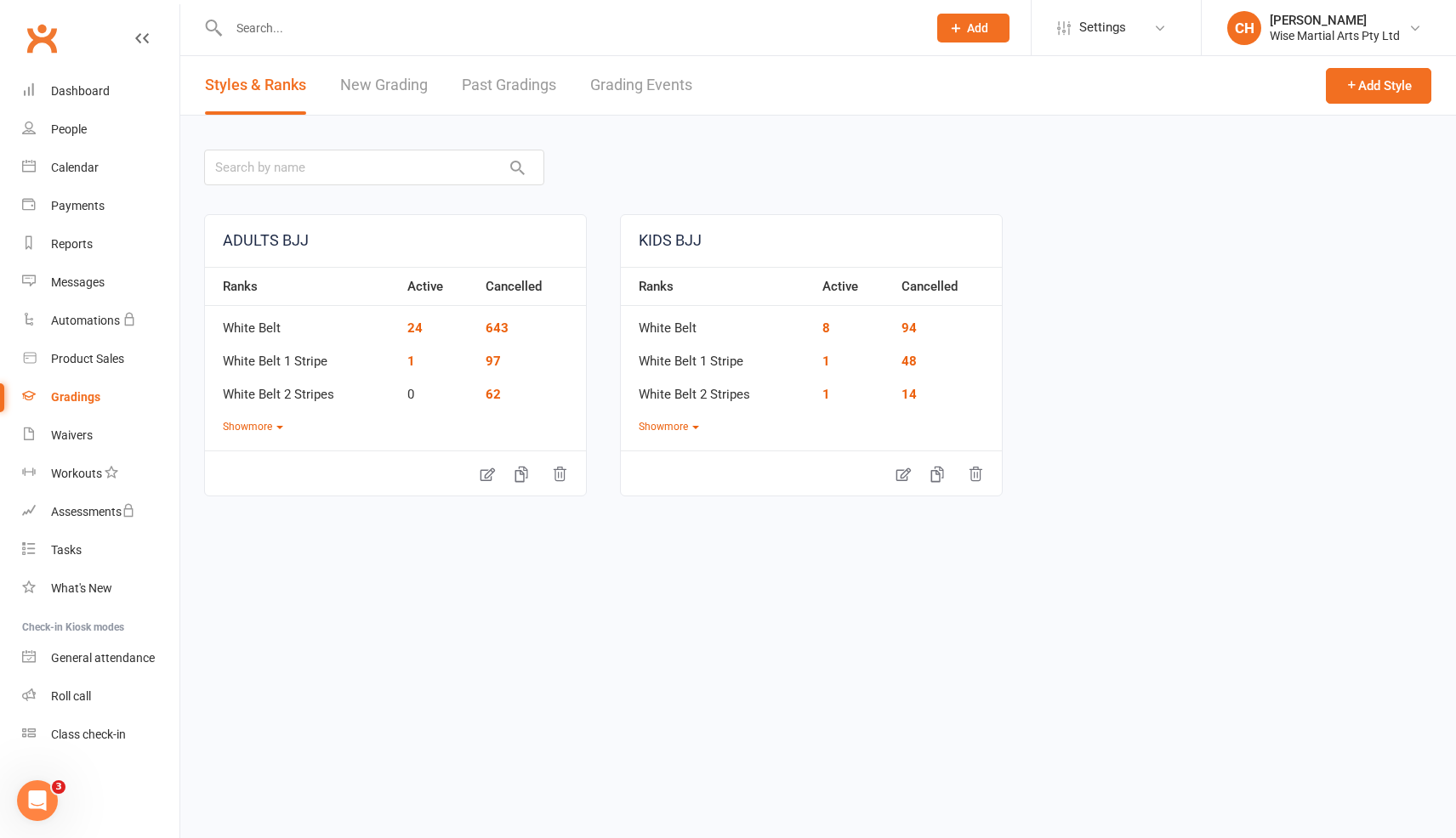
click at [574, 187] on div at bounding box center [818, 167] width 1228 height 57
click at [407, 81] on link "New Grading" at bounding box center [384, 85] width 88 height 58
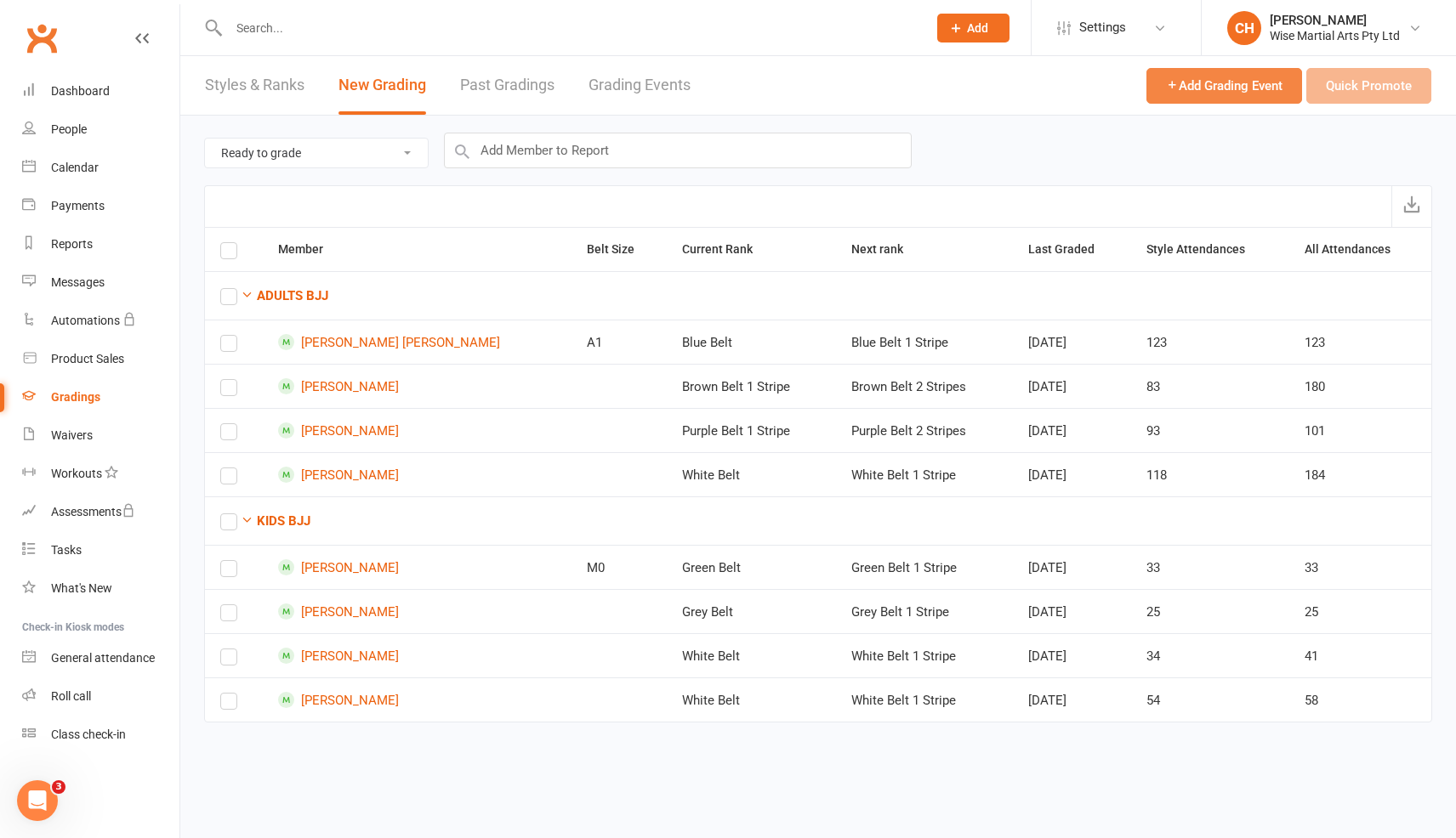
click at [1172, 78] on icon "button" at bounding box center [1172, 84] width 13 height 13
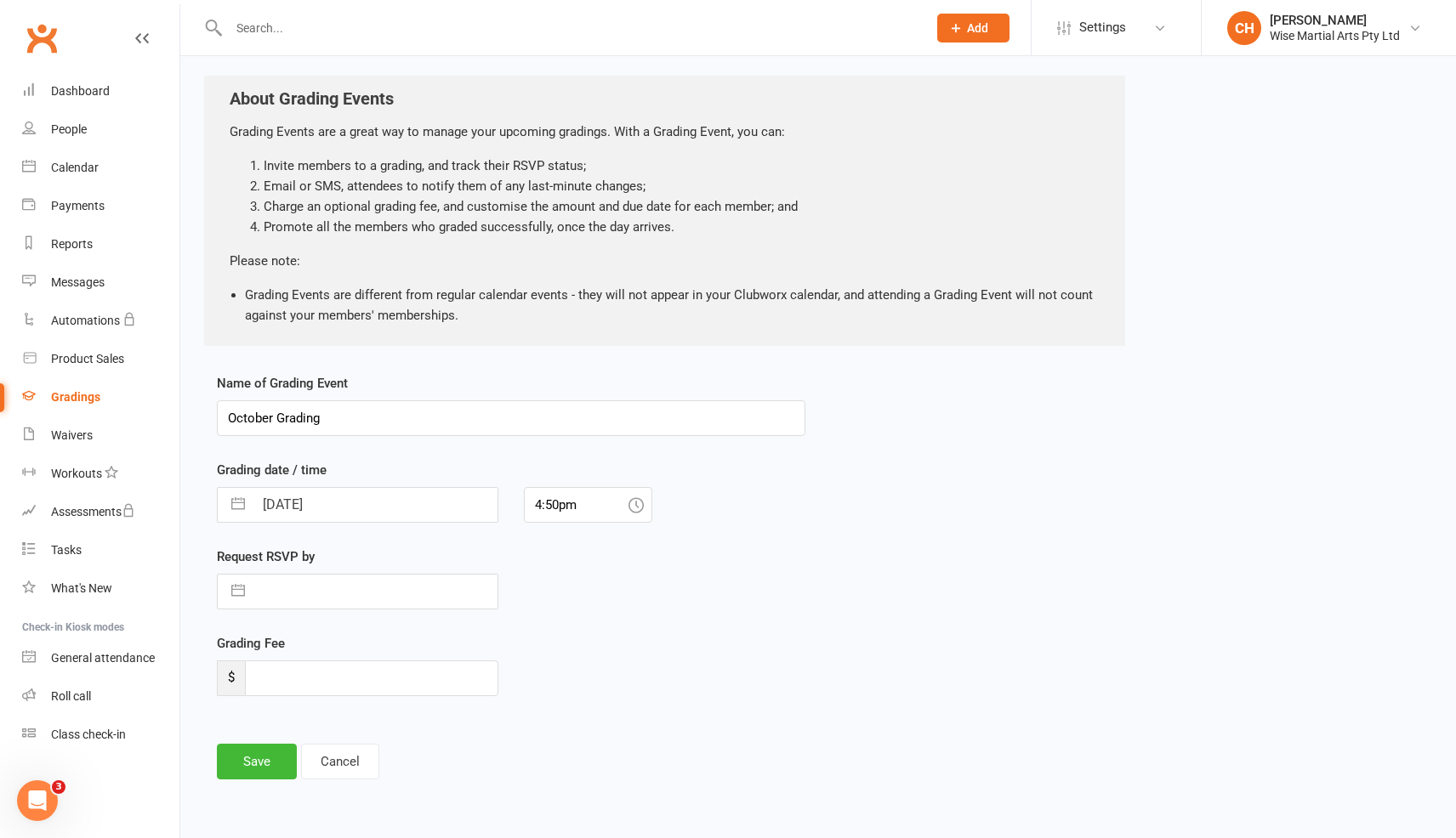
scroll to position [78, 0]
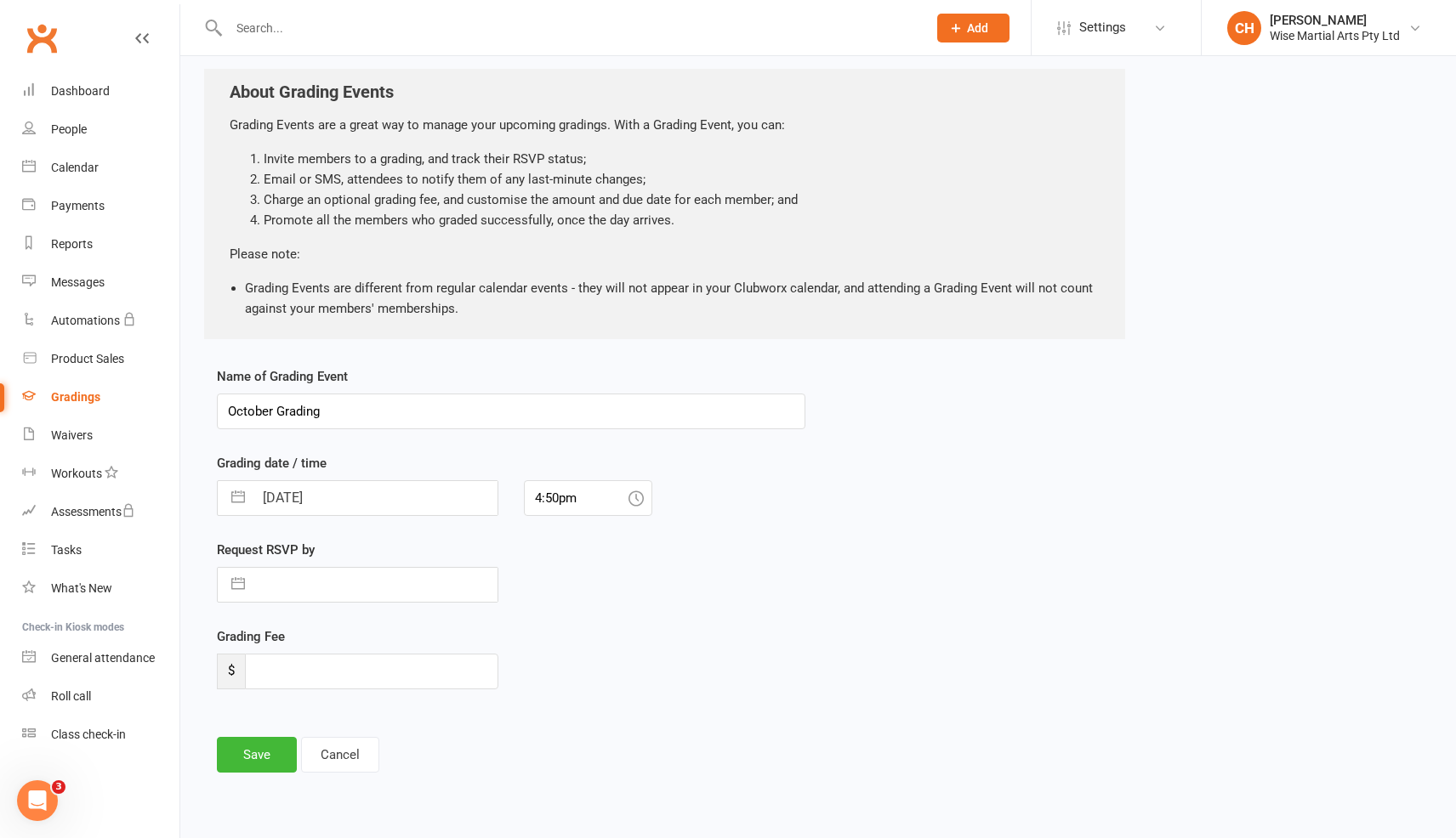
click at [264, 412] on input "October Grading" at bounding box center [511, 411] width 589 height 36
type input "test Grading"
click at [313, 501] on input "14 Oct 2025" at bounding box center [375, 498] width 244 height 34
select select "8"
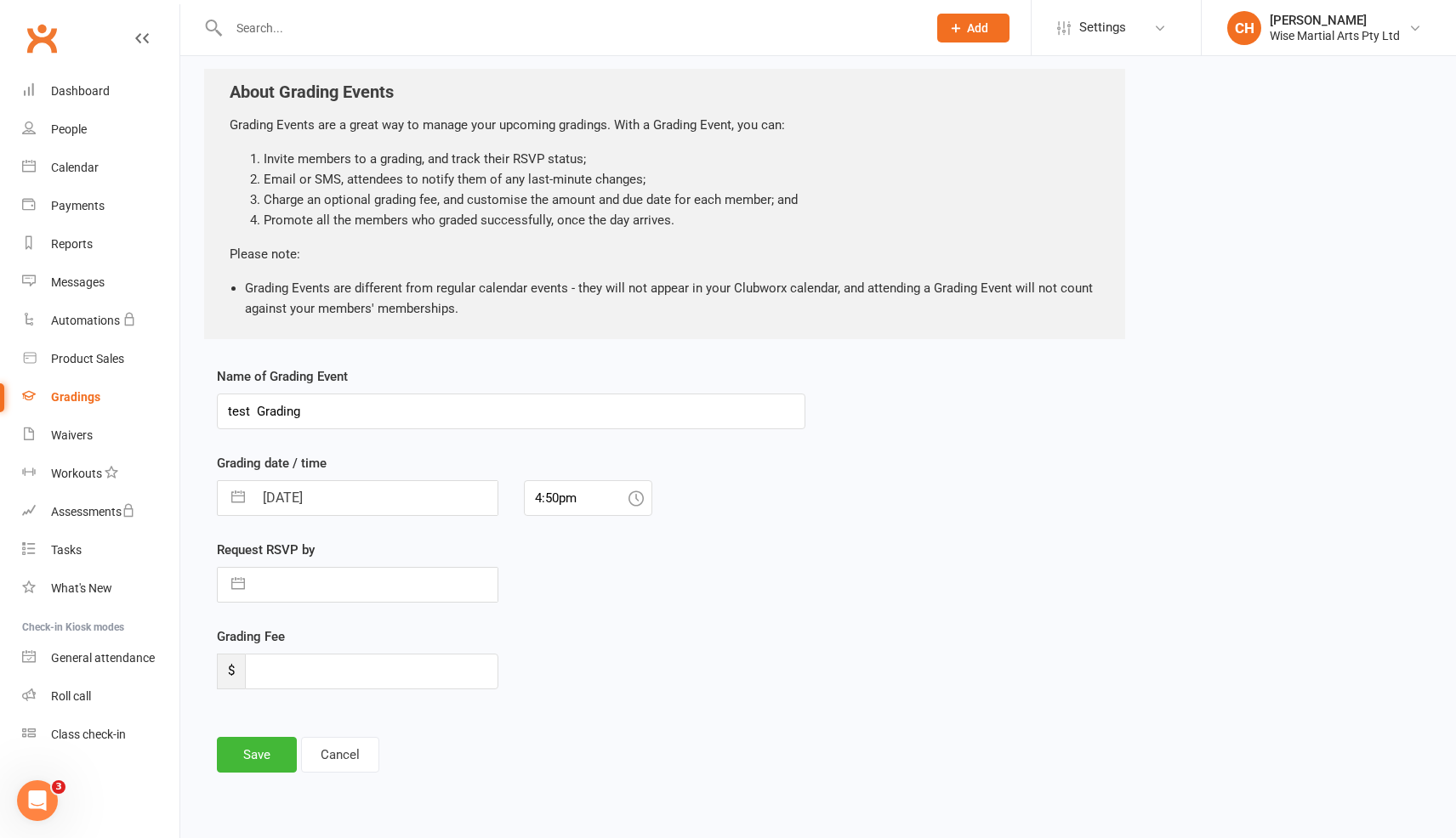
select select "2025"
select select "9"
select select "2025"
select select "10"
select select "2025"
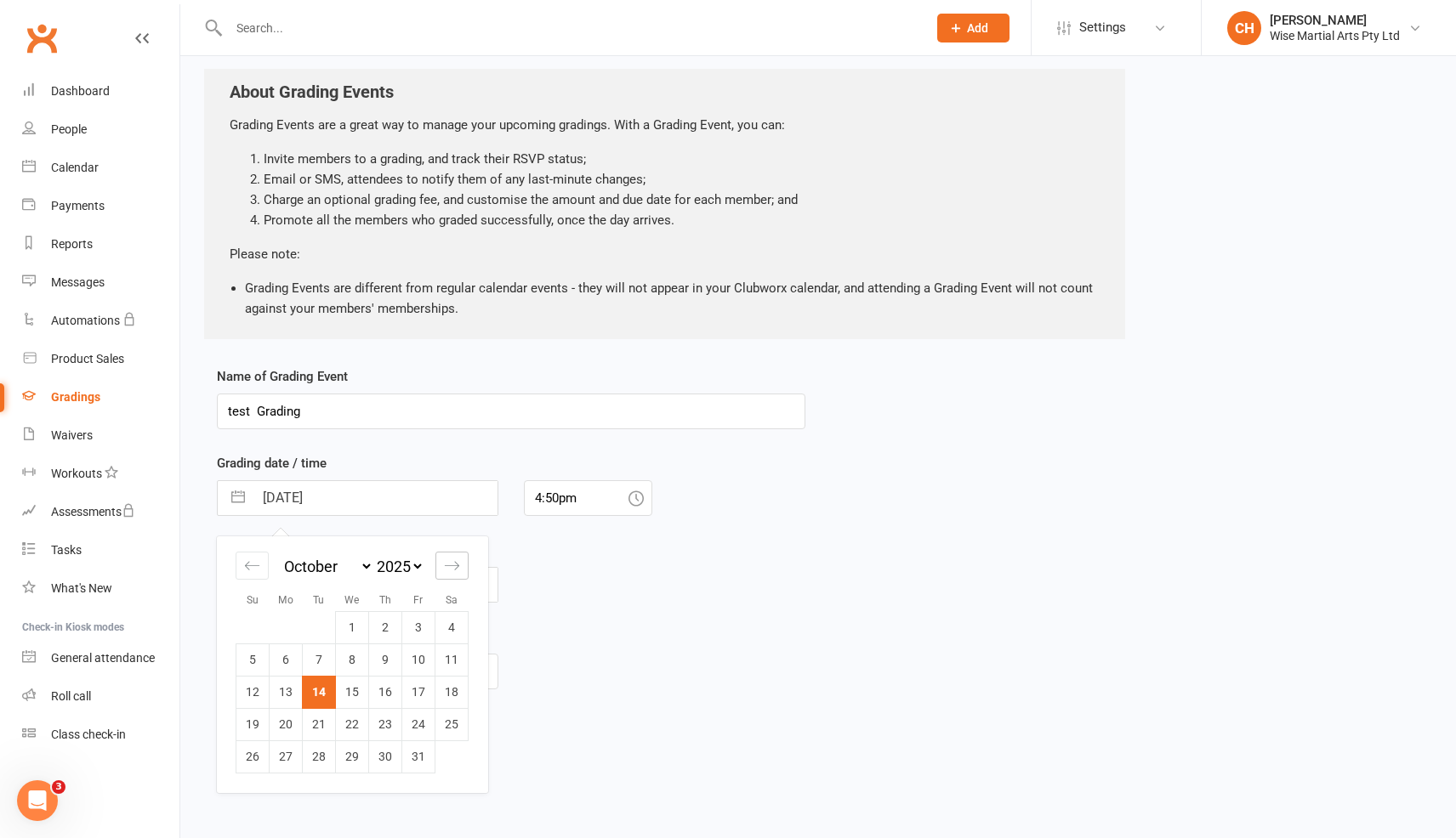
click at [461, 561] on div "Move forward to switch to the next month." at bounding box center [452, 566] width 33 height 28
select select "11"
select select "2025"
click at [406, 700] on td "14" at bounding box center [419, 692] width 33 height 32
type input "14 Nov 2025"
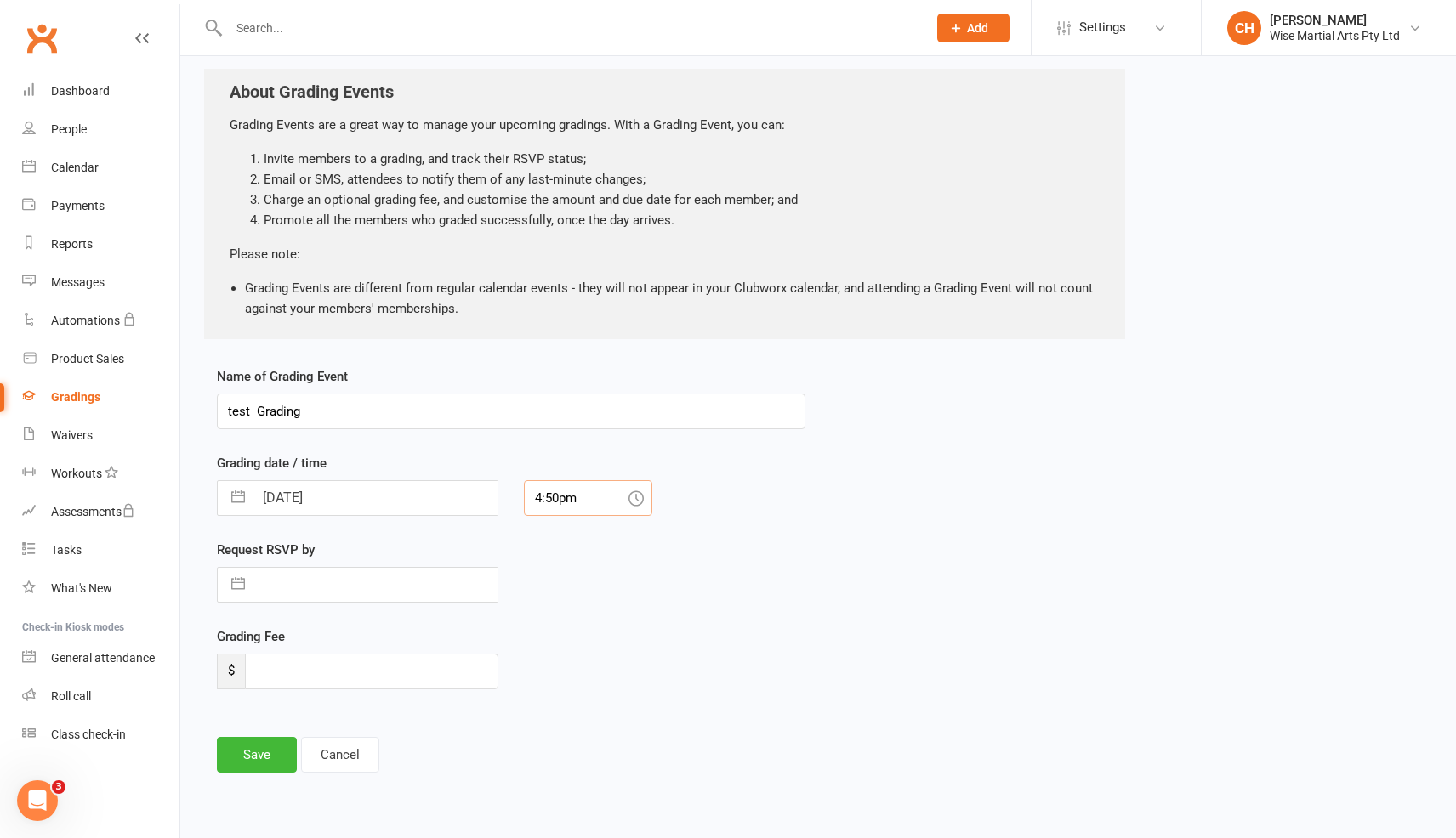
click at [591, 506] on input "4:50pm" at bounding box center [588, 498] width 129 height 36
click at [585, 560] on div "9:00am" at bounding box center [588, 566] width 127 height 27
type input "9:00am"
drag, startPoint x: 221, startPoint y: 545, endPoint x: 364, endPoint y: 558, distance: 143.6
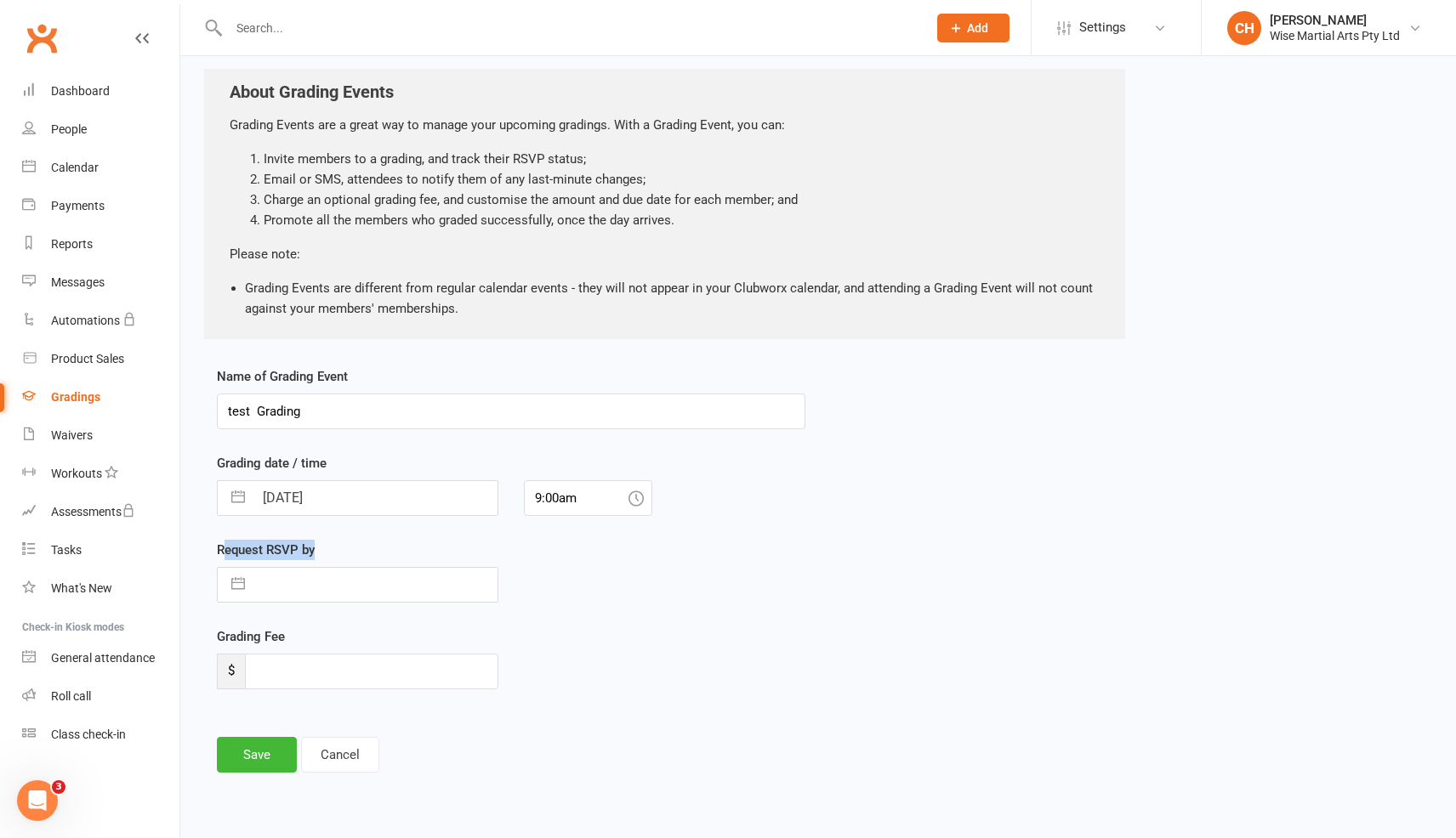
click at [364, 558] on div "Request RSVP by Navigate forward to interact with the calendar and select a dat…" at bounding box center [357, 571] width 282 height 63
click at [318, 588] on input "text" at bounding box center [375, 584] width 244 height 34
select select "8"
select select "2025"
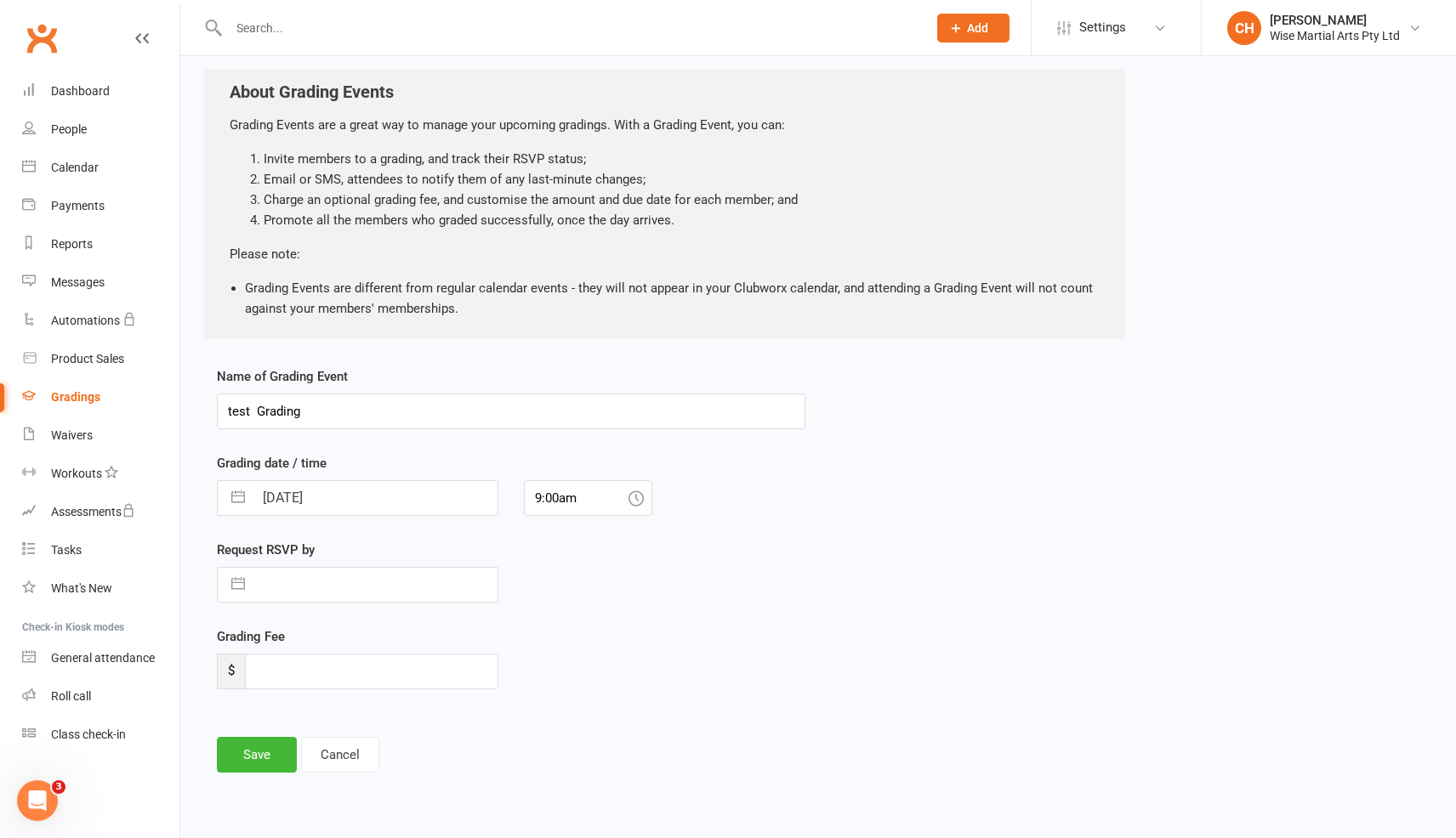
select select "9"
select select "2025"
select select "10"
select select "2025"
click at [245, 642] on div "Move backward to switch to the previous month." at bounding box center [252, 652] width 33 height 28
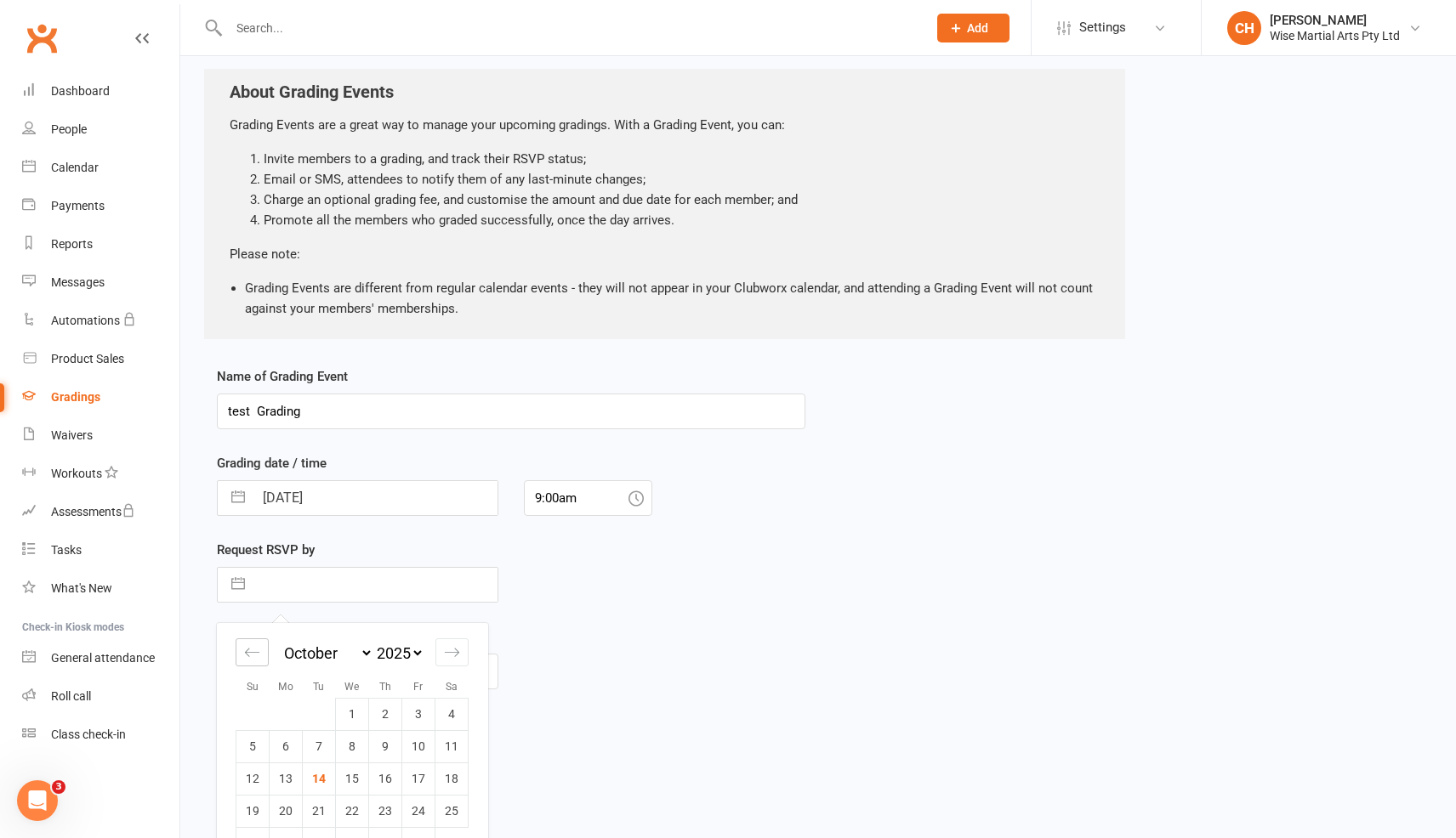
select select "7"
select select "2025"
click at [437, 645] on div "Move forward to switch to the next month." at bounding box center [452, 652] width 33 height 28
select select "10"
select select "2025"
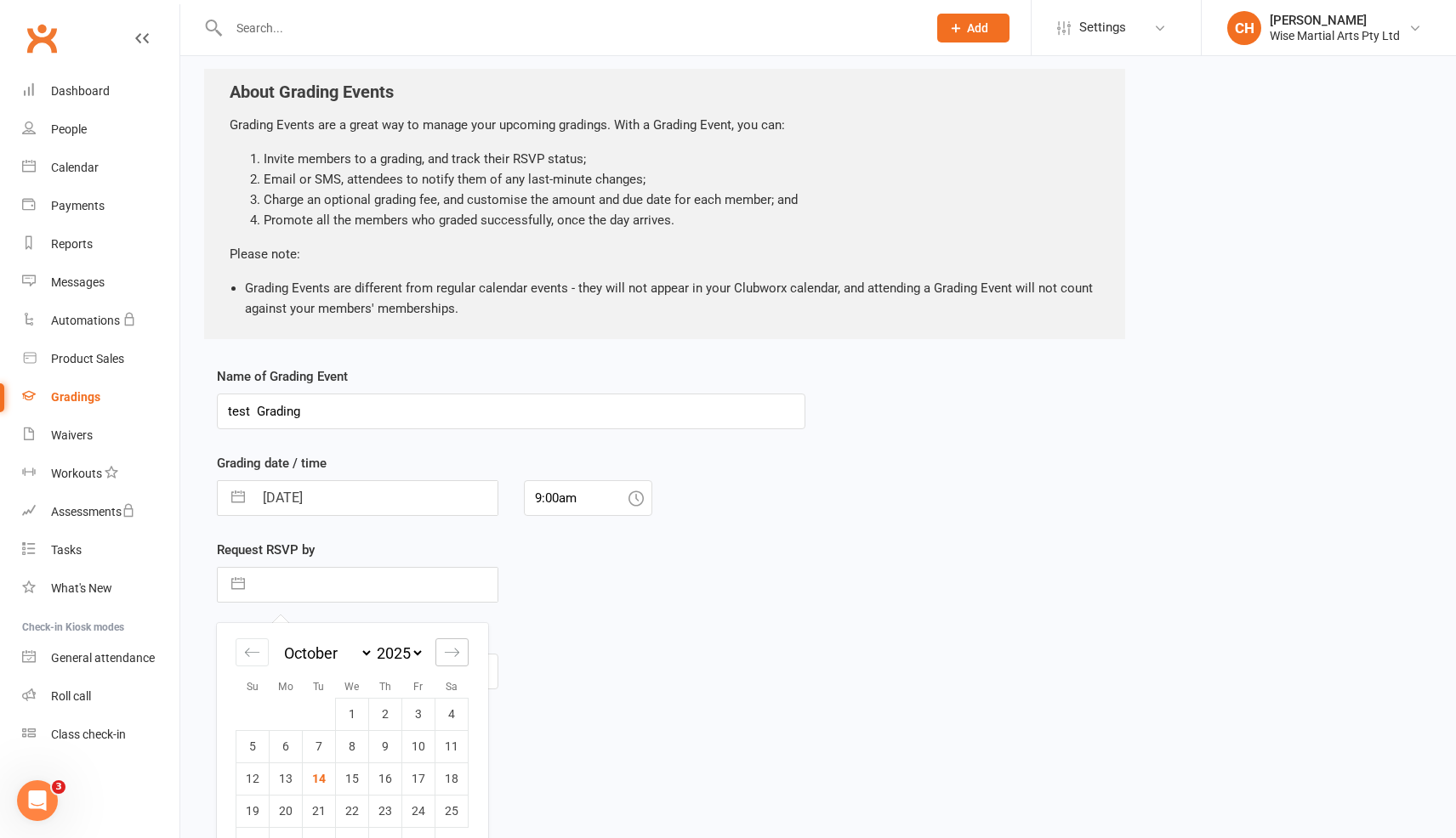
click at [445, 644] on icon "Move forward to switch to the next month." at bounding box center [452, 652] width 17 height 17
select select "11"
select select "2025"
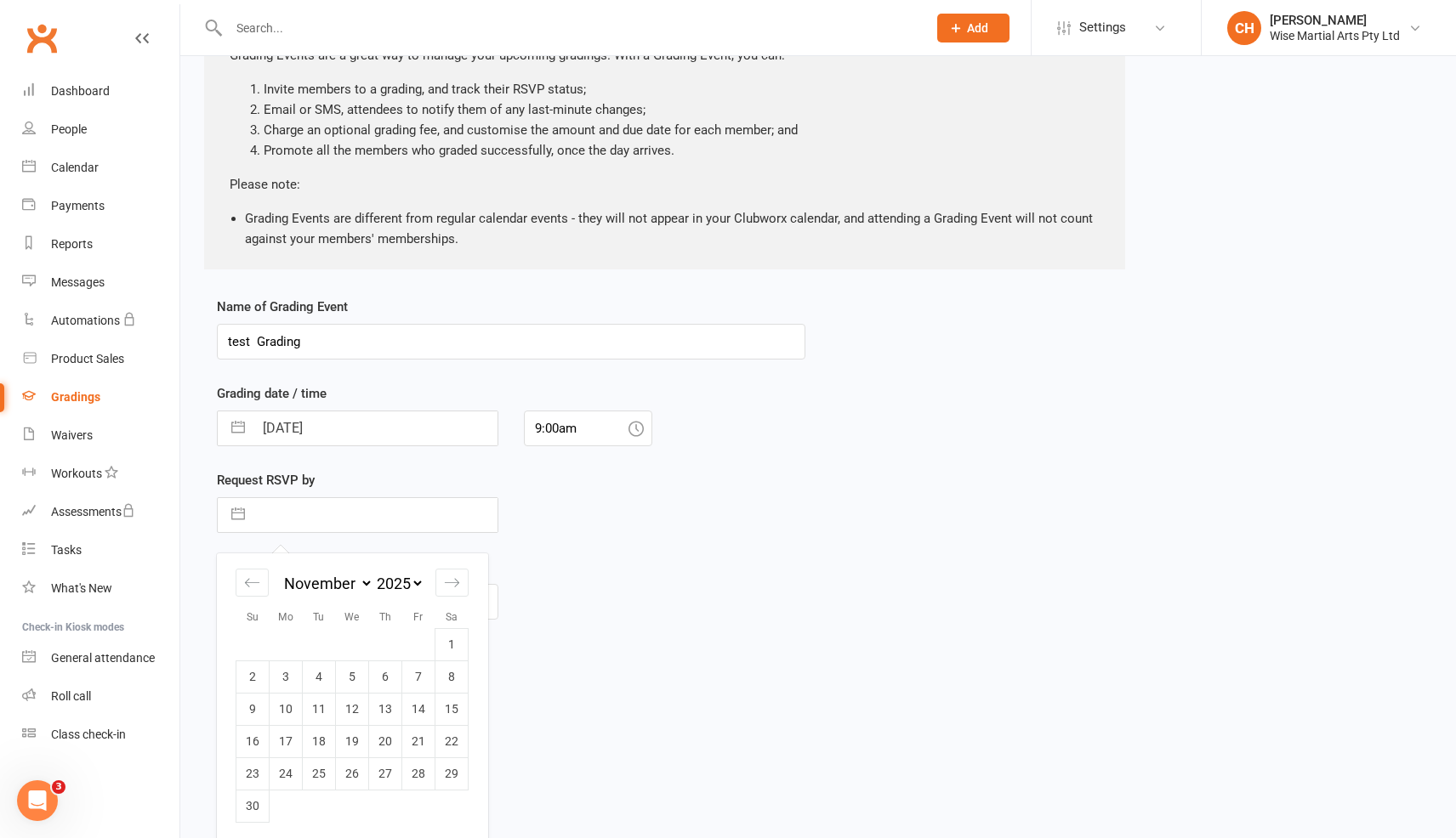
scroll to position [152, 0]
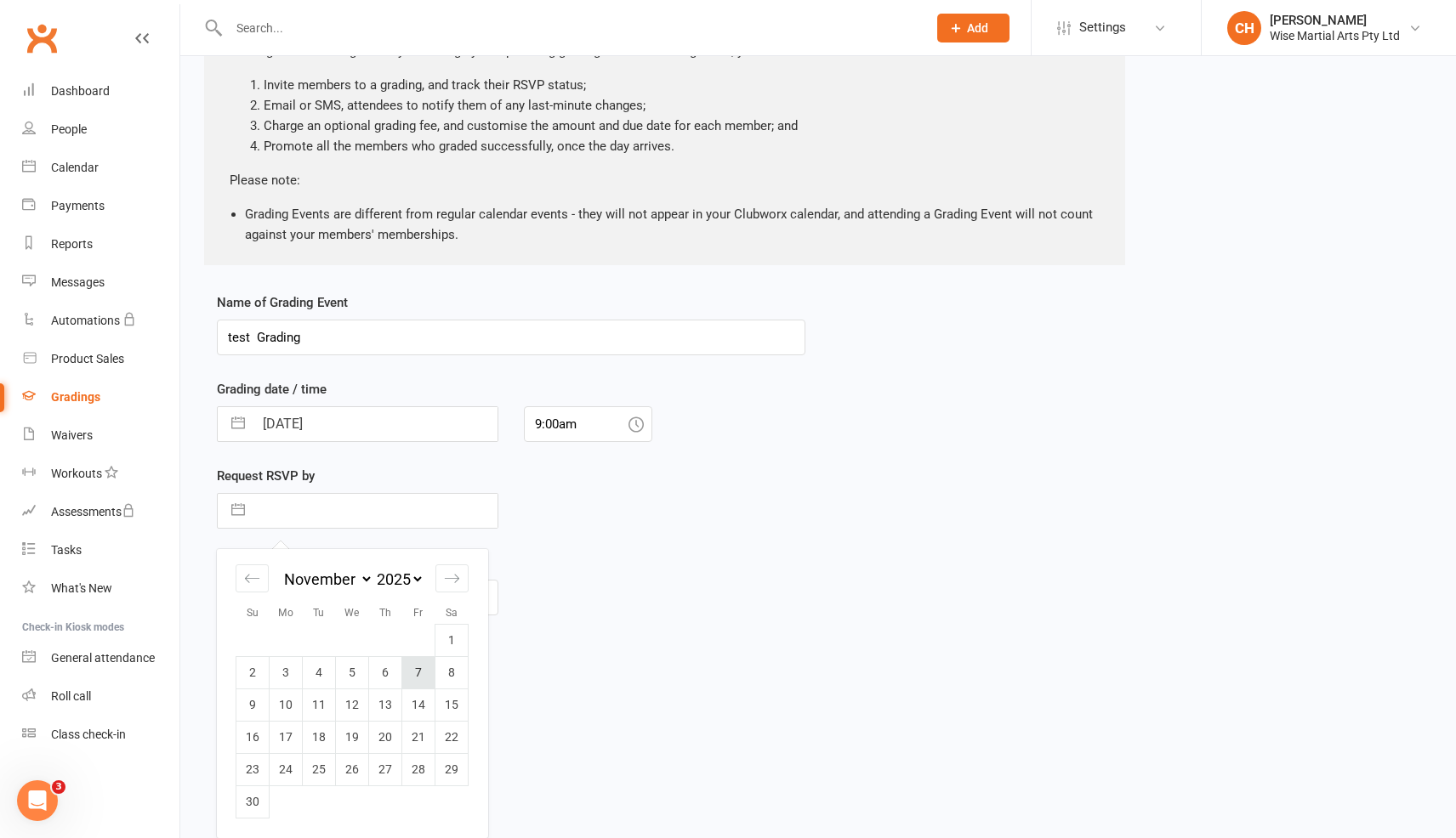
click at [414, 678] on td "7" at bounding box center [419, 672] width 33 height 32
type input "07 Nov 2025"
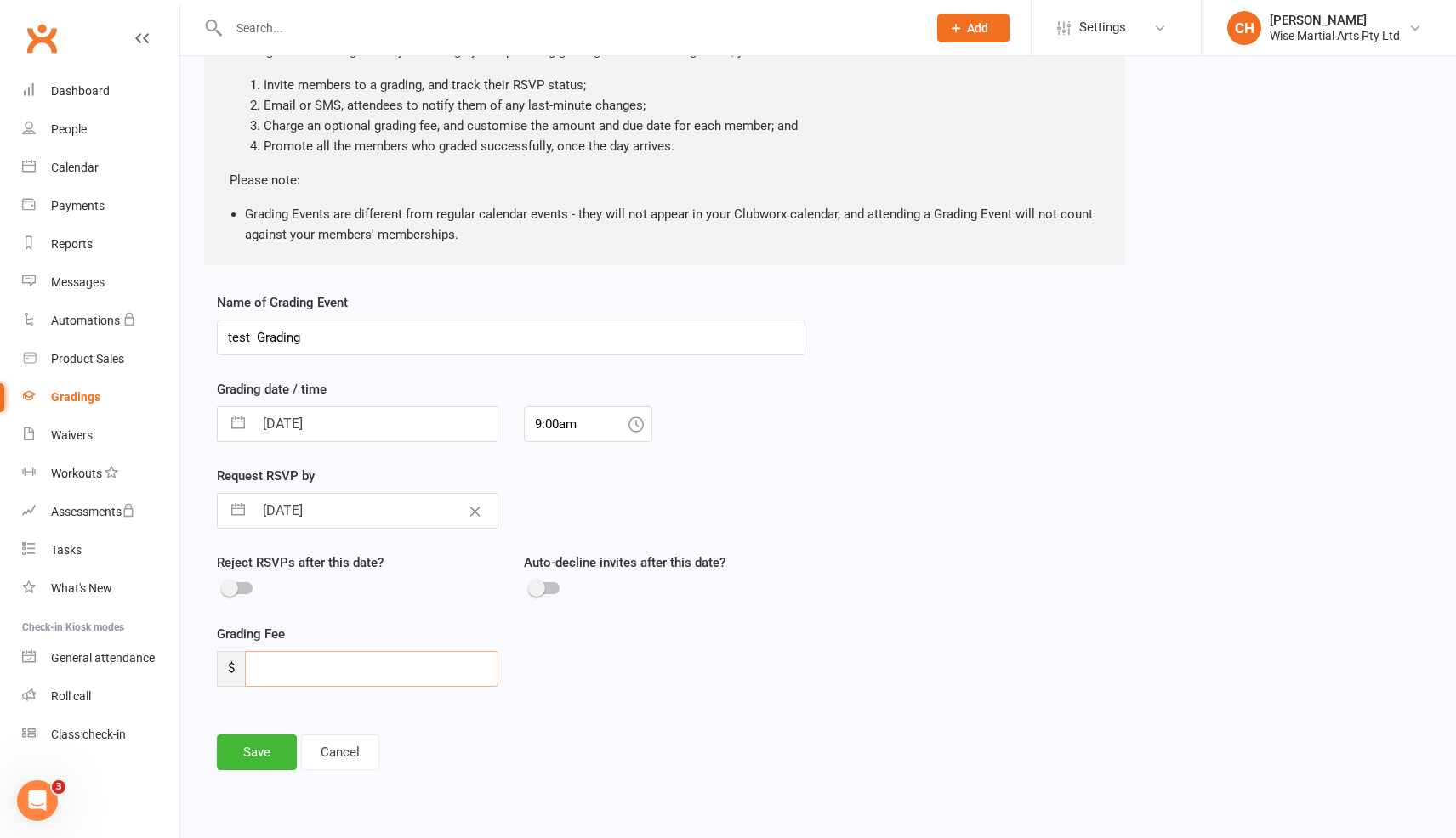
click at [298, 681] on input "number" at bounding box center [371, 668] width 253 height 36
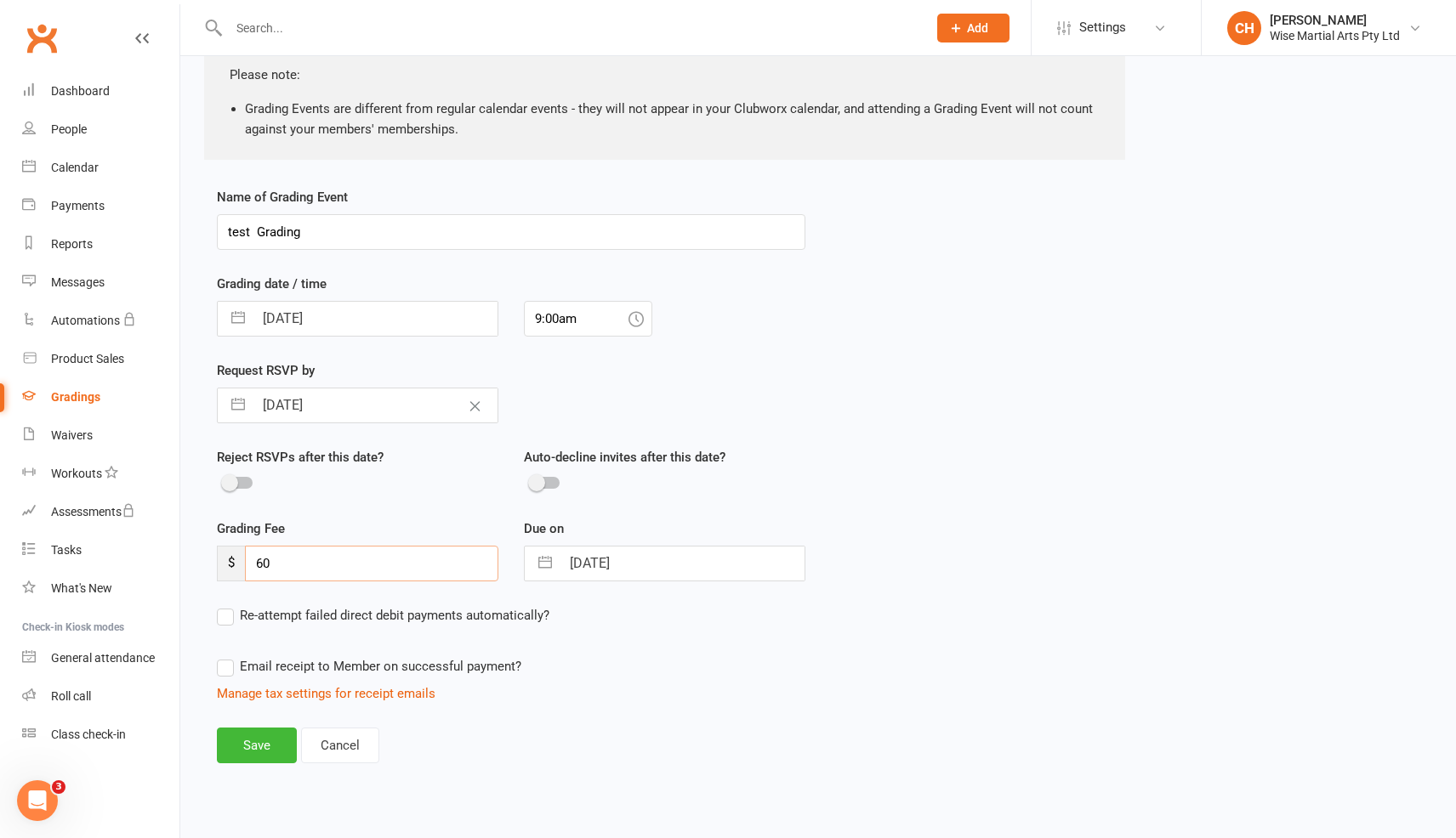
scroll to position [258, 0]
type input "60"
click at [297, 612] on span "Re-attempt failed direct debit payments automatically?" at bounding box center [395, 613] width 310 height 18
click at [297, 604] on input "Re-attempt failed direct debit payments automatically?" at bounding box center [383, 604] width 332 height 0
select select "3"
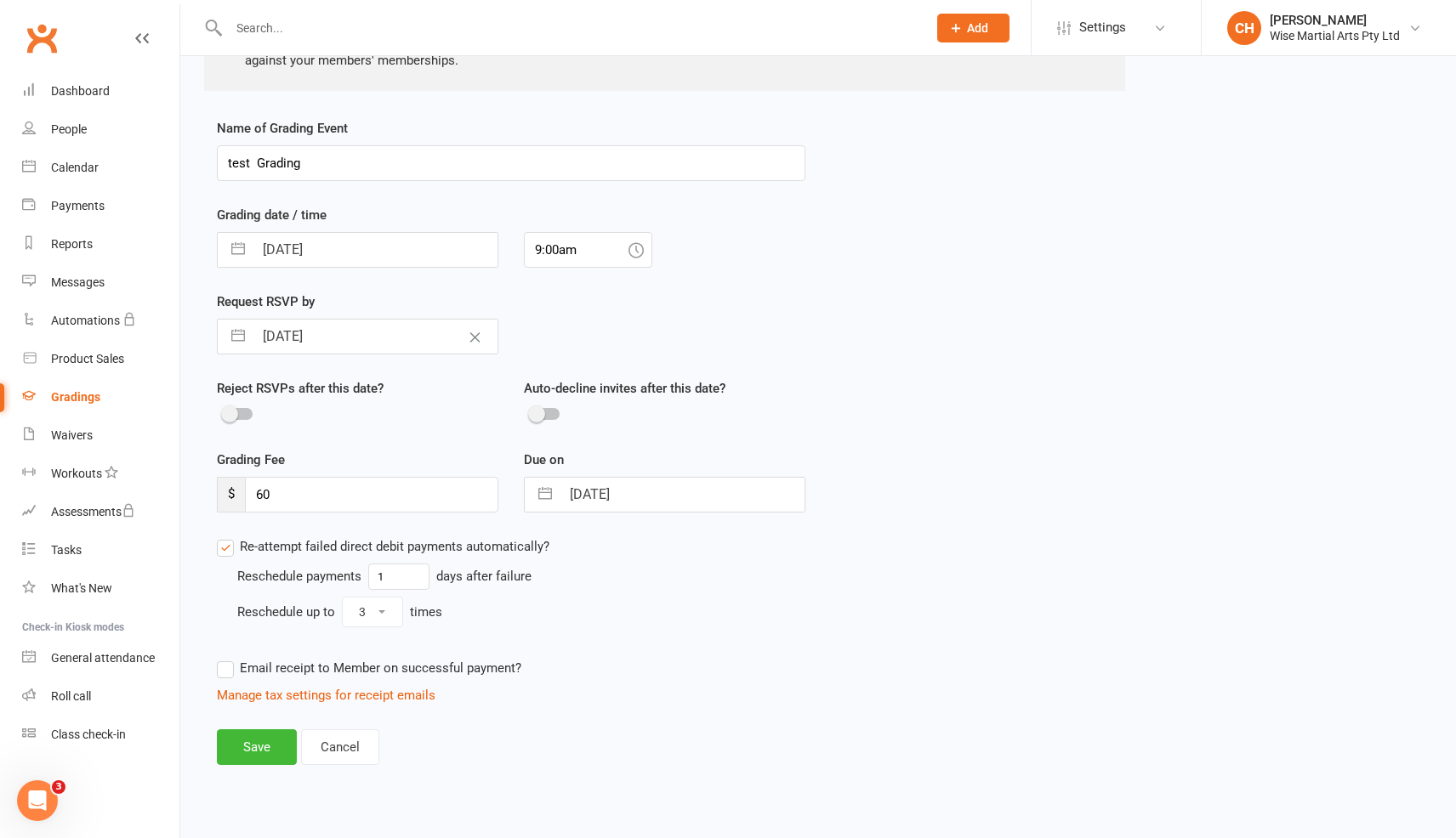
scroll to position [329, 0]
click at [239, 738] on button "Save" at bounding box center [257, 744] width 80 height 36
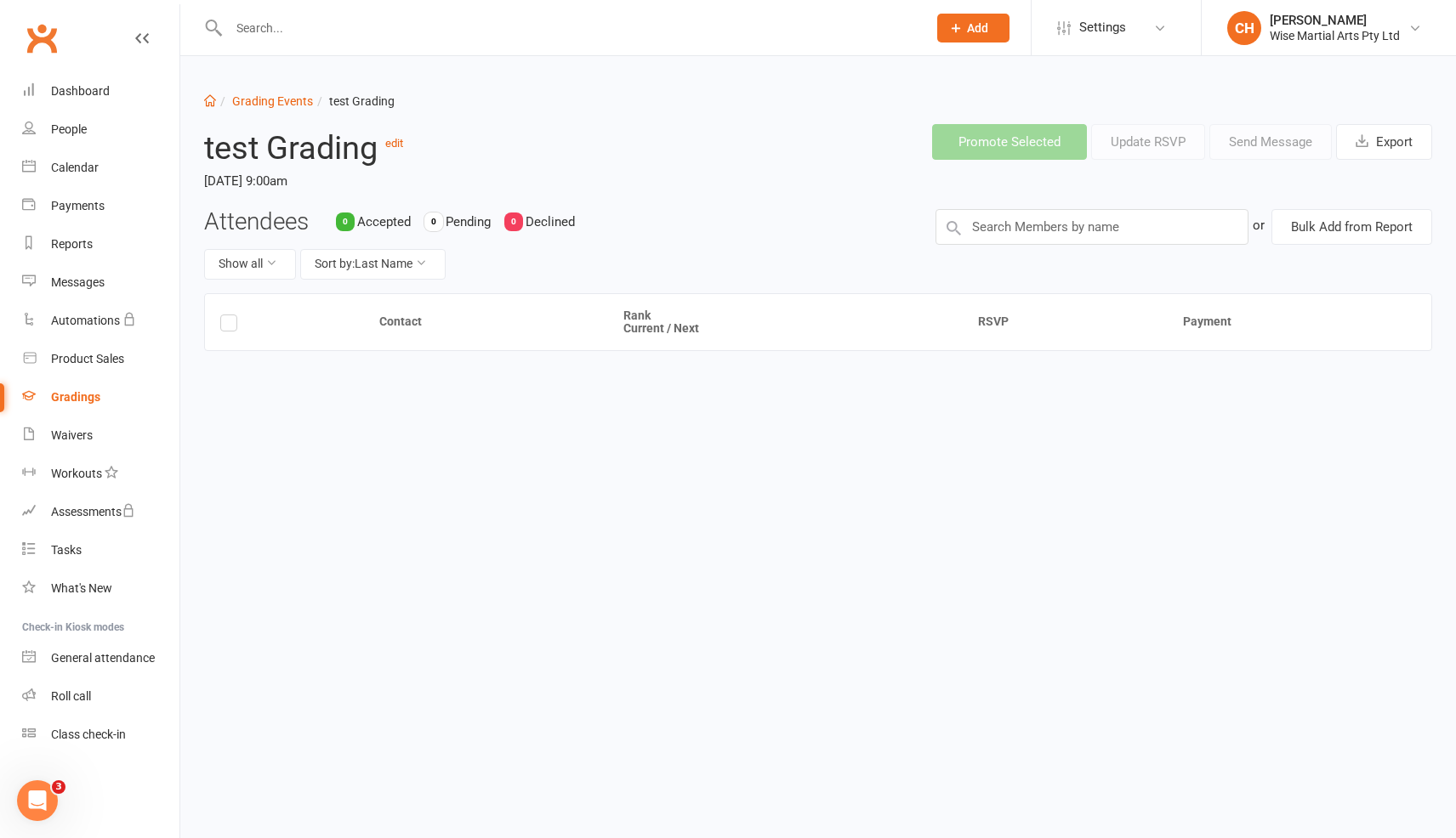
click at [765, 181] on header "test Grading edit Friday, 14 Nov 2025, 9:00am Promote Selected Update RSVP Send…" at bounding box center [818, 159] width 1254 height 97
click at [1071, 233] on input "text" at bounding box center [1092, 227] width 313 height 36
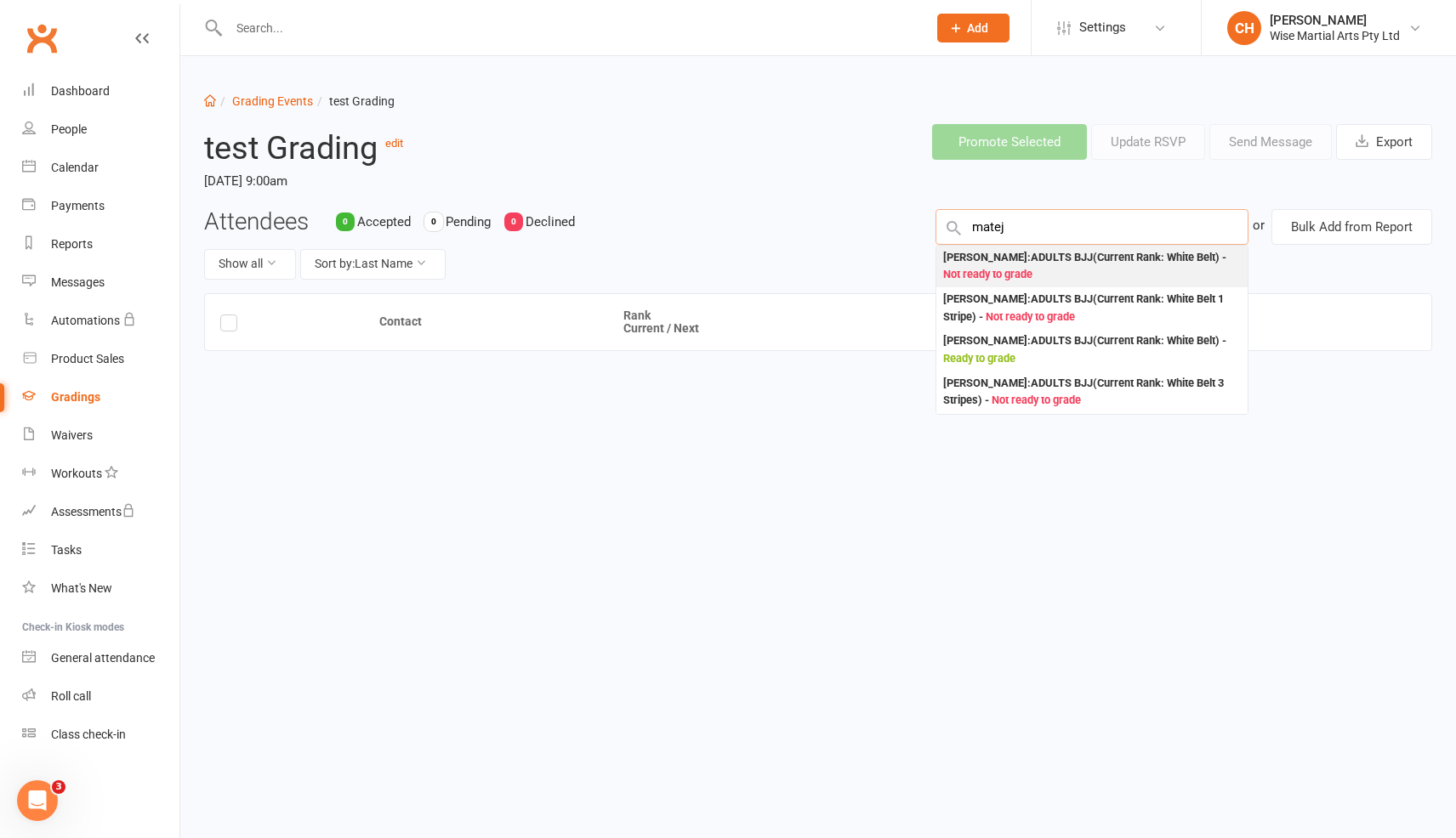
type input "matej"
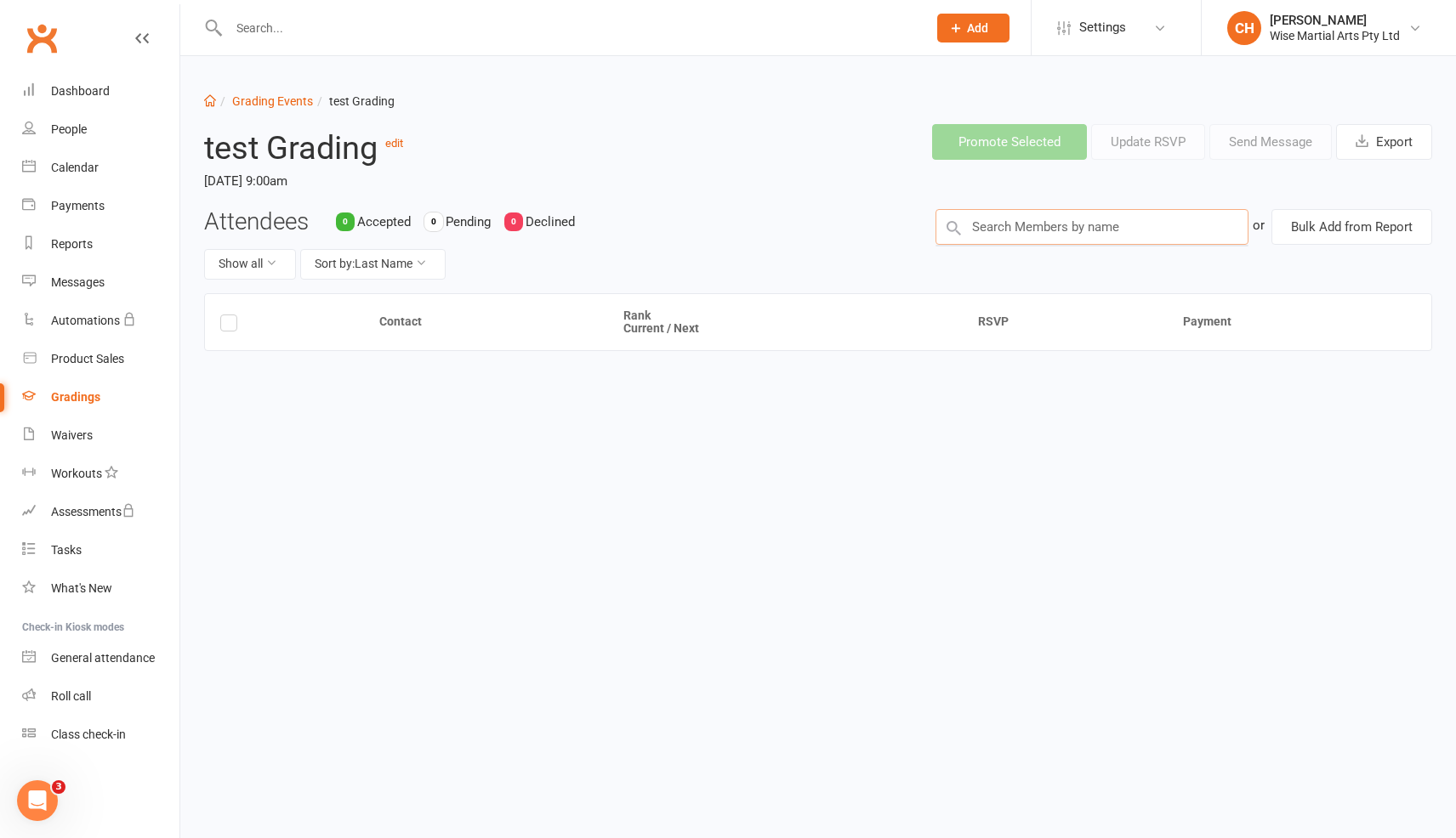
click at [1015, 243] on input "text" at bounding box center [1092, 227] width 313 height 36
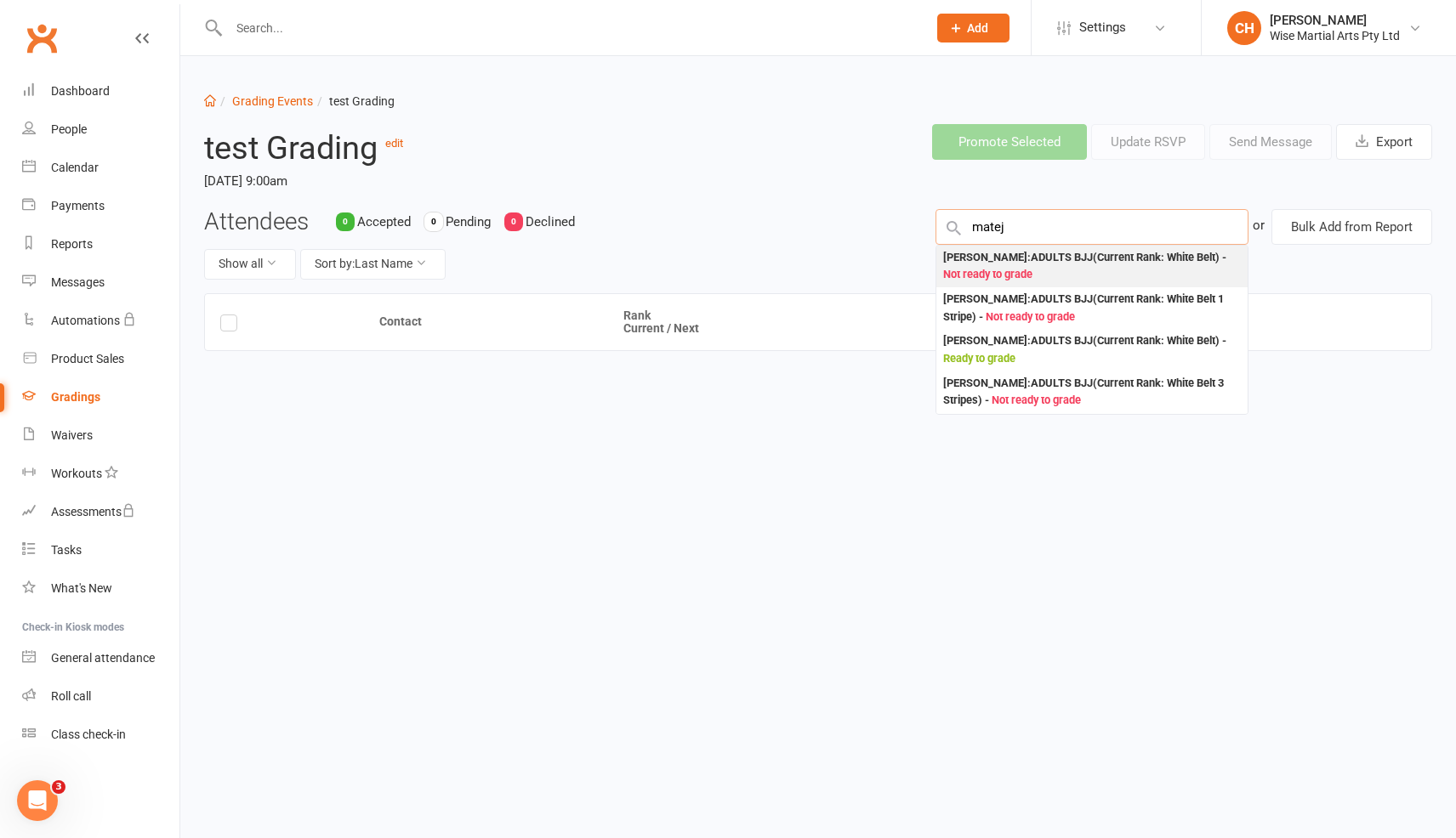
type input "matej"
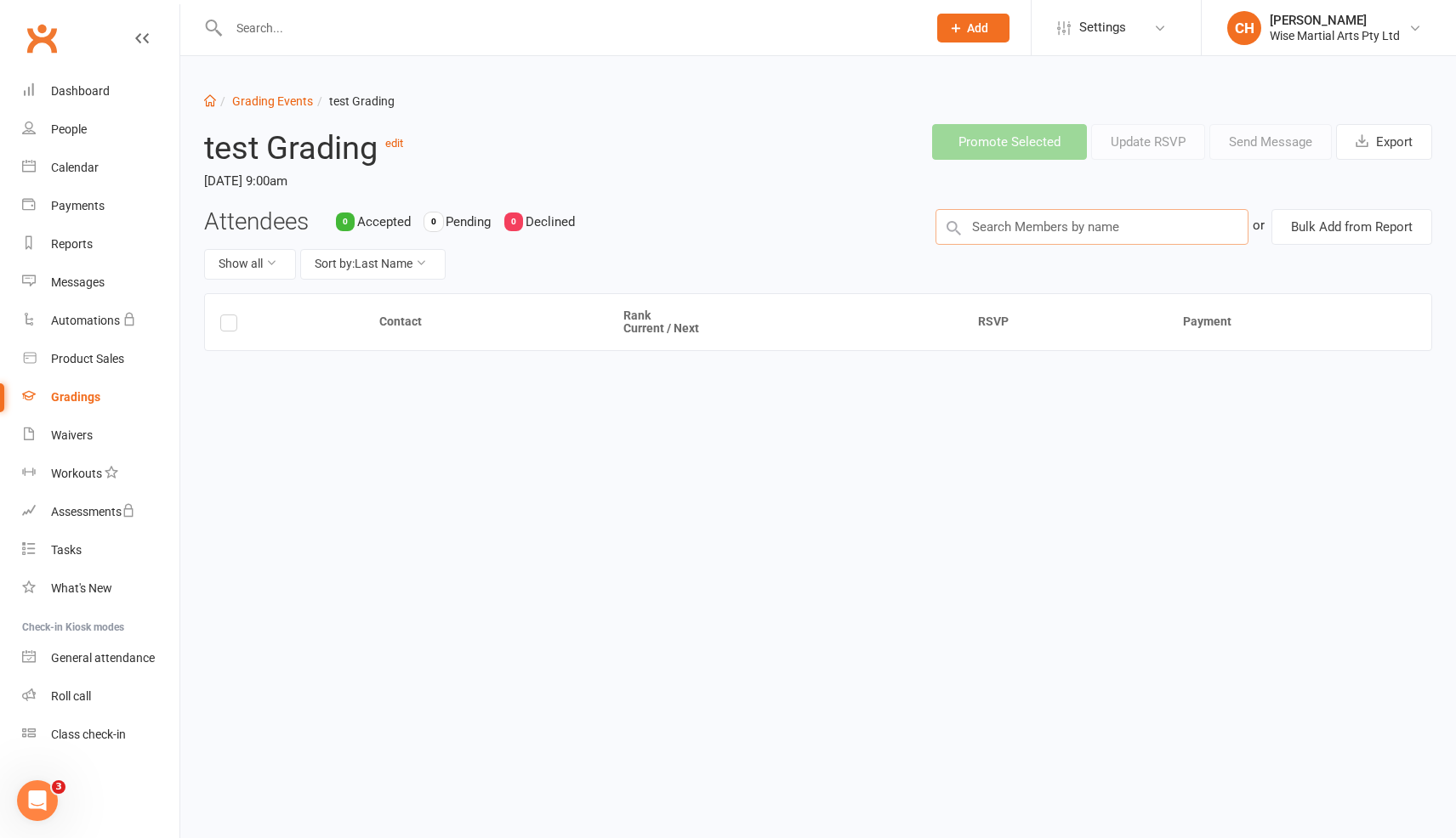
click at [1105, 228] on input "text" at bounding box center [1092, 227] width 313 height 36
click at [999, 219] on input "text" at bounding box center [1092, 227] width 313 height 36
click at [1046, 215] on input "text" at bounding box center [1092, 227] width 313 height 36
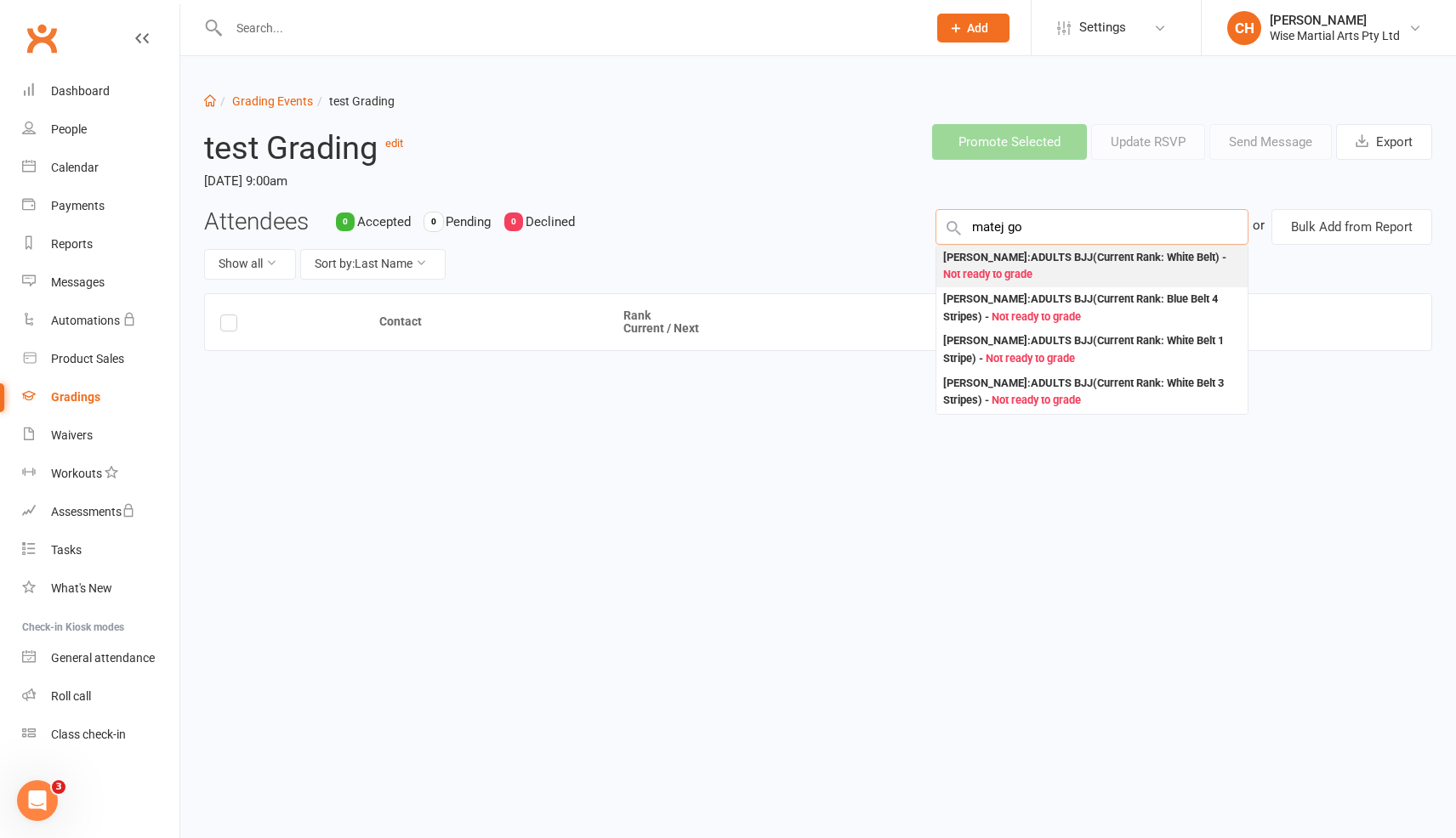
type input "matej go"
click at [1039, 279] on div "Matej Gorba : ADULTS BJJ (Current Rank: White Belt ) - Not ready to grade" at bounding box center [1092, 267] width 297 height 35
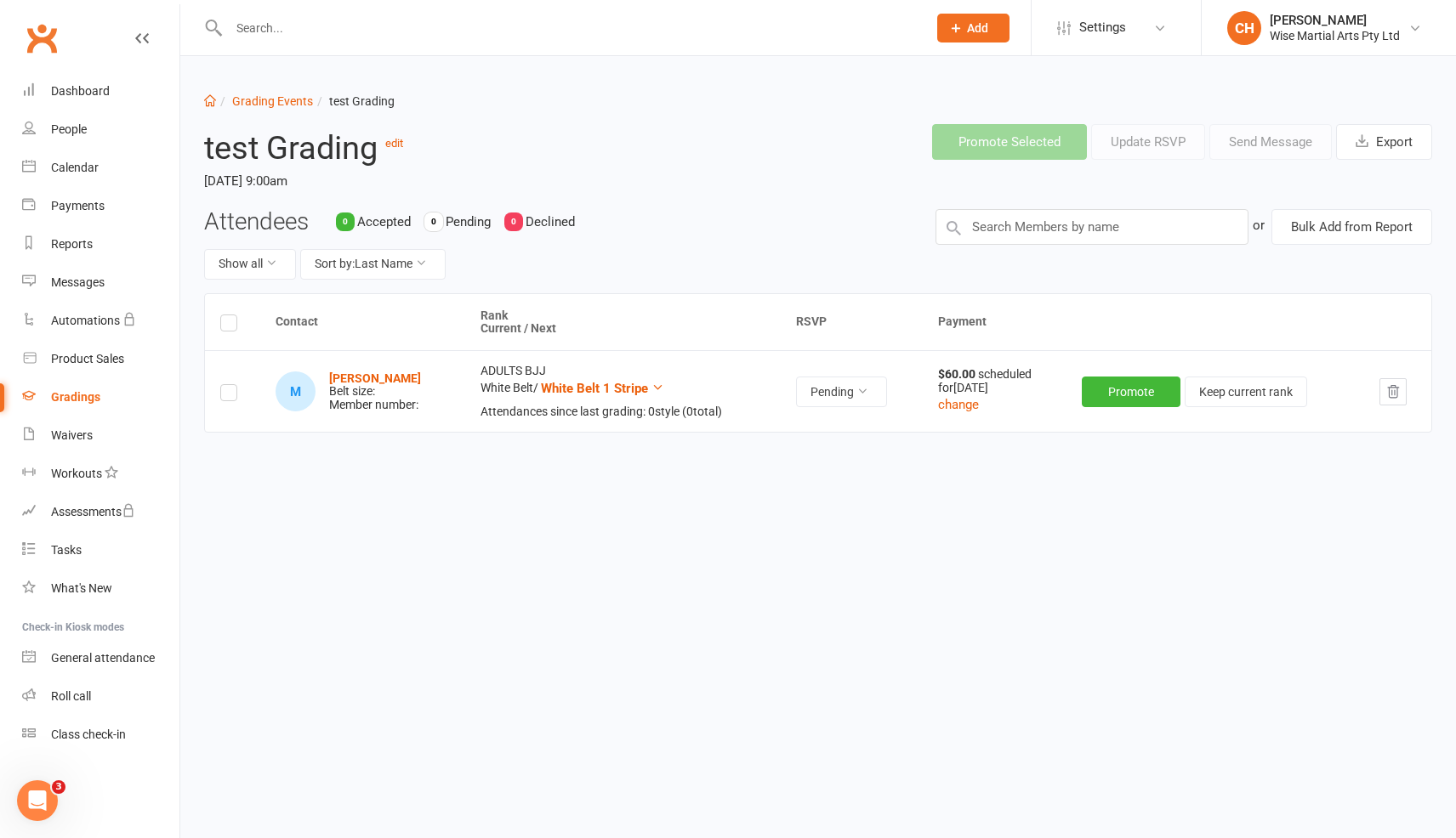
click at [455, 518] on div "Contact Rank Current / Next RSVP Payment M Matej Gorba Belt size: Member number…" at bounding box center [818, 417] width 1228 height 249
click at [223, 396] on label at bounding box center [229, 396] width 17 height 0
click at [223, 385] on input "checkbox" at bounding box center [229, 385] width 17 height 0
click at [230, 448] on div "Contact Rank Current / Next RSVP Payment M Matej Gorba Belt size: Member number…" at bounding box center [818, 417] width 1228 height 249
click at [243, 470] on div "Contact Rank Current / Next RSVP Payment M Matej Gorba Belt size: Member number…" at bounding box center [818, 417] width 1228 height 249
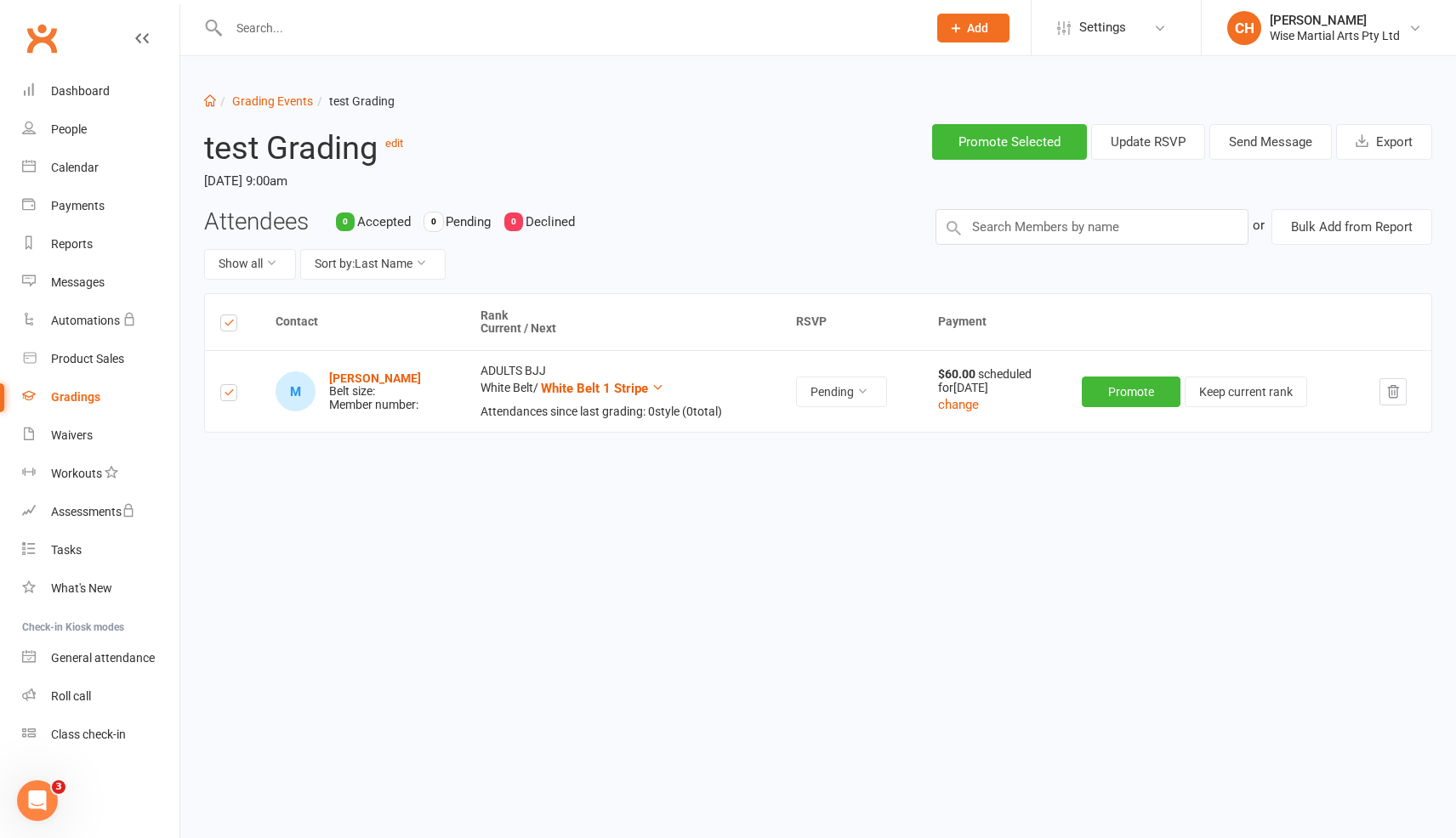
click at [229, 338] on th at bounding box center [233, 323] width 56 height 57
click at [228, 326] on label at bounding box center [229, 326] width 17 height 0
click at [228, 316] on input "checkbox" at bounding box center [229, 316] width 17 height 0
click at [228, 326] on label at bounding box center [229, 326] width 17 height 0
click at [228, 316] on input "checkbox" at bounding box center [229, 316] width 17 height 0
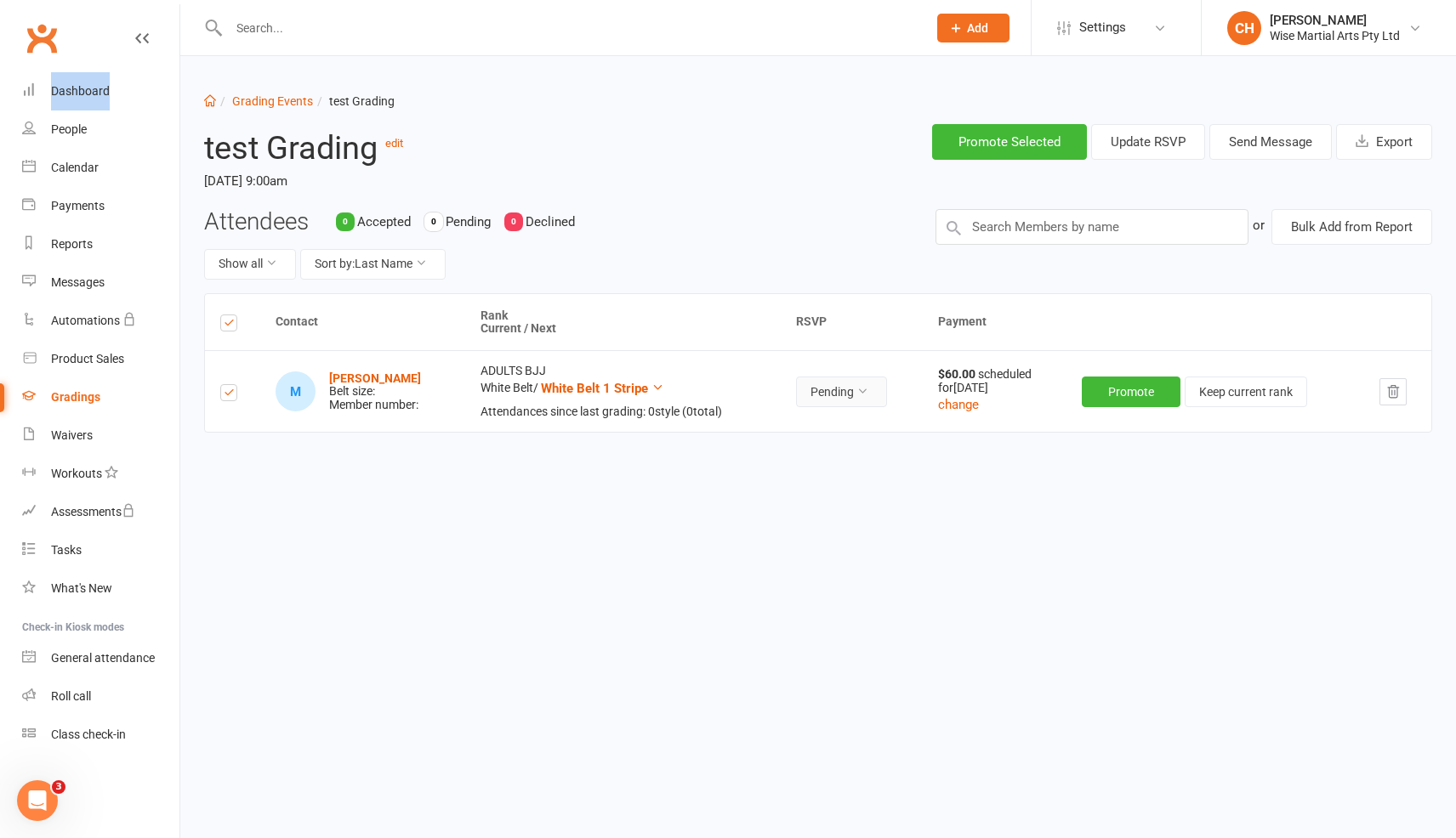
click at [844, 398] on button "Pending" at bounding box center [841, 391] width 91 height 30
drag, startPoint x: 1010, startPoint y: 447, endPoint x: 906, endPoint y: 435, distance: 104.7
click at [995, 443] on div "Contact Rank Current / Next RSVP Payment M Matej Gorba Belt size: Member number…" at bounding box center [818, 417] width 1228 height 249
drag, startPoint x: 1046, startPoint y: 387, endPoint x: 916, endPoint y: 381, distance: 130.1
click at [916, 381] on tr "M Matej Gorba Belt size: Member number: ADULTS BJJ White Belt / White Belt 1 St…" at bounding box center [818, 391] width 1226 height 82
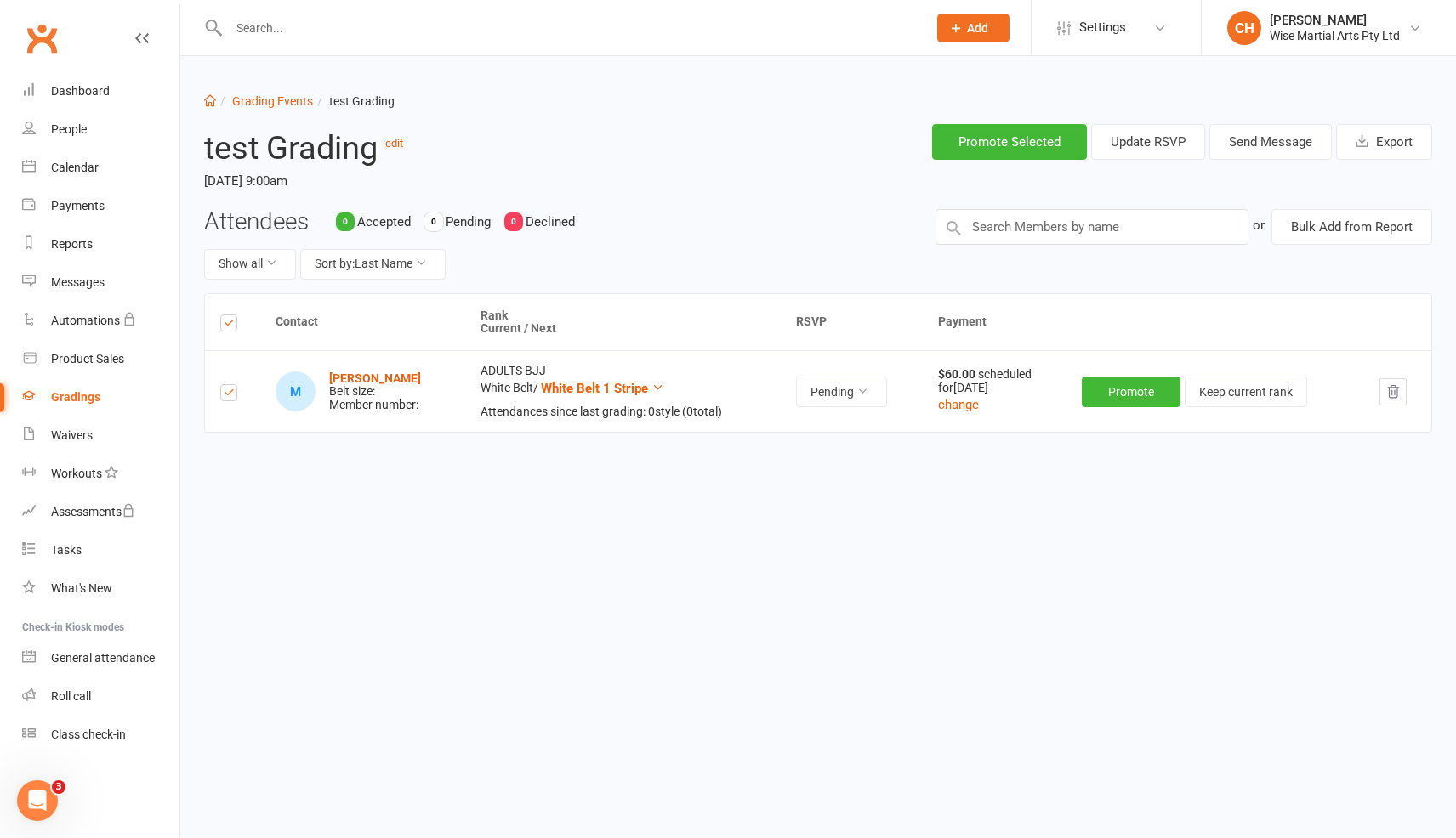
click at [932, 369] on td "$60.00 scheduled for Nov 14, 2025 change" at bounding box center [995, 391] width 144 height 82
drag, startPoint x: 932, startPoint y: 369, endPoint x: 1031, endPoint y: 405, distance: 105.3
click at [1031, 405] on td "$60.00 scheduled for Nov 14, 2025 change" at bounding box center [995, 391] width 144 height 82
click at [1032, 394] on div "$60.00 scheduled for Nov 14, 2025" at bounding box center [995, 381] width 114 height 26
drag, startPoint x: 1031, startPoint y: 395, endPoint x: 910, endPoint y: 376, distance: 122.5
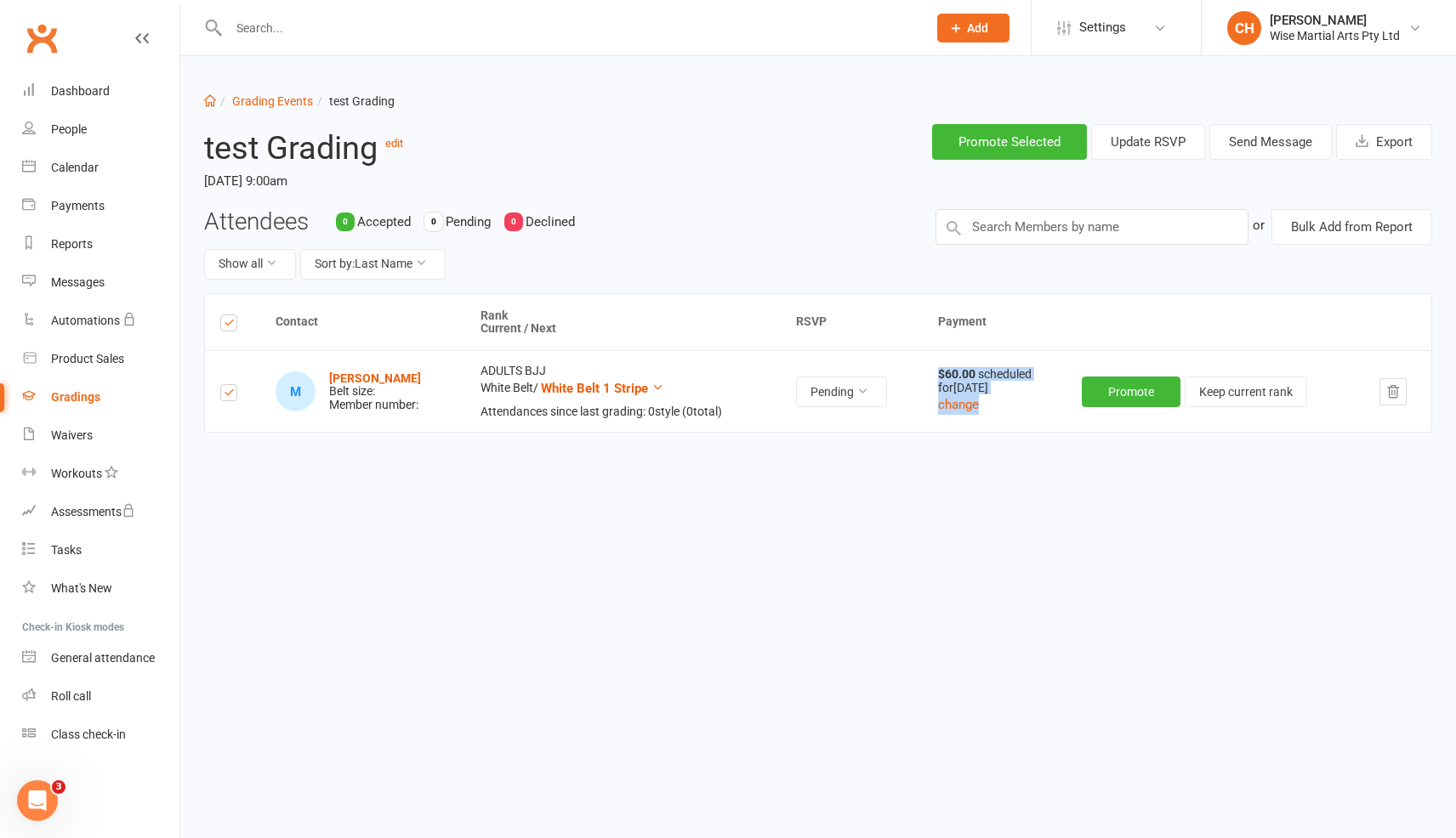
click at [910, 376] on tr "M Matej Gorba Belt size: Member number: ADULTS BJJ White Belt / White Belt 1 St…" at bounding box center [818, 391] width 1226 height 82
click at [910, 376] on td "Pending" at bounding box center [852, 391] width 141 height 82
click at [860, 411] on td "Pending" at bounding box center [852, 391] width 141 height 82
click at [852, 385] on button "Pending" at bounding box center [841, 391] width 91 height 30
click at [1093, 586] on html "Prospect Member Non-attending contact Class / event Appointment Grading event T…" at bounding box center [728, 295] width 1456 height 589
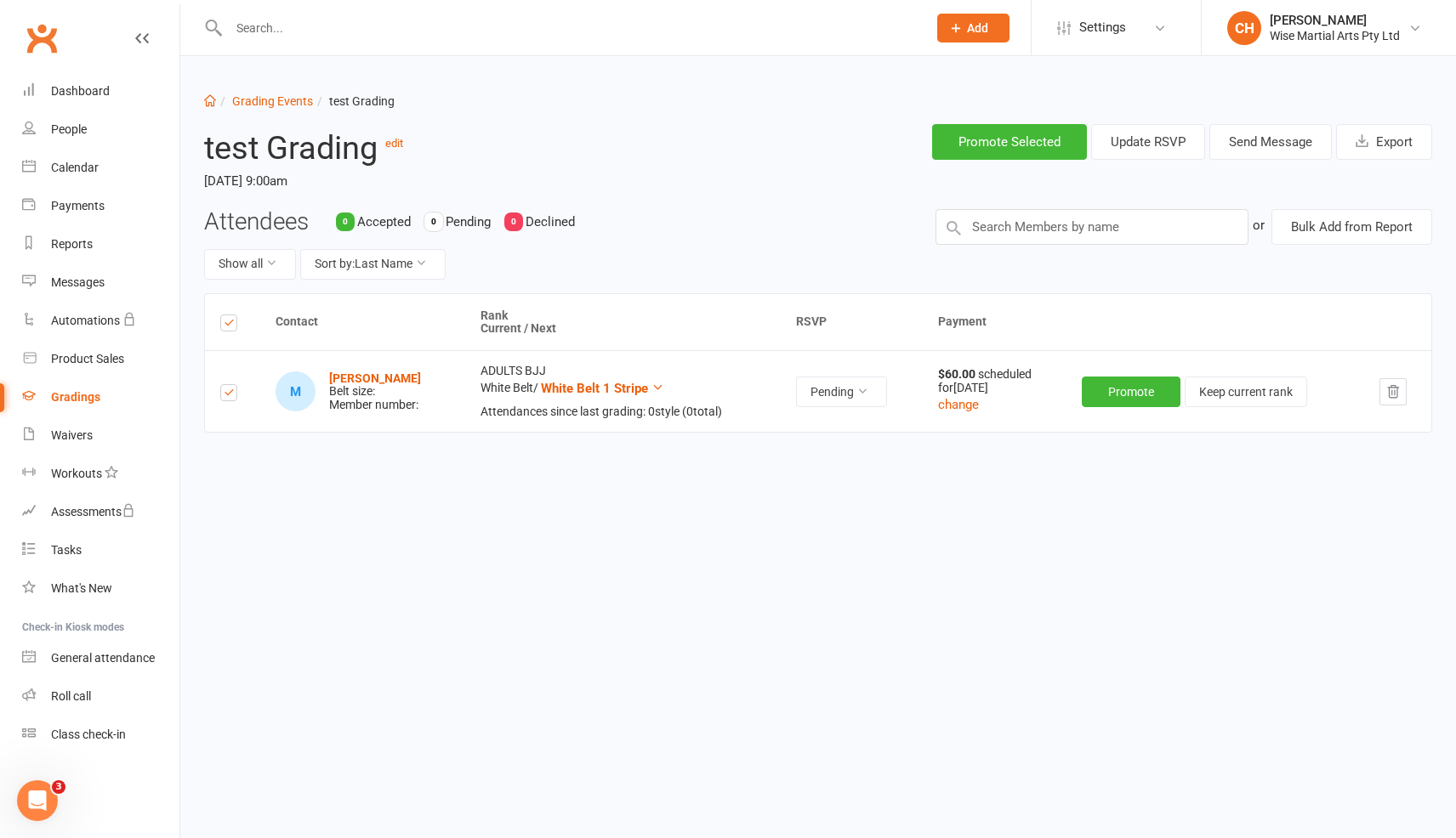
click at [97, 401] on div "Gradings" at bounding box center [76, 397] width 50 height 14
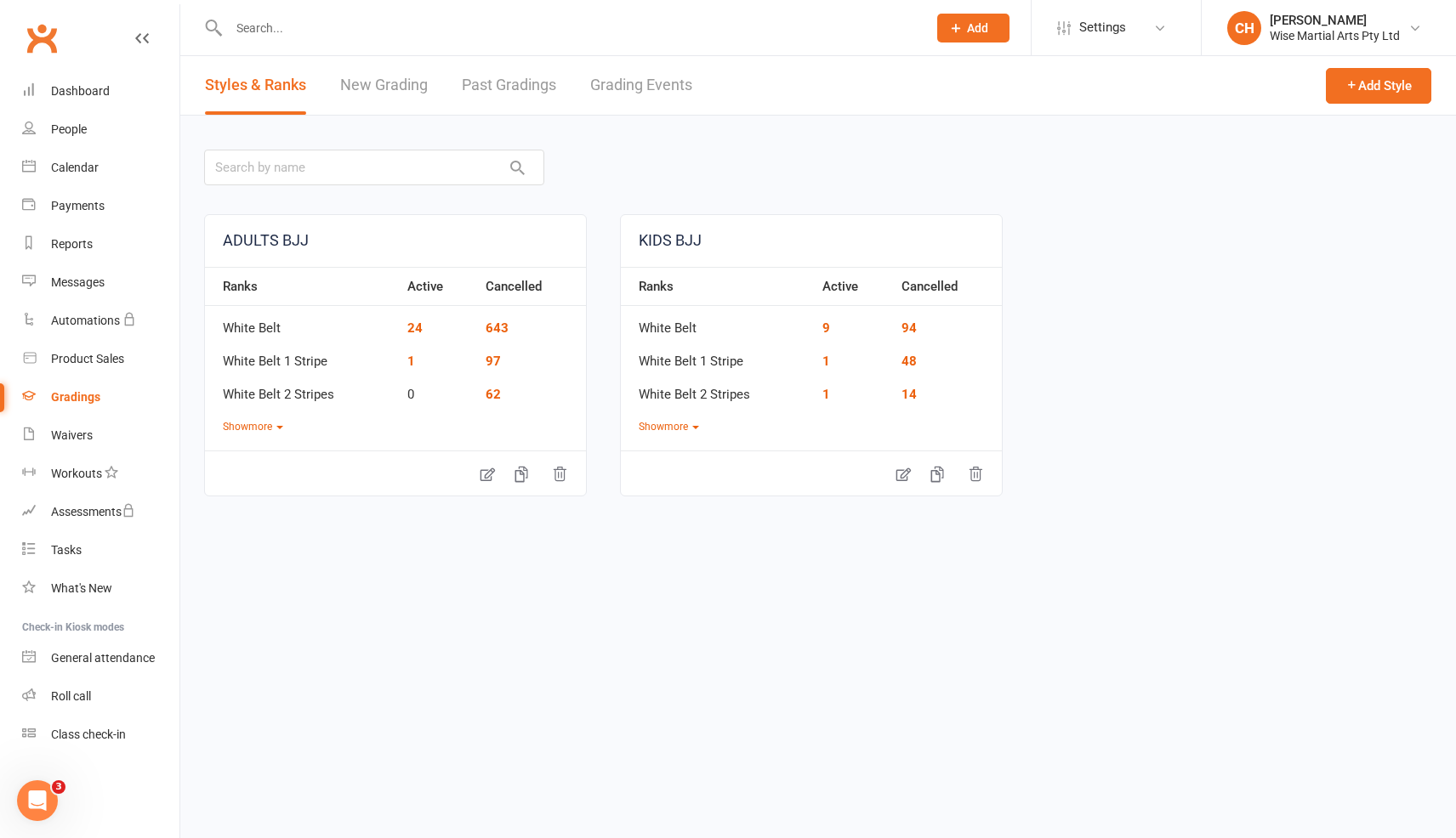
click at [524, 76] on link "Past Gradings" at bounding box center [509, 85] width 95 height 58
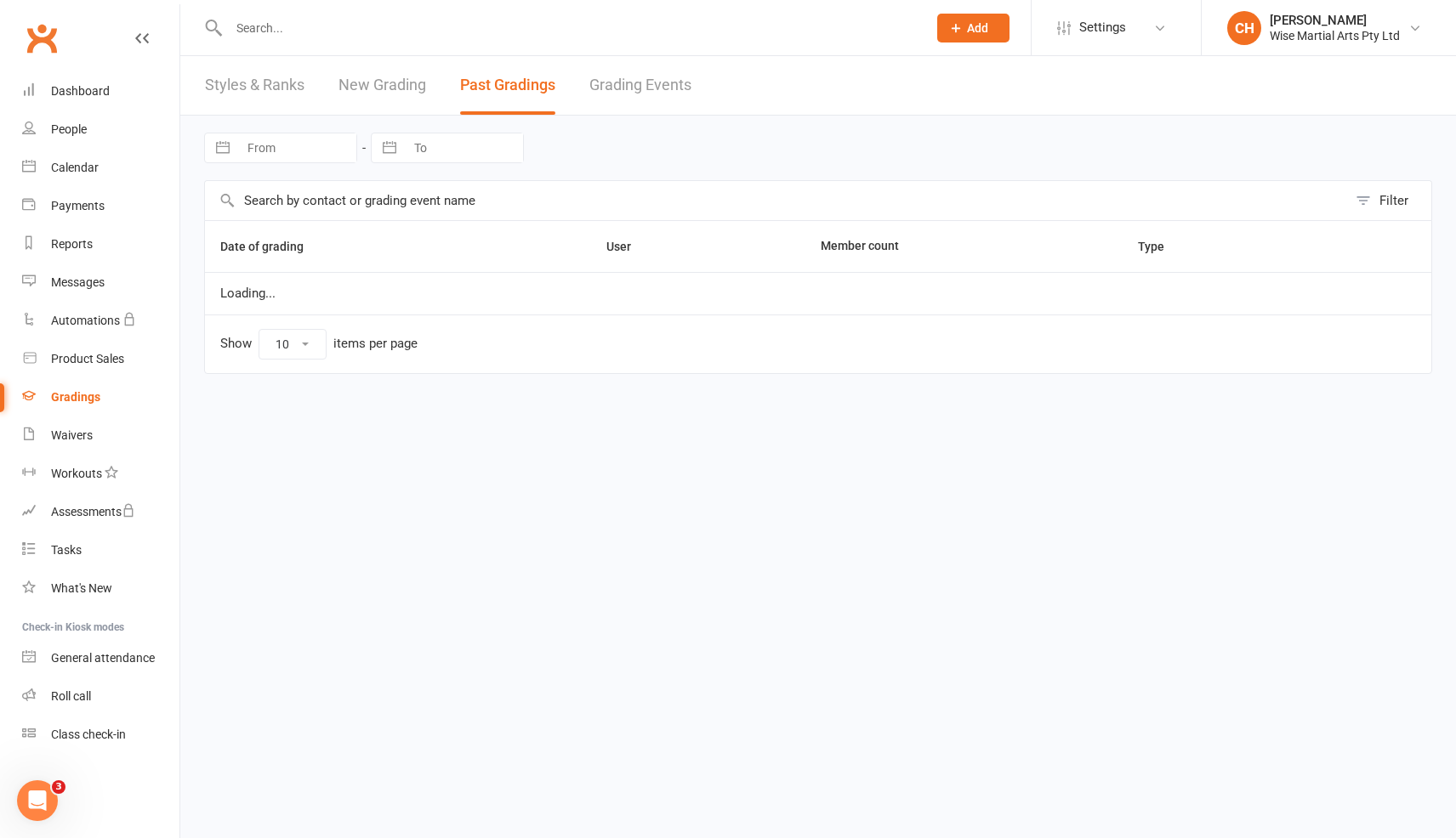
click at [640, 80] on link "Grading Events" at bounding box center [640, 85] width 102 height 58
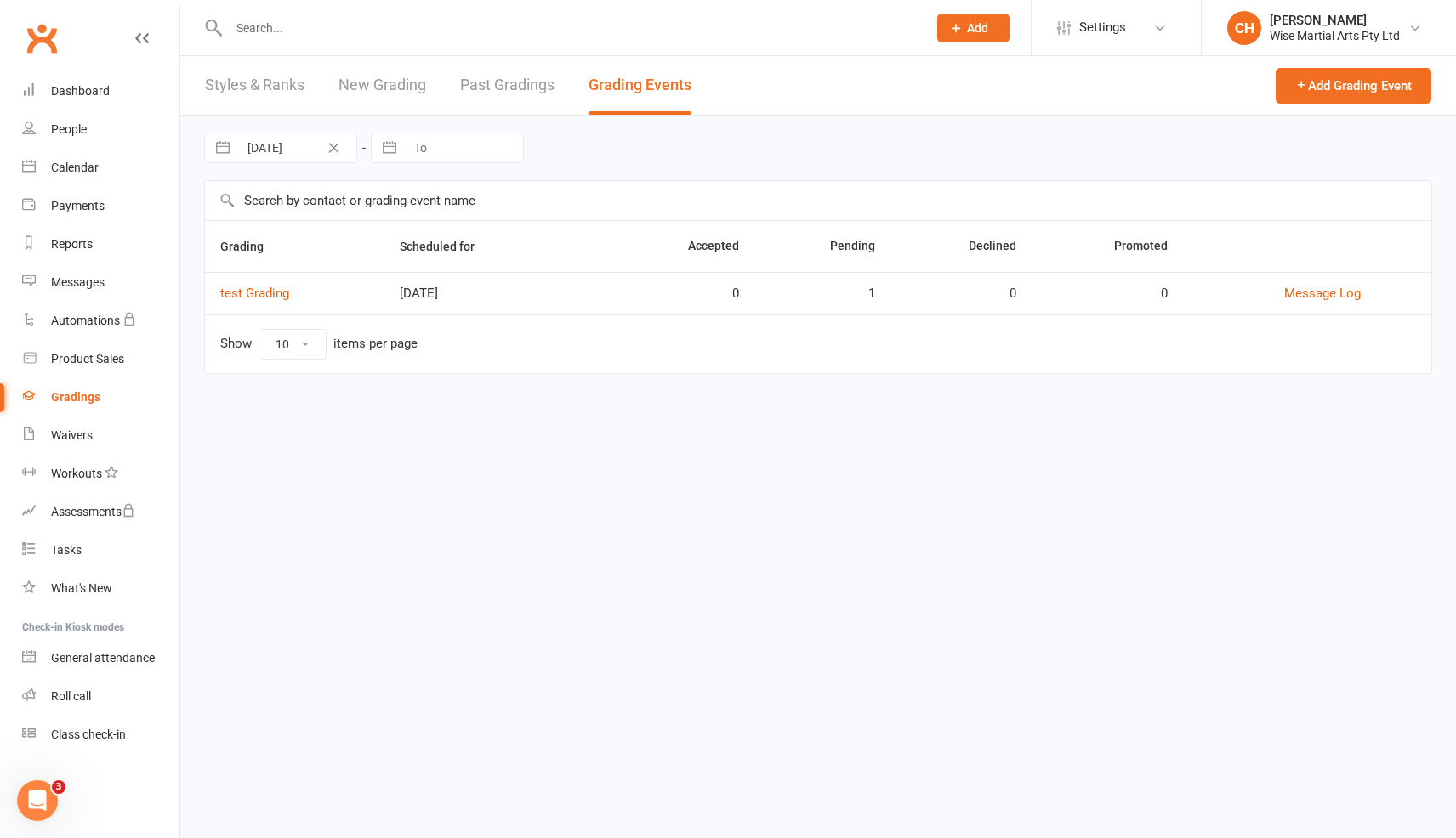
click at [528, 90] on link "Past Gradings" at bounding box center [507, 85] width 95 height 58
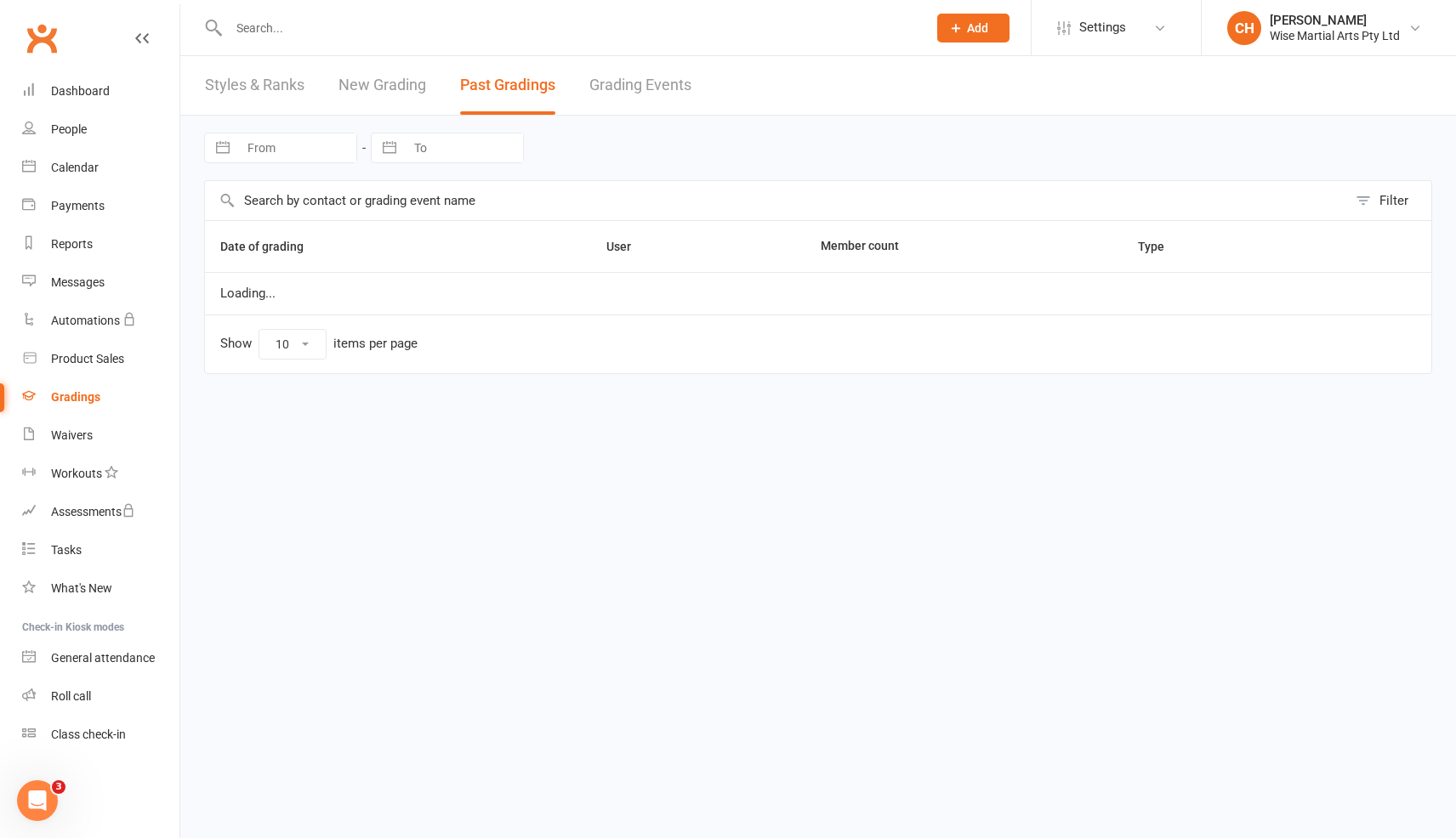
scroll to position [1, 0]
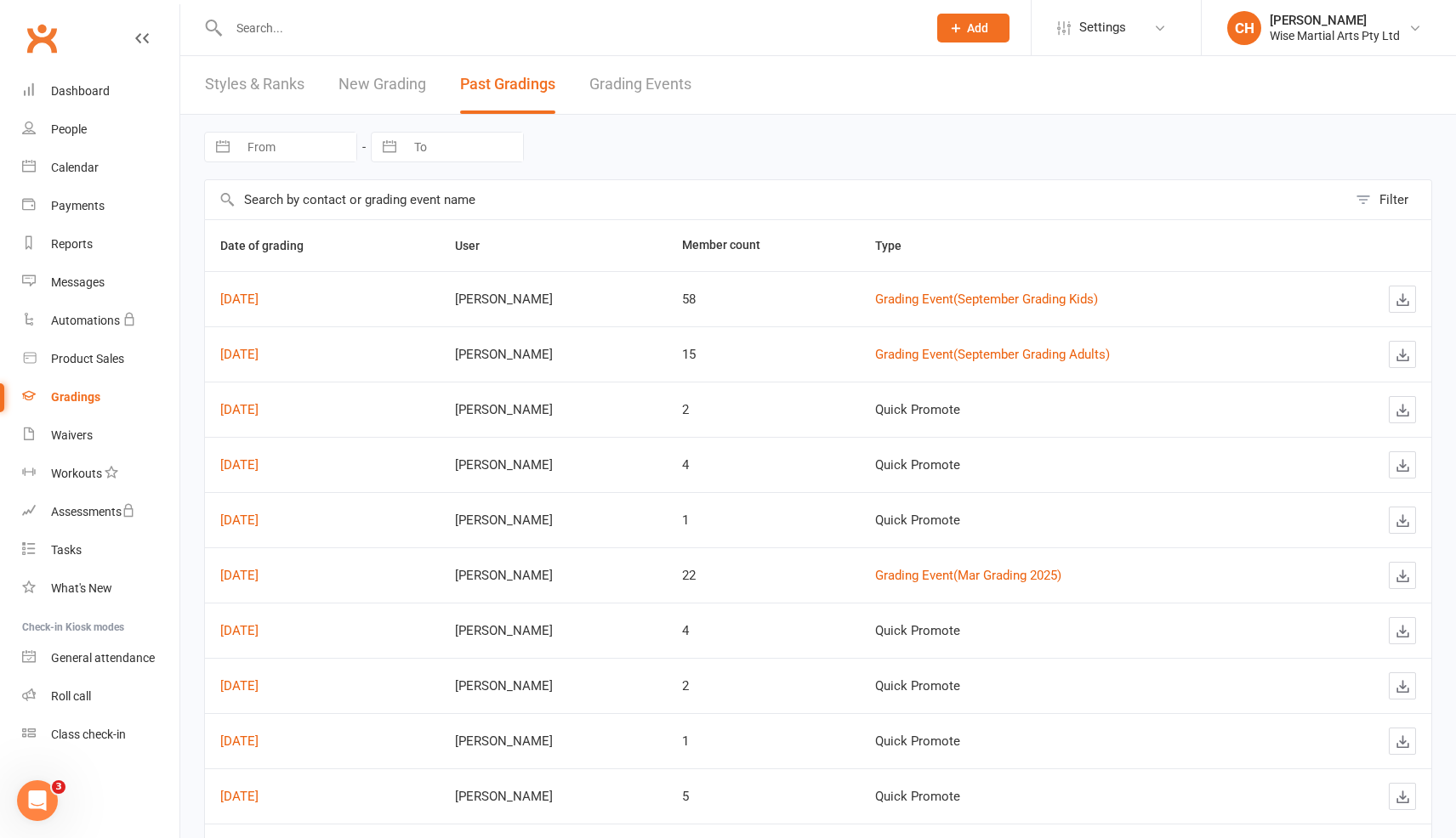
click at [284, 309] on td "Sep 20, 2025" at bounding box center [323, 299] width 235 height 56
click at [258, 299] on link "Sep 20, 2025" at bounding box center [239, 299] width 38 height 16
click at [628, 90] on link "Grading Events" at bounding box center [640, 85] width 102 height 58
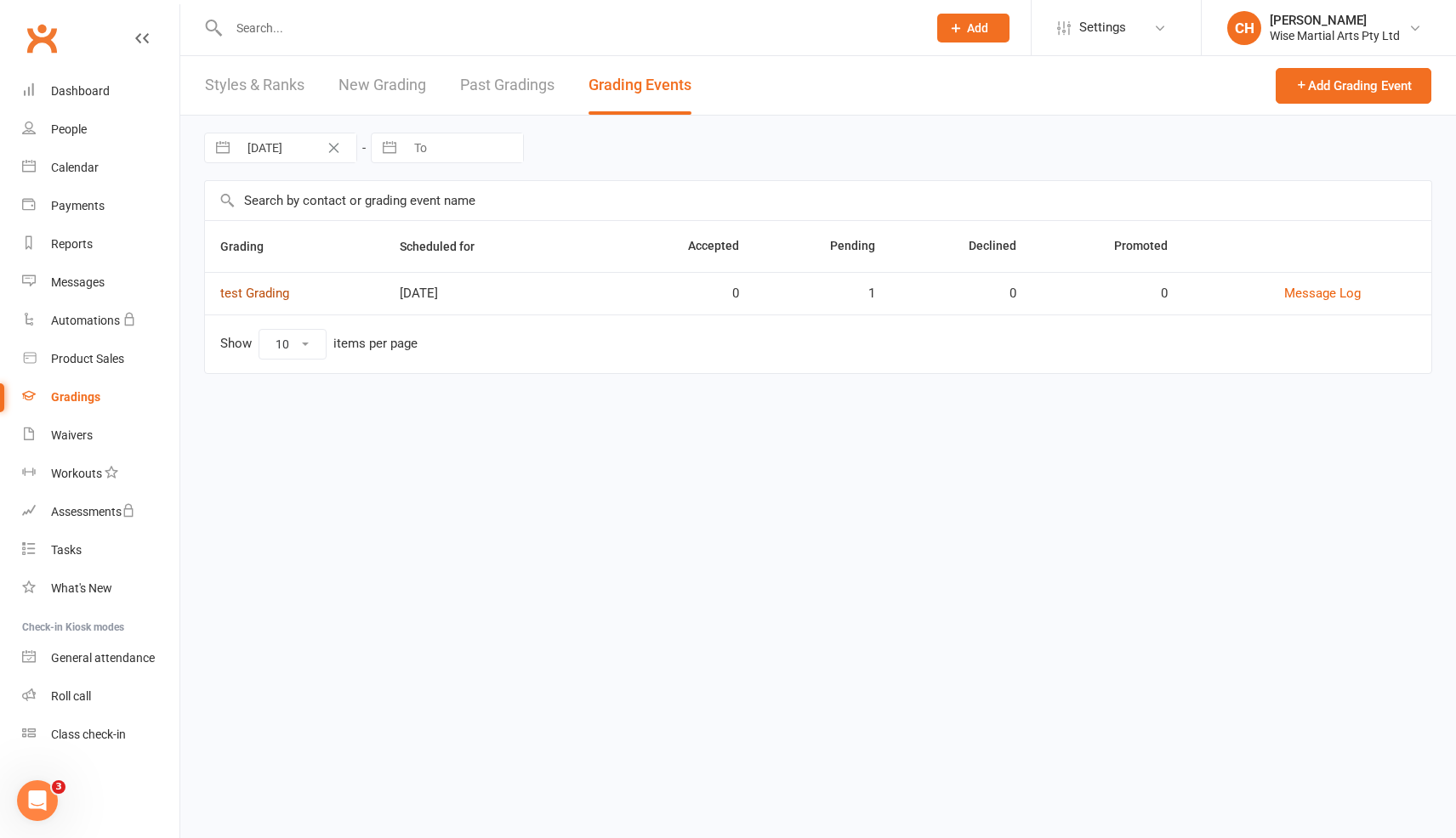
click at [253, 297] on link "test Grading" at bounding box center [254, 294] width 69 height 16
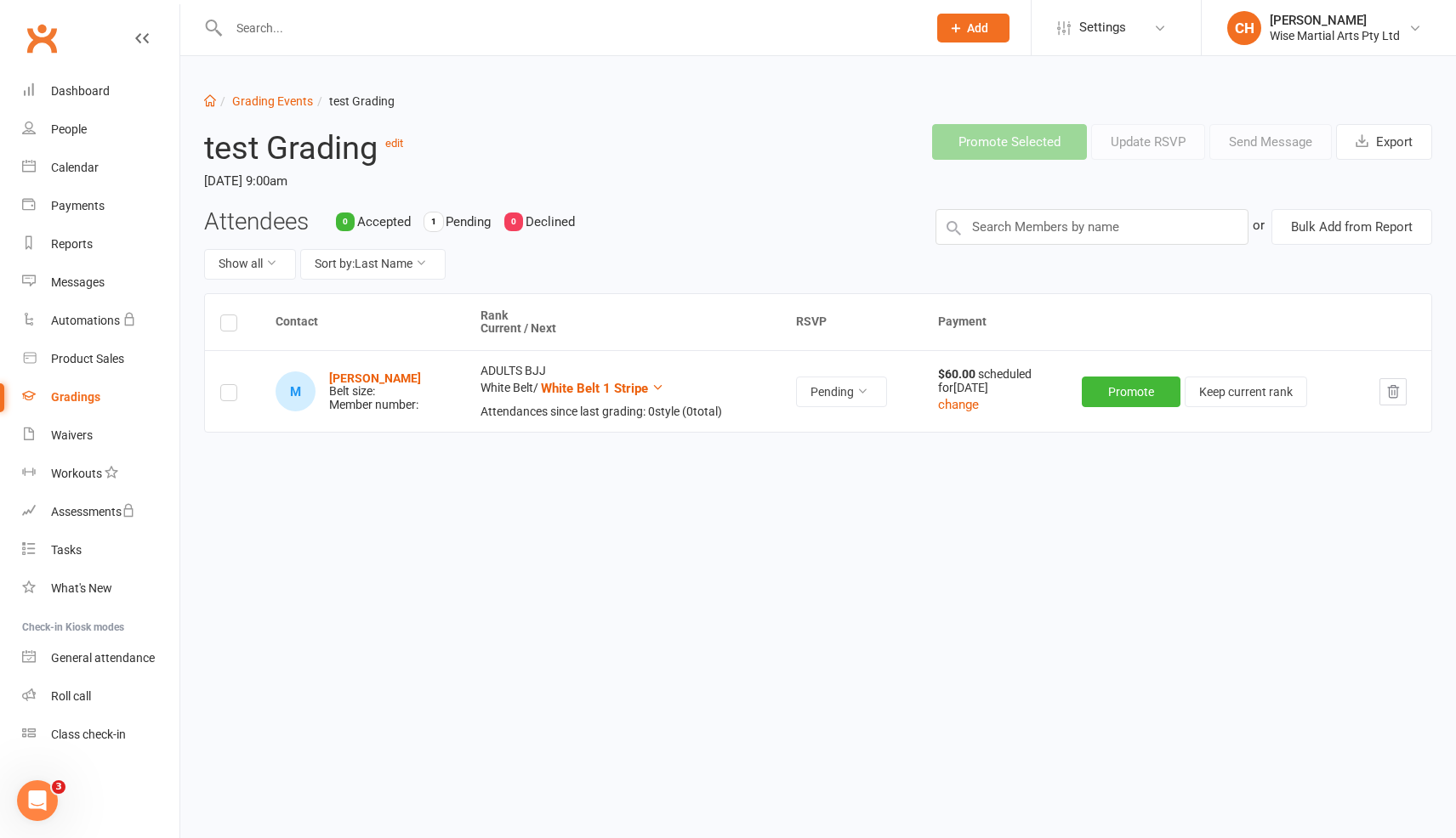
click at [243, 329] on th at bounding box center [233, 323] width 56 height 57
click at [239, 327] on th at bounding box center [233, 323] width 56 height 57
click at [230, 326] on label at bounding box center [229, 326] width 17 height 0
click at [230, 316] on input "checkbox" at bounding box center [229, 316] width 17 height 0
drag, startPoint x: 483, startPoint y: 385, endPoint x: 539, endPoint y: 386, distance: 56.0
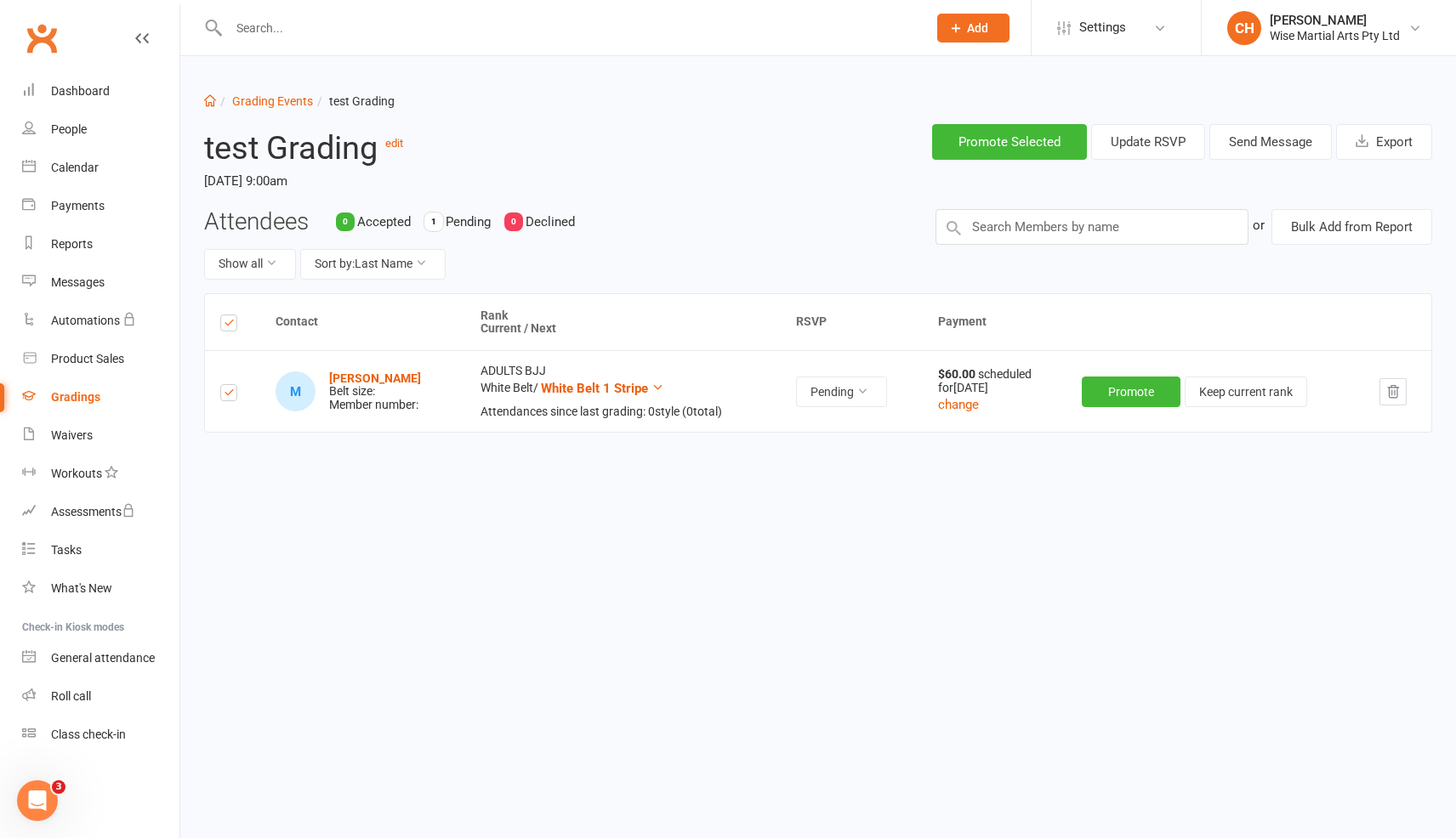
click at [539, 386] on td "ADULTS BJJ White Belt / White Belt 1 Stripe Attendances since last grading: 0 s…" at bounding box center [624, 391] width 317 height 82
click at [523, 389] on td "ADULTS BJJ White Belt / White Belt 1 Stripe Attendances since last grading: 0 s…" at bounding box center [624, 391] width 317 height 82
drag, startPoint x: 477, startPoint y: 384, endPoint x: 535, endPoint y: 384, distance: 58.0
click at [535, 384] on td "ADULTS BJJ White Belt / White Belt 1 Stripe Attendances since last grading: 0 s…" at bounding box center [624, 391] width 317 height 82
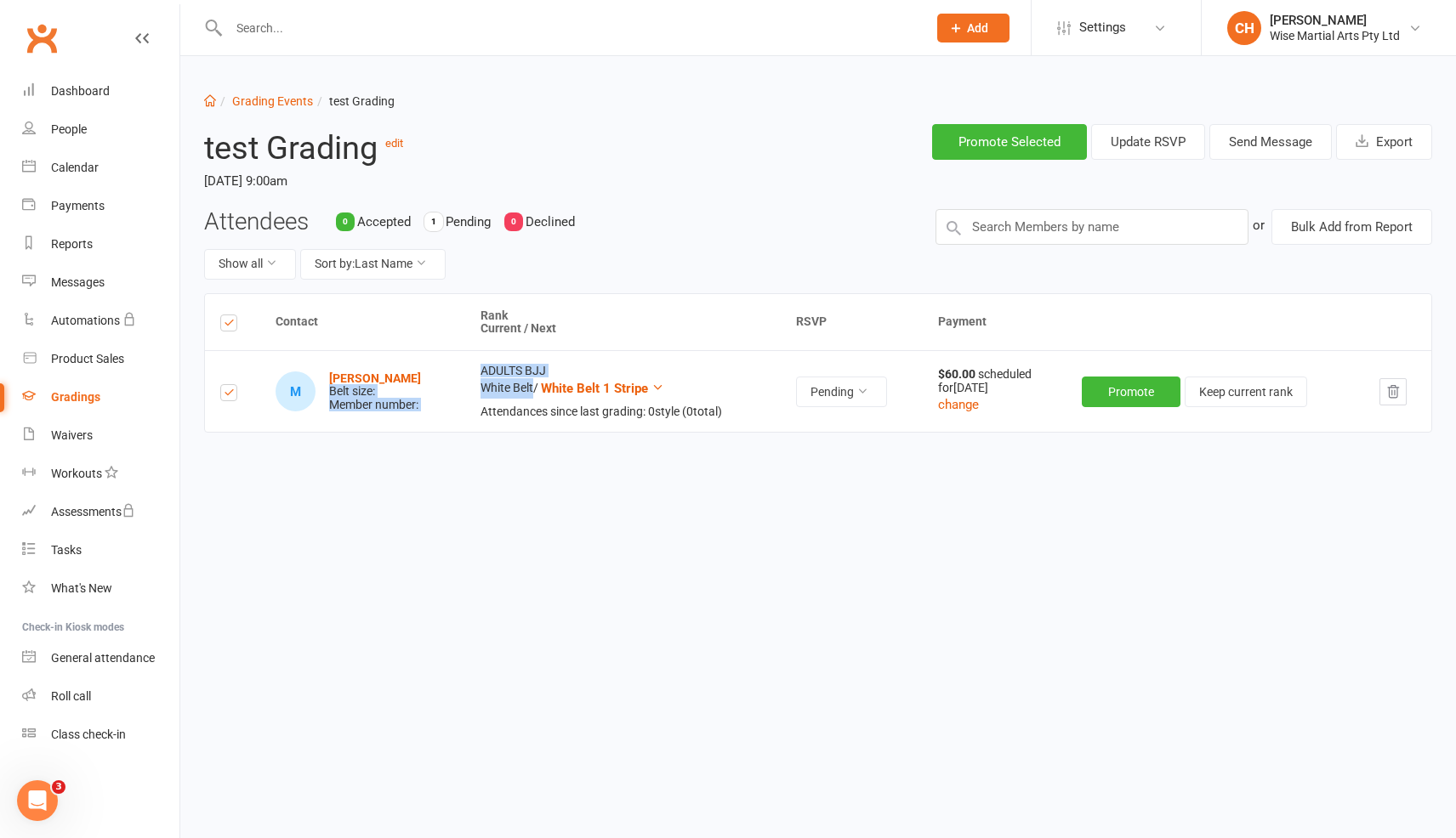
drag, startPoint x: 531, startPoint y: 395, endPoint x: 445, endPoint y: 389, distance: 86.2
click at [445, 389] on tr "M Matej Gorba Belt size: Member number: ADULTS BJJ White Belt / White Belt 1 St…" at bounding box center [818, 391] width 1226 height 82
click at [470, 382] on td "ADULTS BJJ White Belt / White Belt 1 Stripe Attendances since last grading: 0 s…" at bounding box center [624, 391] width 317 height 82
click at [836, 397] on button "Pending" at bounding box center [841, 391] width 91 height 30
click at [980, 487] on div "Contact Rank Current / Next RSVP Payment M Matej Gorba Belt size: Member number…" at bounding box center [818, 417] width 1228 height 249
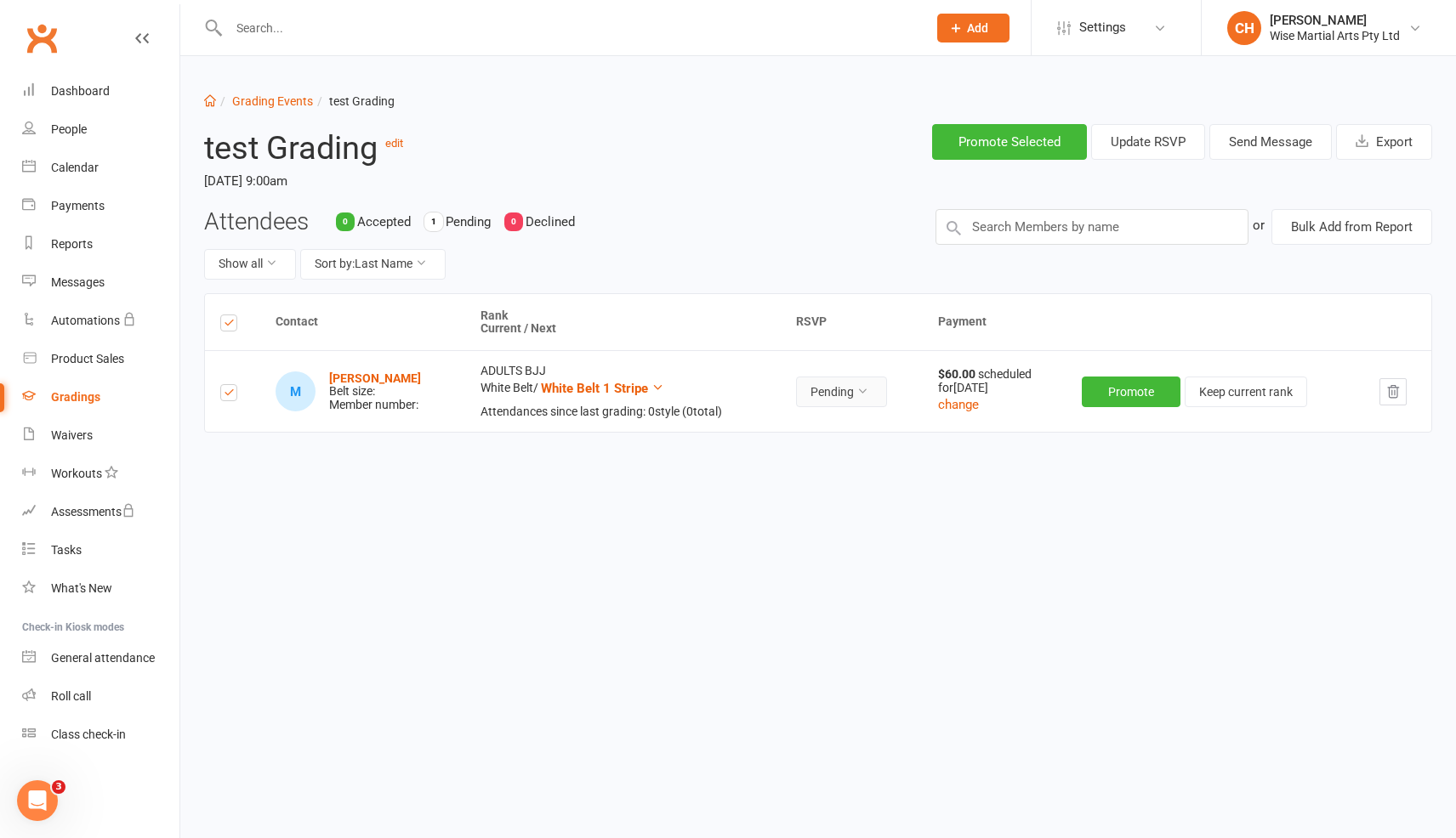
click at [878, 389] on button "Pending" at bounding box center [841, 391] width 91 height 30
click at [952, 455] on div "Contact Rank Current / Next RSVP Payment M Matej Gorba Belt size: Member number…" at bounding box center [818, 417] width 1228 height 249
click at [833, 363] on td "Pending" at bounding box center [852, 391] width 141 height 82
drag, startPoint x: 838, startPoint y: 398, endPoint x: 817, endPoint y: 406, distance: 22.5
click at [833, 399] on button "Pending" at bounding box center [841, 391] width 91 height 30
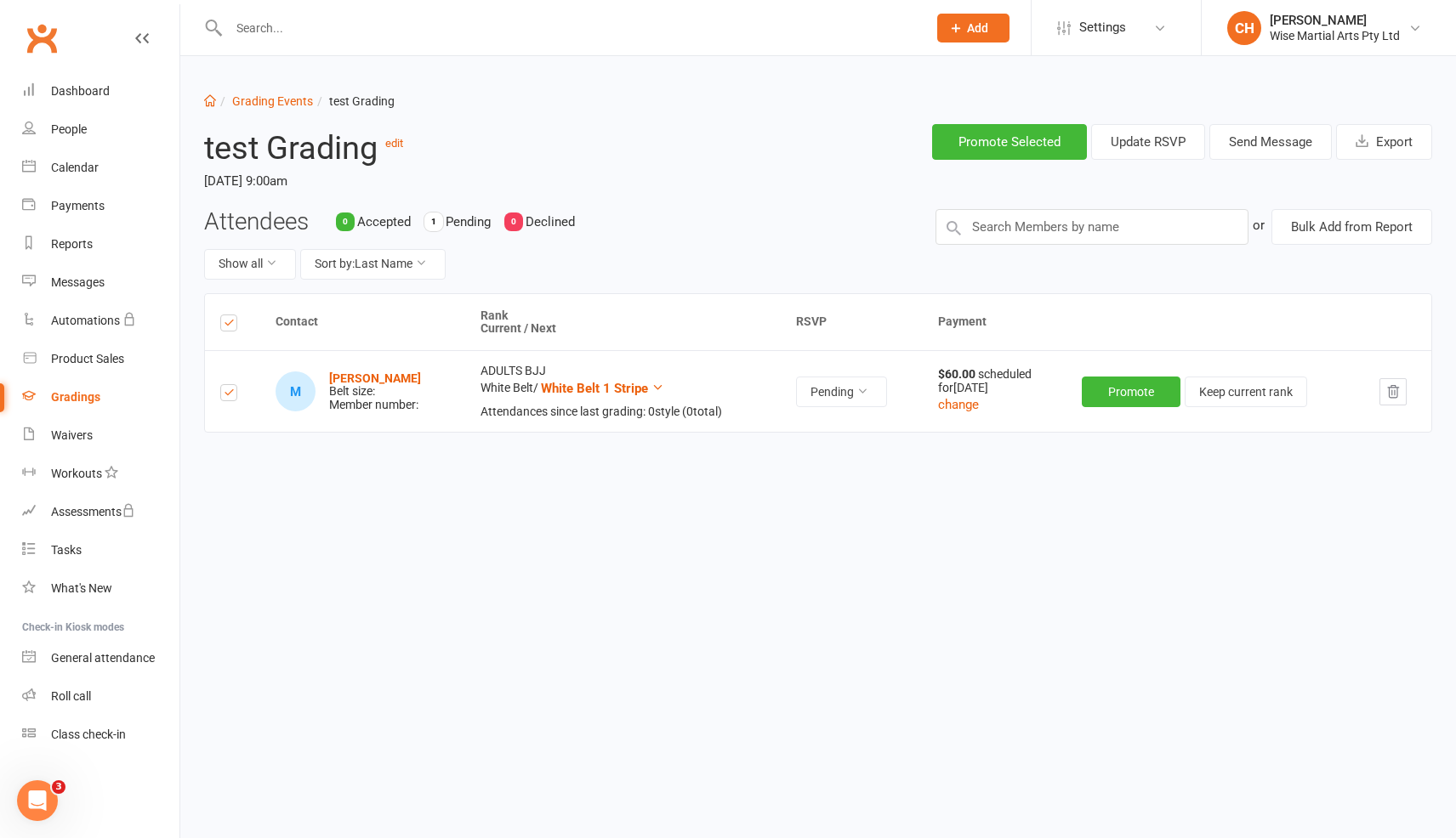
click at [940, 457] on div "Contact Rank Current / Next RSVP Payment M Matej Gorba Belt size: Member number…" at bounding box center [818, 417] width 1228 height 249
click at [919, 483] on div "Contact Rank Current / Next RSVP Payment M Matej Gorba Belt size: Member number…" at bounding box center [818, 417] width 1228 height 249
click at [860, 397] on button "Pending" at bounding box center [841, 391] width 91 height 30
click at [941, 427] on td "$60.00 scheduled for Nov 14, 2025 change" at bounding box center [995, 391] width 144 height 82
click at [686, 512] on div "Contact Rank Current / Next RSVP Payment M Matej Gorba Belt size: Member number…" at bounding box center [818, 417] width 1228 height 249
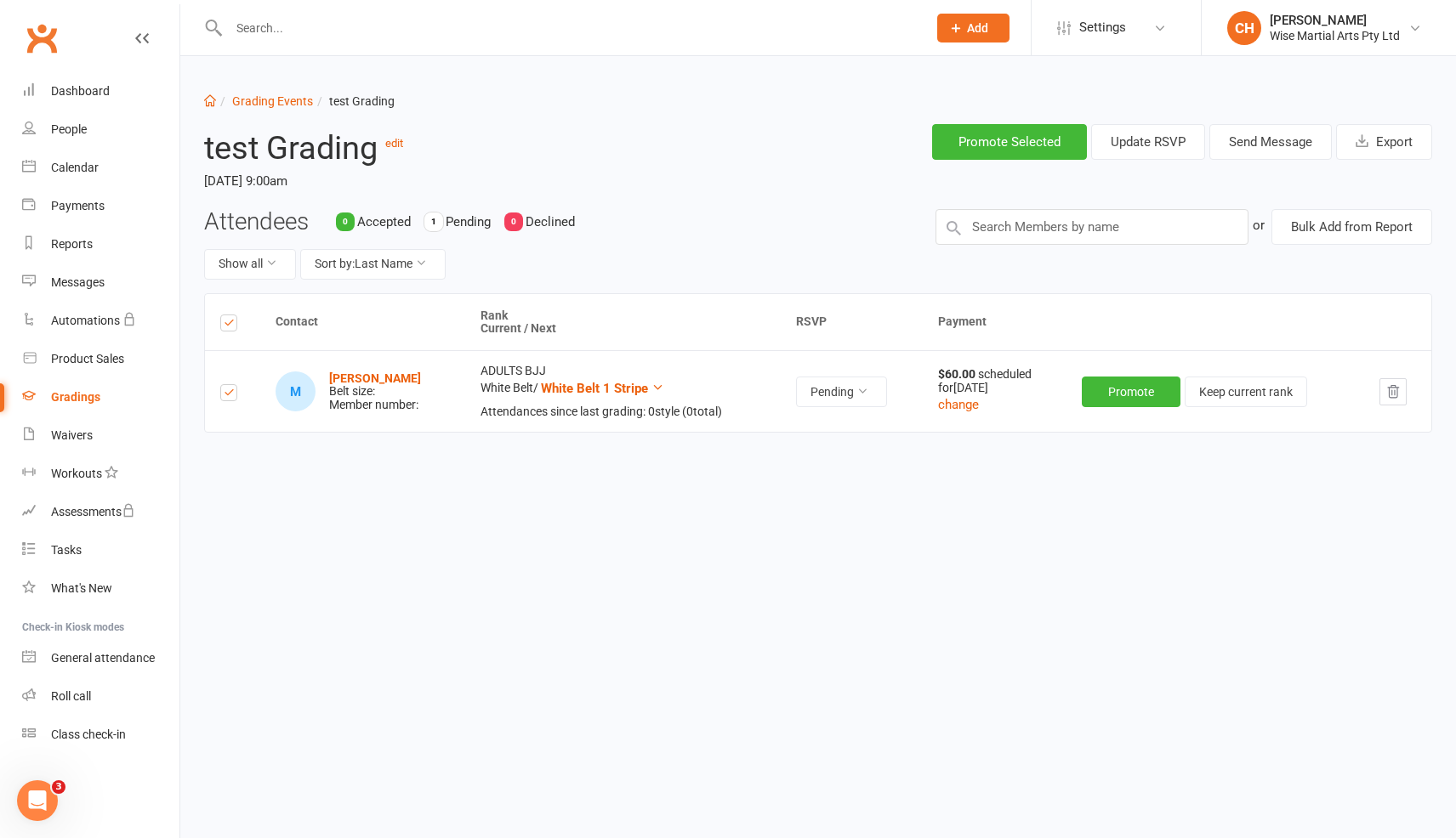
click at [100, 389] on link "Gradings" at bounding box center [100, 397] width 157 height 38
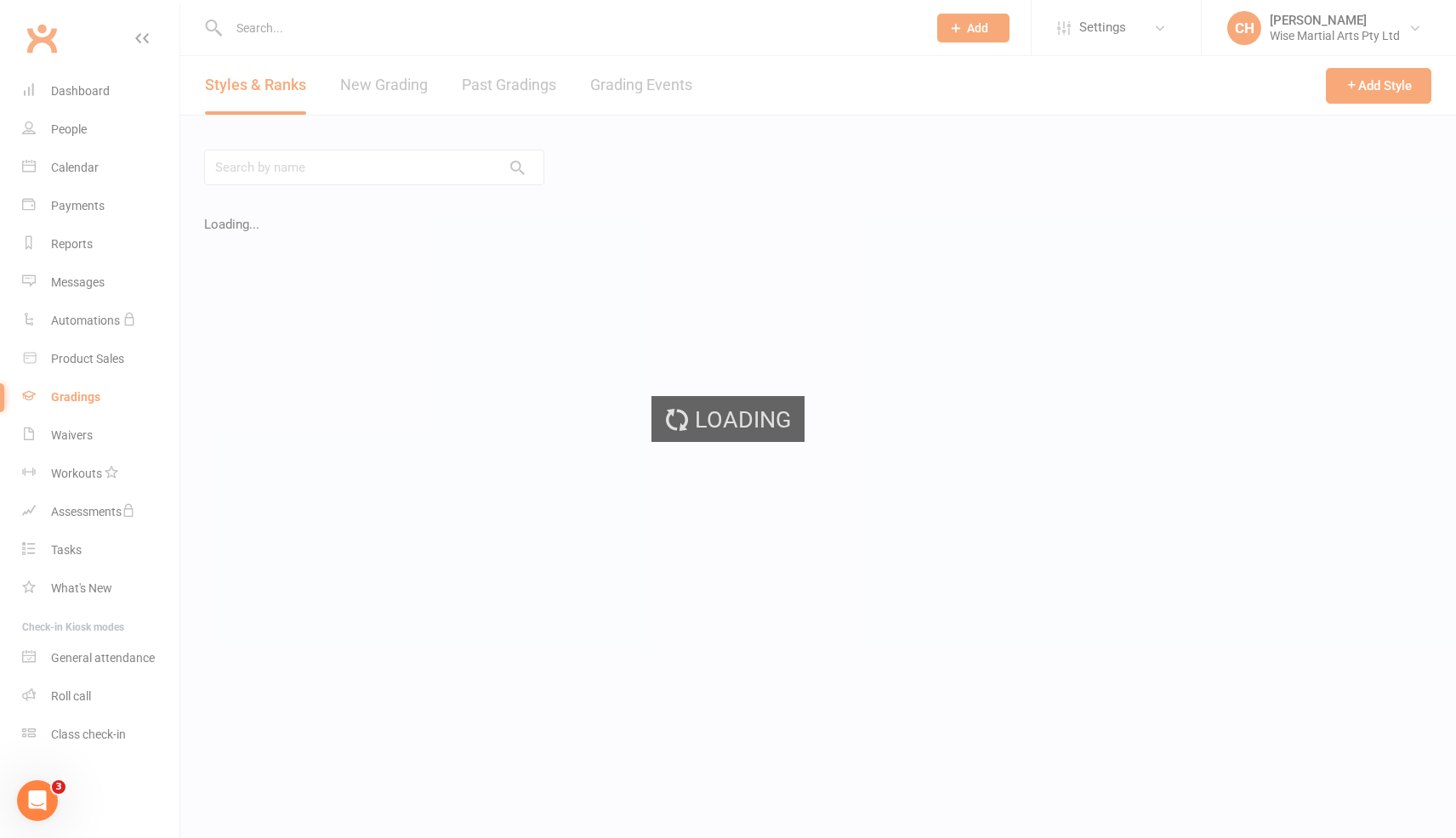
click at [653, 93] on div "Loading" at bounding box center [728, 419] width 1456 height 838
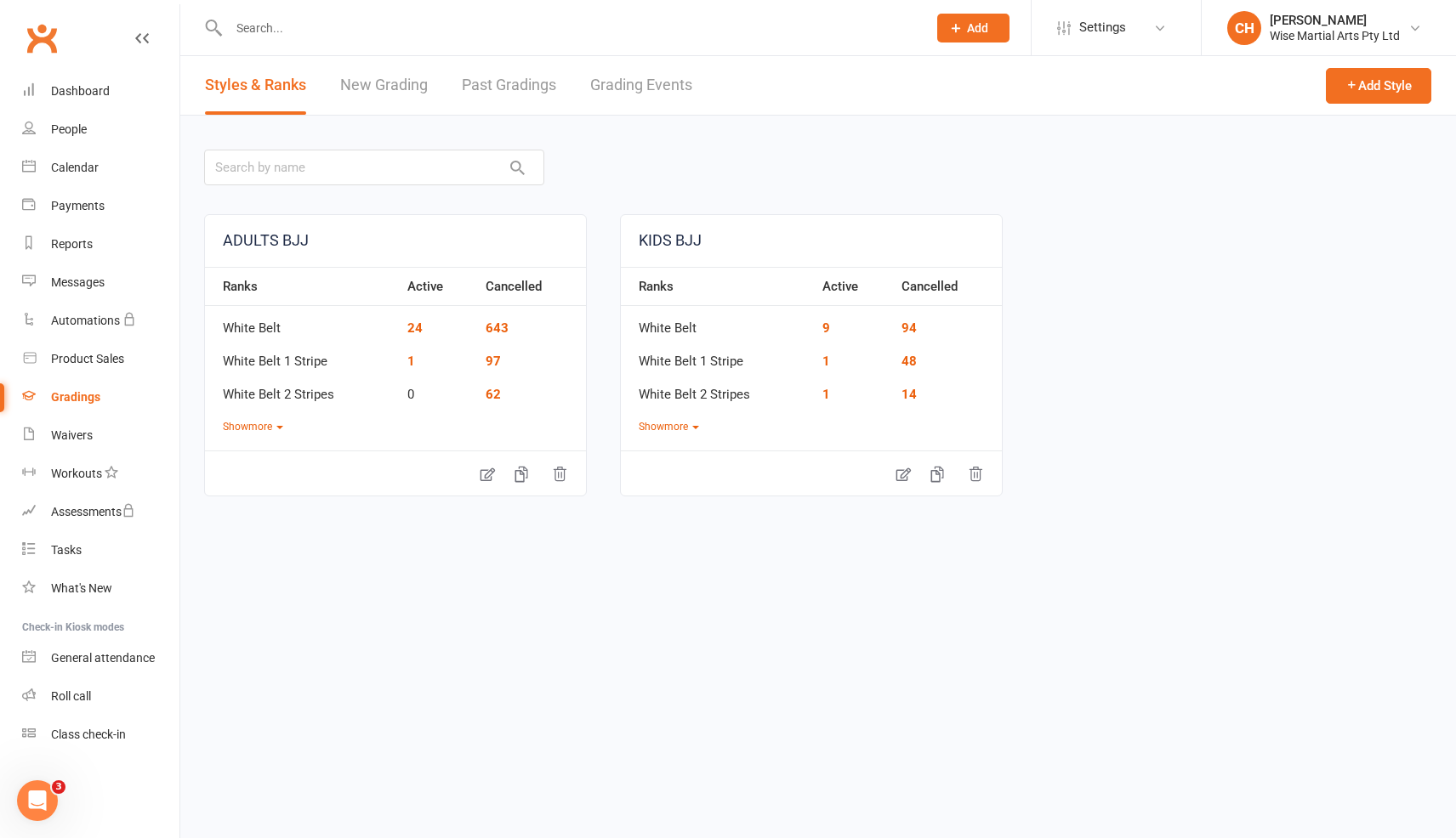
click at [675, 88] on link "Grading Events" at bounding box center [641, 85] width 102 height 58
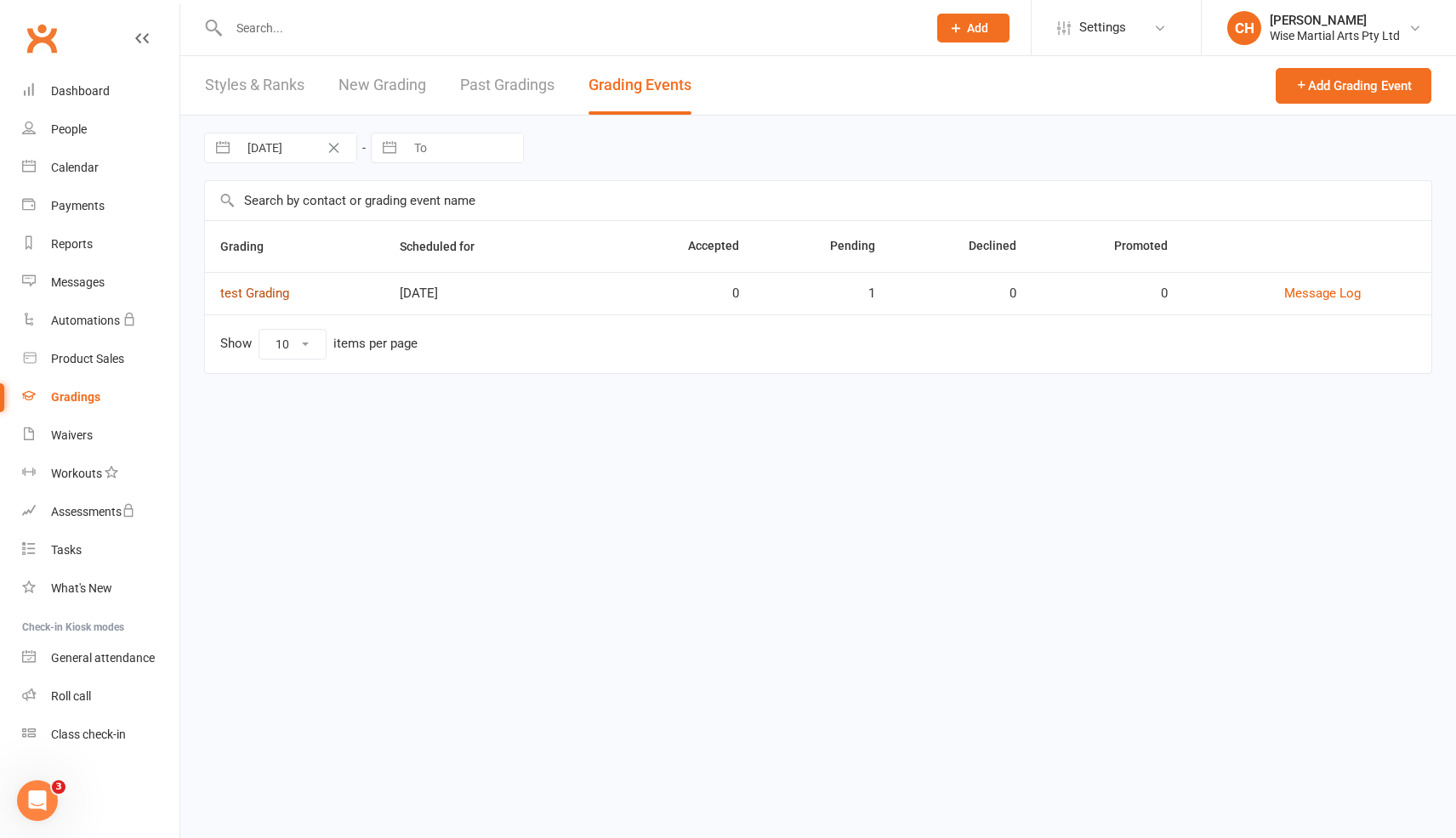
click at [259, 293] on link "test Grading" at bounding box center [254, 294] width 69 height 16
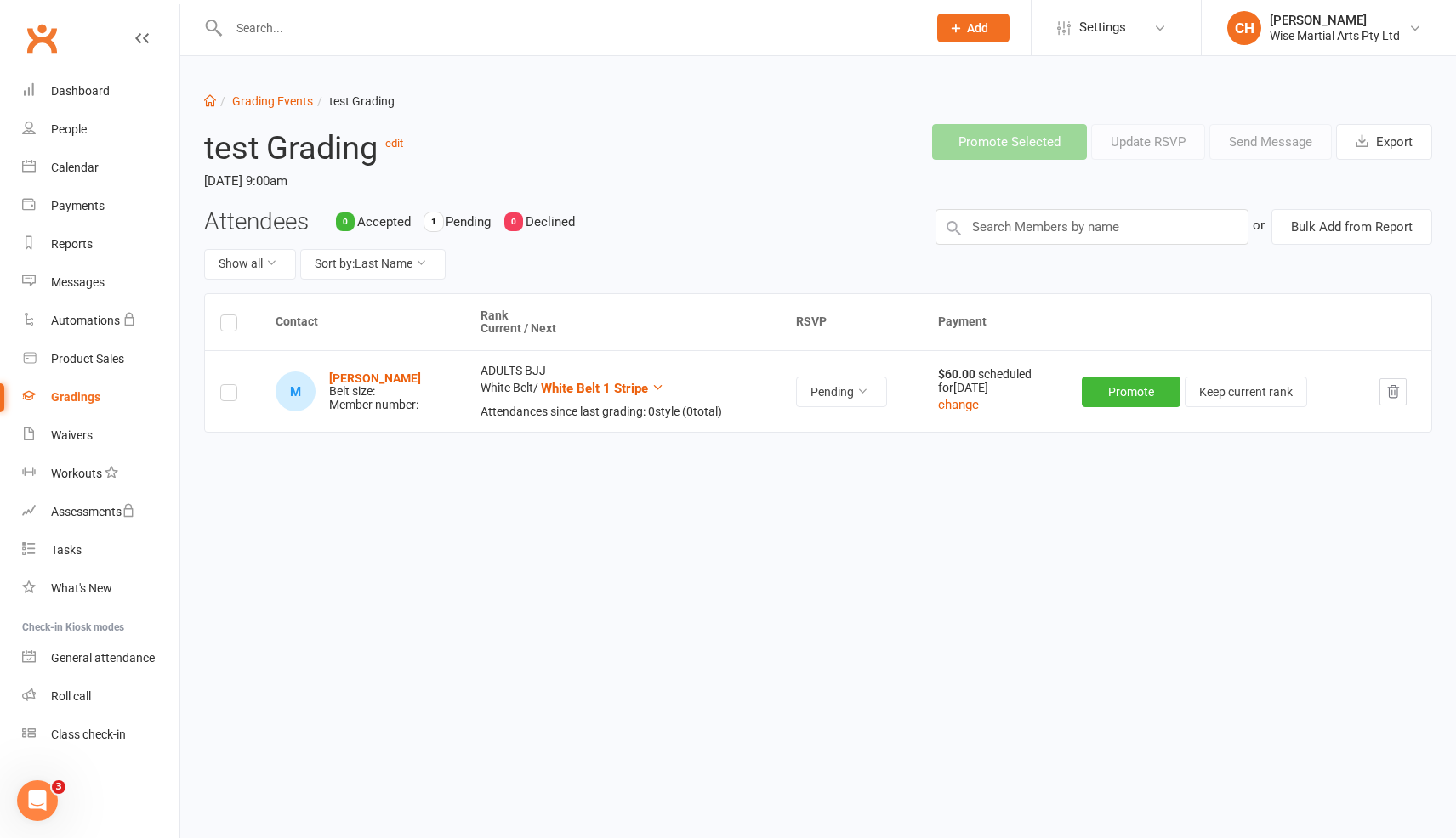
click at [1392, 403] on button "button" at bounding box center [1393, 391] width 27 height 27
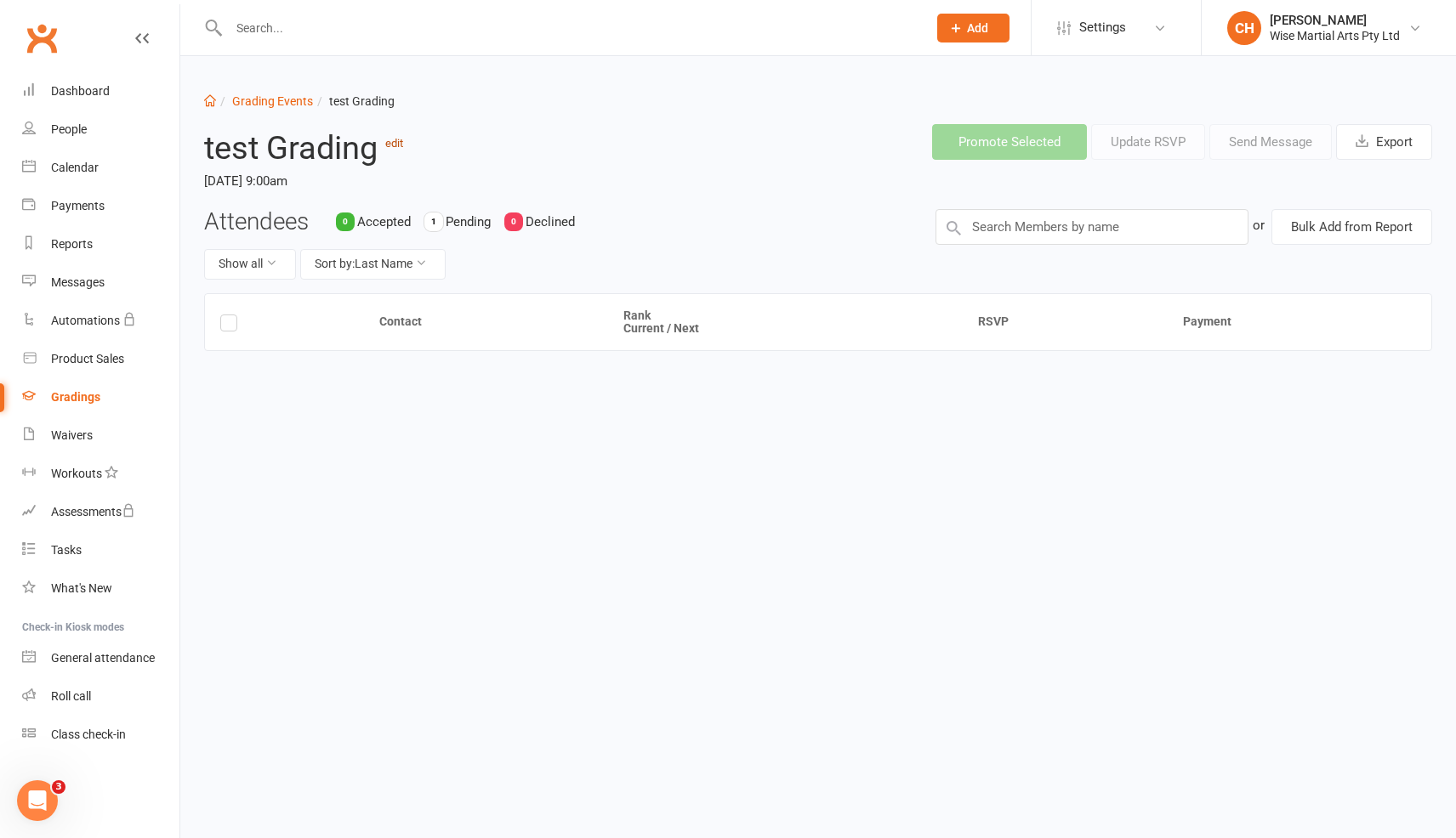
click at [393, 138] on link "edit" at bounding box center [394, 143] width 18 height 13
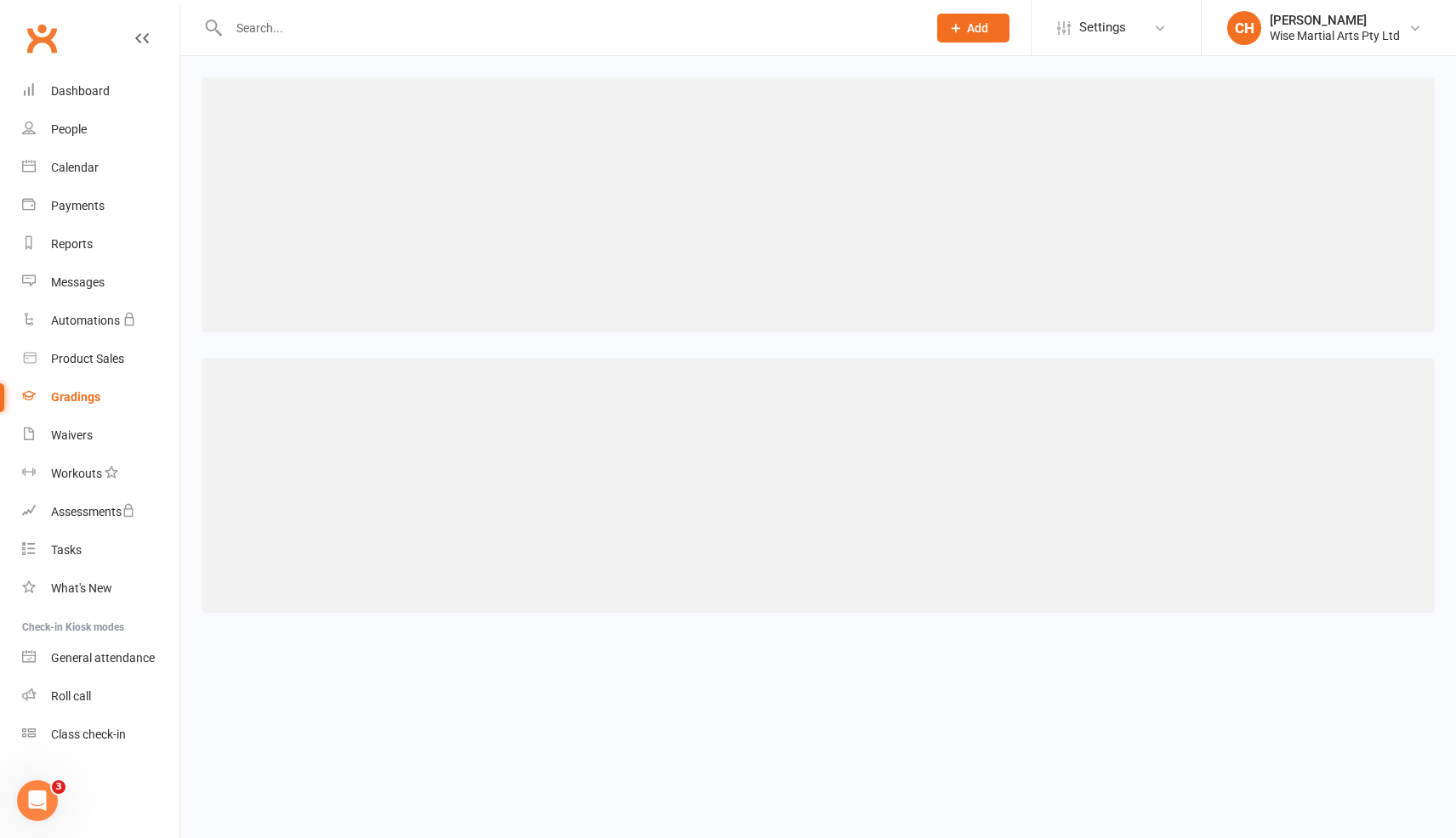
select select "3"
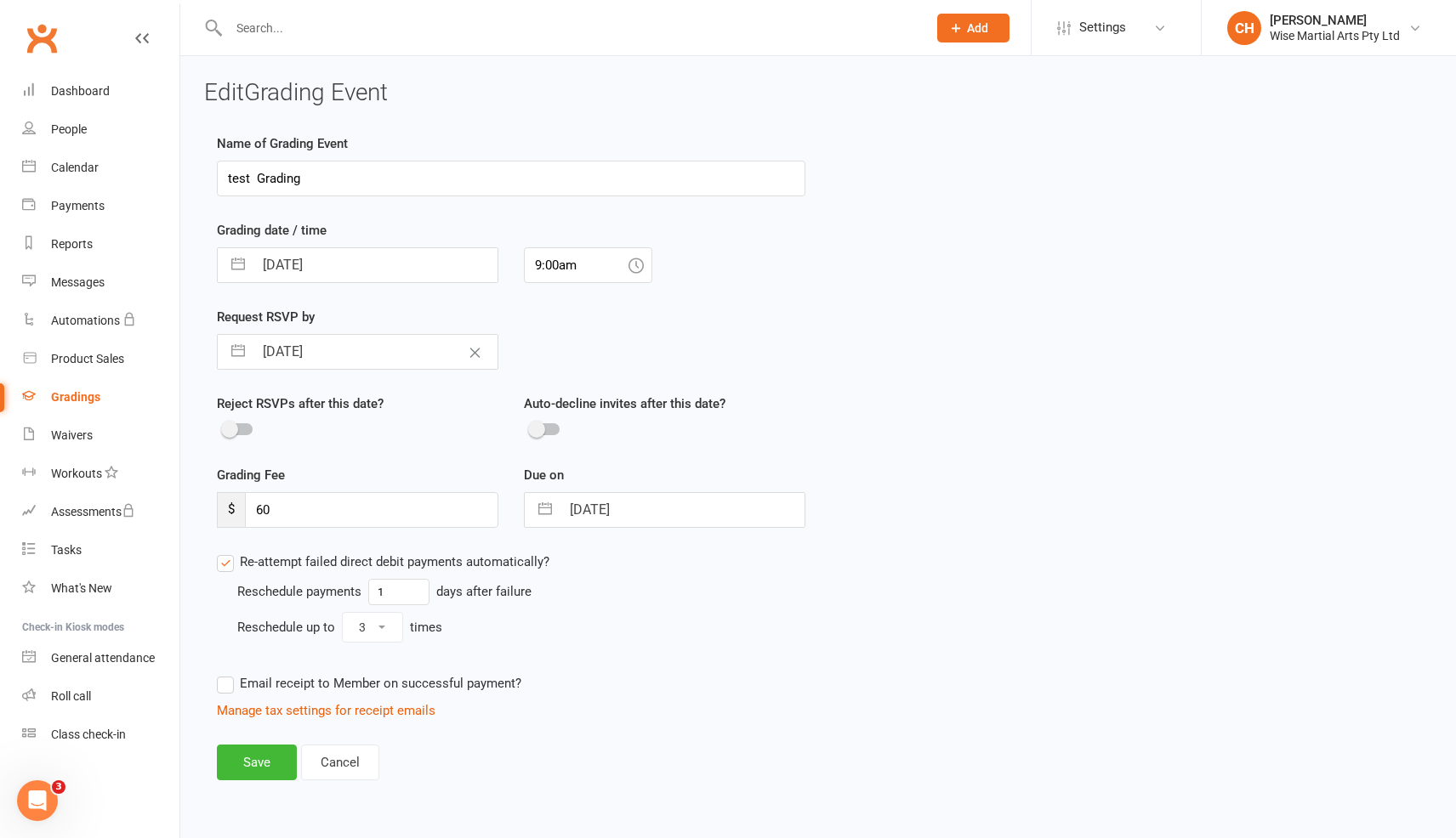
scroll to position [18, 0]
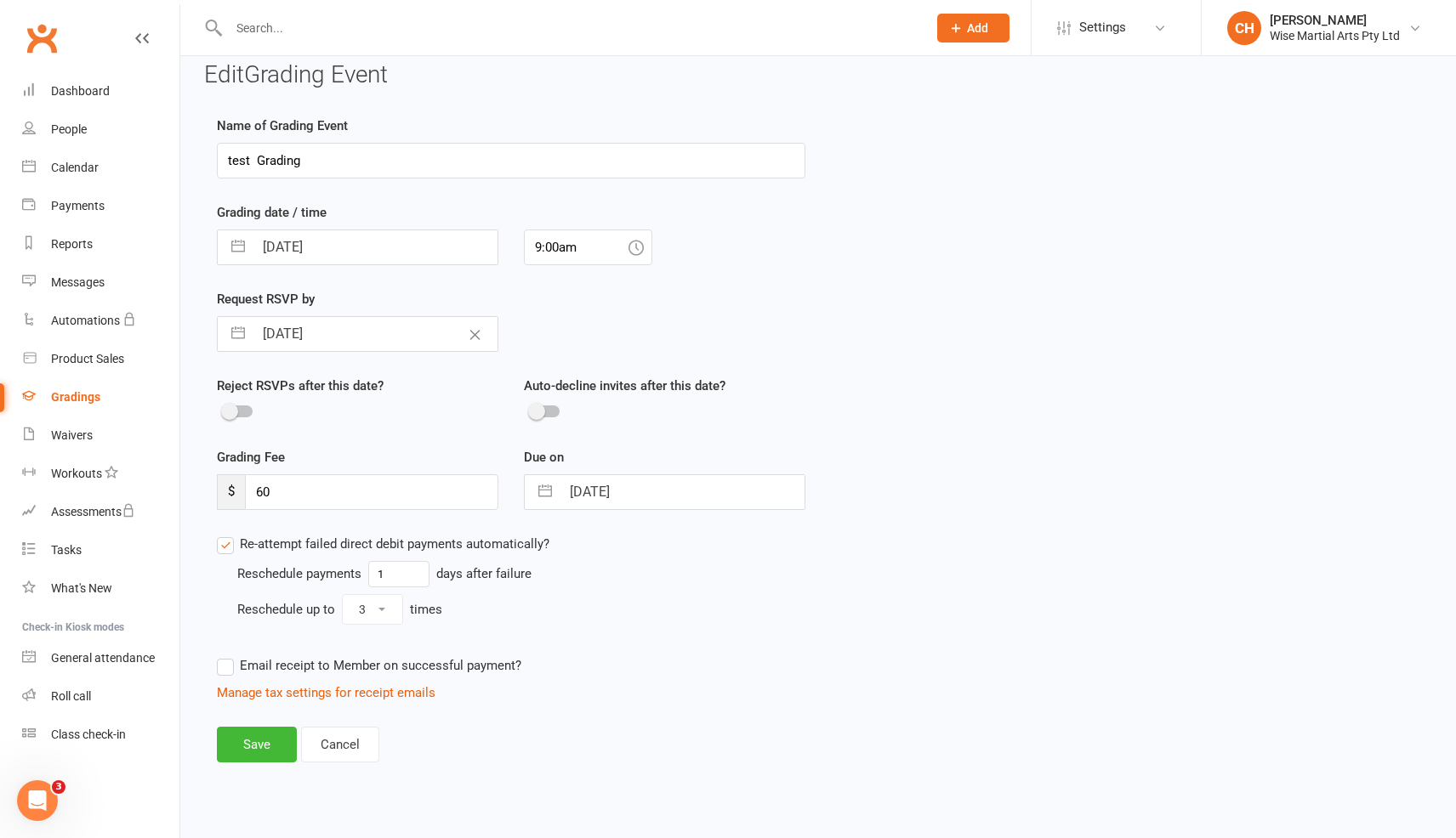
select select "9"
select select "2025"
select select "10"
select select "2025"
select select "11"
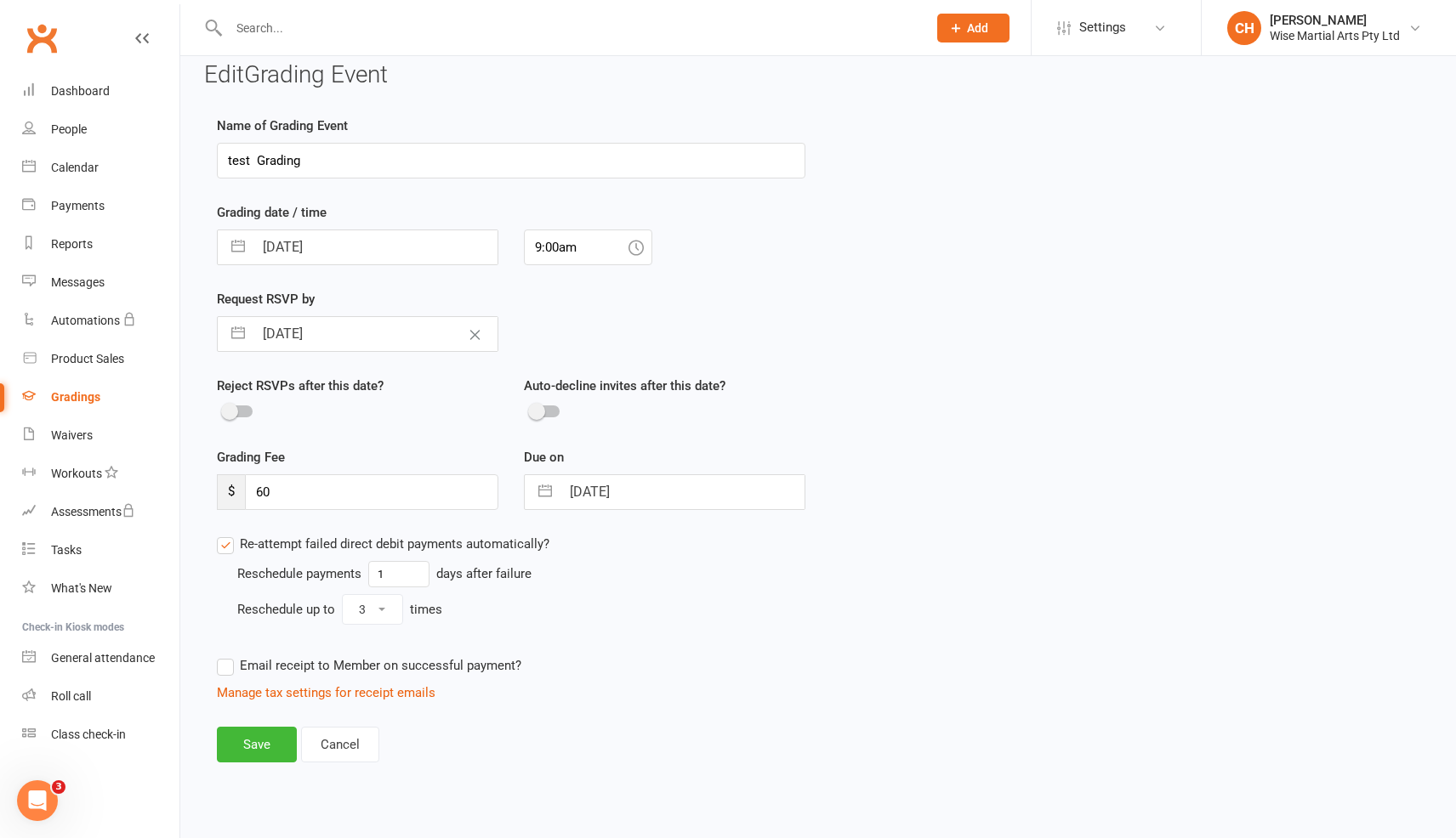
select select "2025"
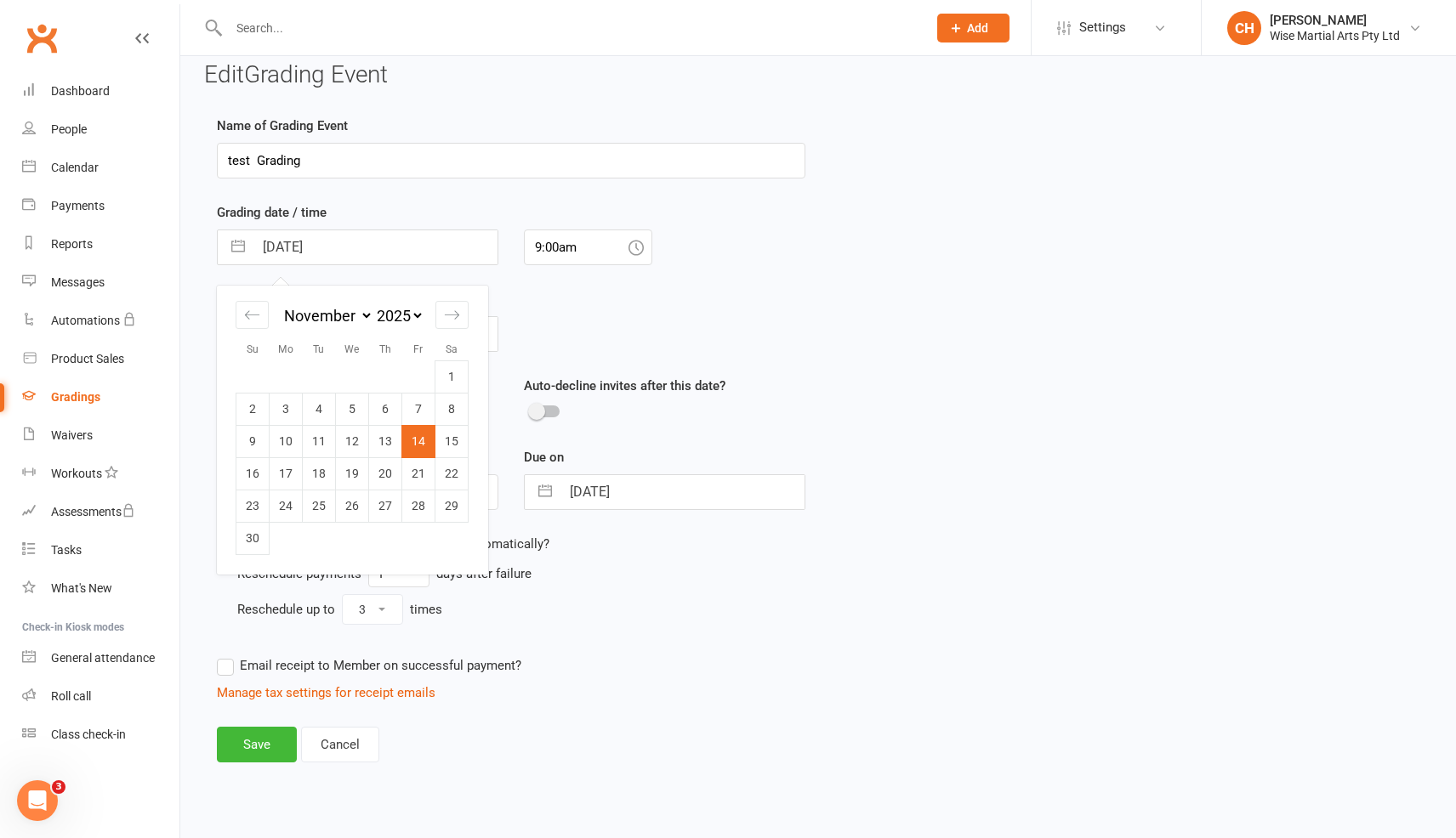
click at [289, 252] on input "14 Nov 2025" at bounding box center [375, 247] width 244 height 34
click at [253, 304] on div "Move backward to switch to the previous month." at bounding box center [252, 315] width 33 height 28
select select "8"
select select "2025"
click at [342, 448] on td "15" at bounding box center [352, 441] width 33 height 32
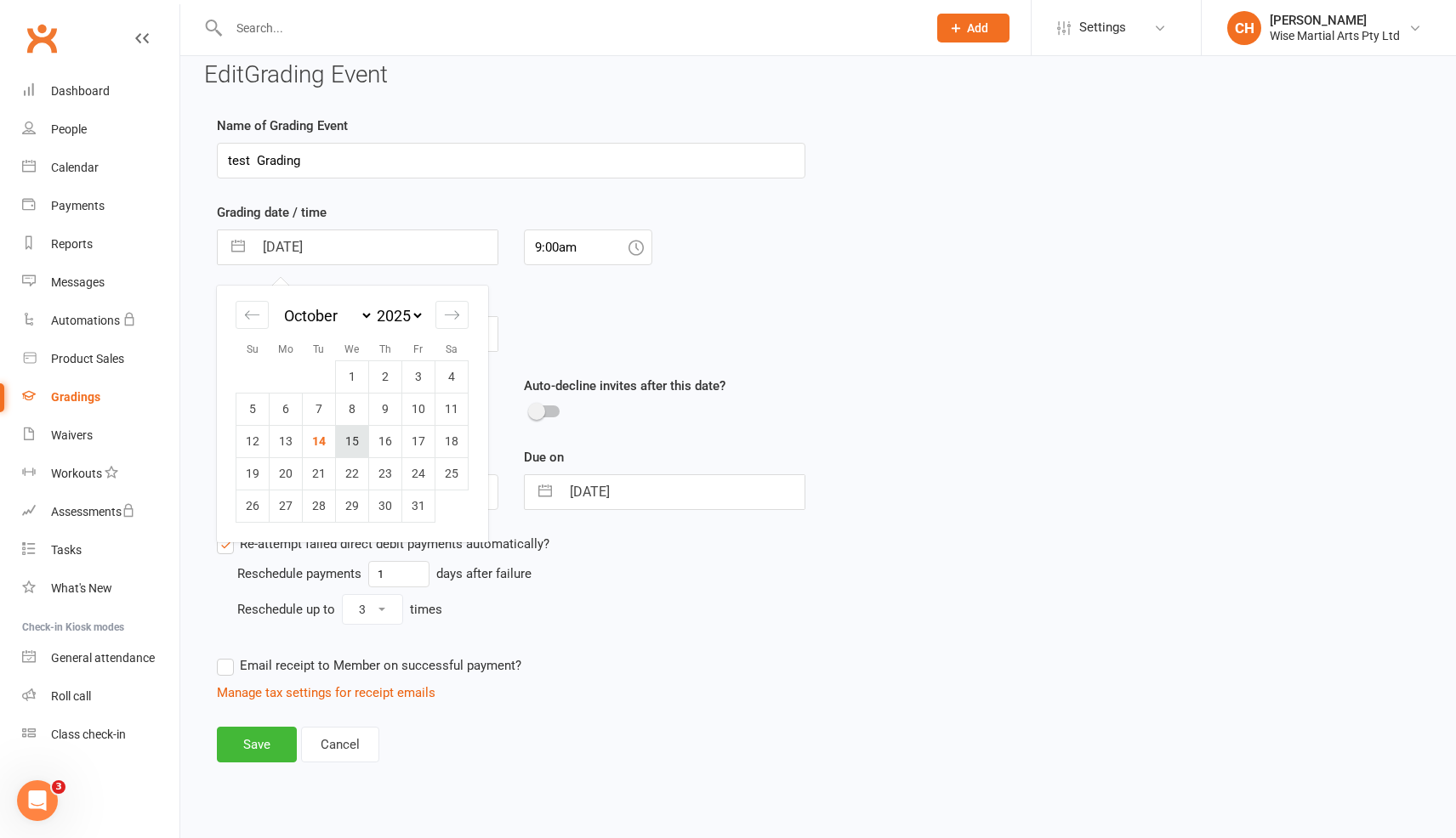
type input "15 Oct 2025"
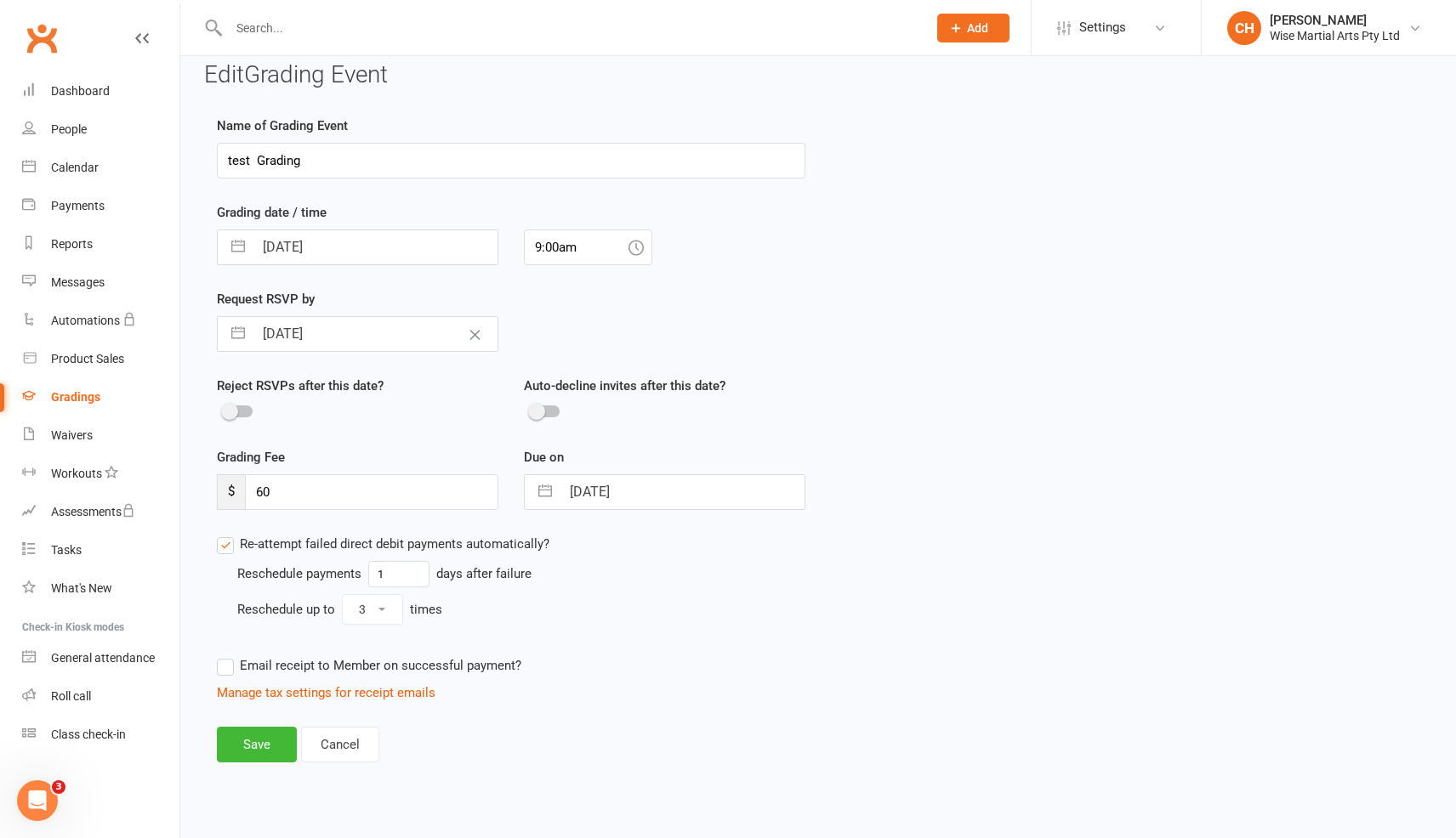
click at [593, 489] on input "14 Nov 2025" at bounding box center [683, 492] width 244 height 34
select select "9"
select select "2025"
select select "10"
select select "2025"
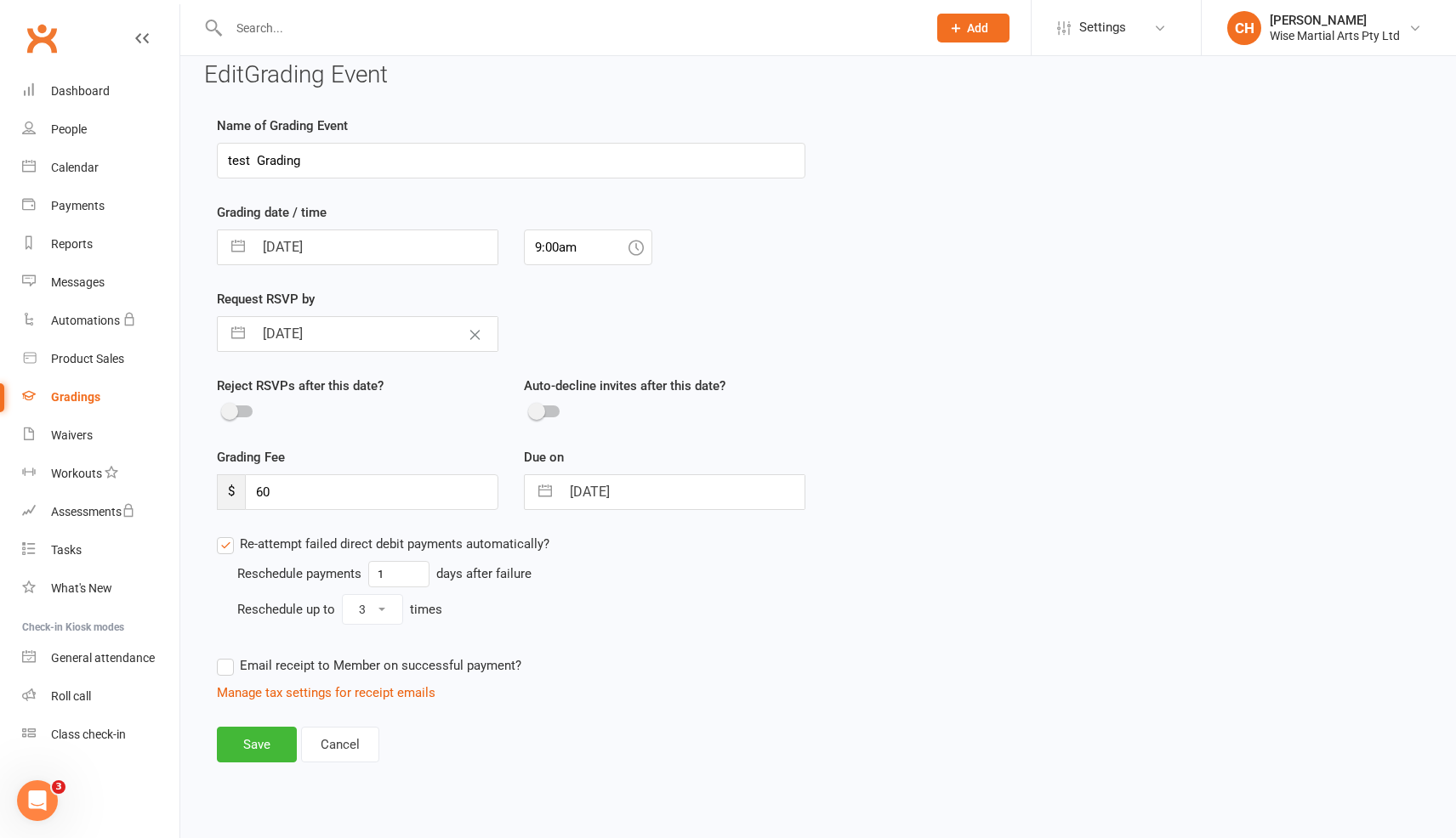
select select "11"
select select "2025"
click at [558, 559] on icon "Move backward to switch to the previous month." at bounding box center [559, 560] width 17 height 17
select select "8"
select select "2025"
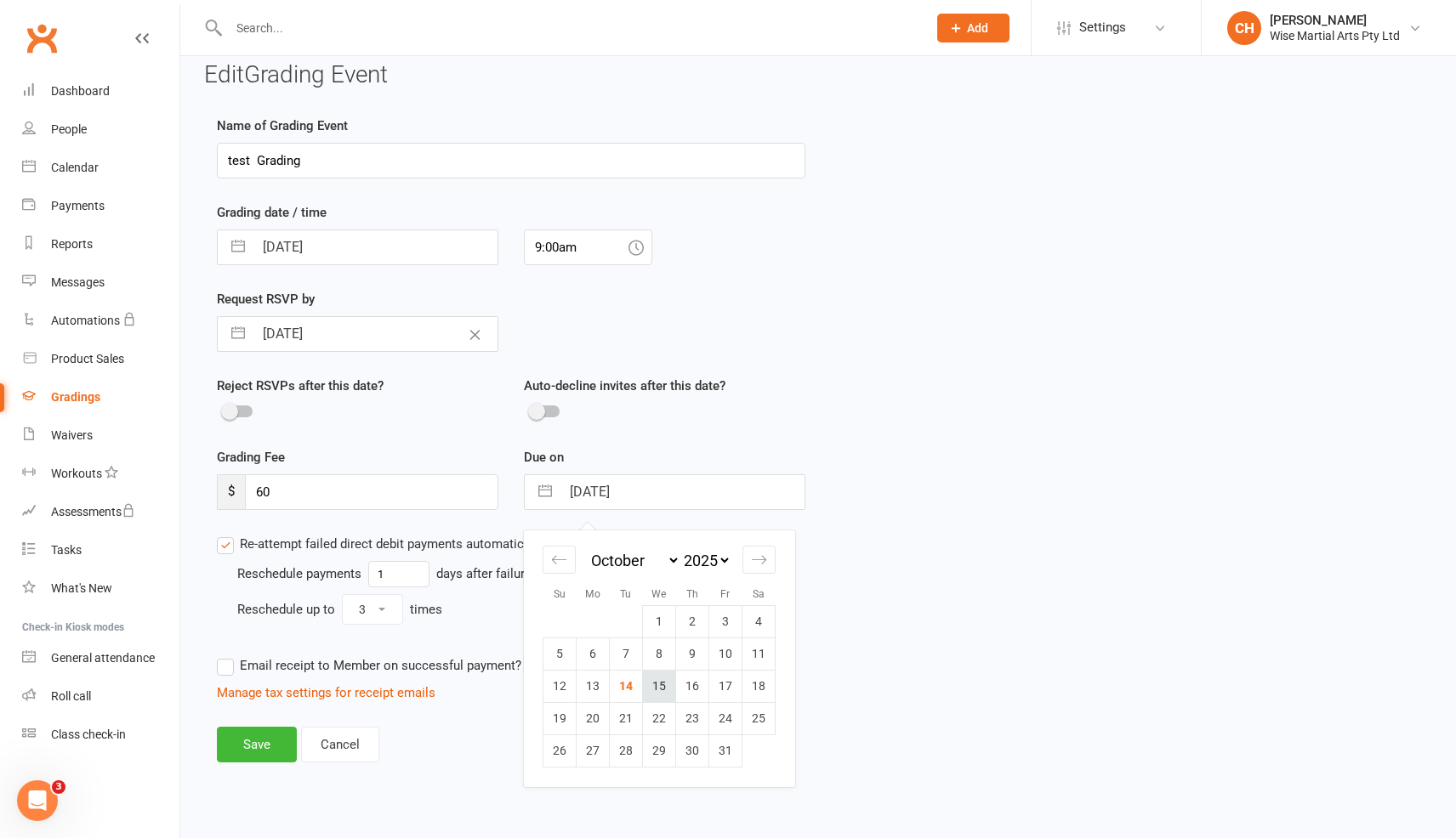
click at [675, 695] on td "15" at bounding box center [659, 686] width 33 height 32
type input "15 Oct 2025"
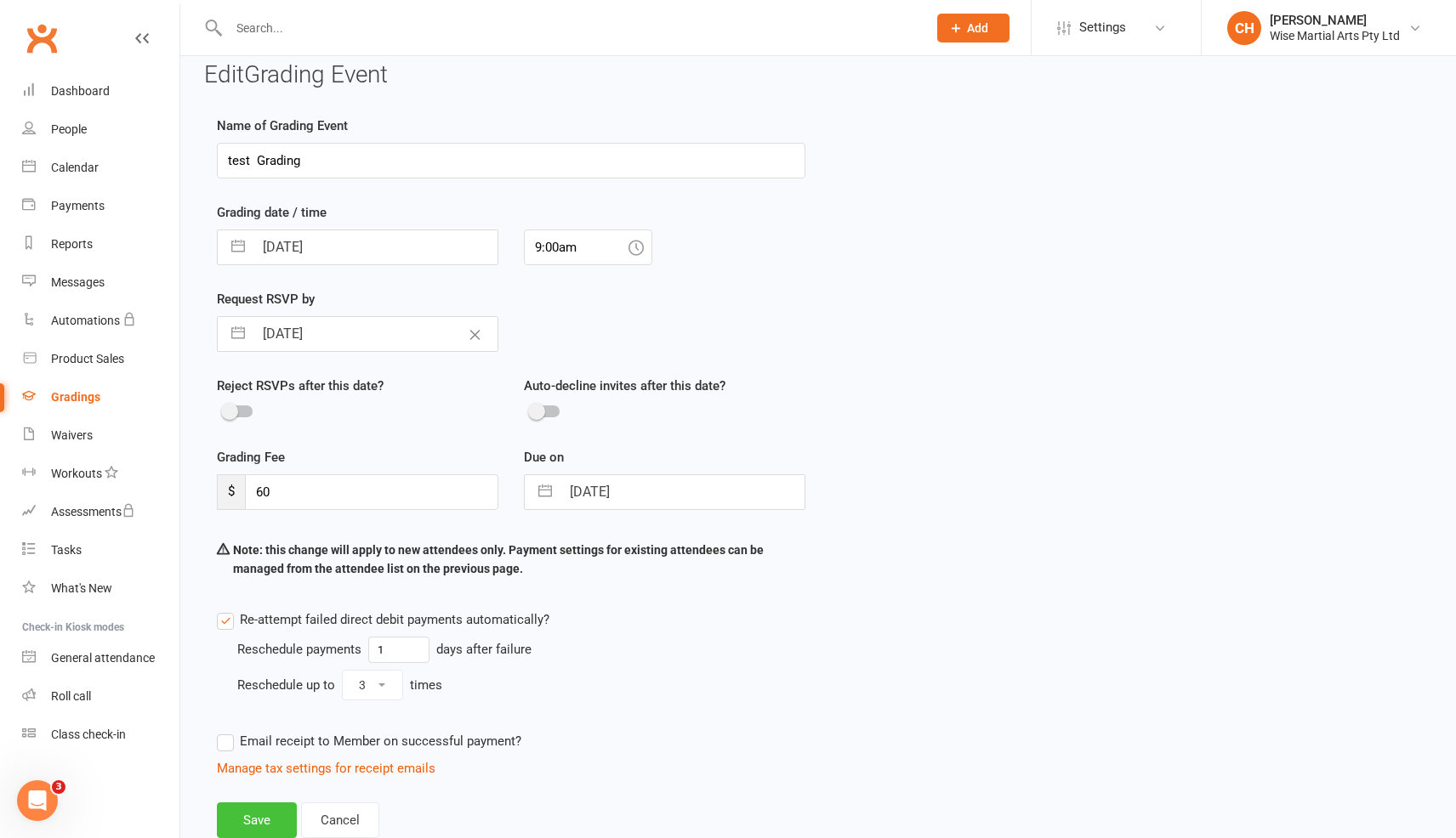
click at [280, 802] on button "Save" at bounding box center [257, 820] width 80 height 36
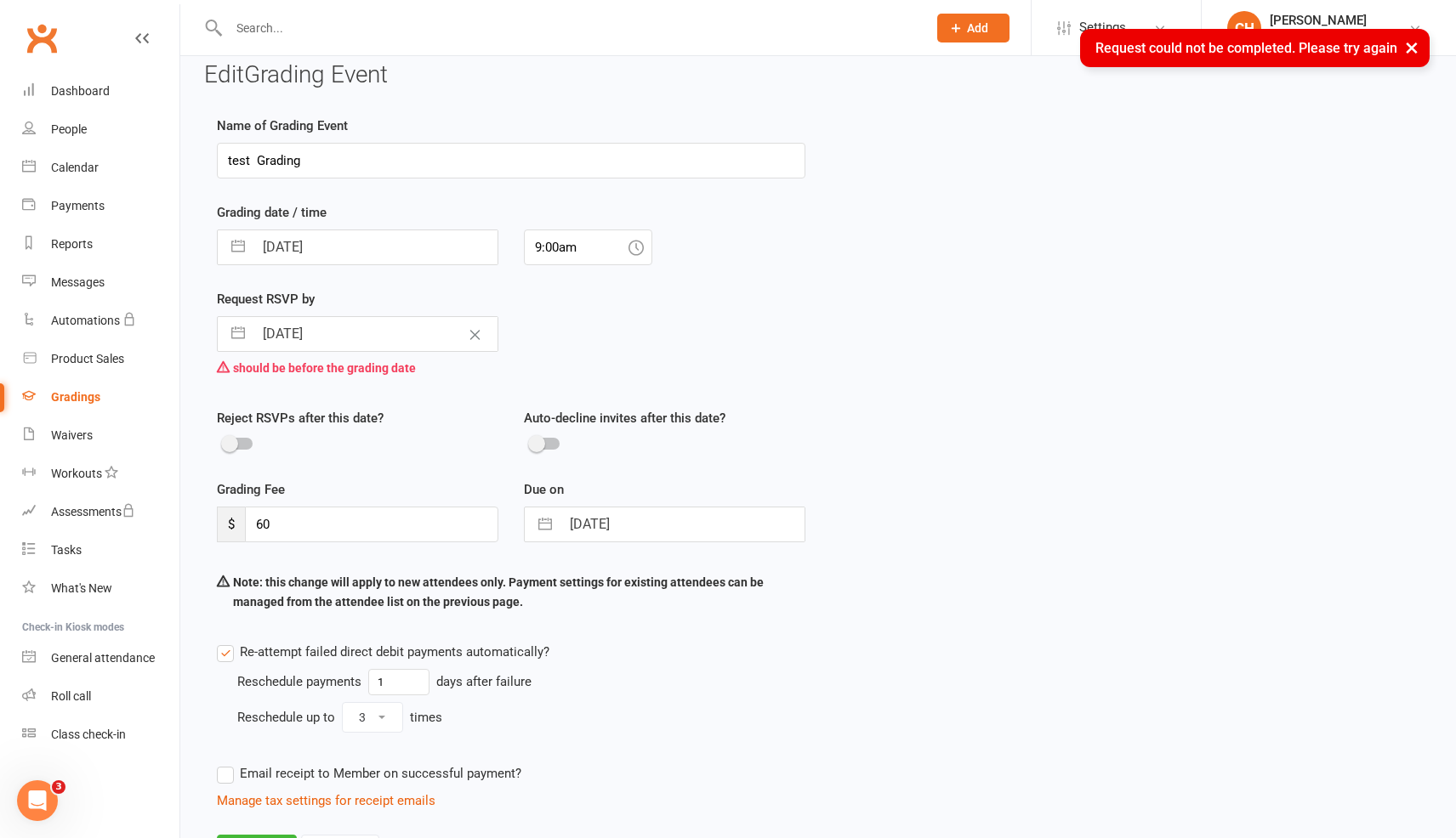
click at [330, 352] on div "should be before the grading date" at bounding box center [357, 368] width 282 height 32
click at [332, 336] on input "07 Nov 2025" at bounding box center [375, 334] width 244 height 34
select select "9"
select select "2025"
select select "10"
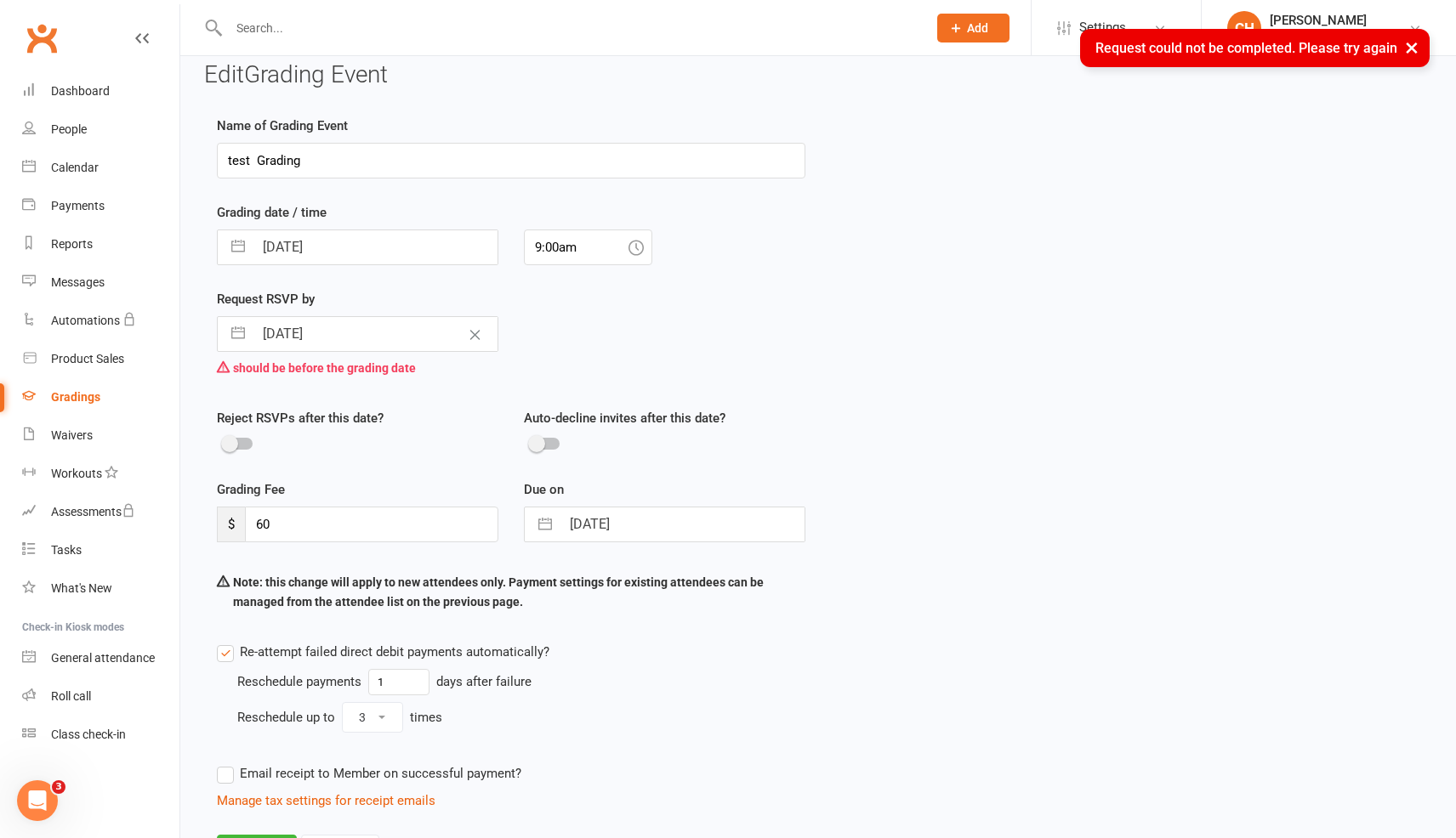
select select "2025"
select select "11"
select select "2025"
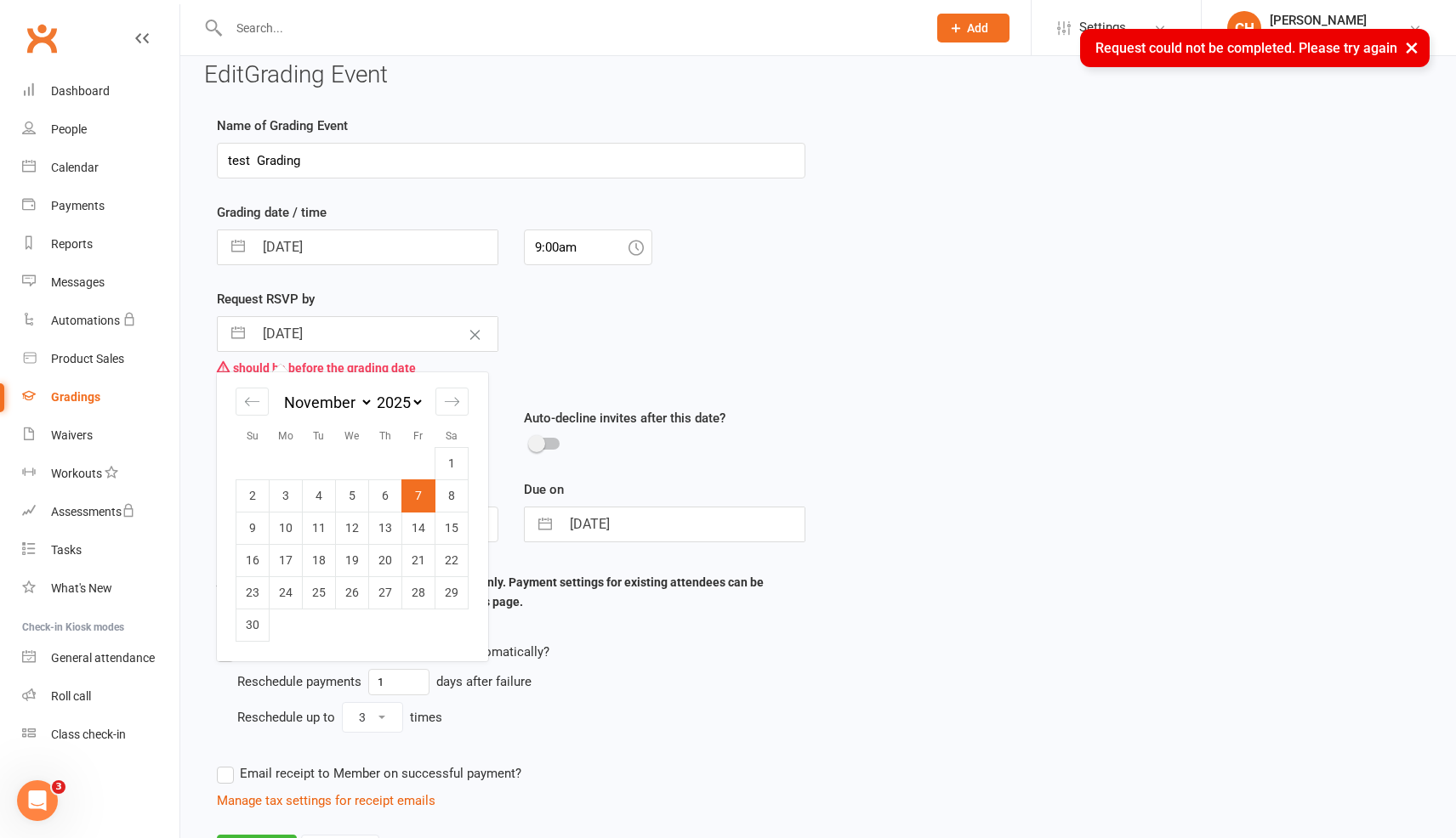
click at [278, 403] on div "January February March April May June July August September October November De…" at bounding box center [352, 403] width 233 height 24
click at [269, 405] on div "January February March April May June July August September October November De…" at bounding box center [352, 403] width 233 height 24
click at [244, 407] on icon "Move backward to switch to the previous month." at bounding box center [252, 402] width 17 height 17
select select "8"
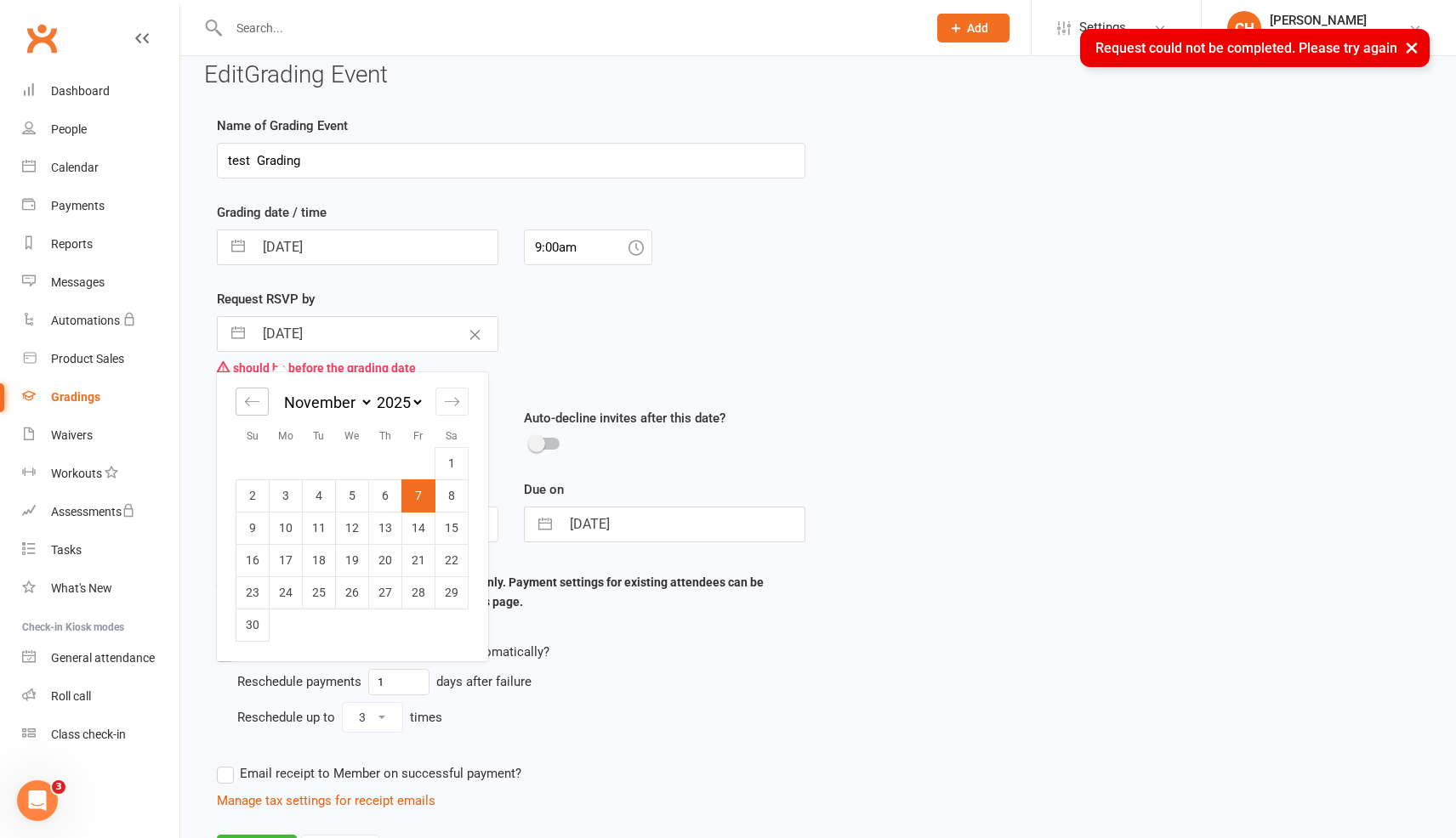
select select "2025"
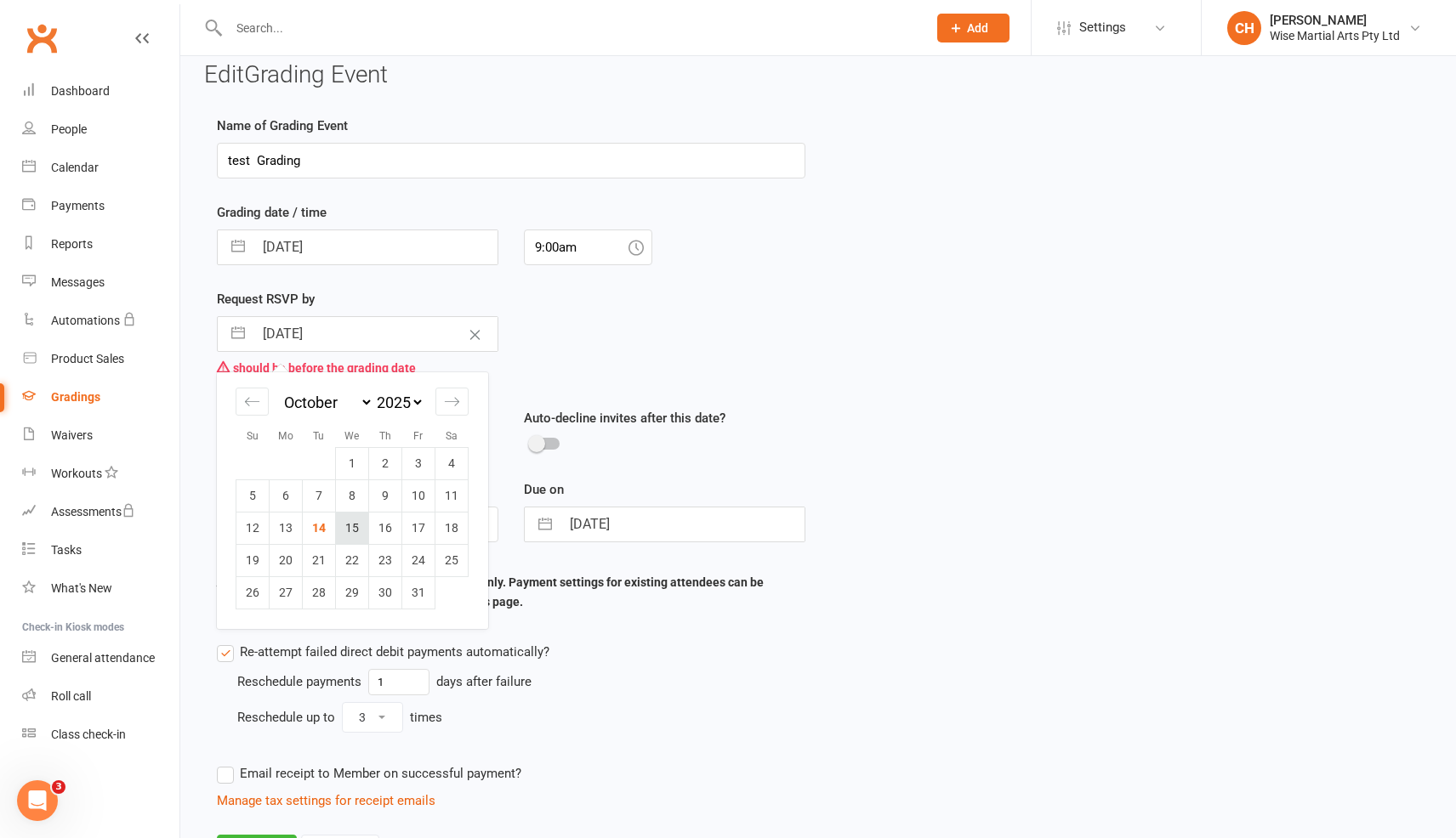
click at [352, 528] on td "15" at bounding box center [352, 528] width 33 height 32
type input "[DATE]"
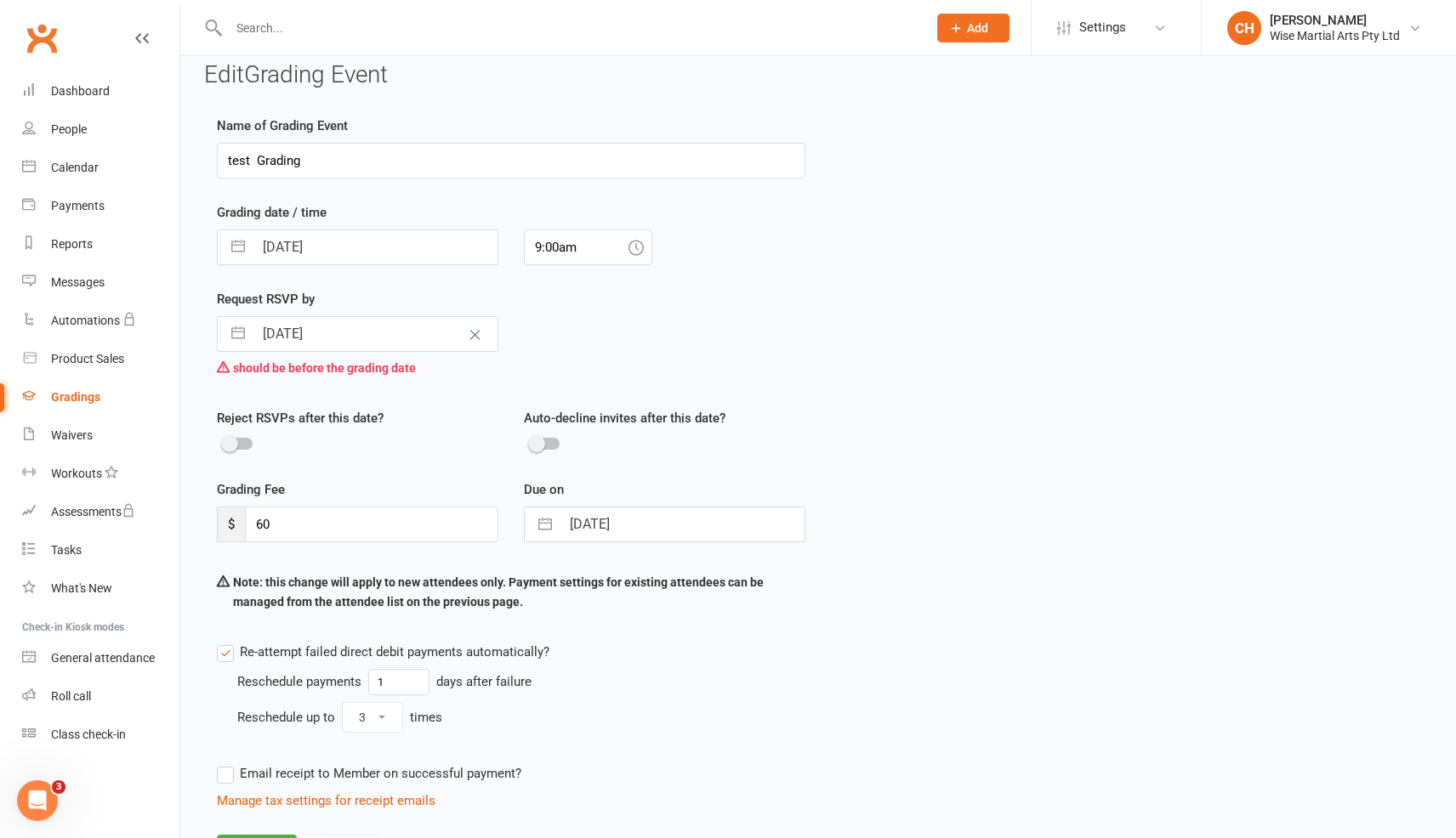
scroll to position [126, 0]
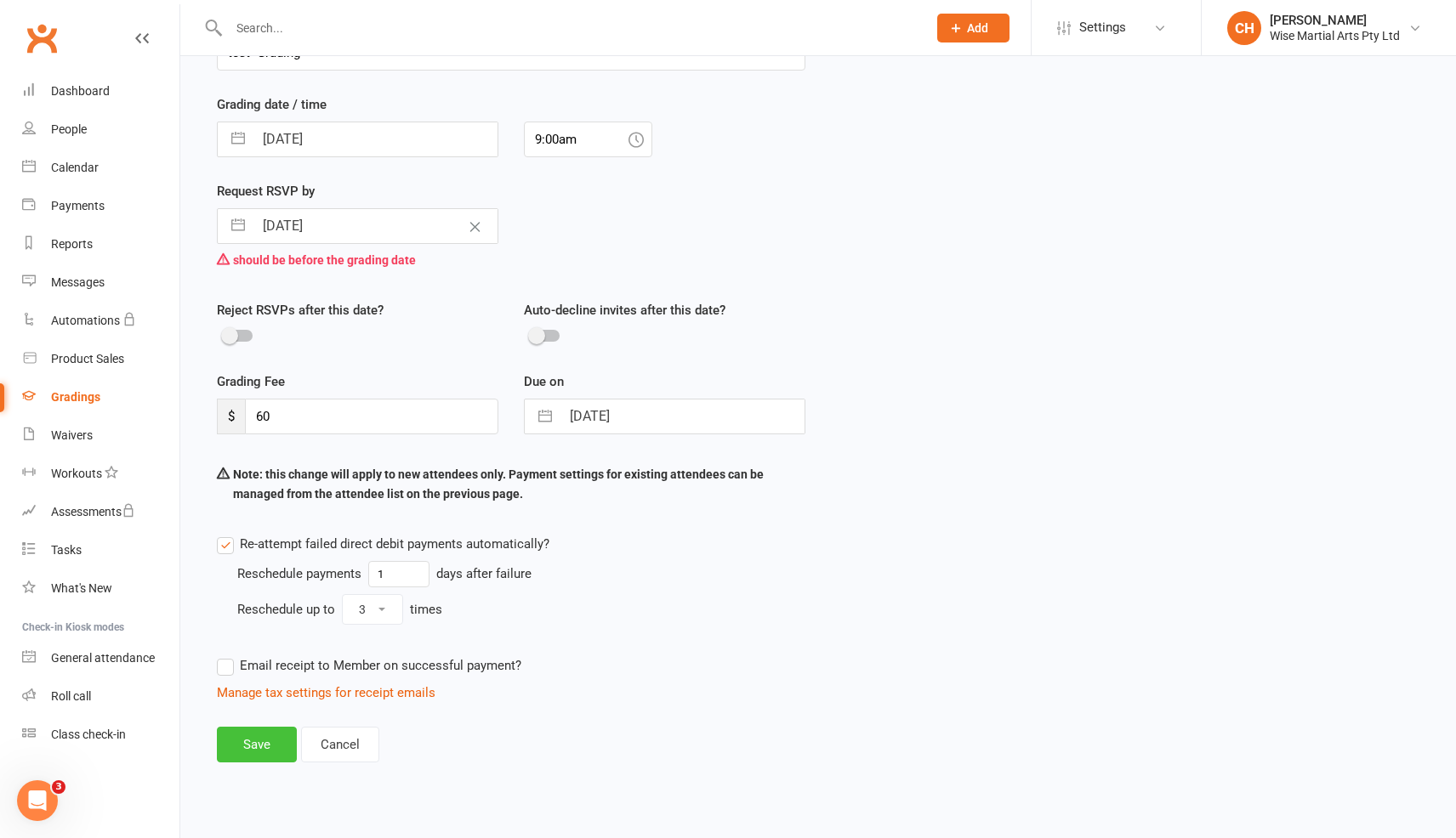
click at [274, 747] on button "Save" at bounding box center [257, 744] width 80 height 36
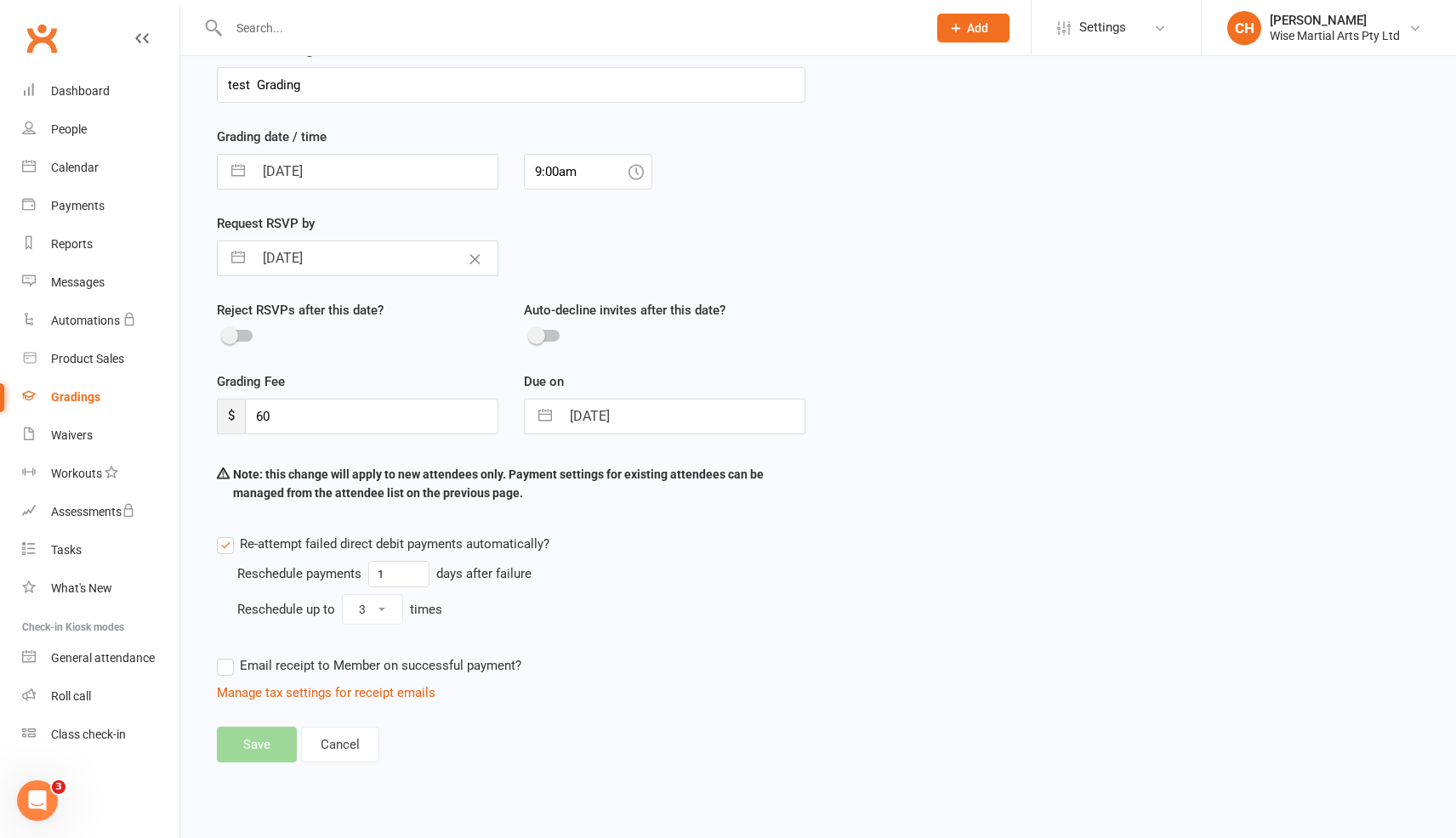
scroll to position [93, 0]
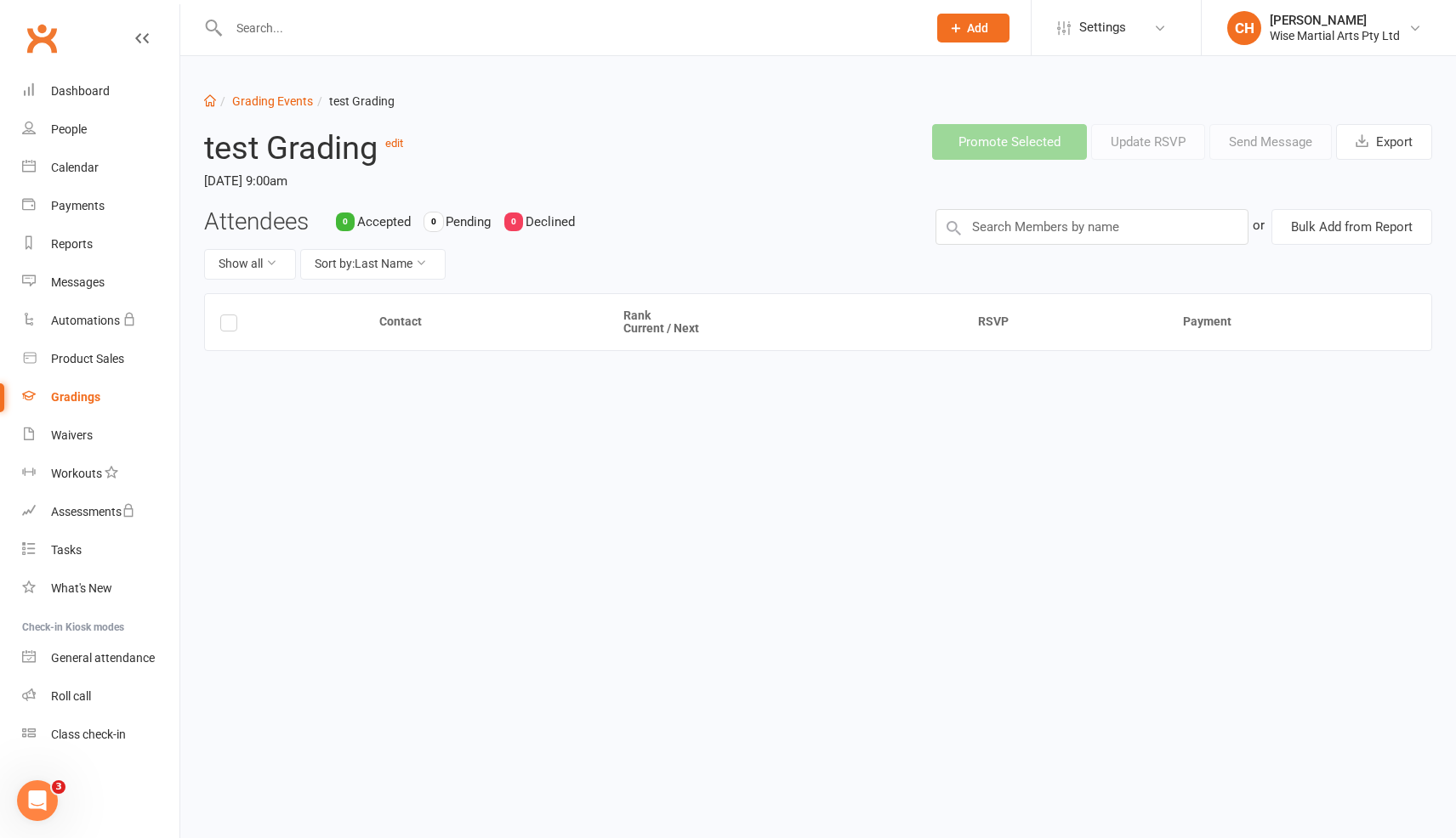
click at [69, 390] on div "Gradings" at bounding box center [76, 397] width 50 height 14
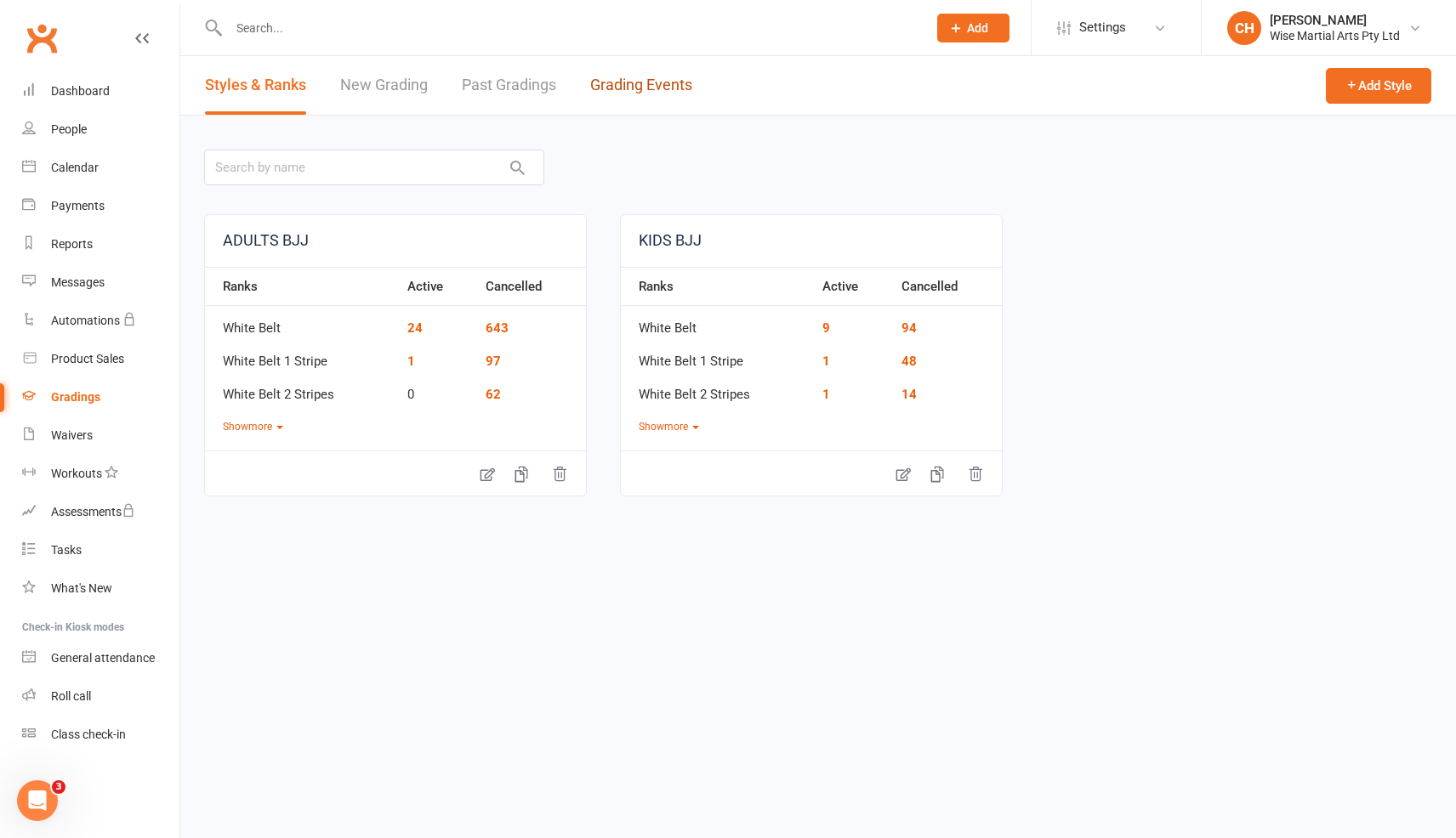
click at [622, 87] on link "Grading Events" at bounding box center [641, 85] width 102 height 58
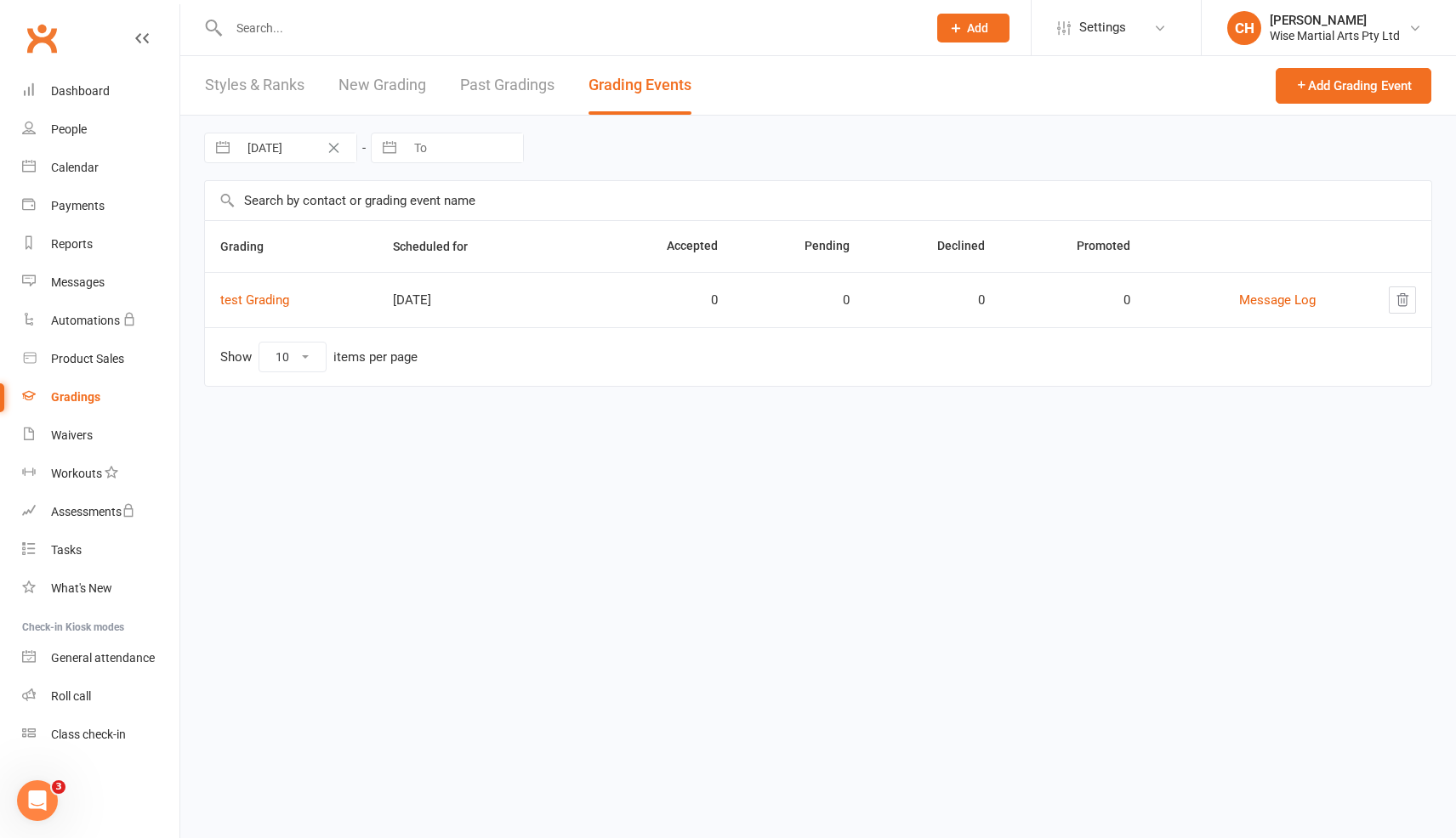
click at [1403, 296] on icon "button" at bounding box center [1403, 300] width 16 height 16
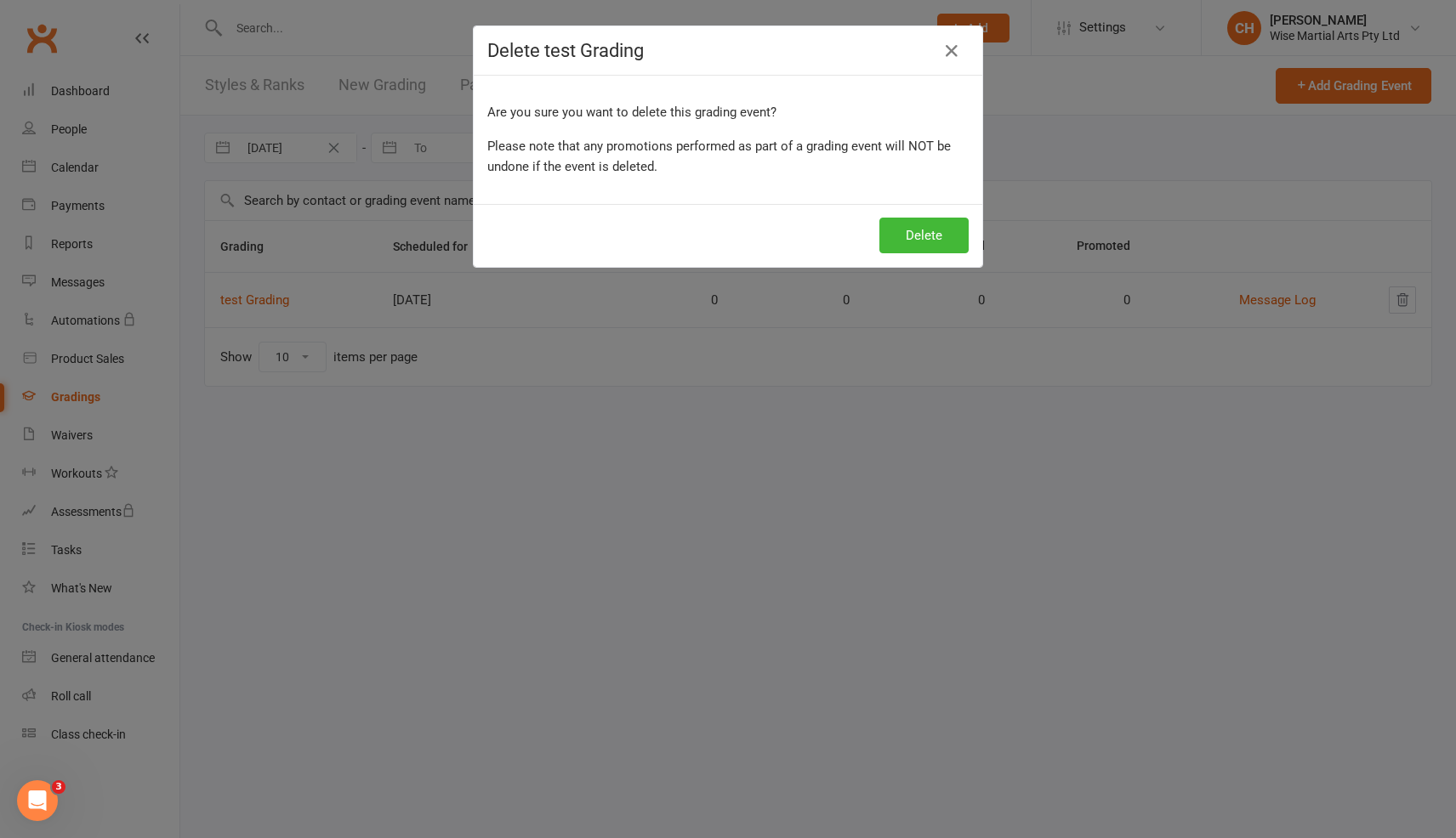
click at [941, 257] on div "Delete" at bounding box center [728, 236] width 509 height 63
click at [934, 237] on button "Delete" at bounding box center [924, 235] width 90 height 36
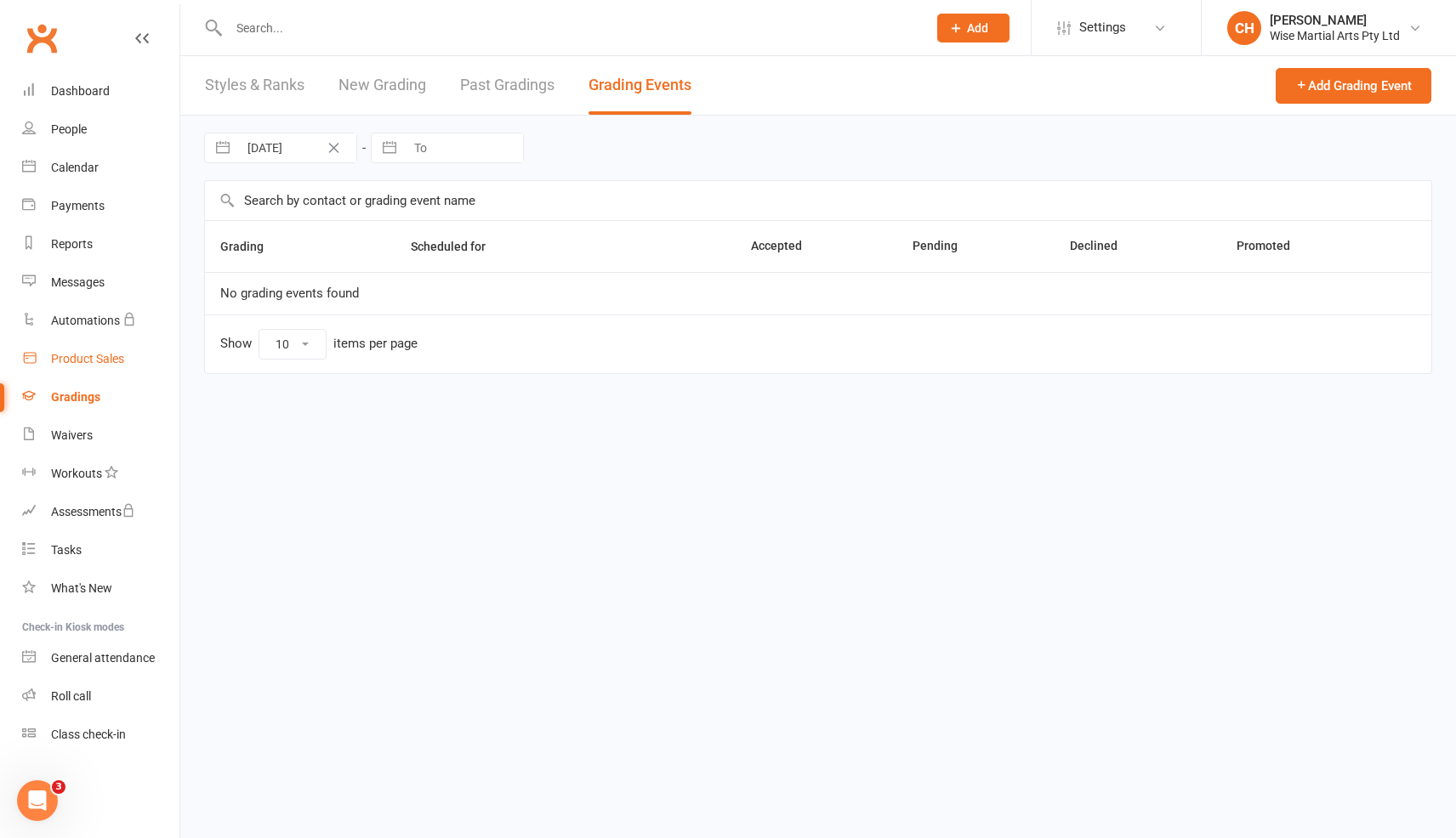
click at [152, 354] on link "Product Sales" at bounding box center [100, 359] width 157 height 38
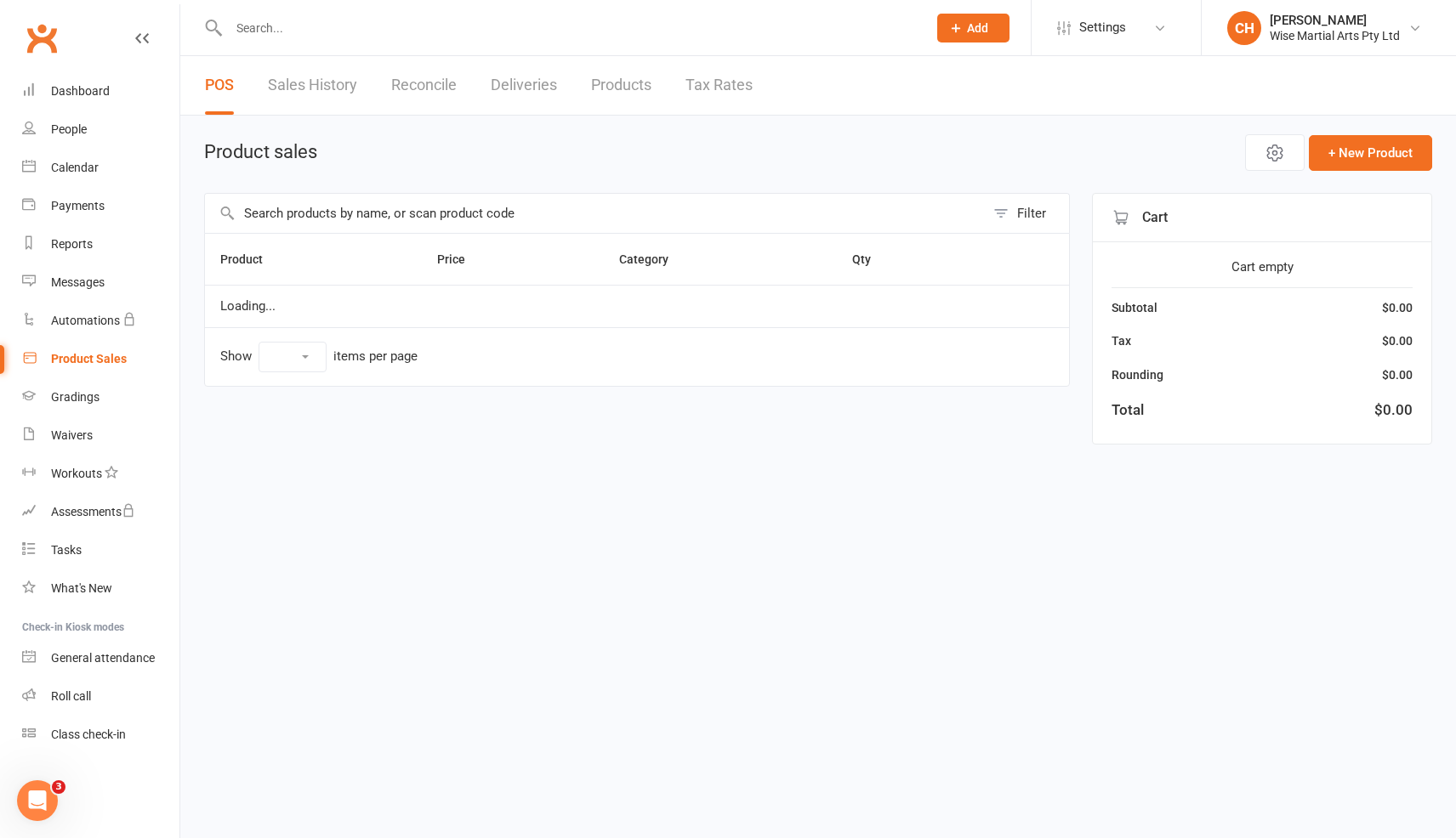
select select "10"
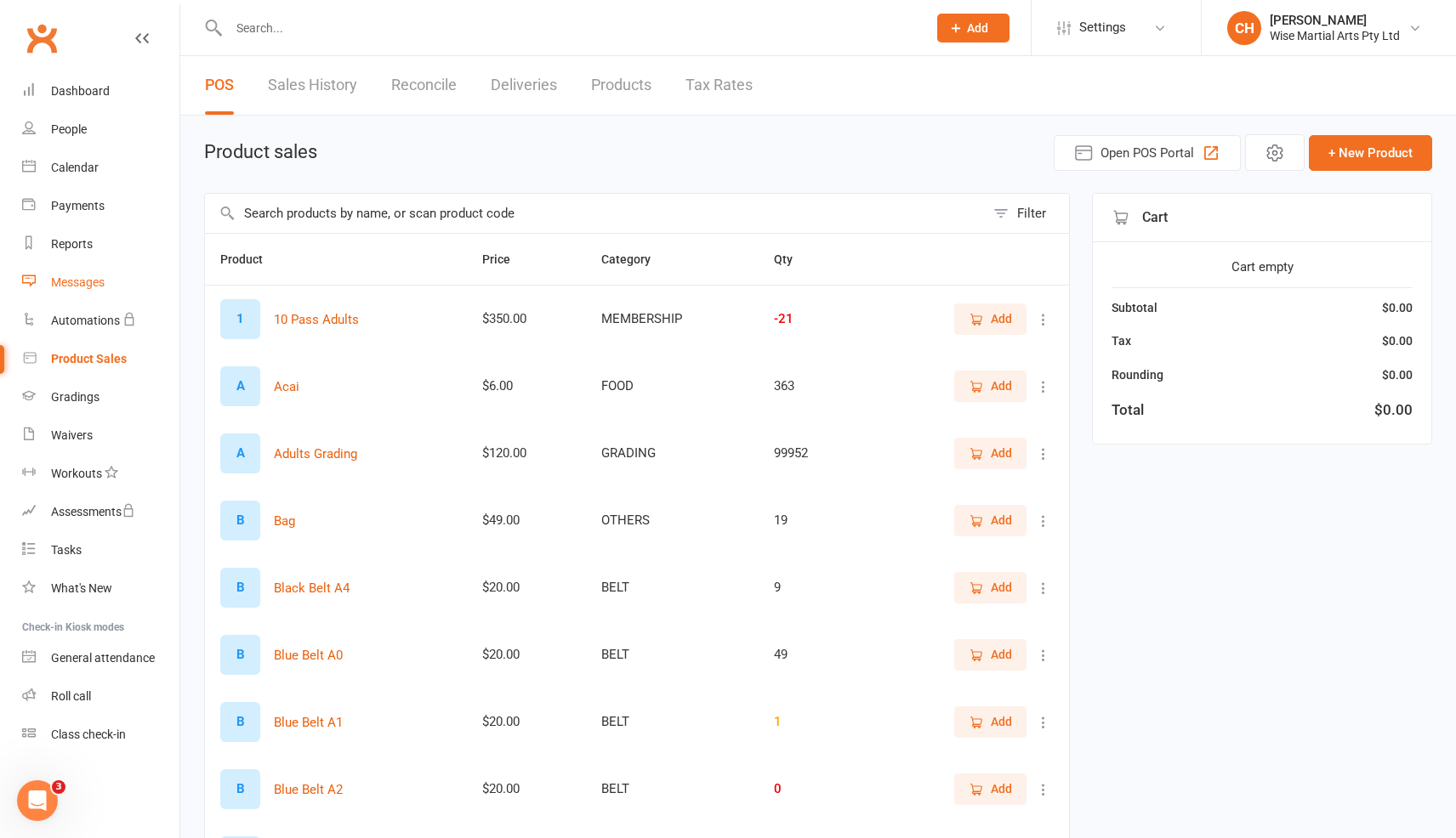
click at [134, 296] on link "Messages" at bounding box center [100, 283] width 157 height 38
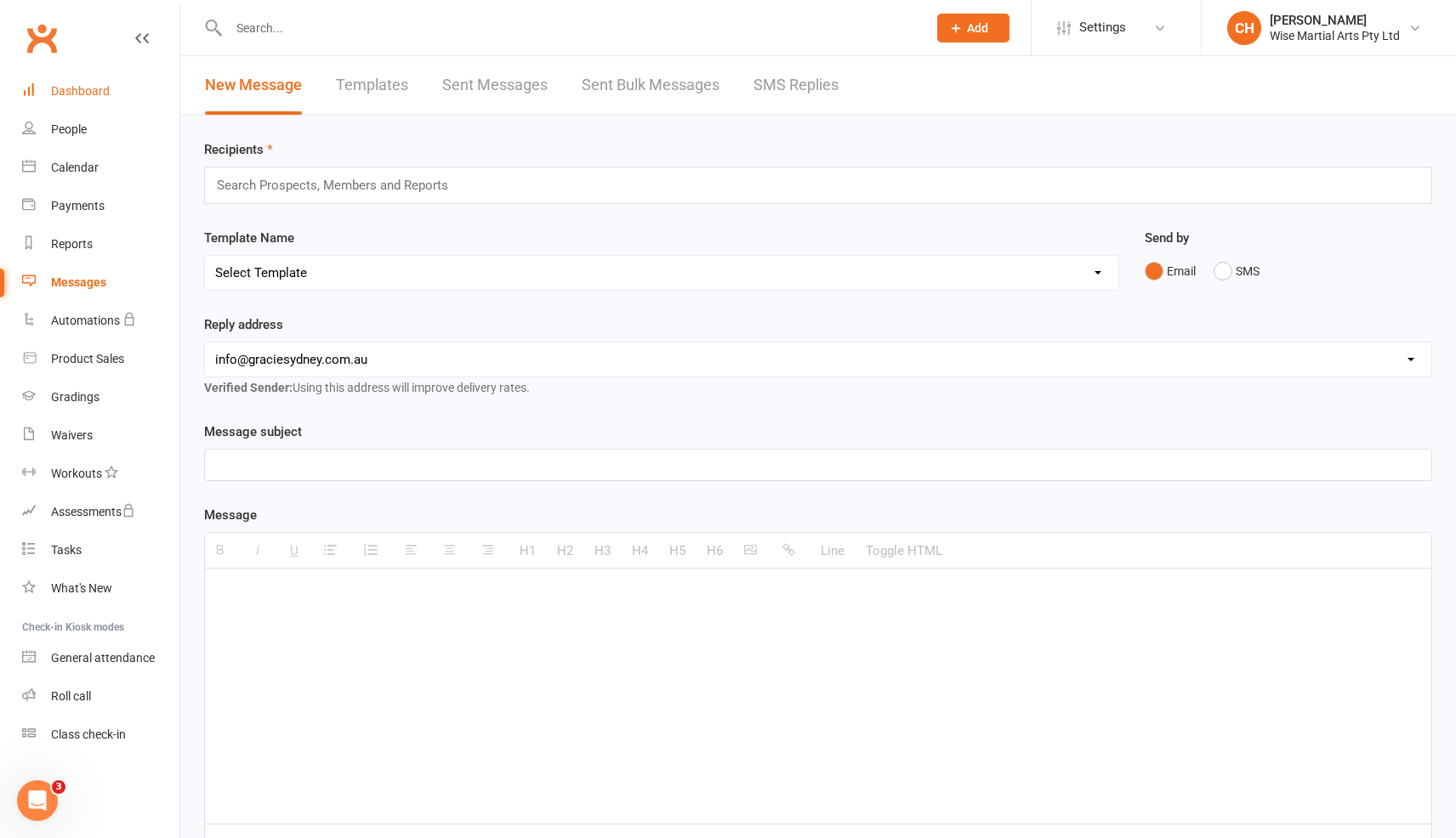
click at [77, 97] on link "Dashboard" at bounding box center [100, 91] width 157 height 38
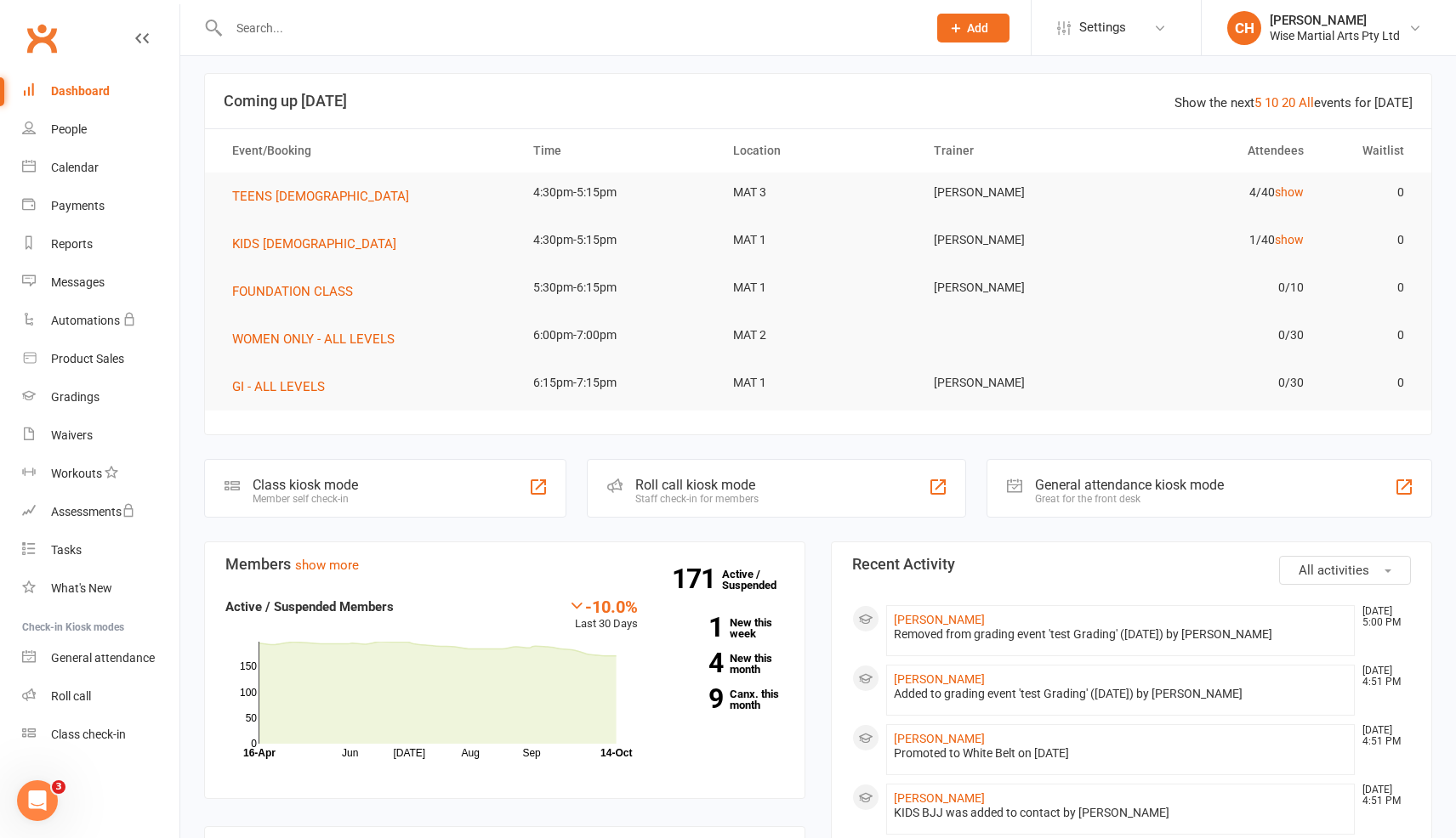
scroll to position [3, 0]
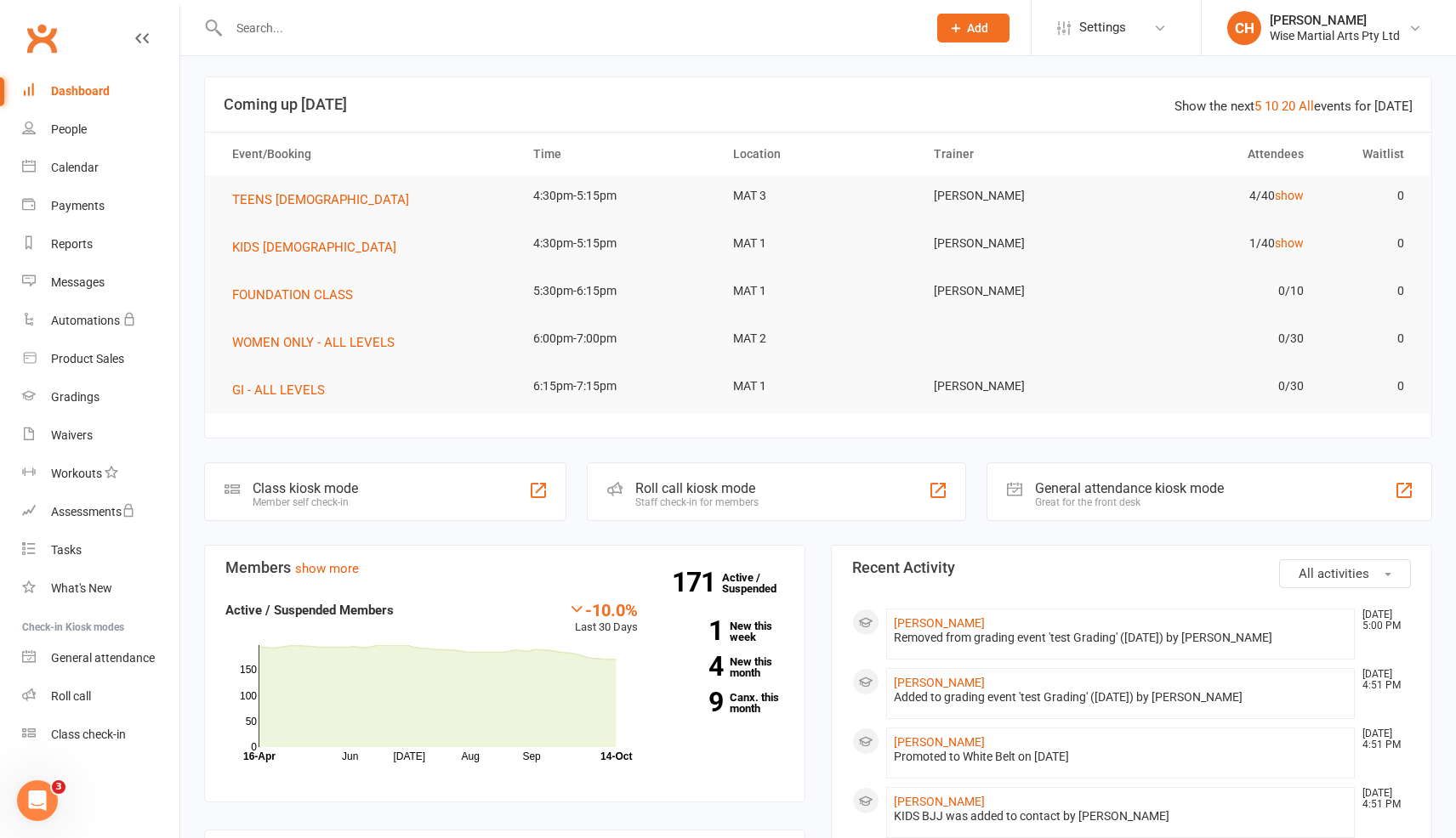
click at [246, 30] on input "text" at bounding box center [569, 28] width 691 height 23
paste input "Maryanne"
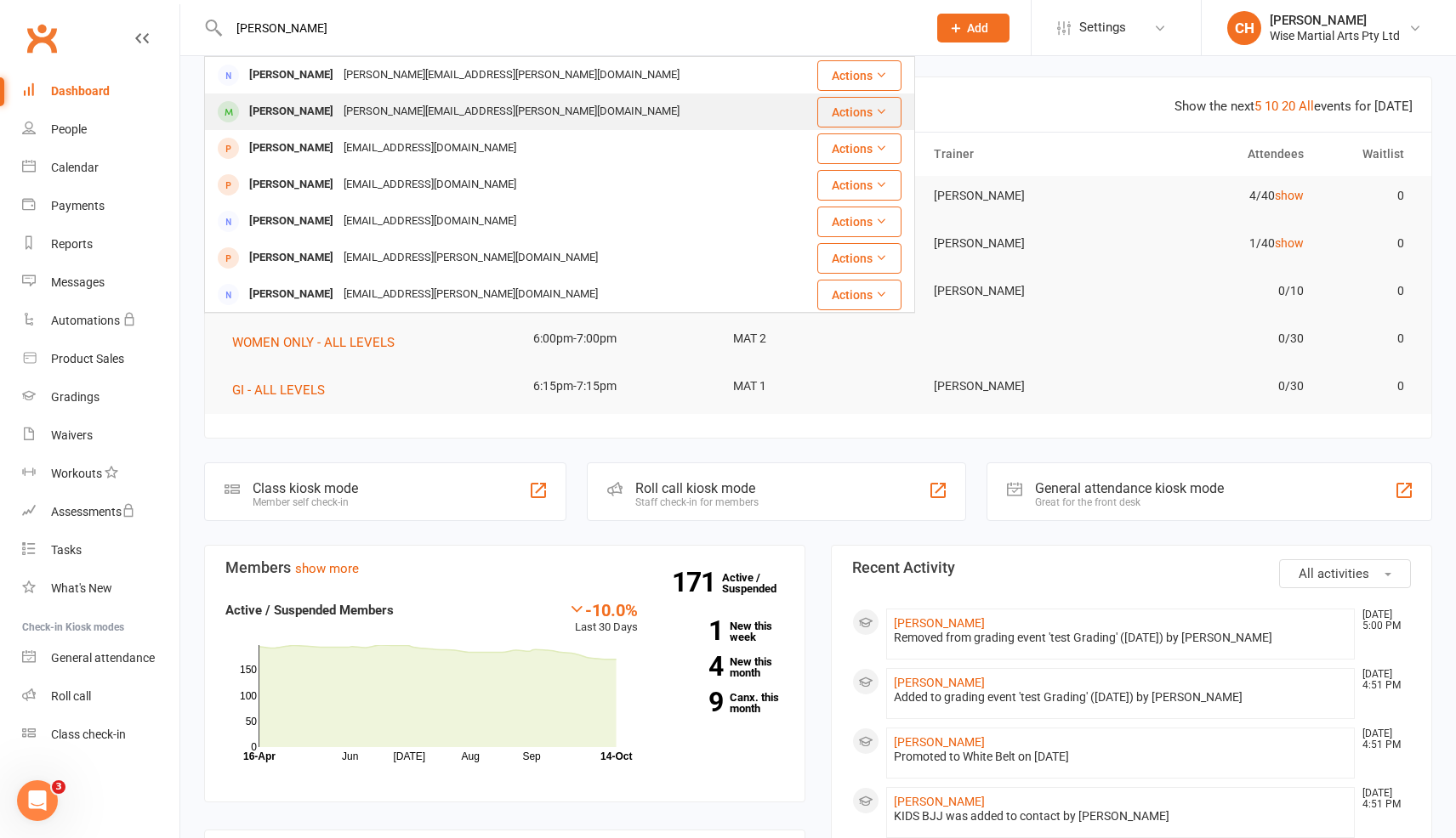
type input "Maryanne"
click at [314, 110] on div "Sebastian Wong" at bounding box center [291, 111] width 95 height 24
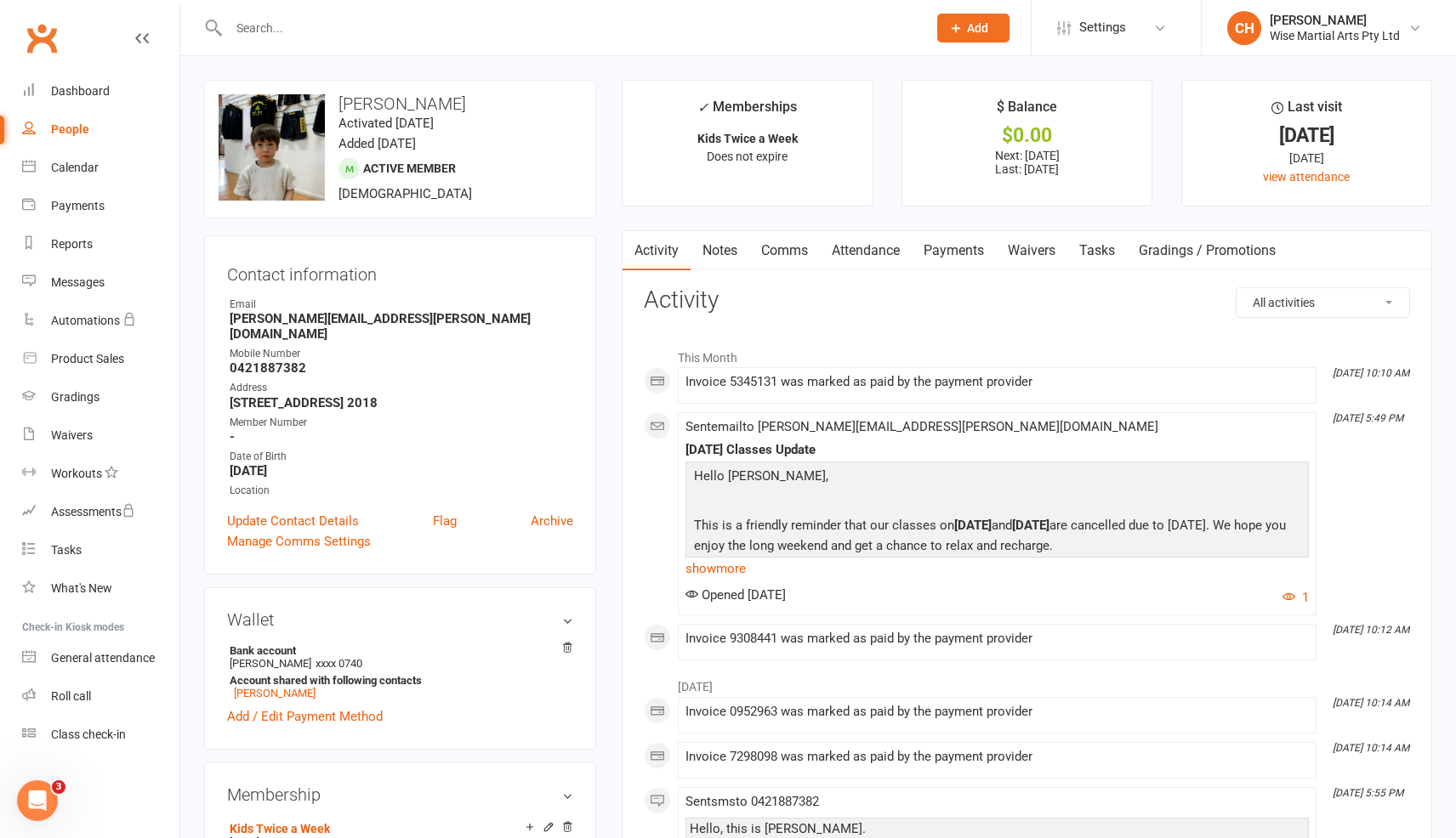
click at [954, 256] on link "Payments" at bounding box center [953, 250] width 84 height 39
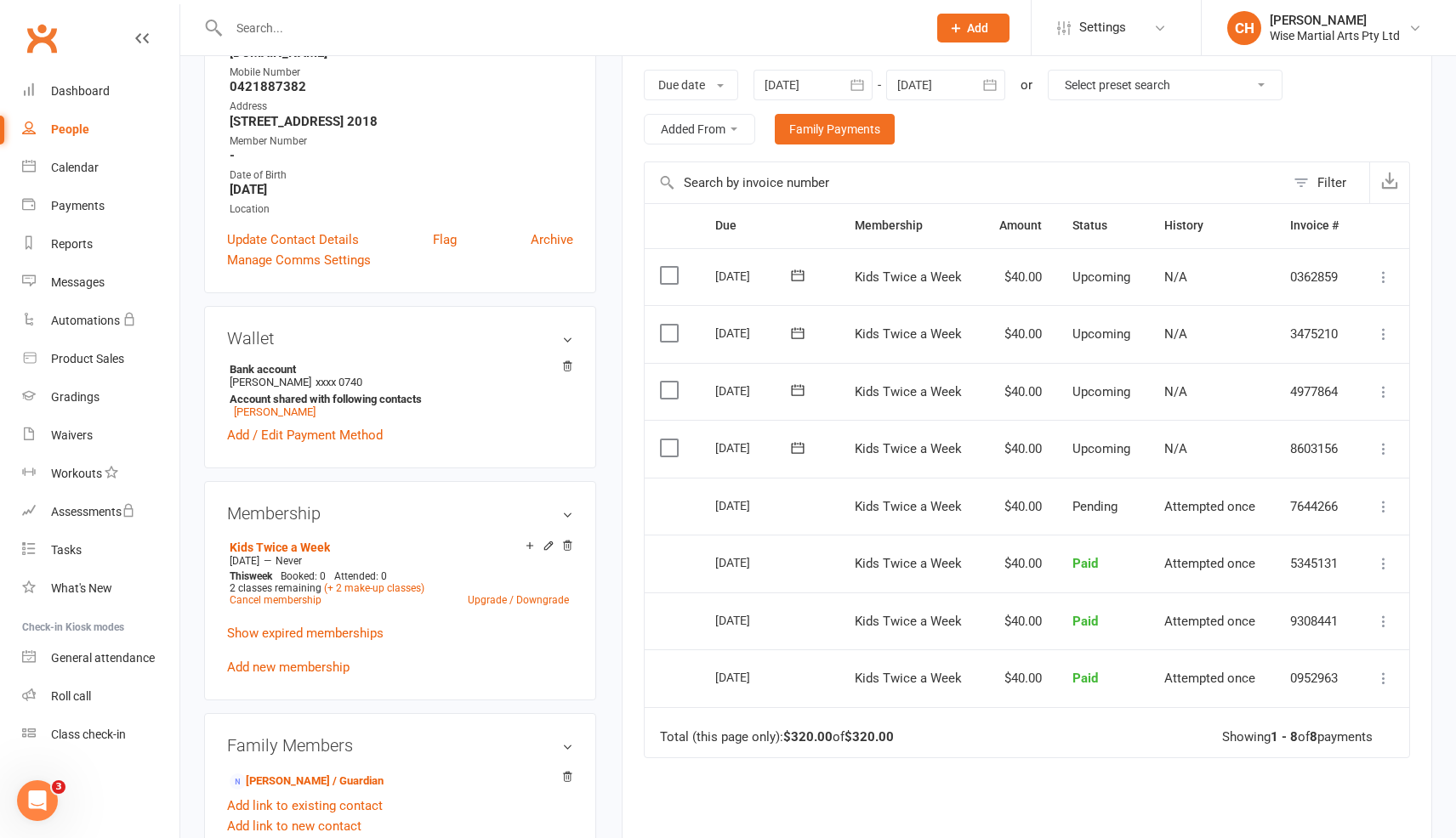
scroll to position [281, 0]
click at [939, 87] on div at bounding box center [945, 85] width 119 height 30
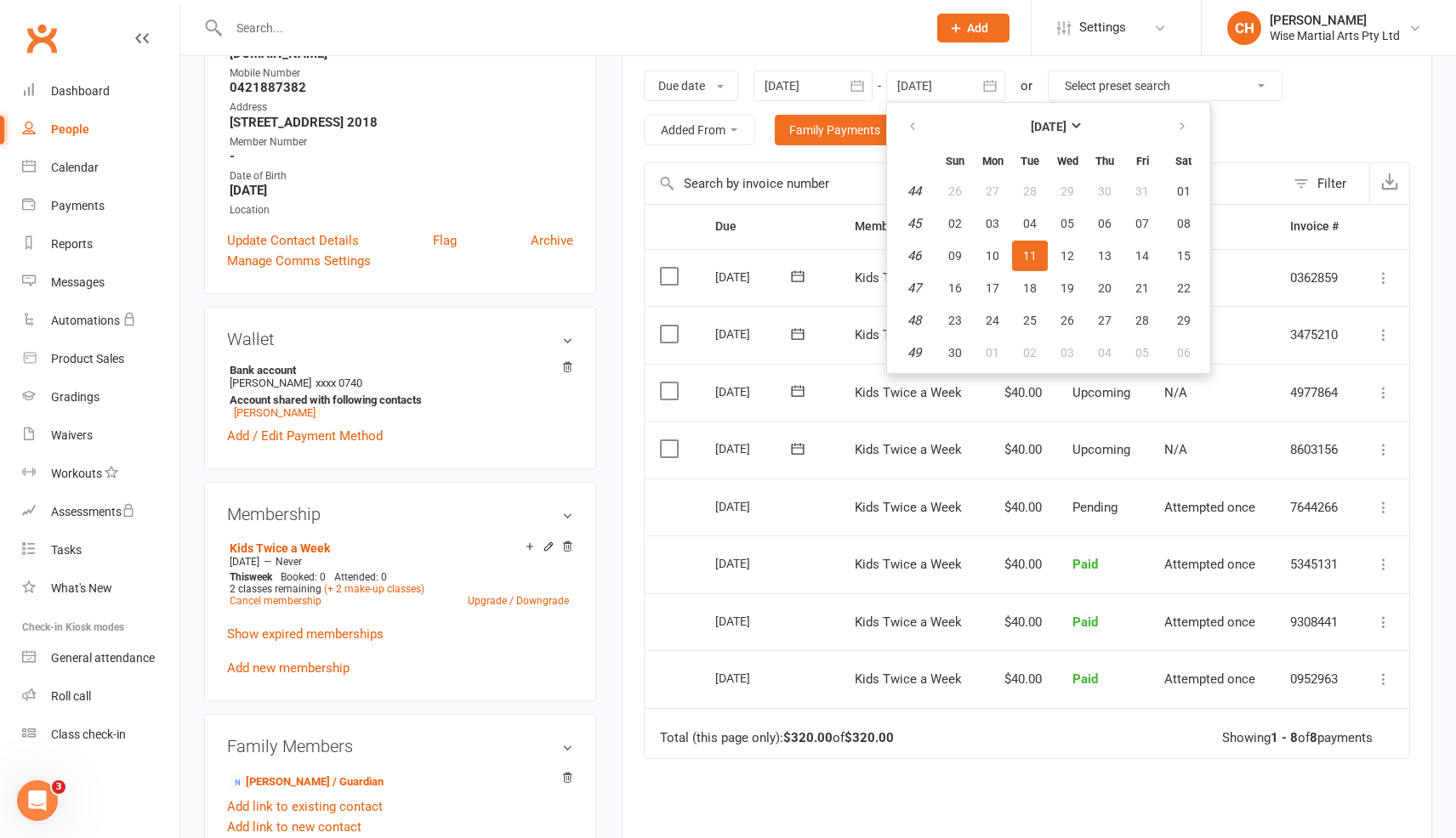
click at [815, 79] on div at bounding box center [813, 85] width 119 height 30
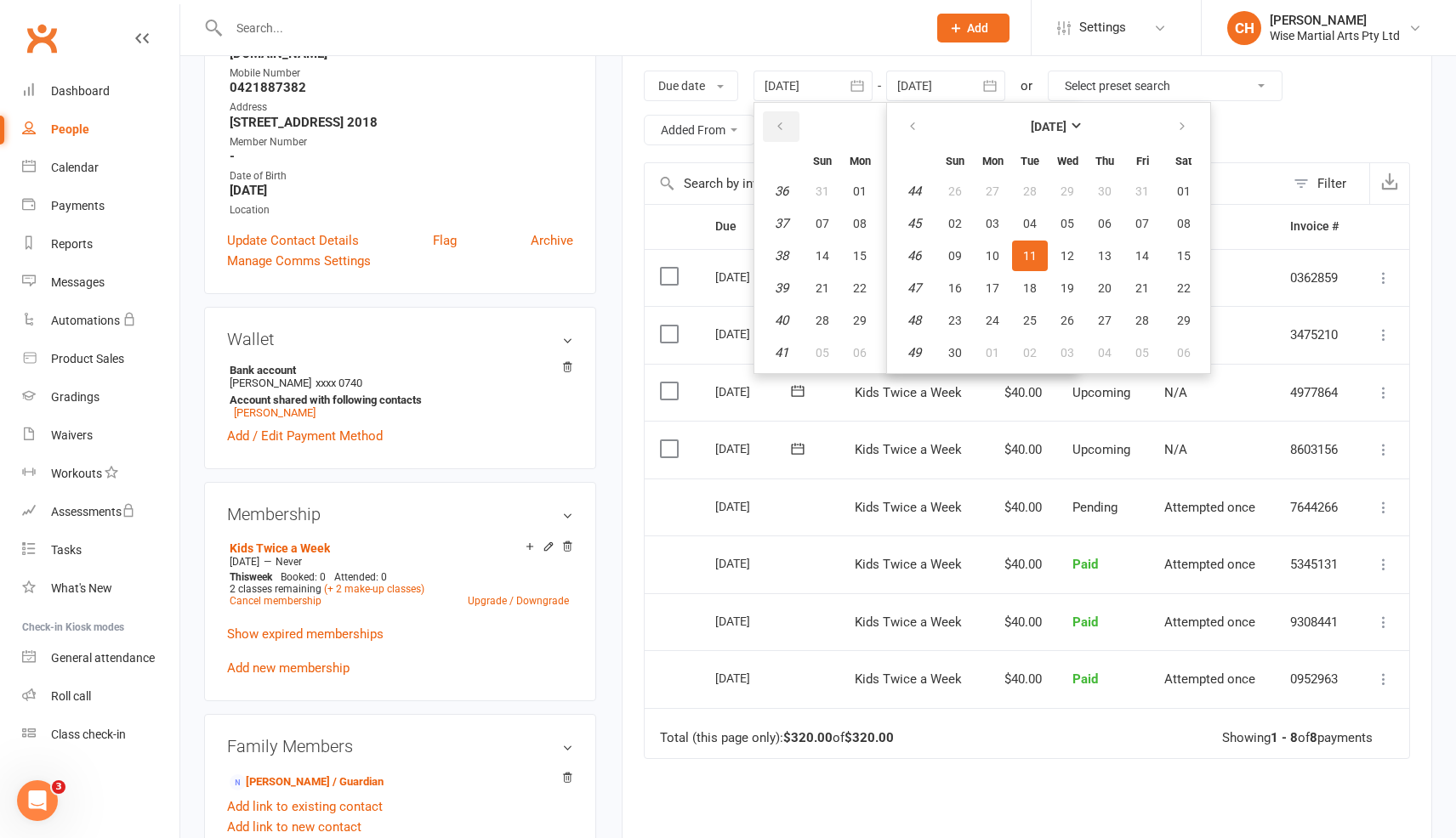
click at [785, 132] on icon "button" at bounding box center [780, 127] width 12 height 14
click at [858, 259] on span "16" at bounding box center [860, 256] width 14 height 14
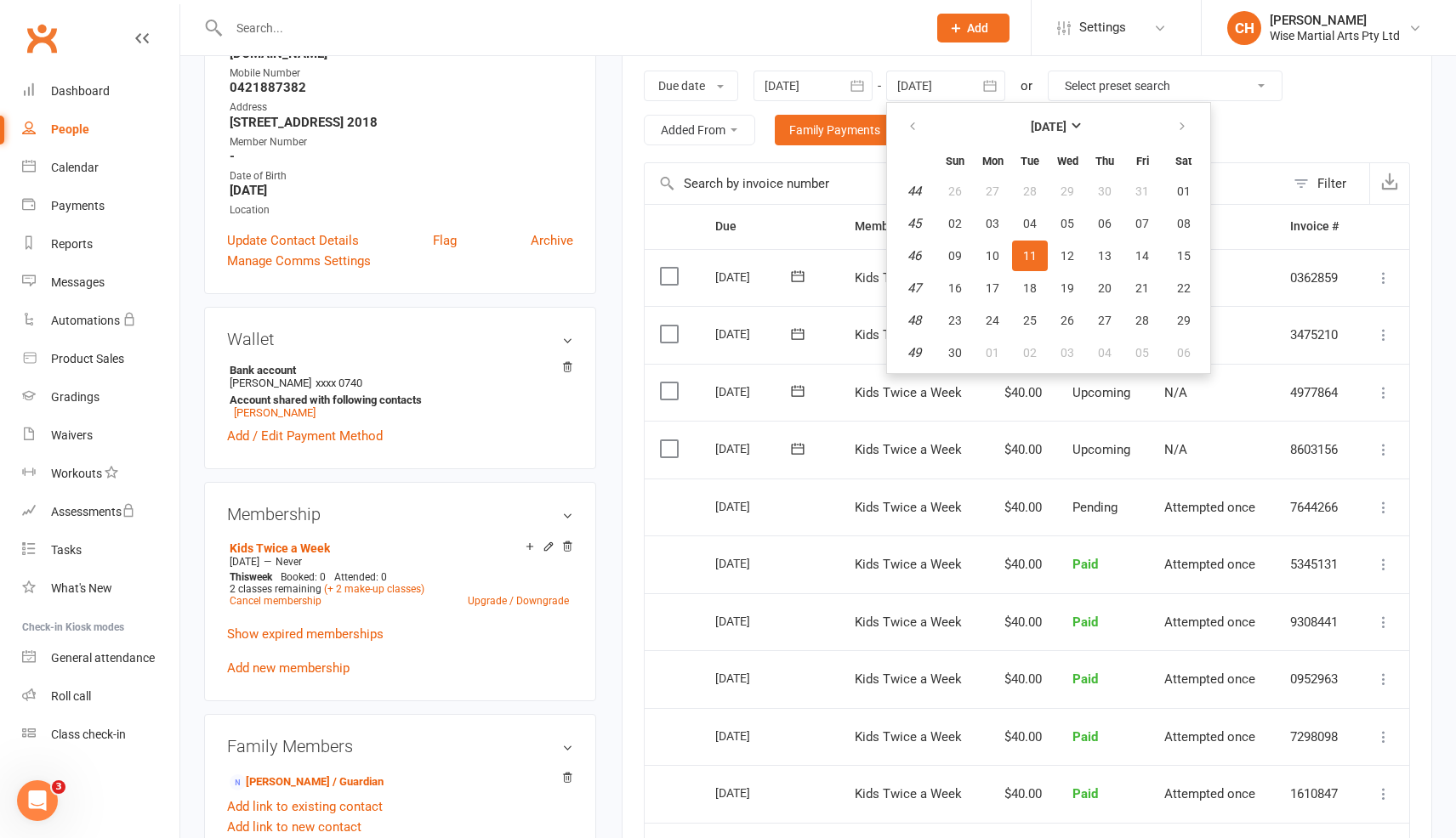
click at [914, 88] on div at bounding box center [945, 85] width 119 height 30
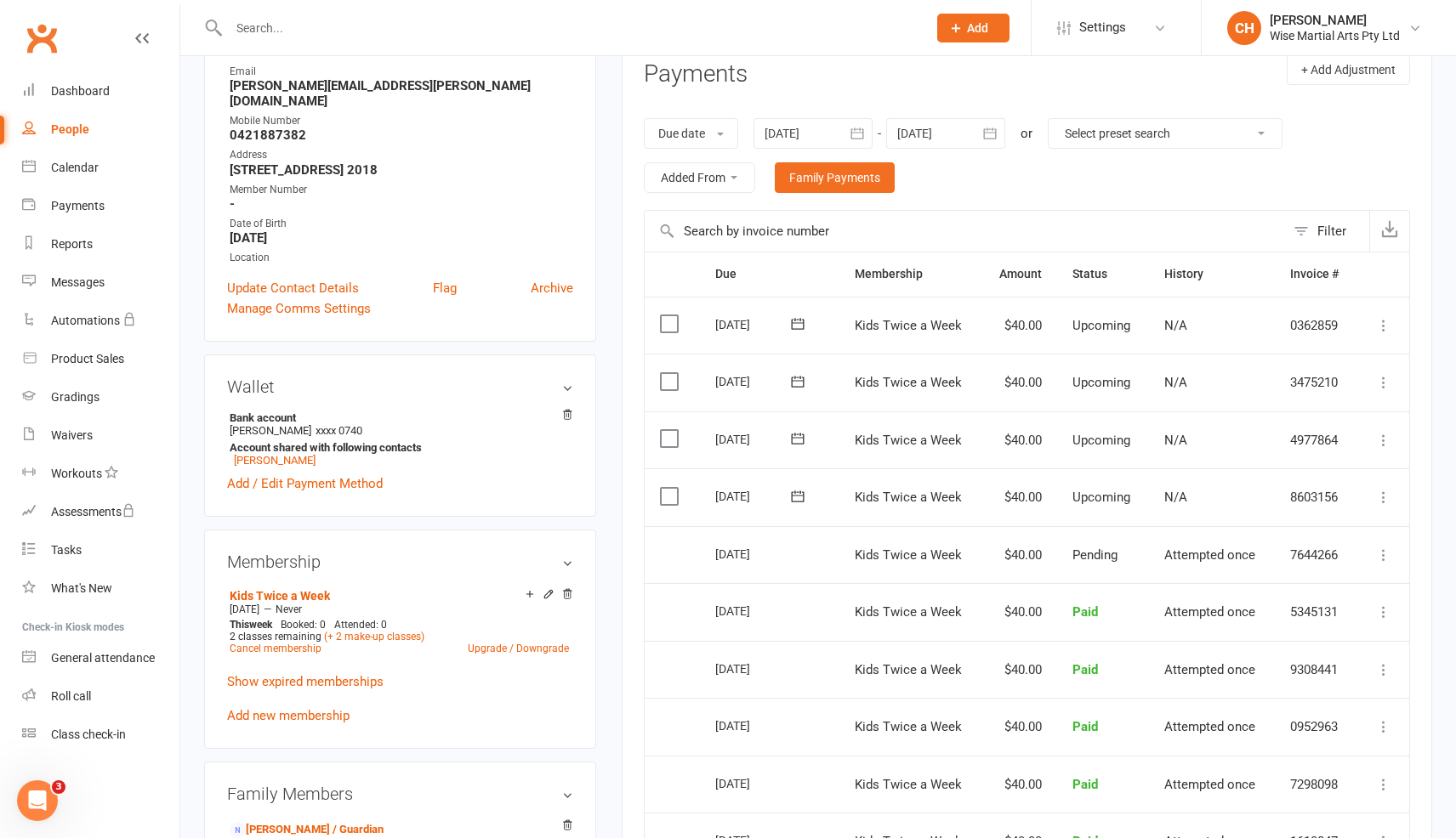
scroll to position [225, 0]
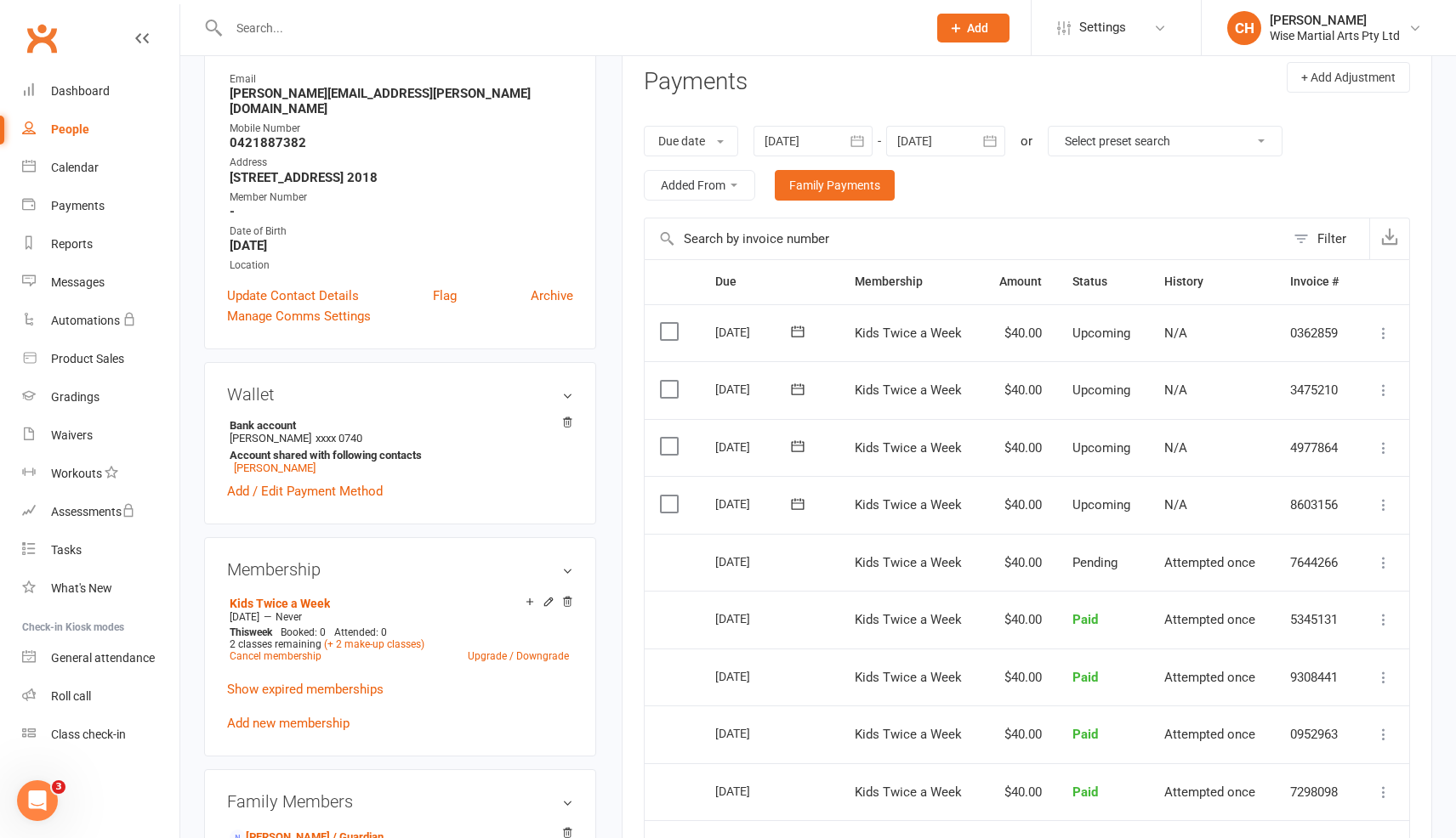
click at [839, 140] on div at bounding box center [813, 141] width 119 height 30
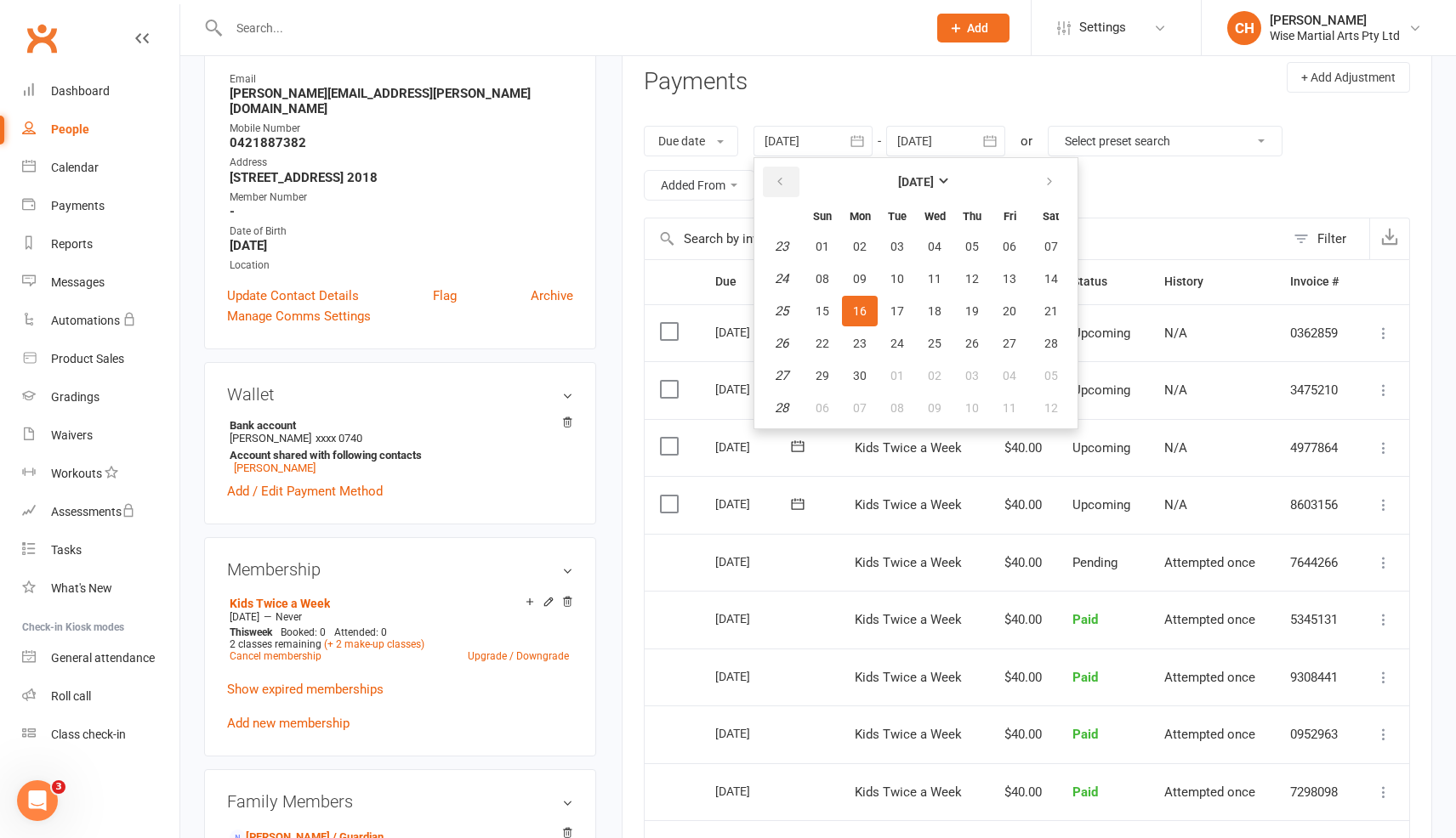
click at [786, 180] on icon "button" at bounding box center [780, 182] width 12 height 14
click at [972, 251] on span "01" at bounding box center [972, 247] width 14 height 14
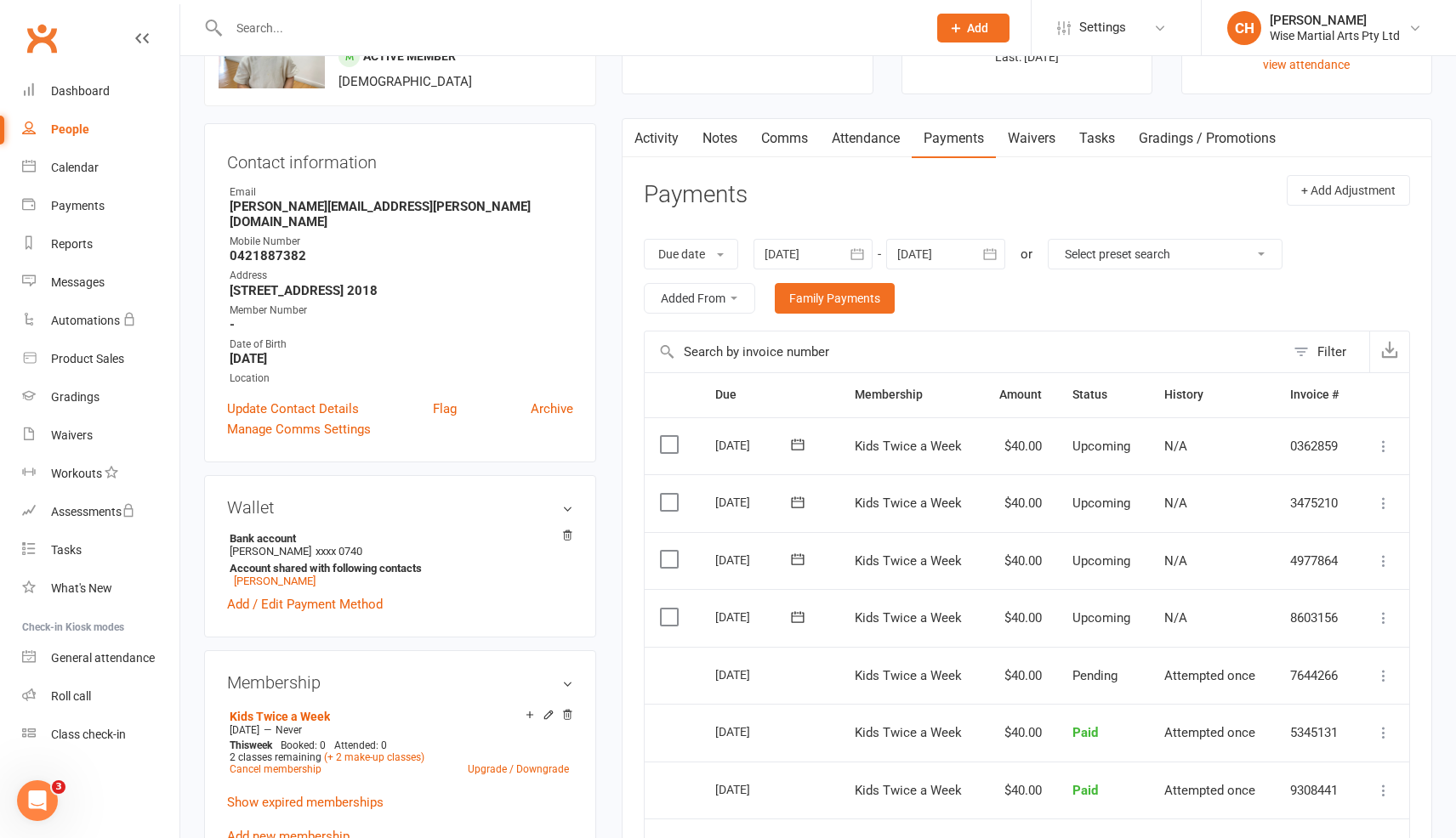
scroll to position [0, 0]
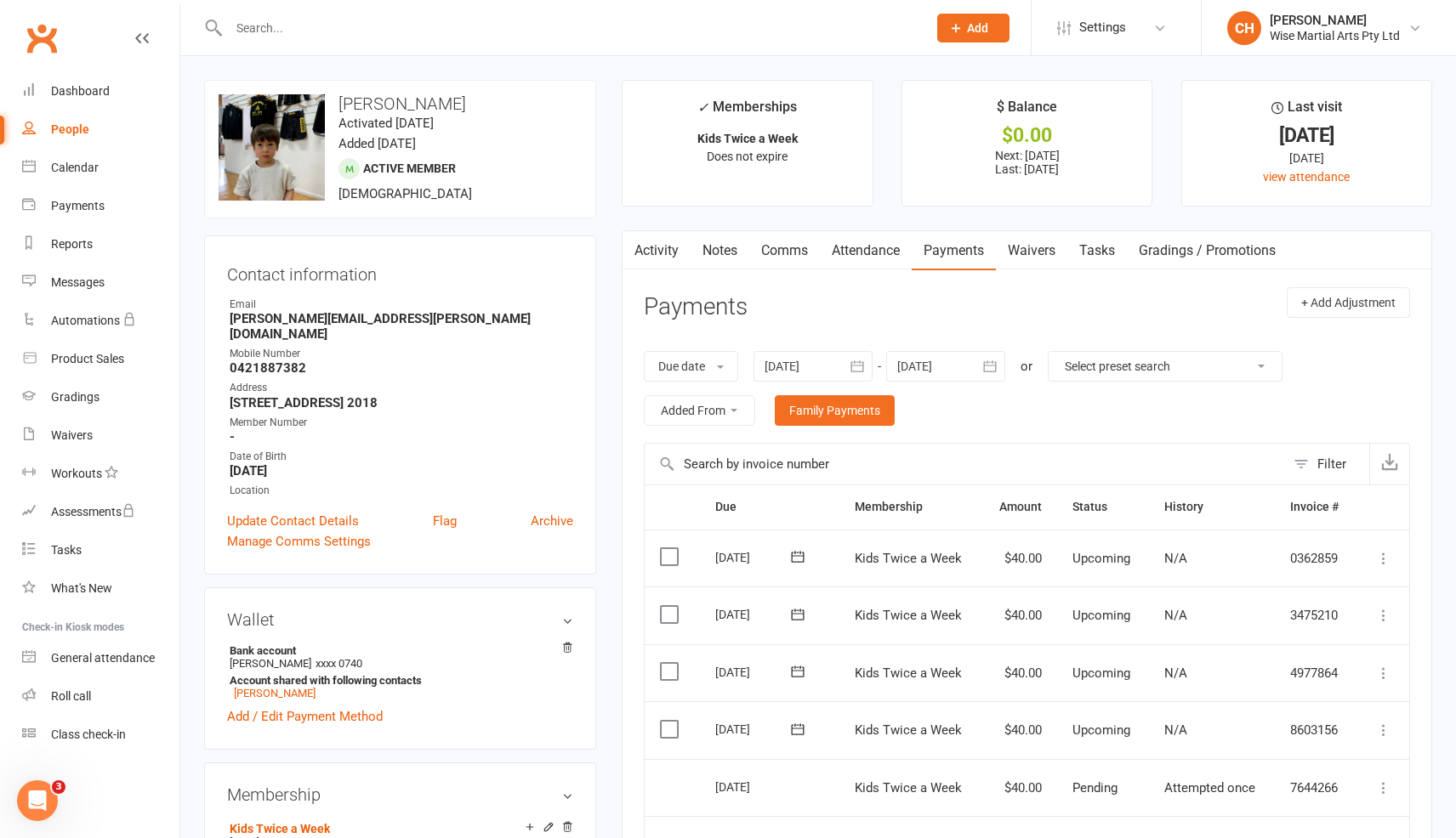
click at [813, 362] on div at bounding box center [813, 366] width 119 height 30
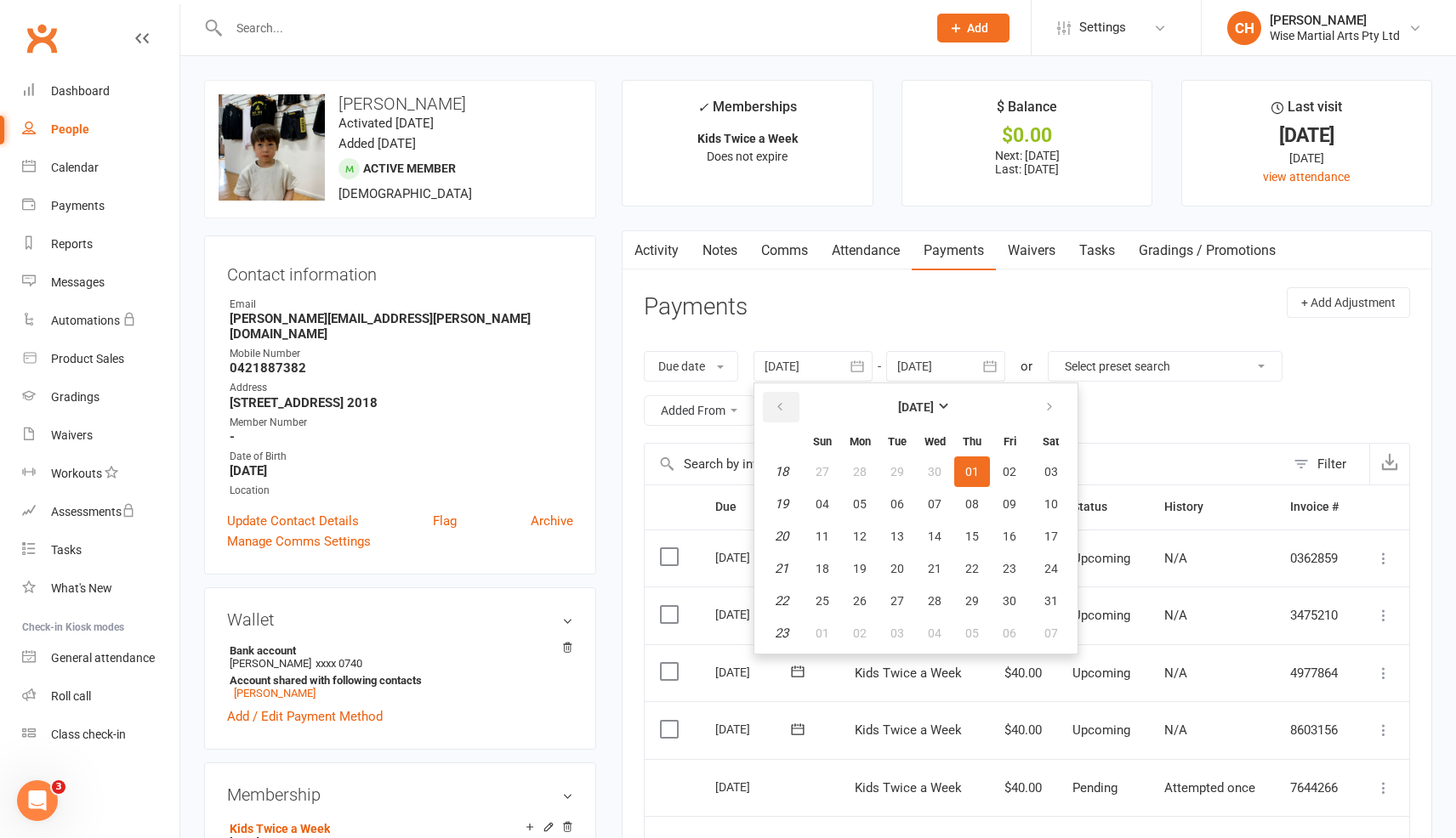
click at [781, 411] on icon "button" at bounding box center [780, 408] width 12 height 14
click at [915, 483] on button "25" at bounding box center [897, 471] width 36 height 30
type input "25 Feb 2025"
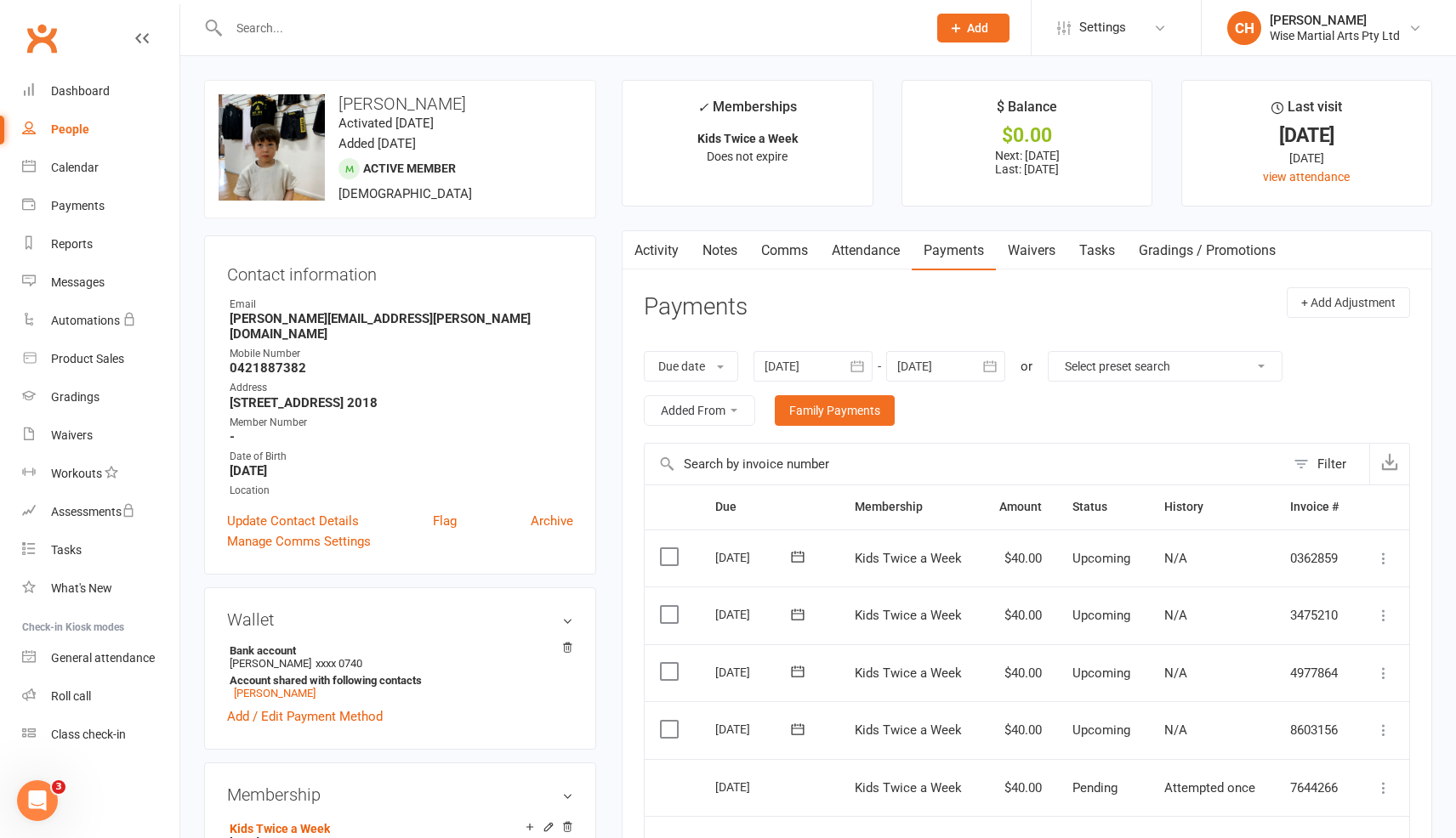
click at [1017, 254] on link "Waivers" at bounding box center [1032, 250] width 71 height 39
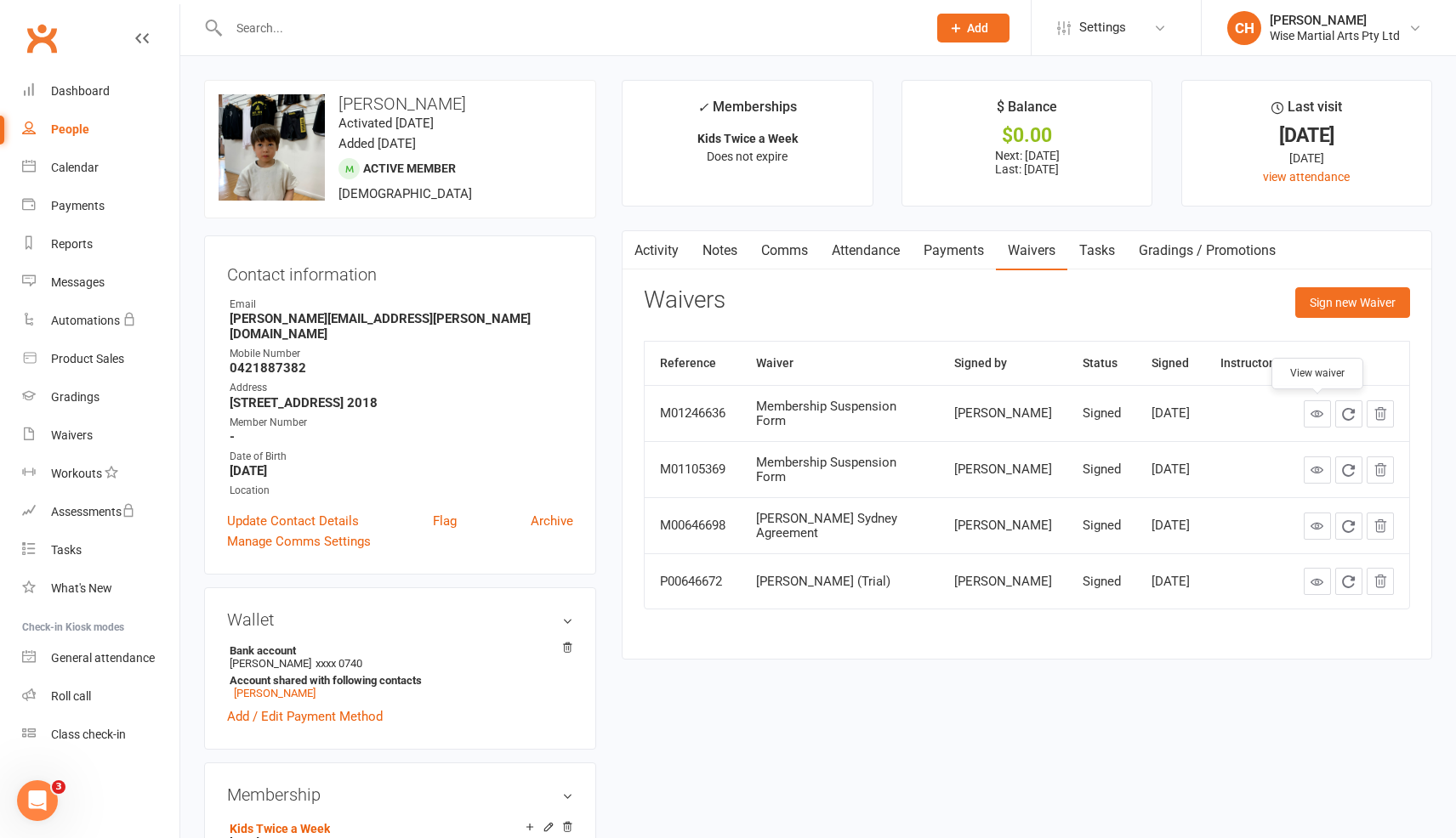
click at [1324, 418] on icon at bounding box center [1317, 413] width 13 height 13
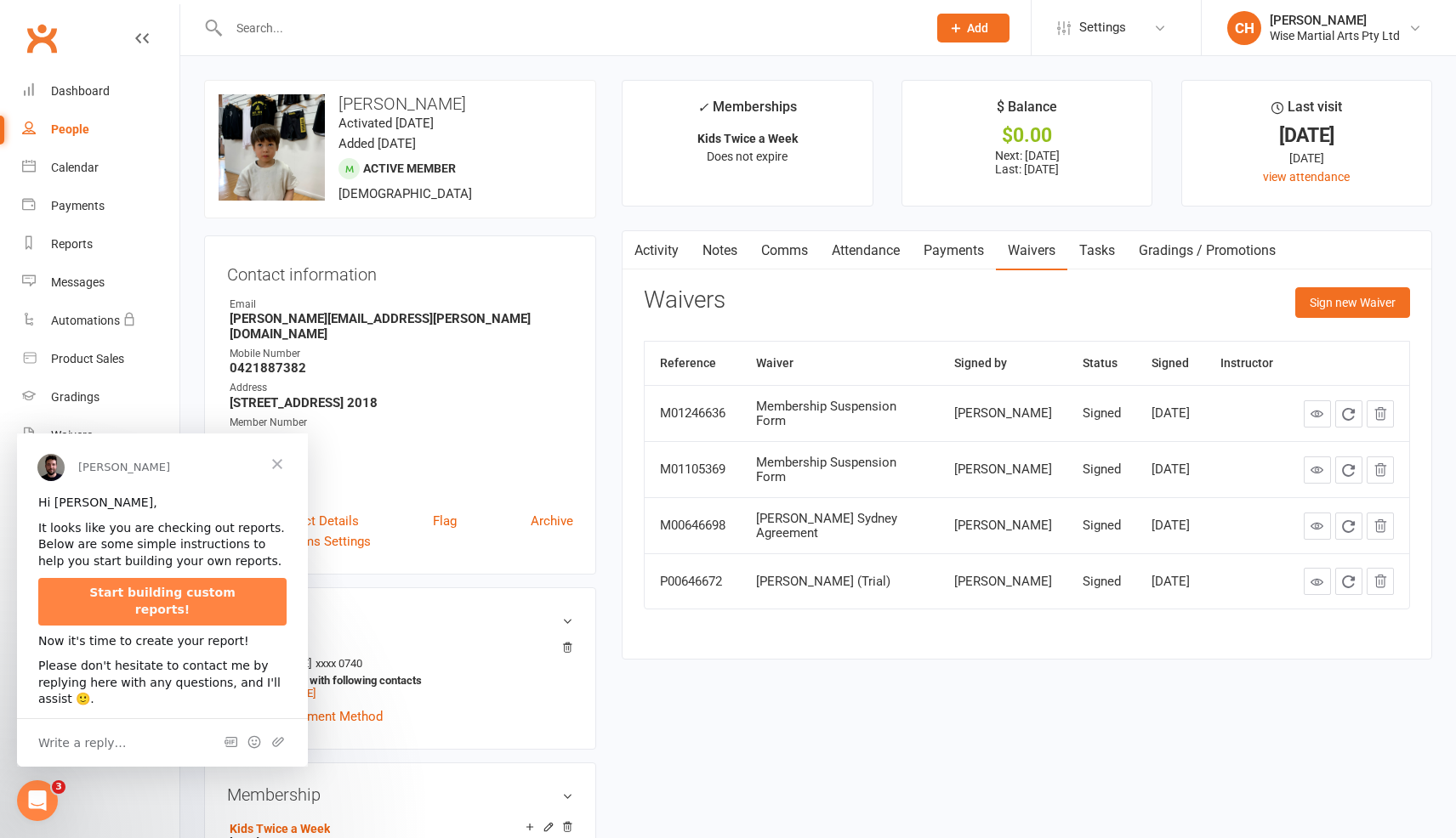
click at [272, 455] on span "Close" at bounding box center [277, 464] width 61 height 61
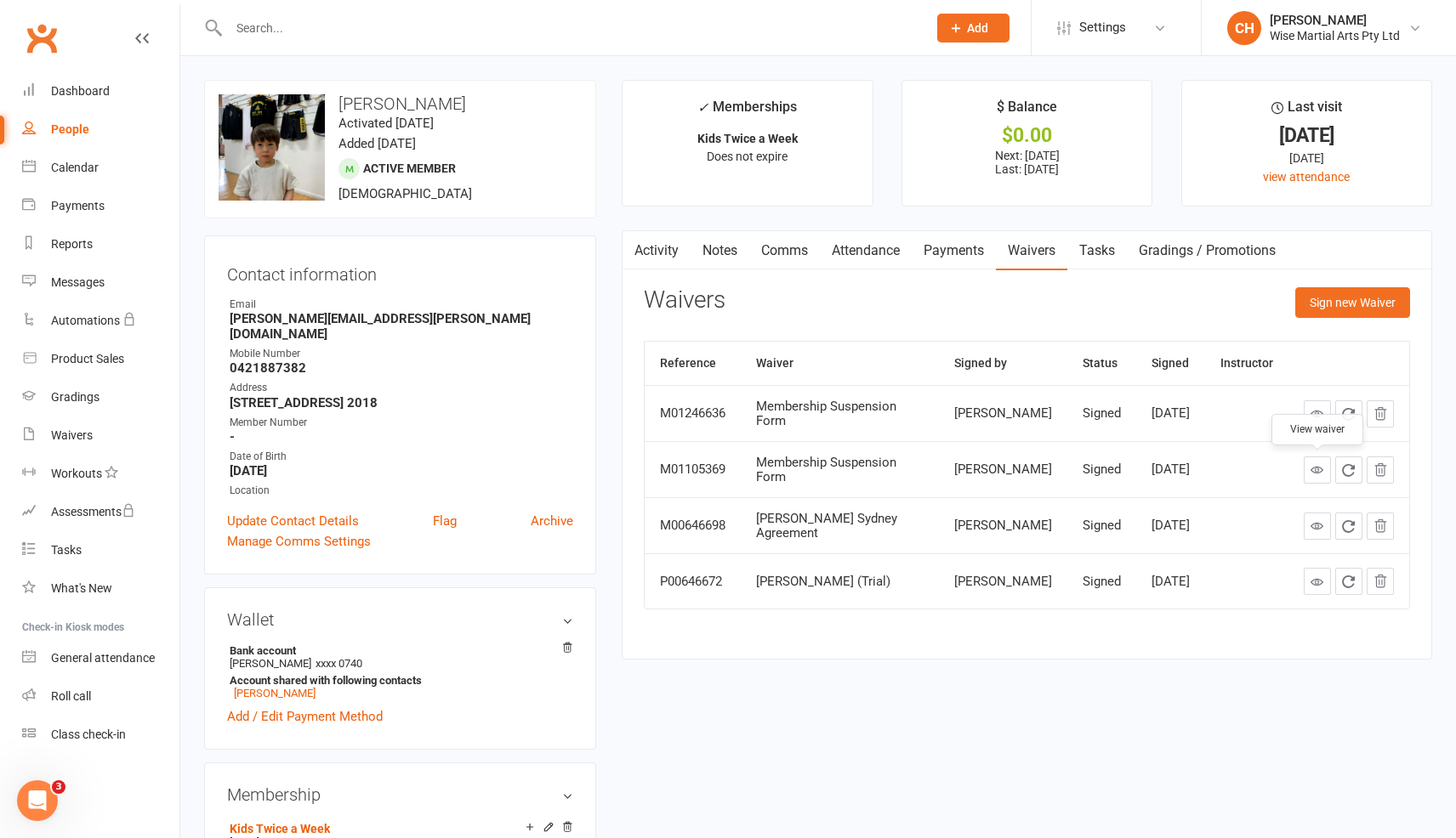
click at [1323, 476] on icon at bounding box center [1317, 469] width 13 height 13
click at [84, 359] on div "Product Sales" at bounding box center [88, 359] width 73 height 14
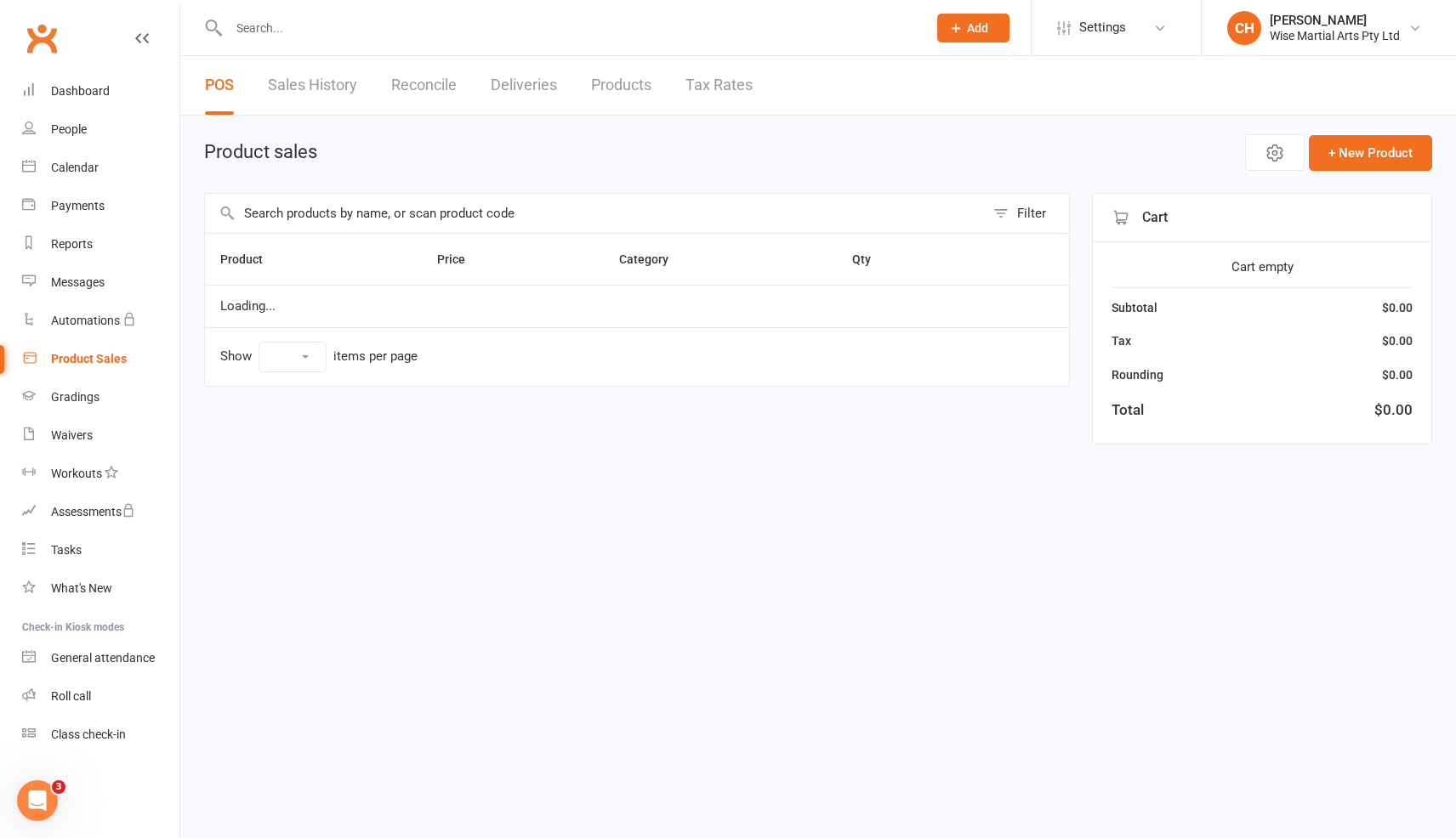
select select "10"
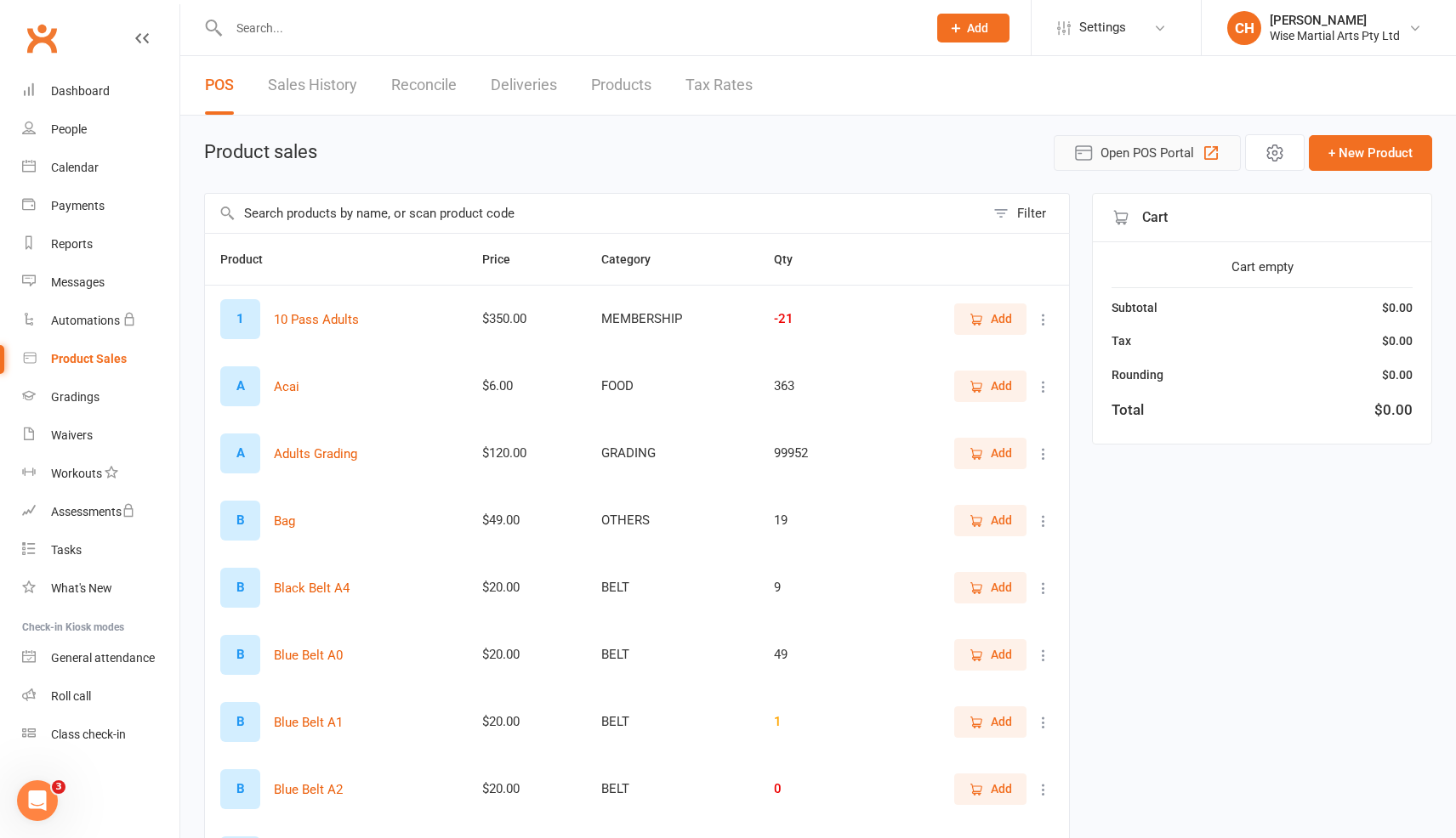
click at [1078, 150] on icon "button" at bounding box center [1084, 153] width 16 height 14
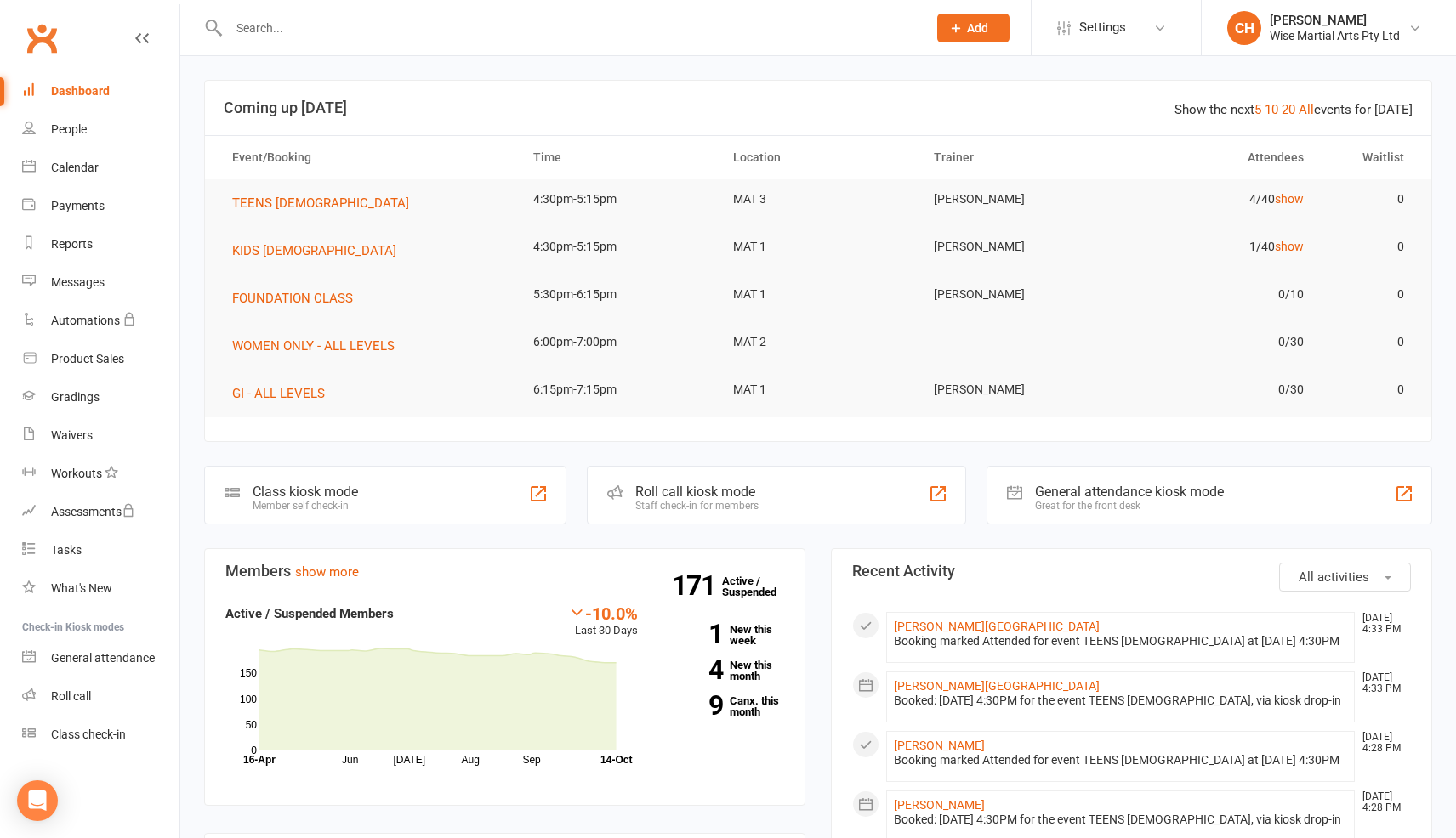
drag, startPoint x: 0, startPoint y: 0, endPoint x: 311, endPoint y: 24, distance: 311.9
click at [311, 24] on input "text" at bounding box center [569, 28] width 691 height 23
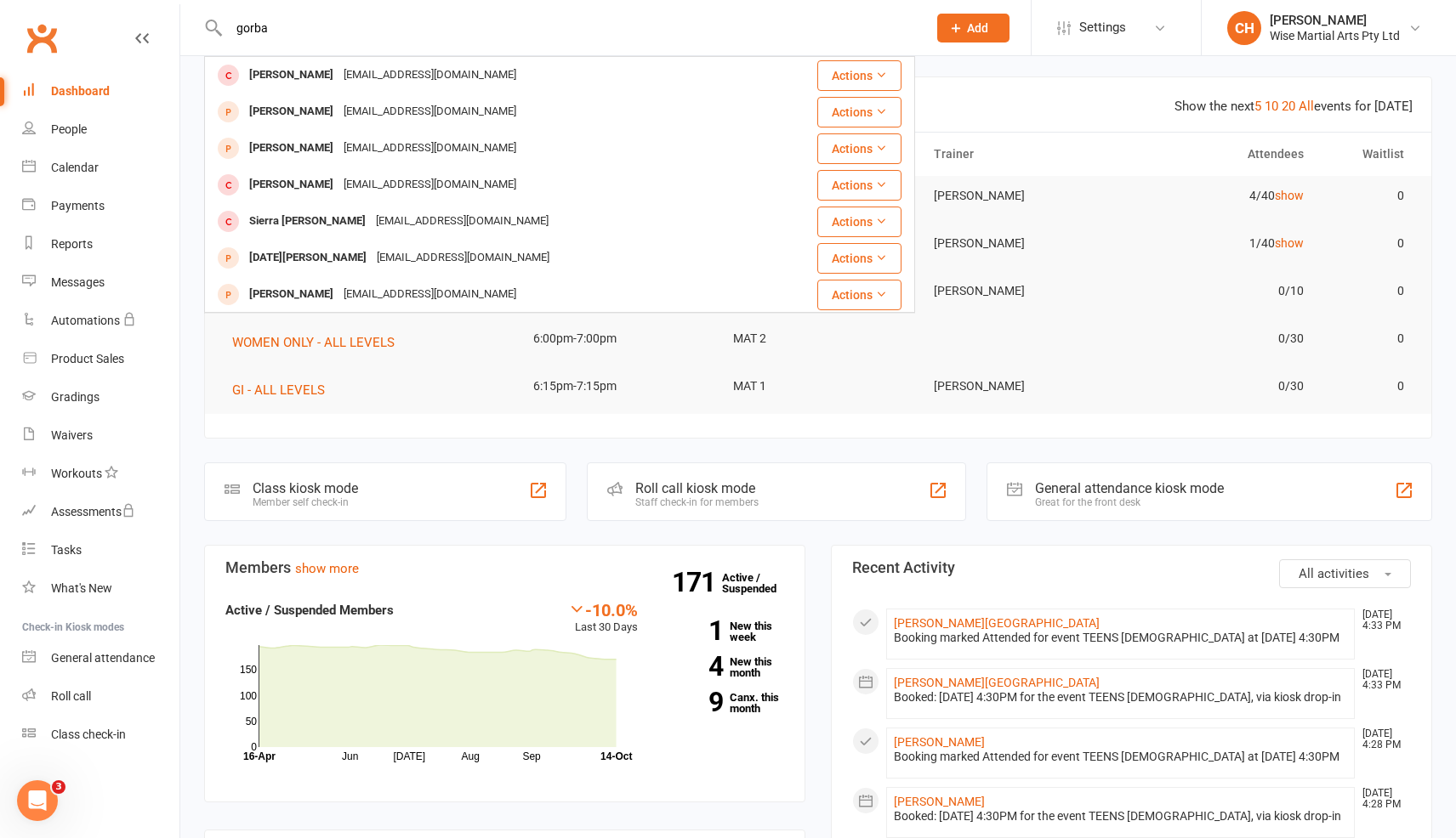
type input "gorba"
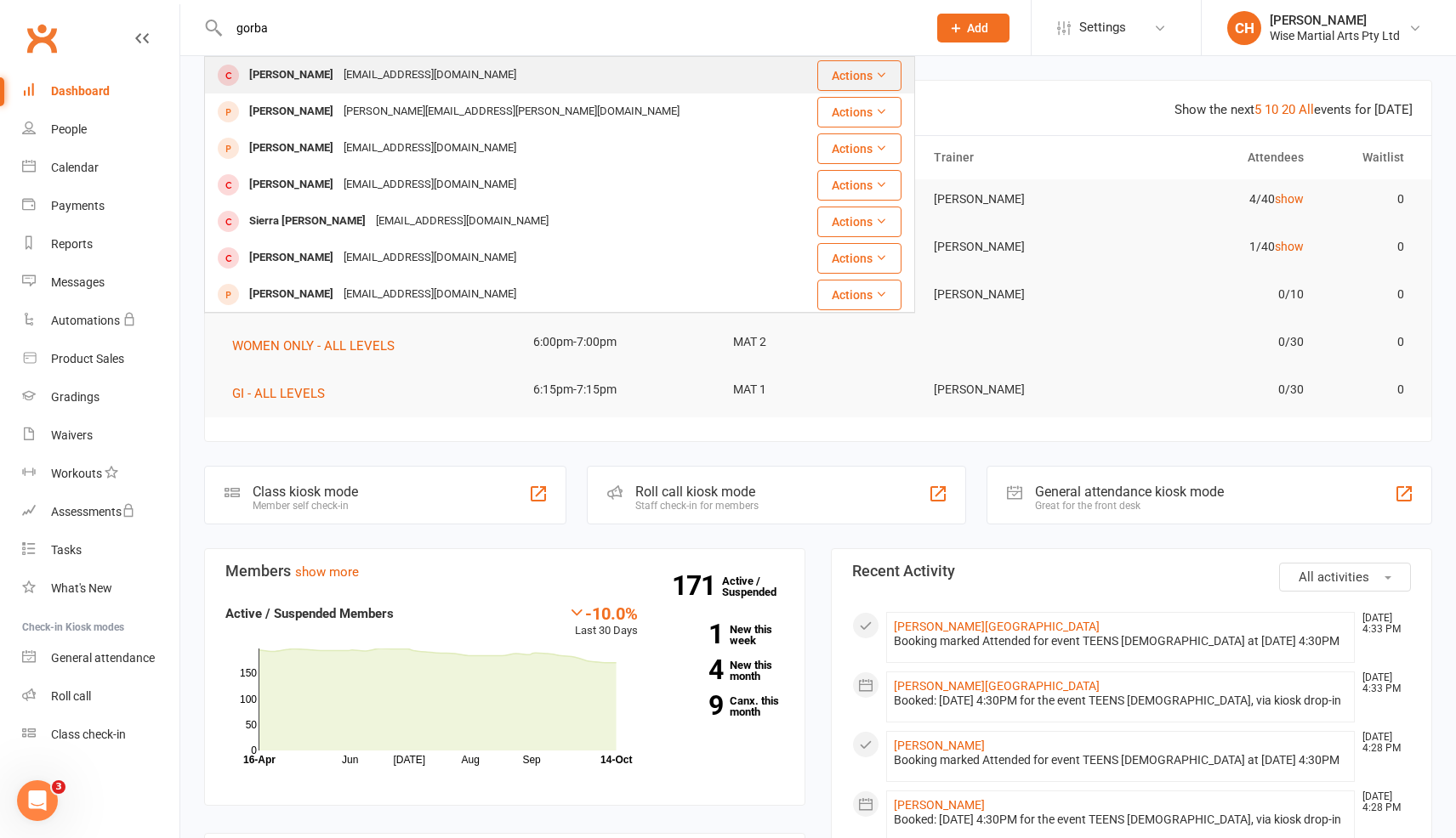
click at [287, 76] on div "Matej Gorba" at bounding box center [291, 75] width 95 height 24
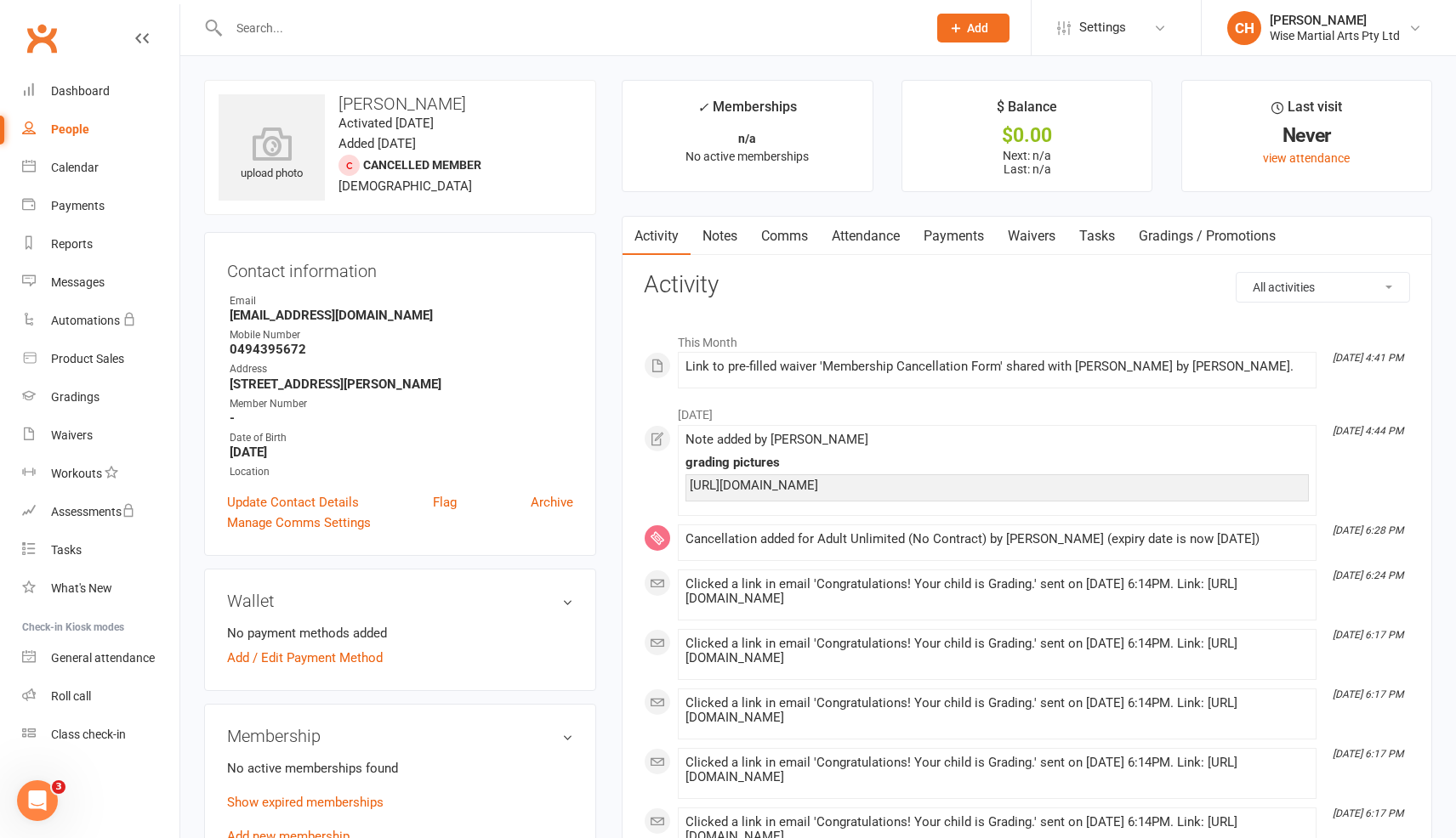
scroll to position [1, 0]
drag, startPoint x: 352, startPoint y: 169, endPoint x: 458, endPoint y: 163, distance: 106.2
click at [458, 163] on div "upload photo Matej Gorba Activated 8 September, 2025 Added 18 June, 2025 Cancel…" at bounding box center [400, 147] width 392 height 136
click at [458, 163] on span "Cancelled member" at bounding box center [423, 164] width 118 height 14
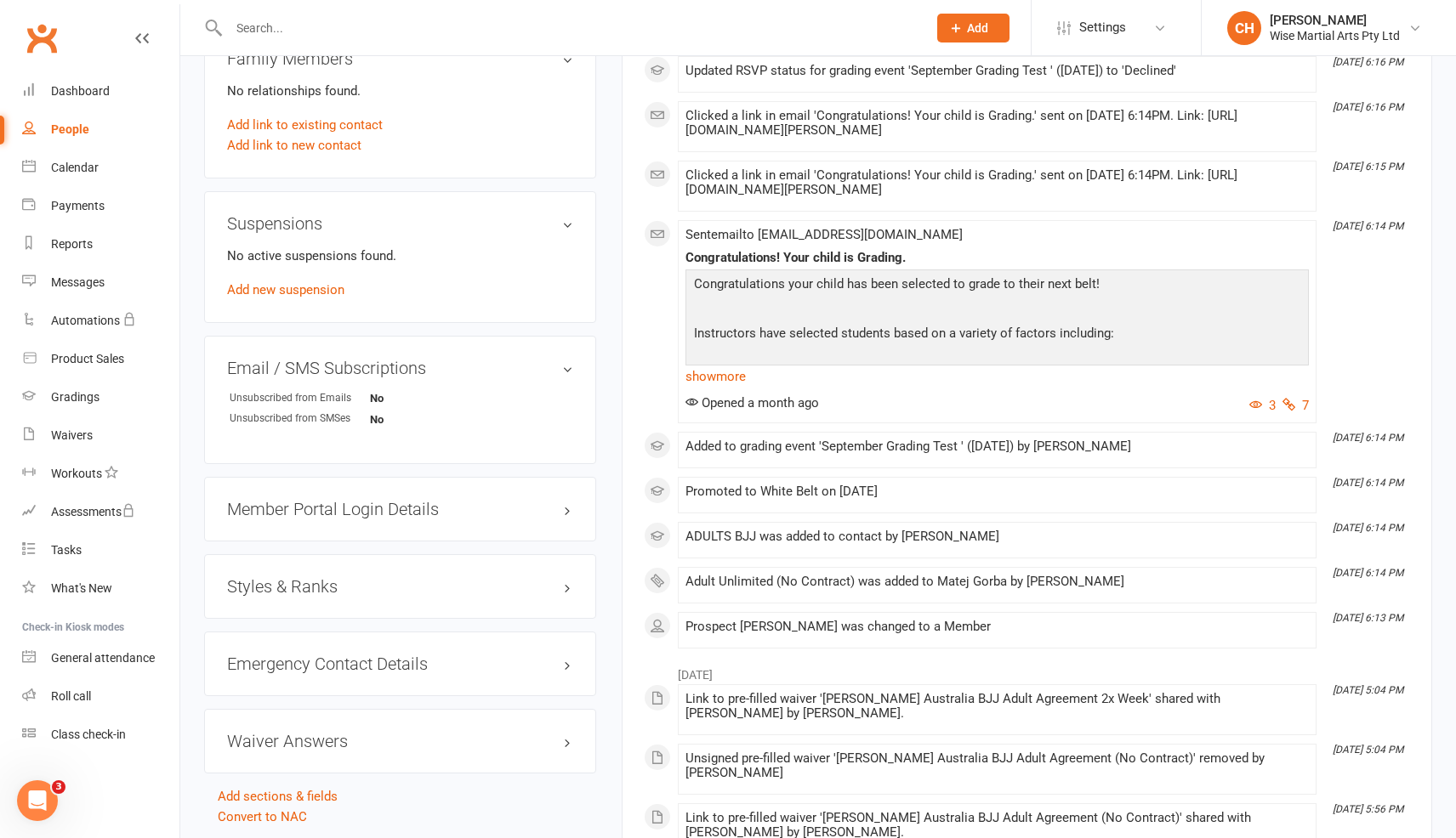
scroll to position [858, 0]
click at [357, 577] on h3 "Styles & Ranks" at bounding box center [400, 585] width 346 height 19
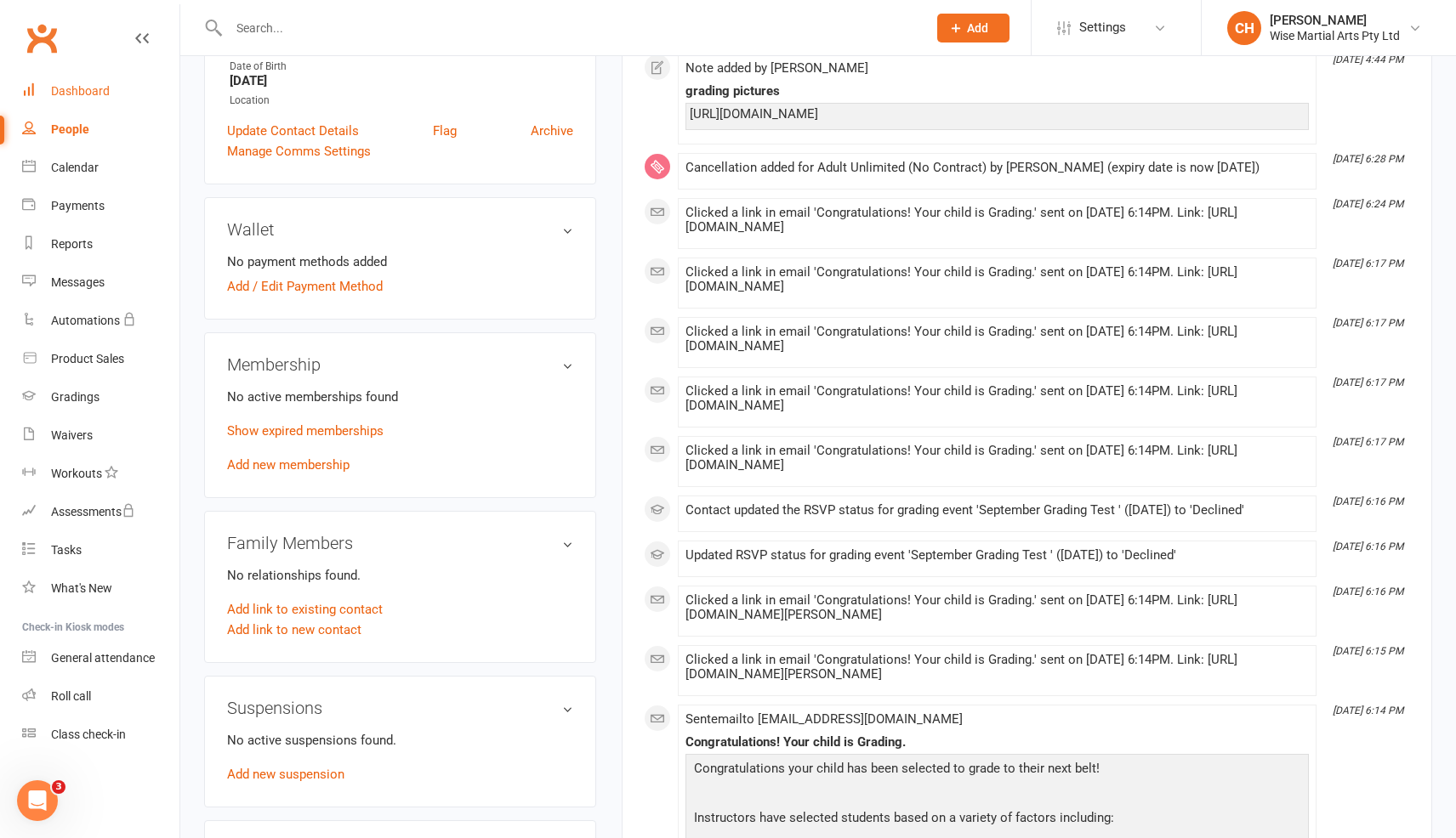
scroll to position [0, 0]
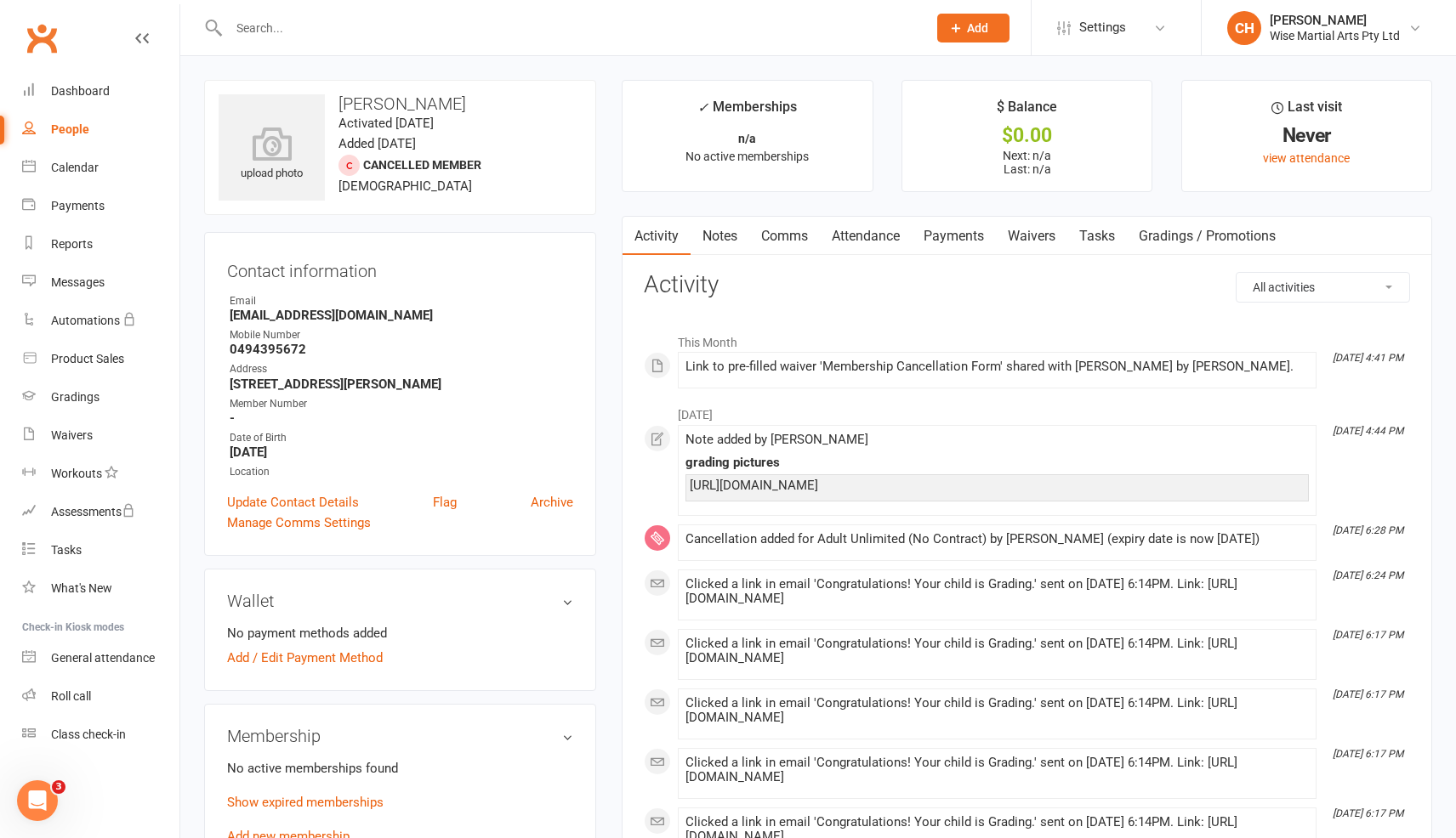
click at [360, 30] on input "text" at bounding box center [569, 28] width 691 height 23
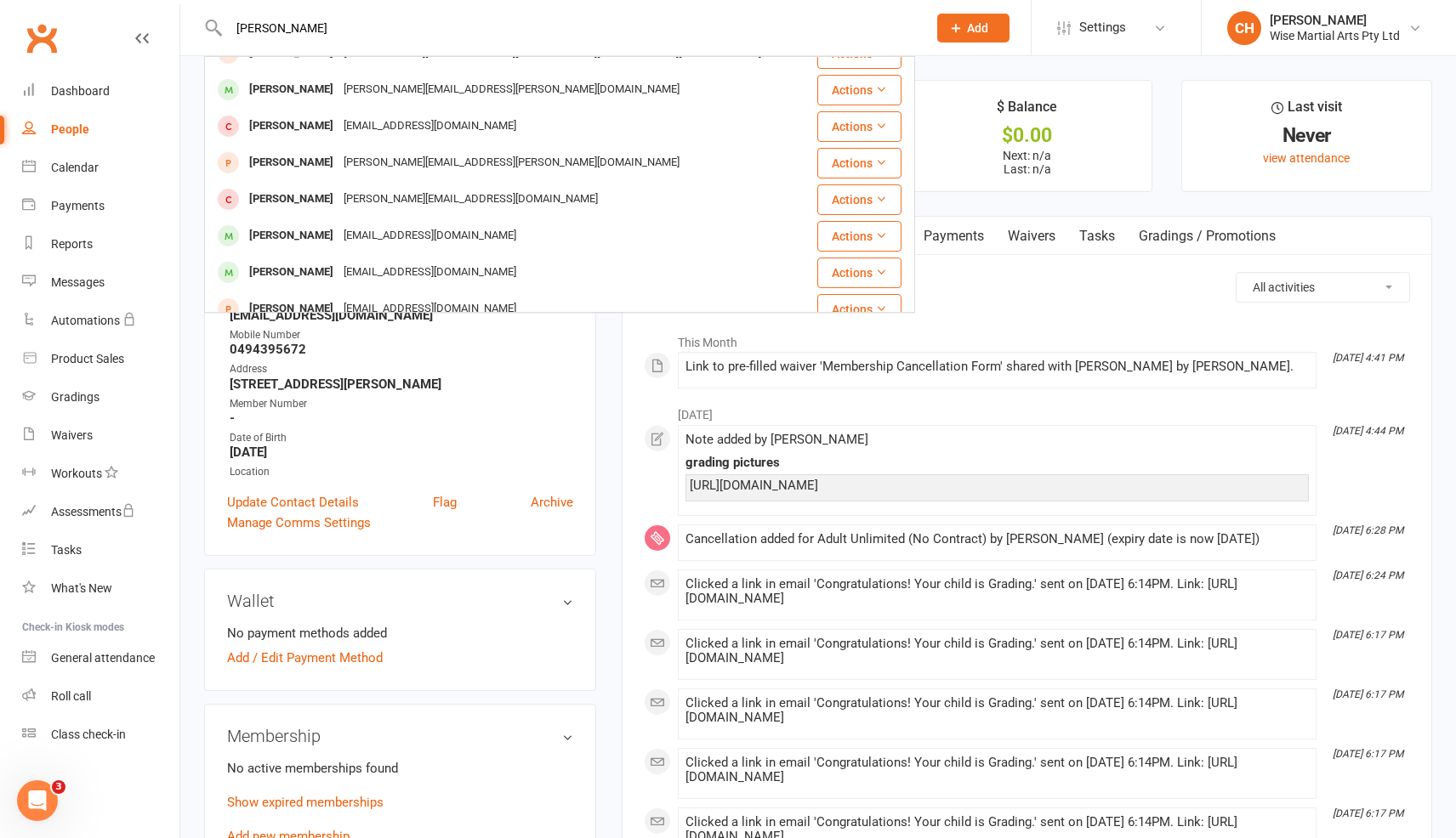
scroll to position [476, 0]
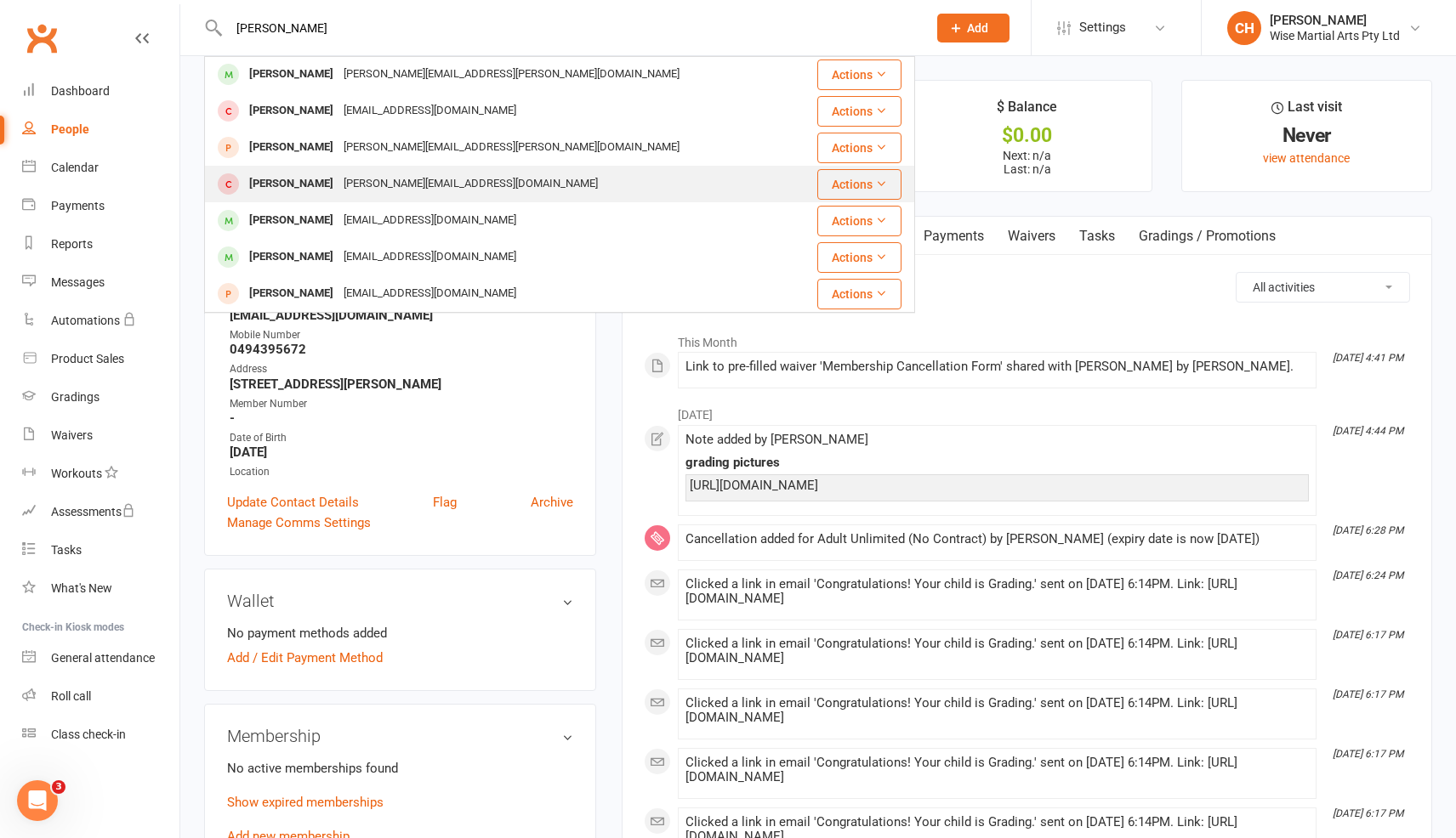
type input "leo"
drag, startPoint x: 327, startPoint y: 182, endPoint x: 328, endPoint y: 190, distance: 8.1
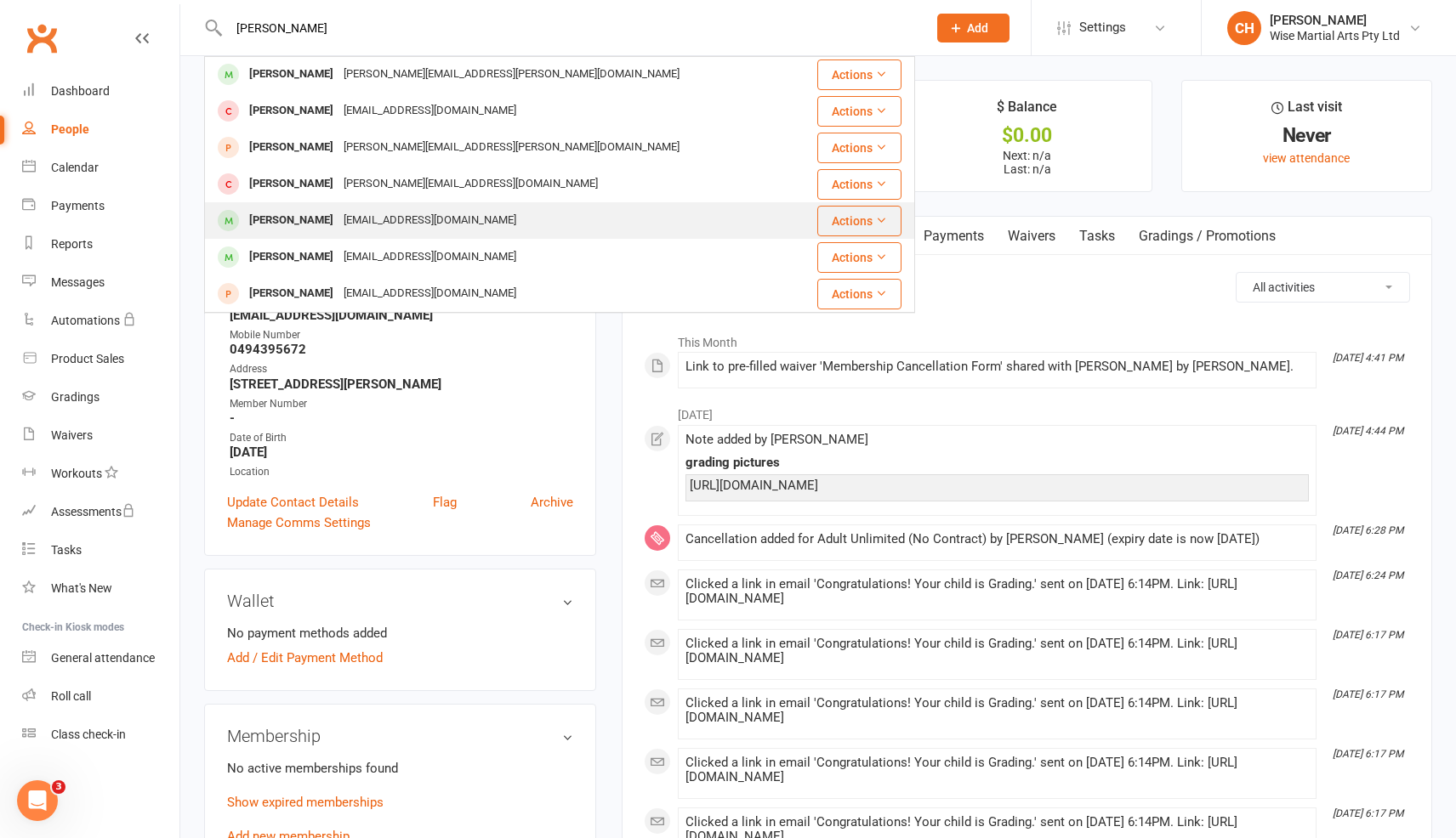
click at [338, 214] on div "liqian5271@hotmail.com" at bounding box center [430, 221] width 183 height 24
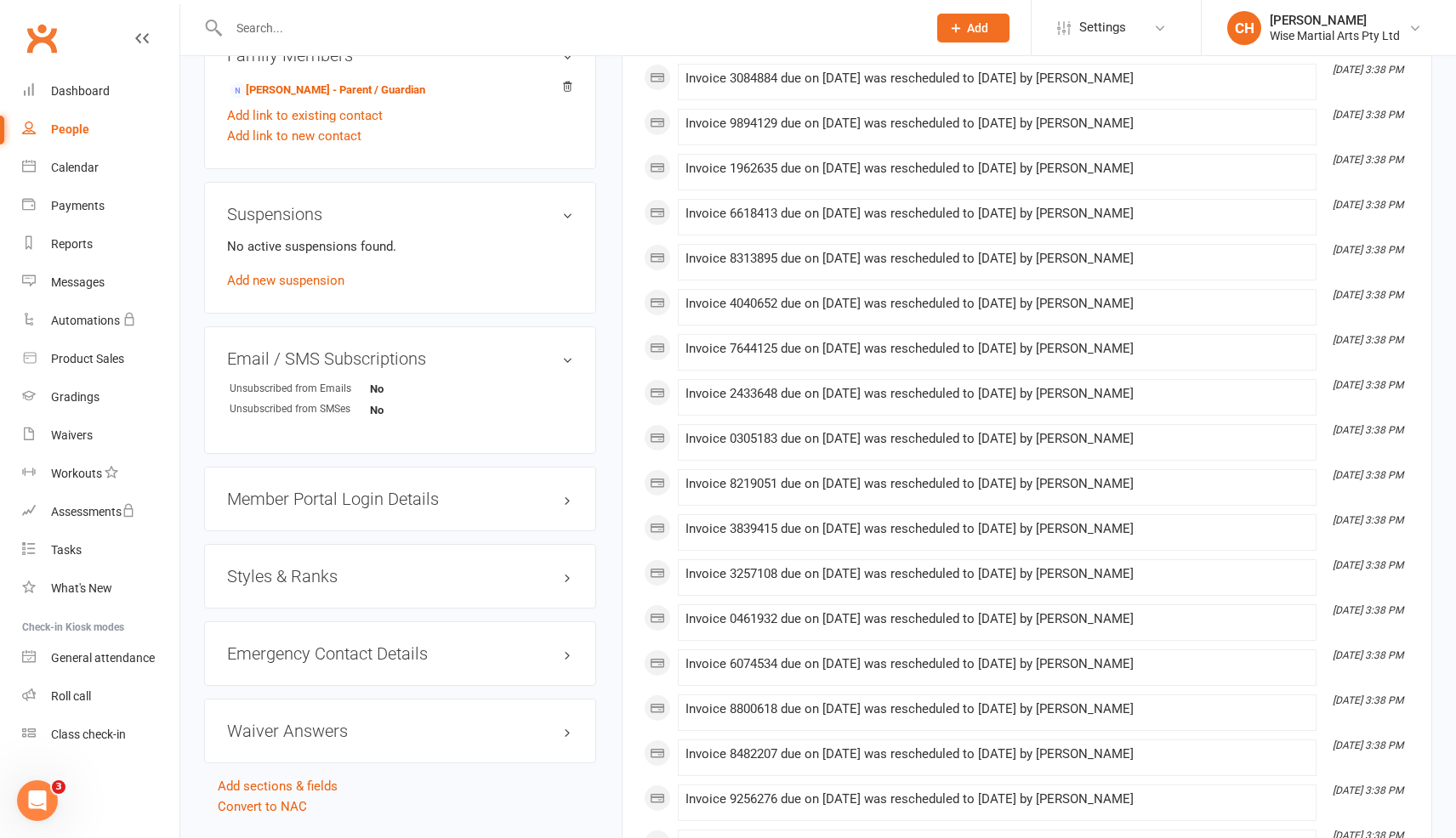
scroll to position [920, 0]
click at [391, 579] on h3 "Styles & Ranks" at bounding box center [400, 575] width 346 height 19
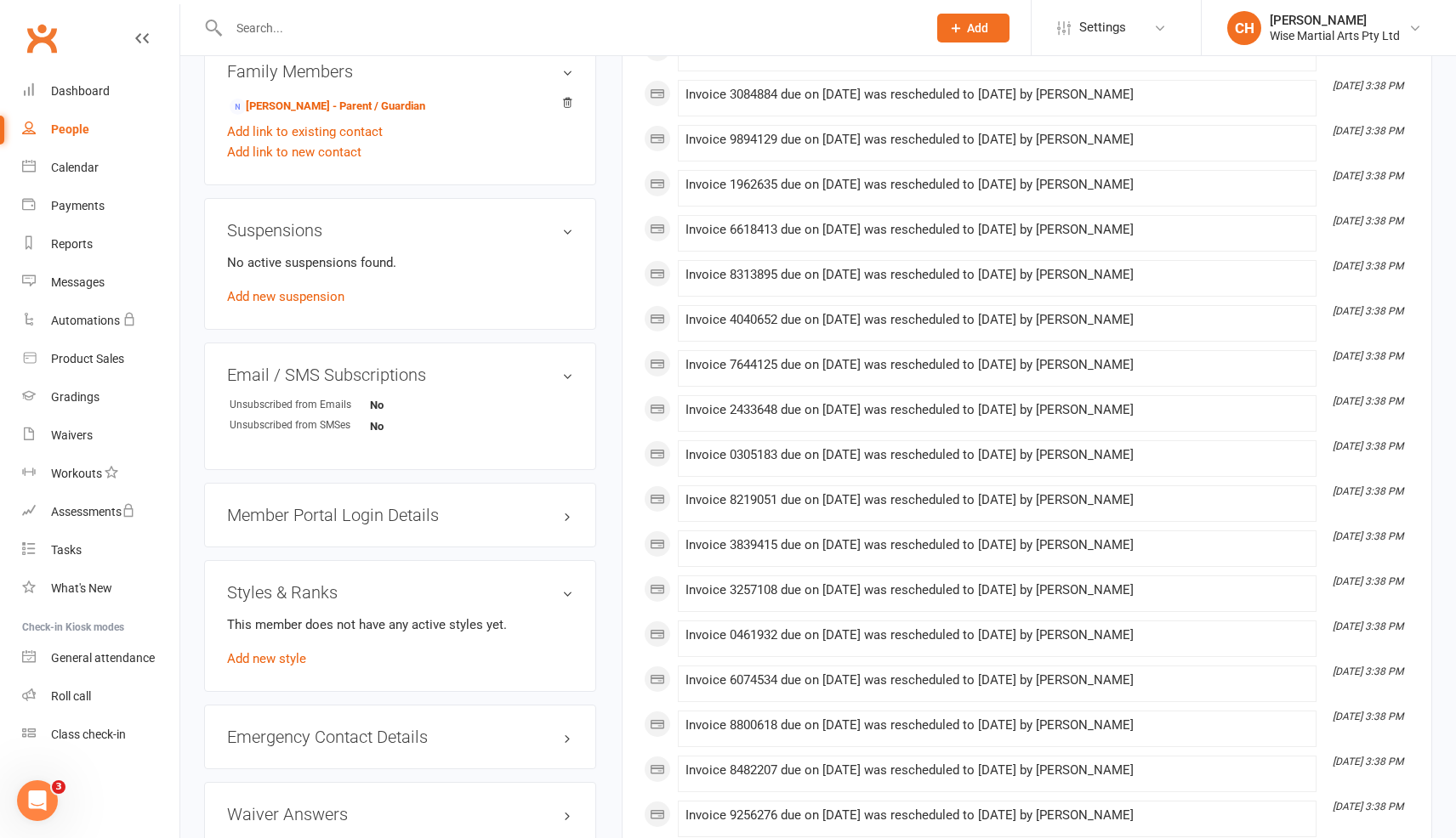
scroll to position [921, 0]
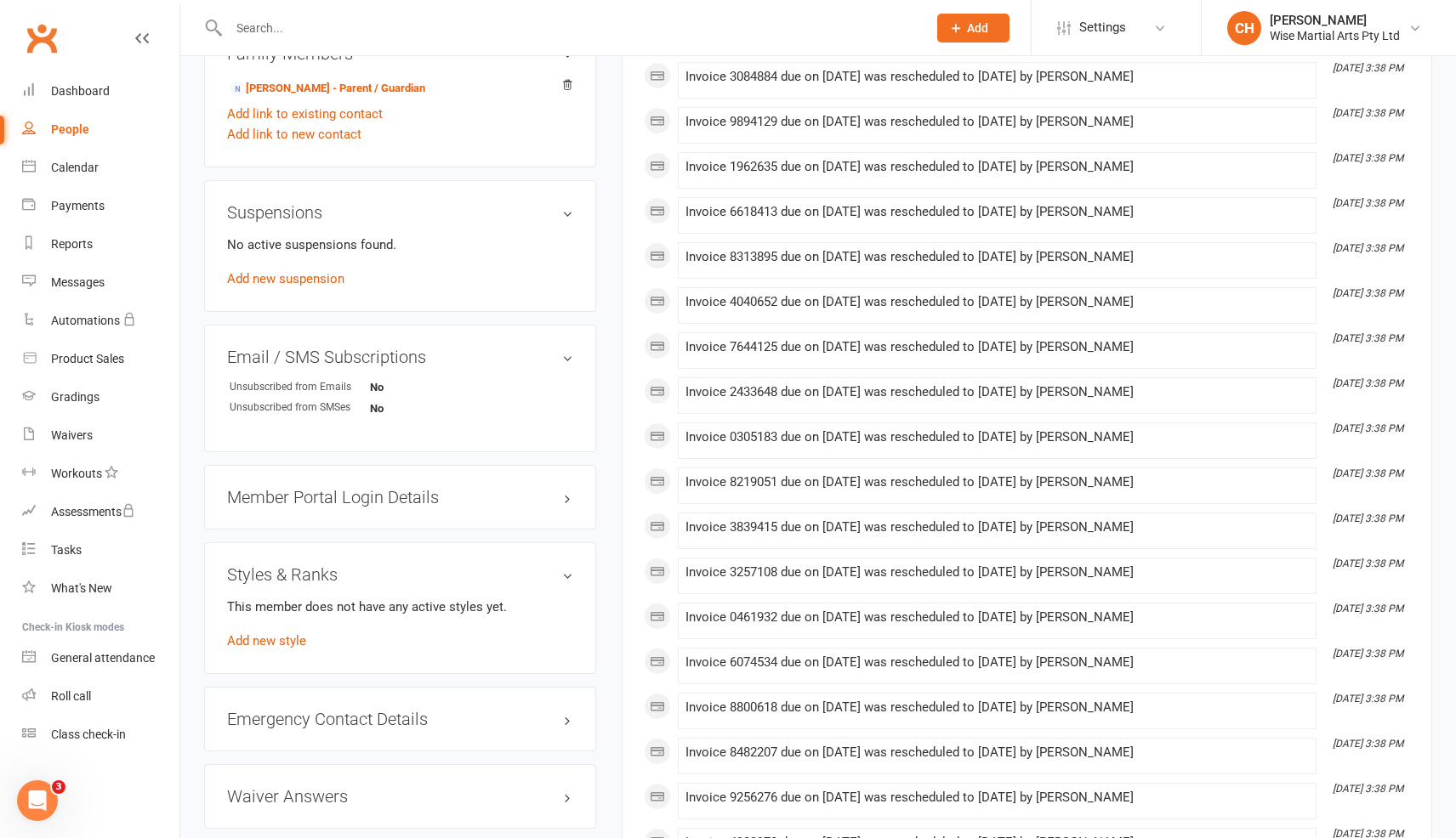
click at [287, 648] on div "This member does not have any active styles yet. Add new style" at bounding box center [400, 624] width 346 height 55
click at [291, 644] on link "Add new style" at bounding box center [266, 642] width 79 height 16
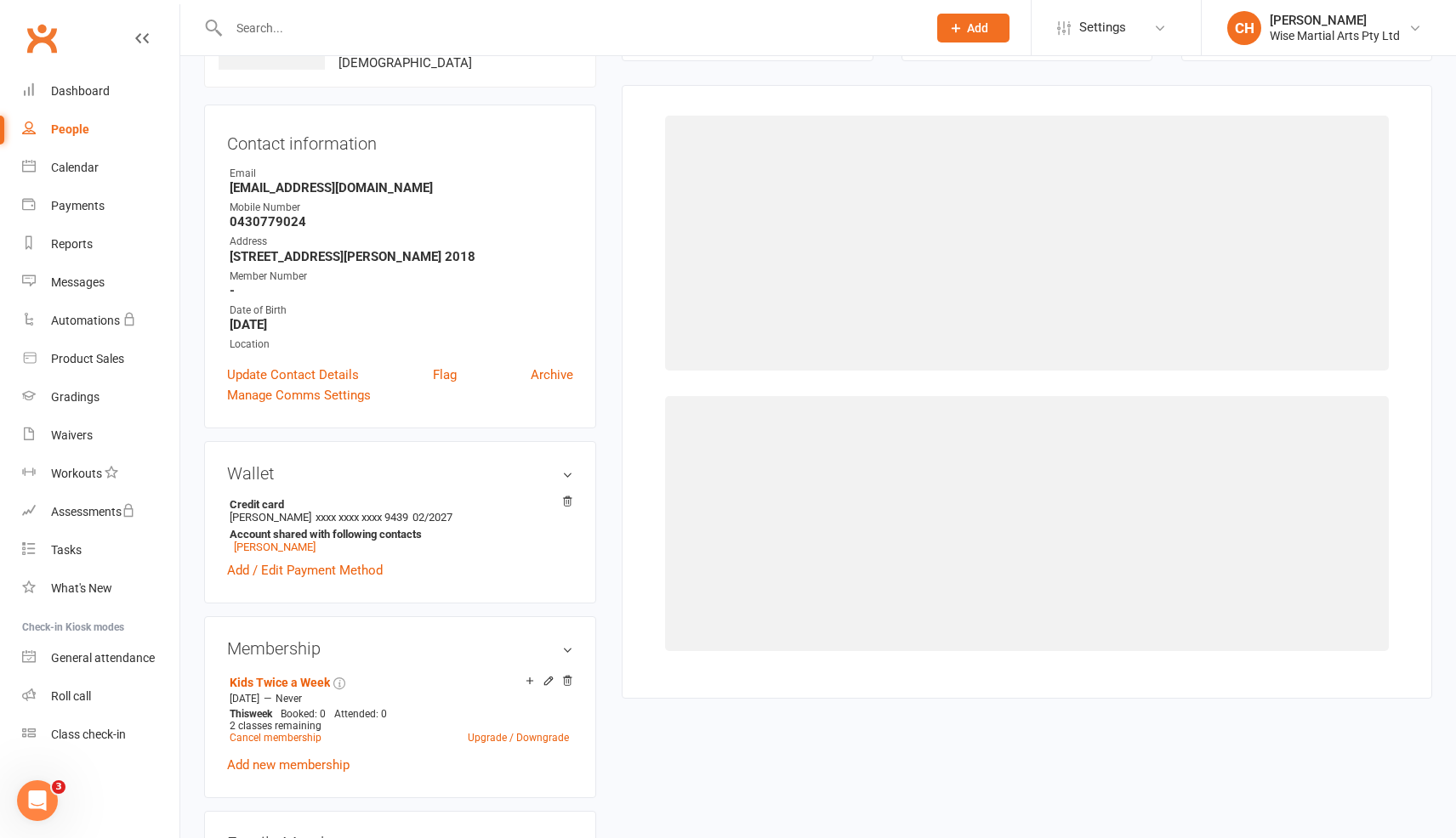
scroll to position [130, 0]
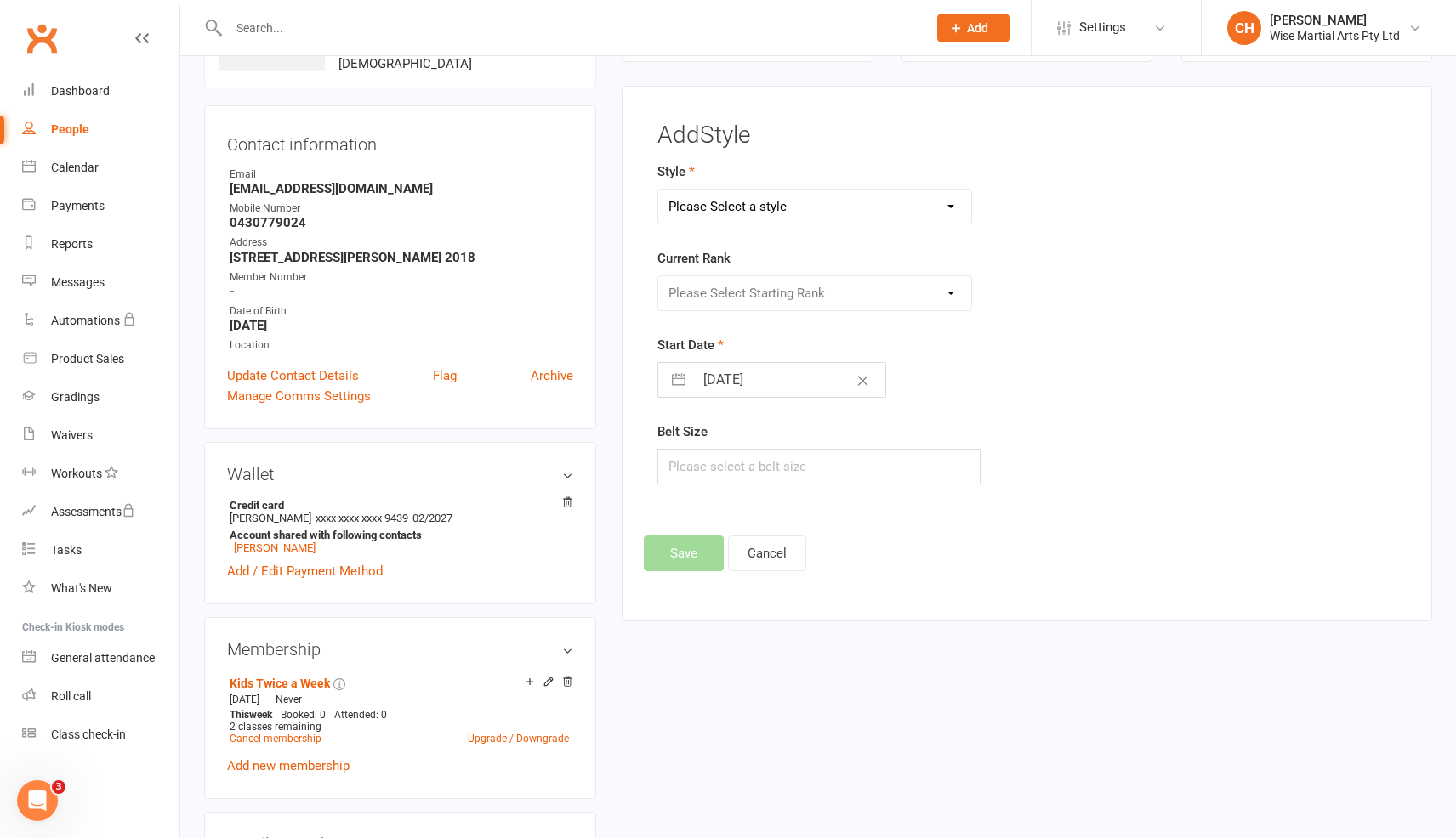
click at [690, 203] on select "Please Select a style ADULTS BJJ KIDS BJJ" at bounding box center [814, 206] width 312 height 34
select select "1556"
click at [658, 190] on select "Please Select a style ADULTS BJJ KIDS BJJ" at bounding box center [814, 206] width 312 height 34
click at [731, 284] on select "Please Select Starting Rank White Belt White Belt 1 Stripe White Belt 2 Stripes…" at bounding box center [814, 293] width 312 height 34
select select "15102"
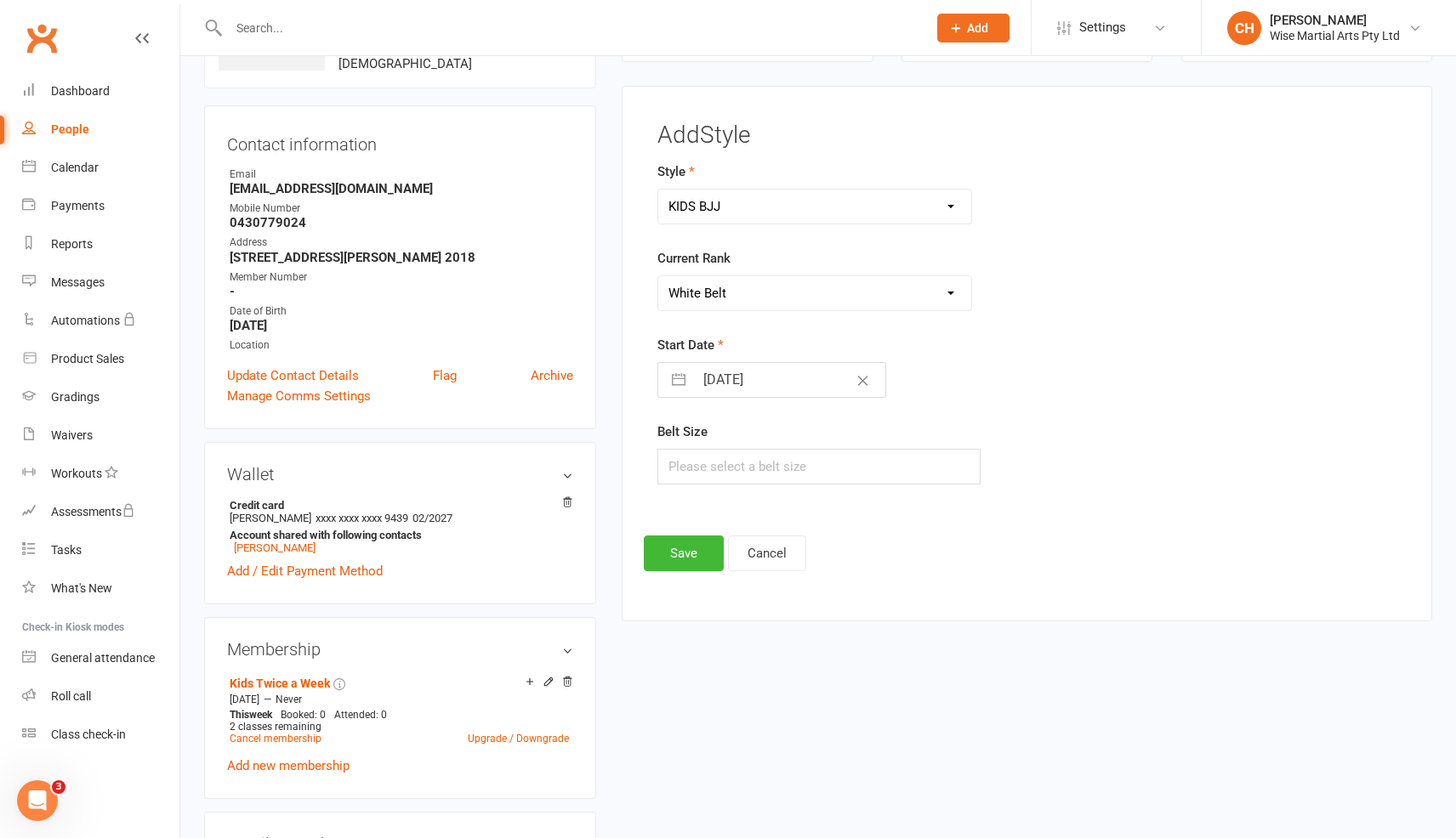
click at [658, 276] on select "Please Select Starting Rank White Belt White Belt 1 Stripe White Belt 2 Stripes…" at bounding box center [814, 293] width 312 height 34
click at [732, 386] on input "[DATE]" at bounding box center [790, 380] width 191 height 34
select select "8"
select select "2025"
select select "9"
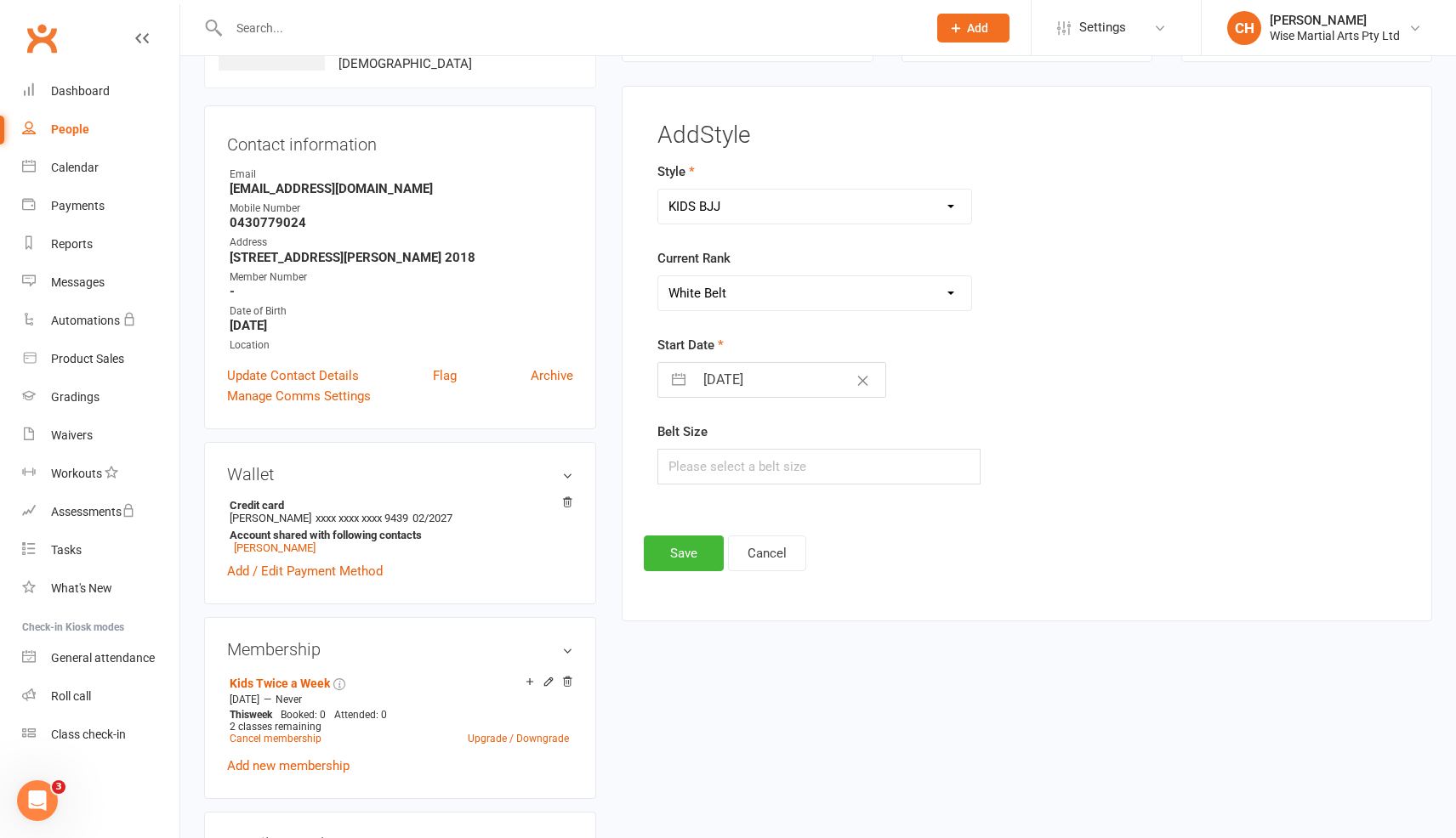
select select "2025"
select select "10"
select select "2025"
click at [739, 572] on td "13" at bounding box center [727, 575] width 33 height 32
type input "13 Oct 2025"
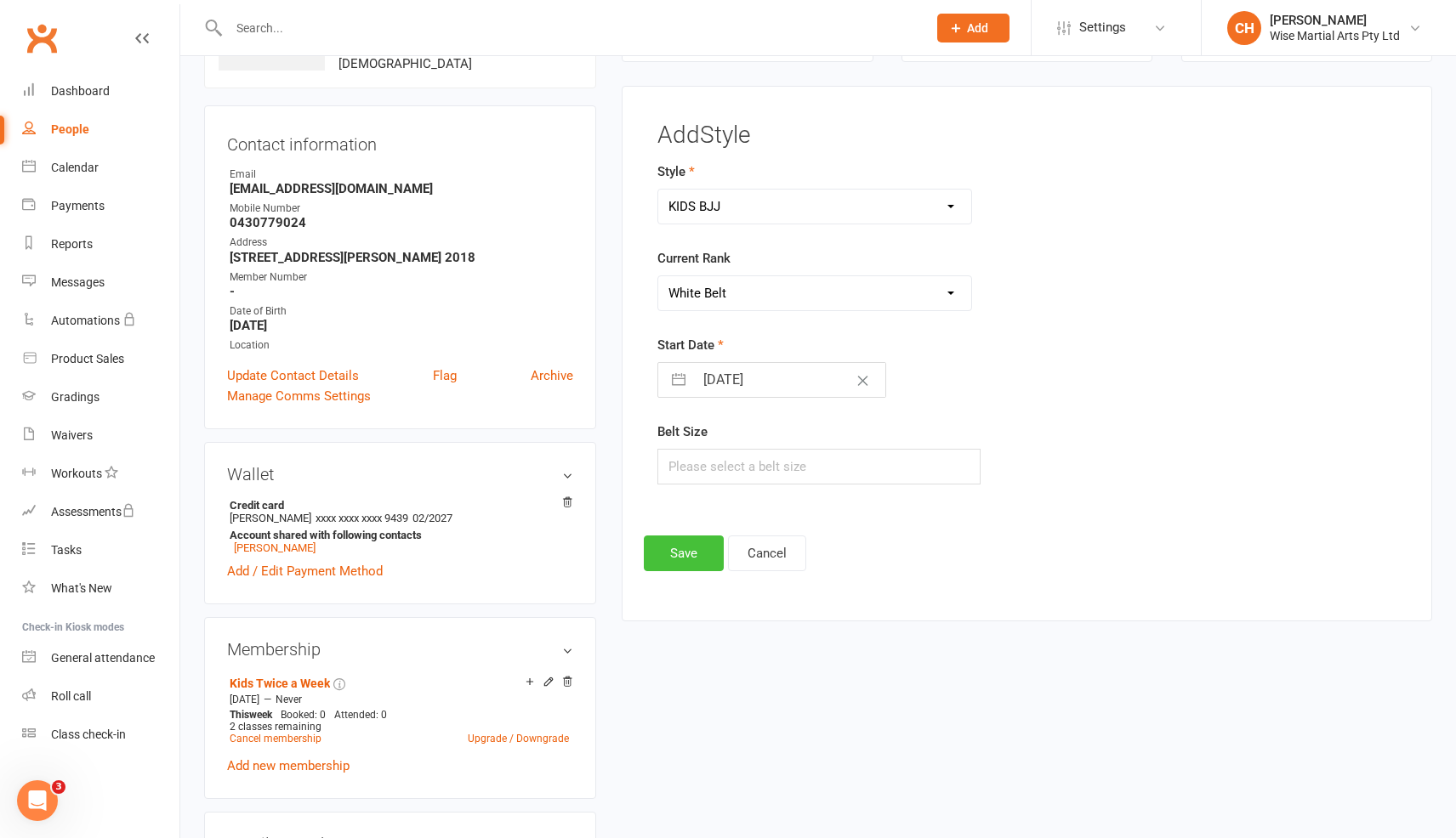
click at [673, 554] on button "Save" at bounding box center [684, 553] width 80 height 36
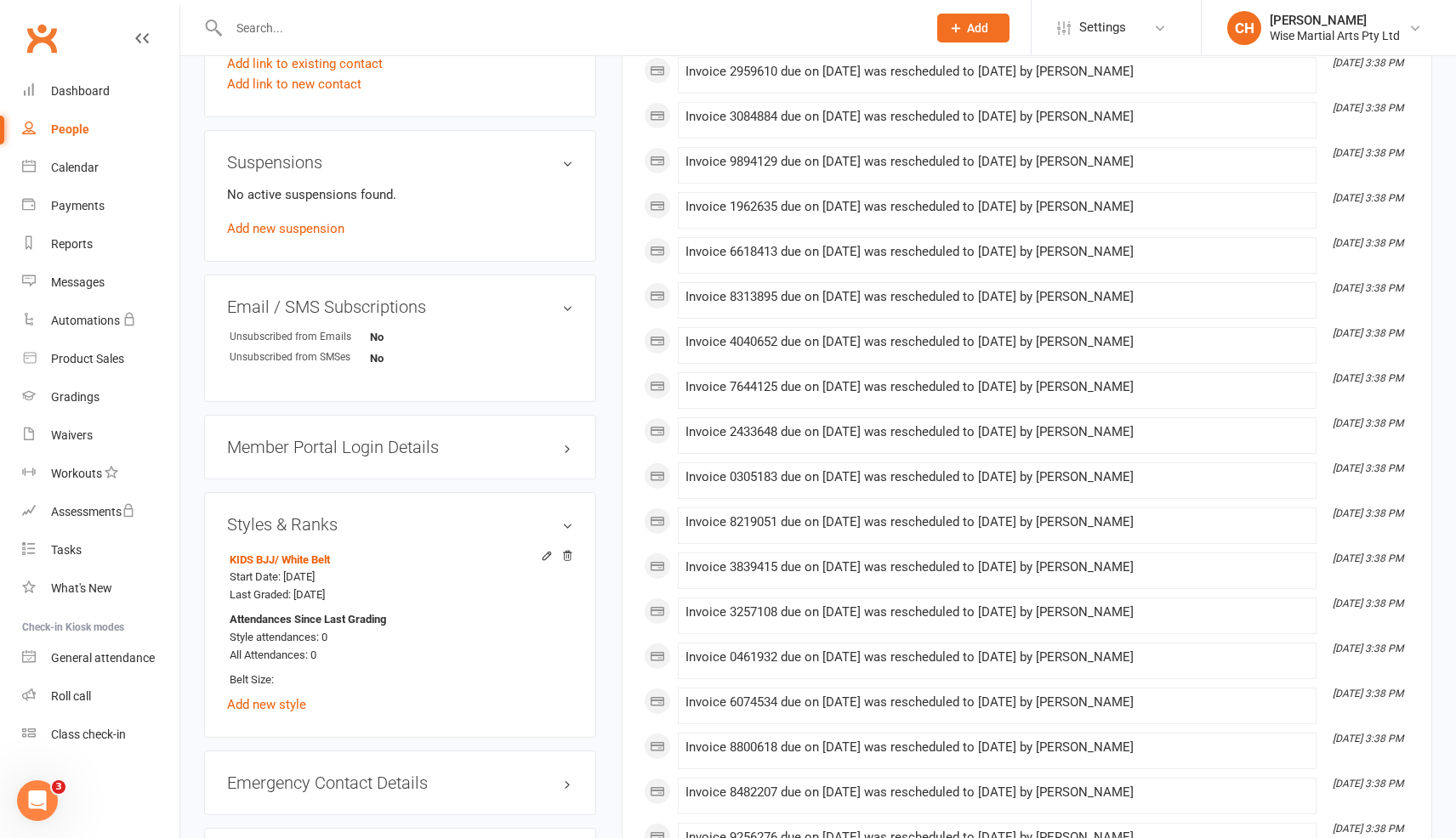
scroll to position [977, 0]
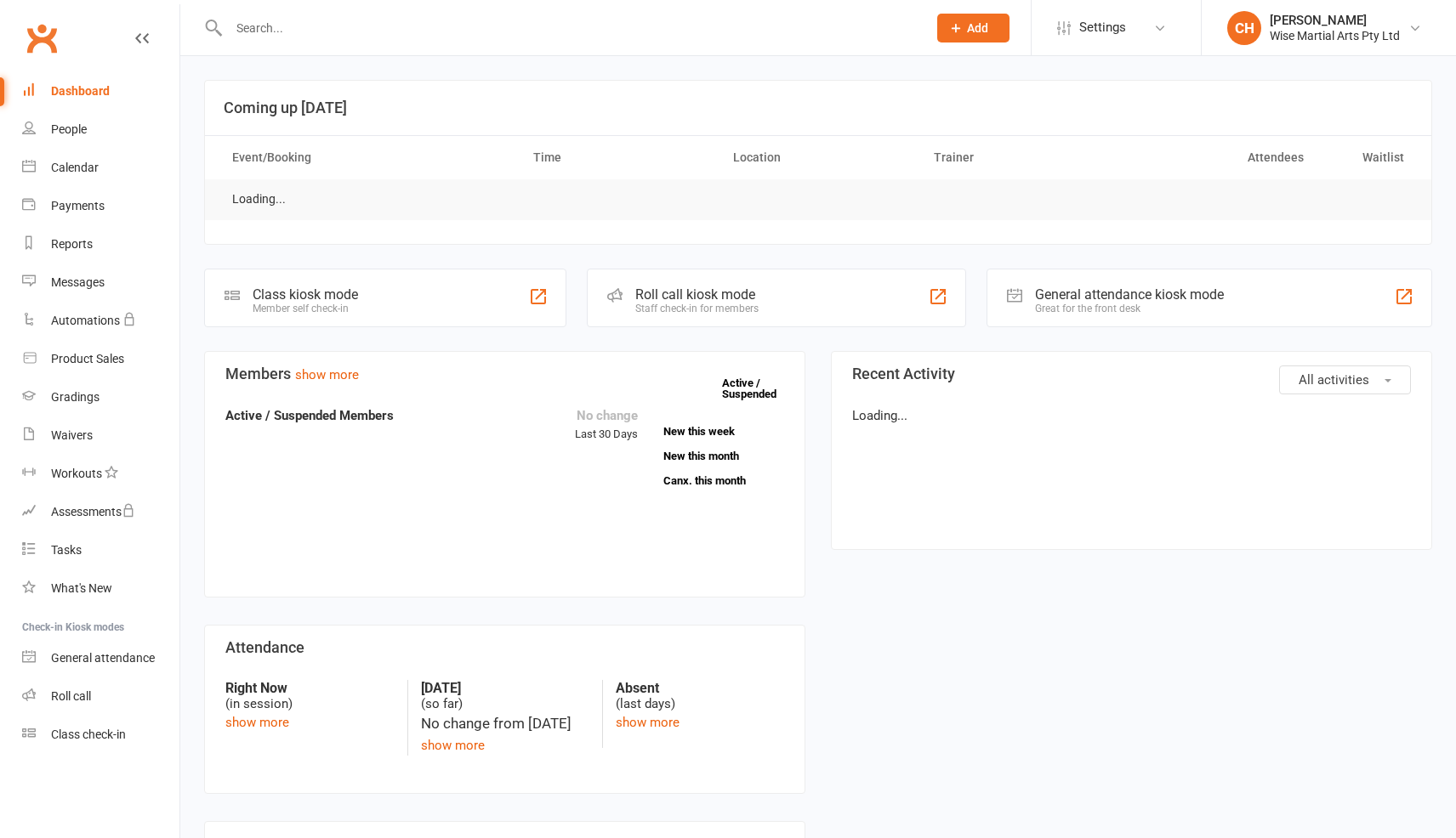
click at [286, 14] on div at bounding box center [560, 28] width 711 height 56
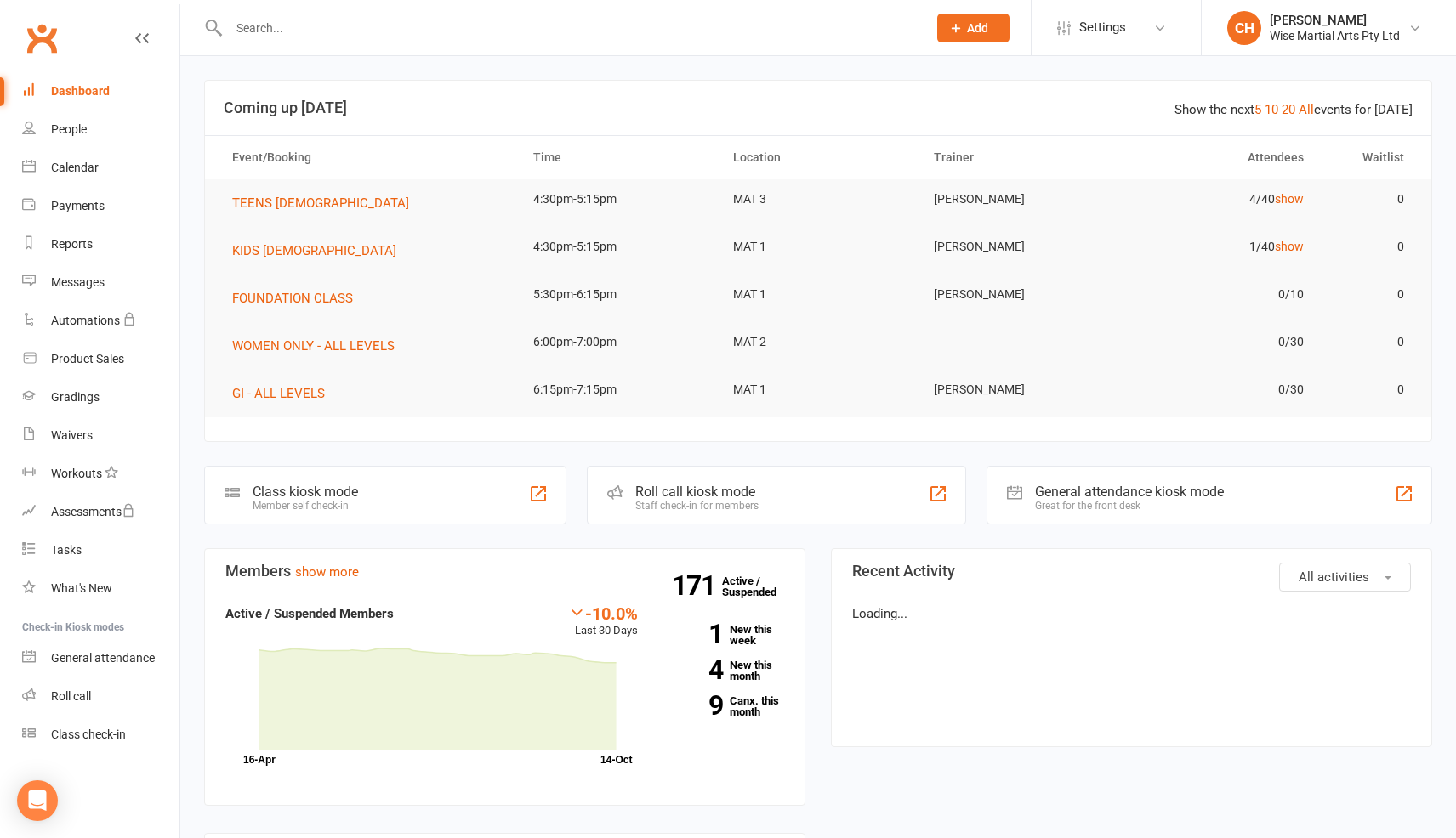
click at [284, 19] on input "text" at bounding box center [569, 28] width 691 height 23
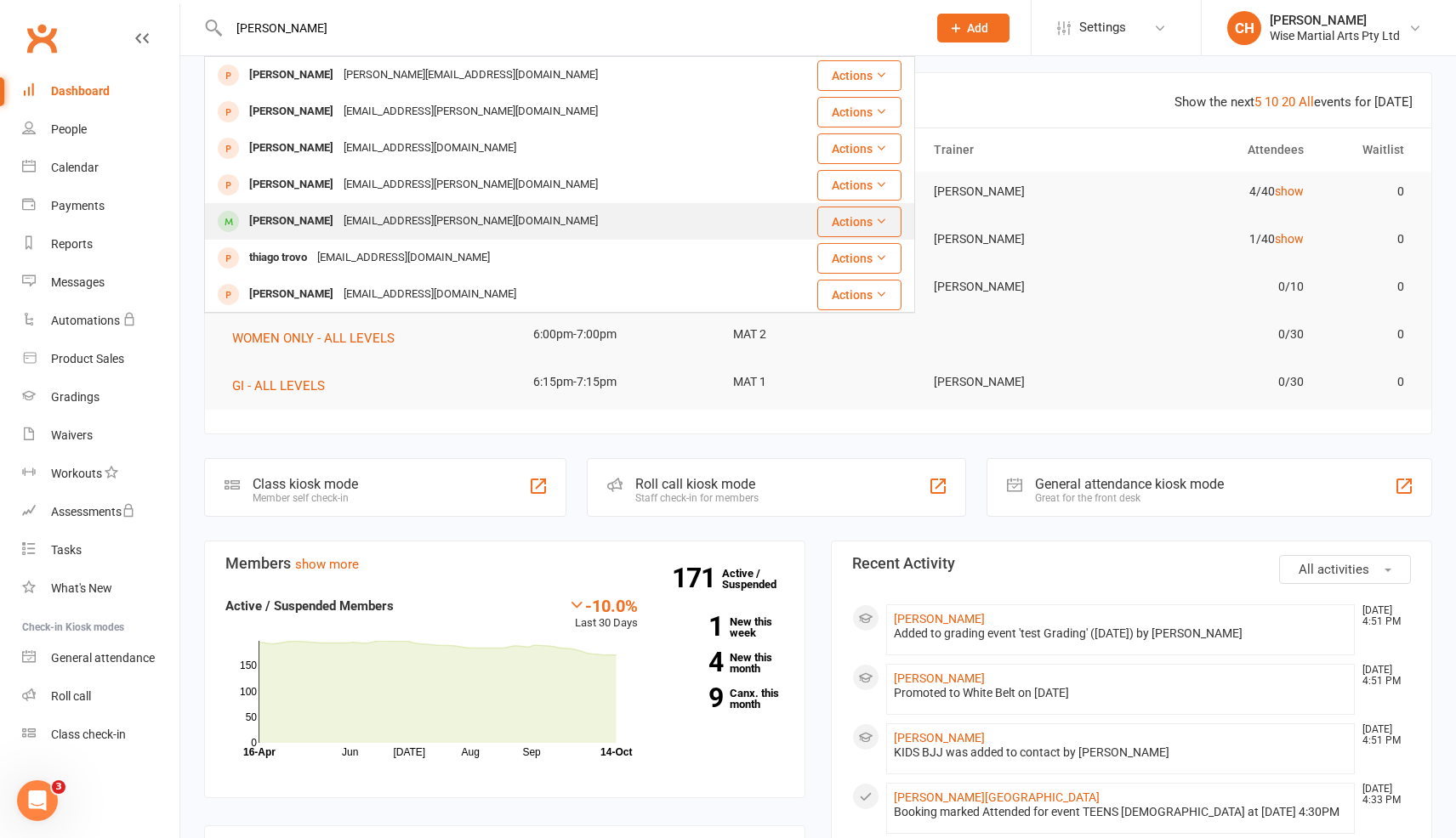
type input "[PERSON_NAME]"
click at [291, 211] on div "[PERSON_NAME]" at bounding box center [291, 222] width 95 height 24
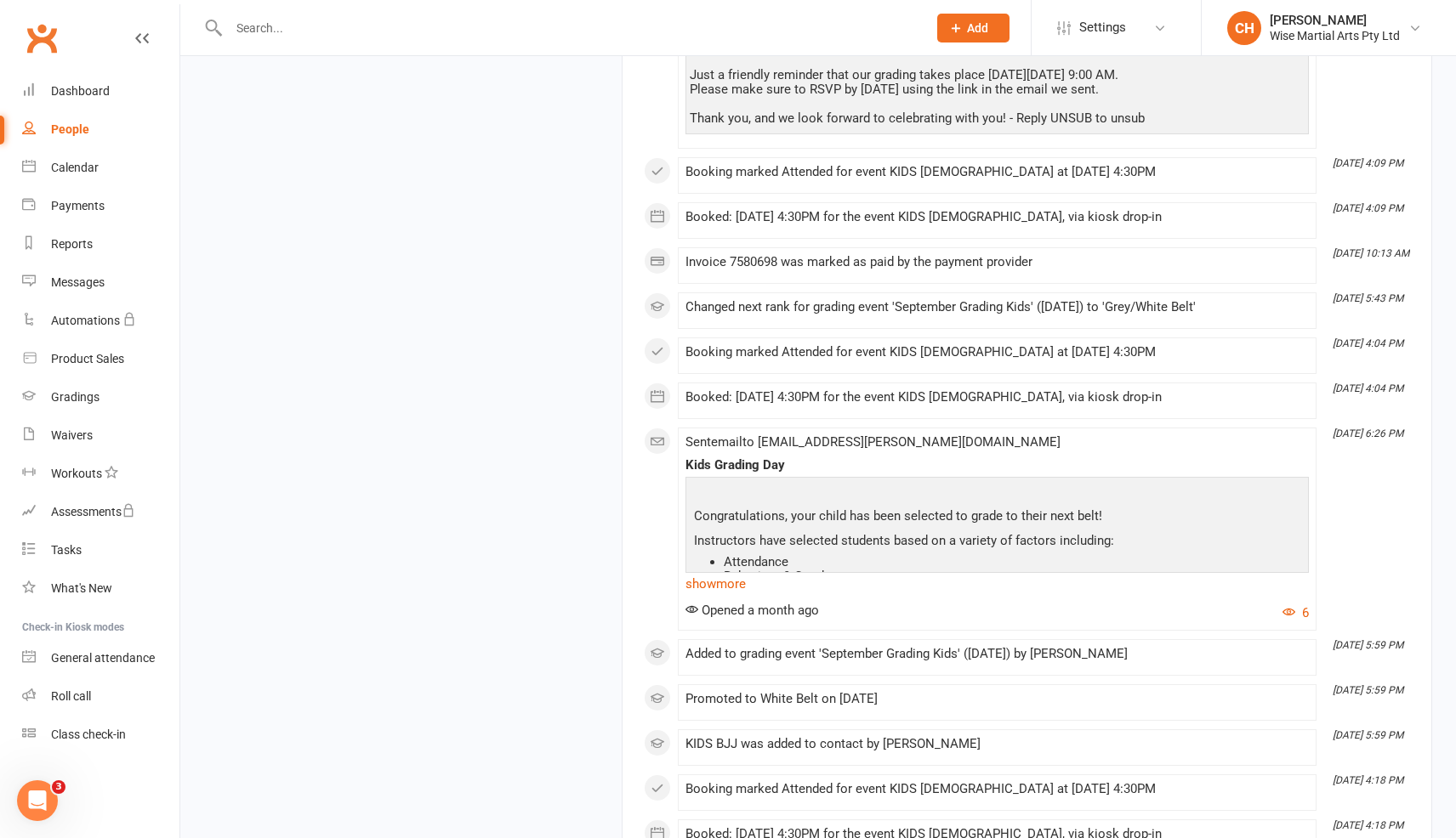
scroll to position [2142, 0]
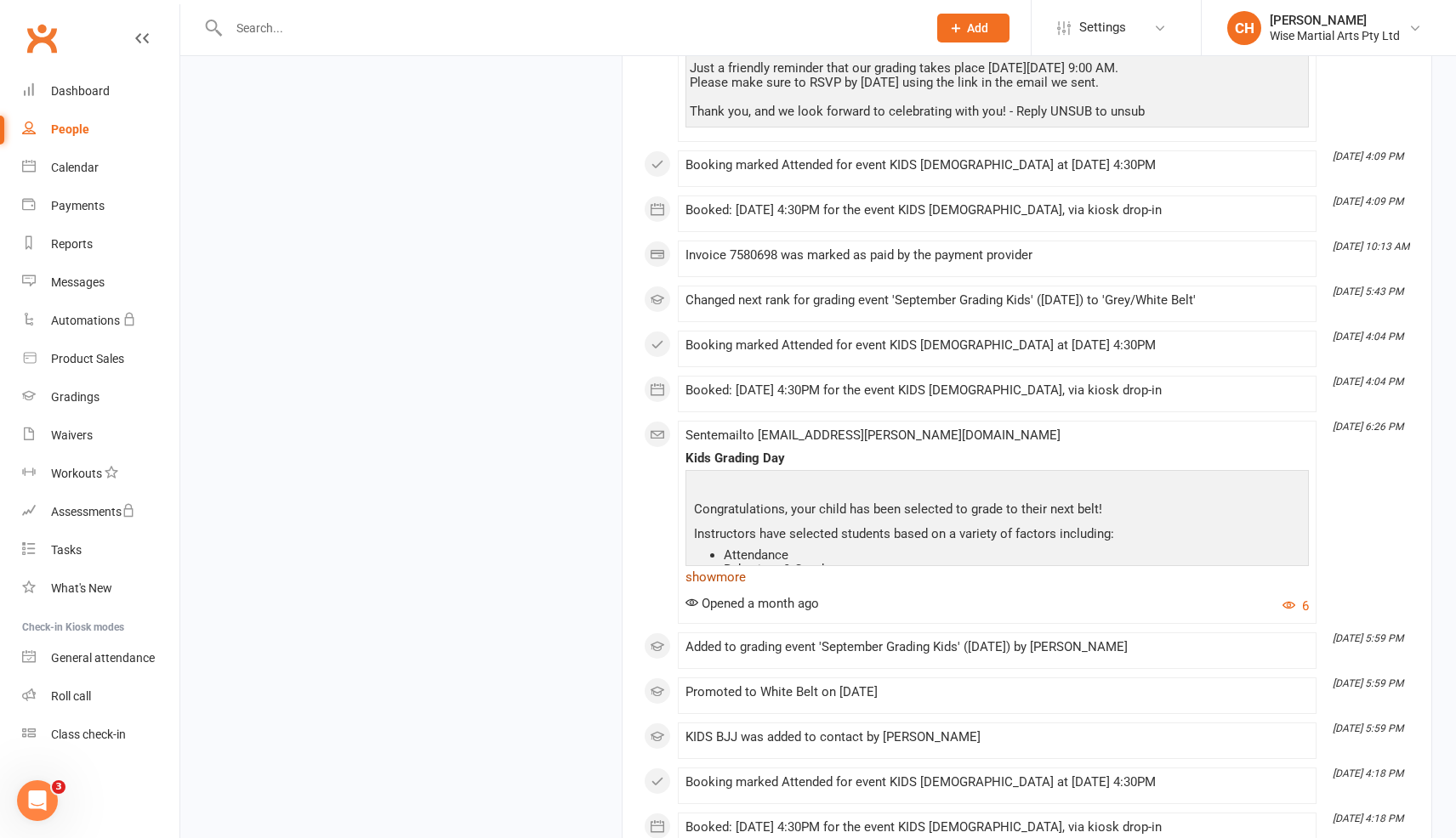
click at [736, 581] on link "show more" at bounding box center [997, 576] width 624 height 23
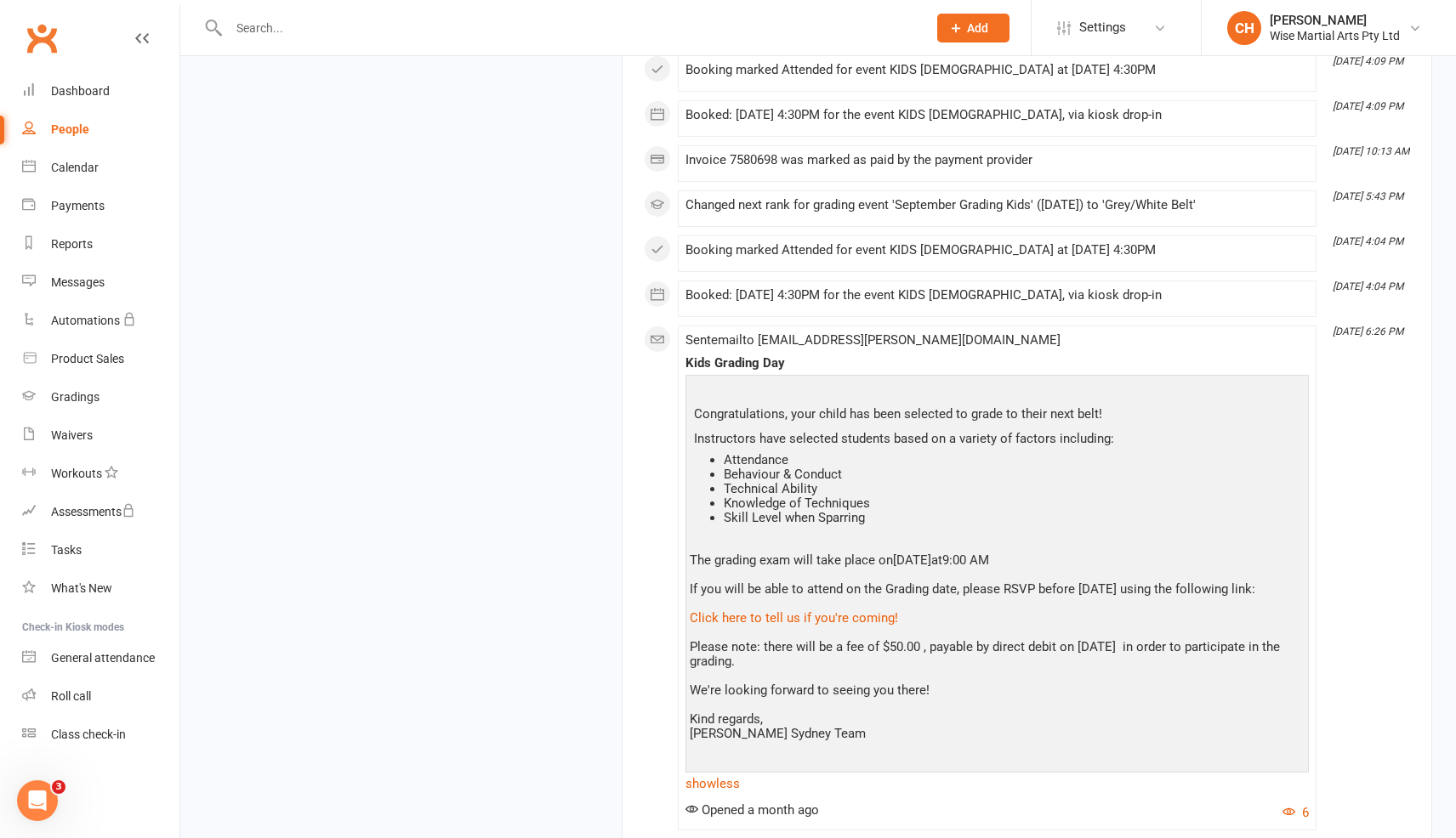
scroll to position [2242, 0]
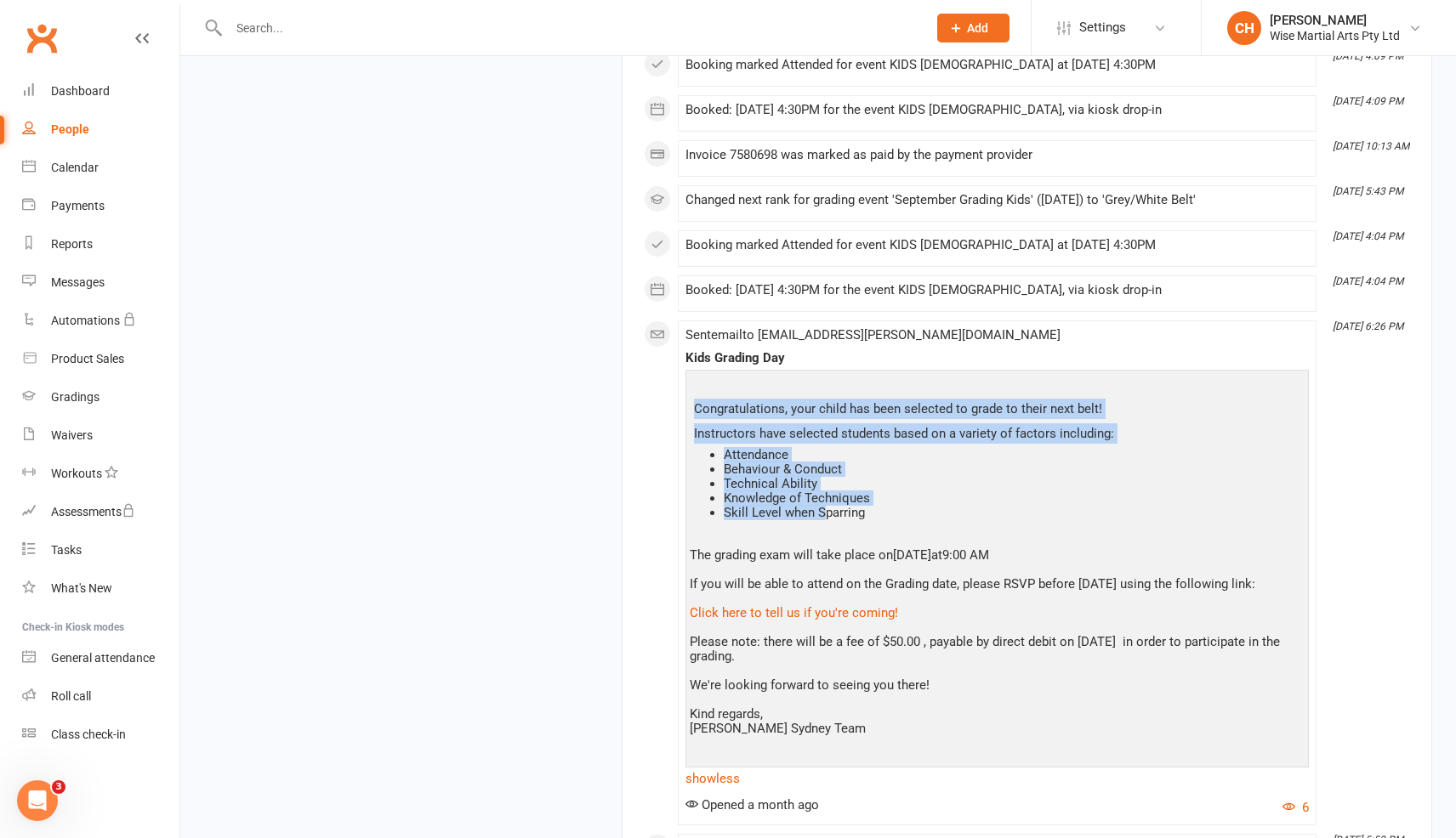
drag, startPoint x: 695, startPoint y: 406, endPoint x: 821, endPoint y: 506, distance: 160.9
click at [821, 506] on div "Congratulations, your child has been selected to grade to their next belt! Inst…" at bounding box center [997, 567] width 615 height 387
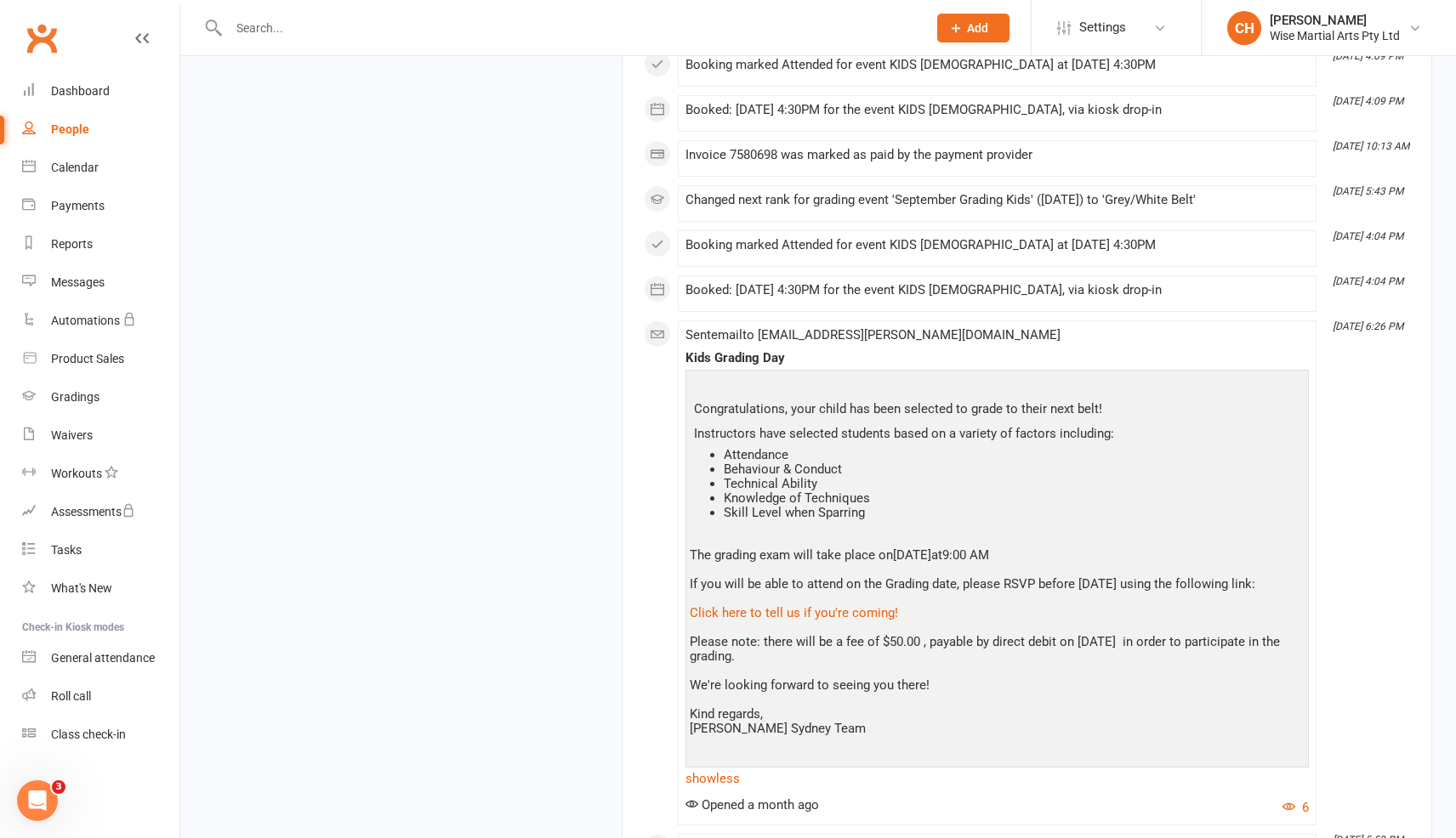
click at [677, 371] on div "September [DATE] 4:33 PM Booking marked Attended for event KIDS [DEMOGRAPHIC_DA…" at bounding box center [1026, 76] width 766 height 2398
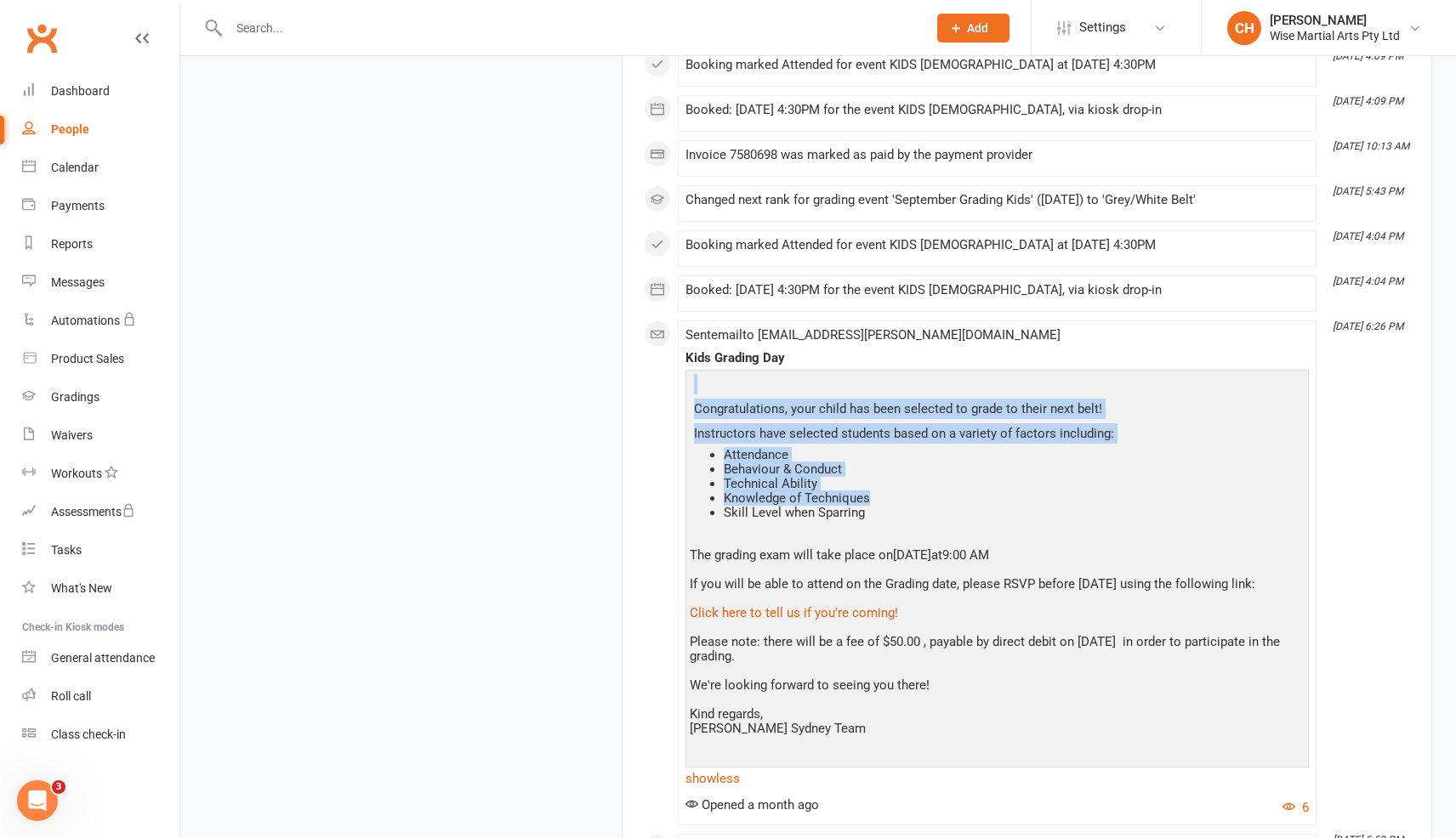
drag, startPoint x: 688, startPoint y: 389, endPoint x: 877, endPoint y: 492, distance: 215.2
click at [877, 492] on div "Congratulations, your child has been selected to grade to their next belt! Inst…" at bounding box center [997, 580] width 624 height 421
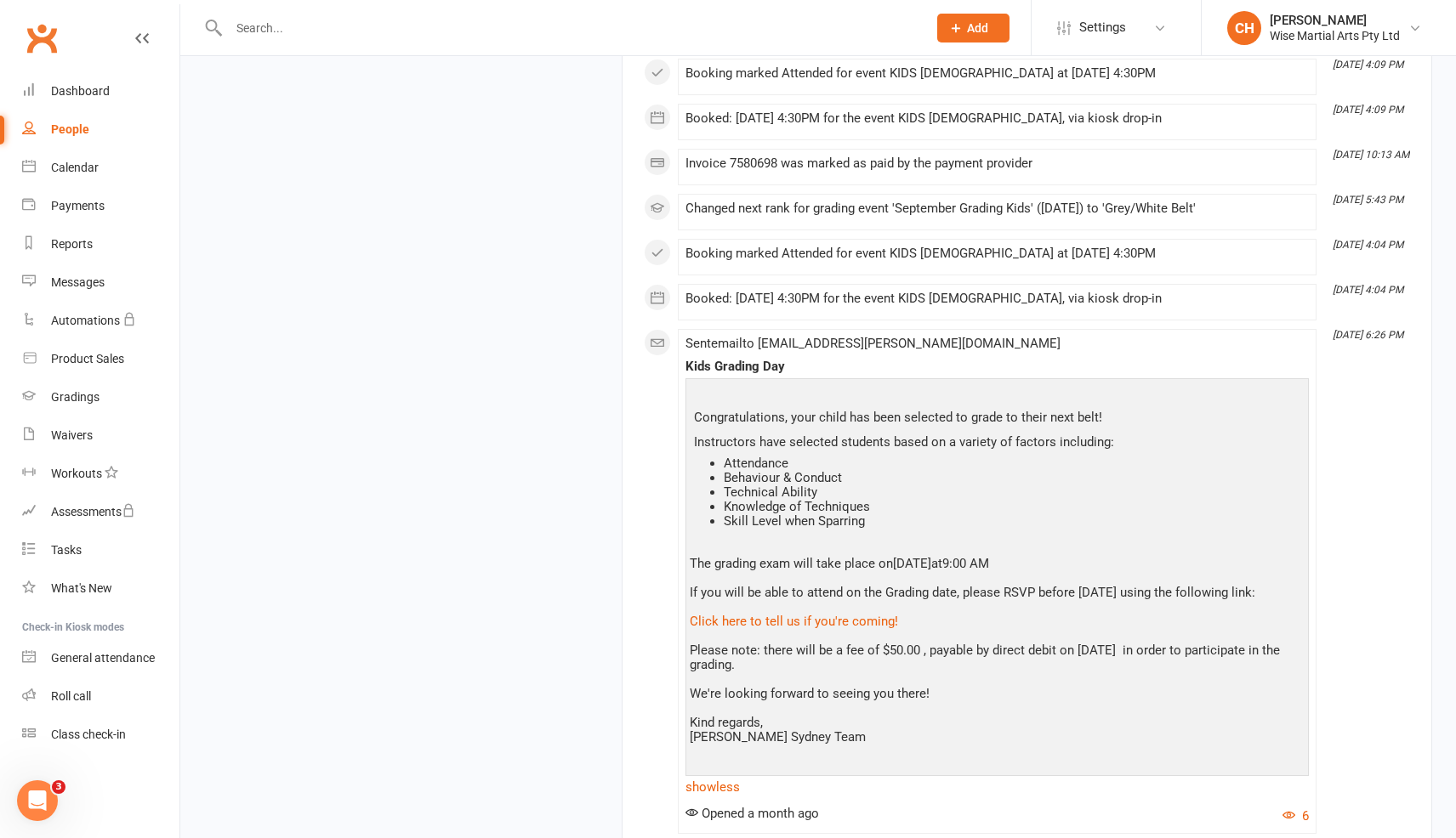
click at [871, 515] on li "Skill Level when Sparring" at bounding box center [1014, 522] width 581 height 15
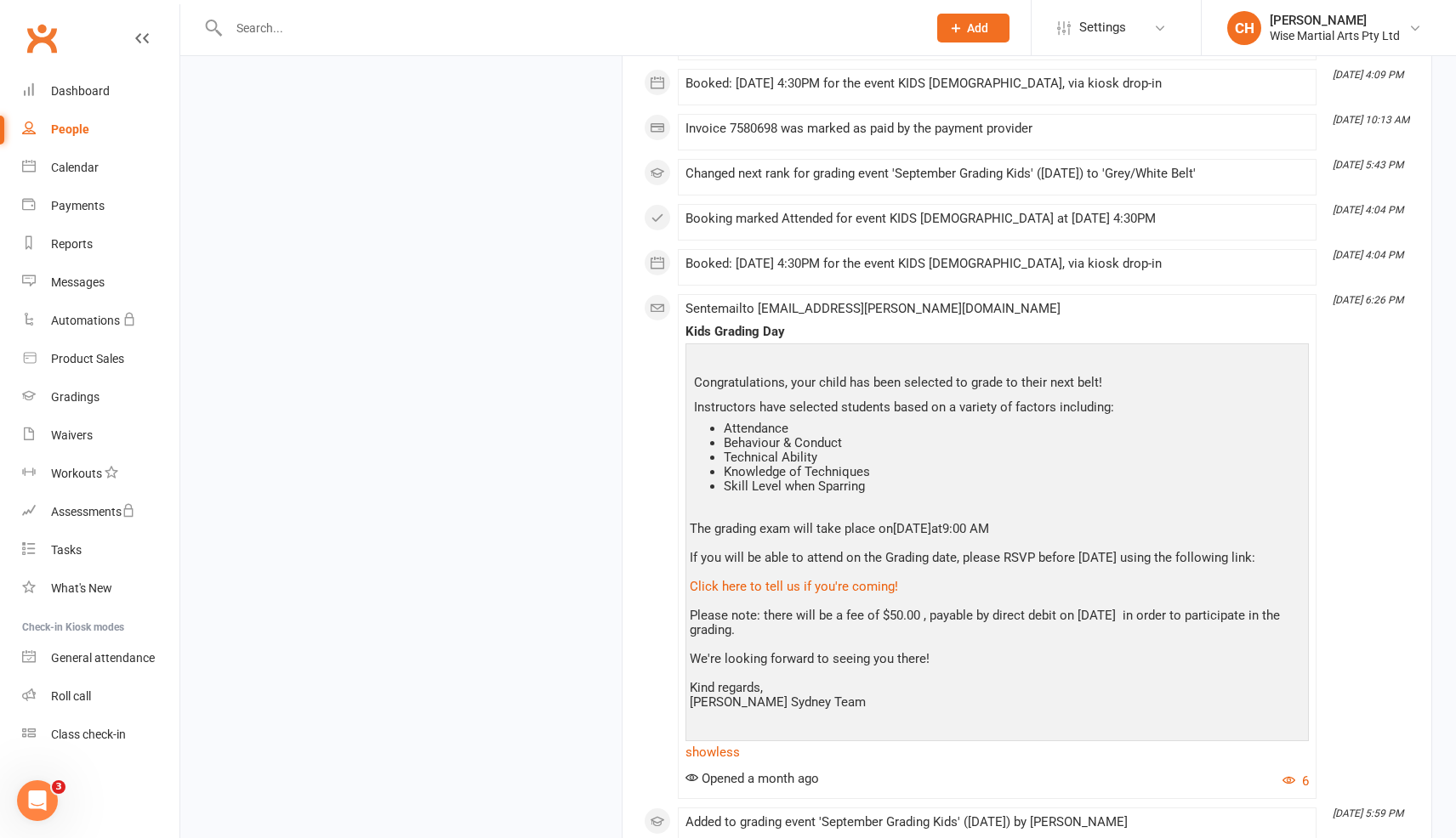
scroll to position [2285, 0]
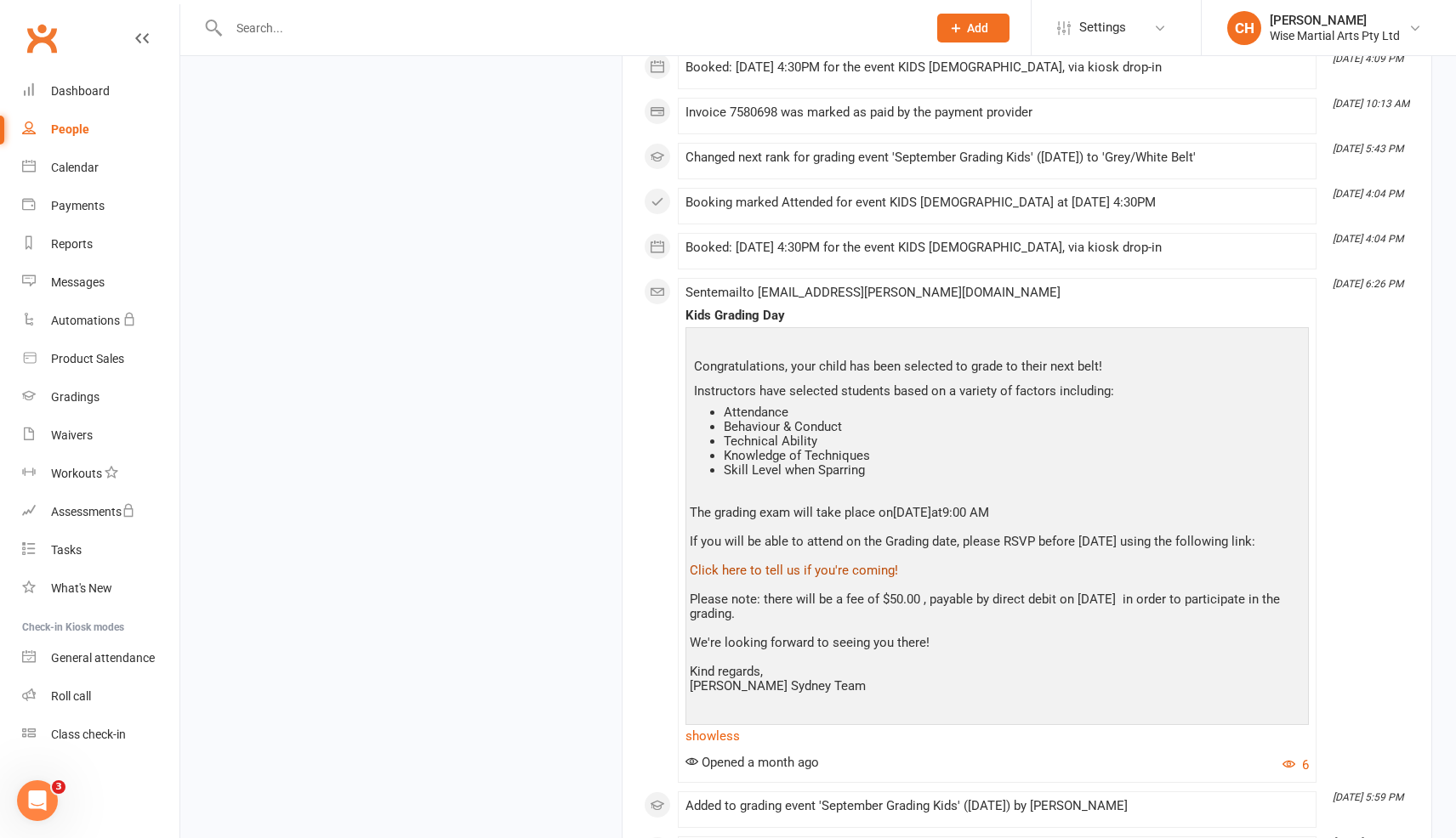
click at [745, 574] on link "Click here to tell us if you're coming!" at bounding box center [794, 570] width 209 height 16
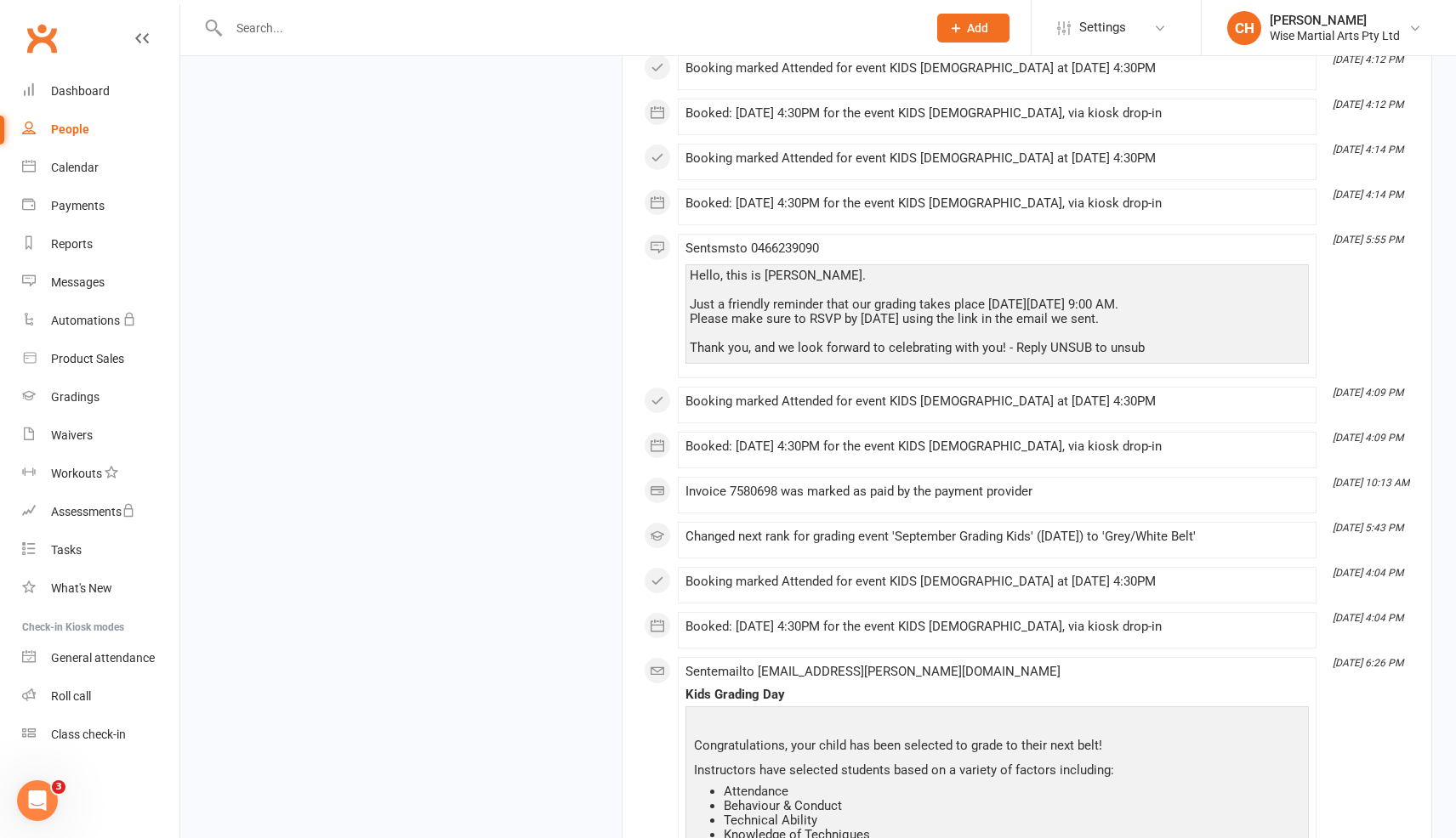
scroll to position [1903, 0]
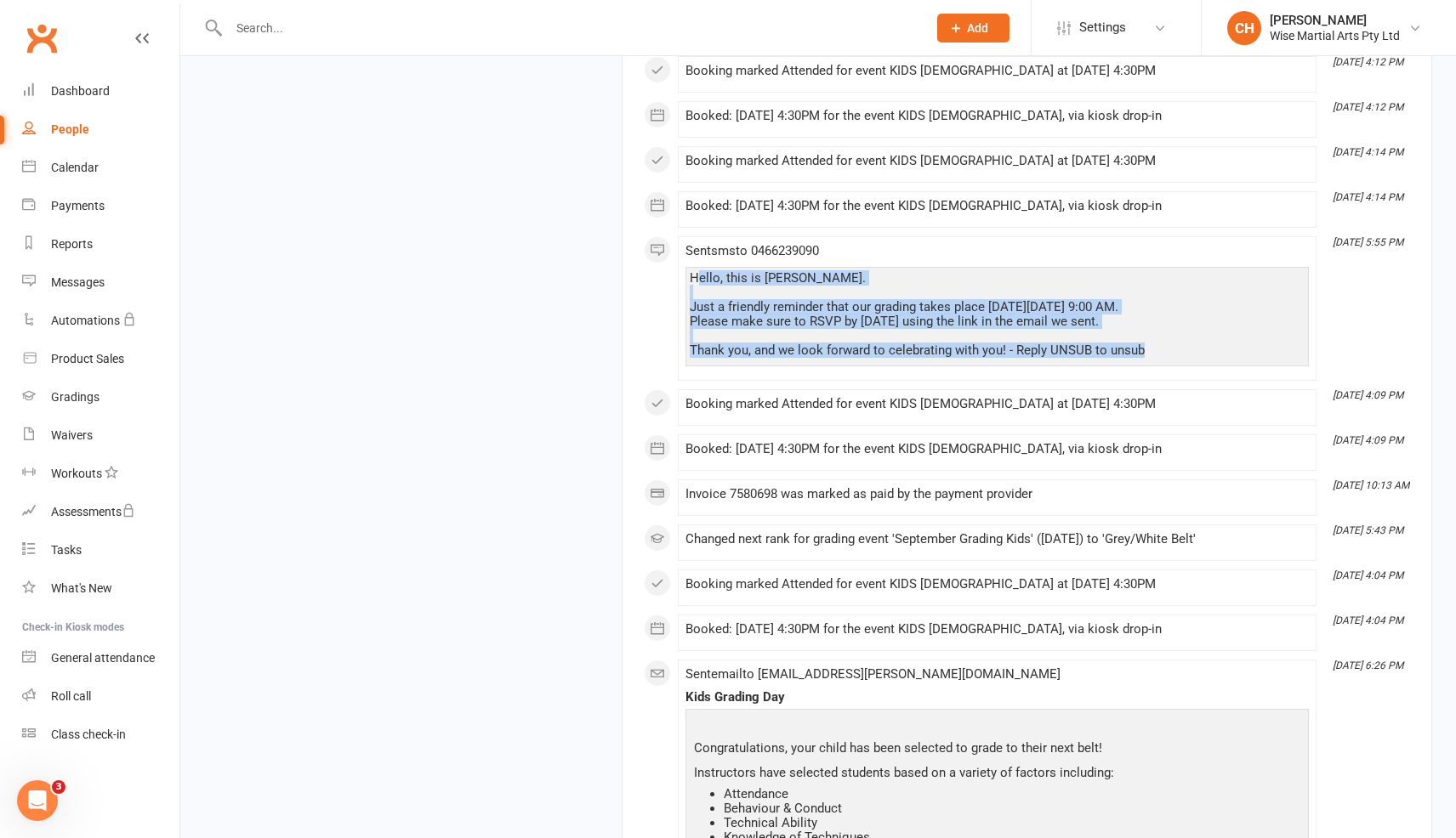
drag, startPoint x: 699, startPoint y: 271, endPoint x: 1142, endPoint y: 354, distance: 450.7
click at [1142, 354] on div "Hello, this is [PERSON_NAME]. Just a friendly reminder that our grading takes p…" at bounding box center [997, 315] width 615 height 87
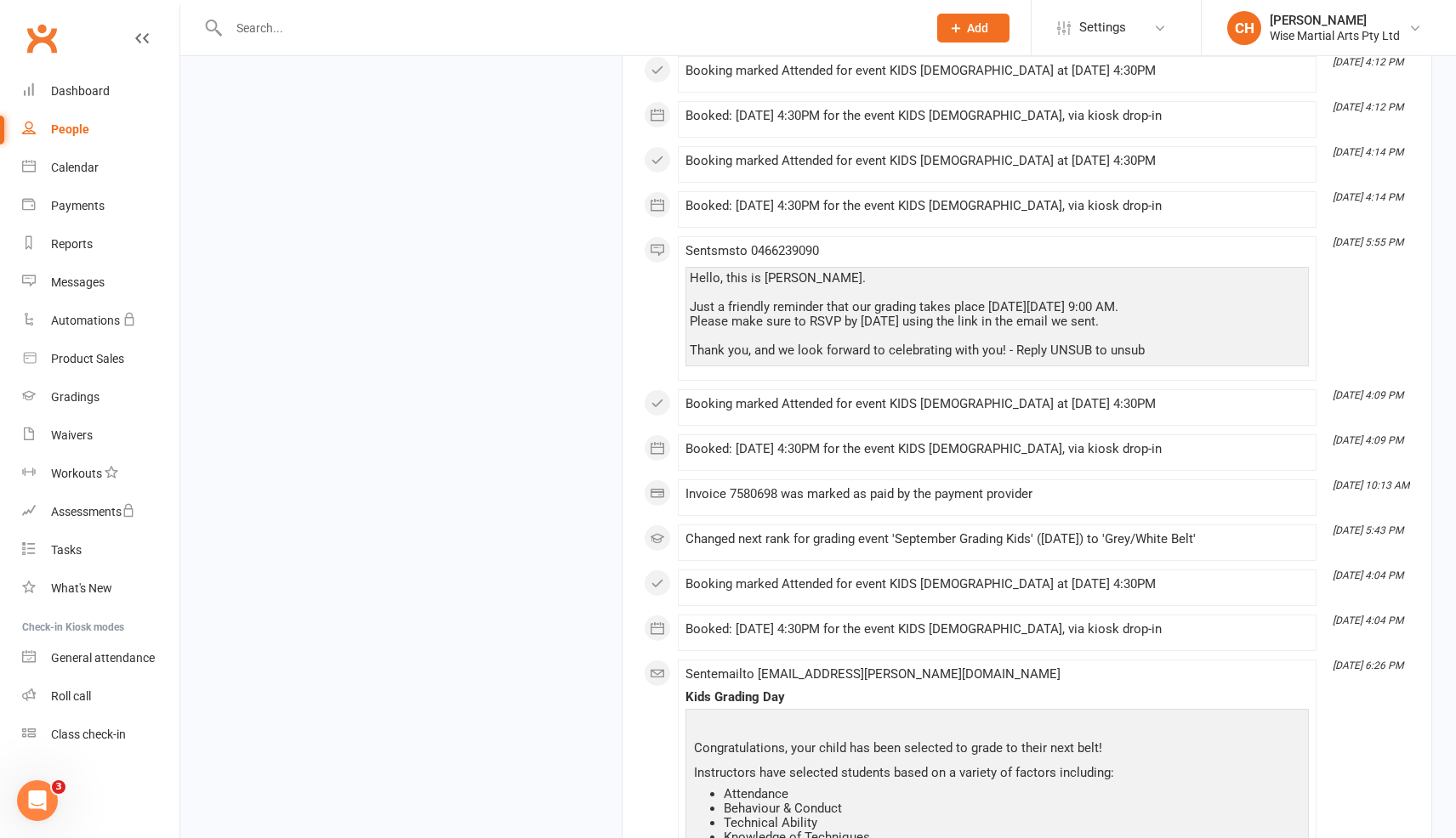
click at [1142, 354] on div "Hello, this is [PERSON_NAME]. Just a friendly reminder that our grading takes p…" at bounding box center [997, 315] width 615 height 87
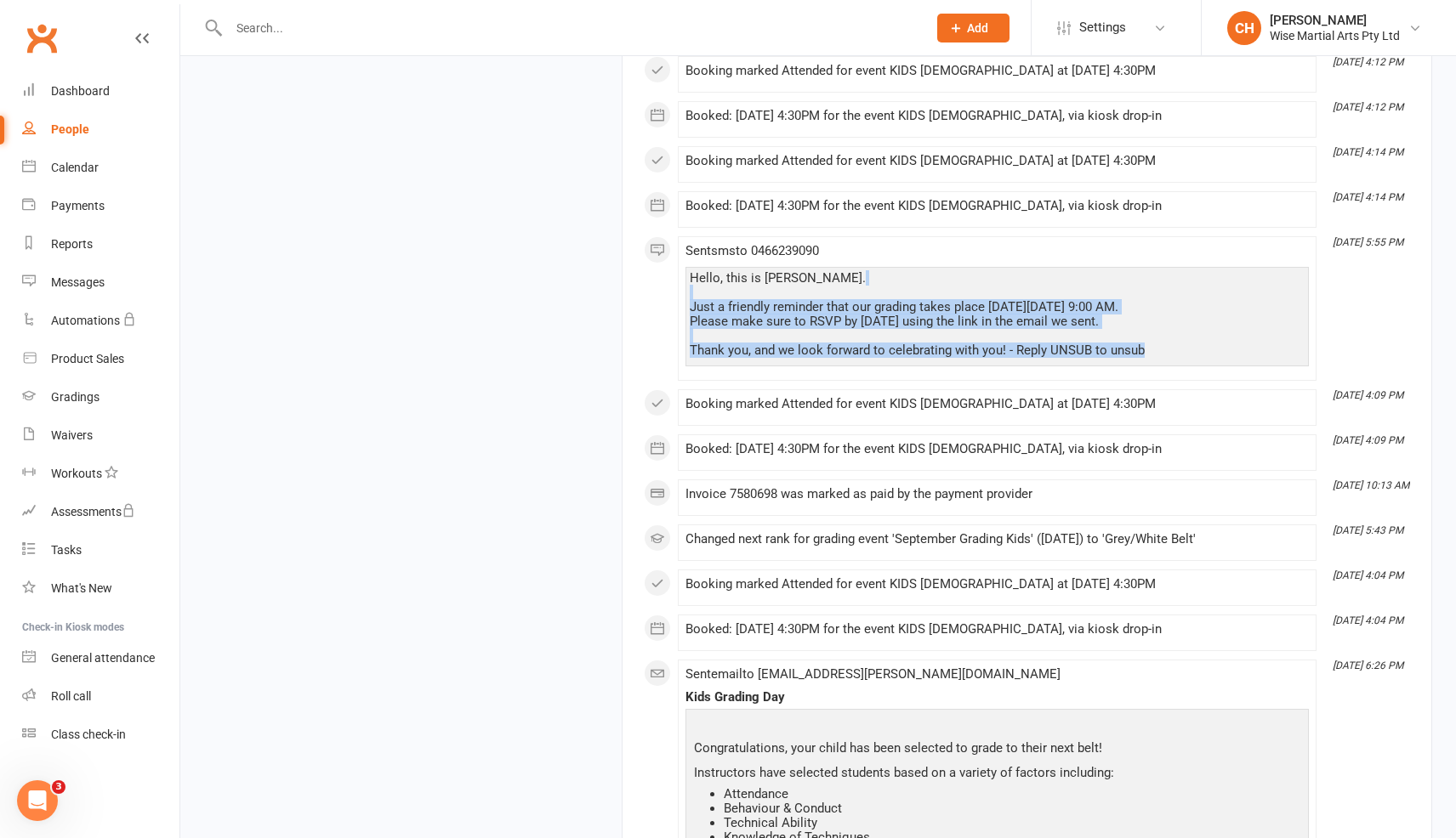
drag, startPoint x: 1142, startPoint y: 354, endPoint x: 787, endPoint y: 288, distance: 361.1
click at [787, 288] on div "Hello, this is [PERSON_NAME]. Just a friendly reminder that our grading takes p…" at bounding box center [997, 315] width 615 height 87
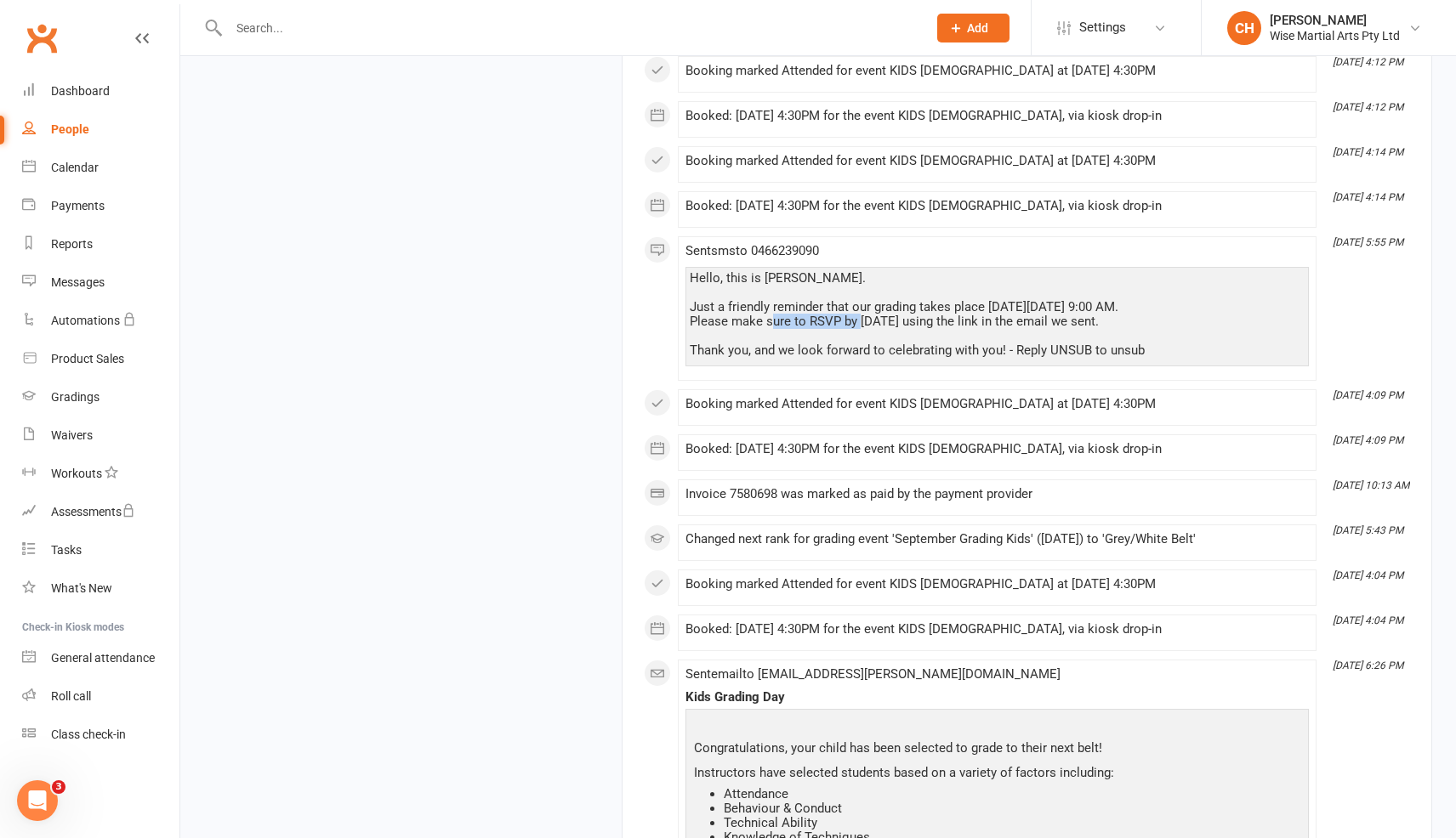
drag, startPoint x: 773, startPoint y: 319, endPoint x: 859, endPoint y: 323, distance: 86.1
click at [859, 323] on div "Hello, this is [PERSON_NAME]. Just a friendly reminder that our grading takes p…" at bounding box center [997, 315] width 615 height 87
drag, startPoint x: 775, startPoint y: 311, endPoint x: 945, endPoint y: 318, distance: 170.1
click at [945, 318] on div "Hello, this is [PERSON_NAME]. Just a friendly reminder that our grading takes p…" at bounding box center [997, 315] width 615 height 87
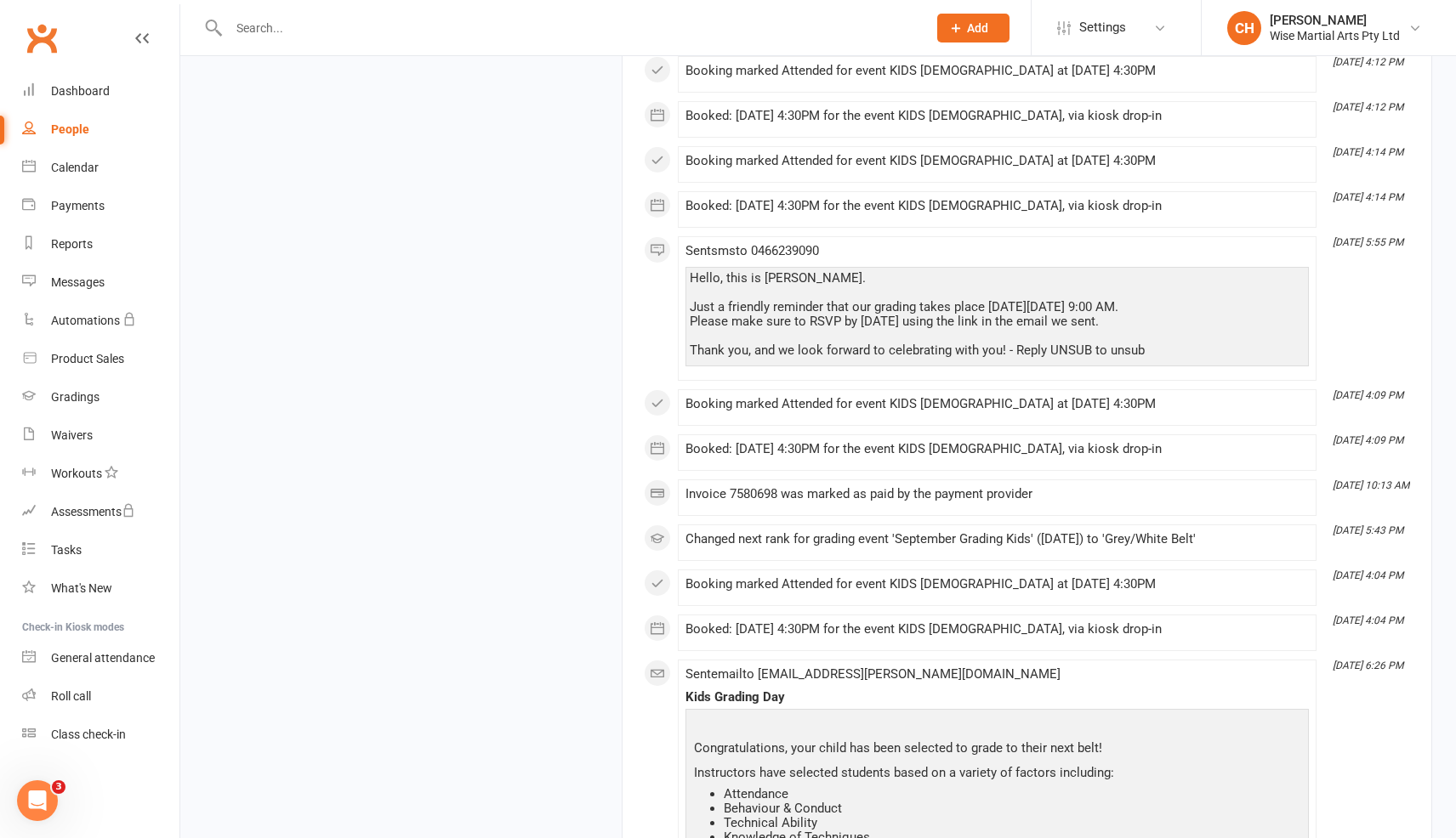
click at [945, 318] on div "Hello, this is [PERSON_NAME]. Just a friendly reminder that our grading takes p…" at bounding box center [997, 315] width 615 height 87
drag, startPoint x: 771, startPoint y: 322, endPoint x: 909, endPoint y: 336, distance: 138.7
click at [909, 336] on div "Hello, this is [PERSON_NAME]. Just a friendly reminder that our grading takes p…" at bounding box center [997, 315] width 615 height 87
drag, startPoint x: 821, startPoint y: 322, endPoint x: 967, endPoint y: 335, distance: 146.6
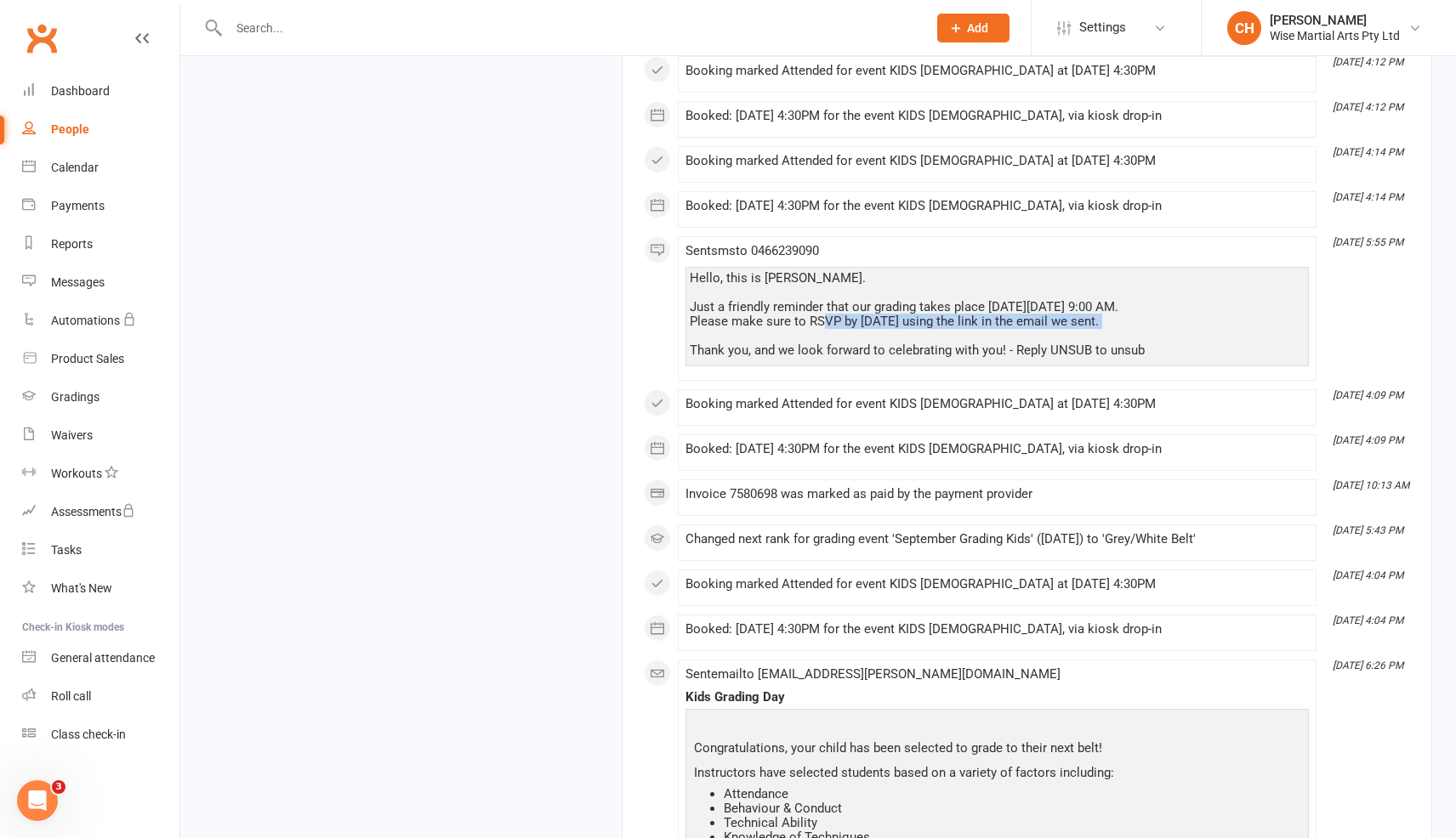
click at [967, 335] on div "Hello, this is [PERSON_NAME]. Just a friendly reminder that our grading takes p…" at bounding box center [997, 315] width 615 height 87
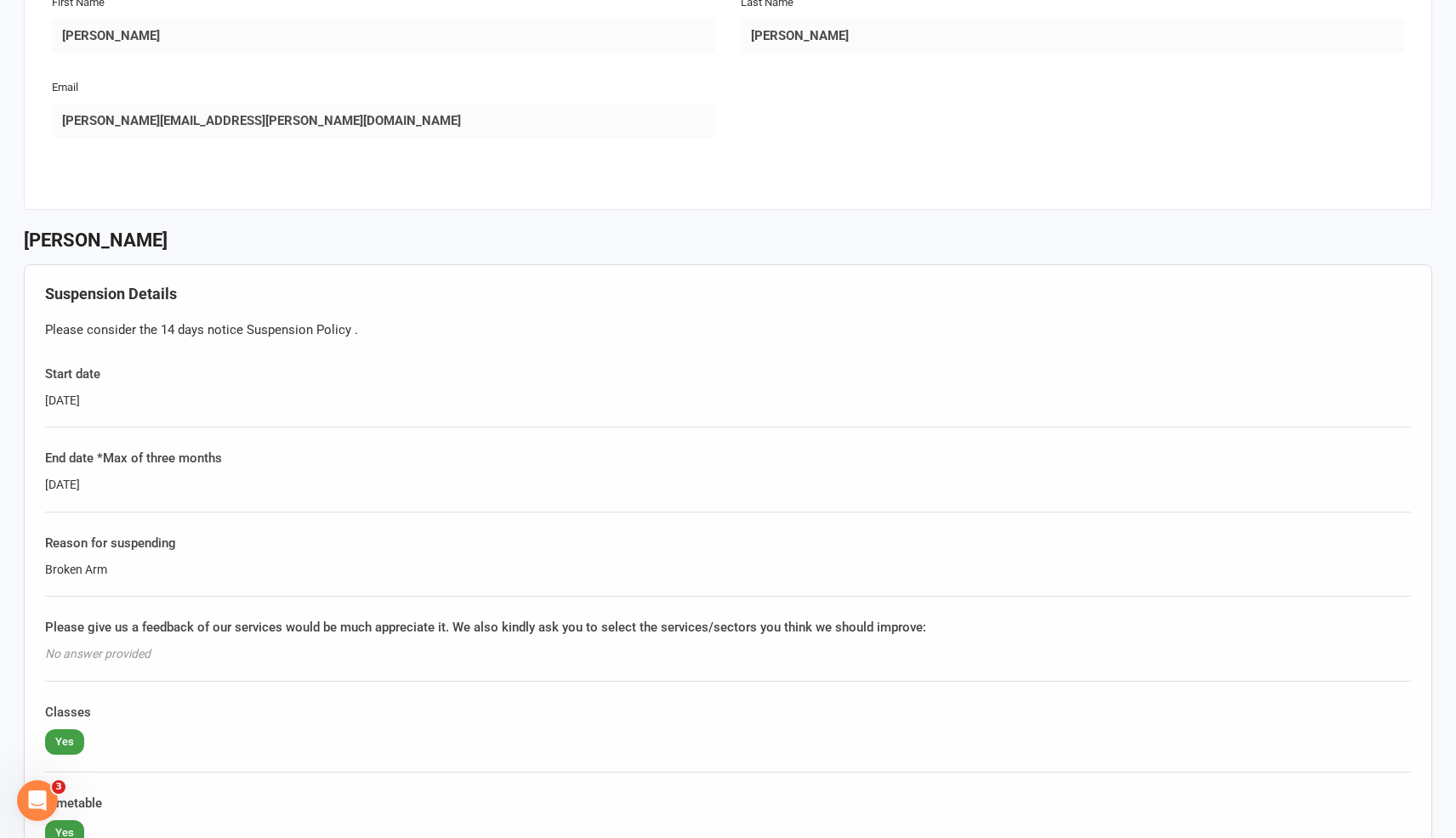
scroll to position [675, 0]
drag, startPoint x: 113, startPoint y: 400, endPoint x: 45, endPoint y: 395, distance: 68.2
click at [45, 395] on div "[DATE]" at bounding box center [728, 399] width 1366 height 19
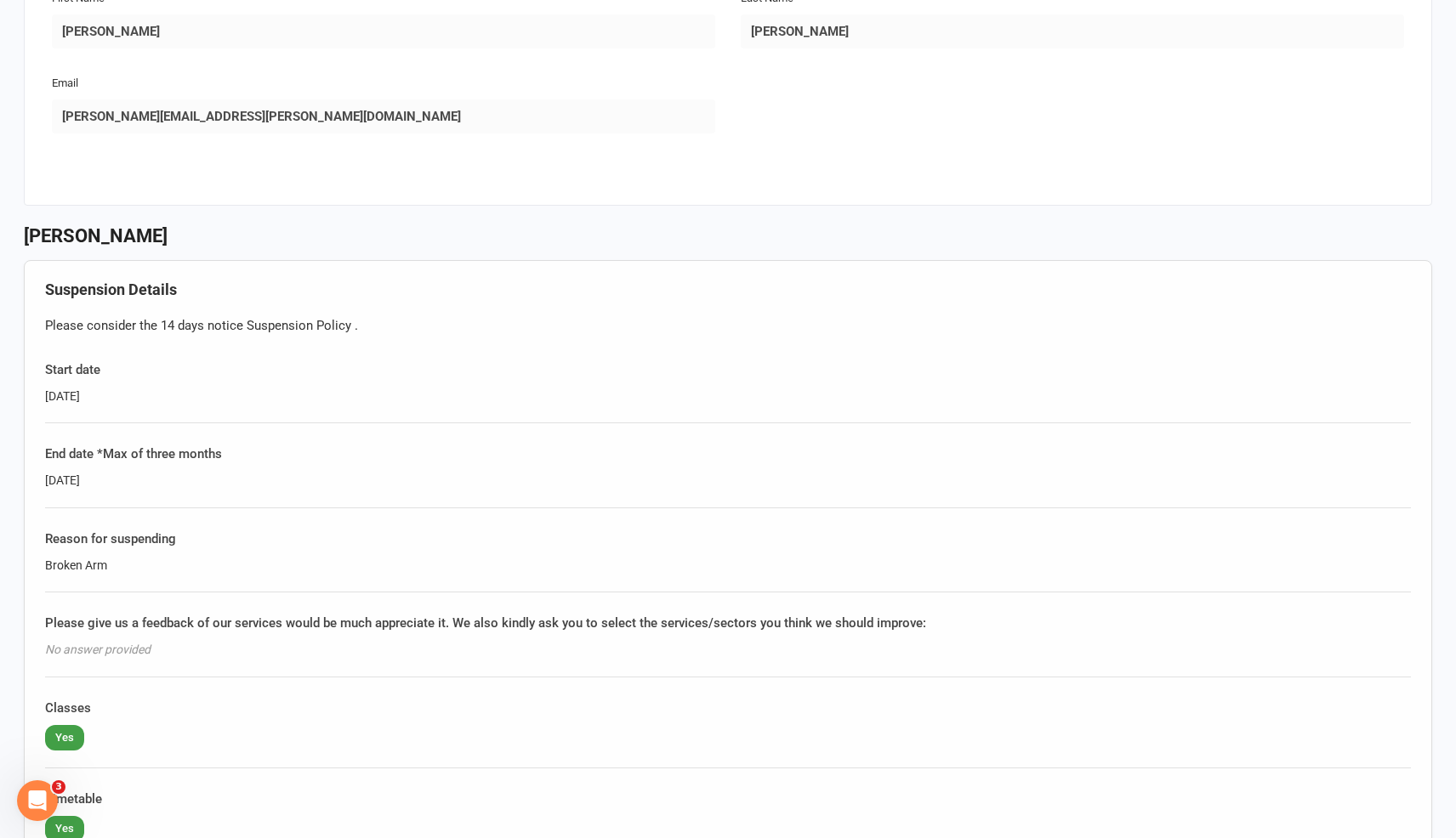
copy div "[DATE]"
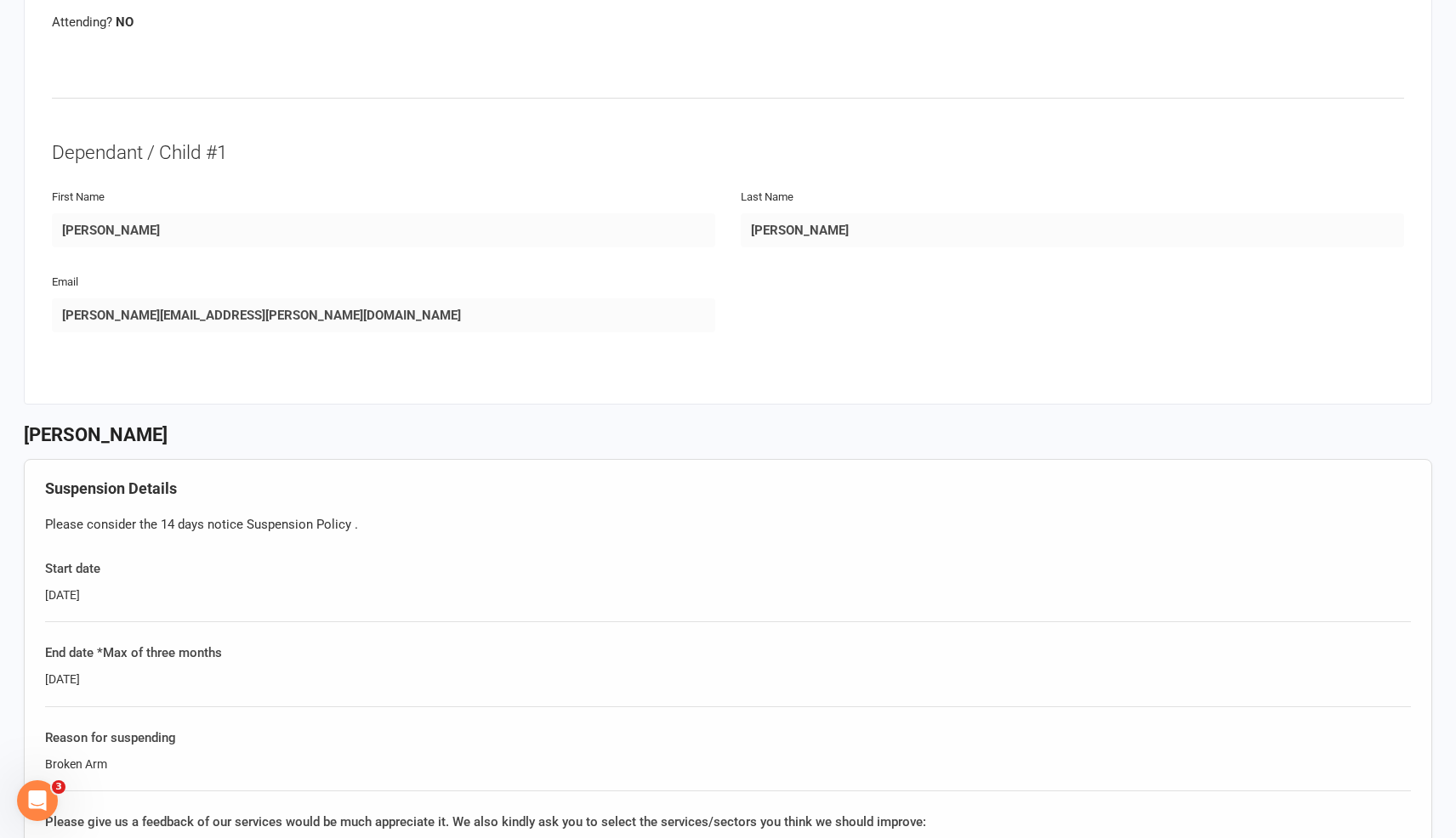
scroll to position [479, 0]
drag, startPoint x: 114, startPoint y: 681, endPoint x: 33, endPoint y: 673, distance: 81.4
copy div "[DATE]"
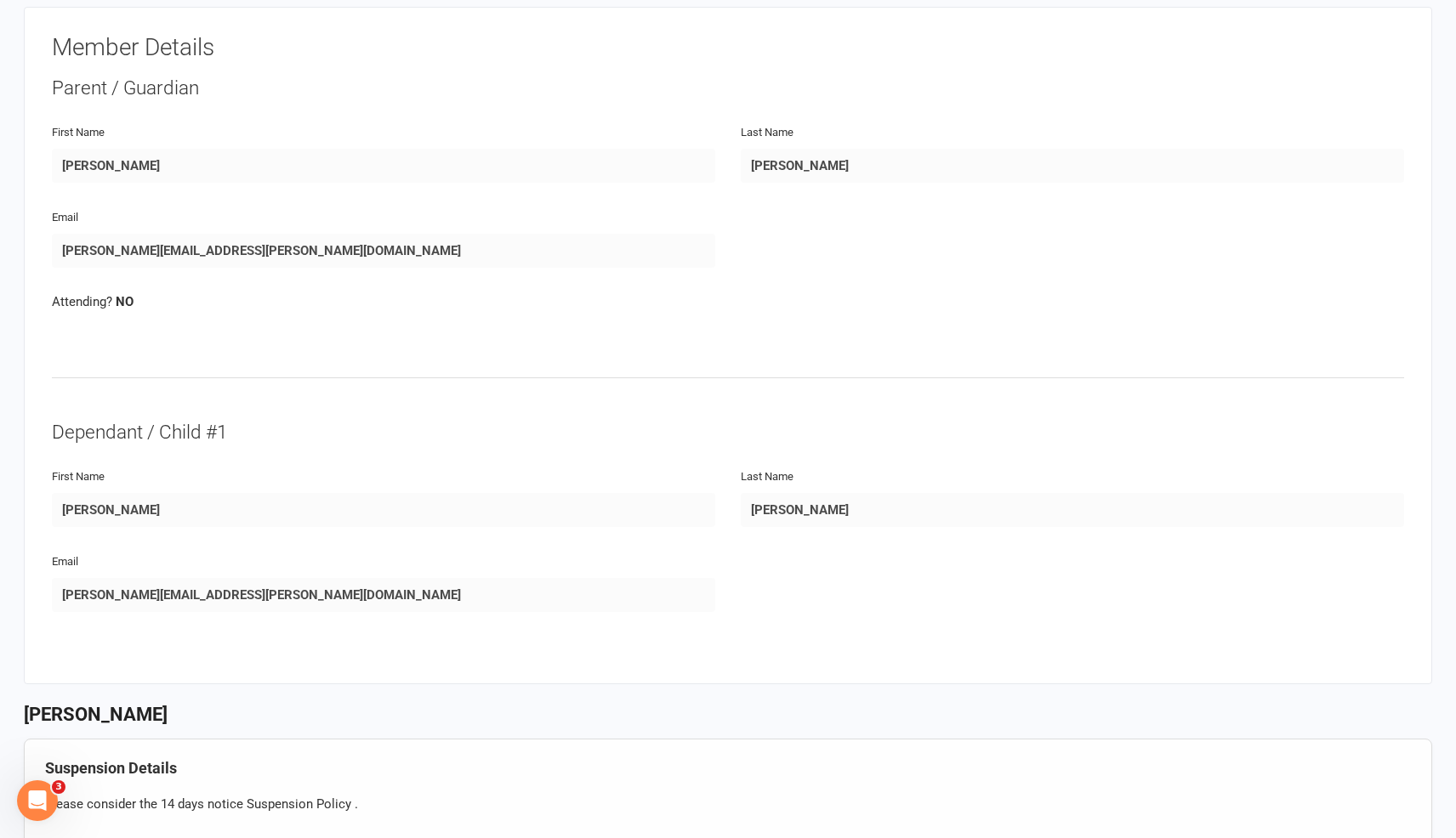
scroll to position [0, 0]
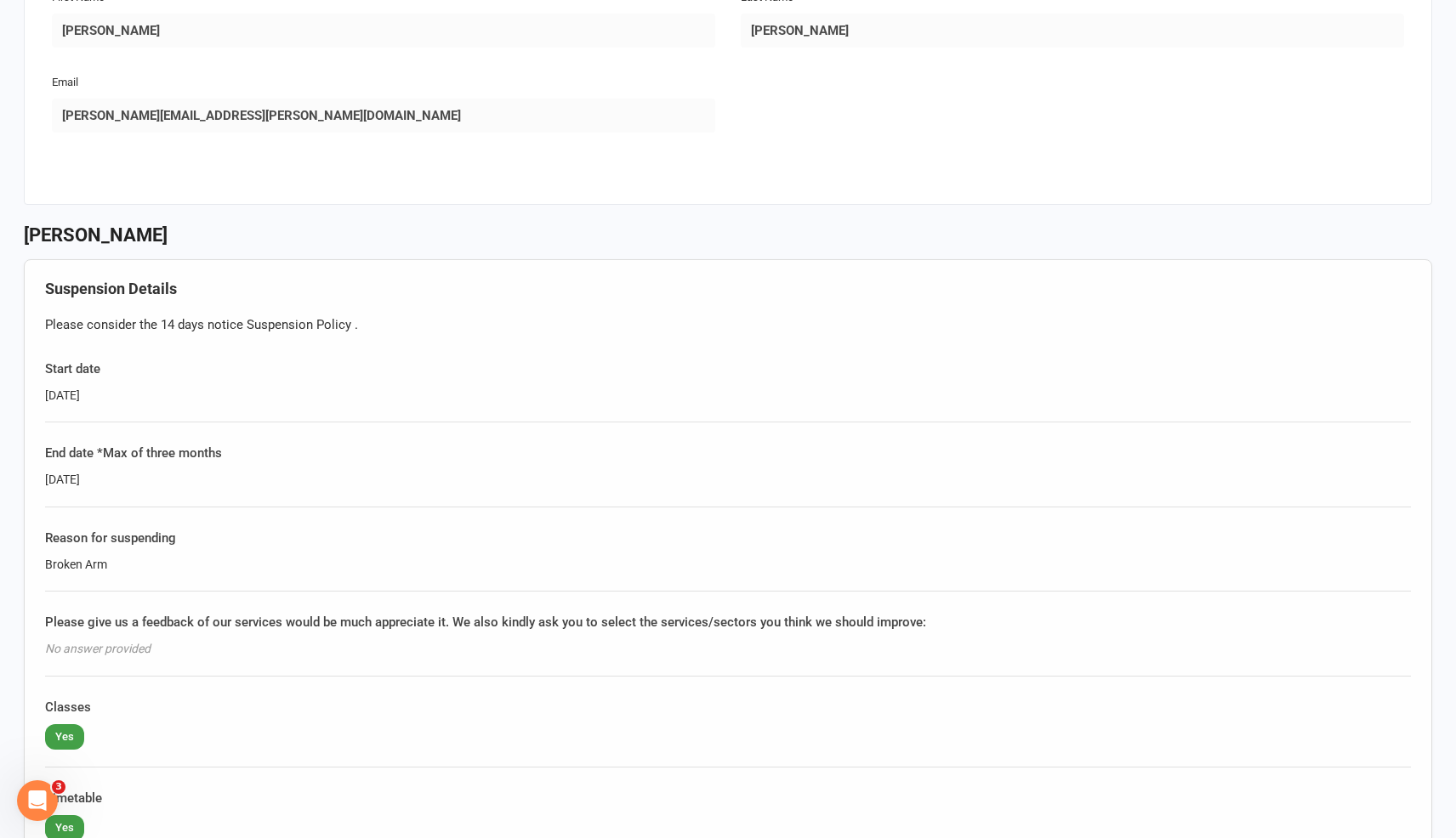
scroll to position [667, 0]
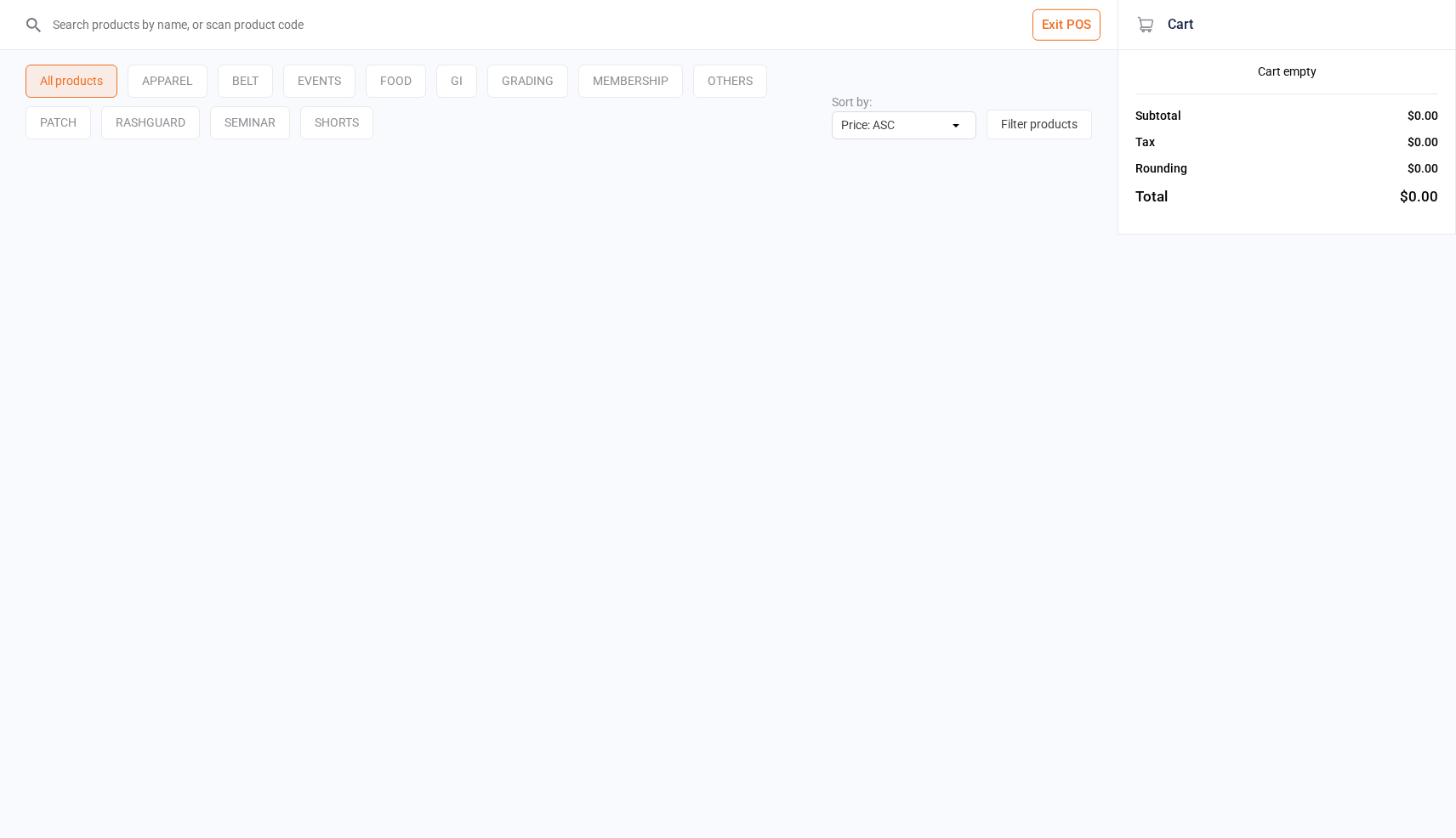
select select "price-asc"
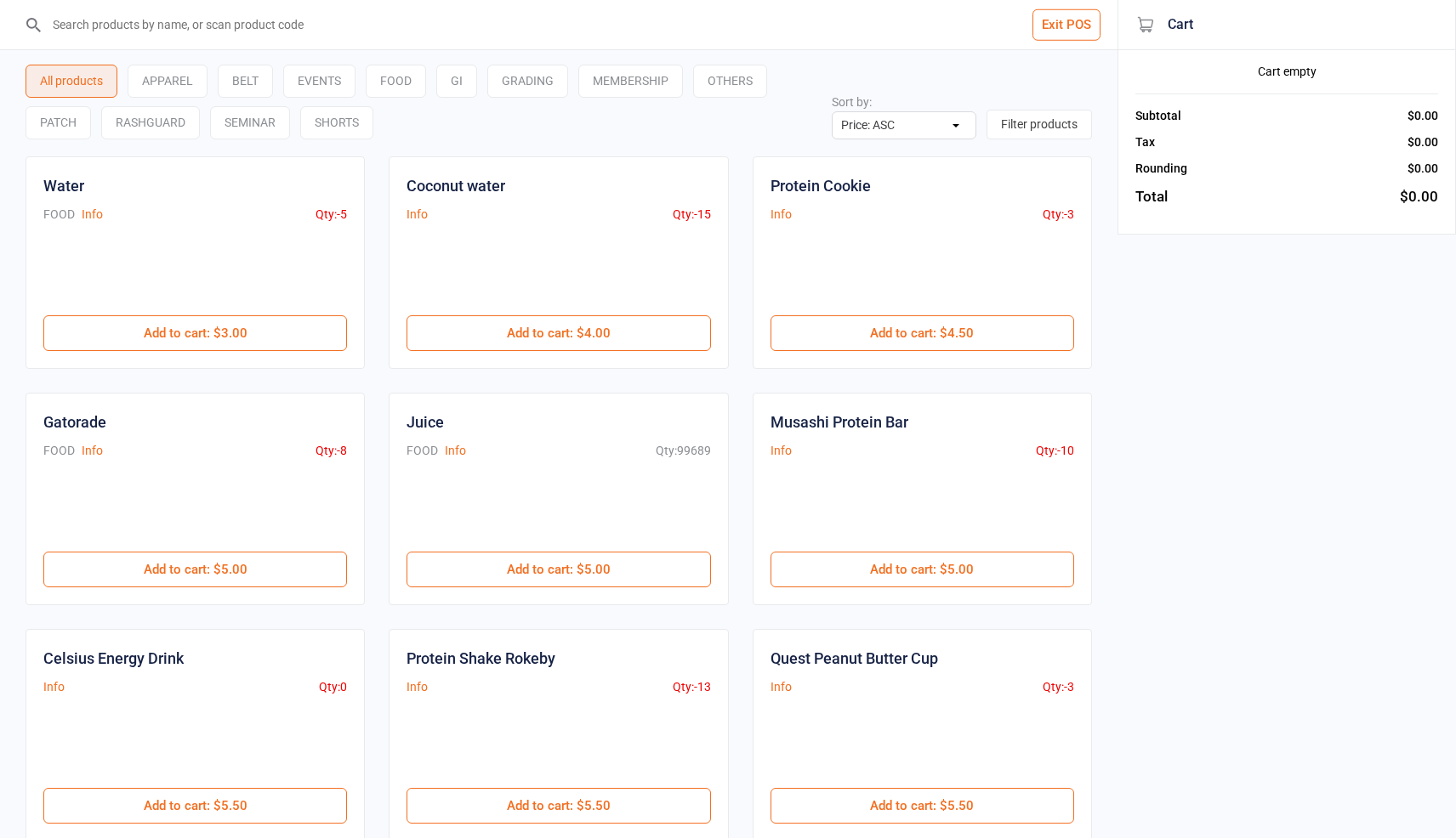
click at [153, 22] on input "search" at bounding box center [569, 24] width 1050 height 50
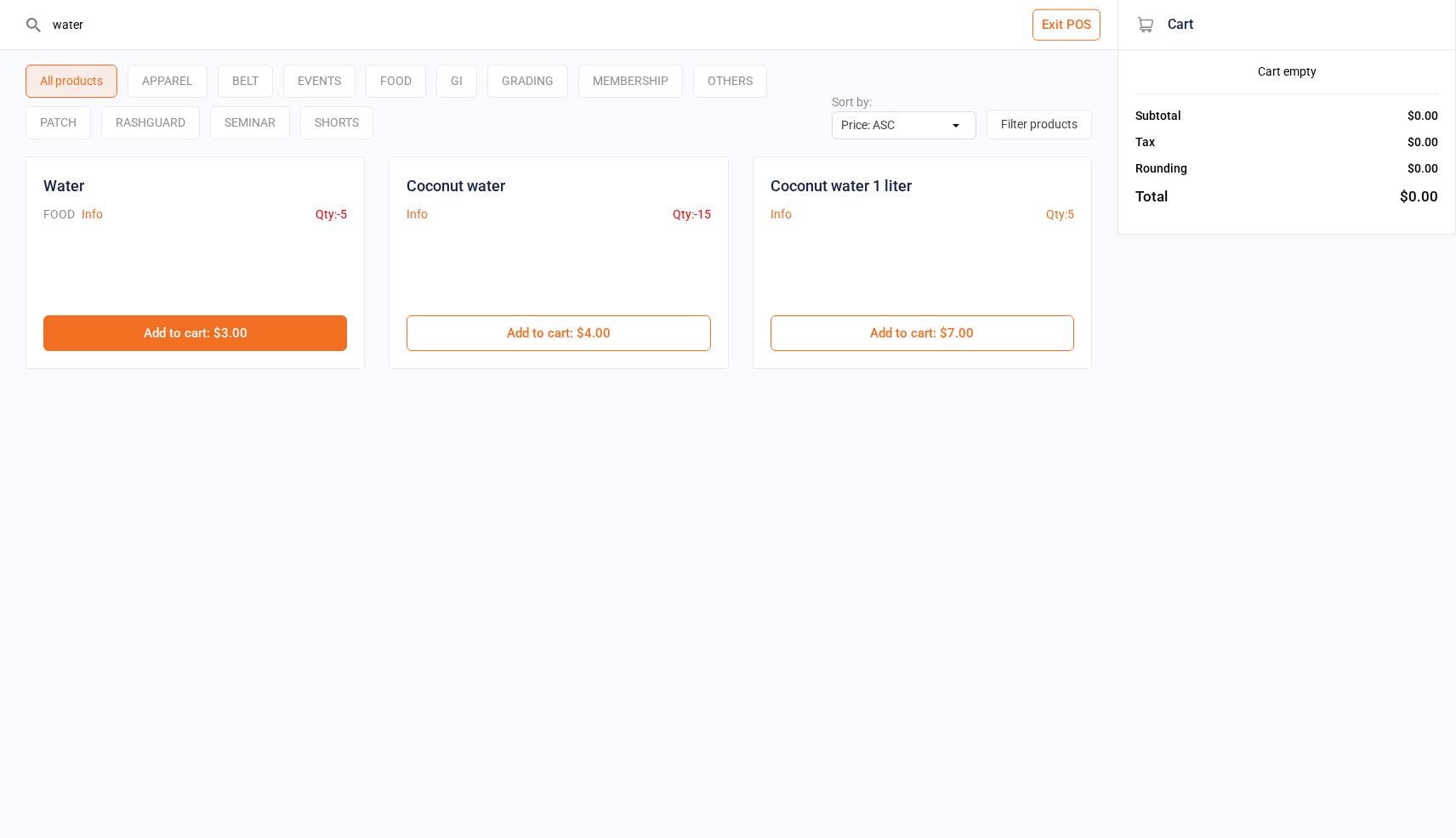
type input "water"
click at [266, 345] on button "Add to cart : $3.00" at bounding box center [195, 333] width 304 height 36
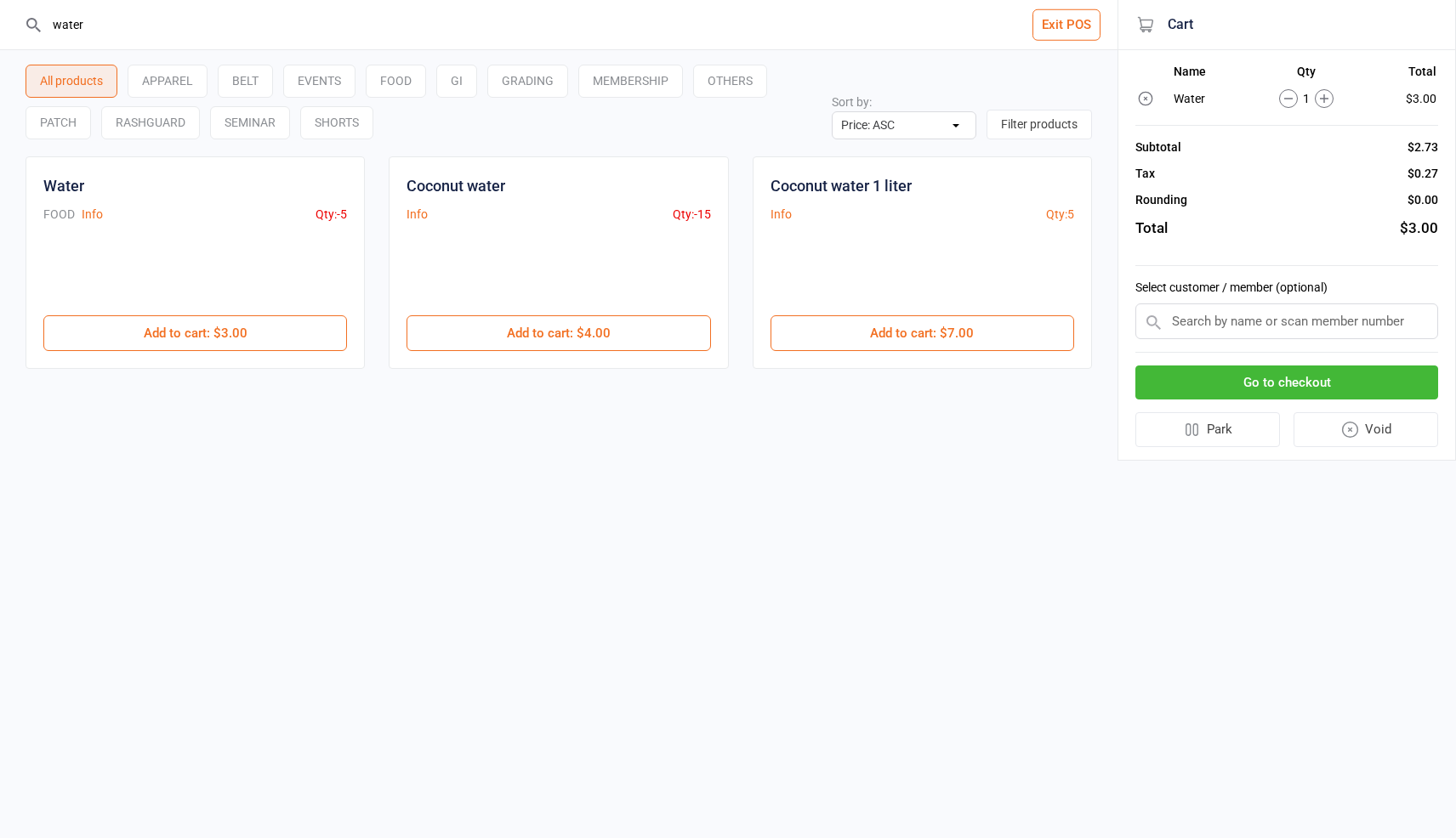
click at [1256, 370] on button "Go to checkout" at bounding box center [1287, 383] width 303 height 35
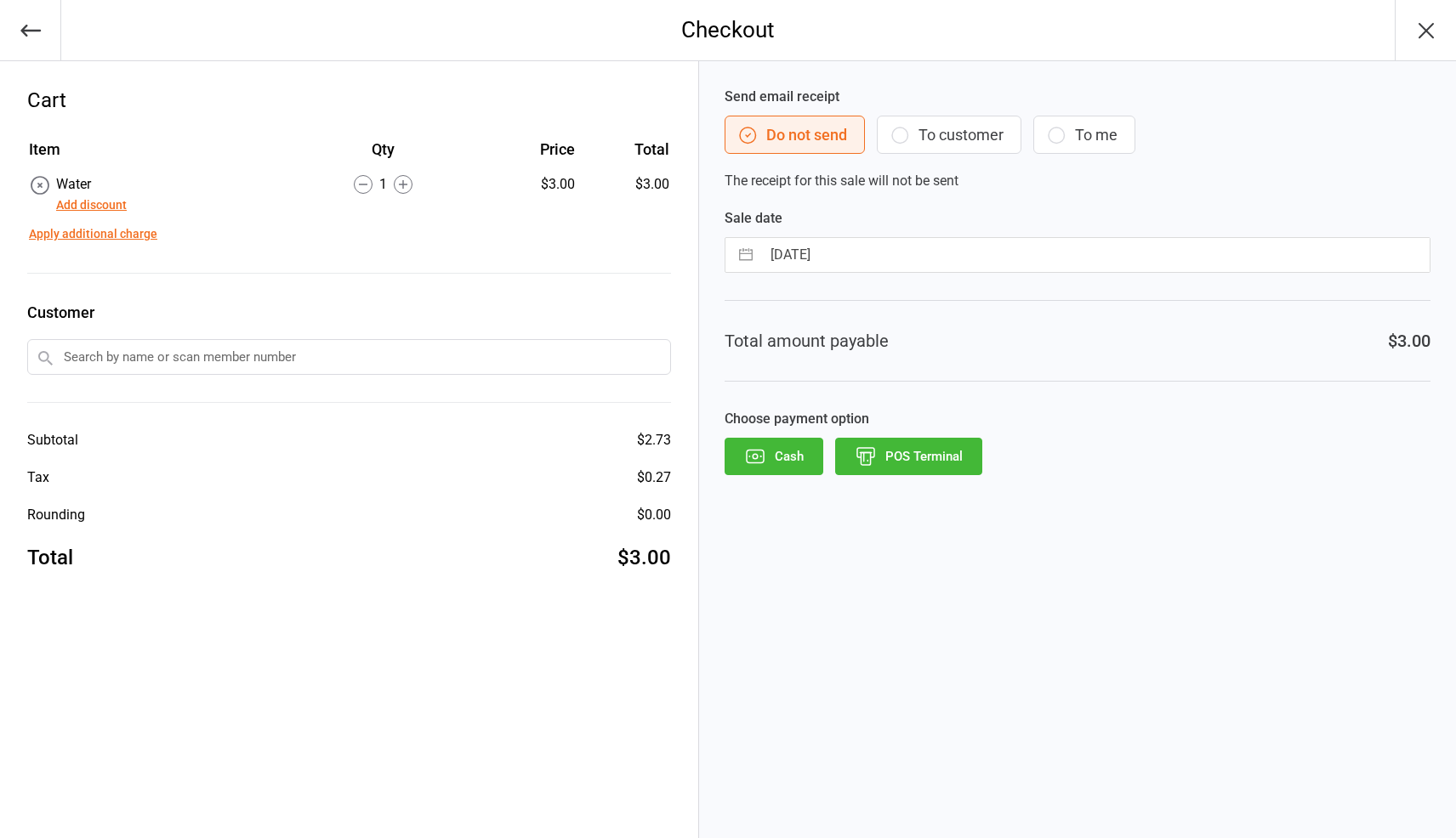
click at [969, 469] on button "POS Terminal" at bounding box center [908, 456] width 147 height 37
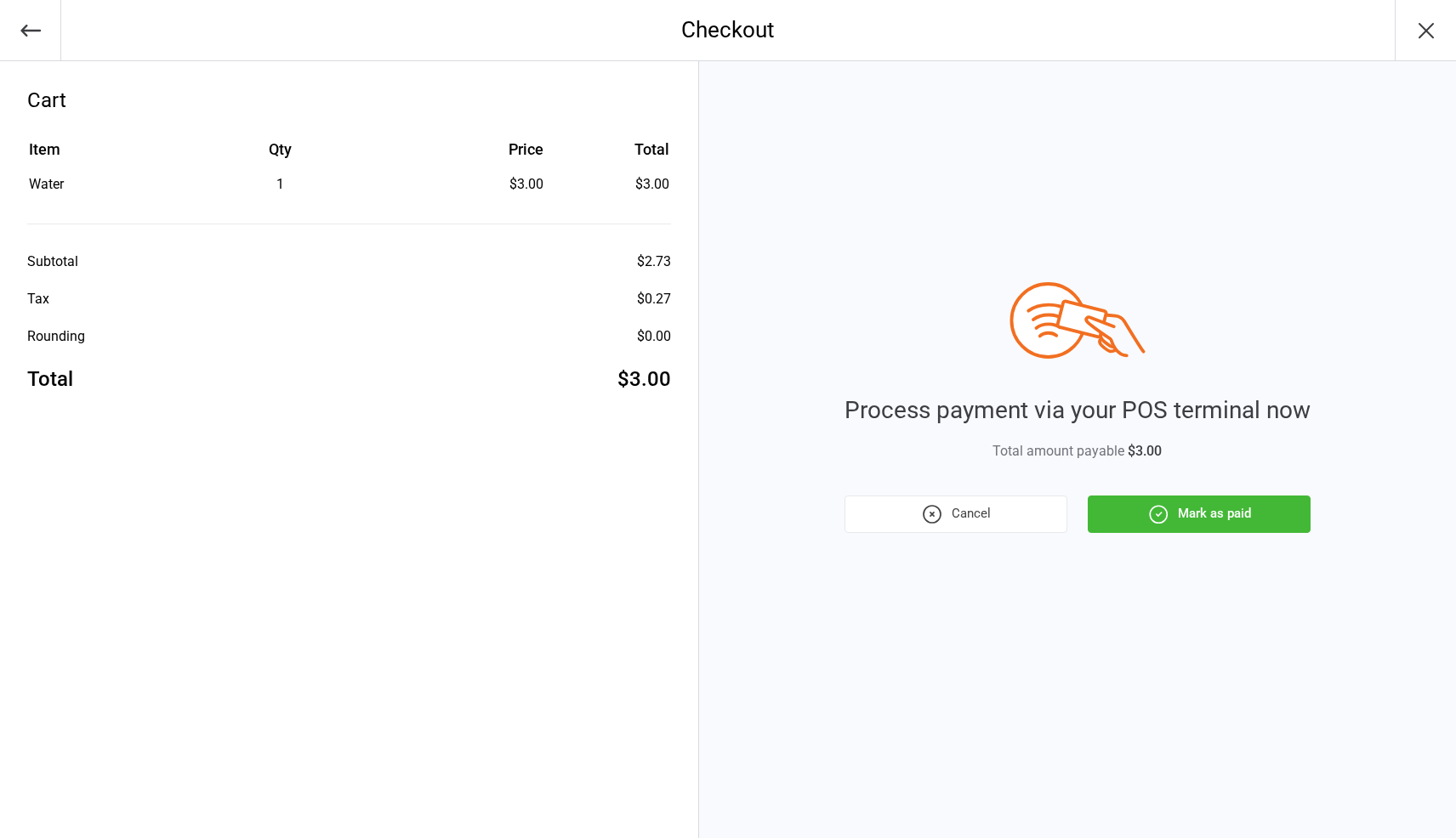
click at [1181, 524] on button "Mark as paid" at bounding box center [1199, 514] width 223 height 37
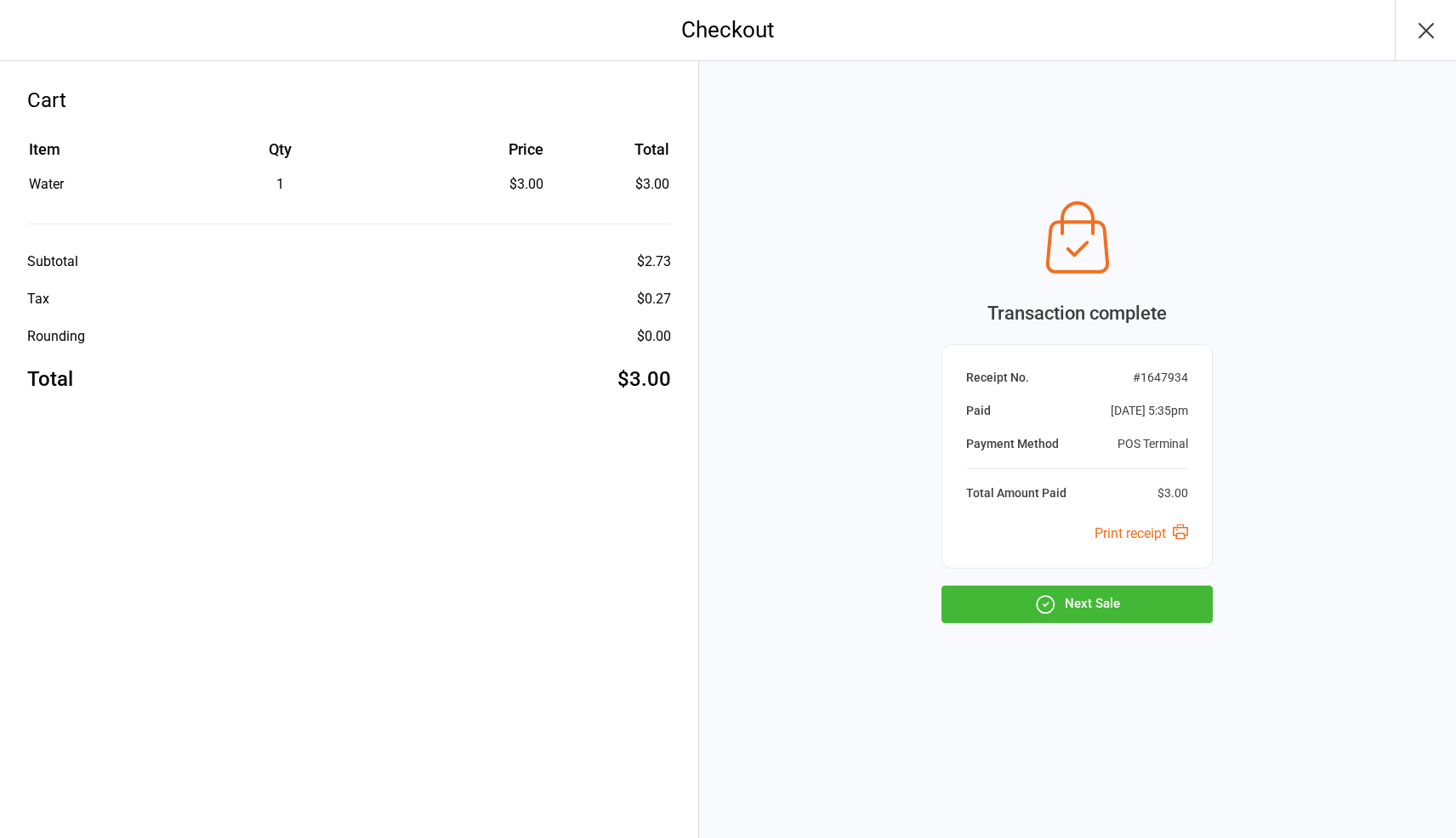
click at [1104, 615] on button "Next Sale" at bounding box center [1078, 604] width 271 height 37
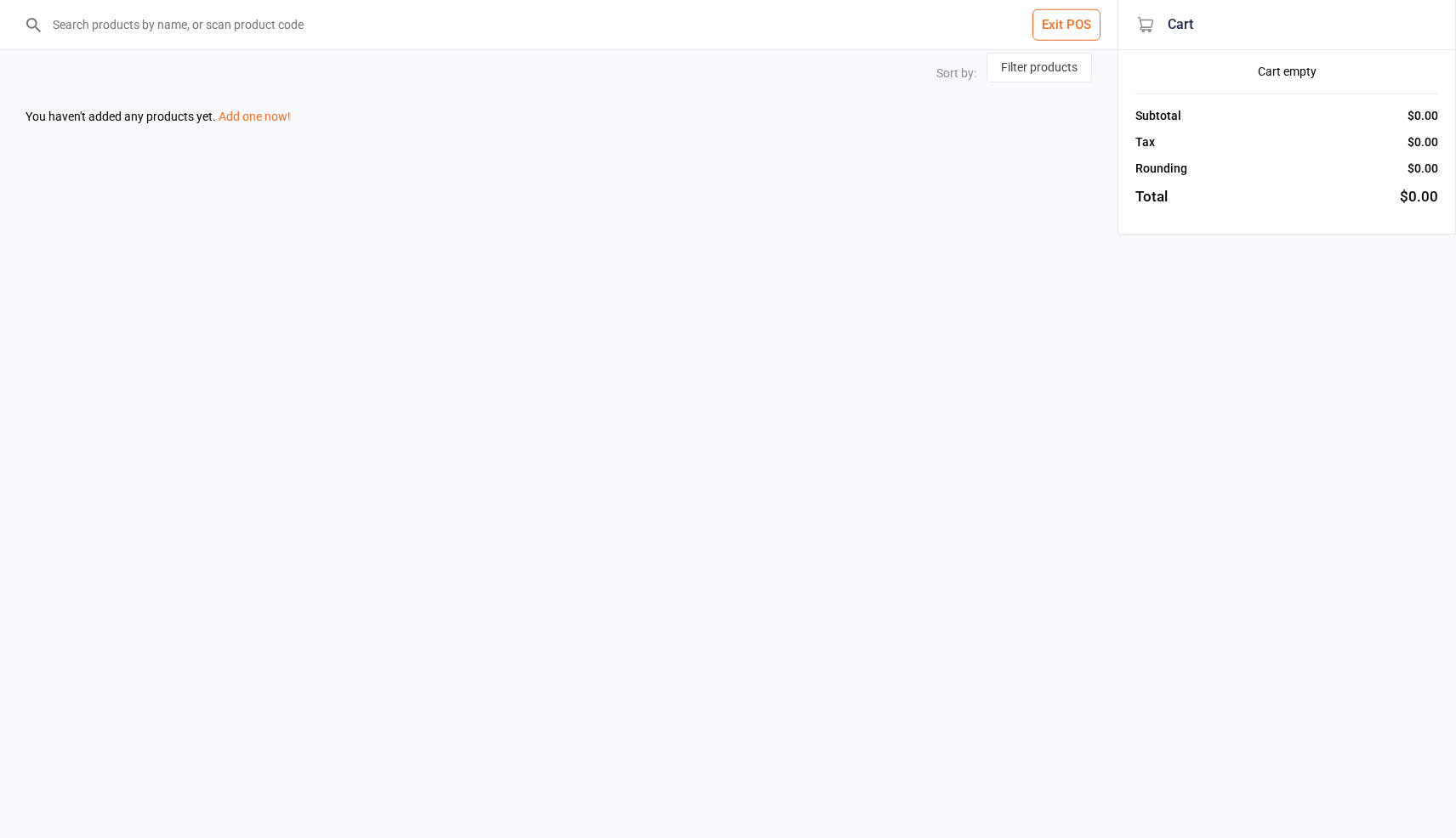
select select "price-asc"
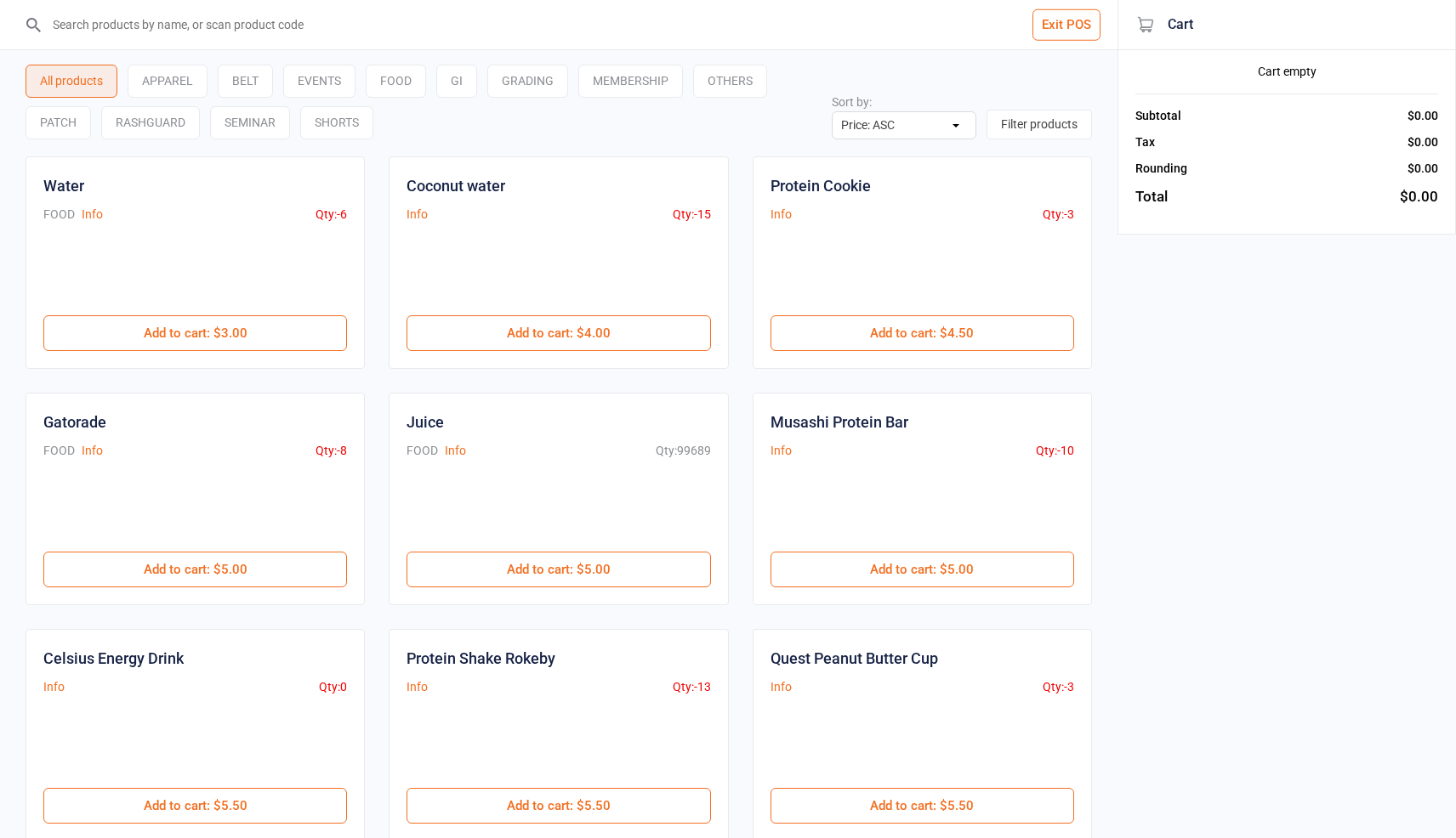
click at [371, 46] on input "search" at bounding box center [569, 24] width 1050 height 50
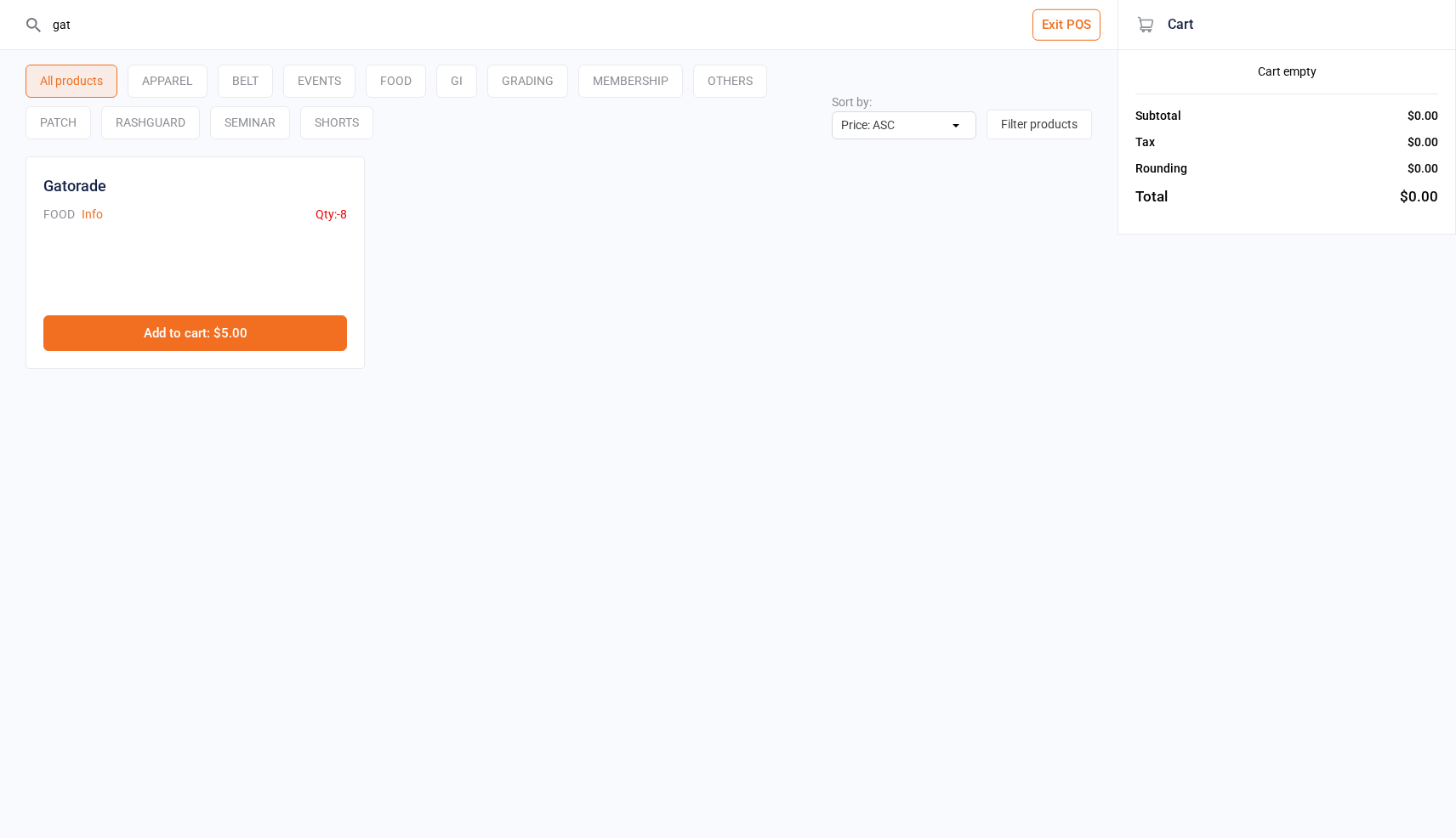
type input "gat"
click at [259, 343] on button "Add to cart : $5.00" at bounding box center [195, 333] width 304 height 36
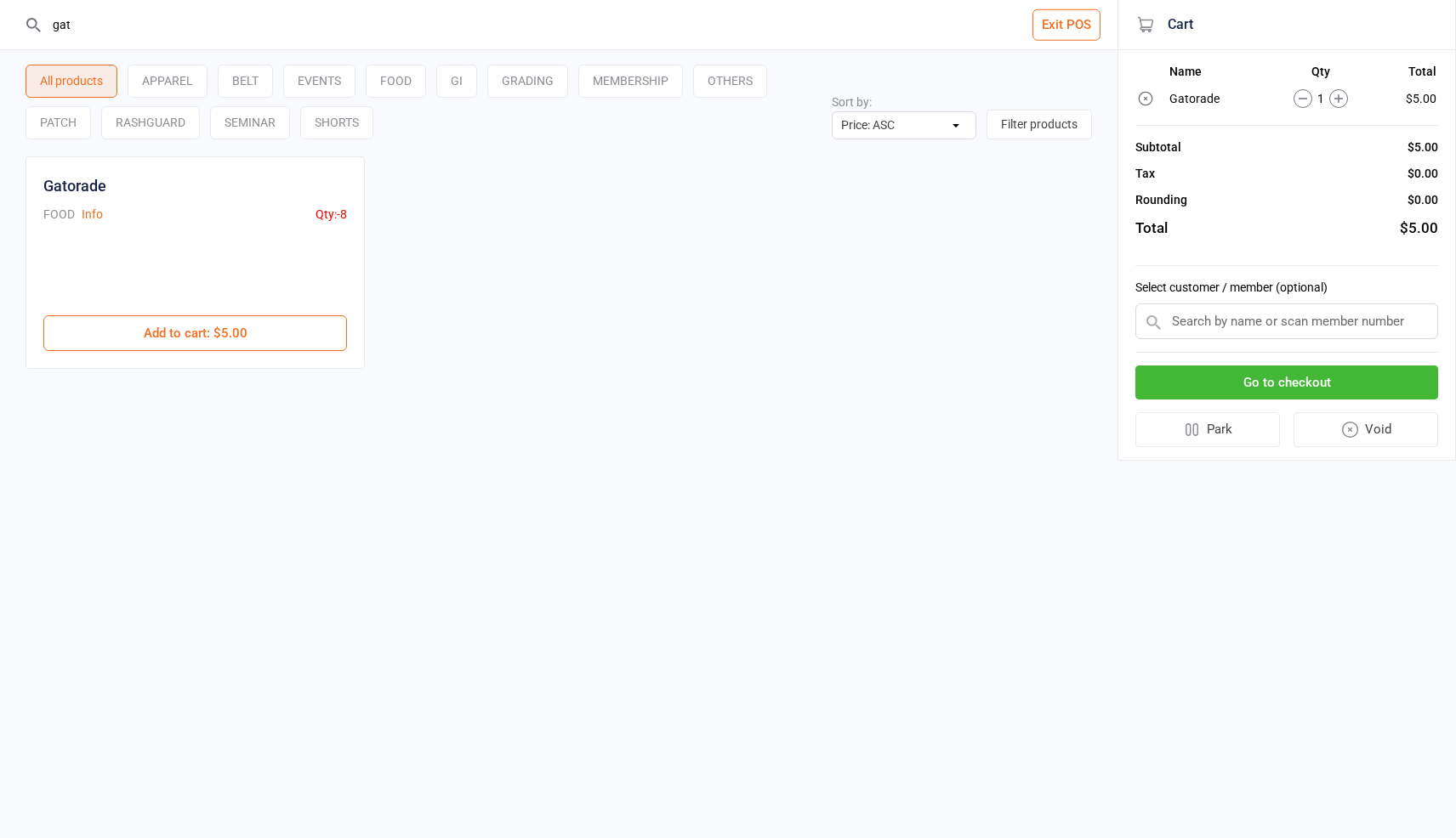
click at [1172, 391] on button "Go to checkout" at bounding box center [1287, 383] width 303 height 35
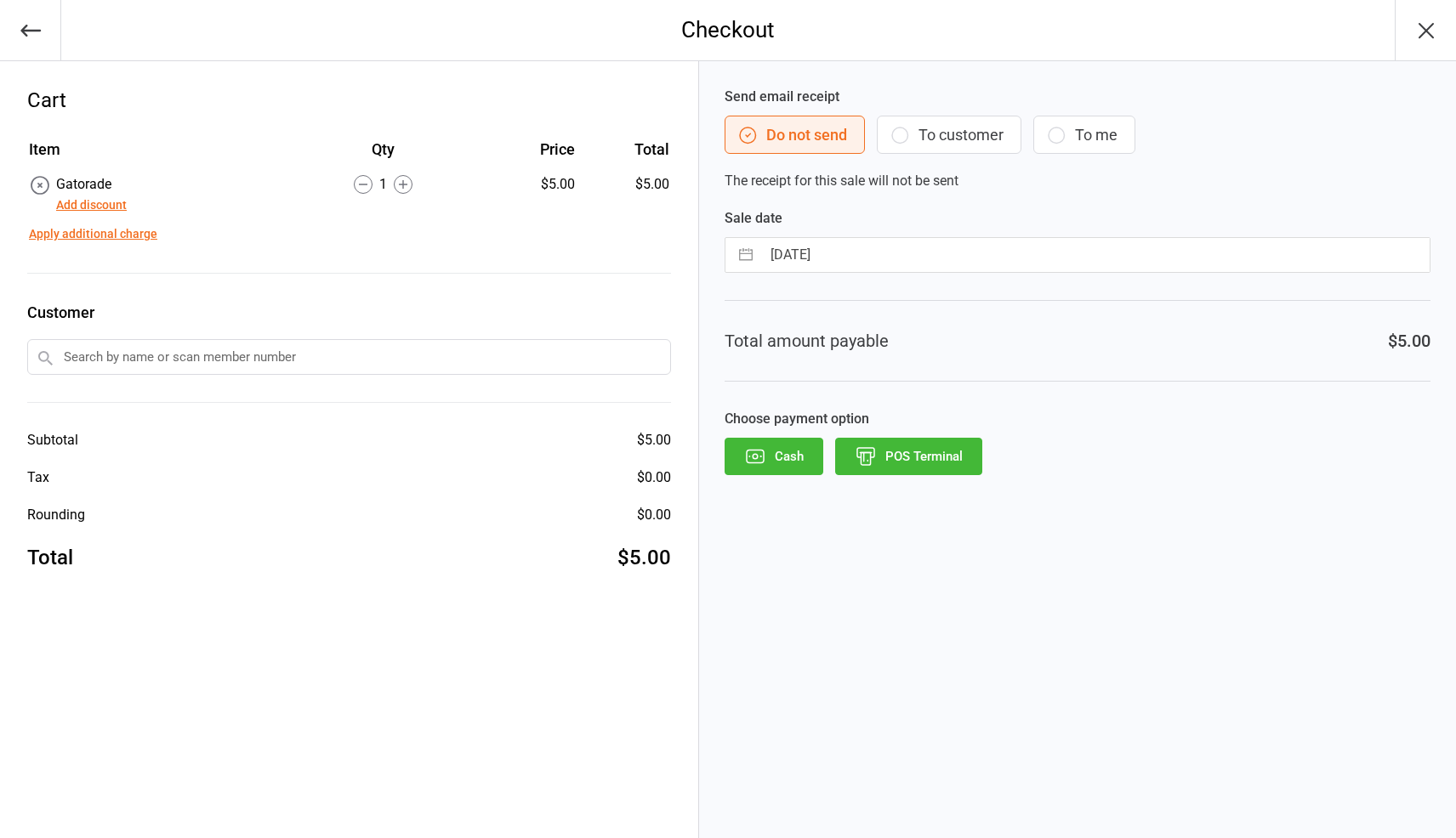
click at [932, 462] on button "POS Terminal" at bounding box center [908, 456] width 147 height 37
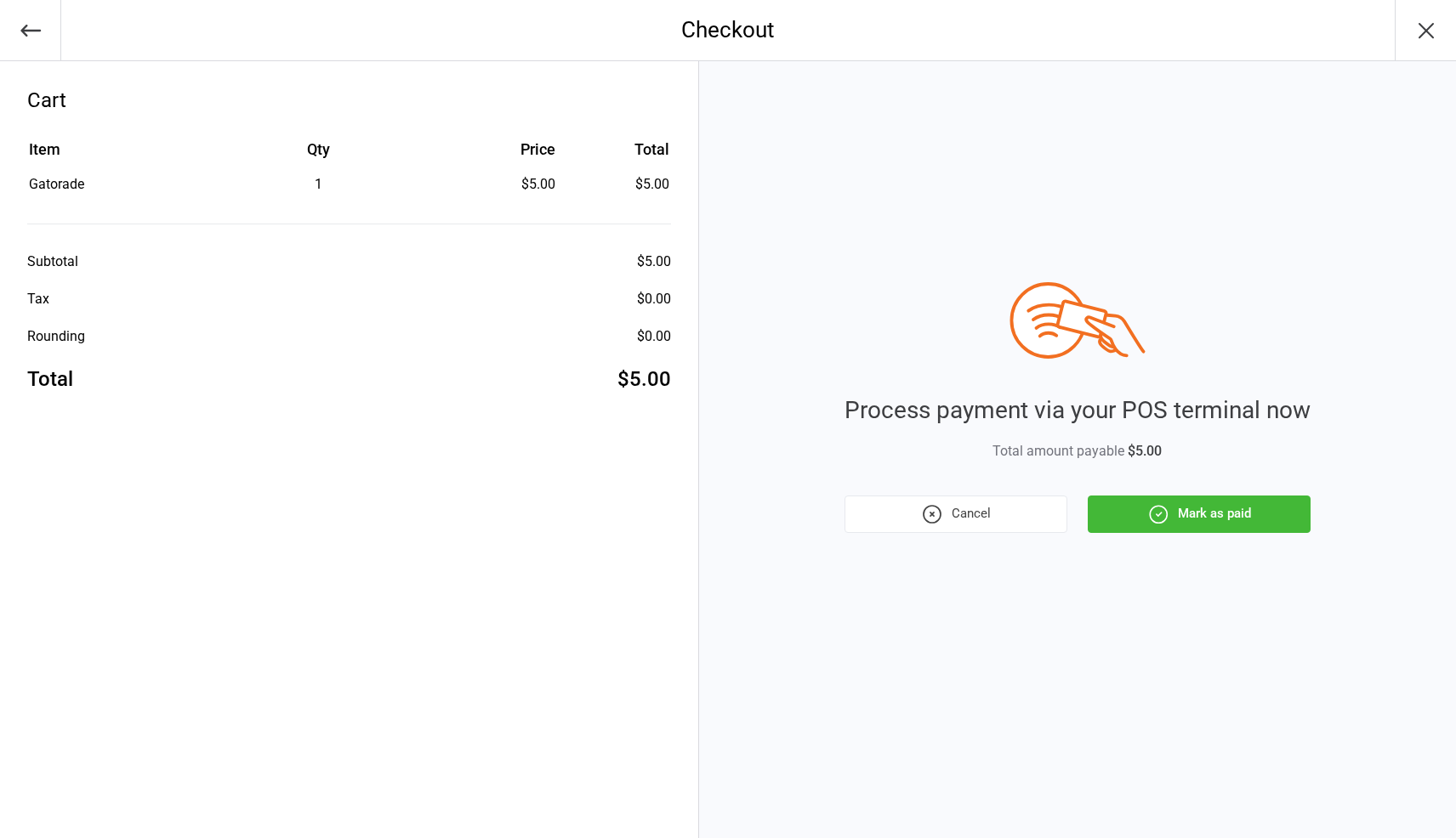
click at [1249, 506] on button "Mark as paid" at bounding box center [1199, 514] width 223 height 37
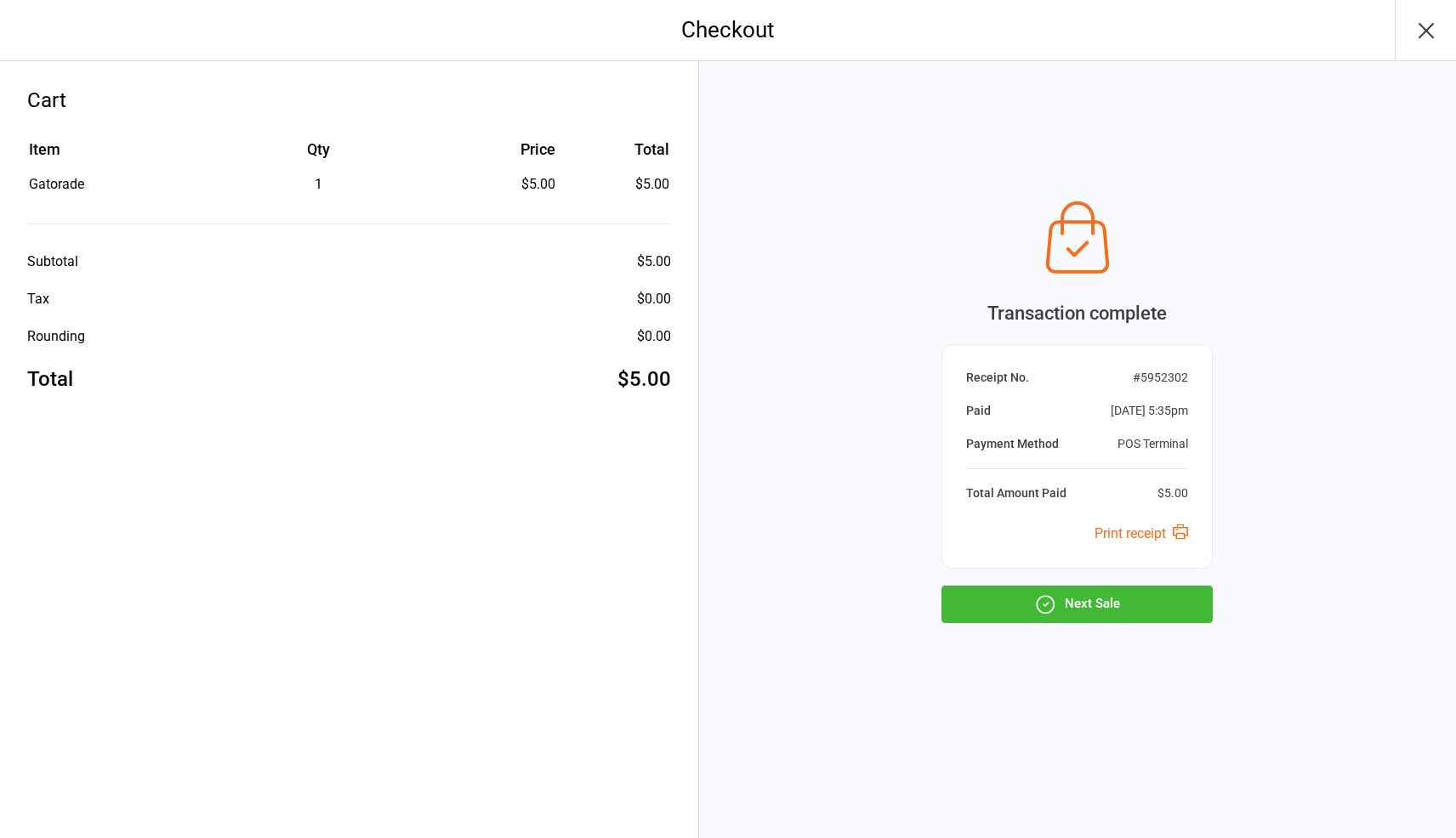
click at [1117, 590] on button "Next Sale" at bounding box center [1078, 604] width 271 height 37
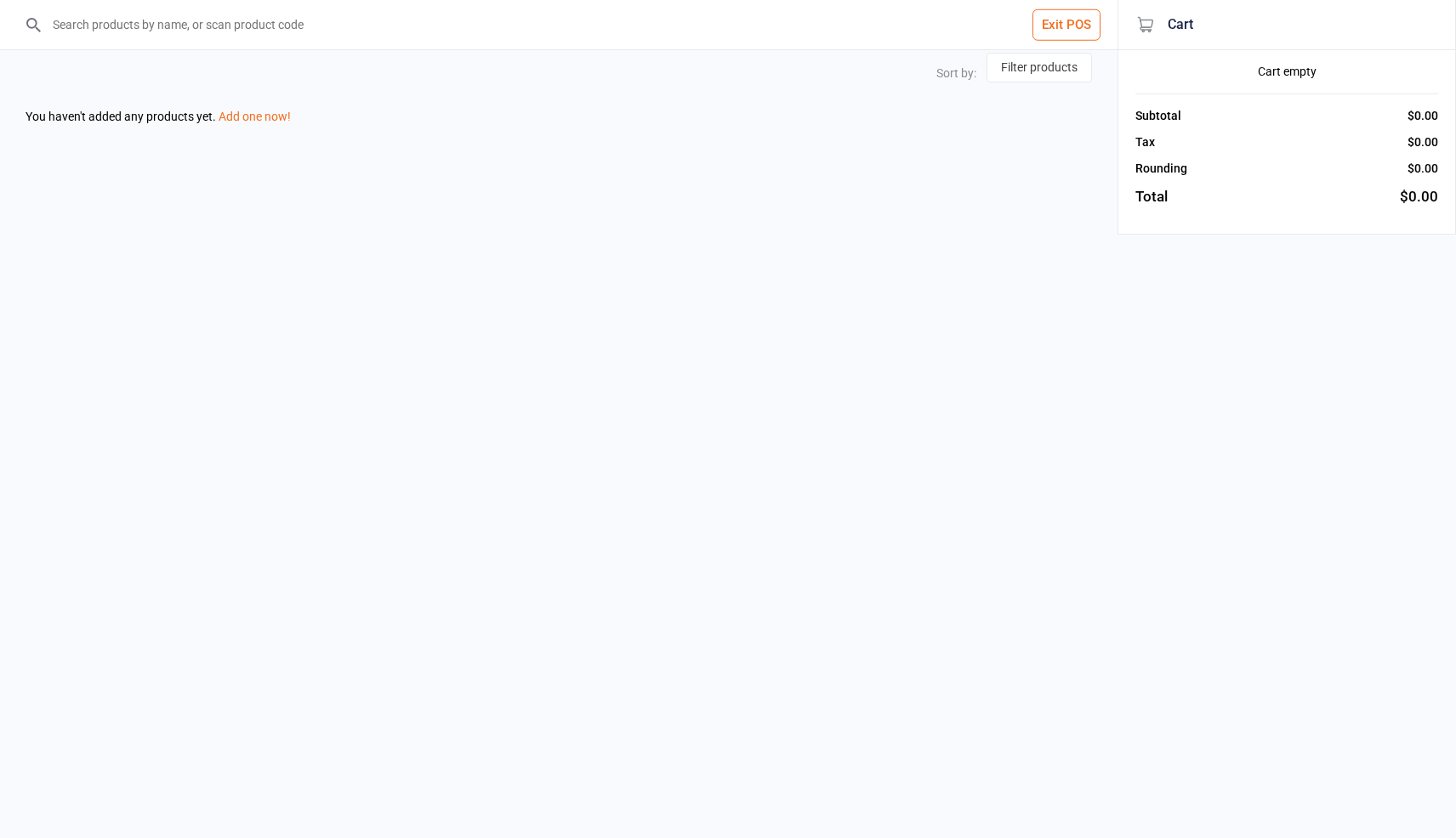
select select "price-asc"
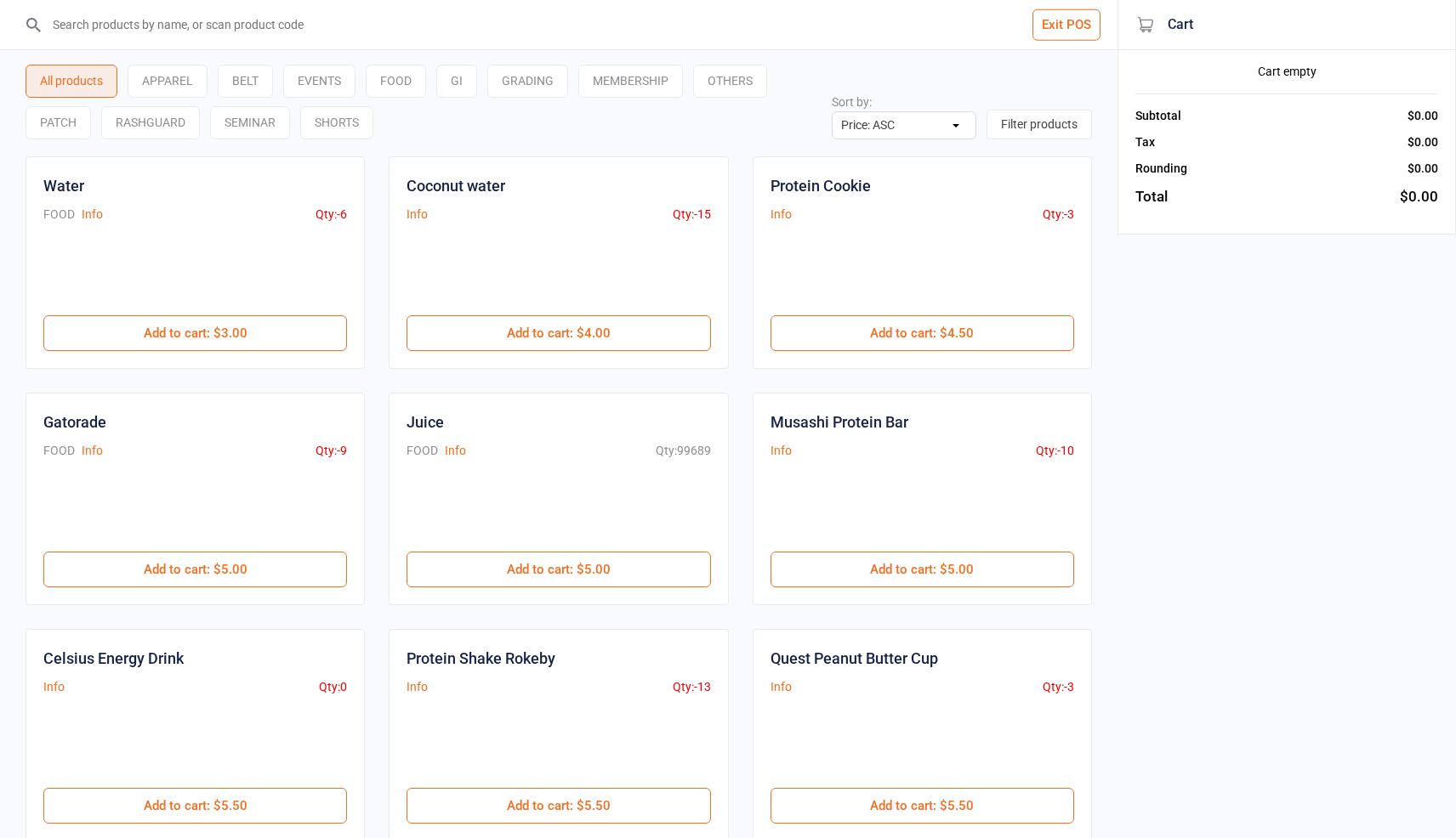
click at [230, 23] on input "search" at bounding box center [569, 24] width 1050 height 50
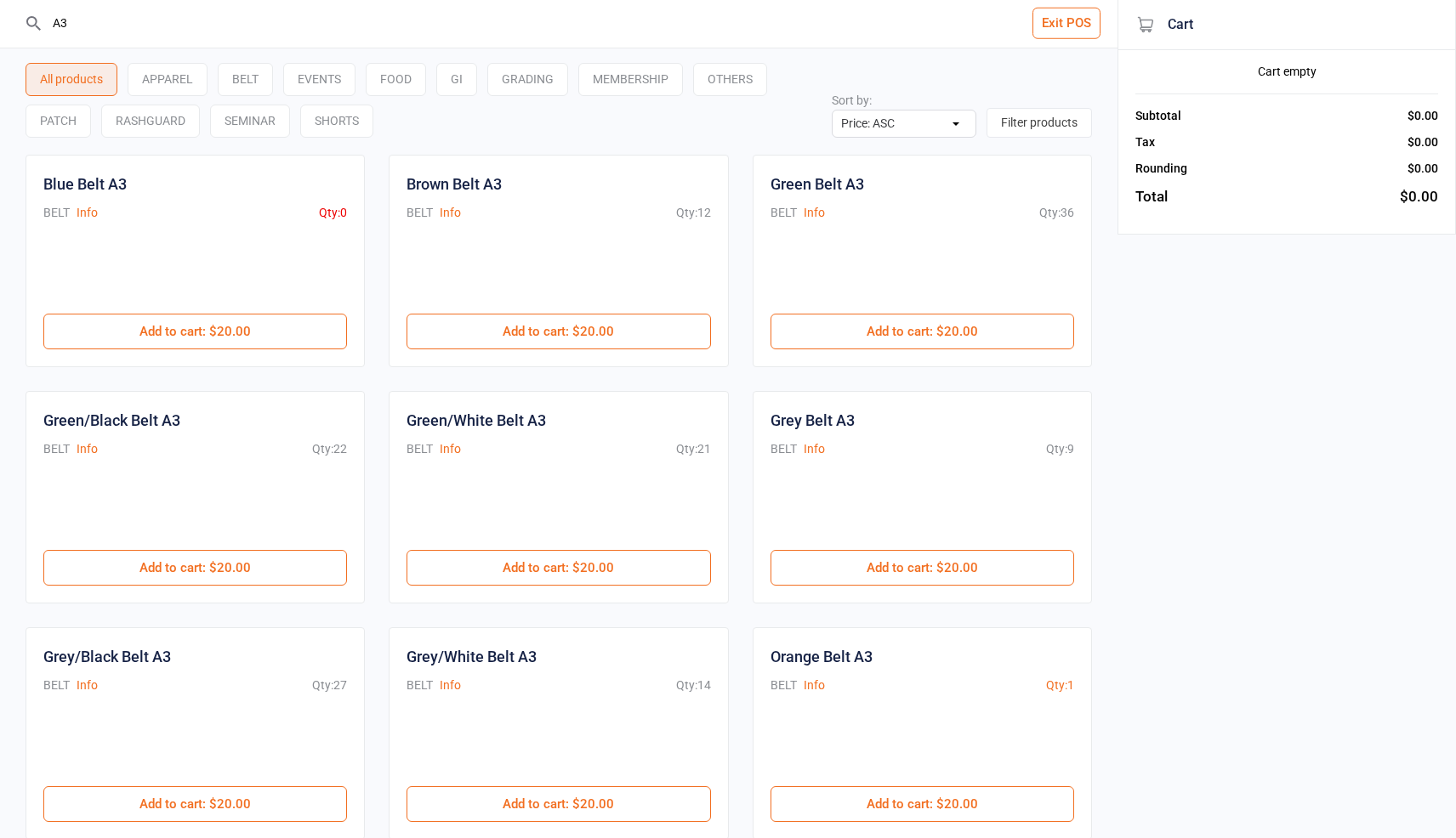
type input "A3"
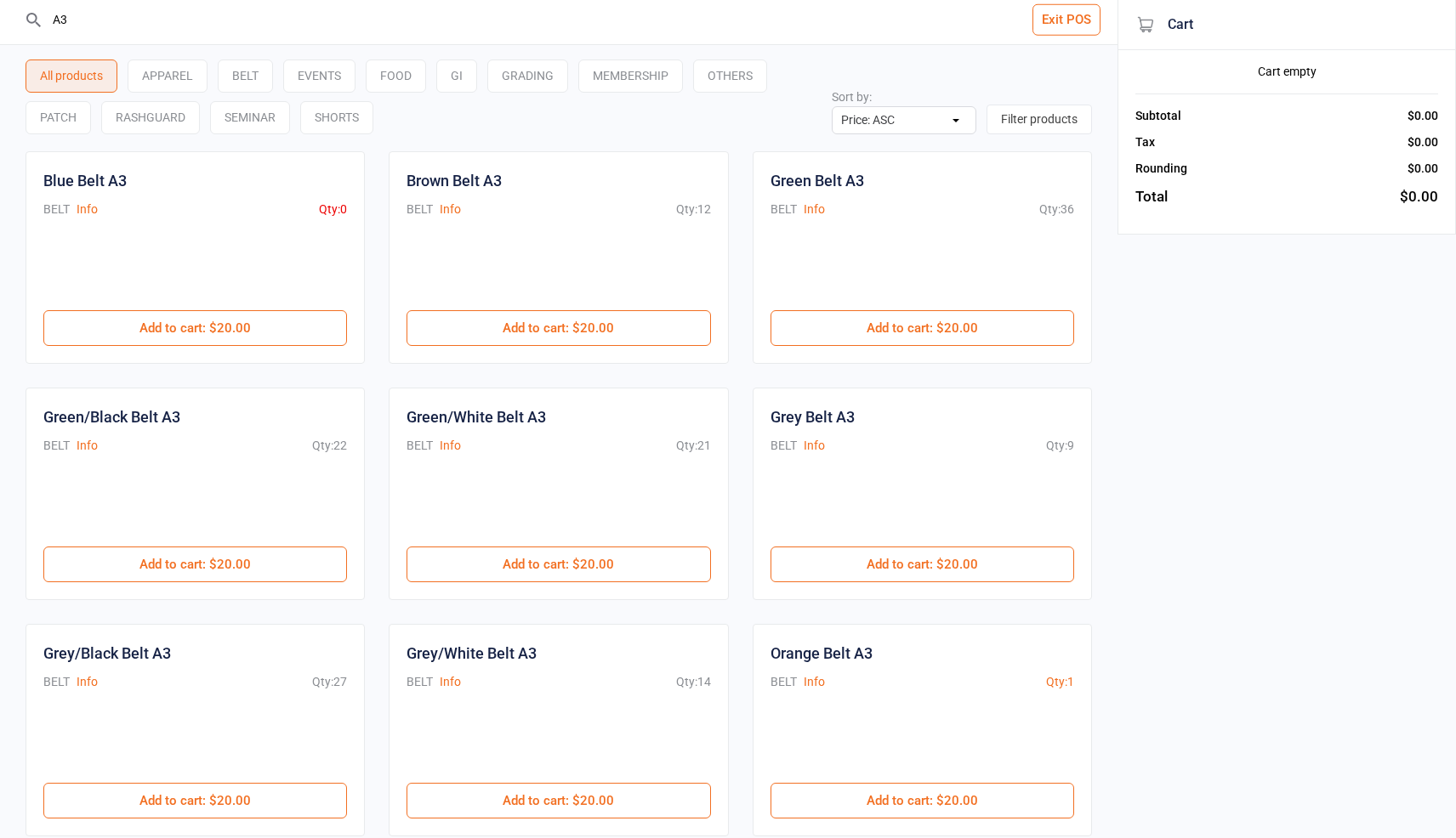
click at [446, 79] on div "GI" at bounding box center [457, 76] width 41 height 33
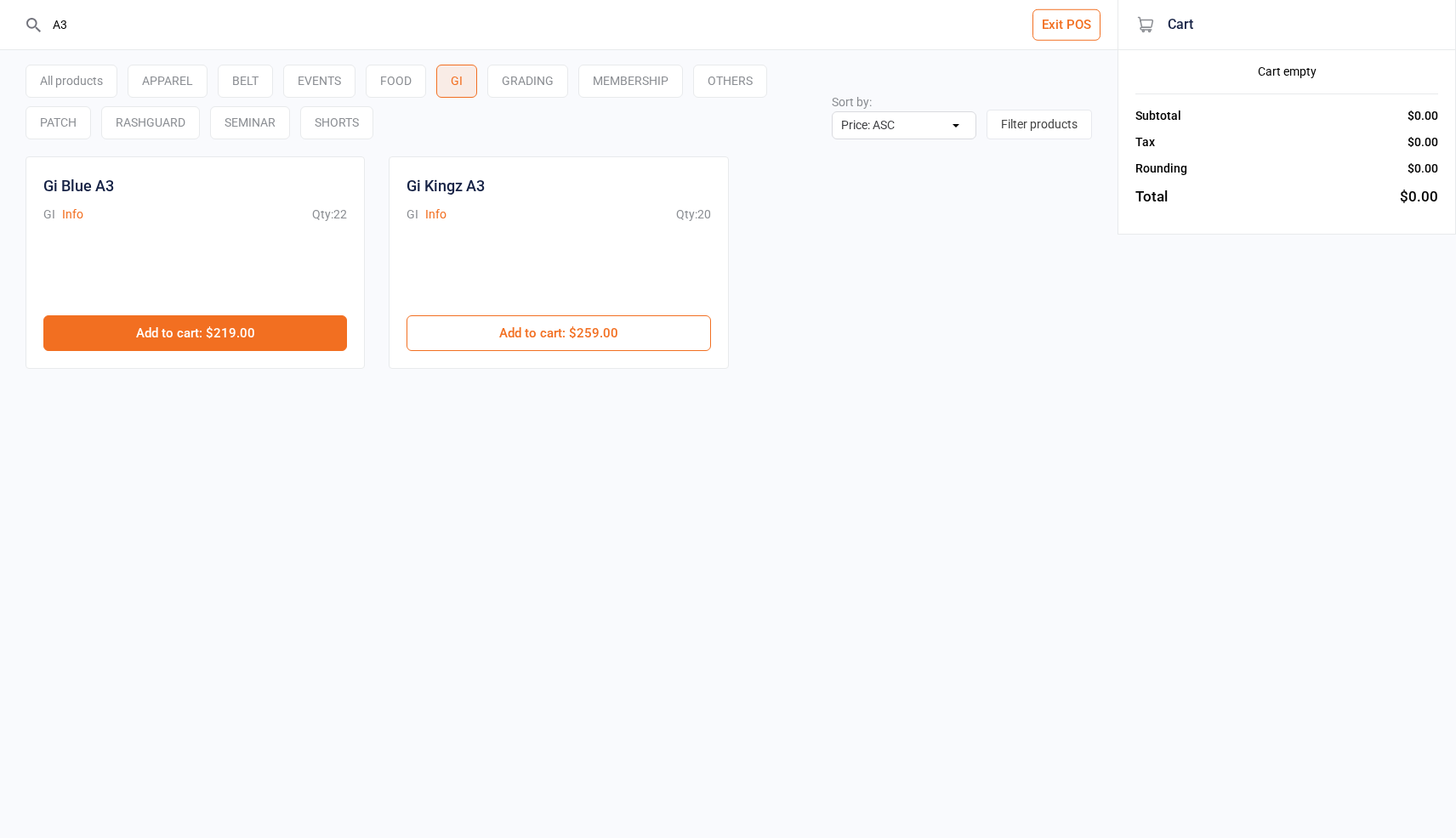
click at [203, 335] on button "Add to cart : $219.00" at bounding box center [195, 333] width 304 height 36
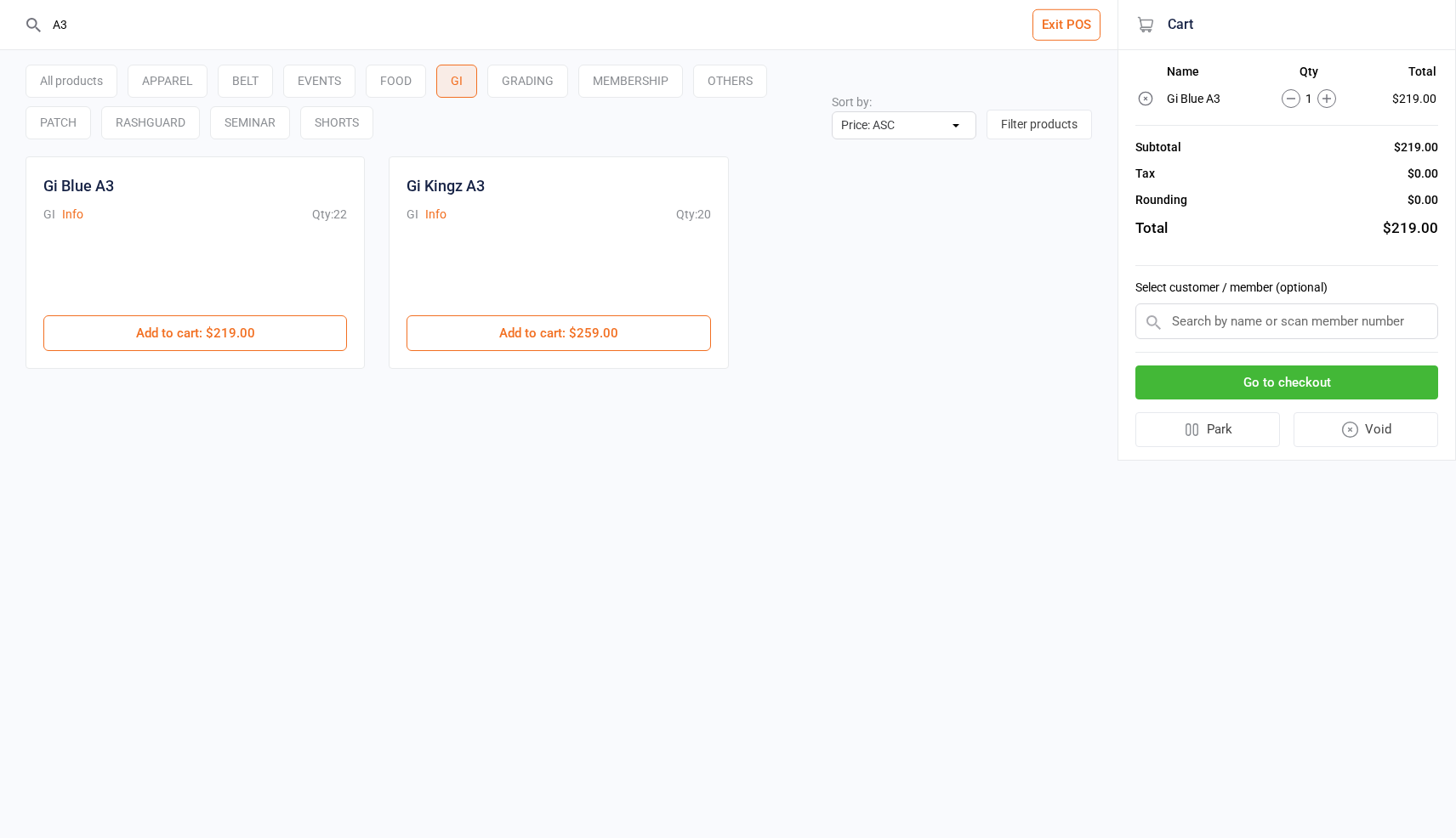
click at [1346, 369] on button "Go to checkout" at bounding box center [1287, 383] width 303 height 35
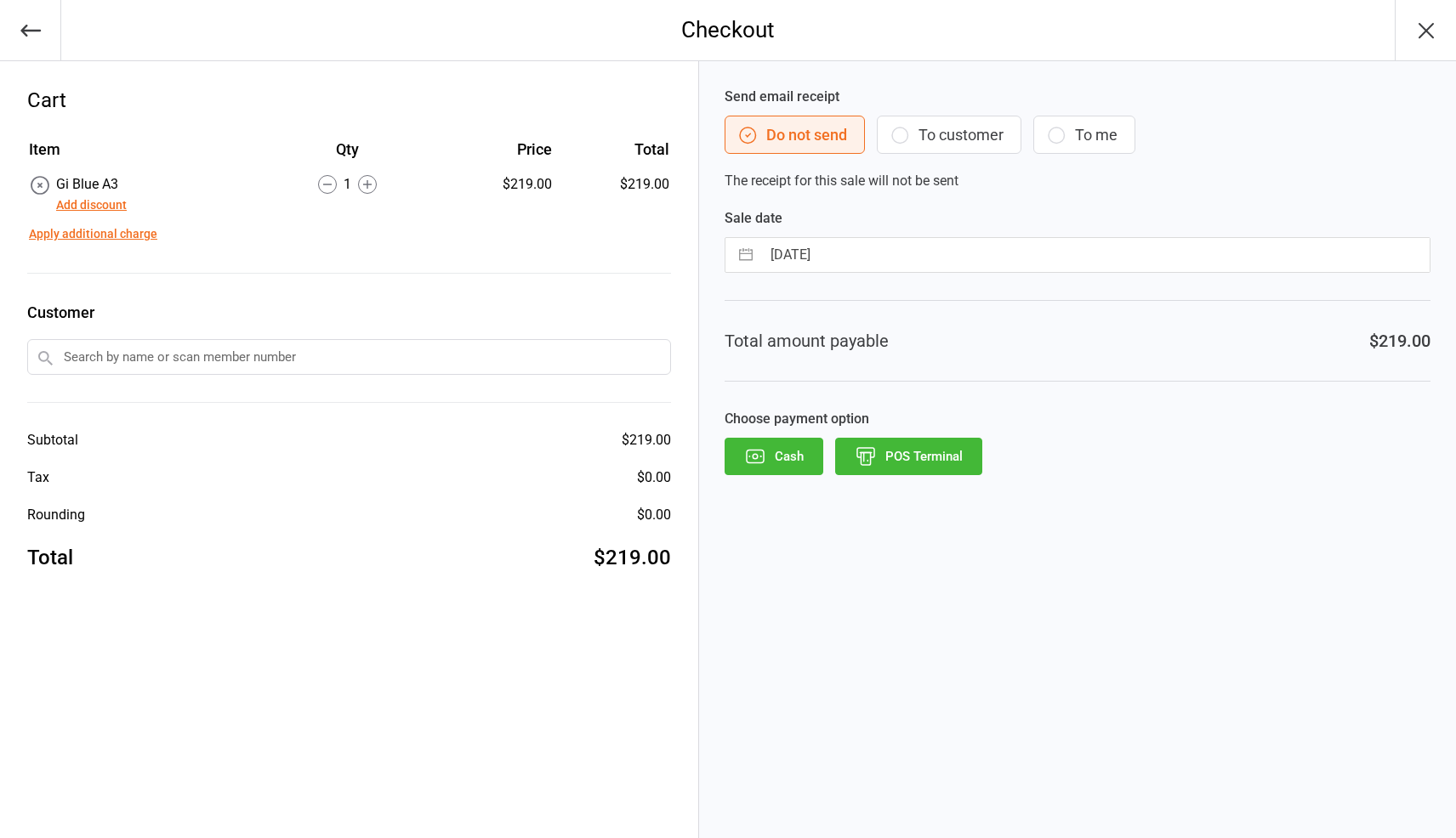
click at [96, 209] on button "Add discount" at bounding box center [91, 205] width 70 height 18
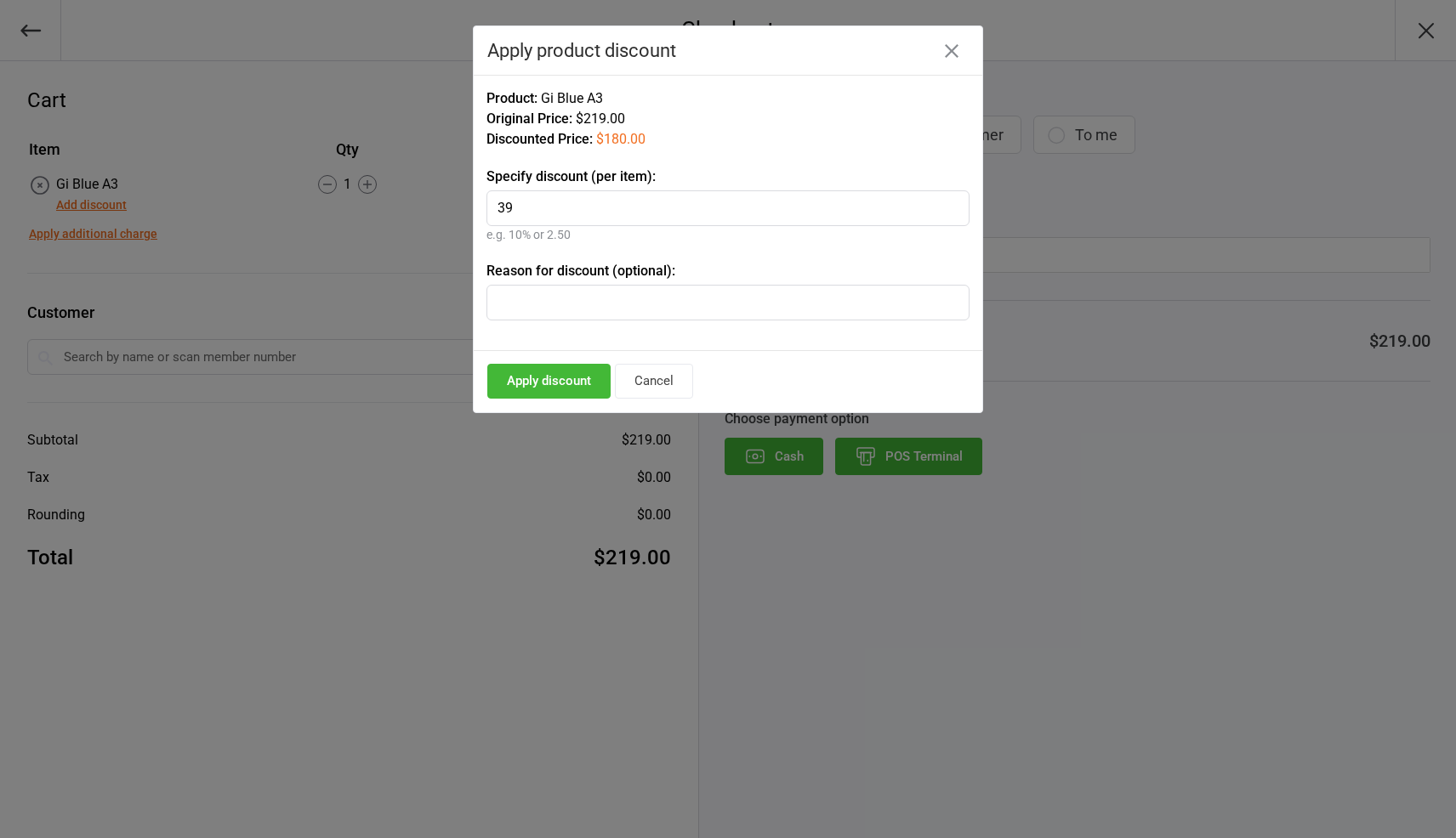
type input "39"
click at [526, 383] on button "Apply discount" at bounding box center [549, 382] width 124 height 35
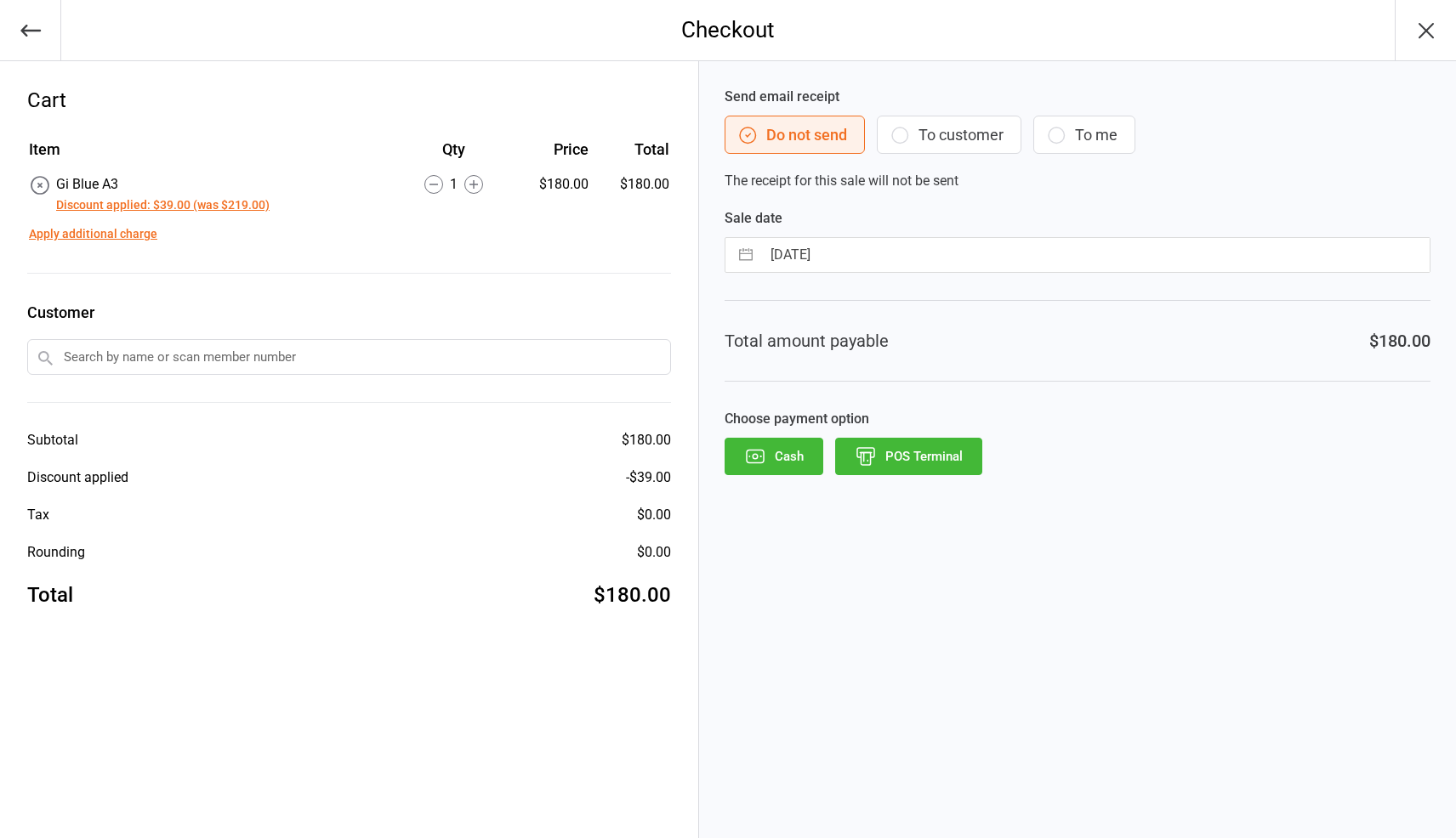
click at [436, 349] on input "text" at bounding box center [349, 356] width 644 height 36
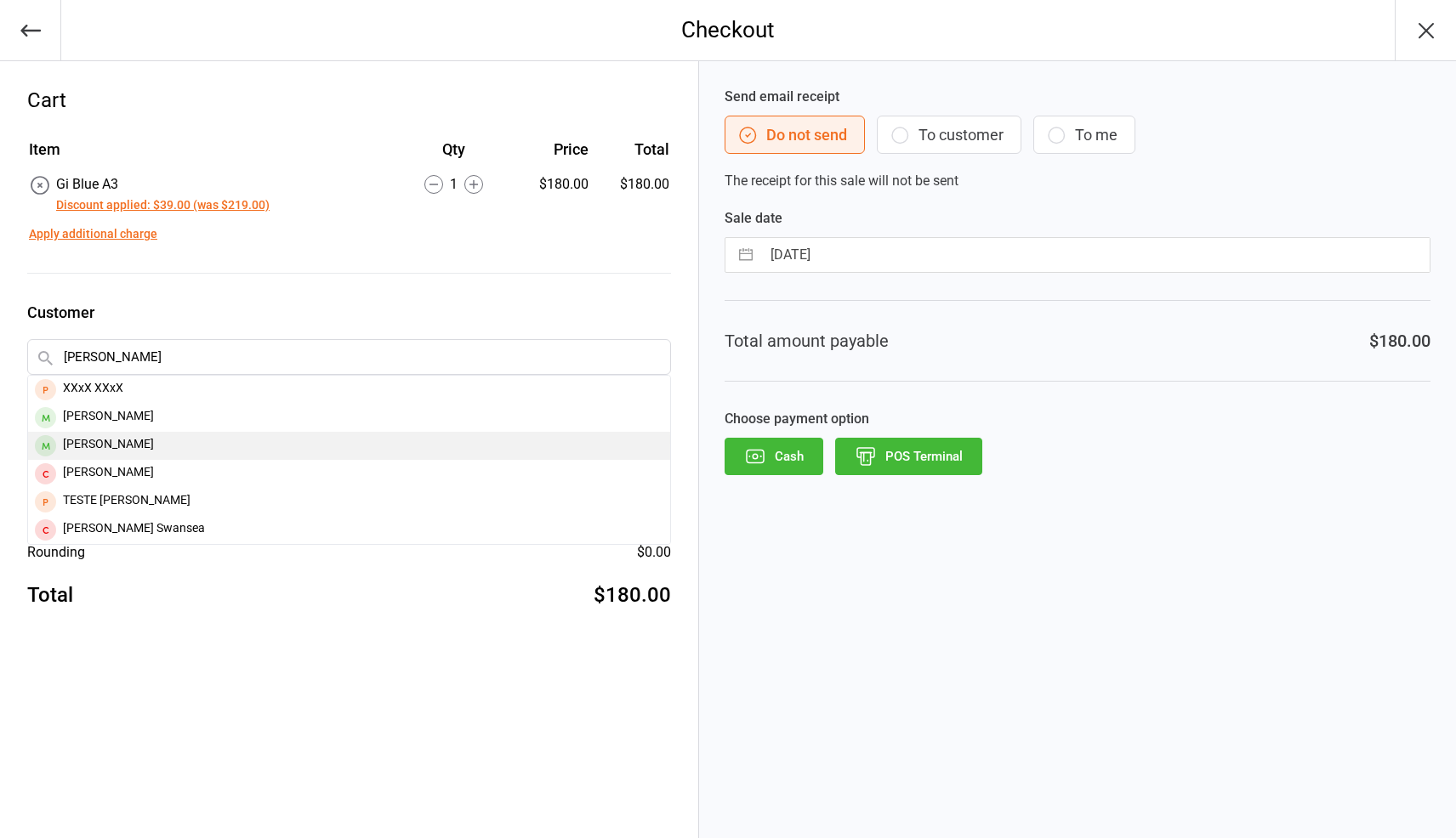
type input "[PERSON_NAME]"
click at [353, 445] on div "[PERSON_NAME]" at bounding box center [349, 446] width 642 height 28
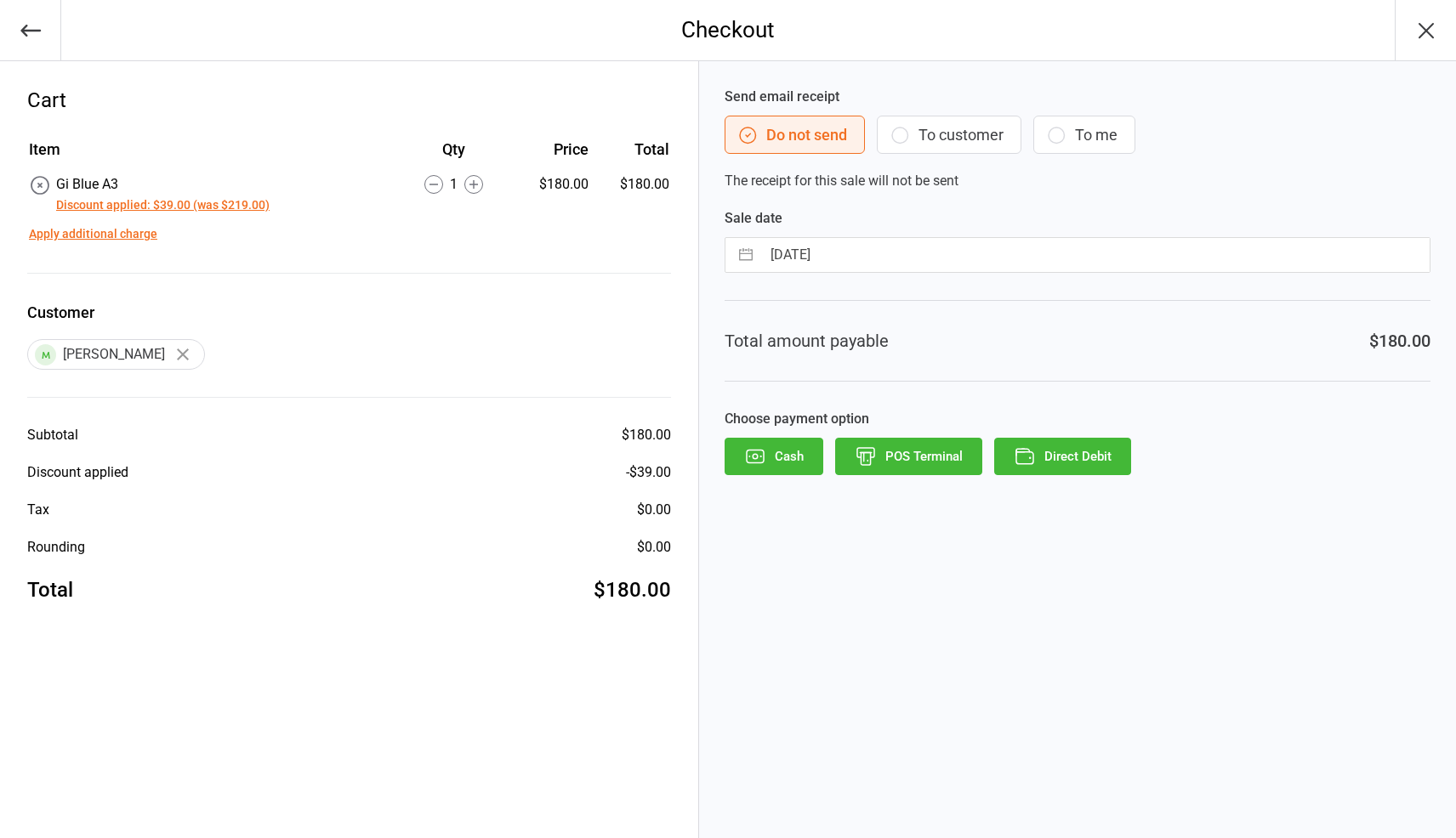
click at [957, 462] on button "POS Terminal" at bounding box center [908, 456] width 147 height 37
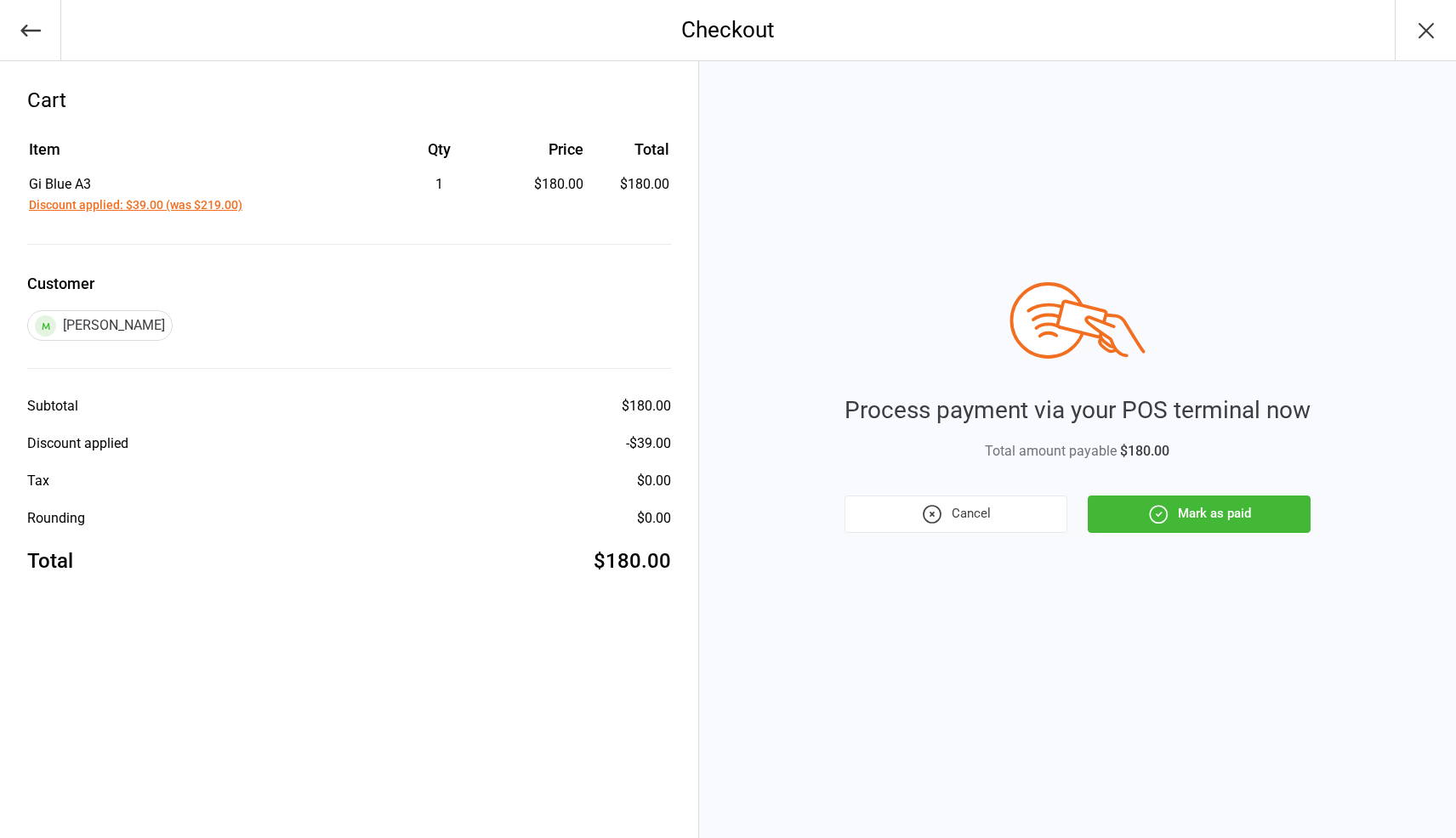
click at [1150, 495] on button "Mark as paid" at bounding box center [1199, 514] width 223 height 37
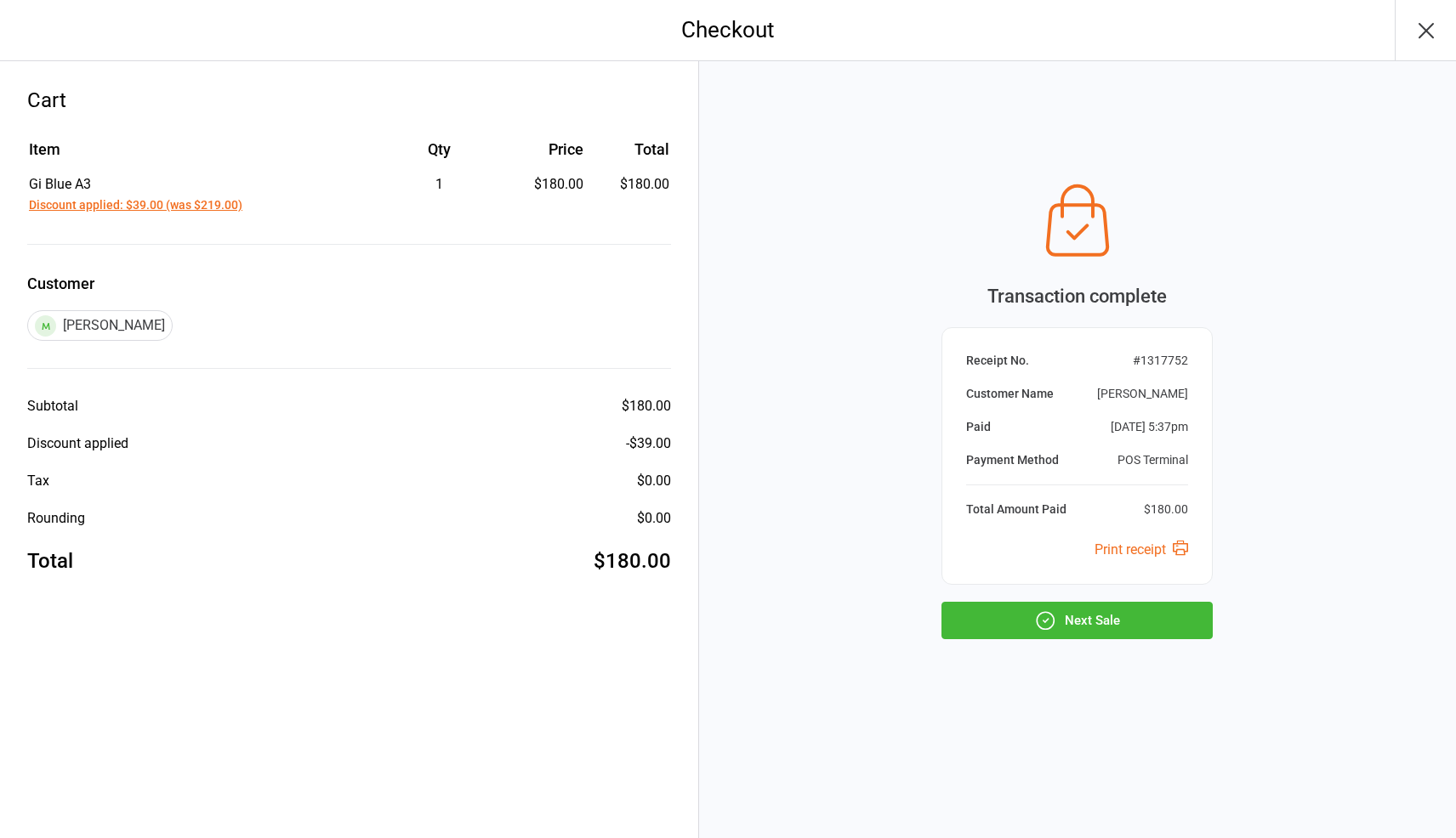
click at [1116, 626] on button "Next Sale" at bounding box center [1078, 620] width 271 height 37
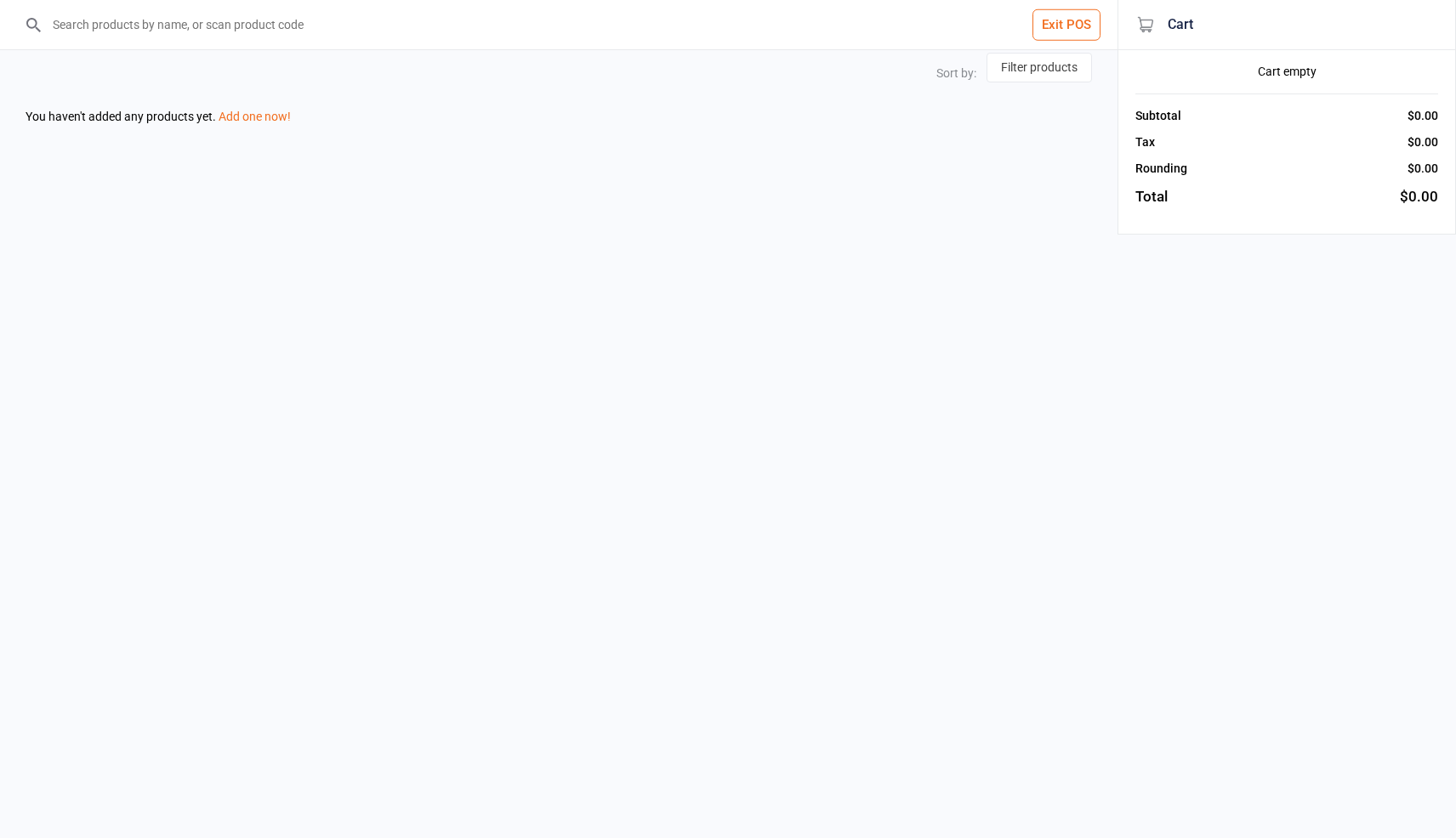
select select "price-asc"
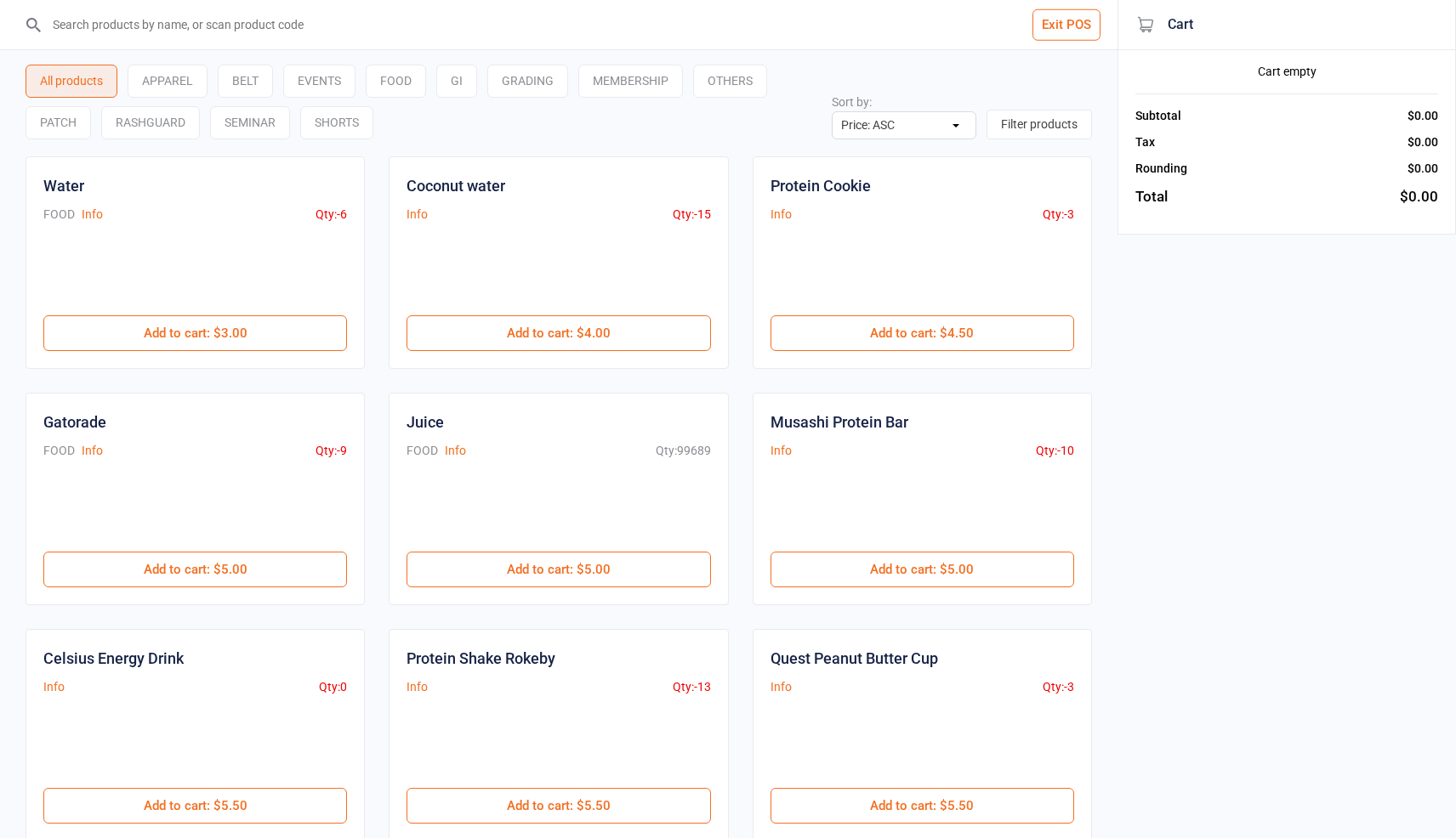
click at [1084, 27] on button "Exit POS" at bounding box center [1066, 25] width 68 height 31
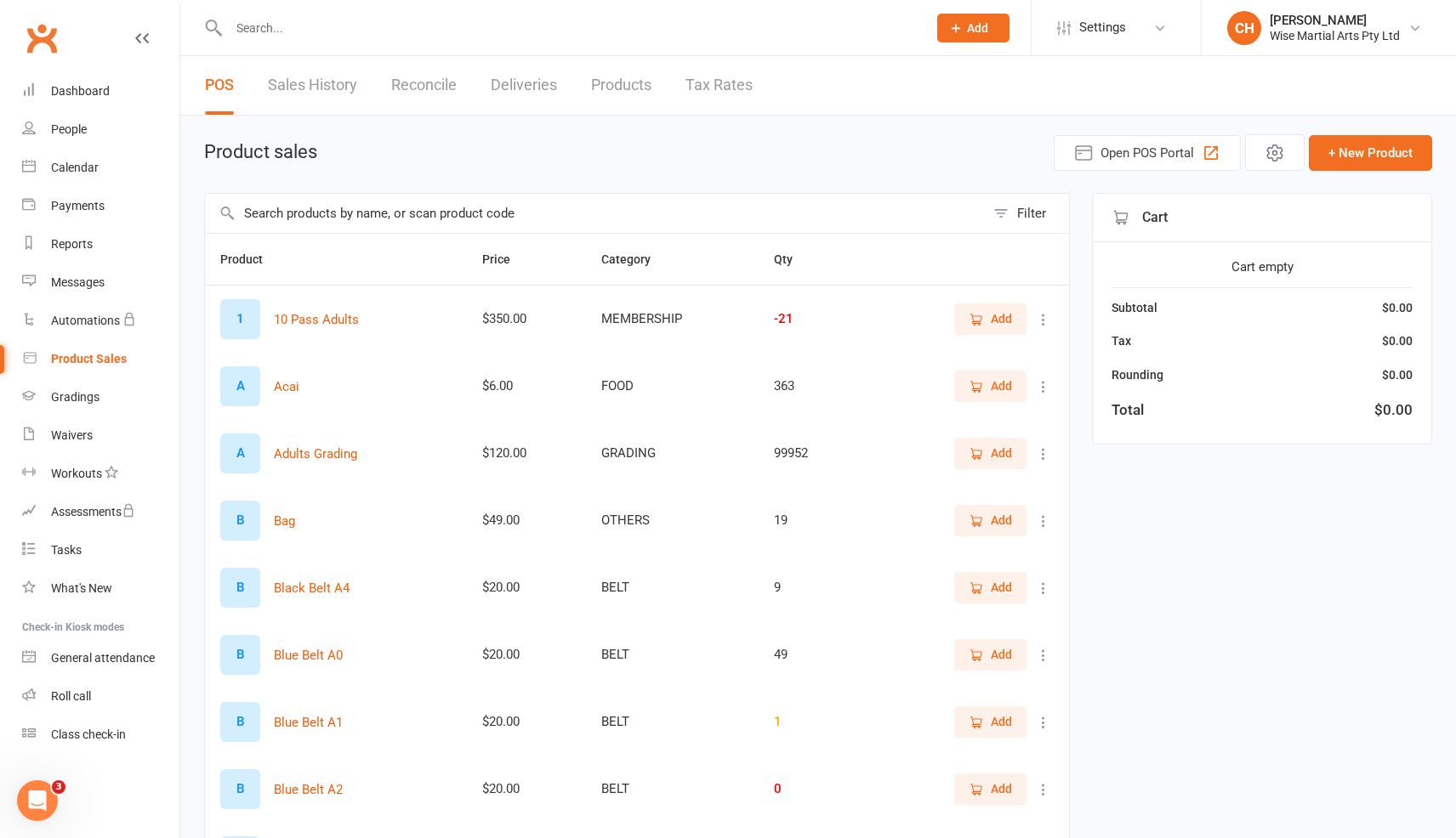
click at [328, 17] on input "text" at bounding box center [569, 28] width 691 height 23
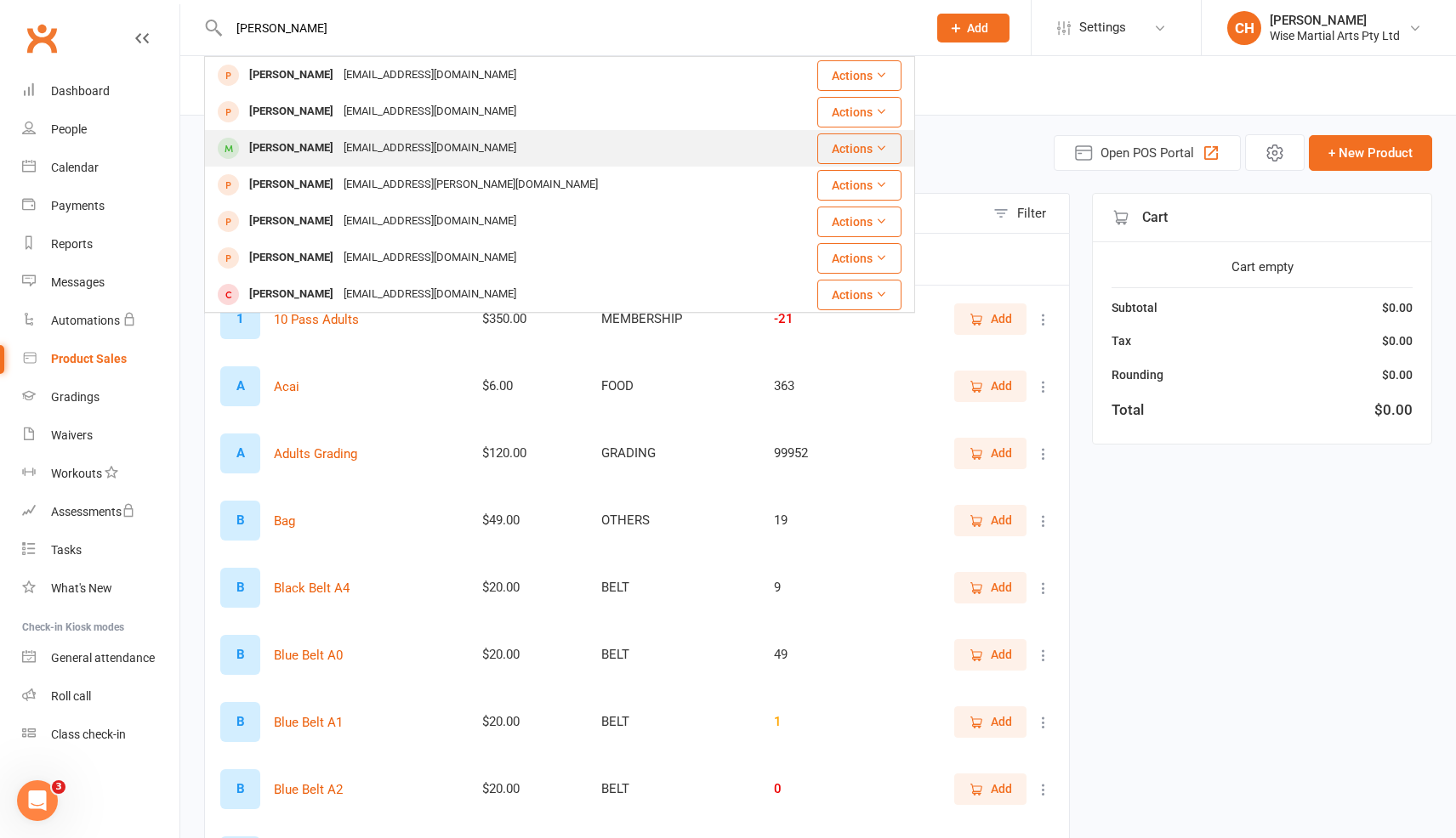
type input "[PERSON_NAME]"
click at [450, 156] on div "[EMAIL_ADDRESS][DOMAIN_NAME]" at bounding box center [430, 148] width 183 height 24
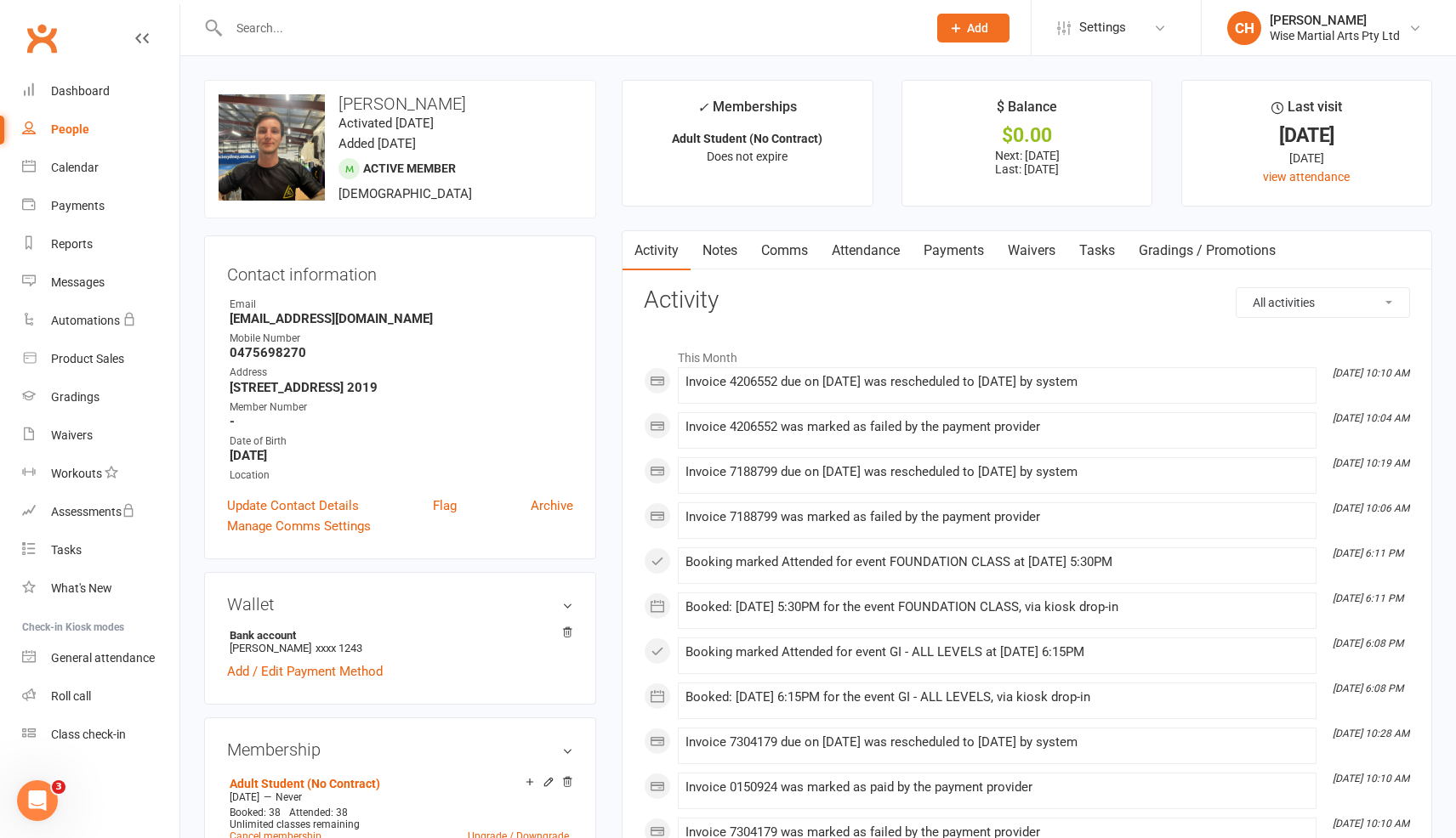
click at [975, 255] on link "Payments" at bounding box center [953, 250] width 84 height 39
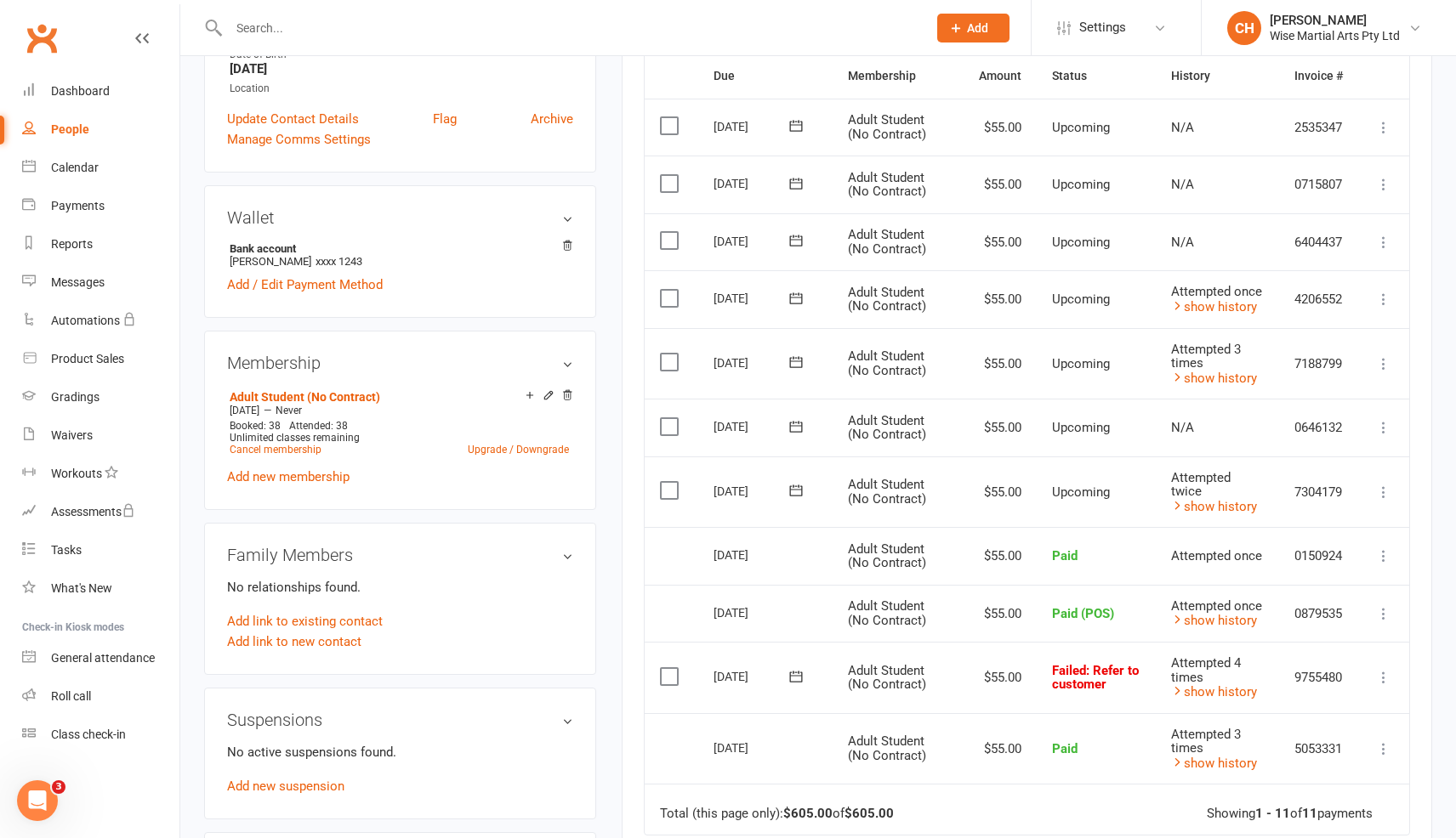
scroll to position [381, 0]
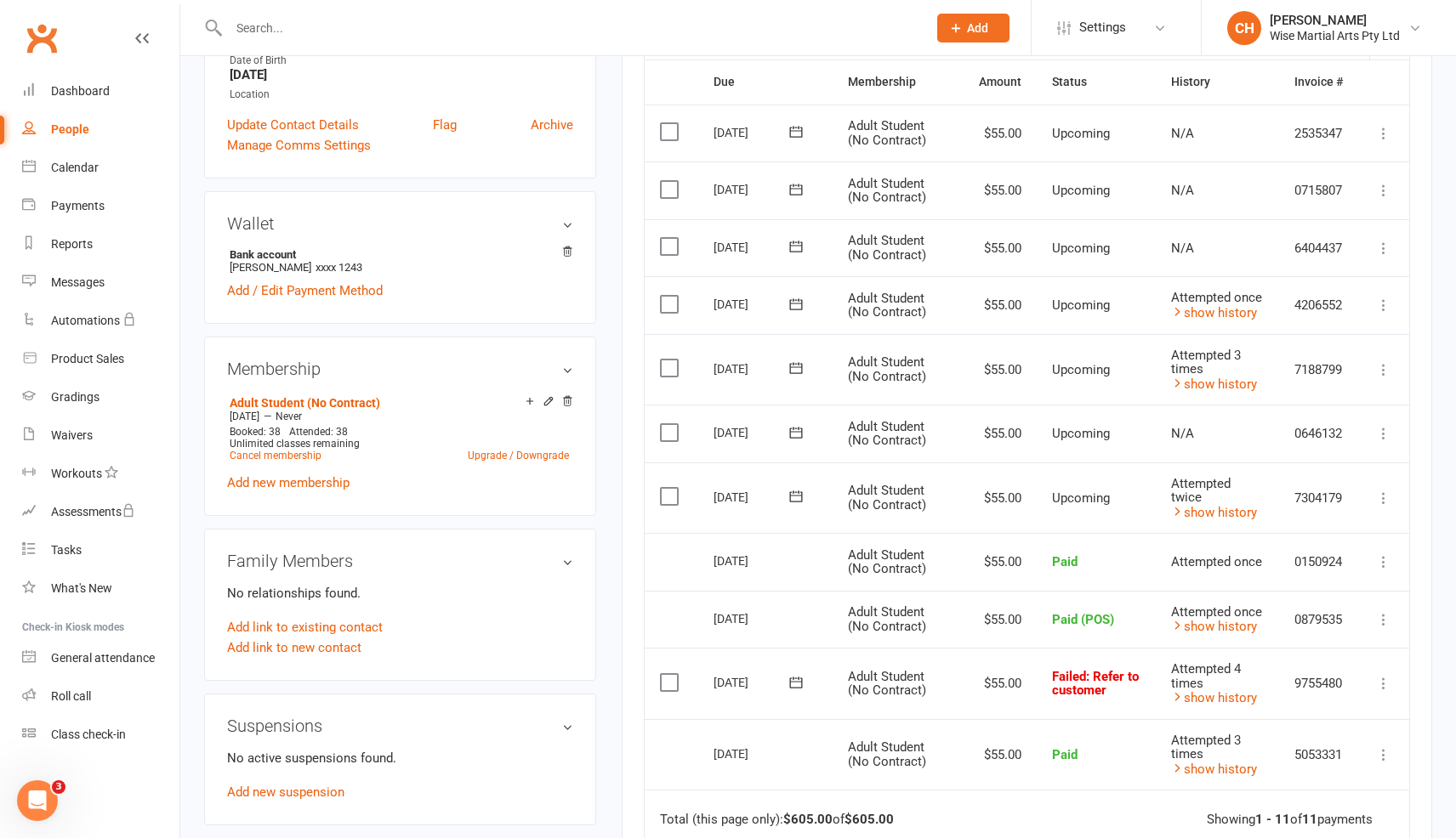
click at [1385, 692] on icon at bounding box center [1384, 684] width 17 height 17
click at [1358, 768] on link "Mark as Paid (POS)" at bounding box center [1309, 750] width 169 height 34
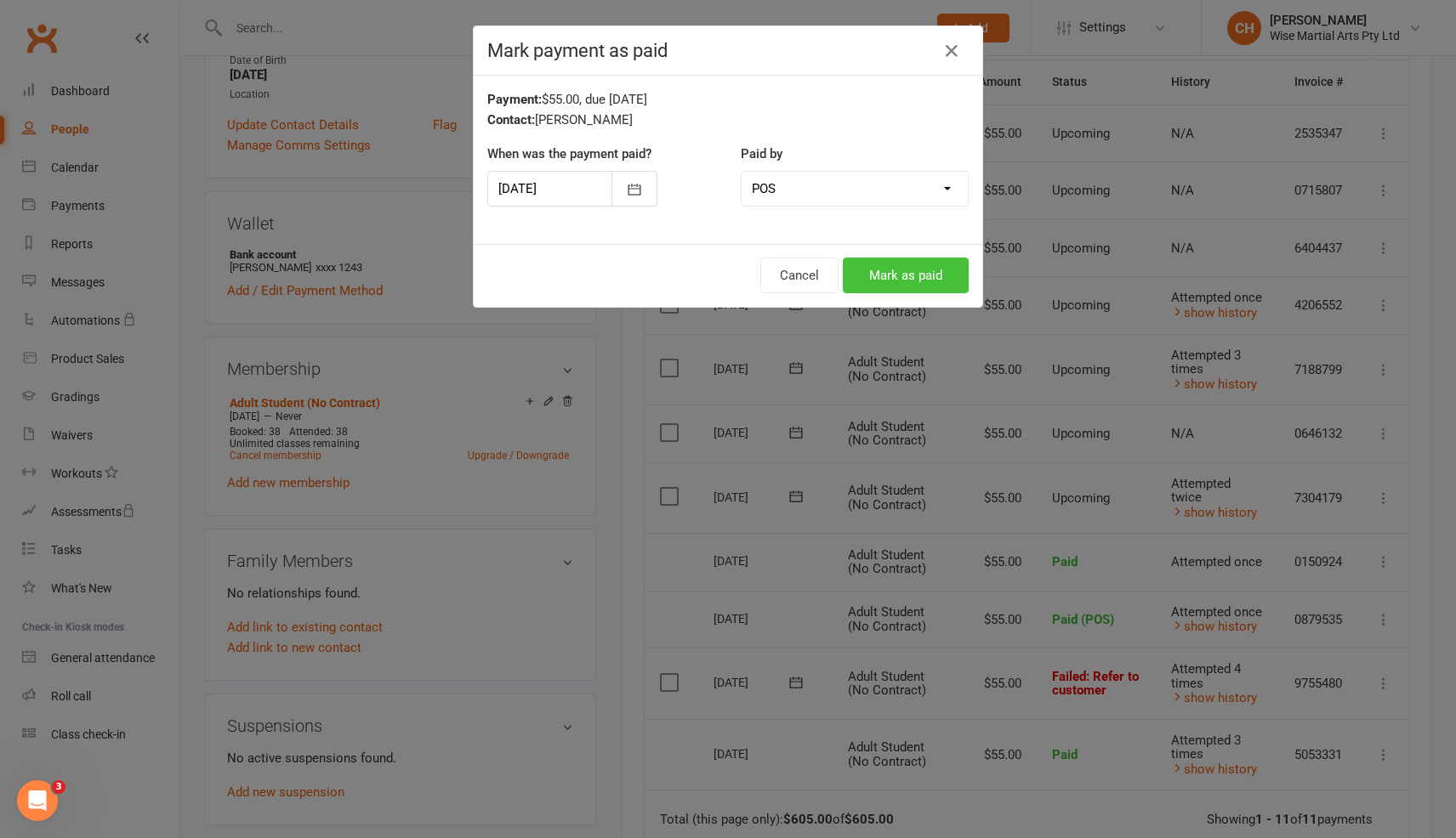
click at [940, 286] on button "Mark as paid" at bounding box center [905, 275] width 126 height 36
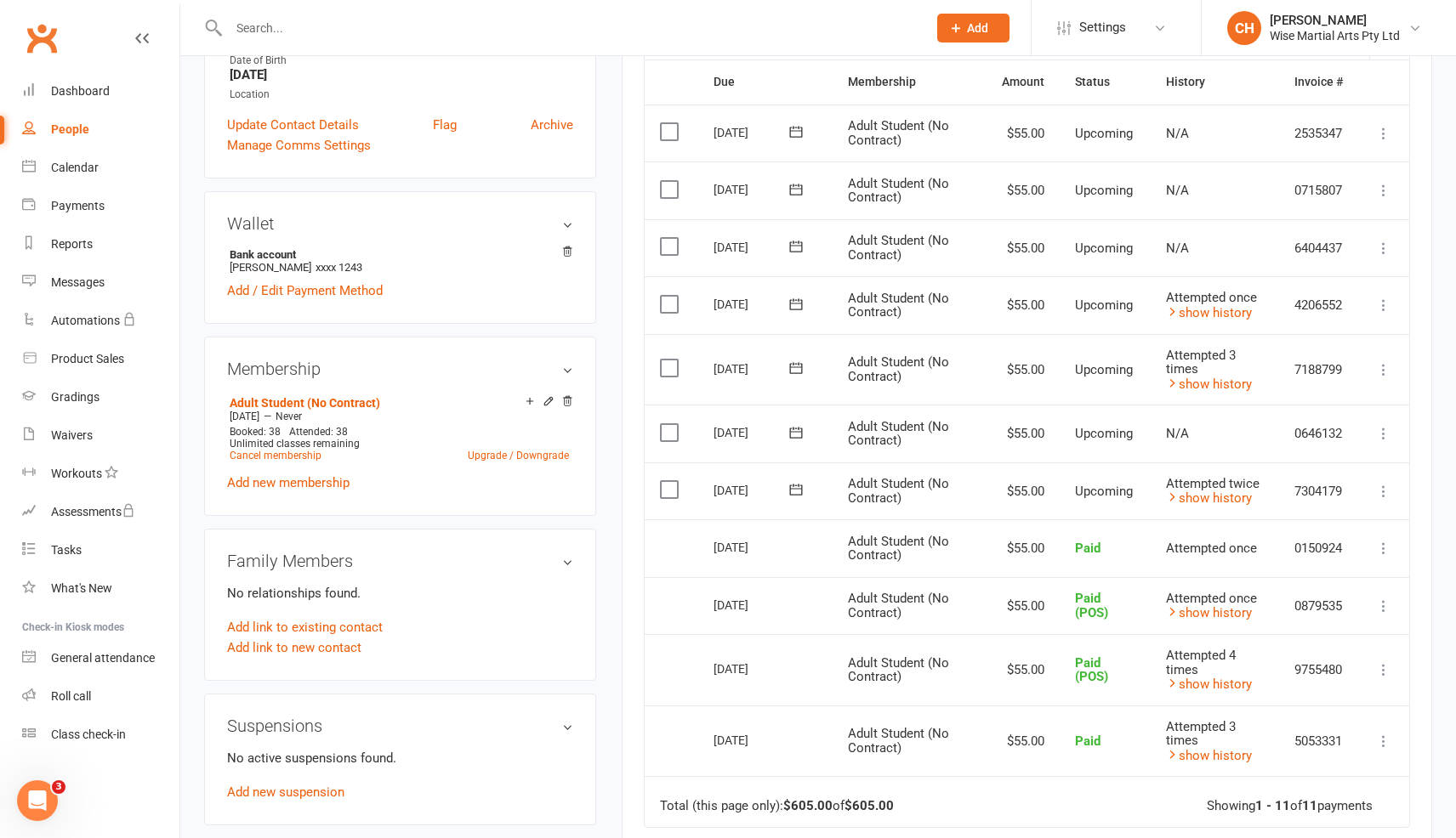
click at [1383, 500] on icon at bounding box center [1384, 492] width 17 height 17
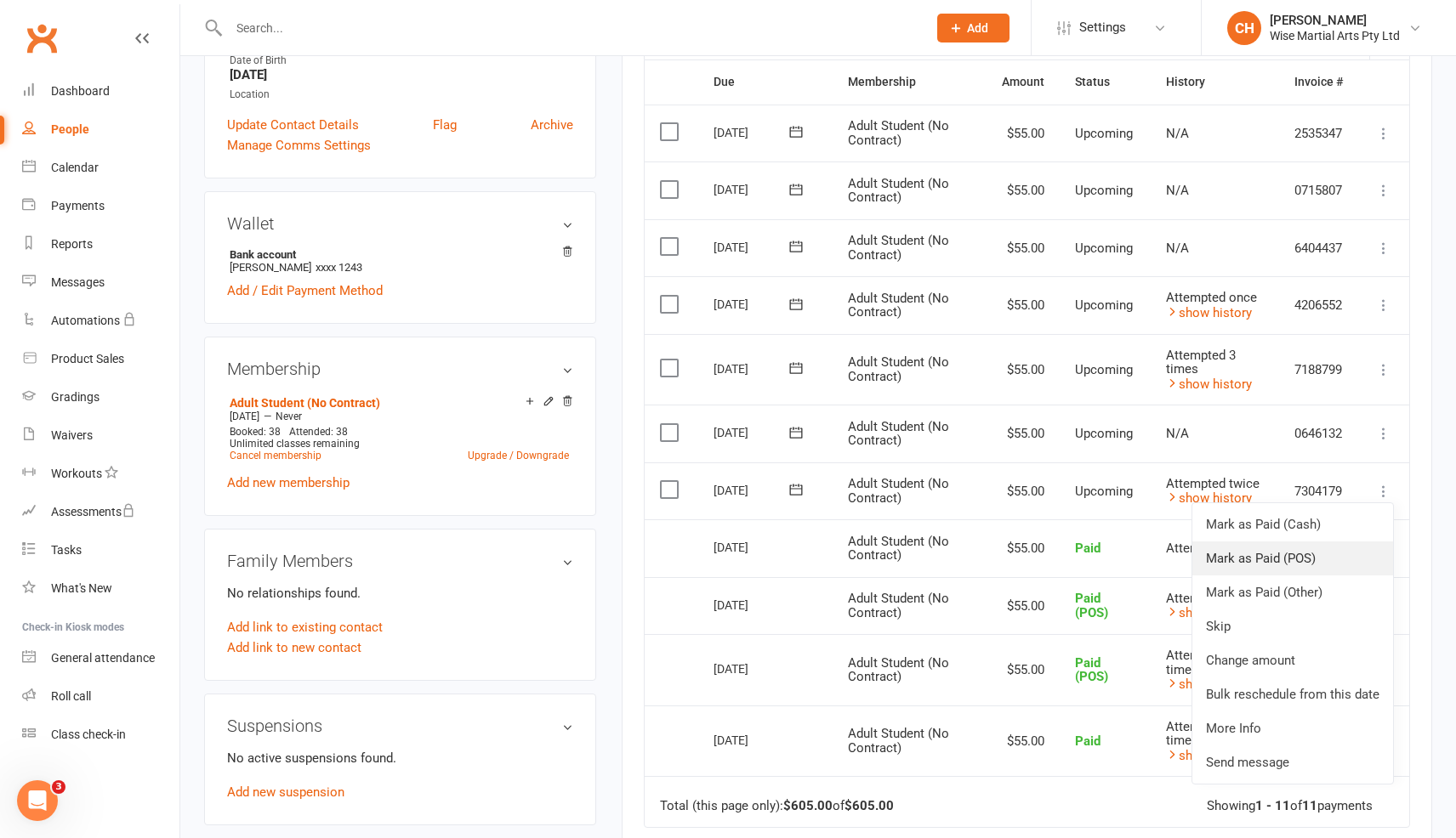
click at [1347, 575] on link "Mark as Paid (POS)" at bounding box center [1292, 558] width 201 height 34
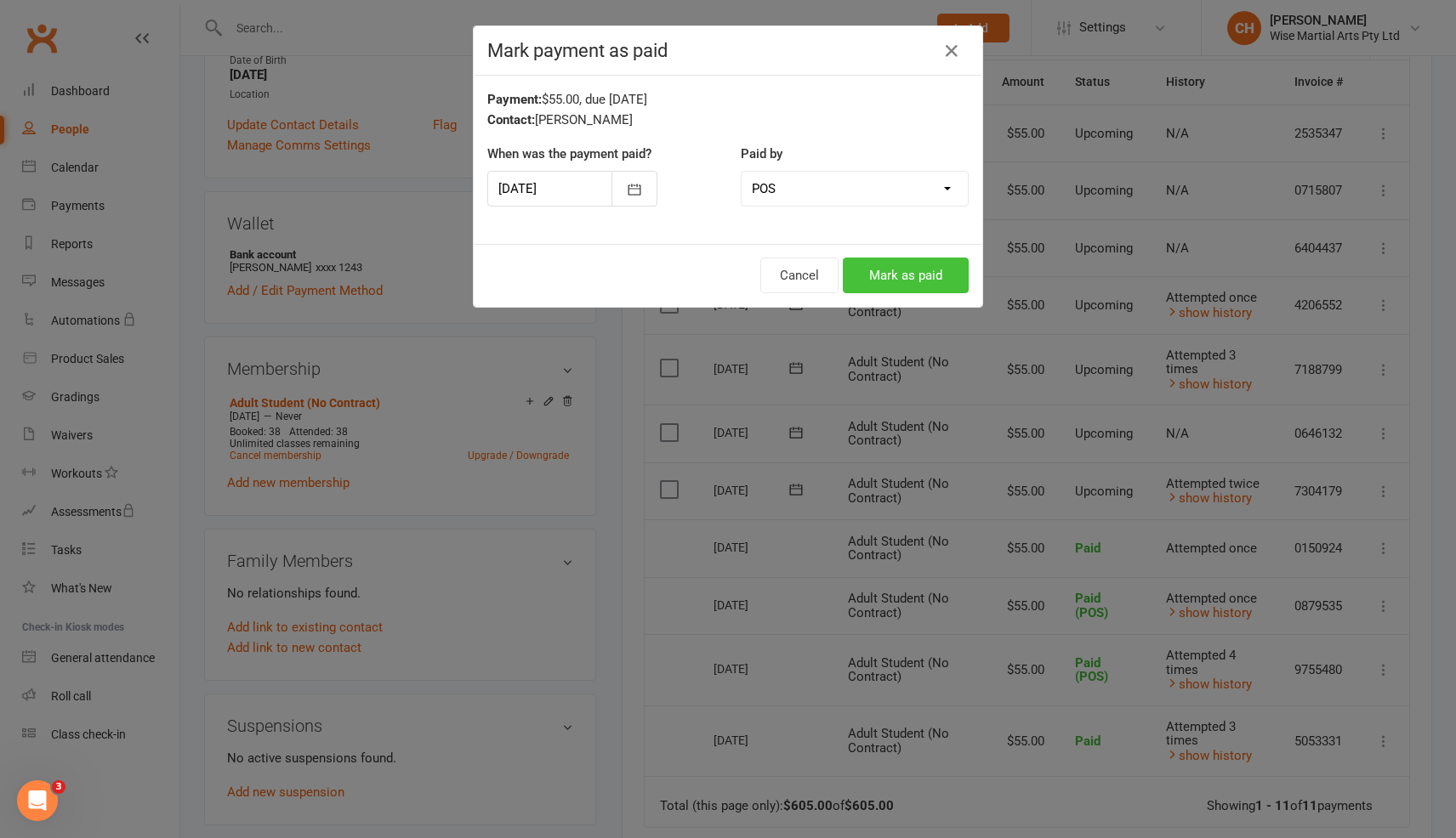
click at [926, 276] on button "Mark as paid" at bounding box center [905, 275] width 126 height 36
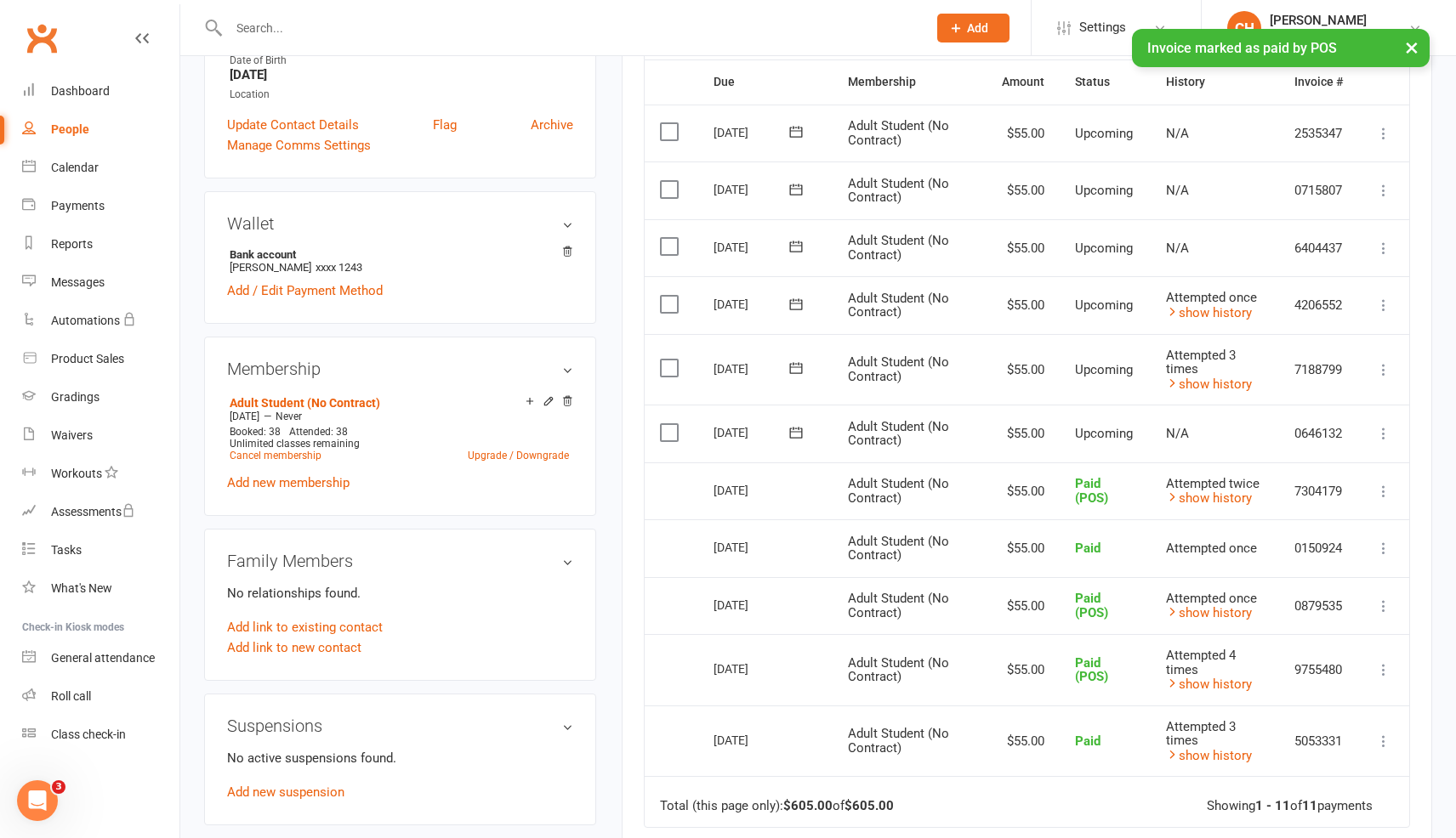
click at [1382, 378] on icon at bounding box center [1384, 370] width 17 height 17
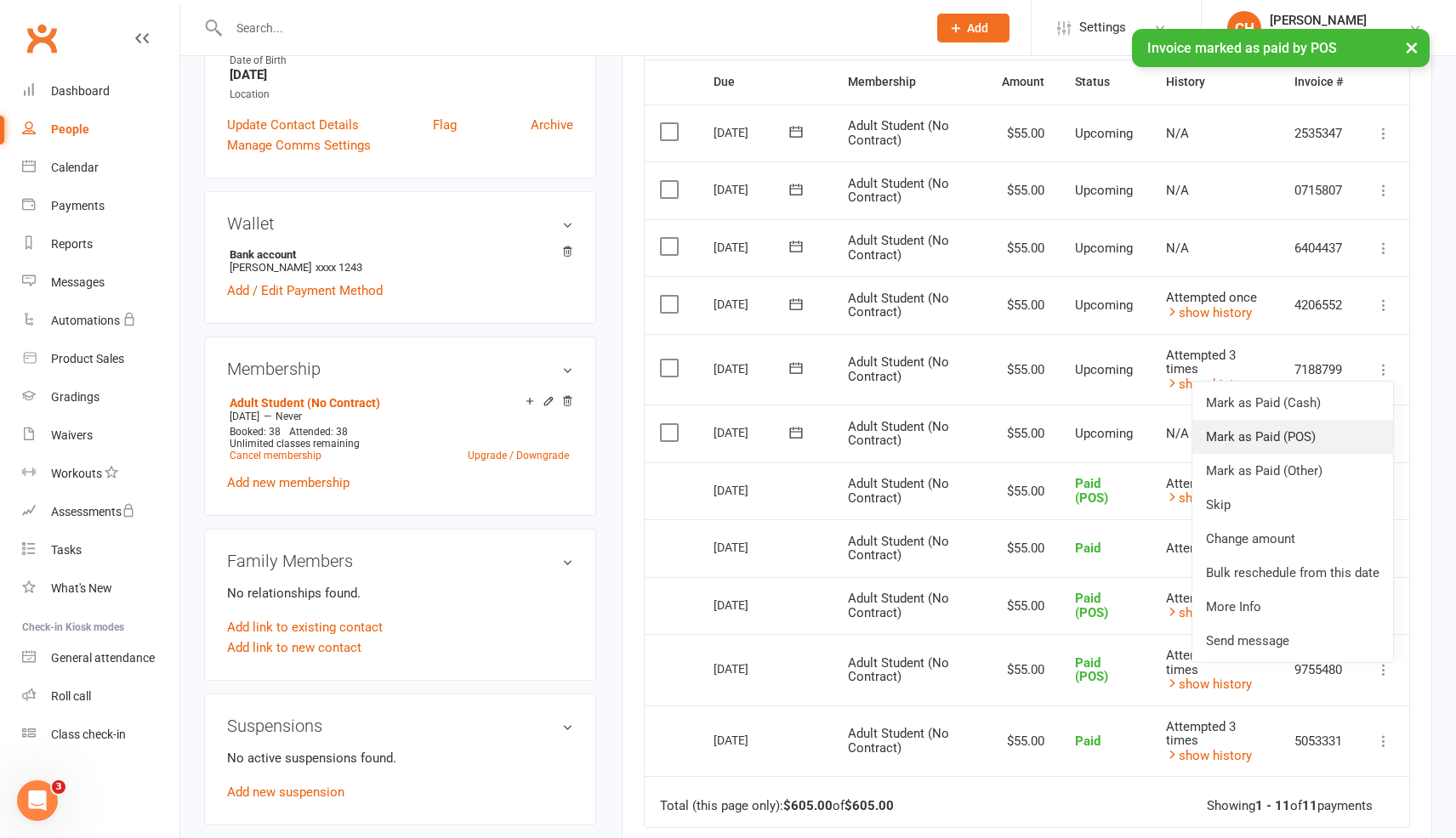
click at [1338, 454] on link "Mark as Paid (POS)" at bounding box center [1292, 436] width 201 height 34
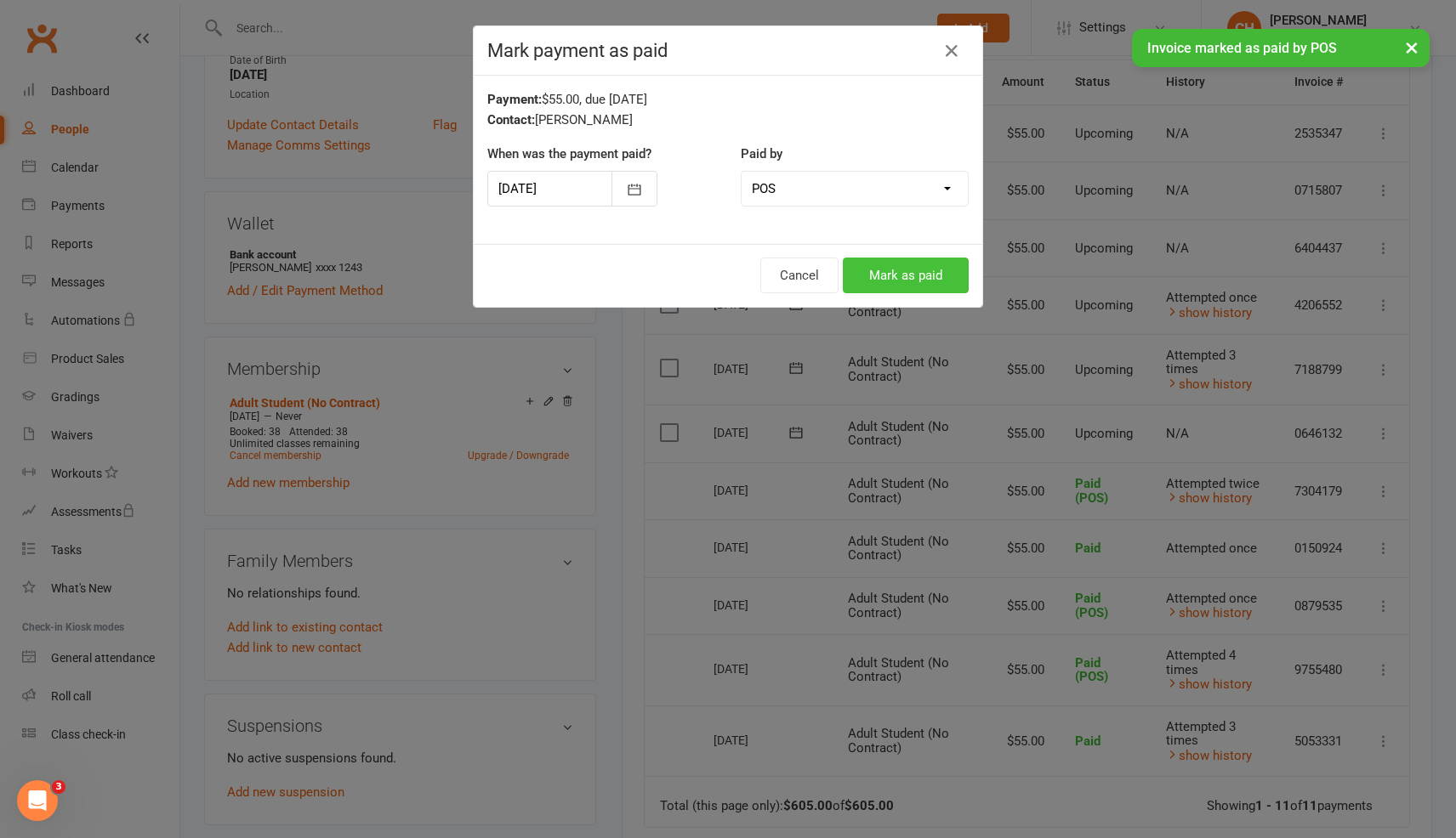
click at [898, 283] on button "Mark as paid" at bounding box center [905, 275] width 126 height 36
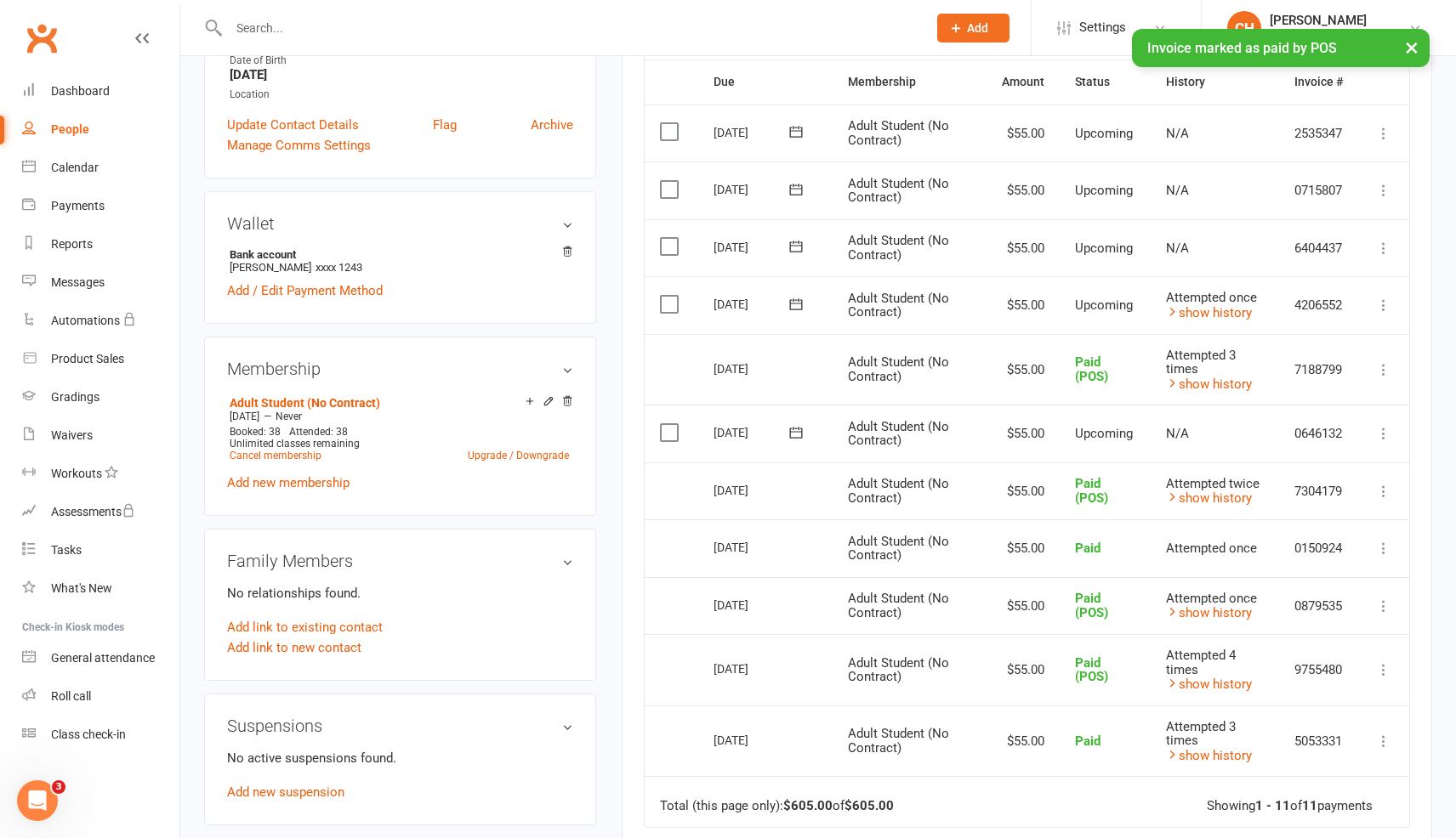
click at [1386, 314] on icon at bounding box center [1384, 305] width 17 height 17
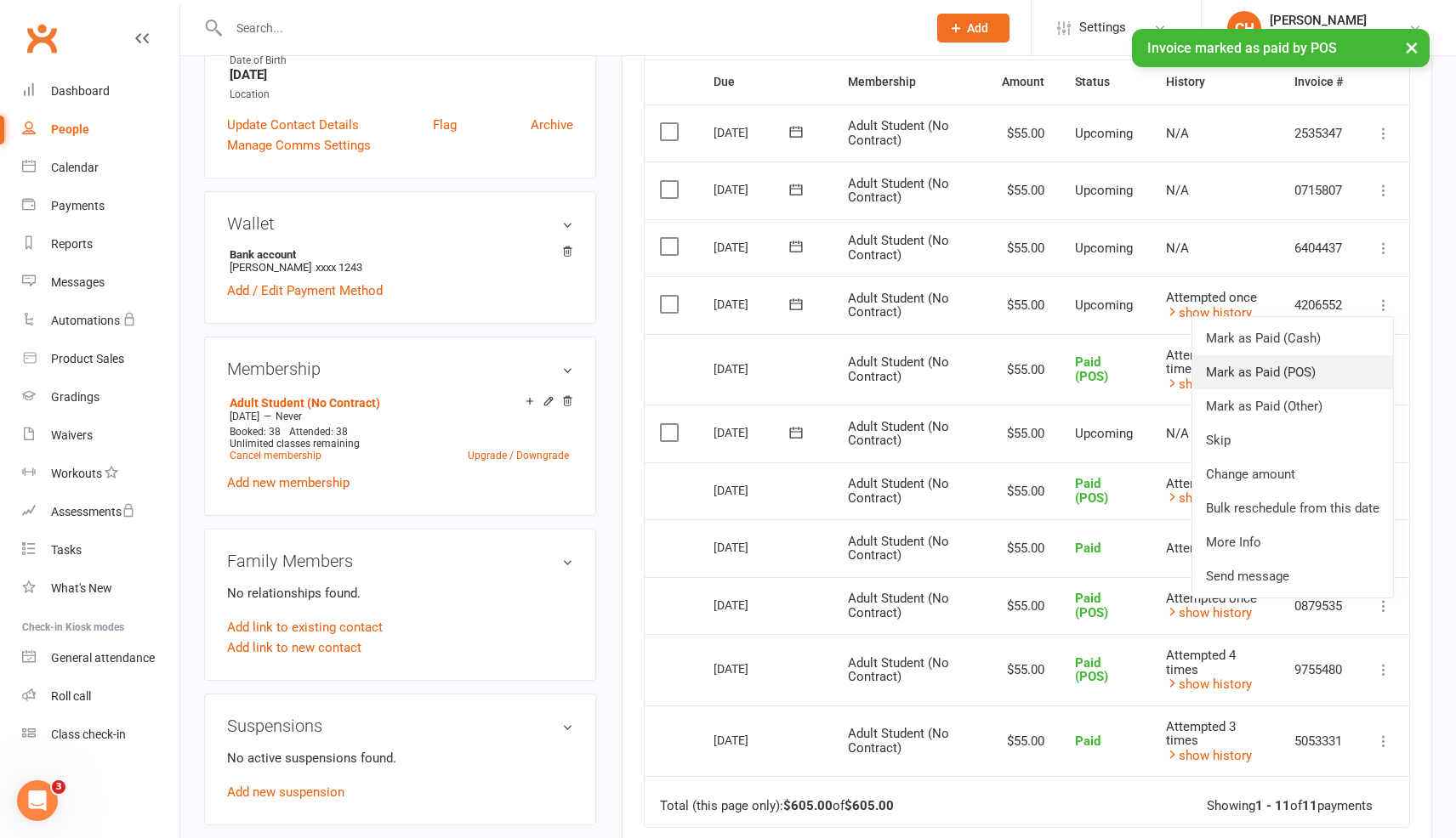
click at [1259, 389] on link "Mark as Paid (POS)" at bounding box center [1292, 372] width 201 height 34
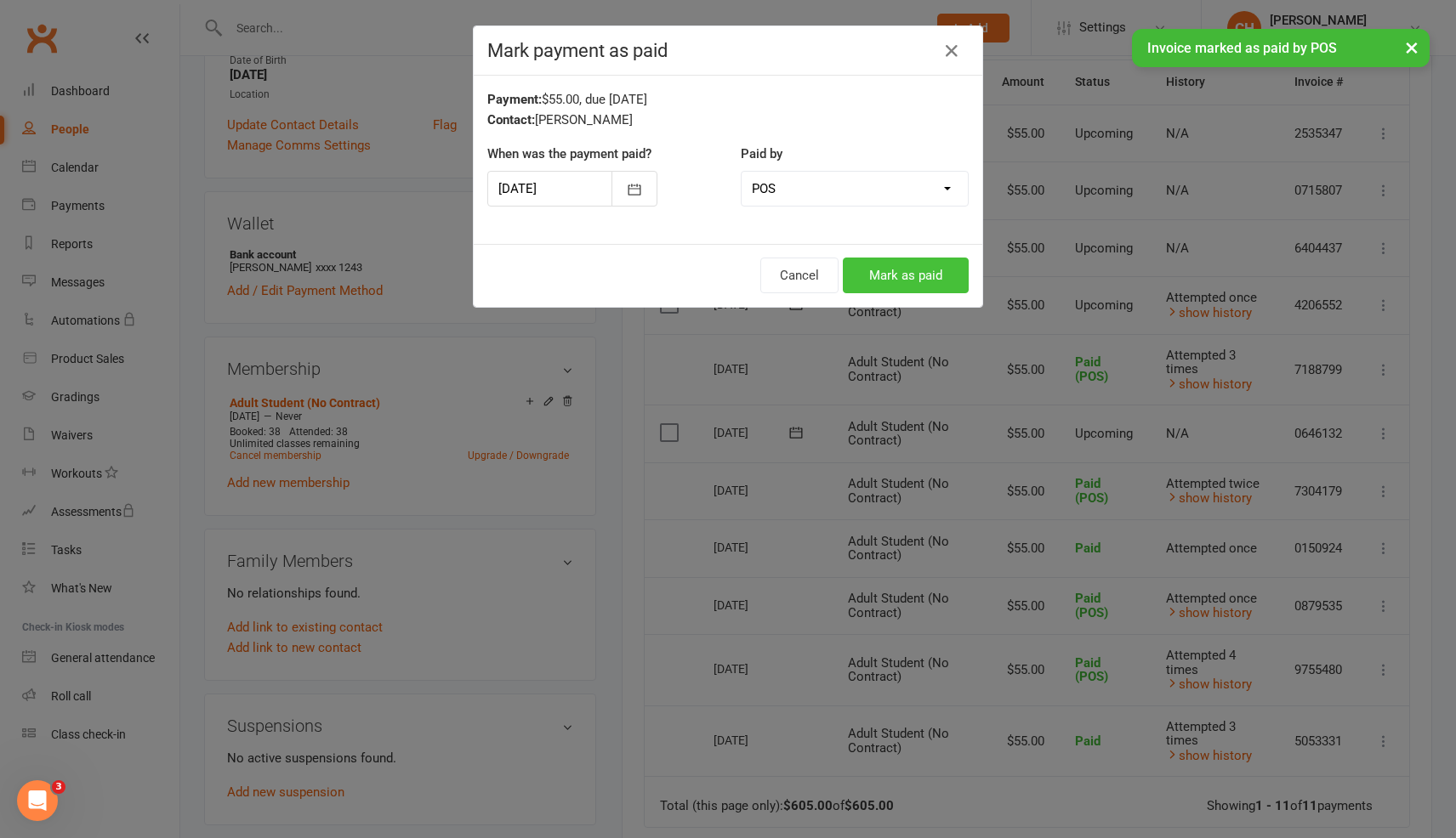
click at [944, 286] on button "Mark as paid" at bounding box center [905, 275] width 126 height 36
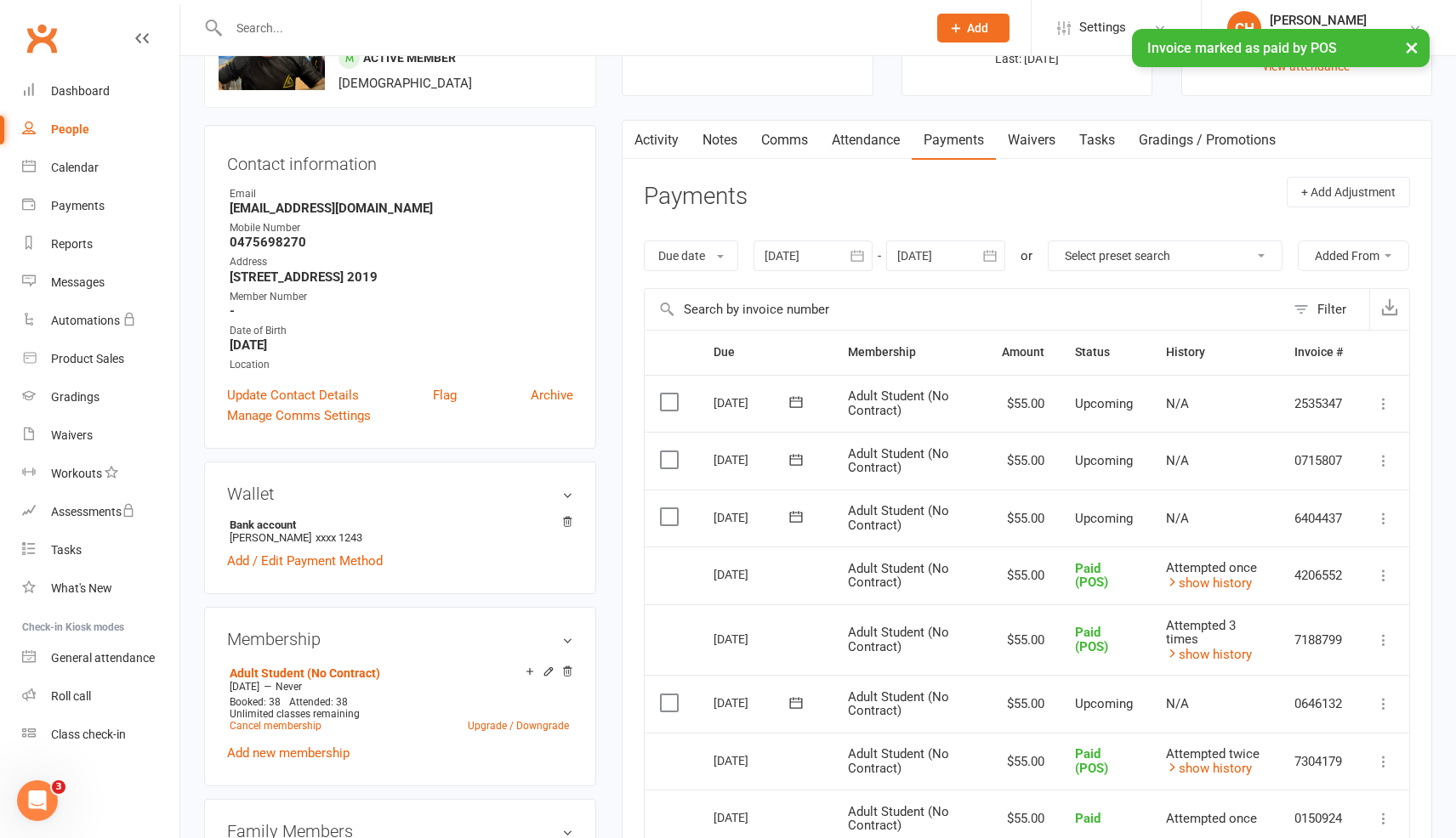
scroll to position [0, 0]
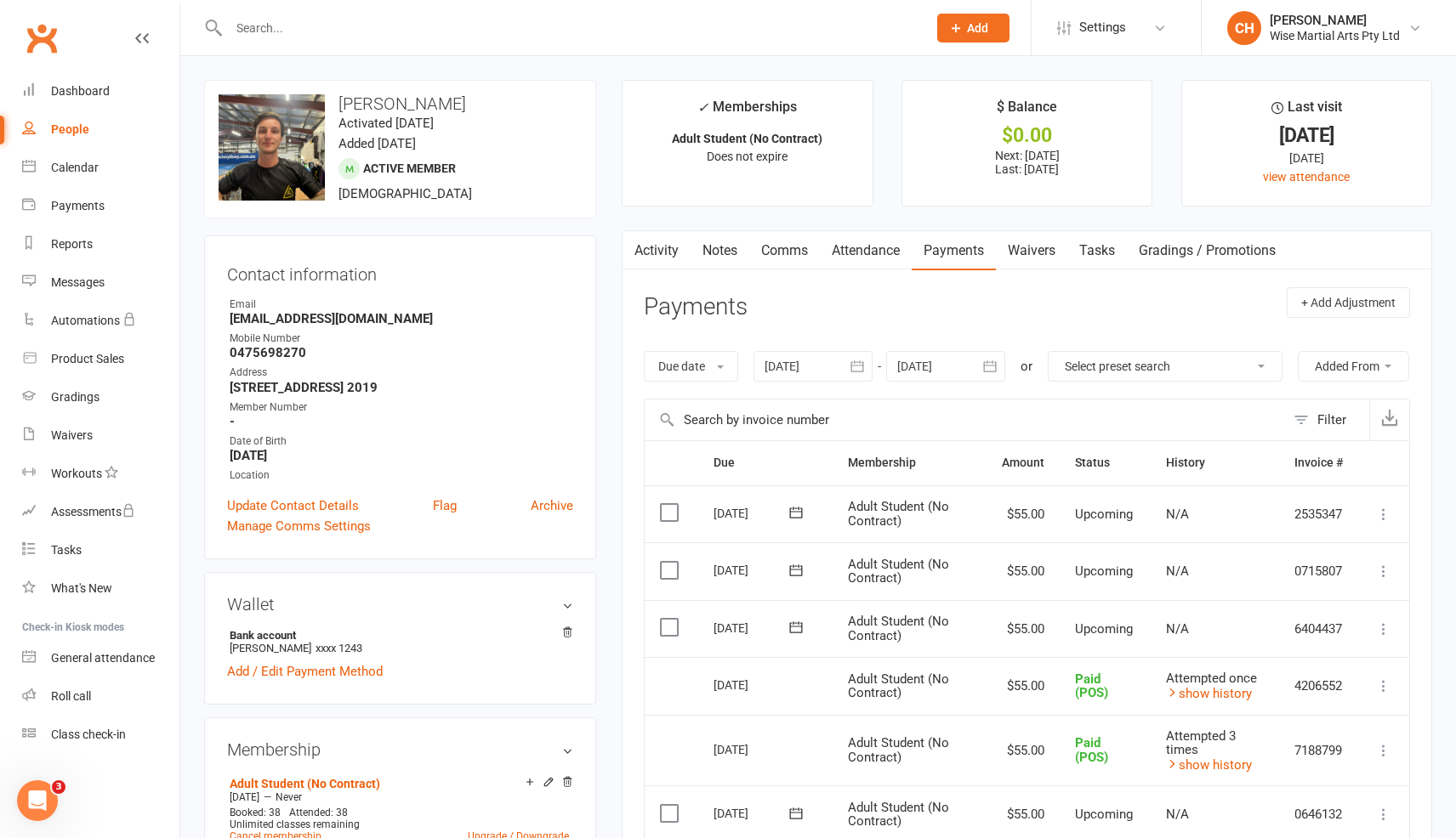
click at [310, 39] on input "text" at bounding box center [569, 28] width 691 height 23
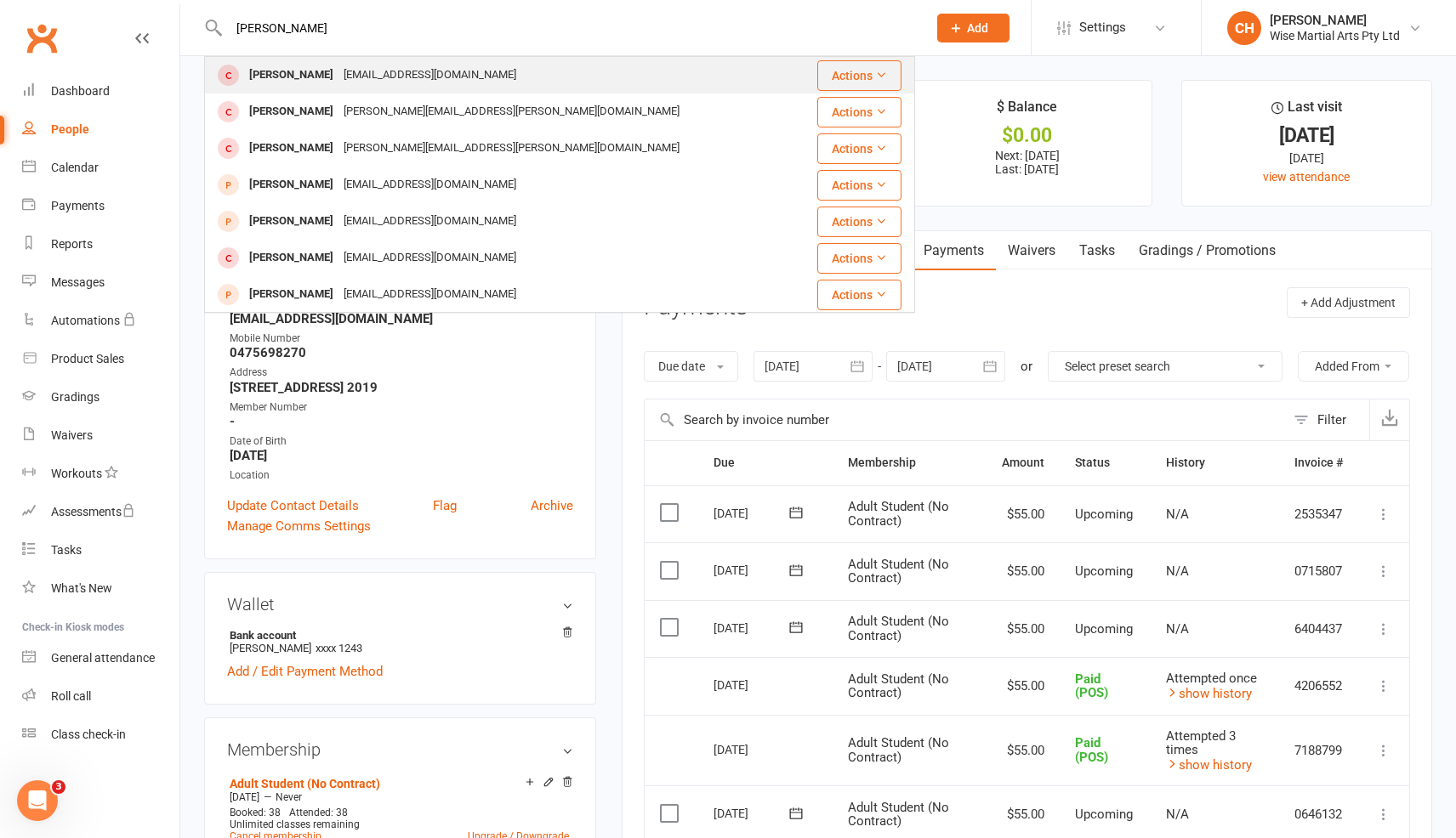
type input "[PERSON_NAME]"
click at [338, 74] on div "[EMAIL_ADDRESS][DOMAIN_NAME]" at bounding box center [430, 75] width 183 height 24
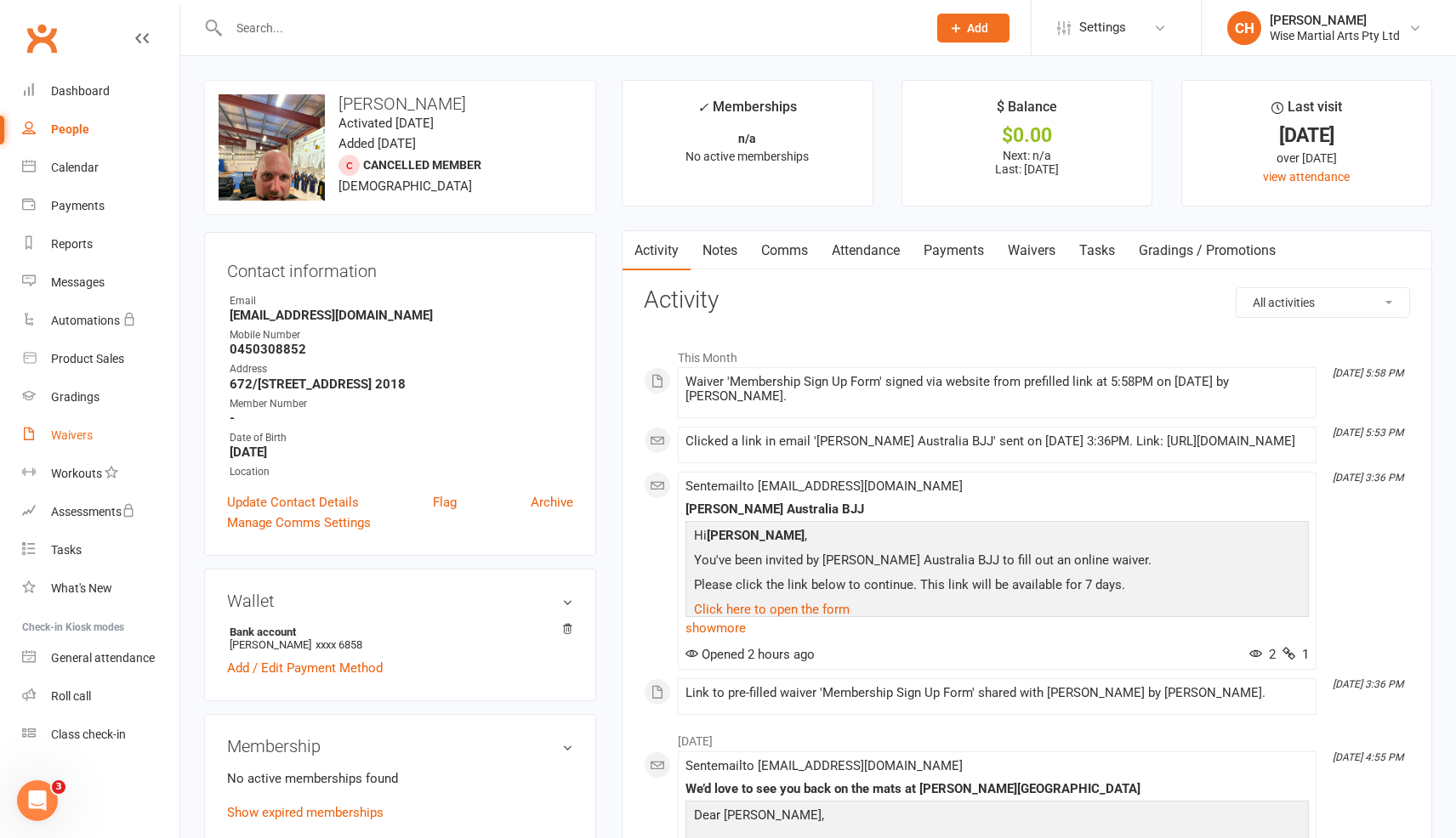
click at [89, 429] on div "Waivers" at bounding box center [72, 436] width 42 height 14
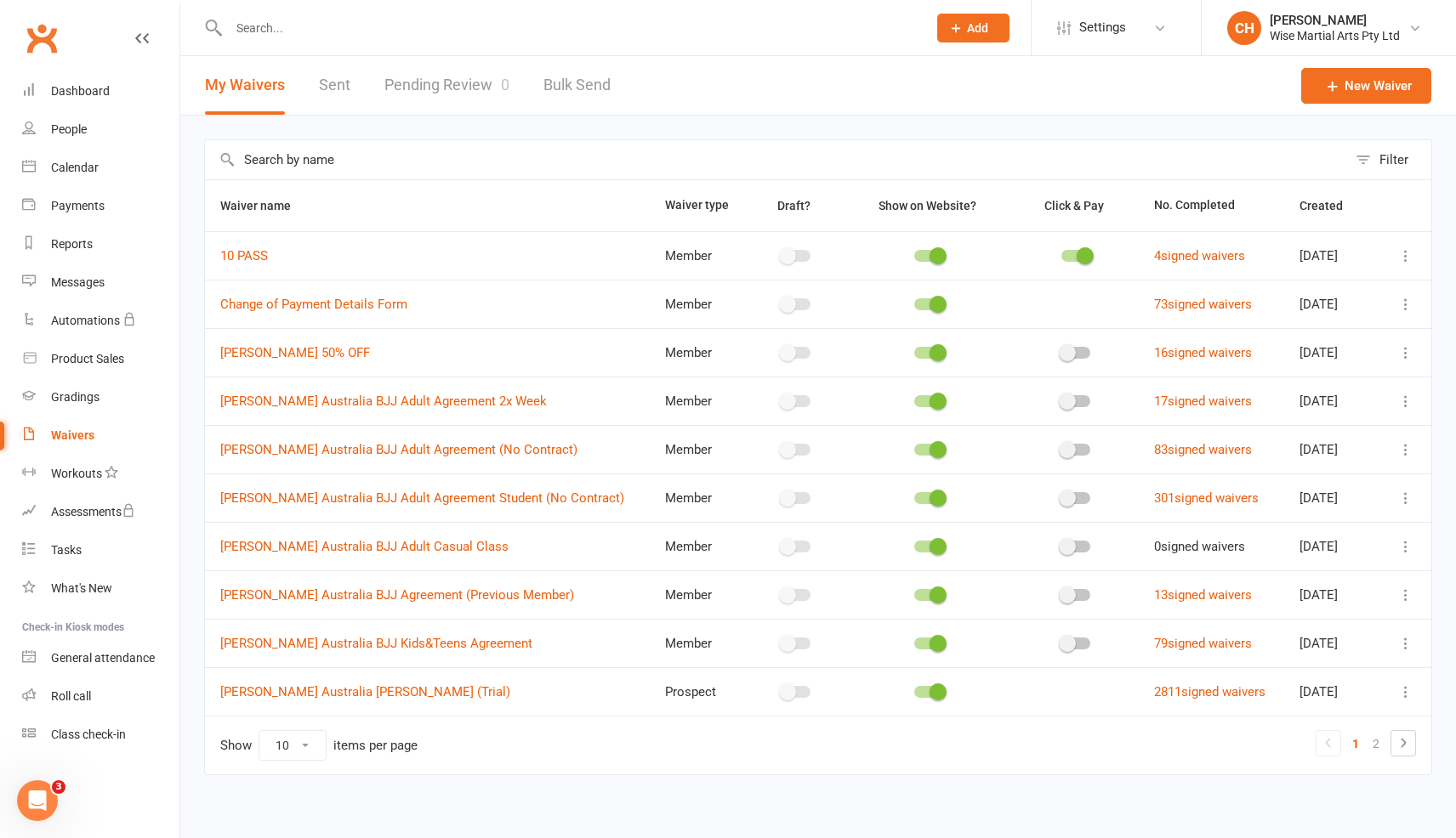
click at [446, 75] on link "Pending Review 0" at bounding box center [447, 85] width 125 height 58
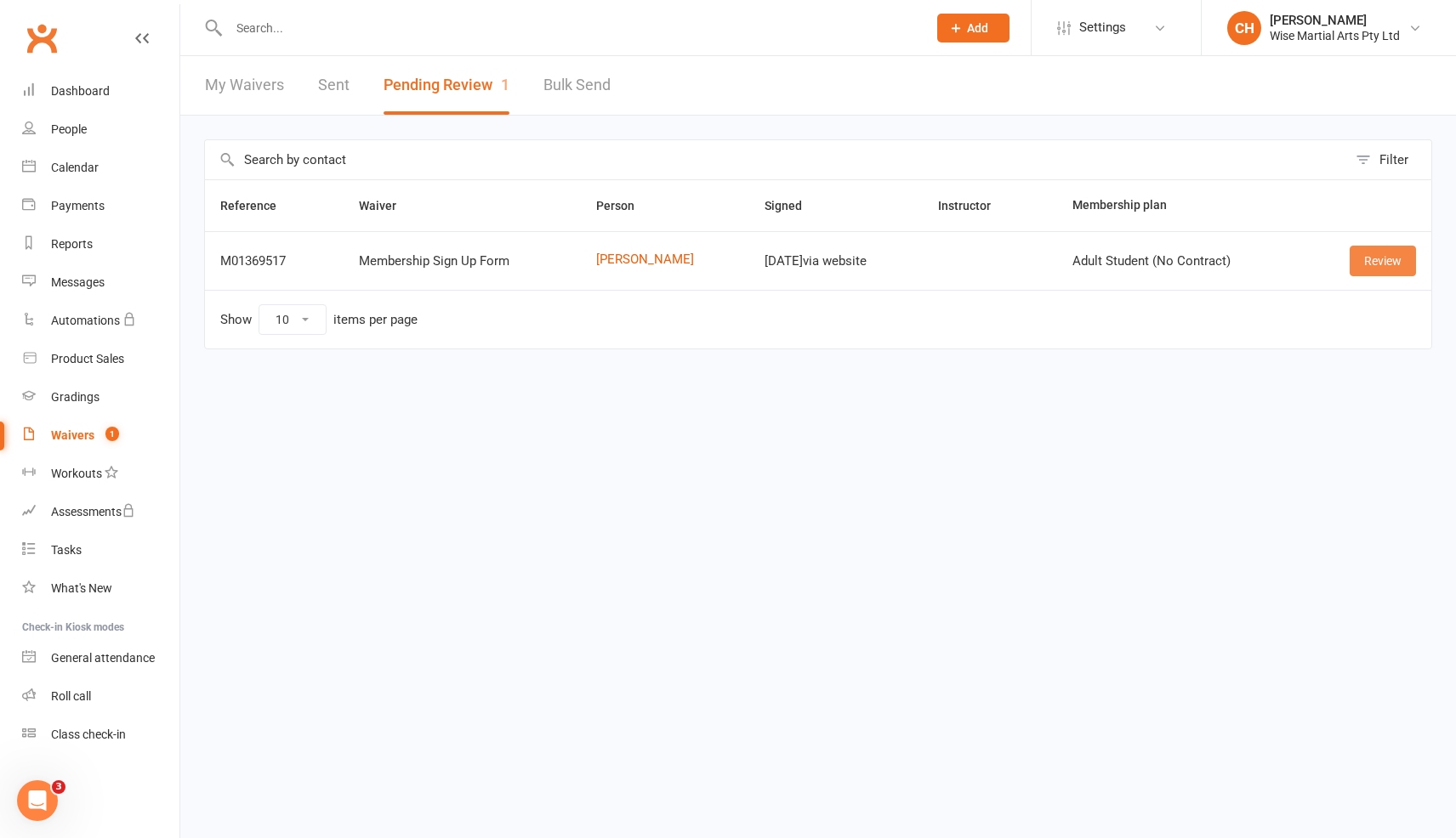
click at [1400, 254] on link "Review" at bounding box center [1383, 261] width 66 height 30
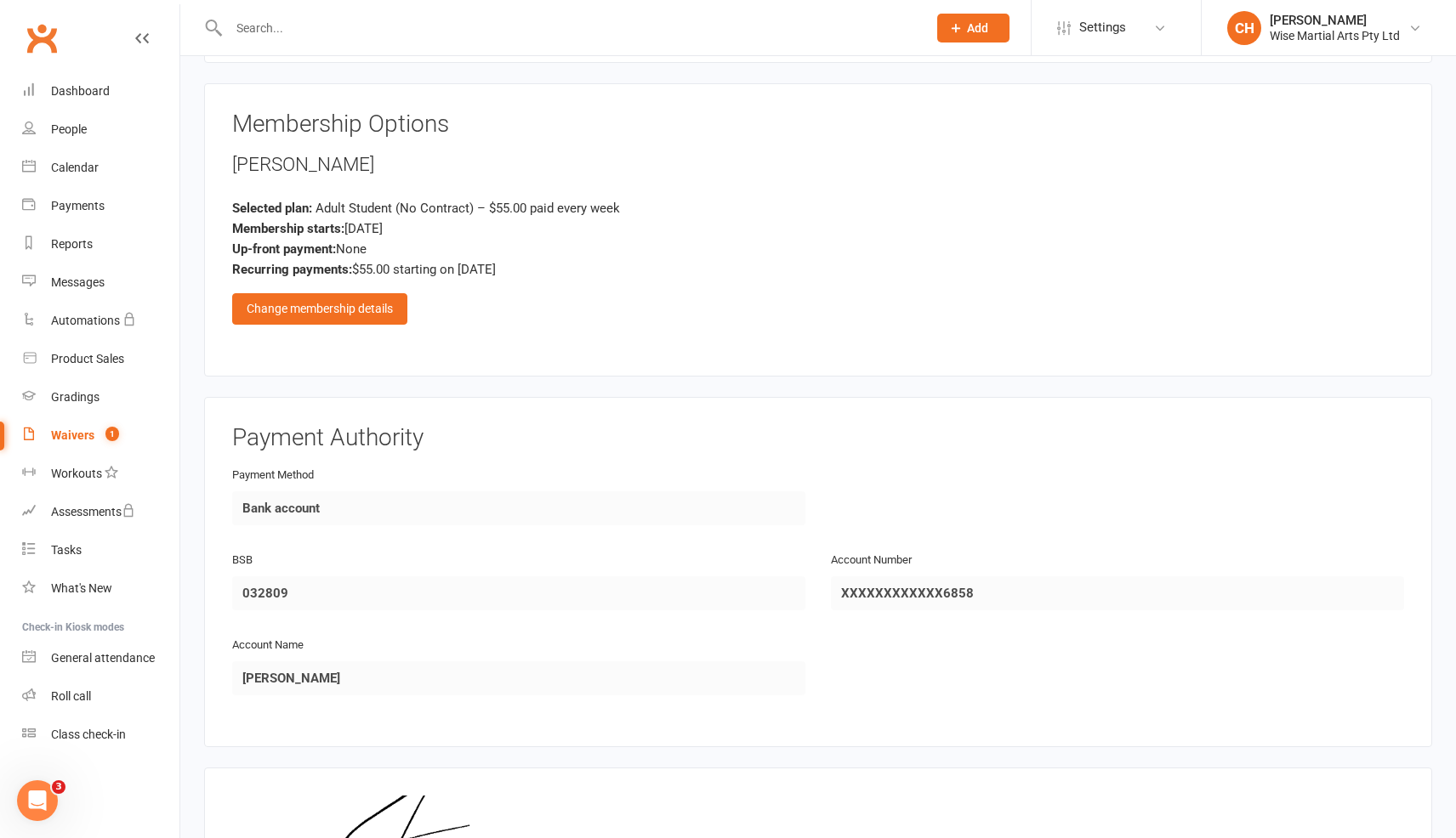
scroll to position [732, 0]
click at [377, 309] on div "Change membership details" at bounding box center [319, 309] width 175 height 30
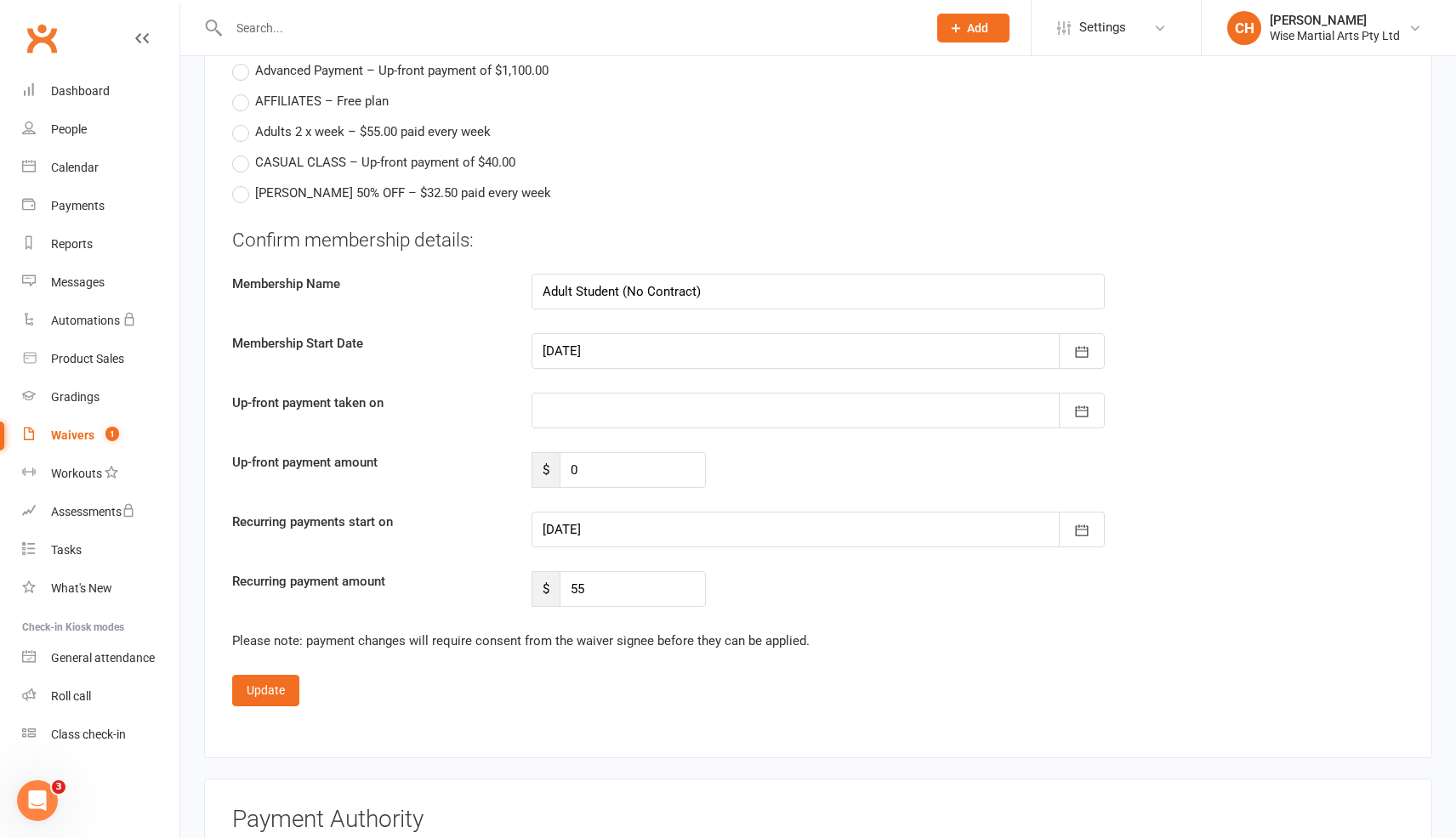
scroll to position [1294, 0]
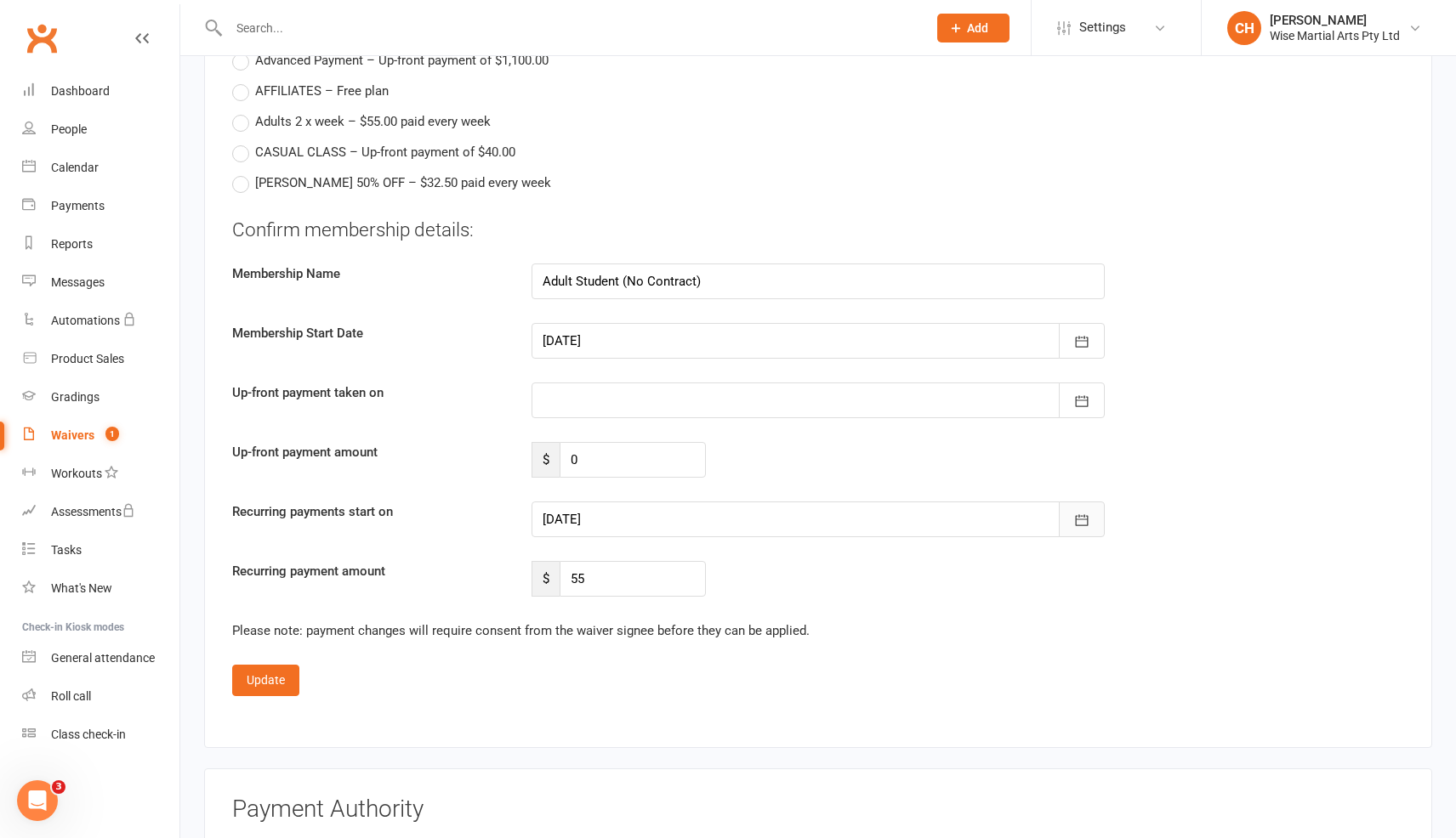
click at [1098, 527] on button "button" at bounding box center [1082, 519] width 46 height 36
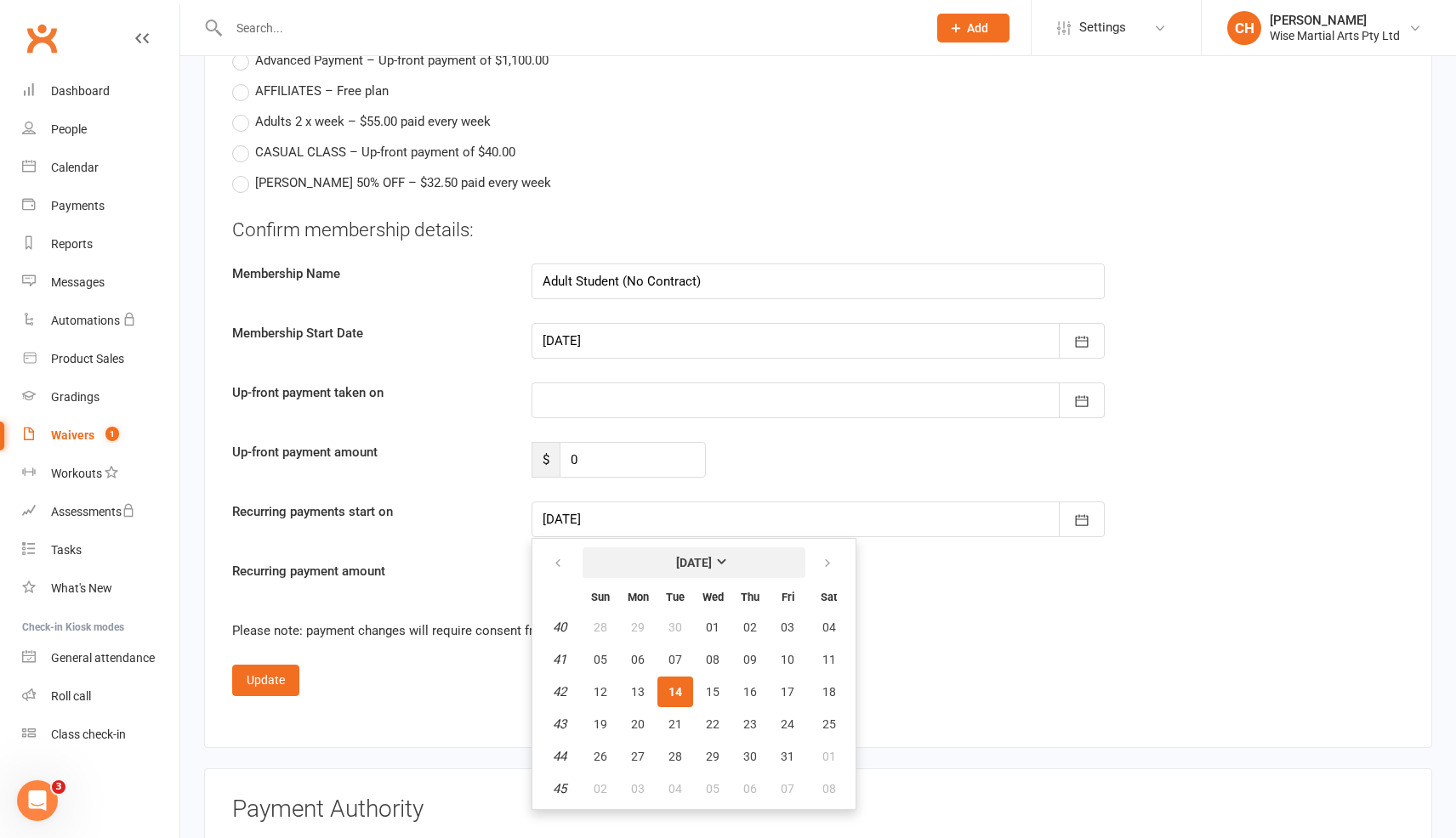
click at [712, 568] on strong "[DATE]" at bounding box center [694, 563] width 36 height 14
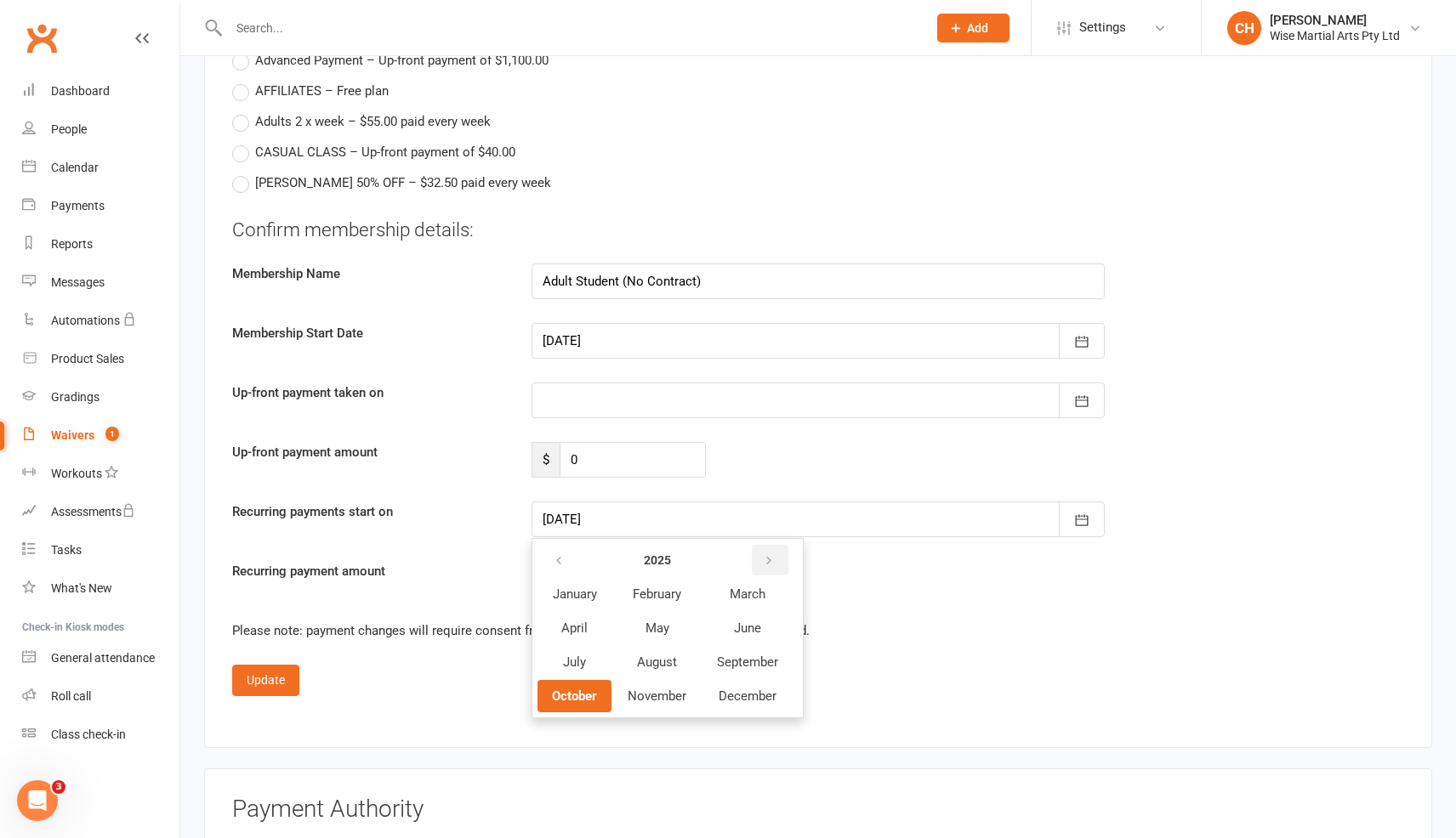
click at [770, 556] on icon "button" at bounding box center [769, 562] width 12 height 14
click at [595, 587] on span "January" at bounding box center [575, 595] width 44 height 16
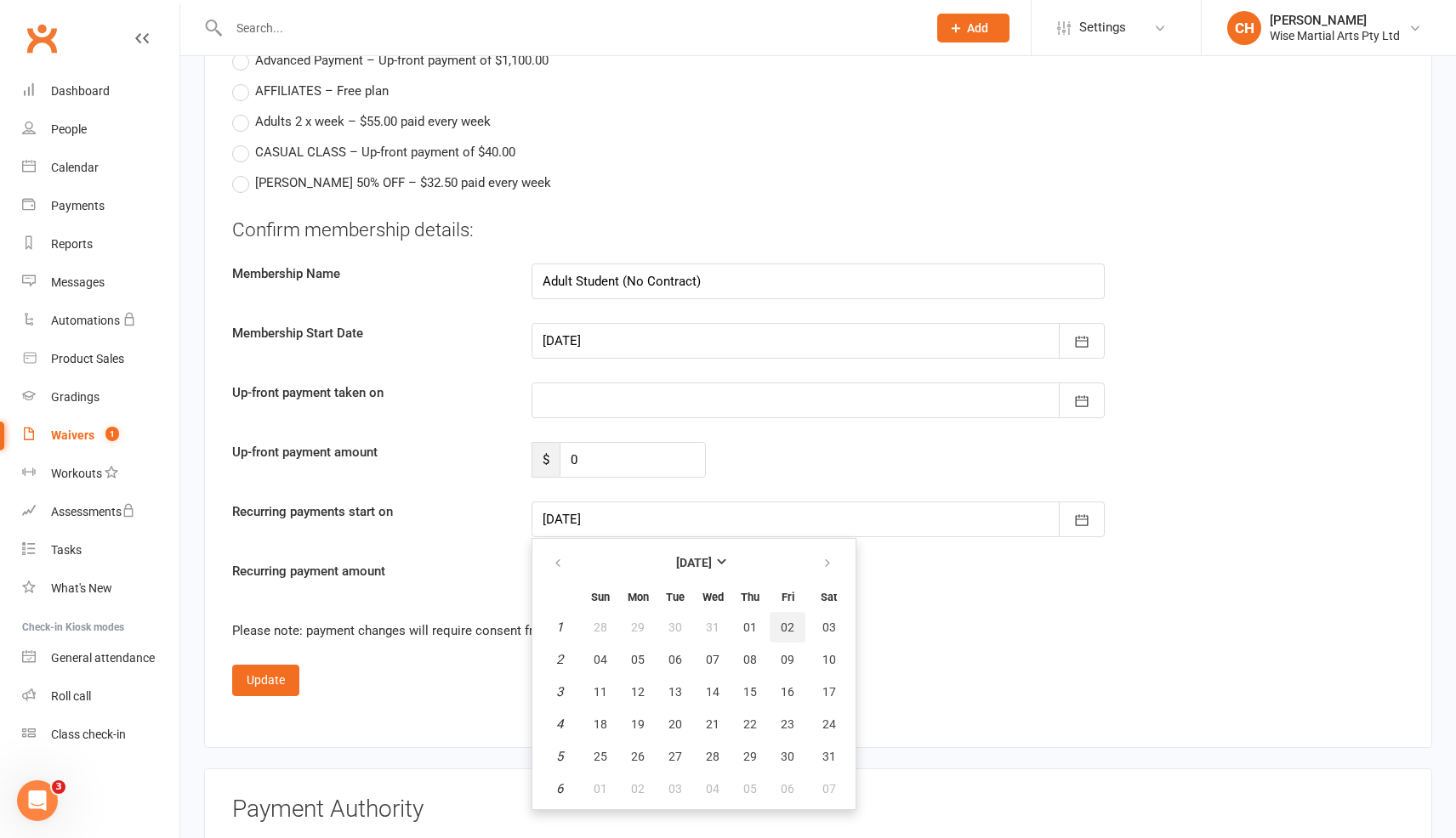
click at [787, 621] on span "02" at bounding box center [788, 628] width 14 height 14
type input "[DATE]"
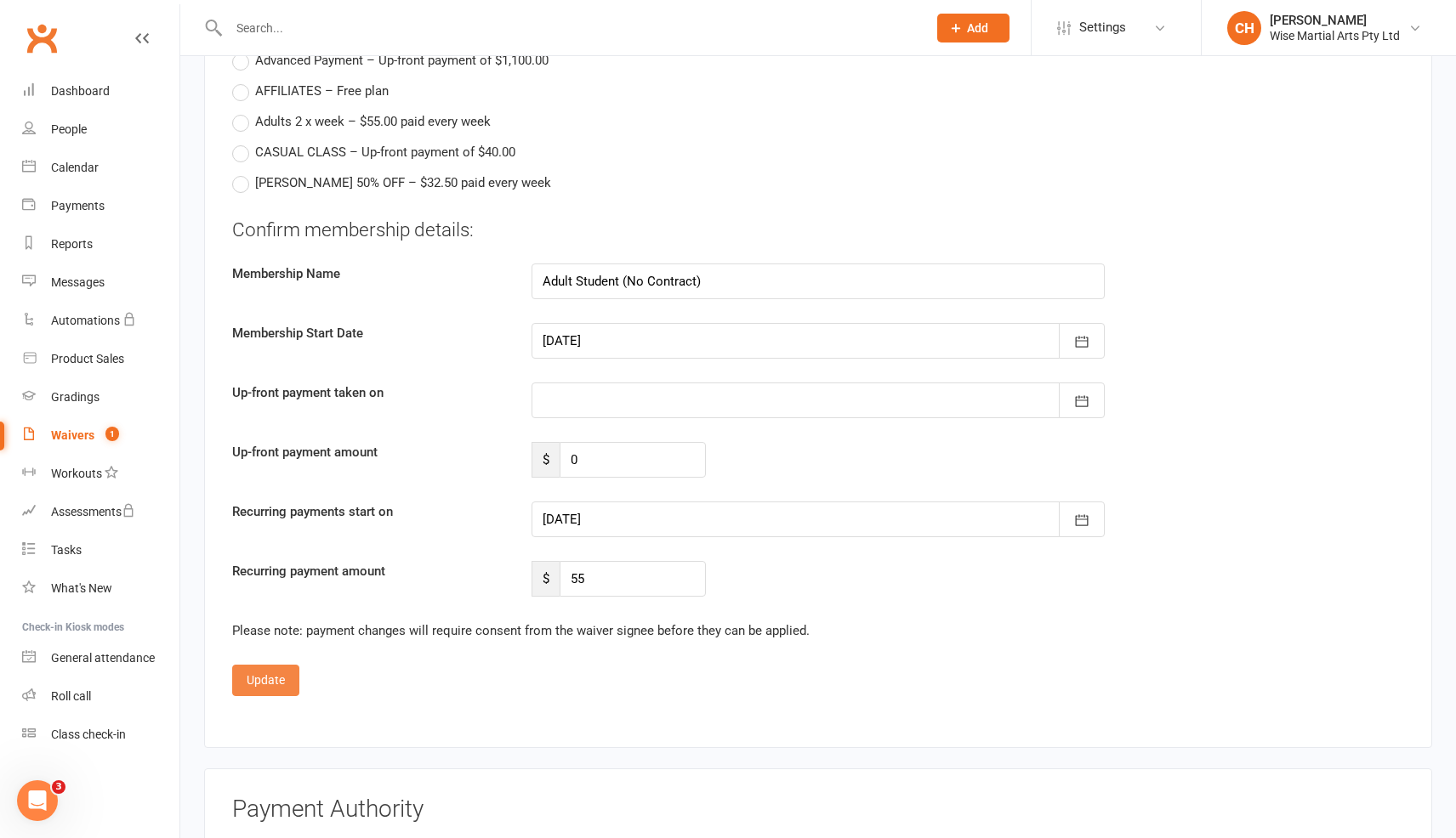
click at [271, 682] on button "Update" at bounding box center [265, 680] width 67 height 30
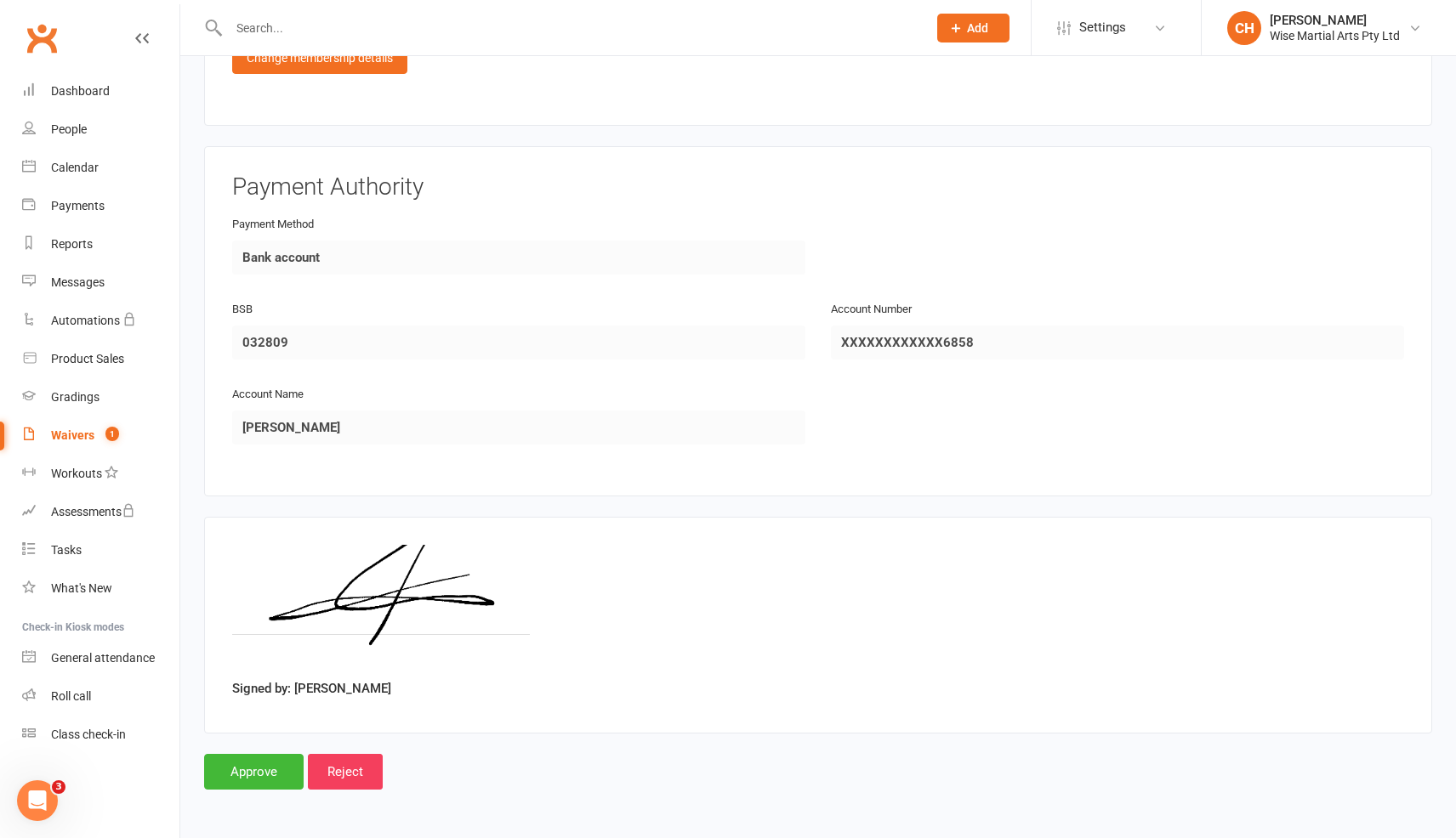
scroll to position [981, 0]
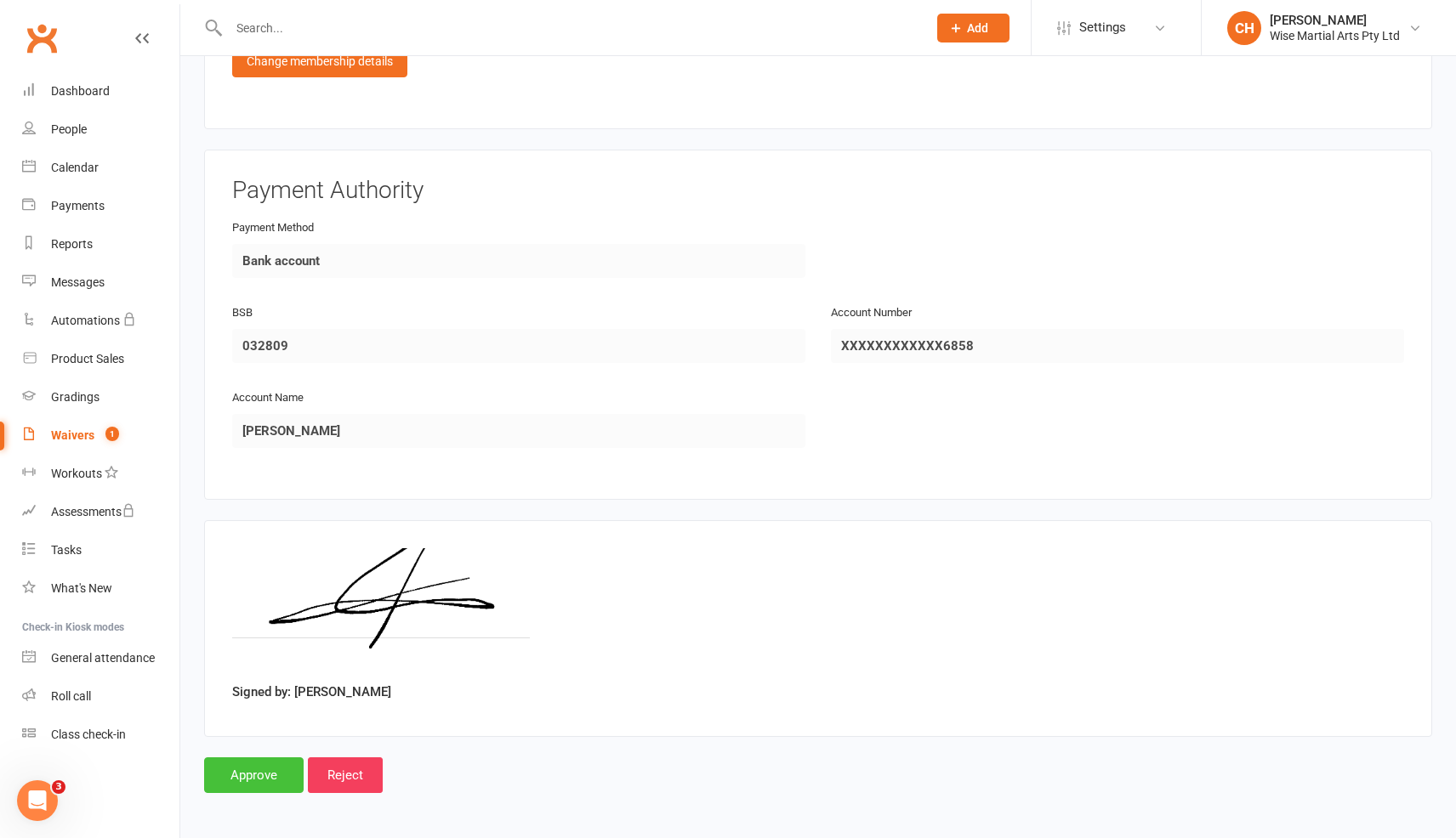
click at [250, 781] on input "Approve" at bounding box center [254, 775] width 99 height 36
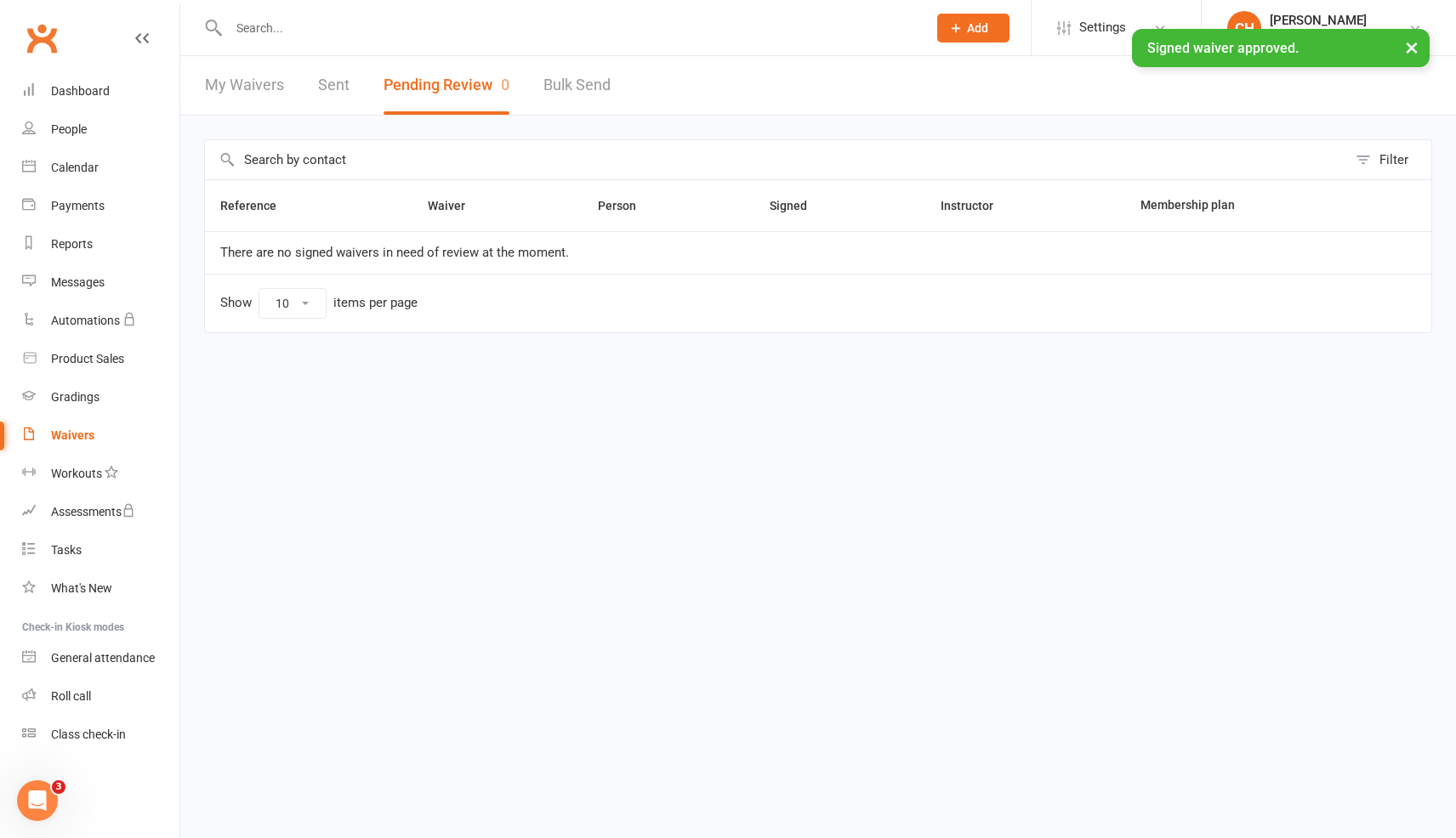
click at [563, 29] on div "× Signed waiver approved." at bounding box center [717, 29] width 1434 height 0
click at [537, 29] on div "× Signed waiver approved." at bounding box center [717, 29] width 1434 height 0
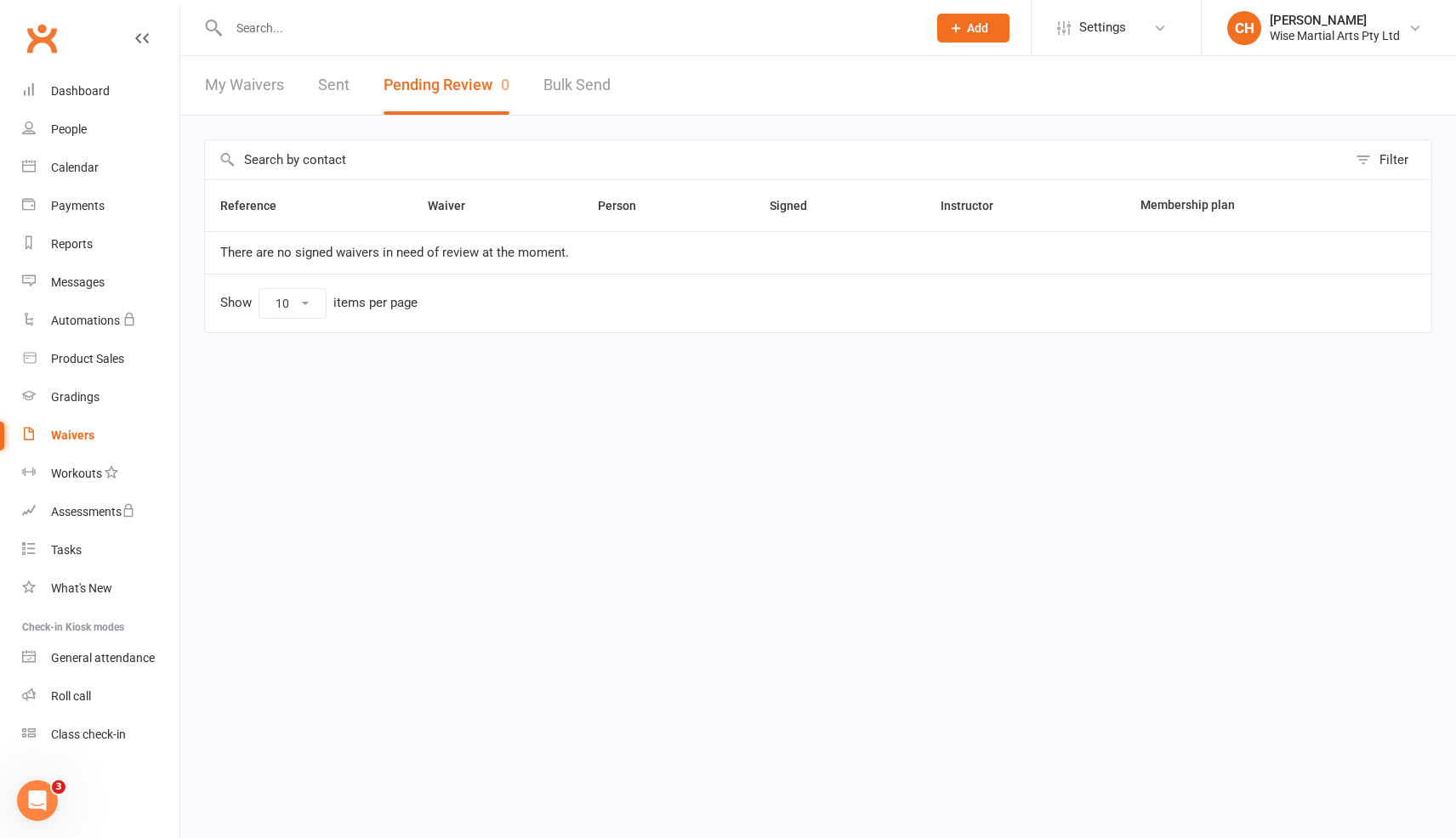
click at [264, 39] on input "text" at bounding box center [569, 28] width 691 height 23
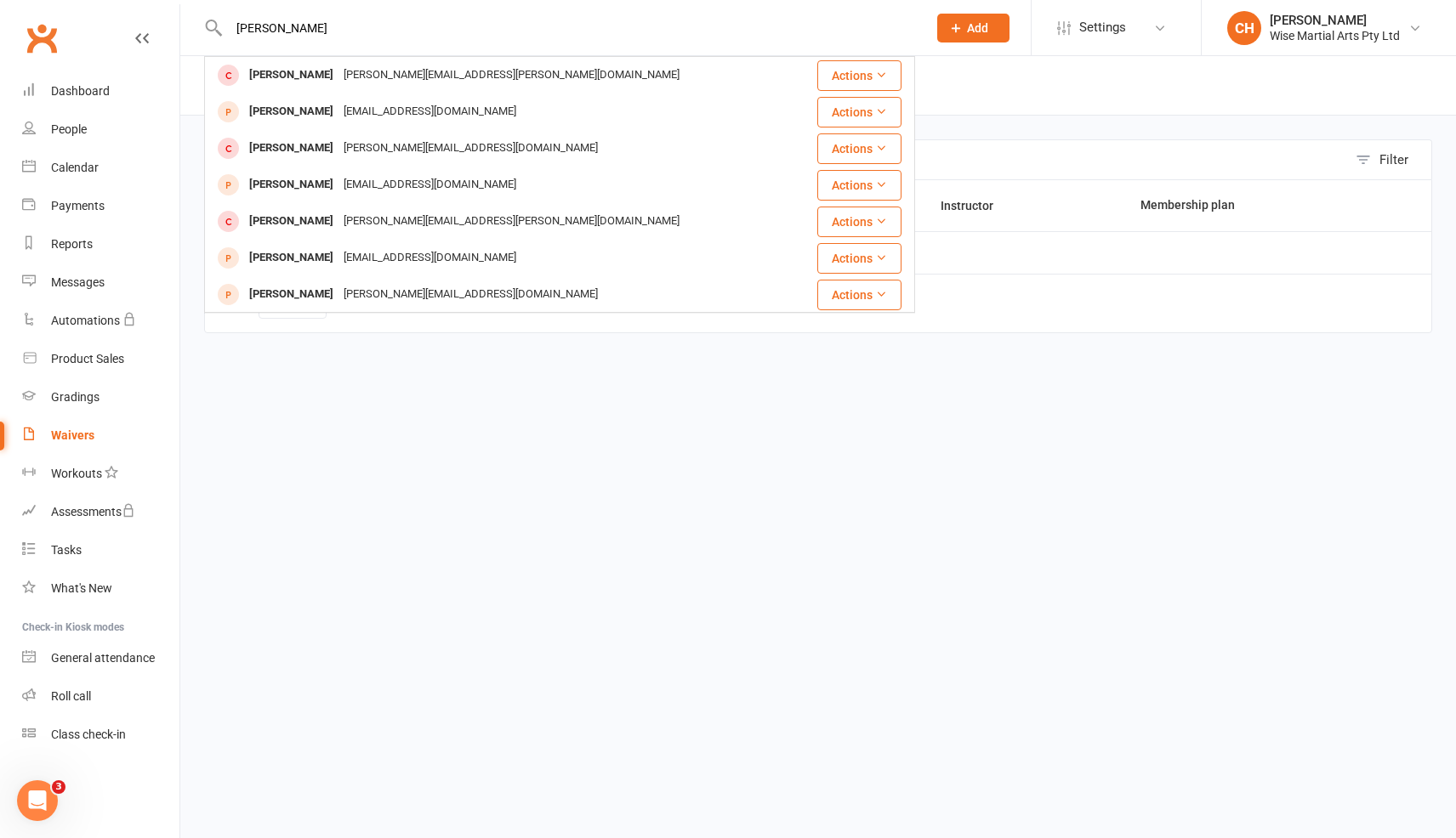
type input "[PERSON_NAME]"
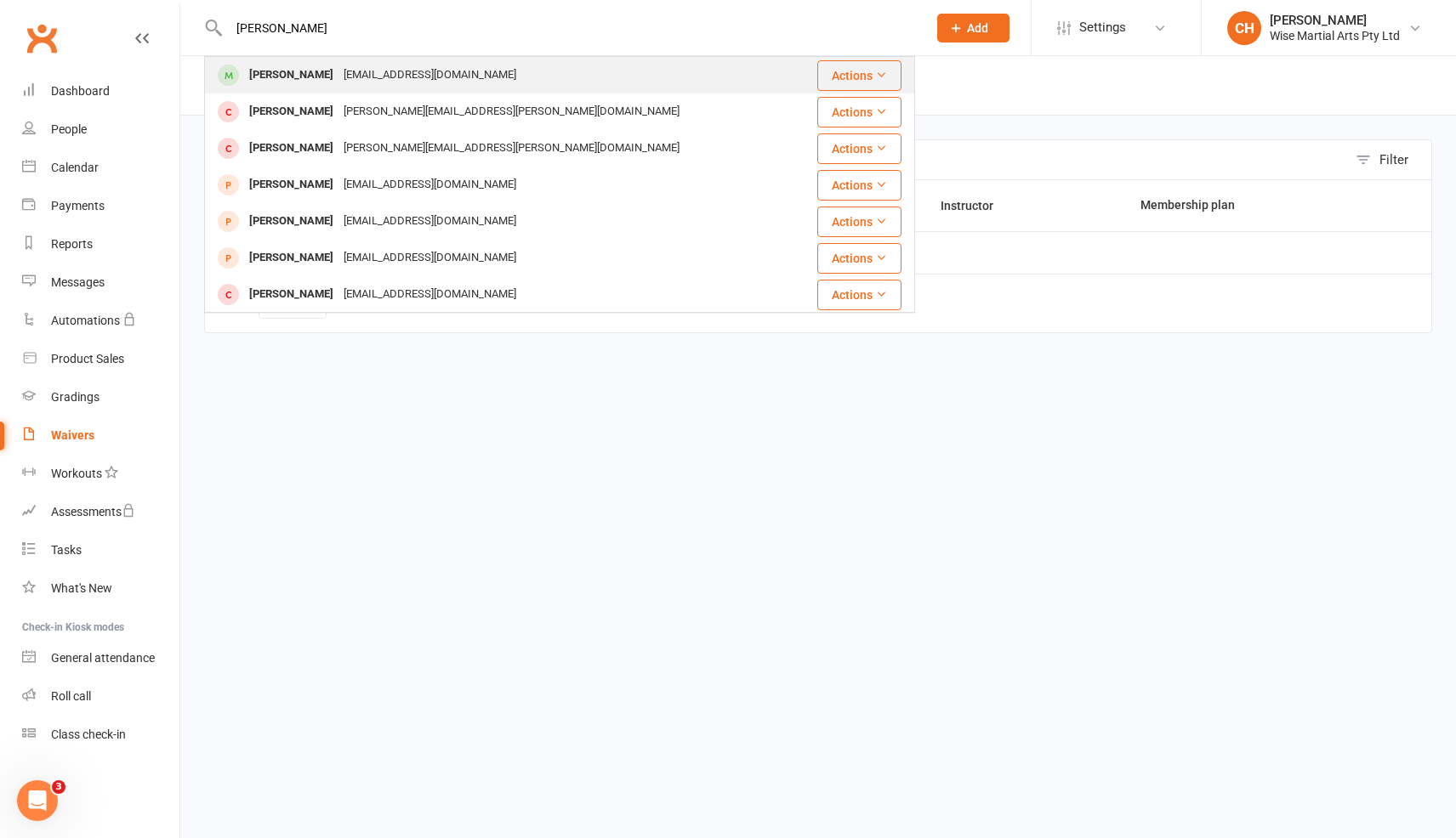
click at [293, 90] on div "[PERSON_NAME] [EMAIL_ADDRESS][DOMAIN_NAME]" at bounding box center [501, 76] width 590 height 35
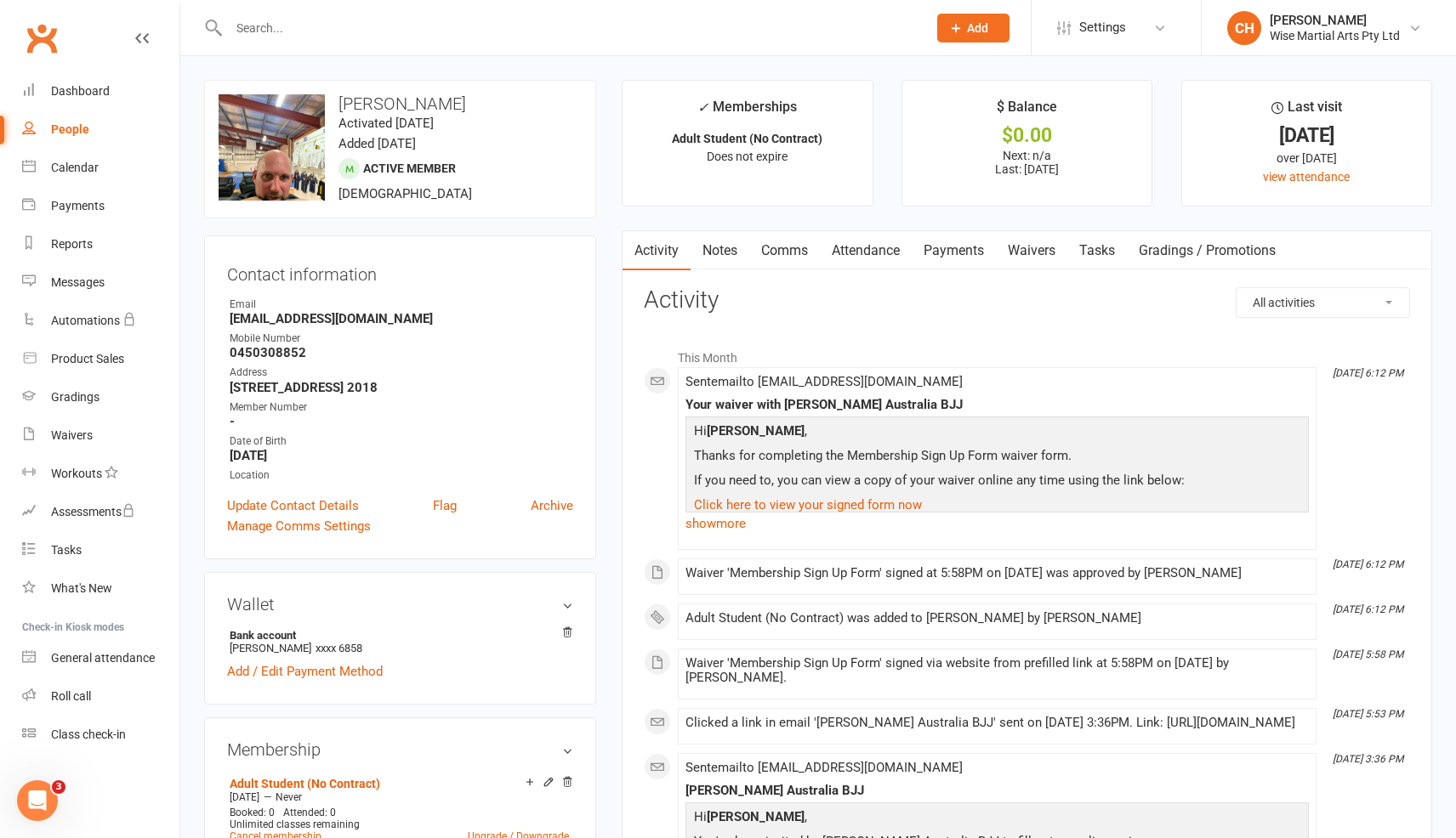
click at [329, 30] on input "text" at bounding box center [569, 28] width 691 height 23
click at [411, 23] on input "text" at bounding box center [569, 28] width 691 height 23
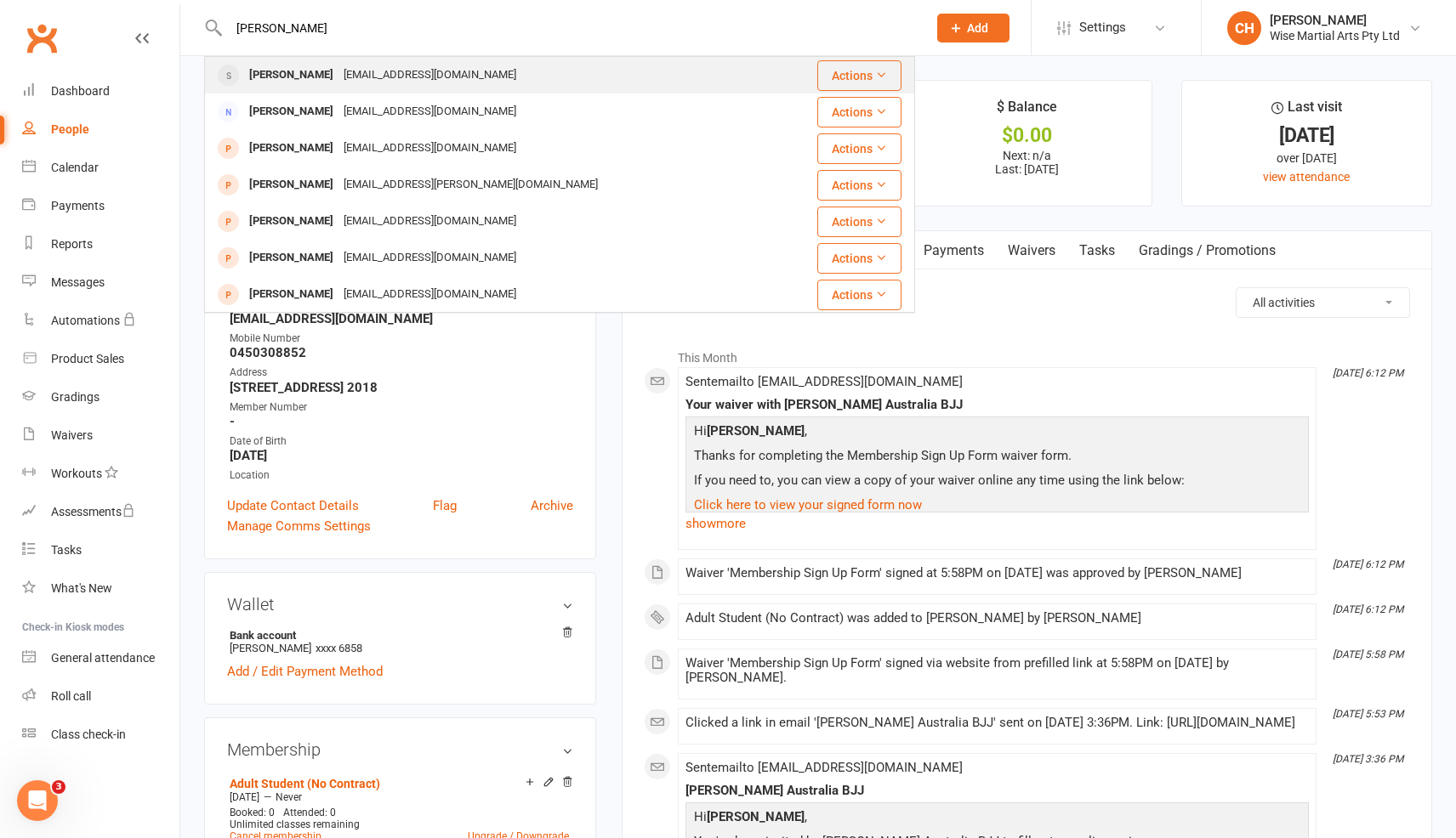
type input "[PERSON_NAME]"
click at [368, 66] on div "[EMAIL_ADDRESS][DOMAIN_NAME]" at bounding box center [430, 75] width 183 height 24
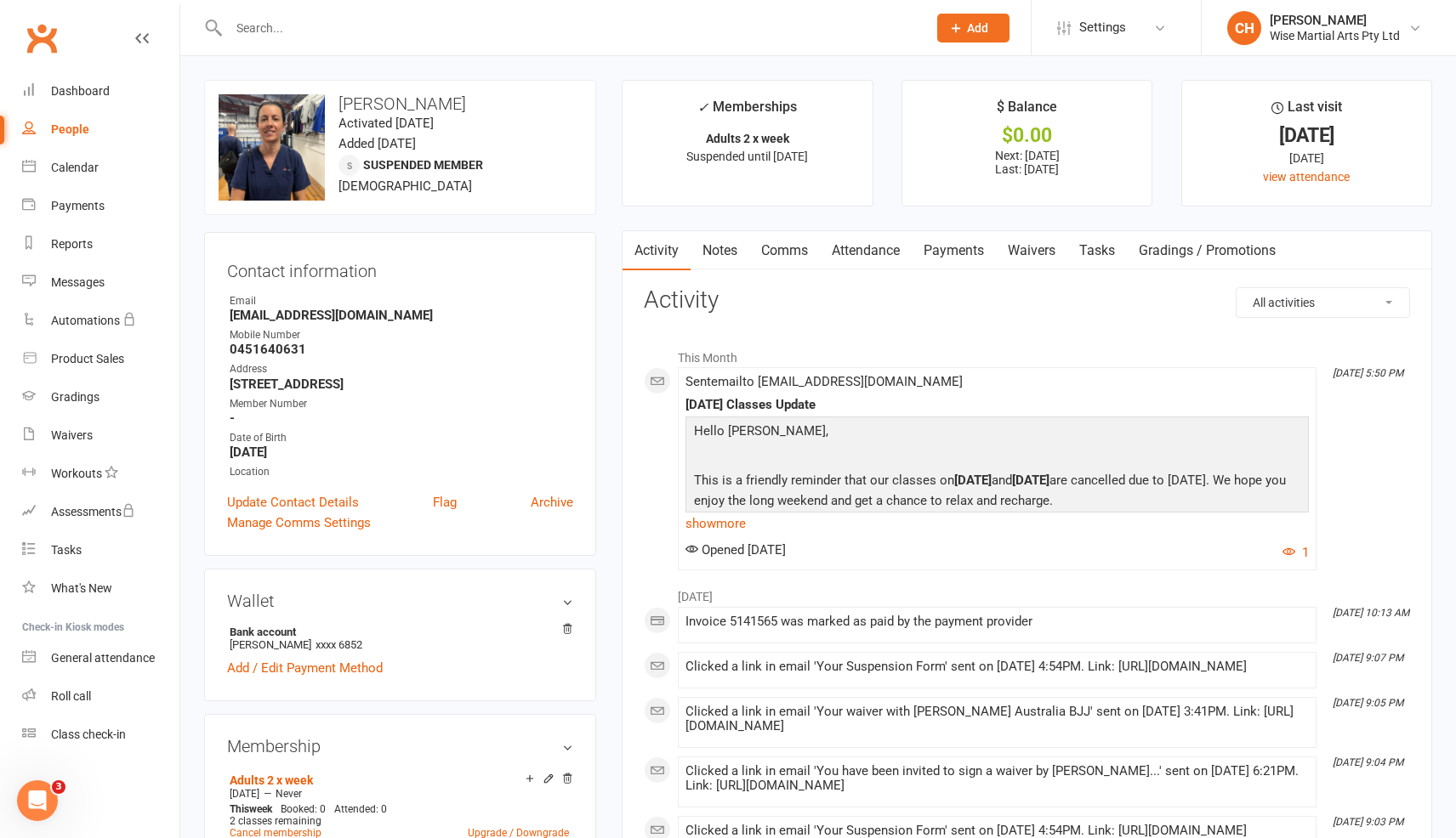
click at [944, 252] on link "Payments" at bounding box center [953, 250] width 84 height 39
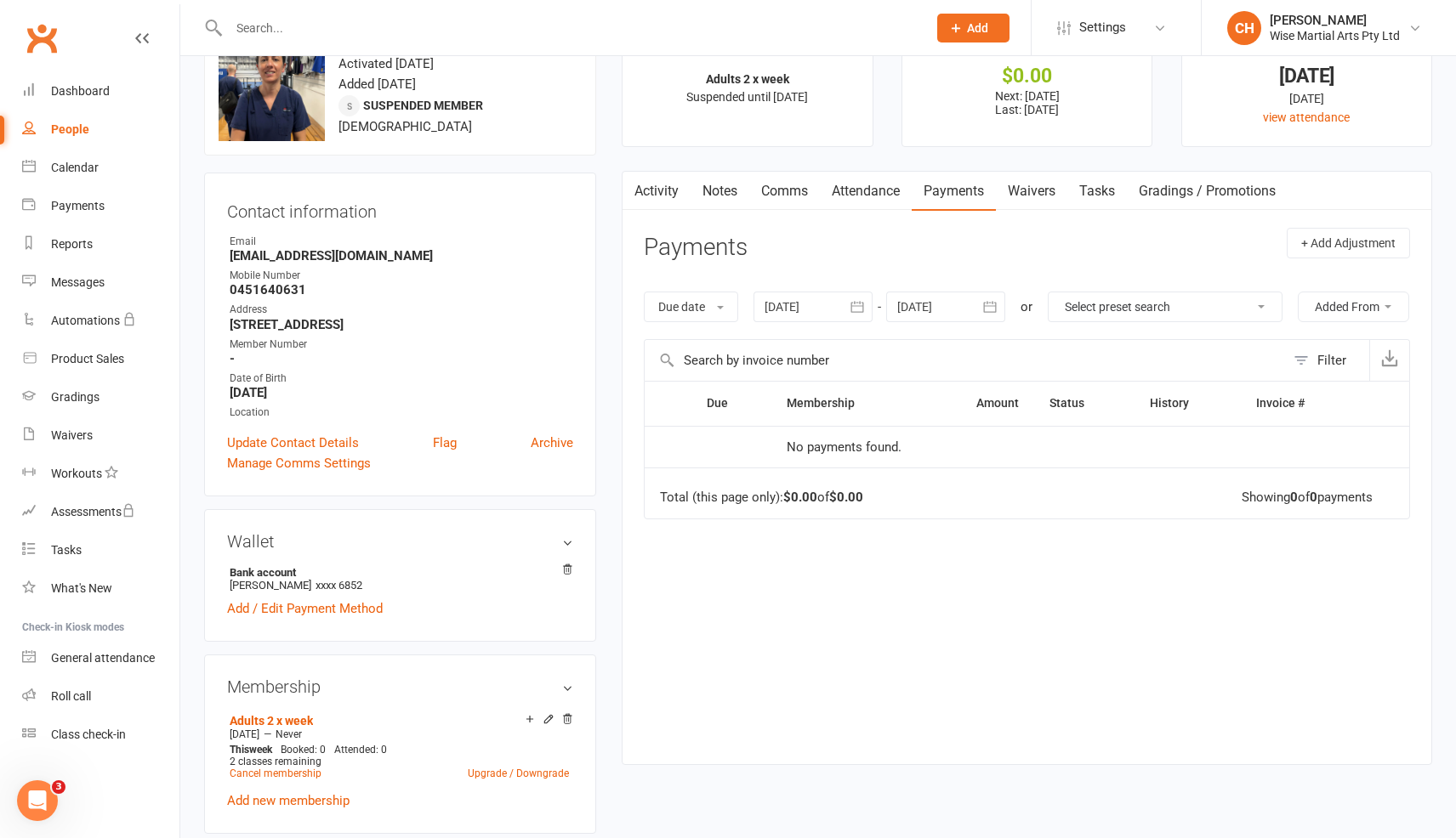
scroll to position [58, 0]
click at [827, 307] on div at bounding box center [813, 307] width 119 height 30
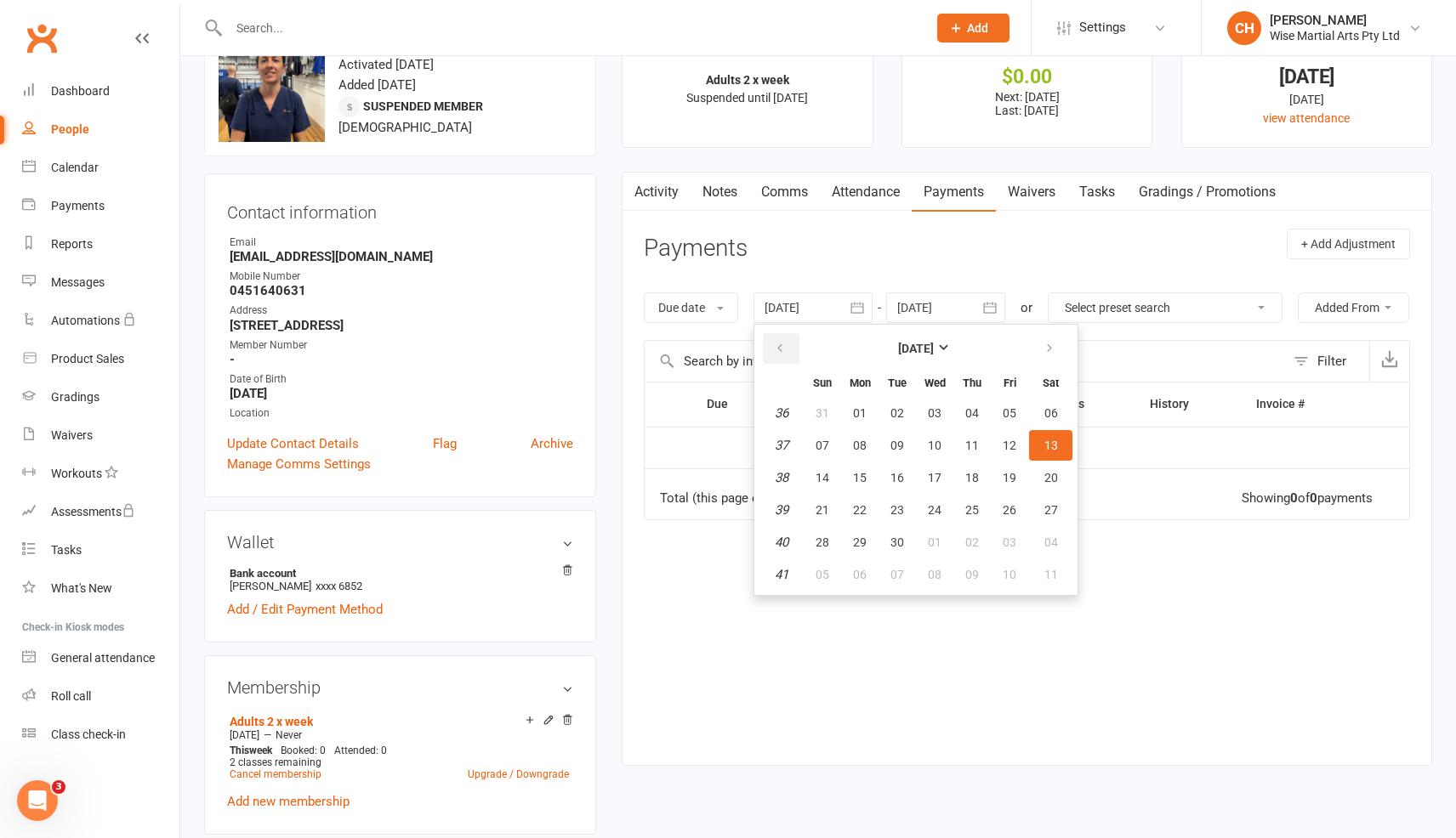
click at [786, 356] on button "button" at bounding box center [781, 348] width 37 height 30
click at [1037, 417] on button "03" at bounding box center [1051, 413] width 43 height 30
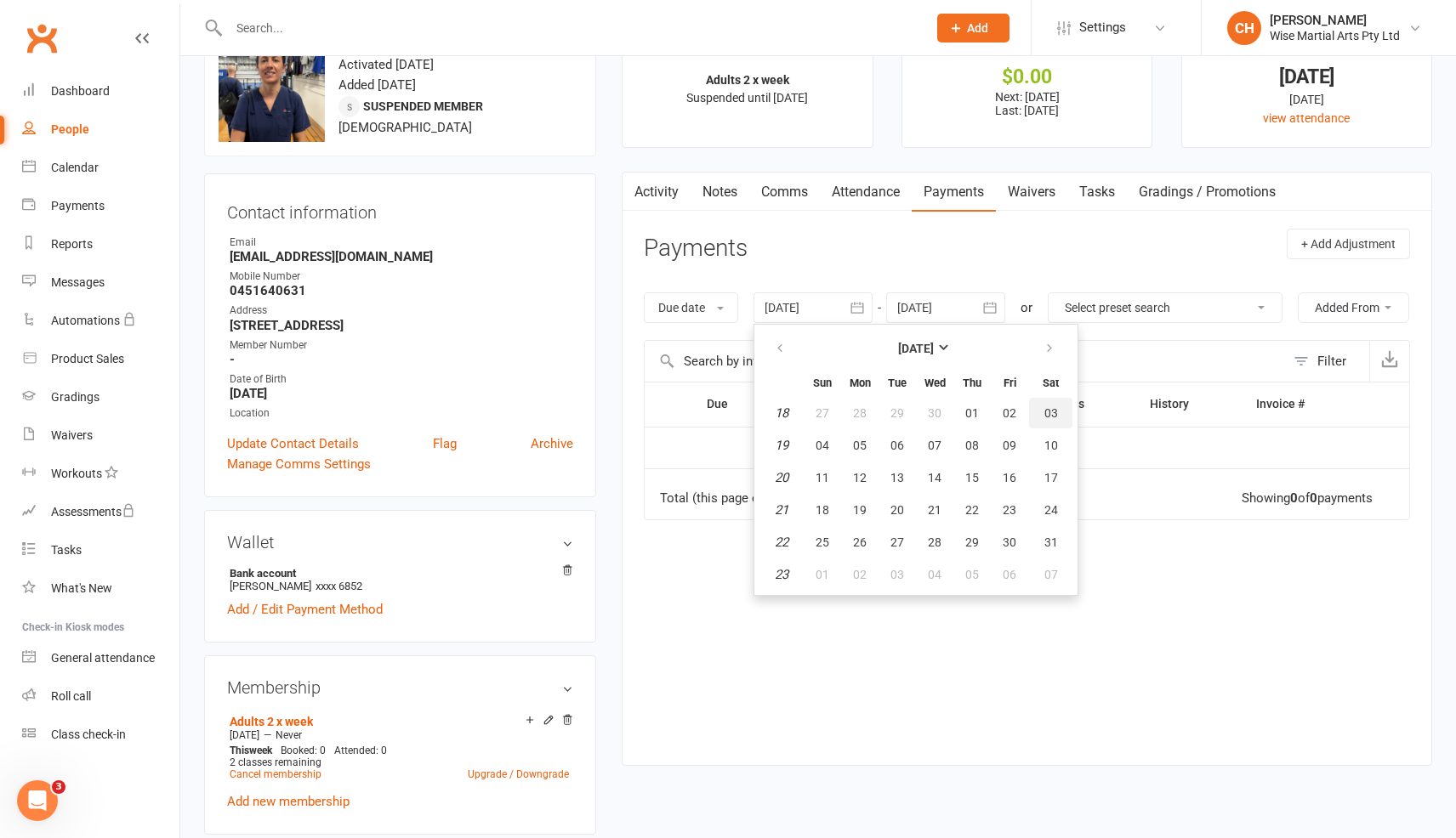
type input "03 May 2025"
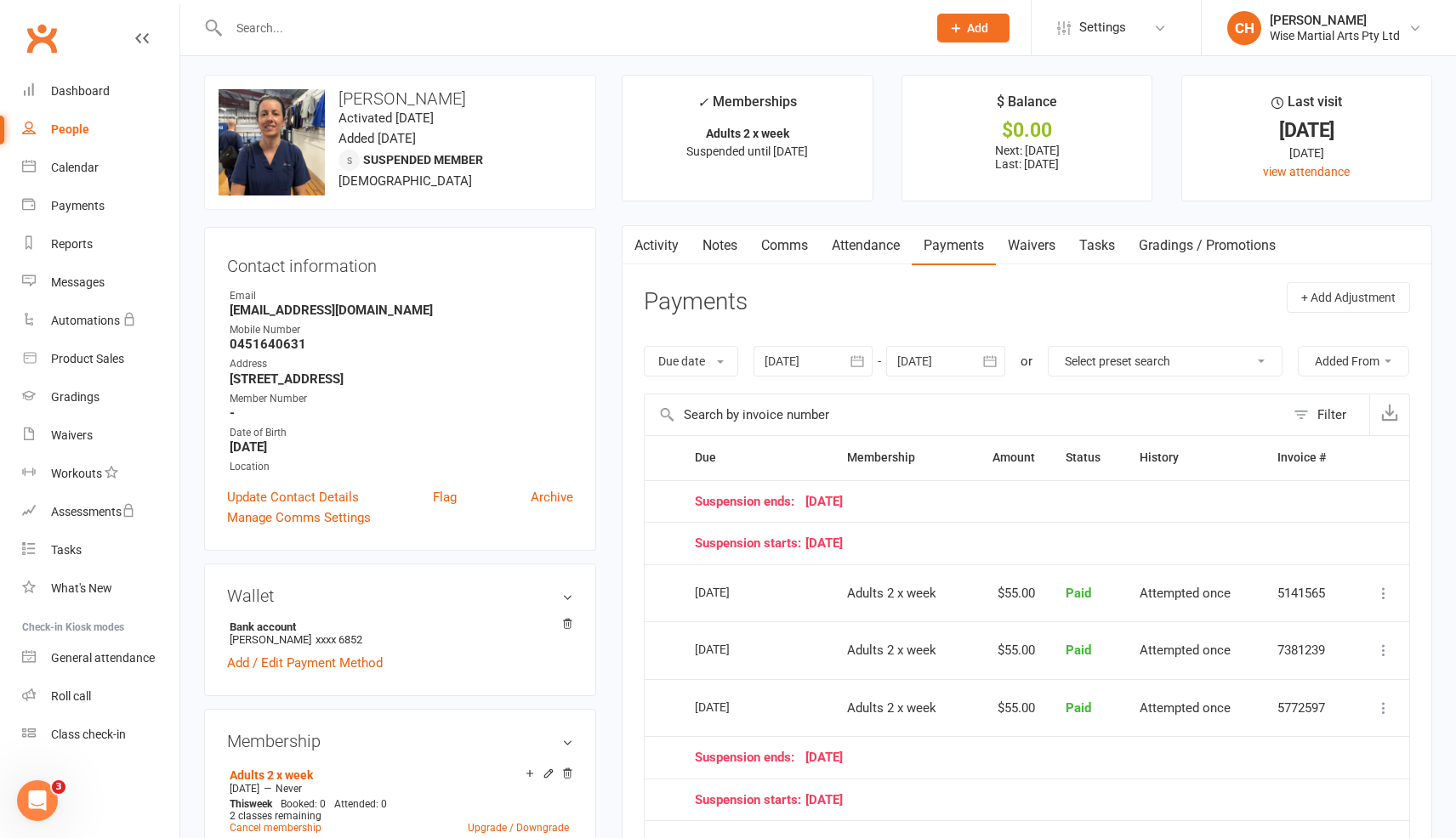
scroll to position [0, 0]
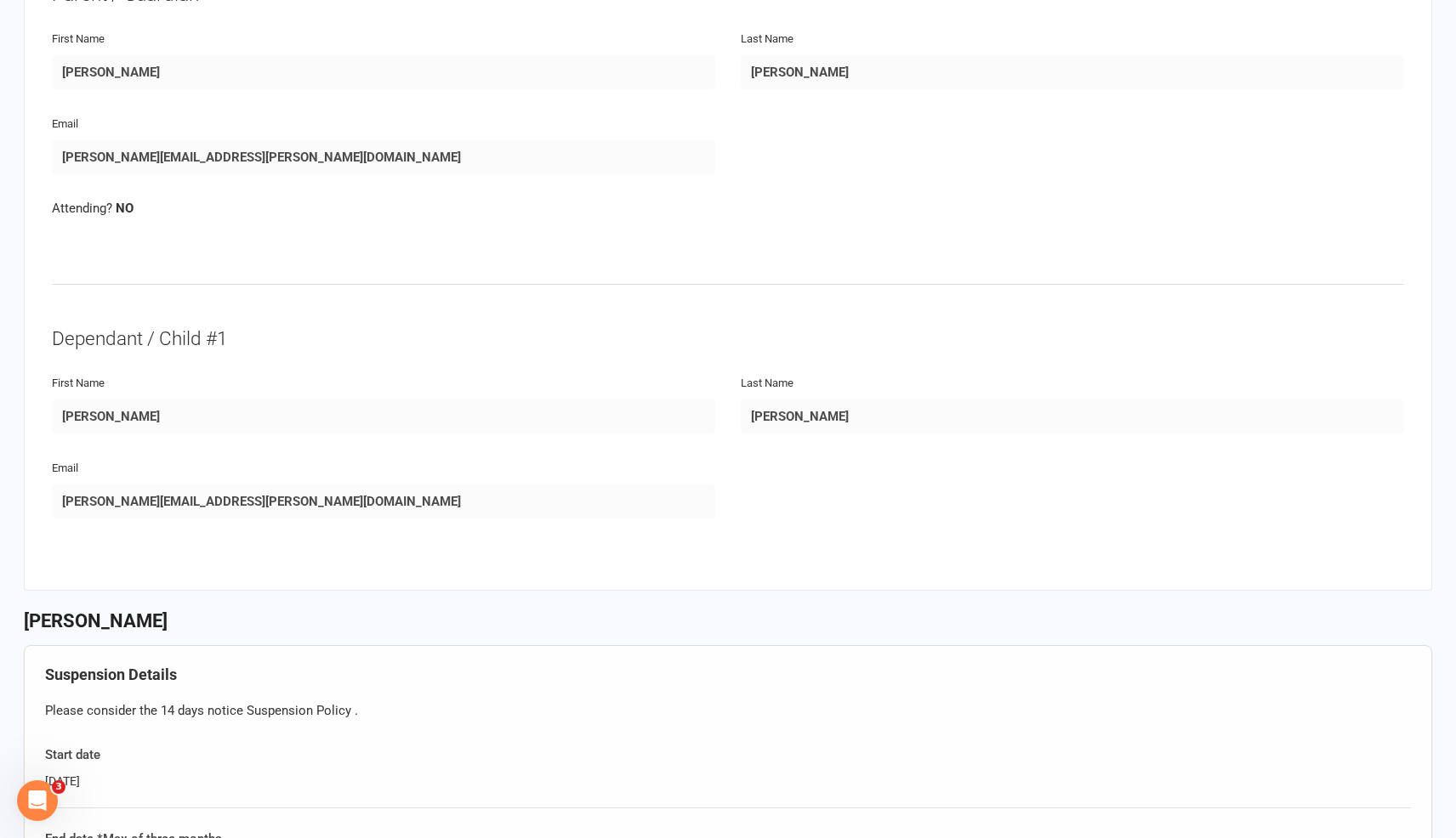
scroll to position [265, 0]
